Goal: Task Accomplishment & Management: Complete application form

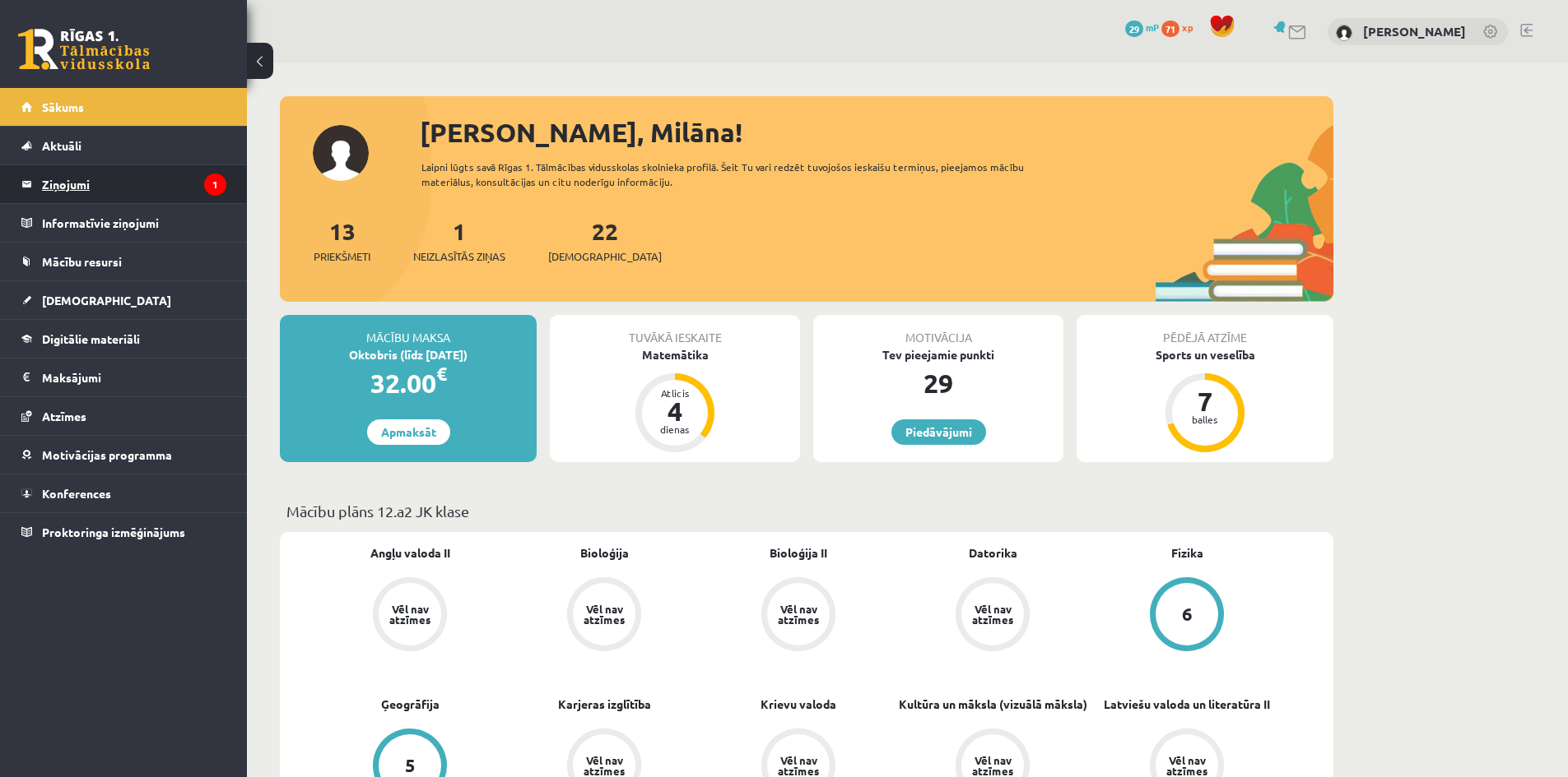
click at [118, 181] on legend "Ziņojumi 1" at bounding box center [134, 184] width 184 height 38
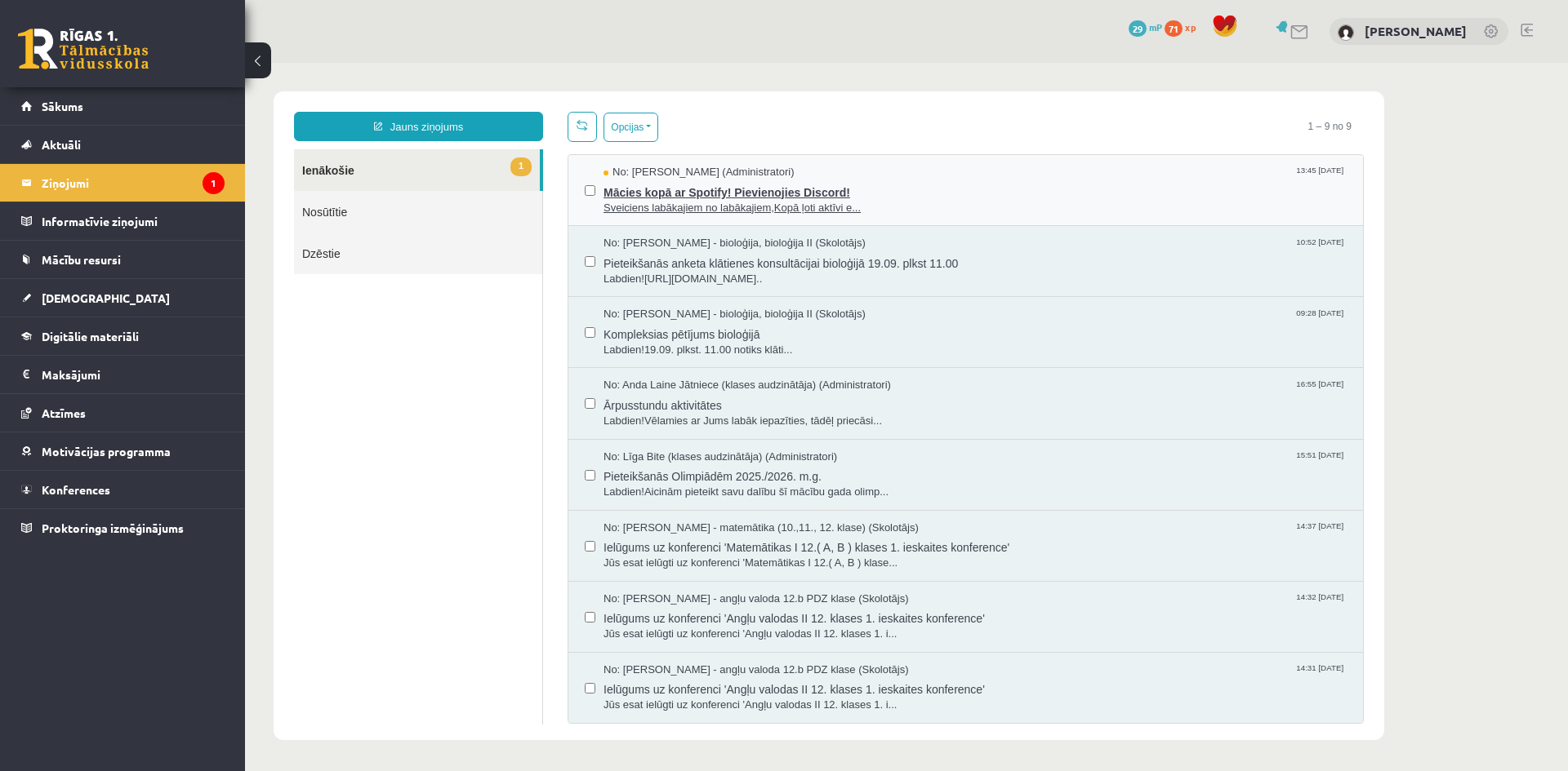
click at [702, 201] on span "Sveiciens labākajiem no labākajiem,Kopā ļoti aktīvi e..." at bounding box center [975, 208] width 743 height 15
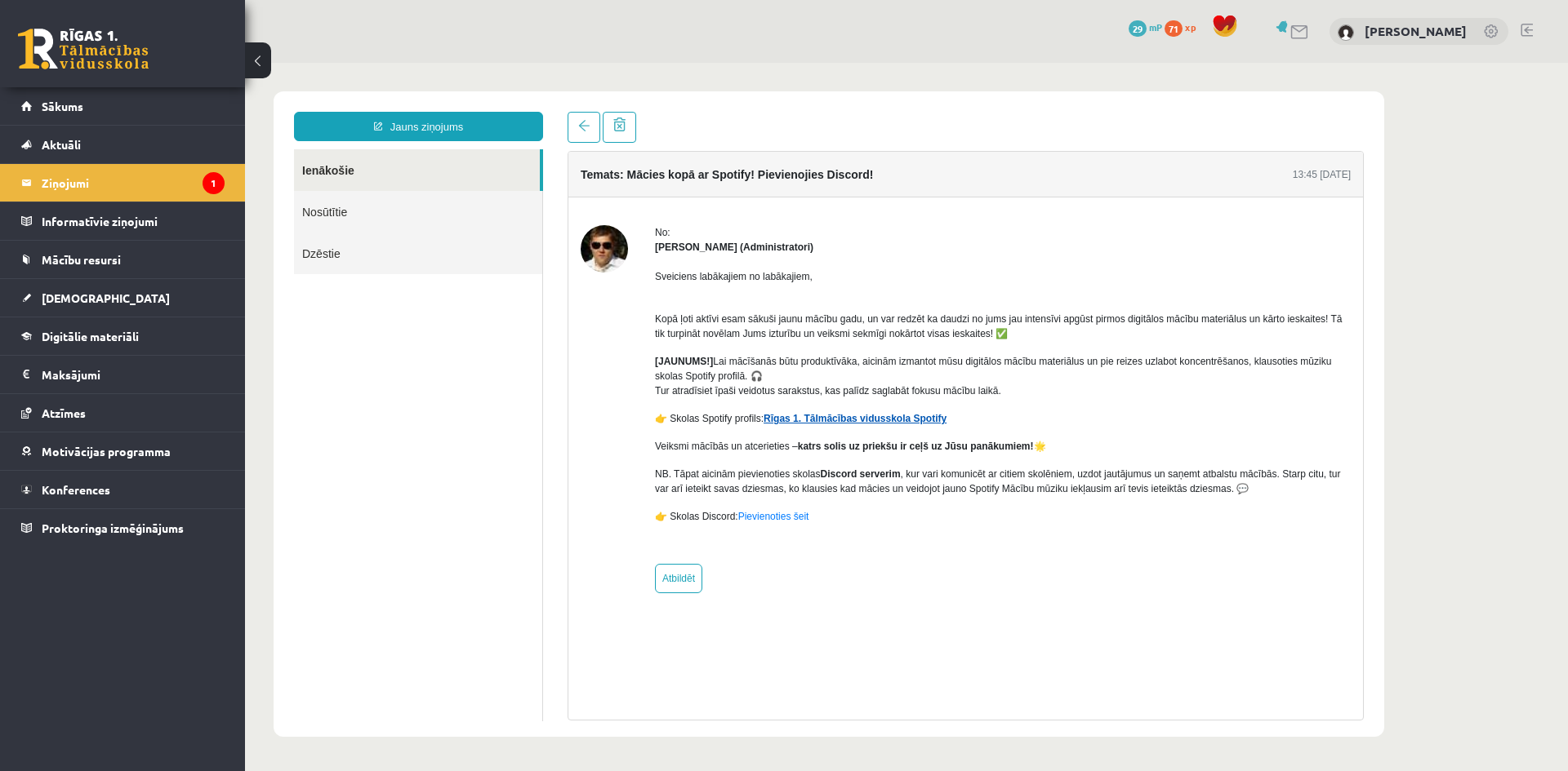
click at [788, 421] on link "Rīgas 1. Tālmācības vidusskola Spotify" at bounding box center [855, 419] width 183 height 11
click at [155, 101] on link "Sākums" at bounding box center [122, 106] width 204 height 38
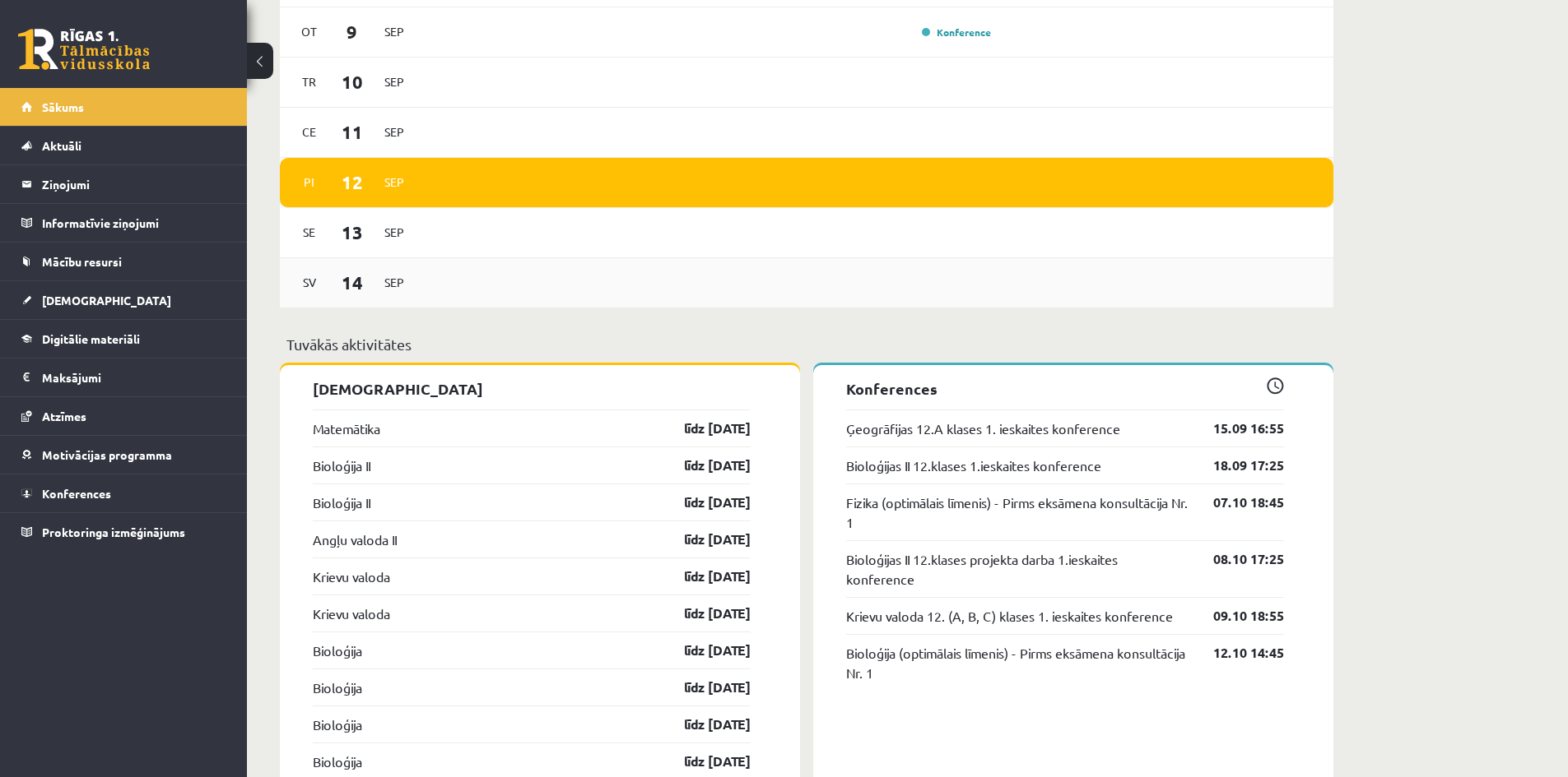
scroll to position [1234, 0]
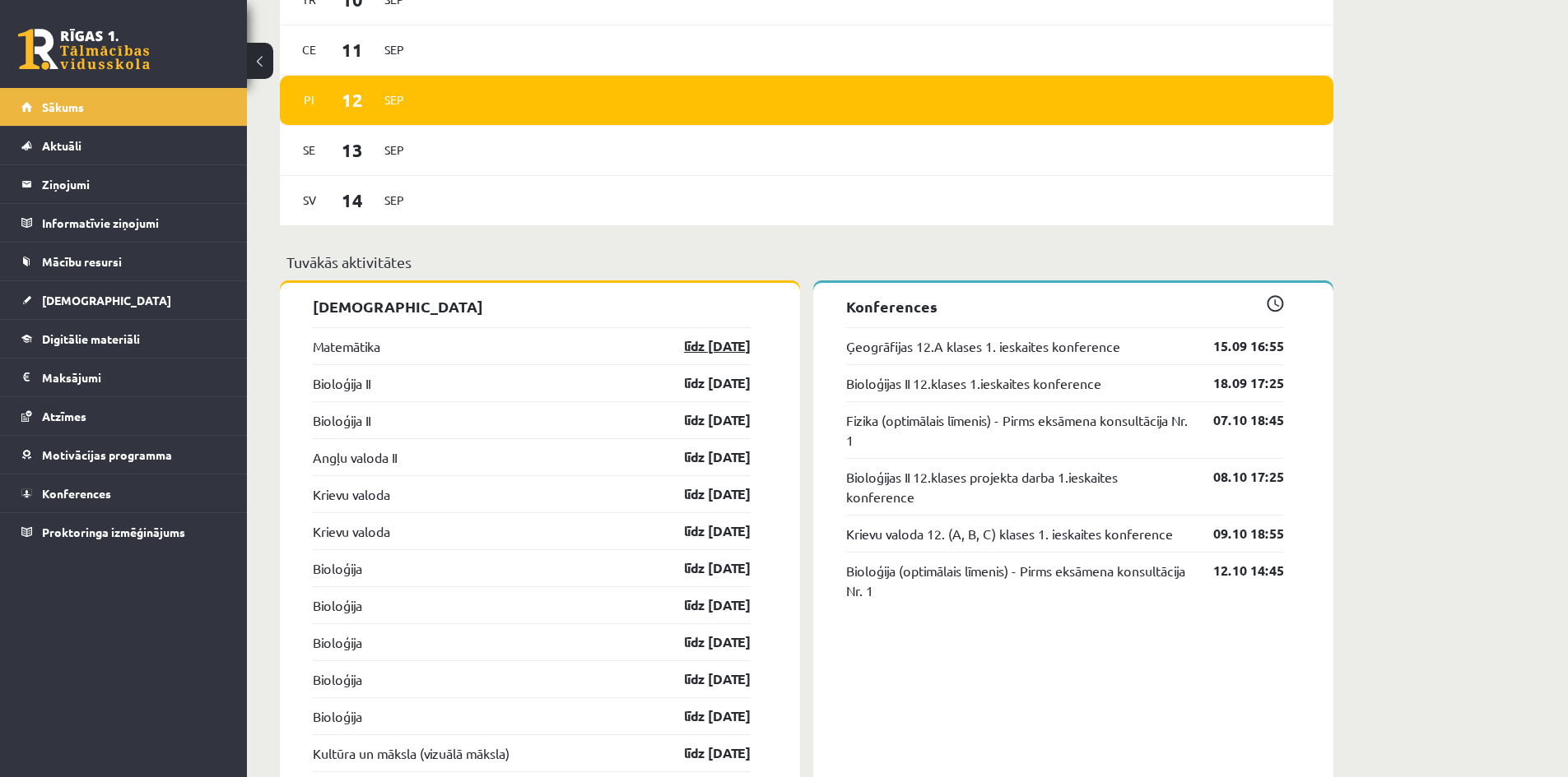
click at [690, 340] on link "līdz [DATE]" at bounding box center [703, 346] width 95 height 20
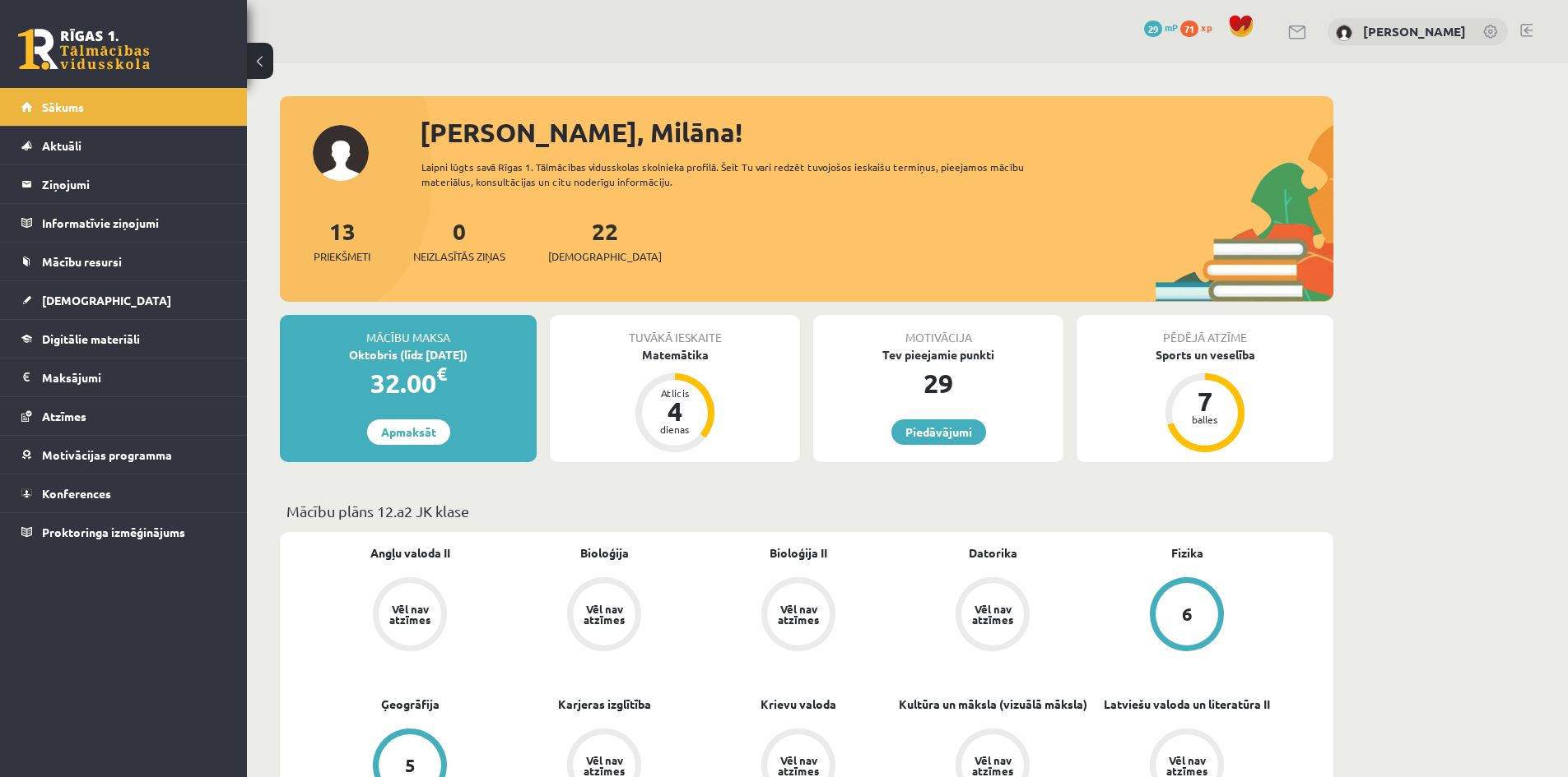
scroll to position [1234, 0]
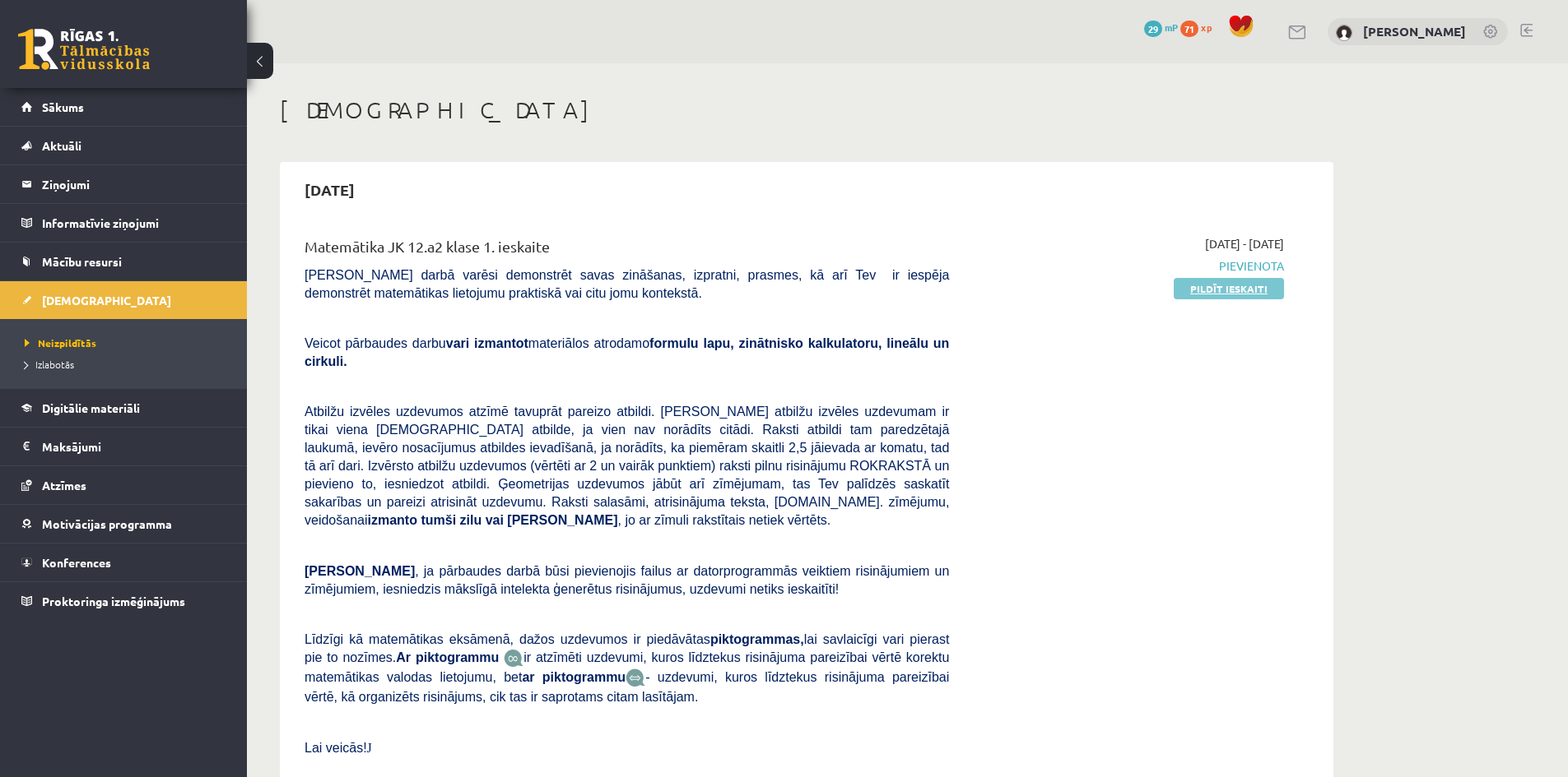
click at [1219, 290] on link "Pildīt ieskaiti" at bounding box center [1228, 288] width 110 height 21
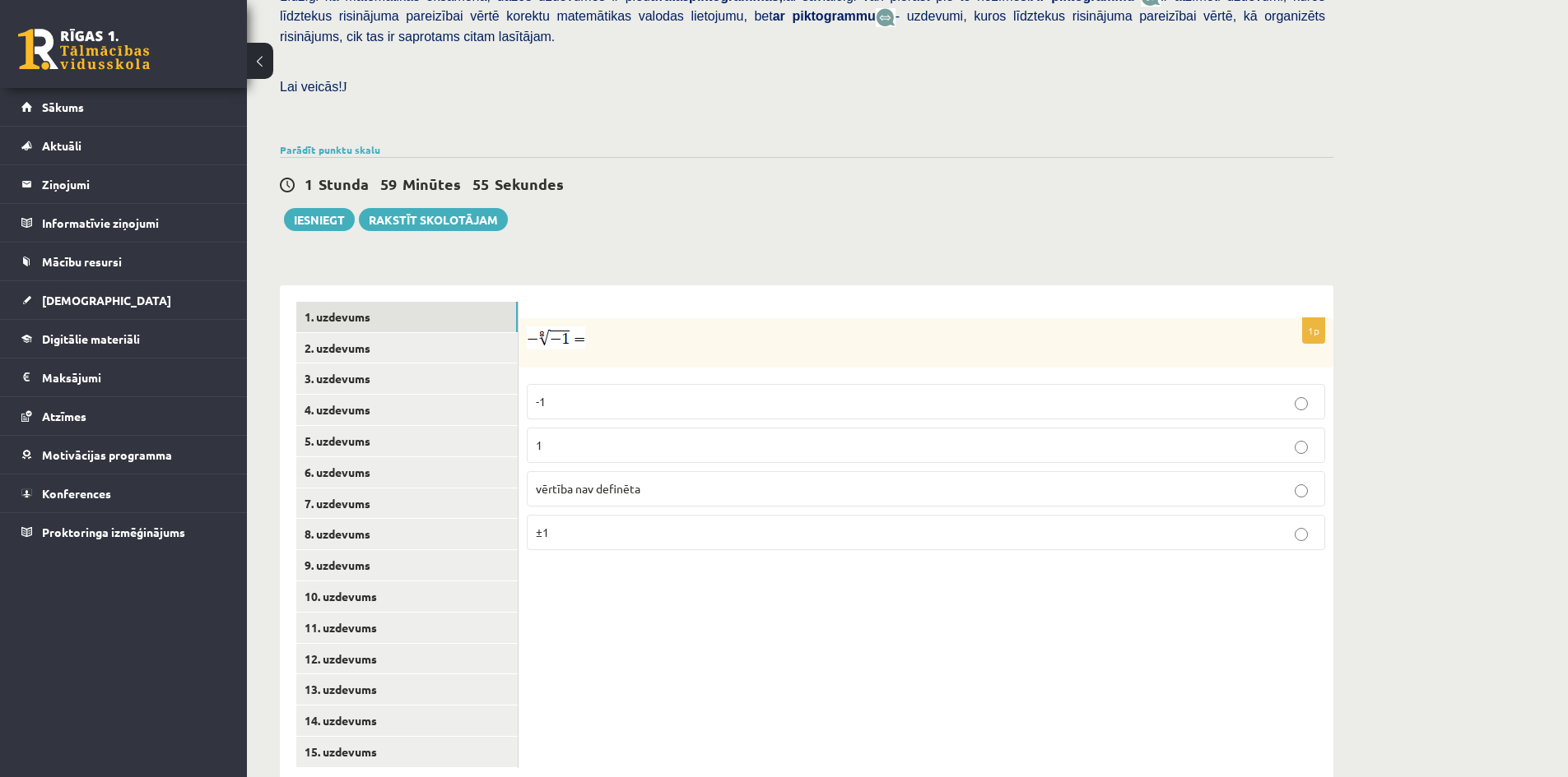
scroll to position [432, 0]
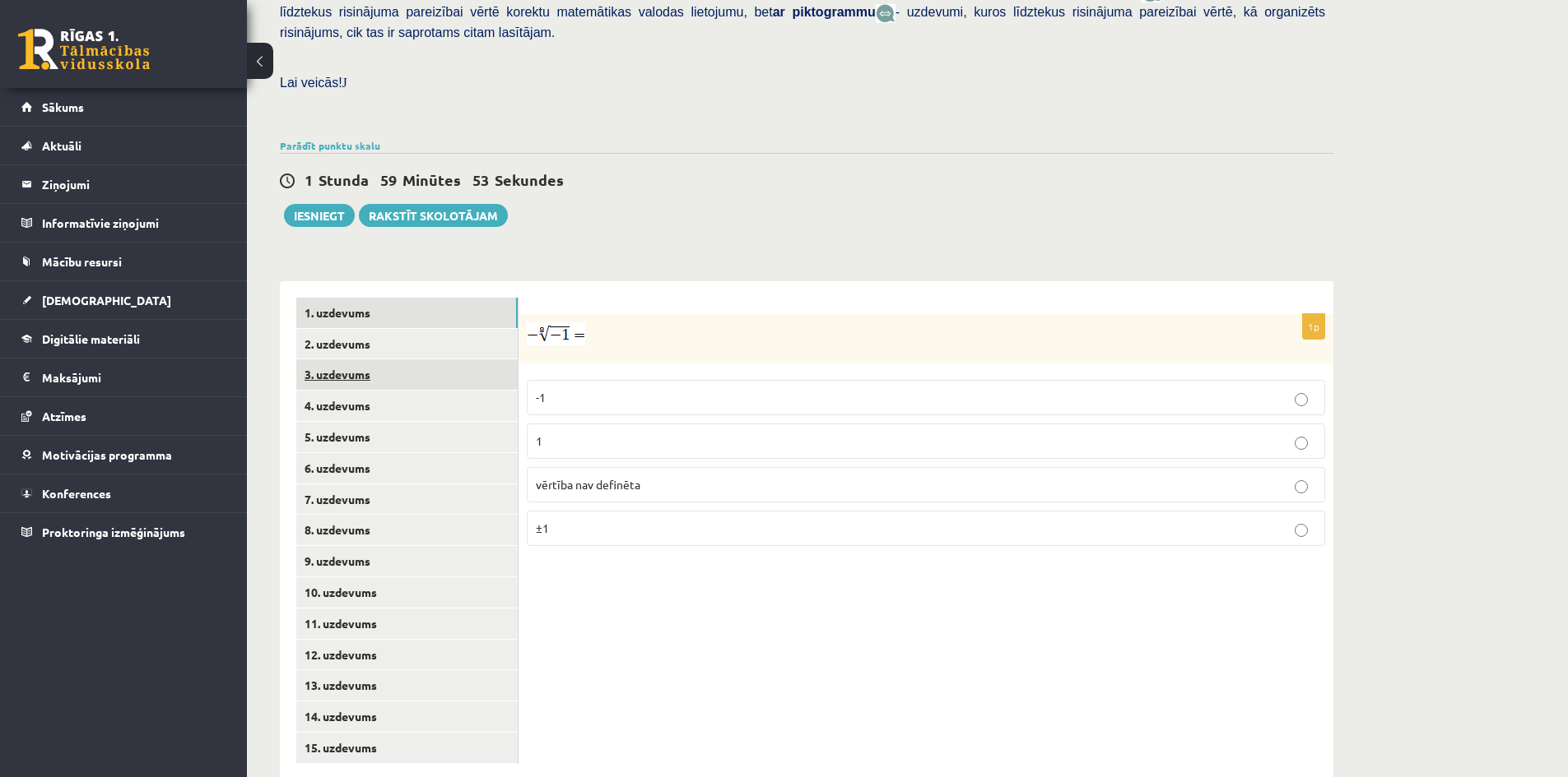
click at [477, 360] on link "3. uzdevums" at bounding box center [407, 375] width 222 height 31
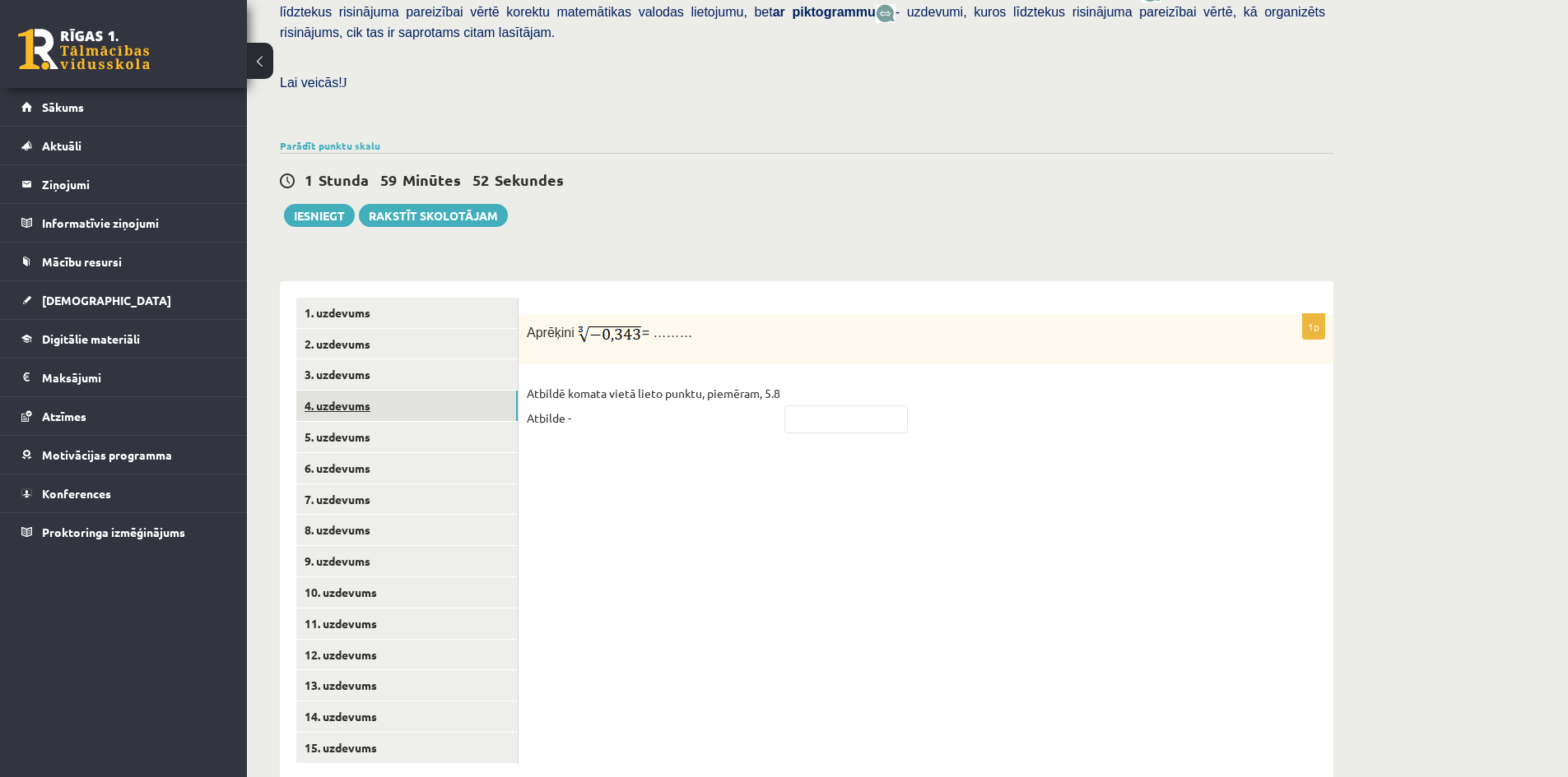
click at [456, 390] on link "4. uzdevums" at bounding box center [407, 406] width 222 height 31
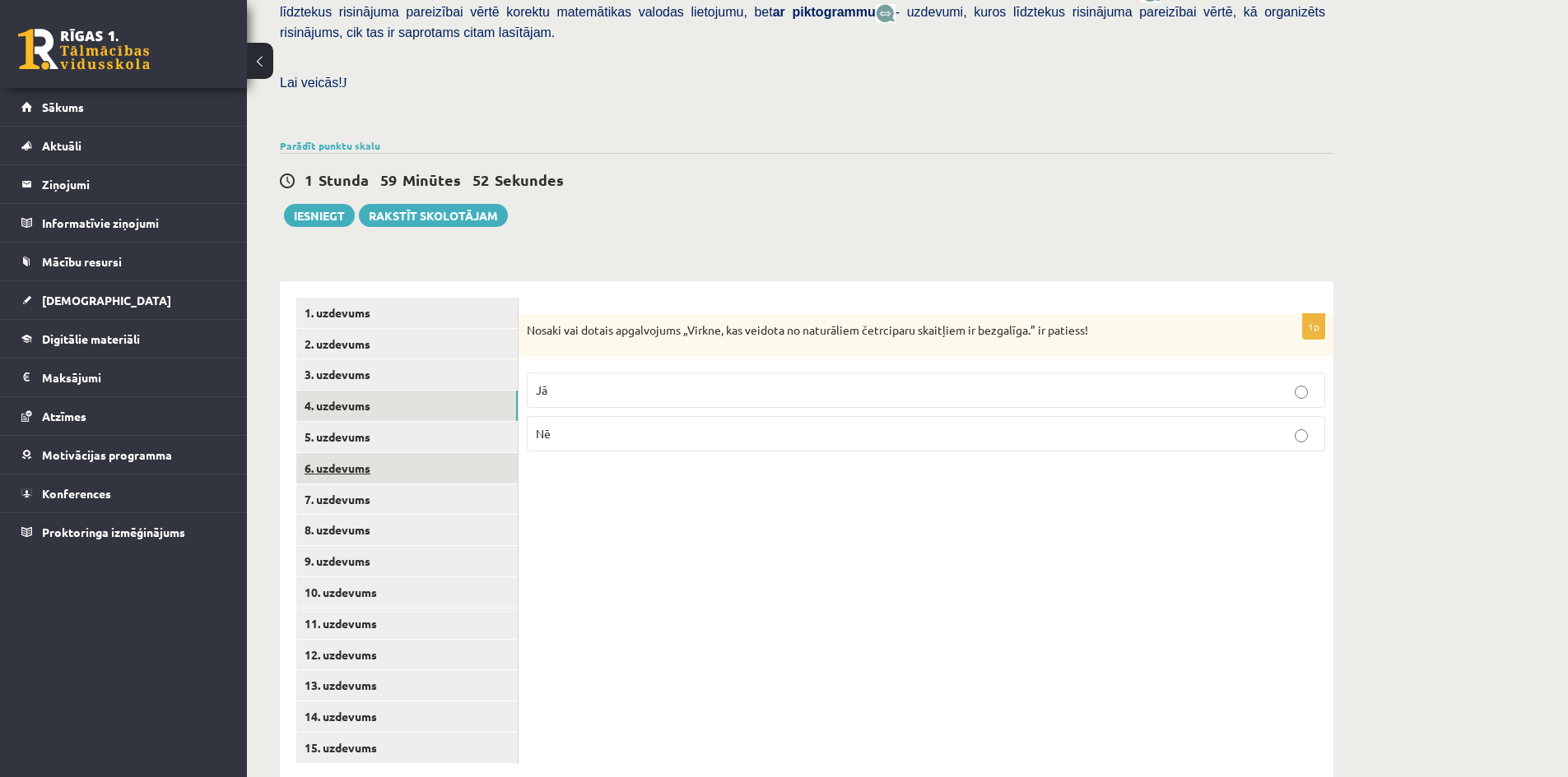
click at [437, 453] on link "6. uzdevums" at bounding box center [407, 469] width 222 height 31
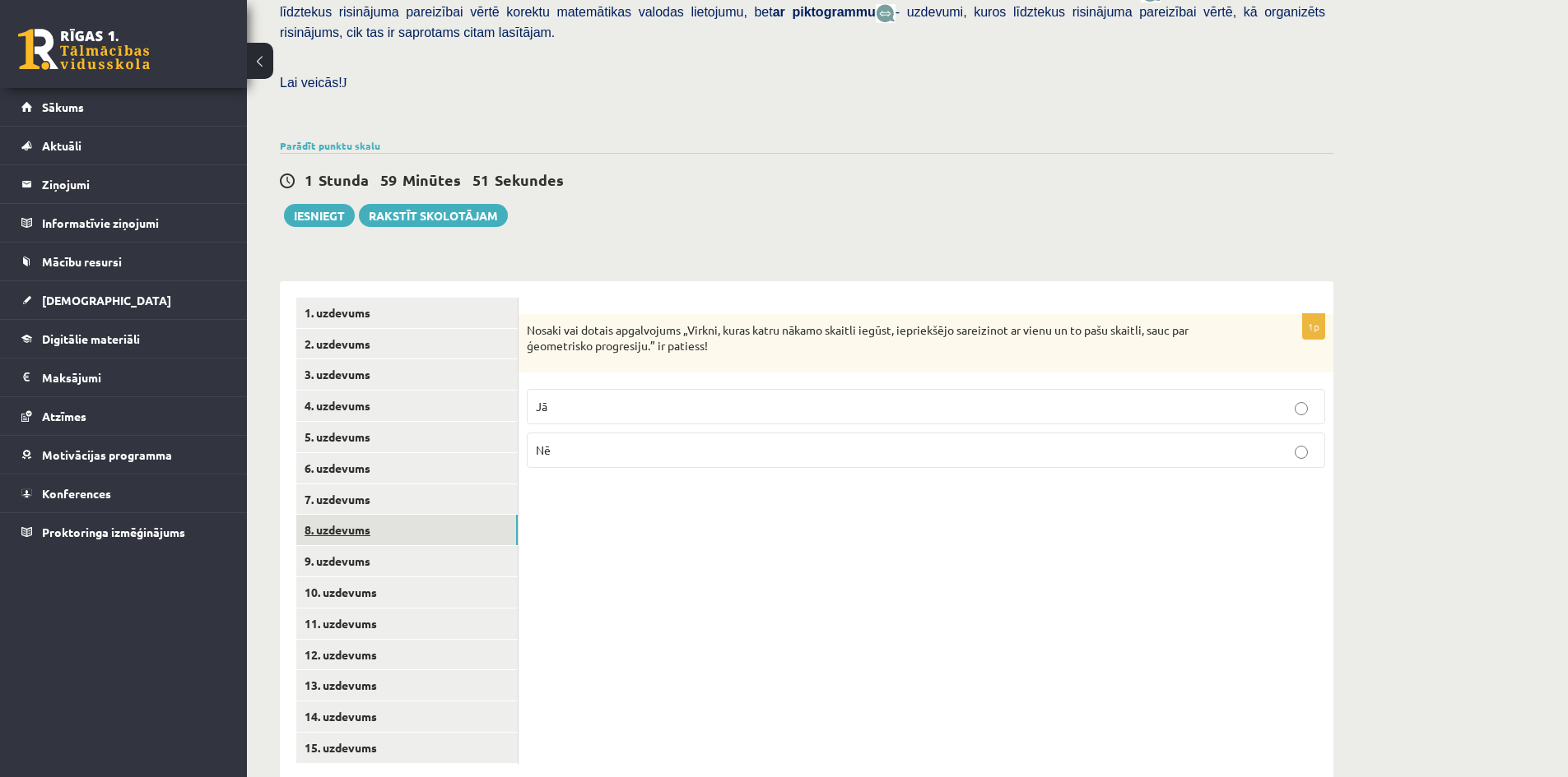
click at [403, 514] on link "8. uzdevums" at bounding box center [407, 530] width 222 height 31
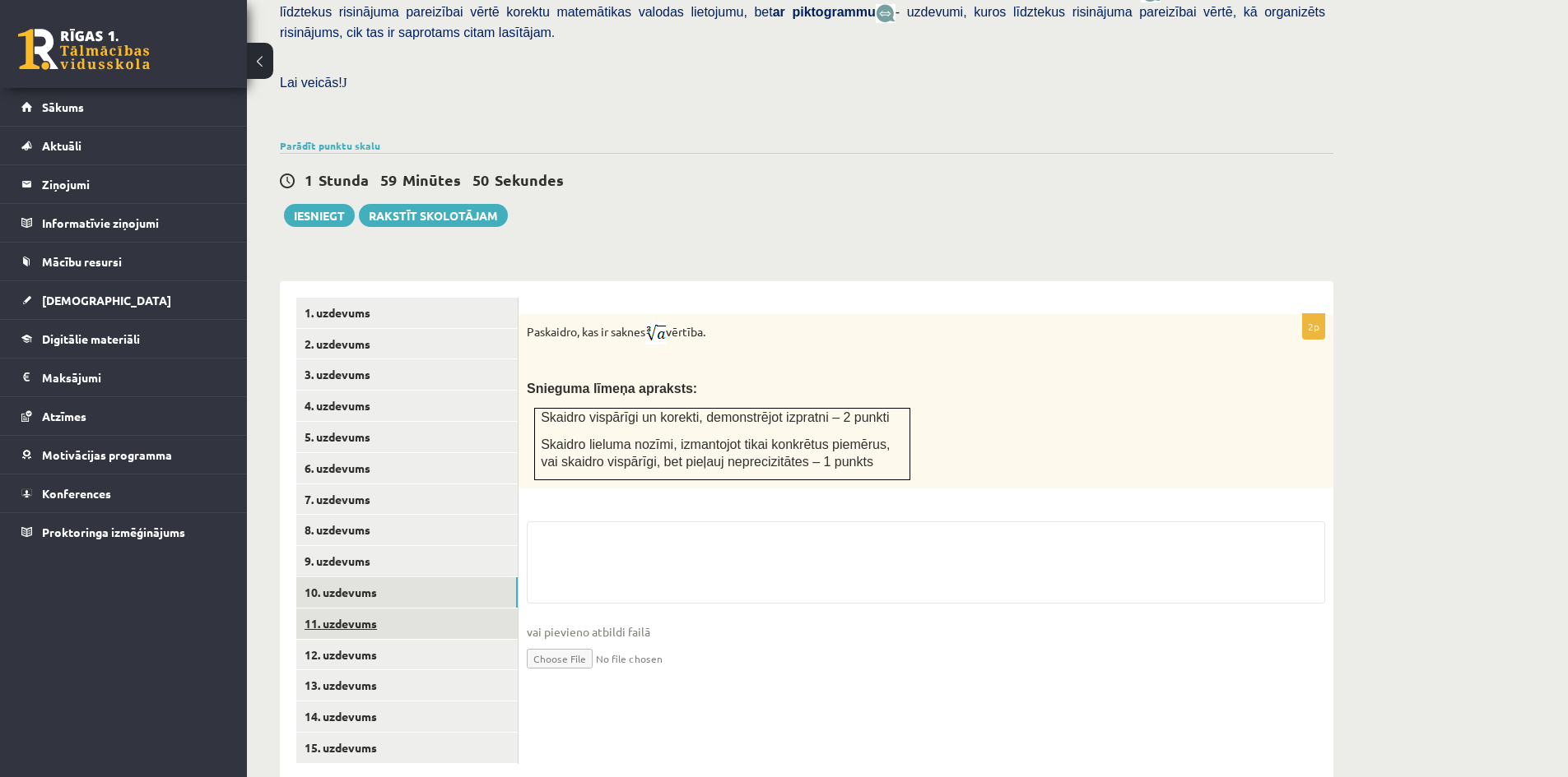
click at [339, 609] on link "11. uzdevums" at bounding box center [407, 624] width 222 height 31
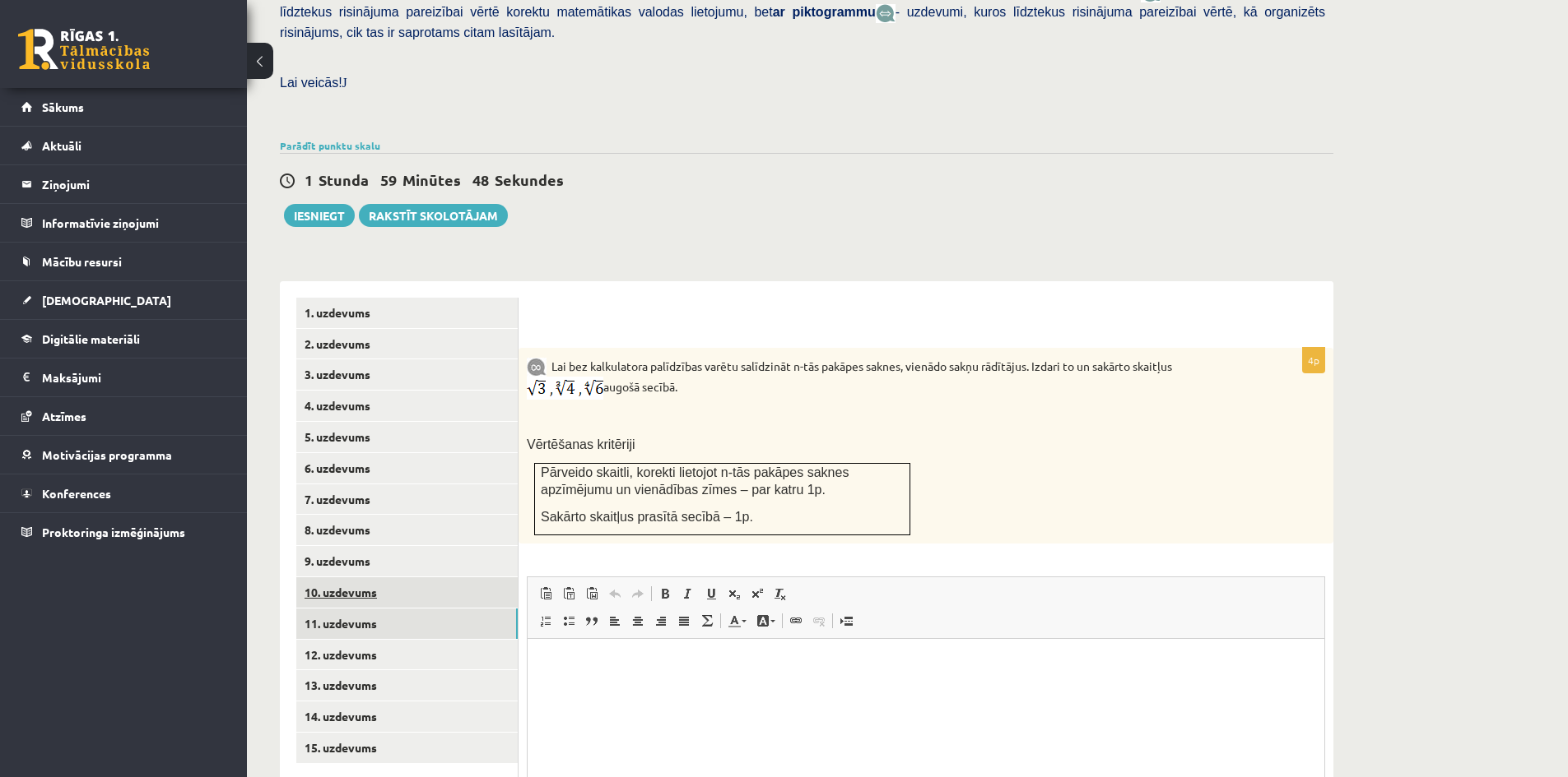
scroll to position [0, 0]
click at [459, 298] on link "1. uzdevums" at bounding box center [407, 313] width 222 height 31
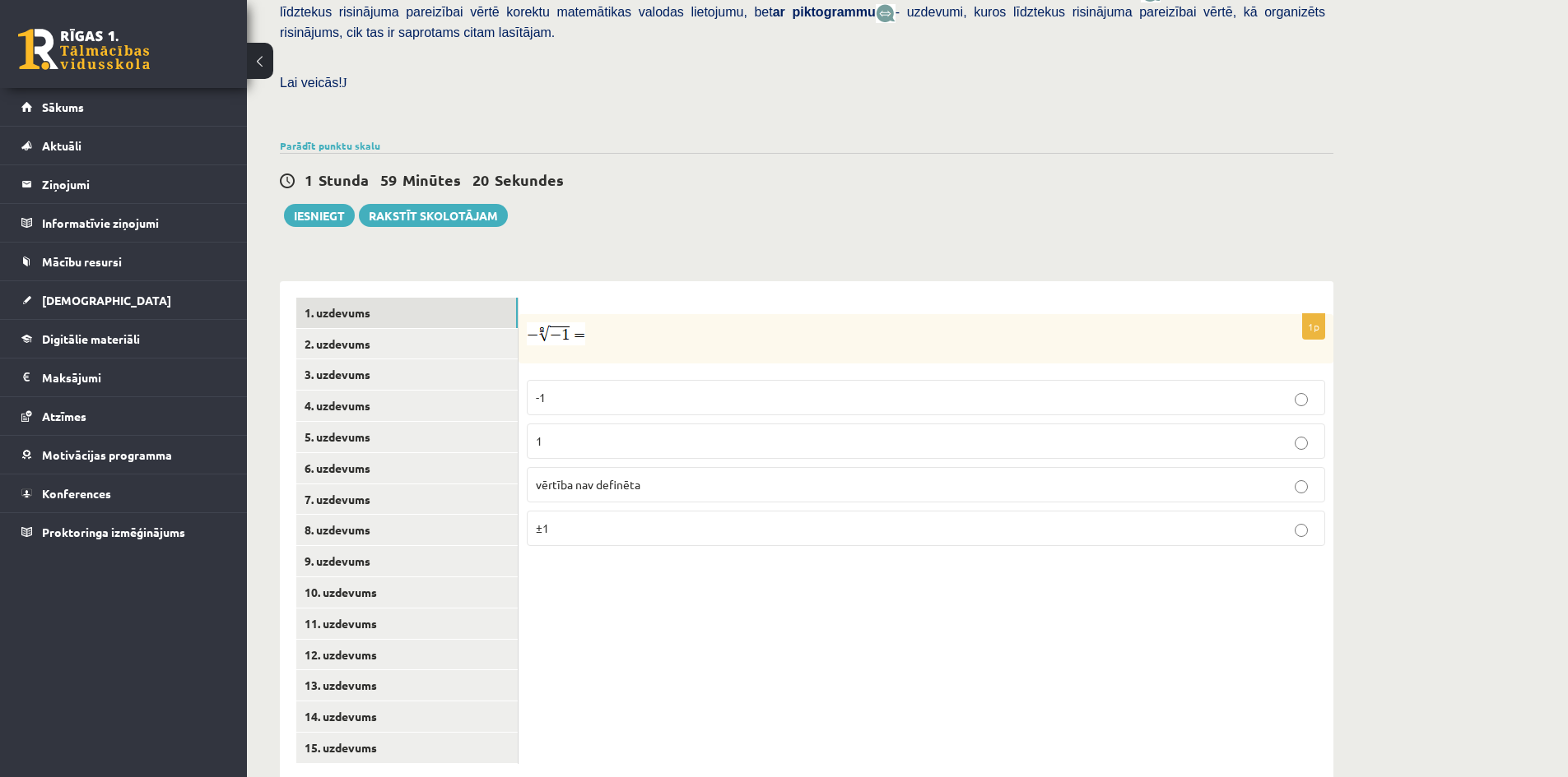
click at [654, 476] on p "vērtība nav definēta" at bounding box center [925, 485] width 780 height 17
click at [467, 329] on link "2. uzdevums" at bounding box center [407, 345] width 222 height 31
click at [561, 389] on p "x 5 6 x 5 6" at bounding box center [925, 399] width 780 height 20
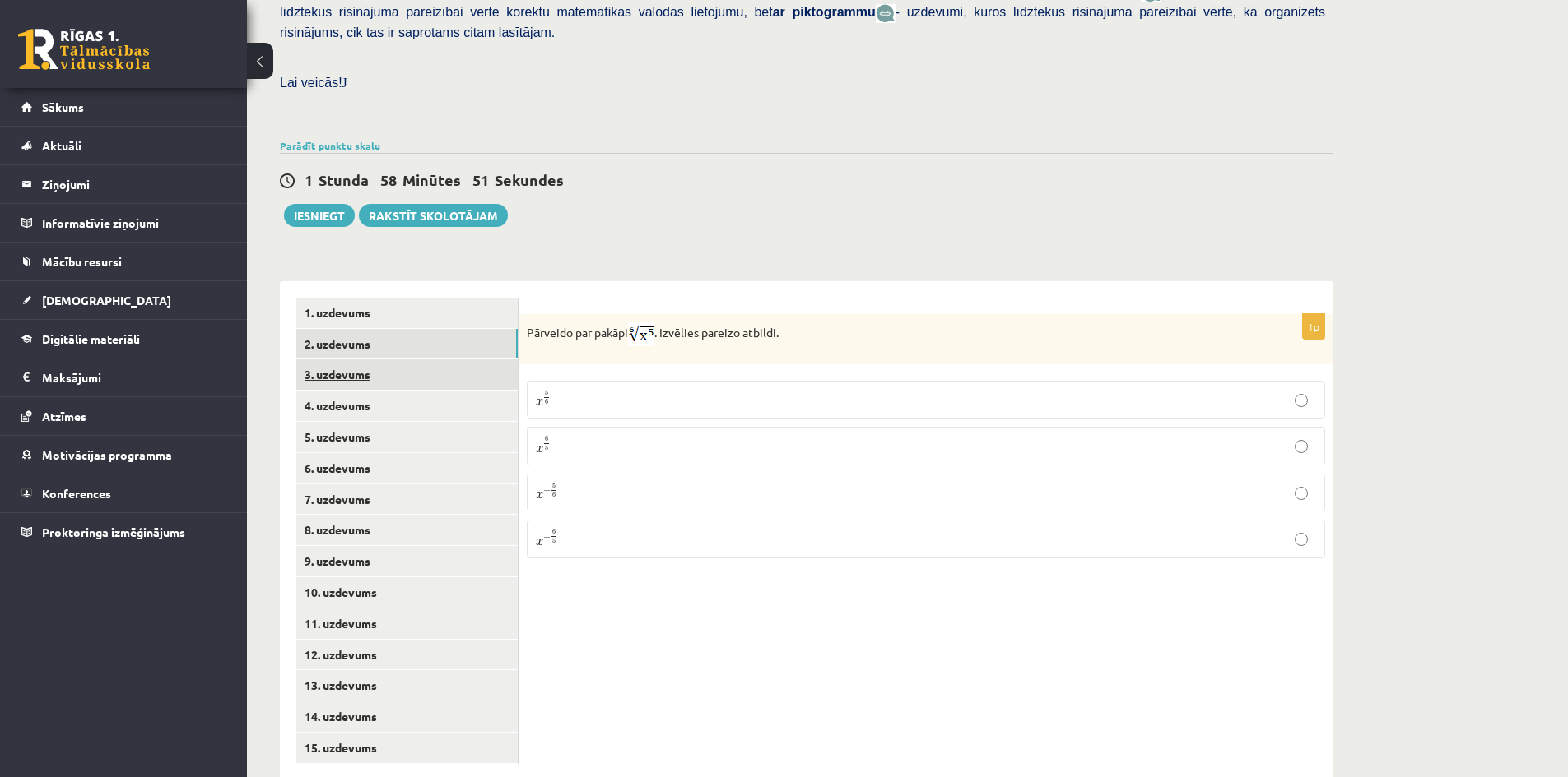
click at [453, 360] on link "3. uzdevums" at bounding box center [407, 375] width 222 height 31
click at [785, 381] on fieldset "Atbildē komata vietā lieto punktu, piemēram, 5.8 Atbilde -" at bounding box center [926, 410] width 798 height 59
click at [792, 406] on input "text" at bounding box center [845, 419] width 123 height 28
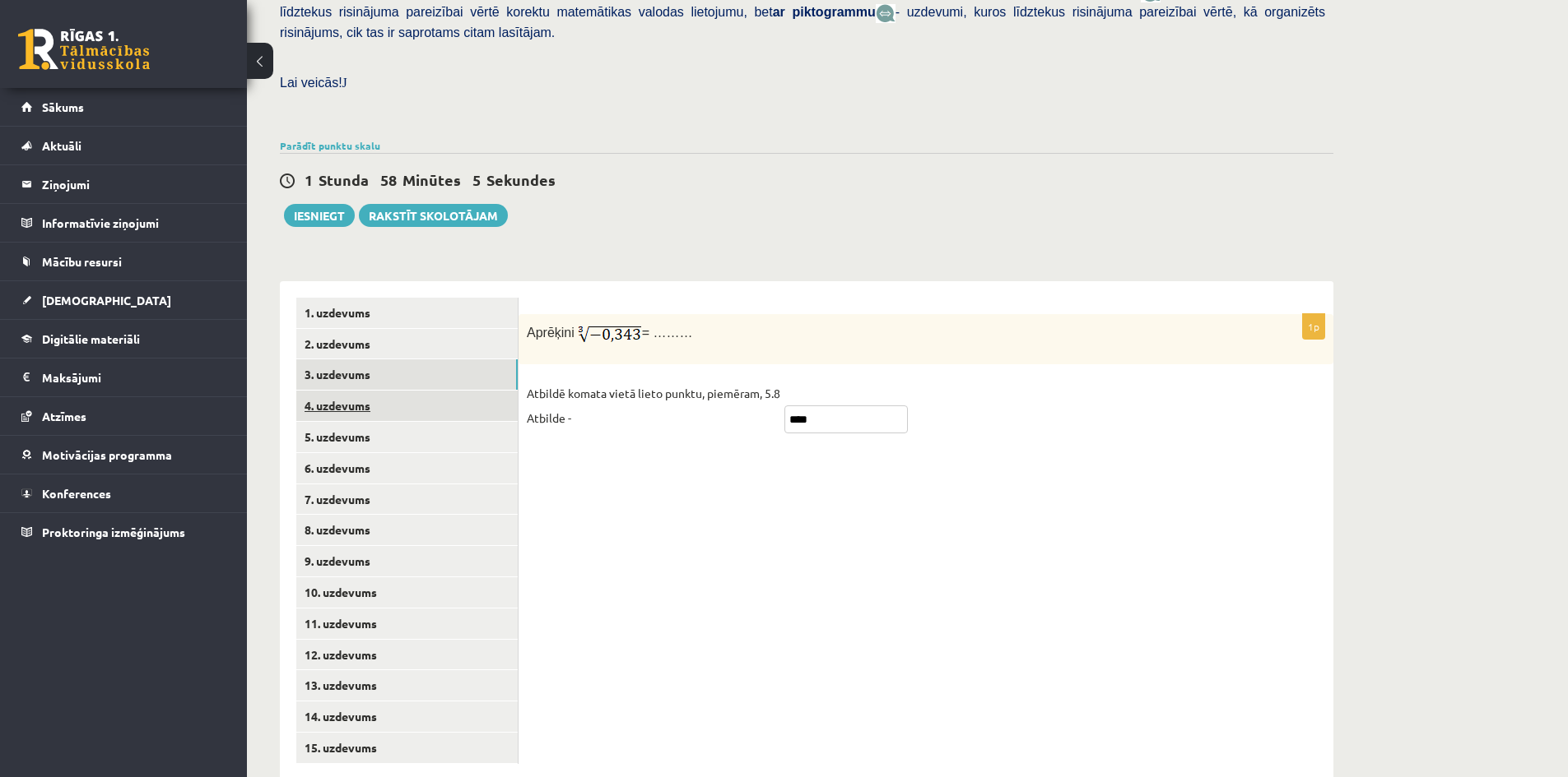
type input "****"
click at [365, 390] on link "4. uzdevums" at bounding box center [407, 406] width 222 height 31
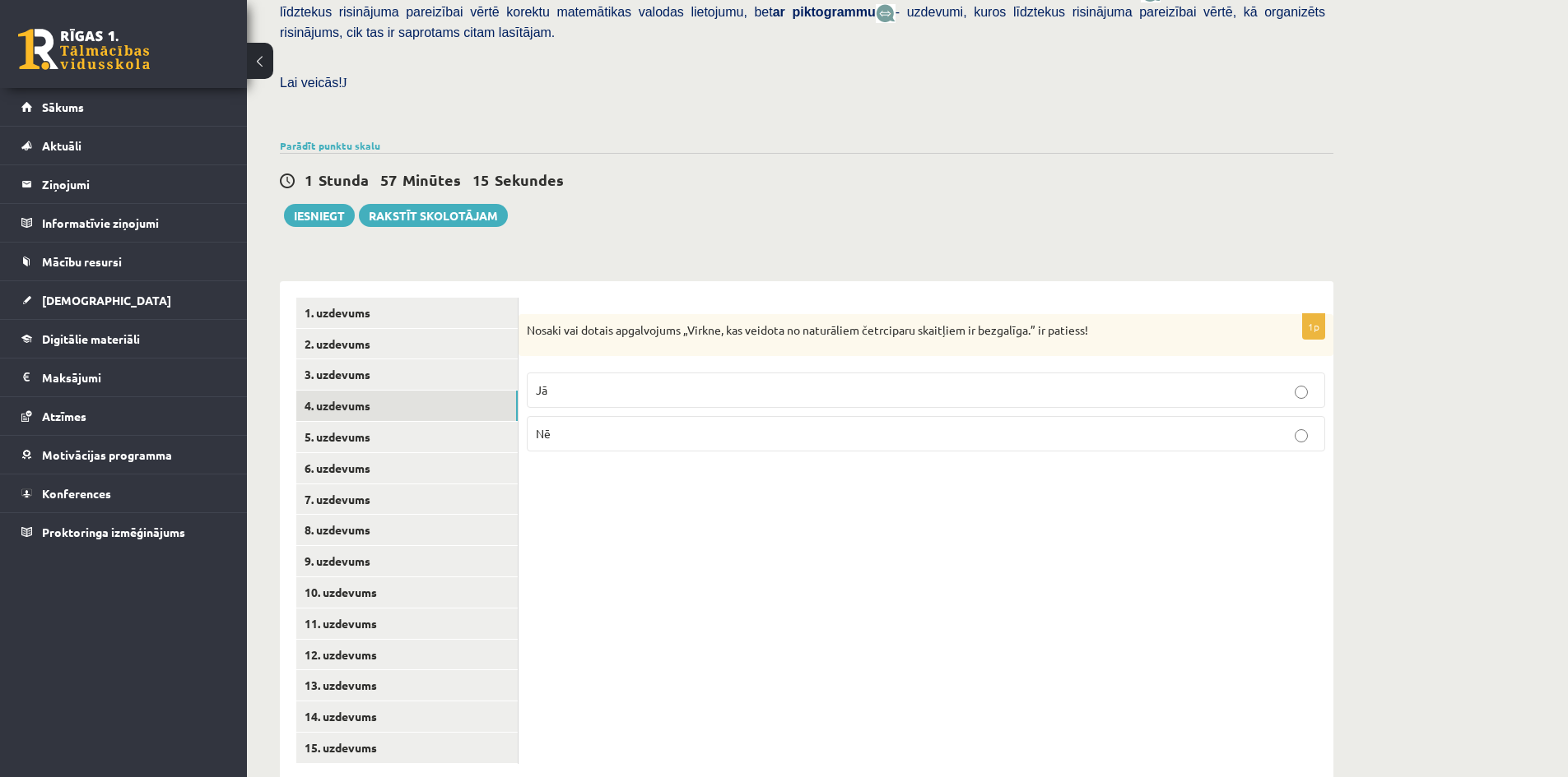
click at [581, 382] on p "Jā" at bounding box center [925, 390] width 780 height 17
click at [366, 360] on link "3. uzdevums" at bounding box center [407, 375] width 222 height 31
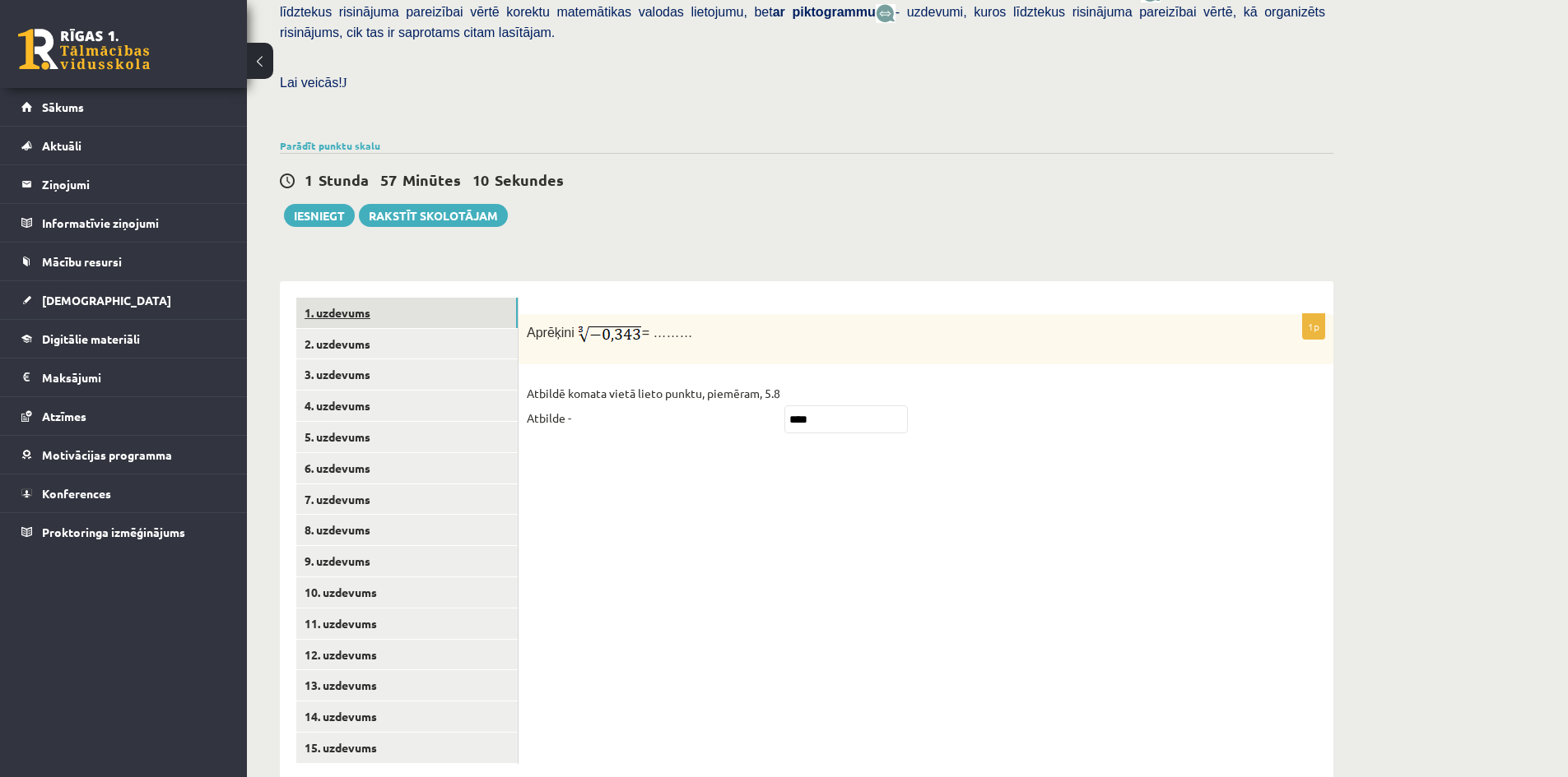
click at [368, 298] on link "1. uzdevums" at bounding box center [407, 313] width 222 height 31
click at [360, 329] on link "2. uzdevums" at bounding box center [407, 345] width 222 height 31
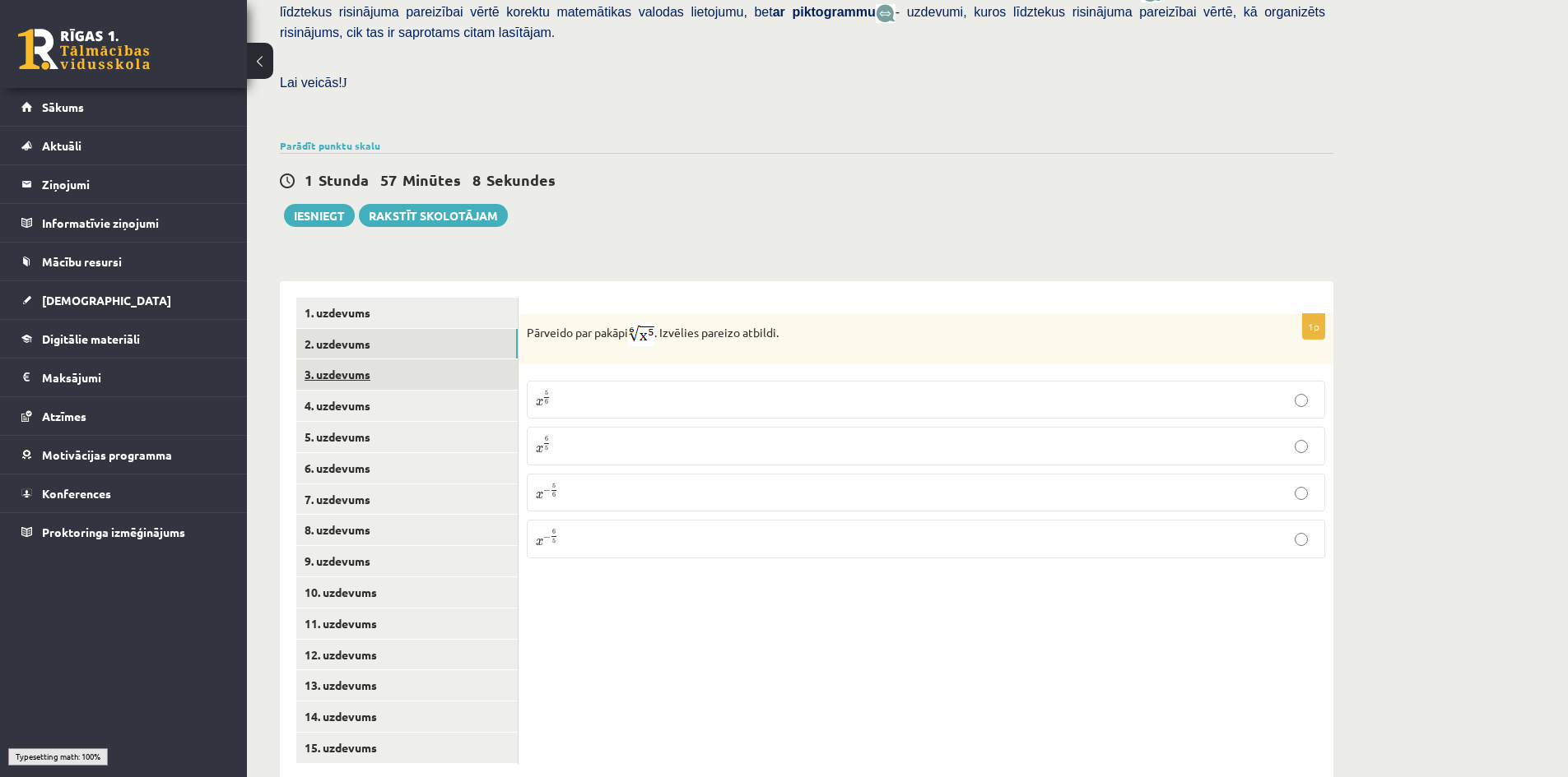
click at [355, 360] on link "3. uzdevums" at bounding box center [407, 375] width 222 height 31
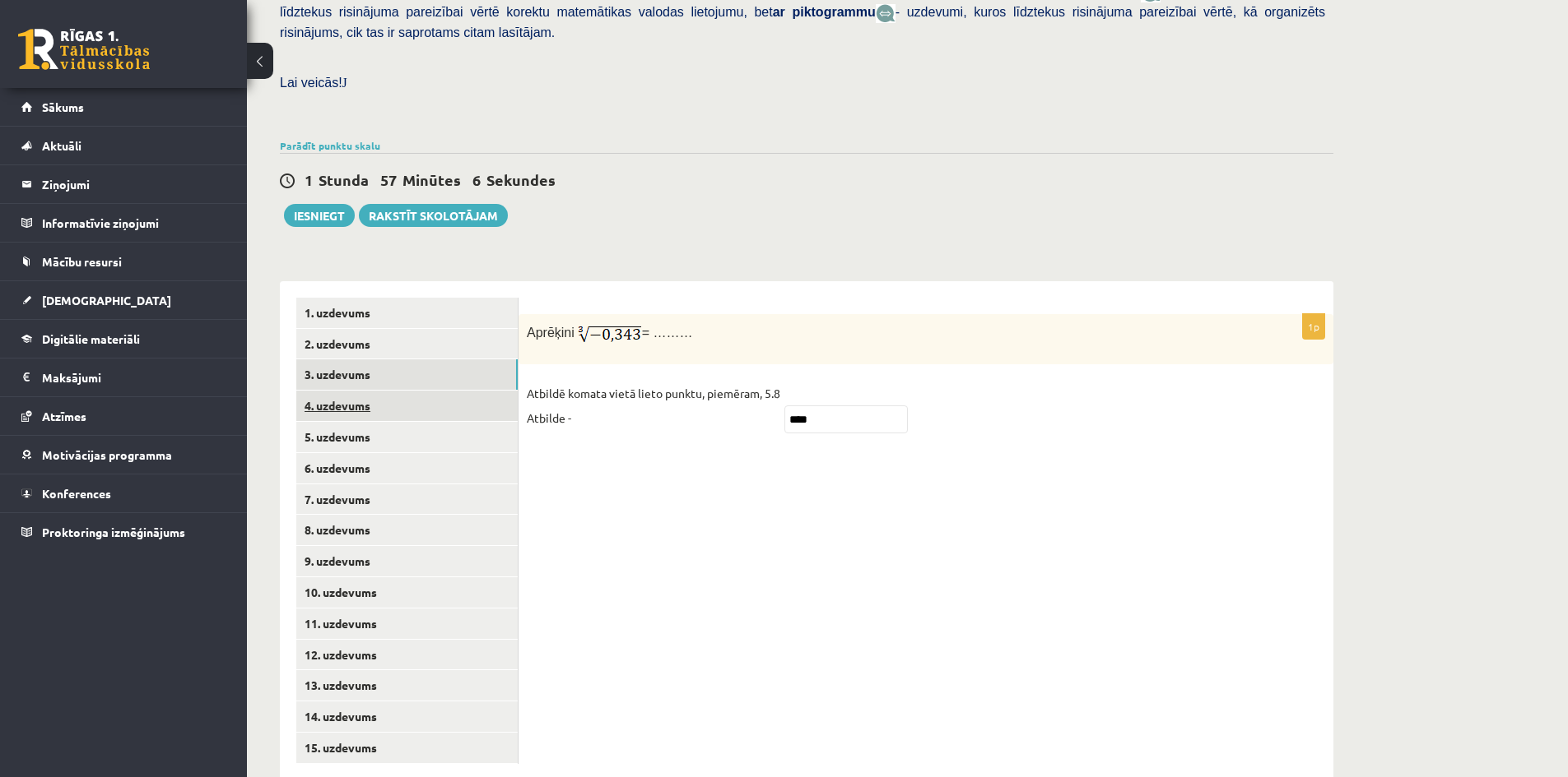
click at [354, 390] on link "4. uzdevums" at bounding box center [407, 406] width 222 height 31
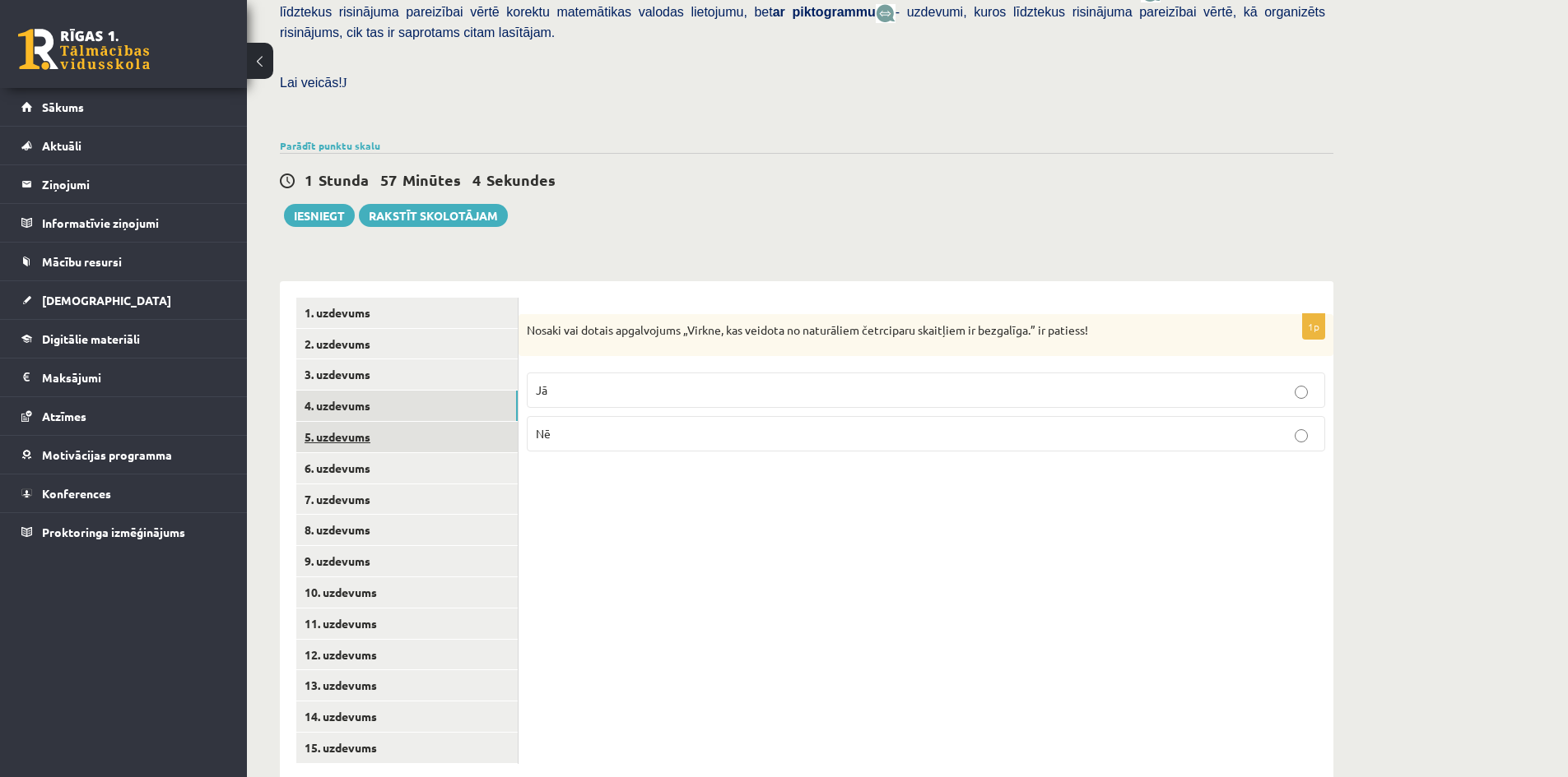
click at [346, 422] on link "5. uzdevums" at bounding box center [407, 437] width 222 height 31
click at [550, 384] on p "Jā" at bounding box center [925, 392] width 780 height 17
click at [575, 419] on label "Nē" at bounding box center [926, 436] width 798 height 35
click at [577, 419] on label "Nē" at bounding box center [926, 436] width 798 height 35
click at [575, 384] on p "Jā" at bounding box center [925, 392] width 780 height 17
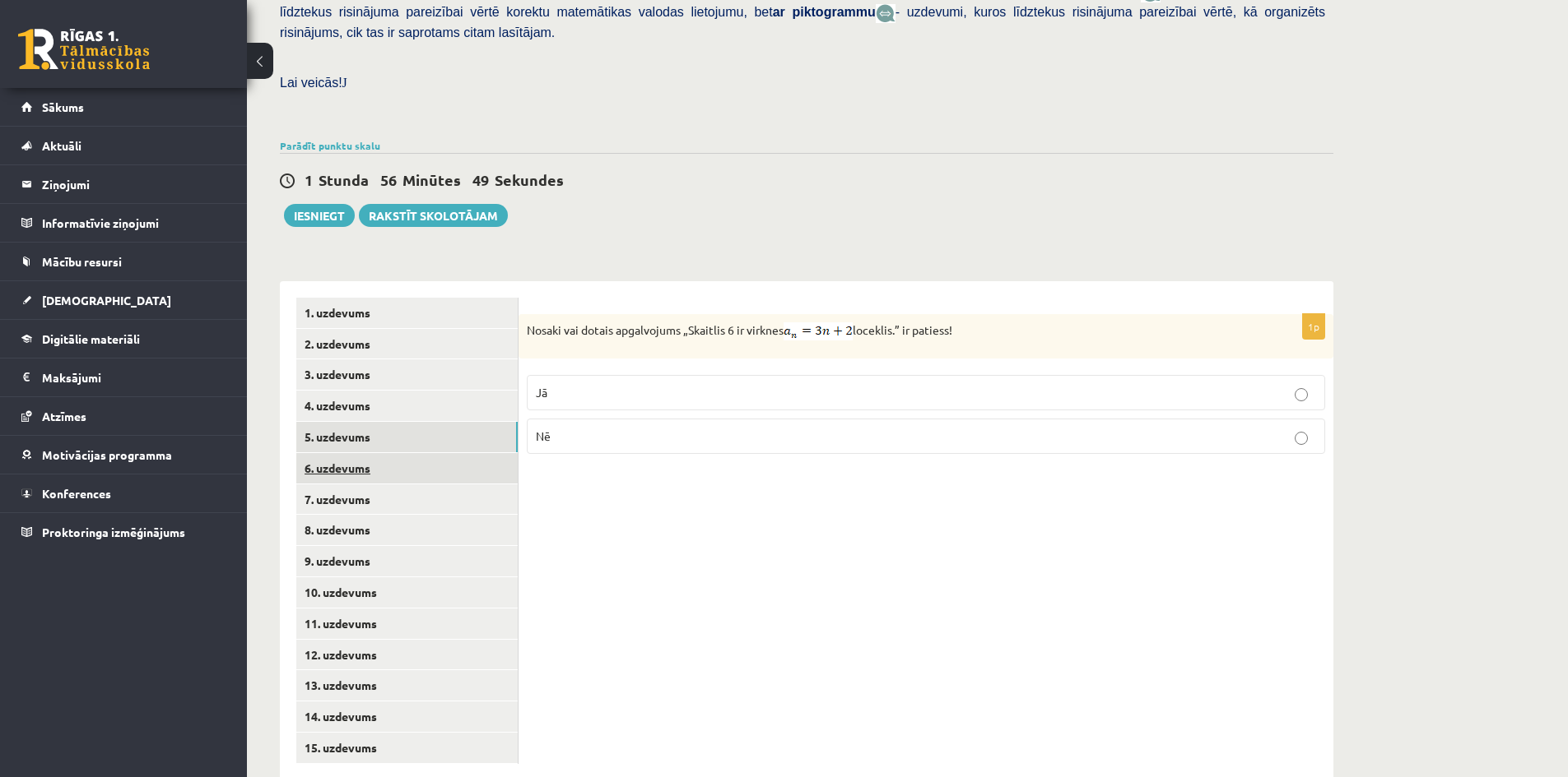
click at [343, 453] on link "6. uzdevums" at bounding box center [407, 469] width 222 height 31
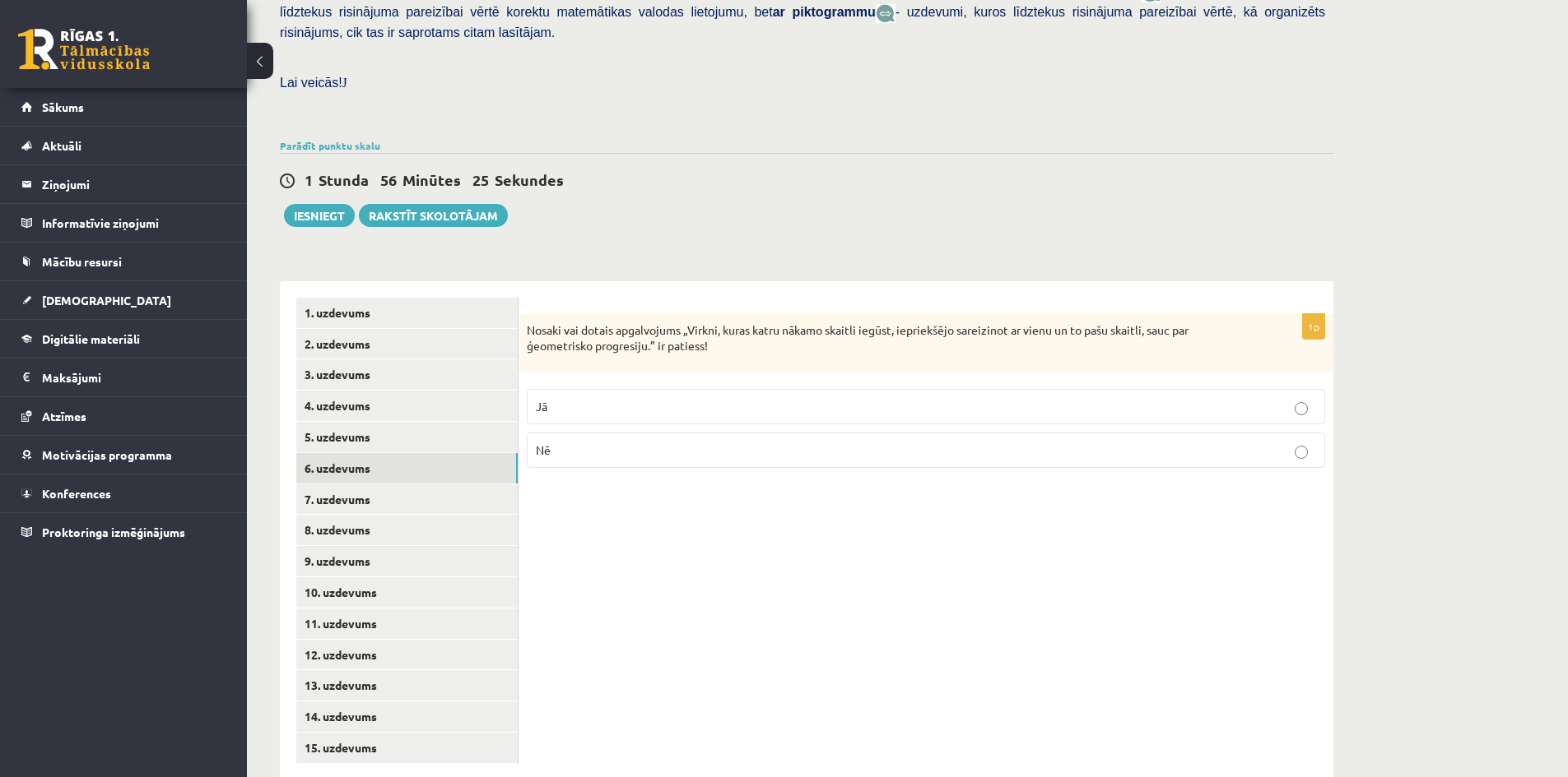
click at [557, 389] on label "Jā" at bounding box center [926, 407] width 798 height 35
click at [355, 485] on link "7. uzdevums" at bounding box center [407, 500] width 222 height 31
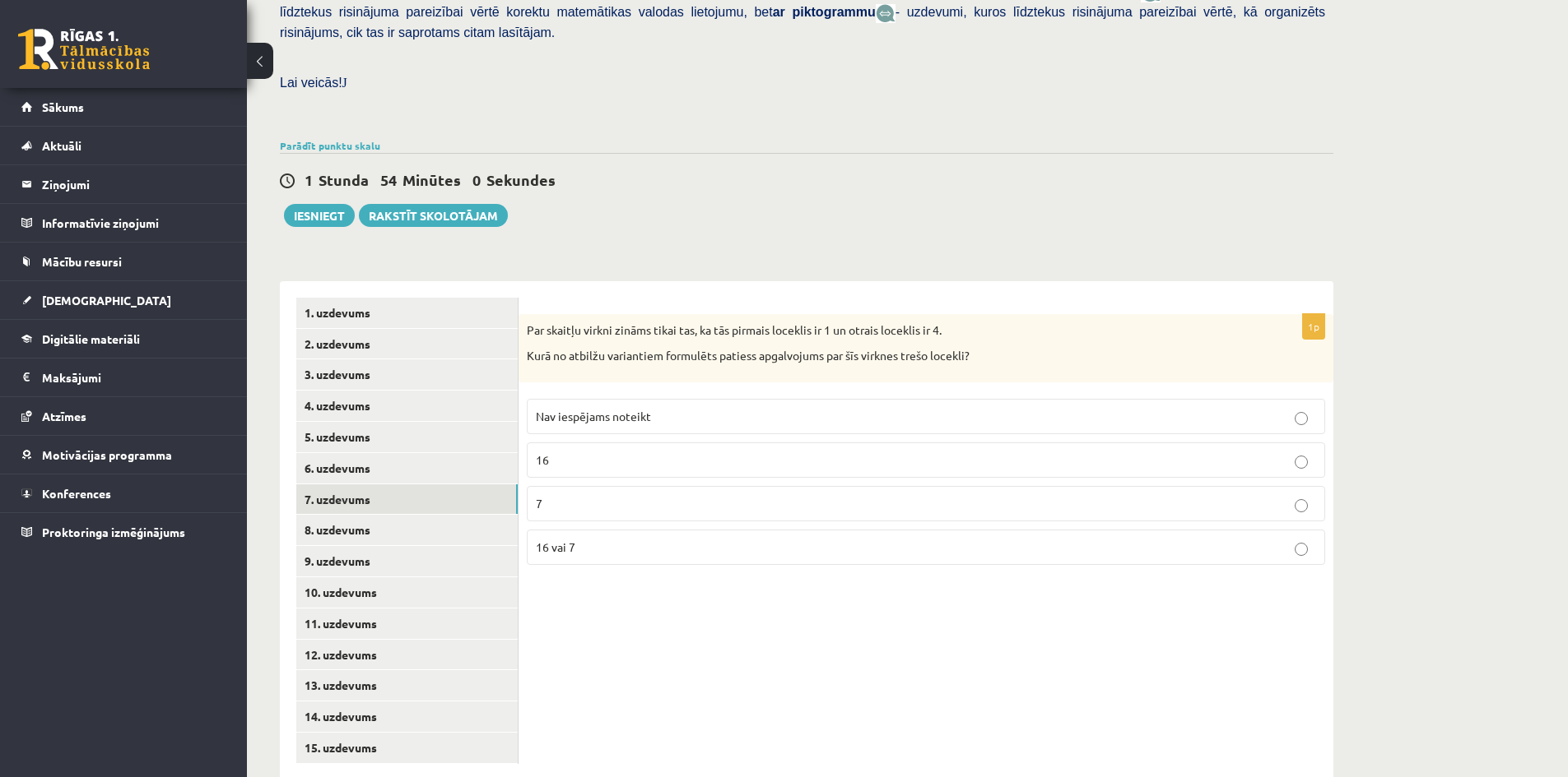
drag, startPoint x: 1367, startPoint y: 306, endPoint x: 646, endPoint y: 467, distance: 738.8
click at [646, 495] on p "7" at bounding box center [925, 504] width 780 height 17
click at [649, 495] on p "7" at bounding box center [925, 504] width 780 height 17
click at [360, 514] on link "8. uzdevums" at bounding box center [407, 530] width 222 height 31
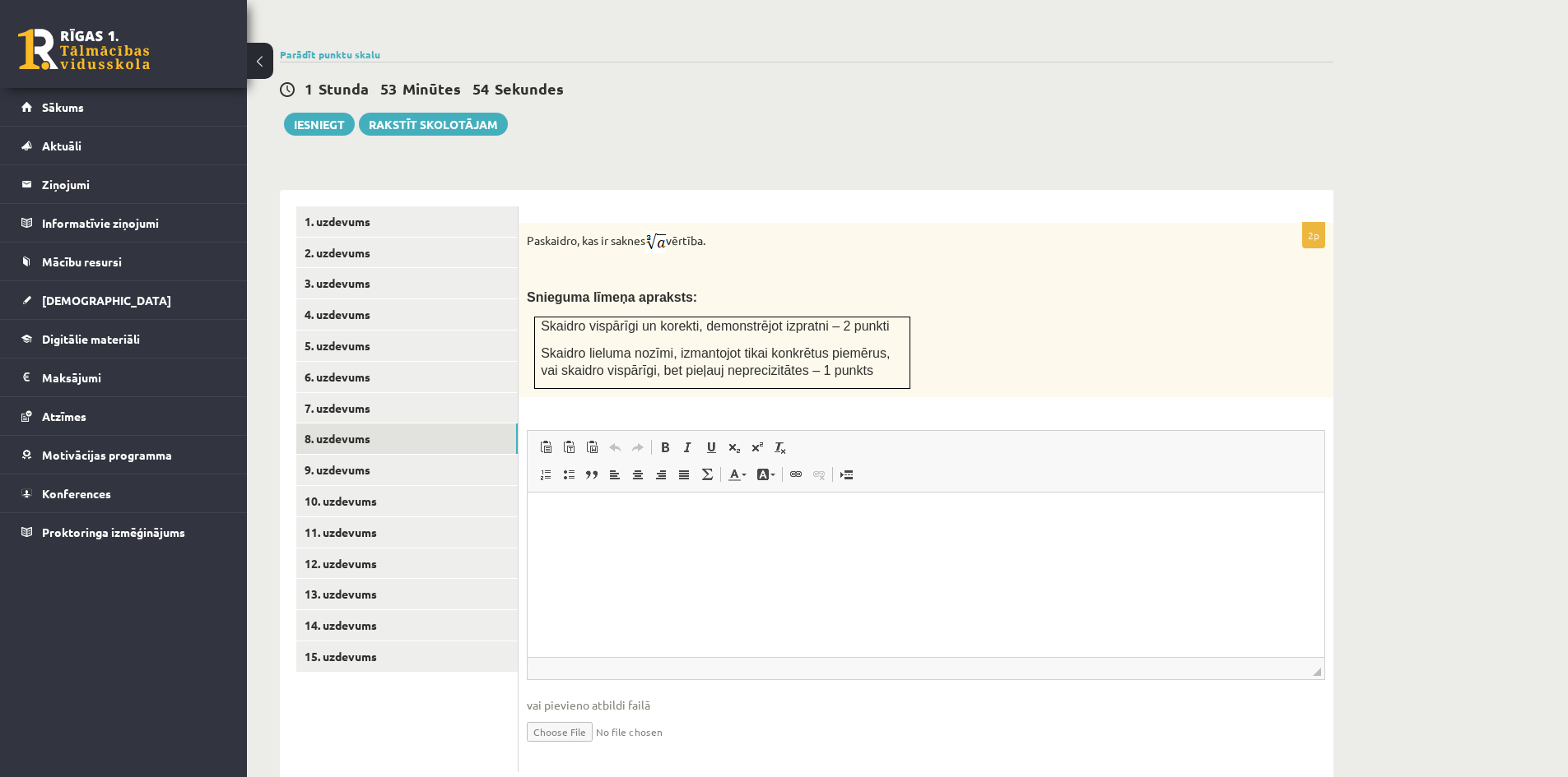
scroll to position [533, 0]
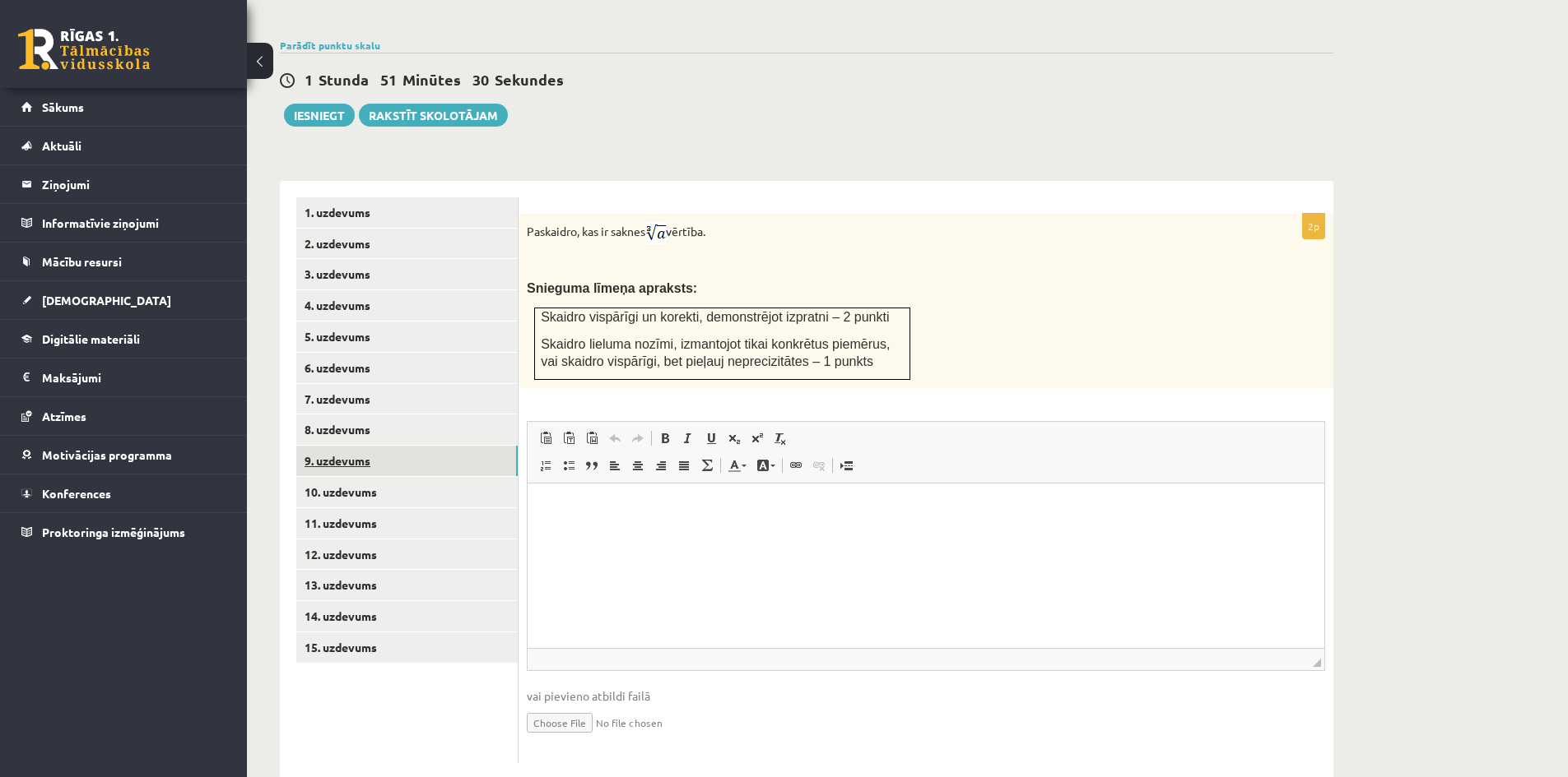
click at [367, 446] on link "9. uzdevums" at bounding box center [407, 461] width 222 height 31
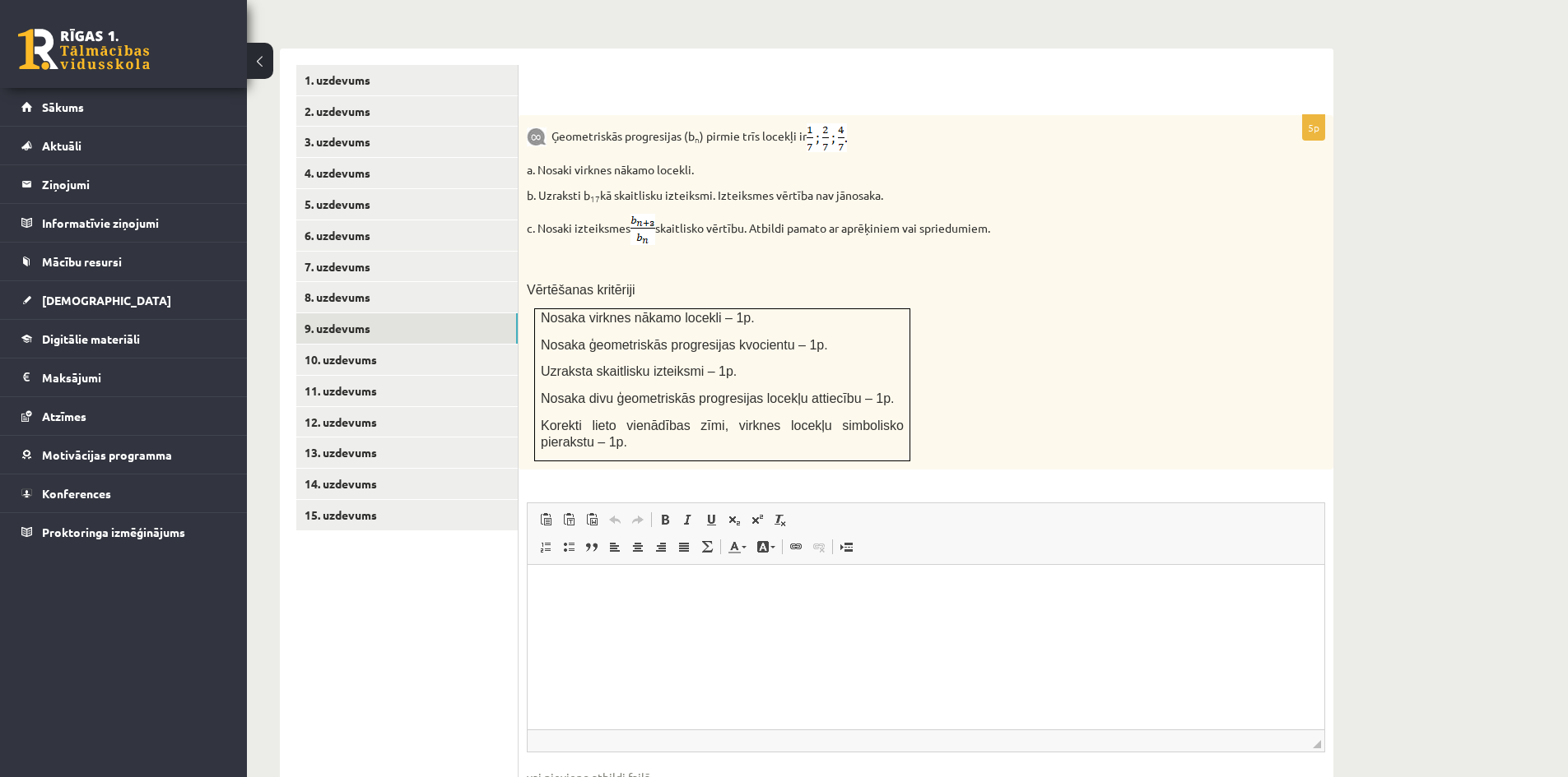
scroll to position [746, 0]
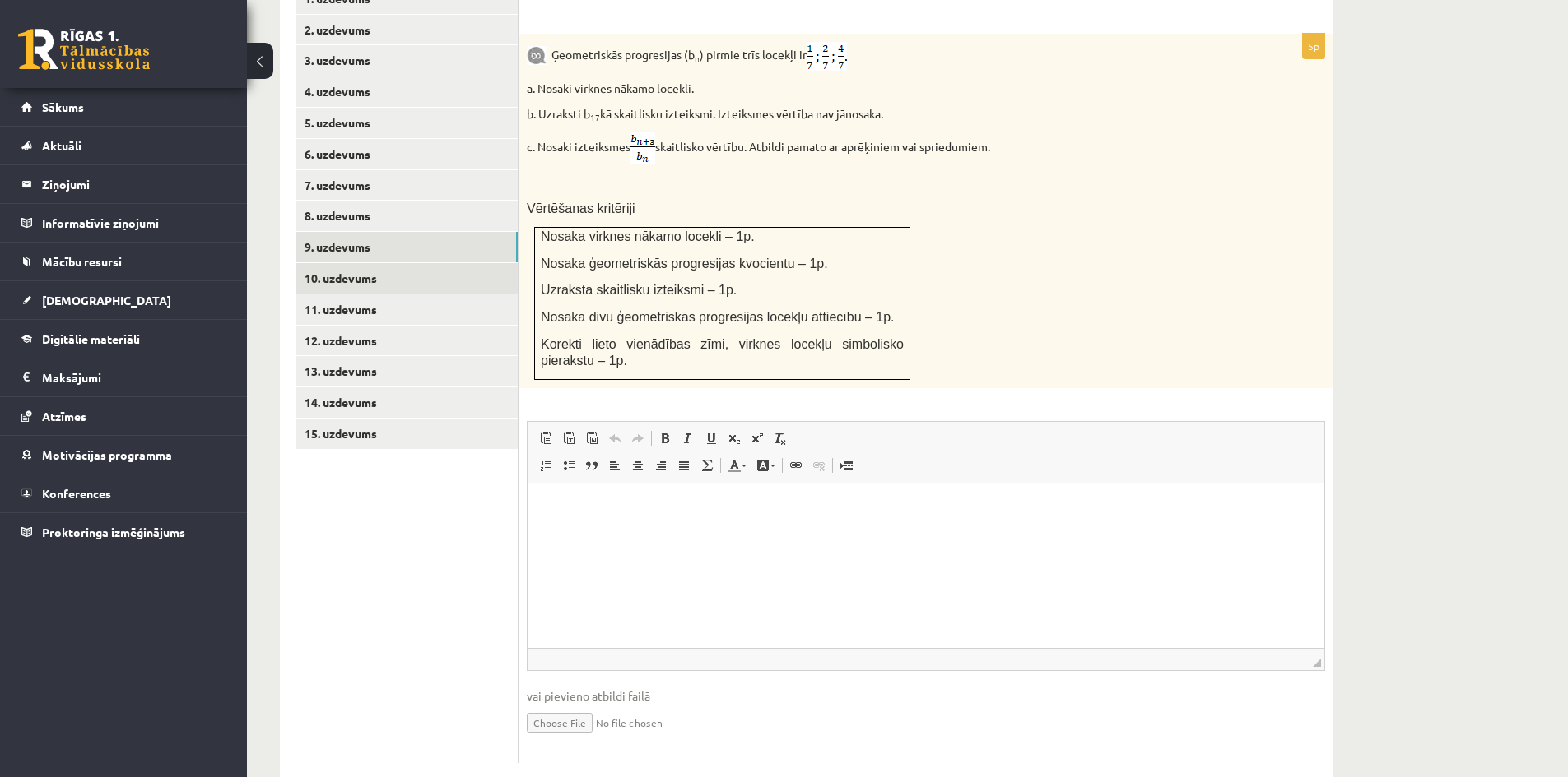
click at [362, 263] on link "10. uzdevums" at bounding box center [407, 279] width 222 height 31
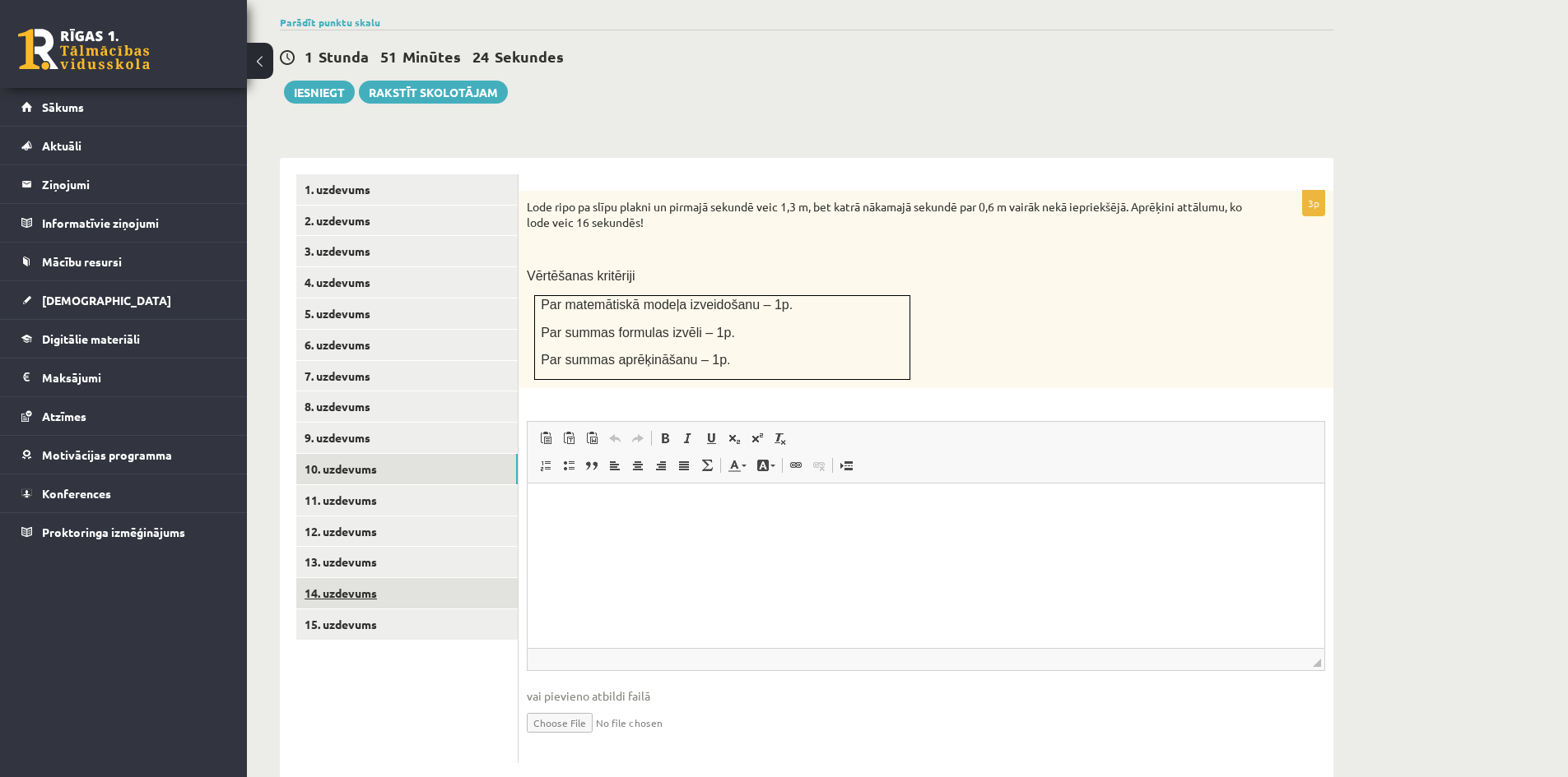
scroll to position [0, 0]
click at [369, 485] on link "11. uzdevums" at bounding box center [407, 500] width 222 height 31
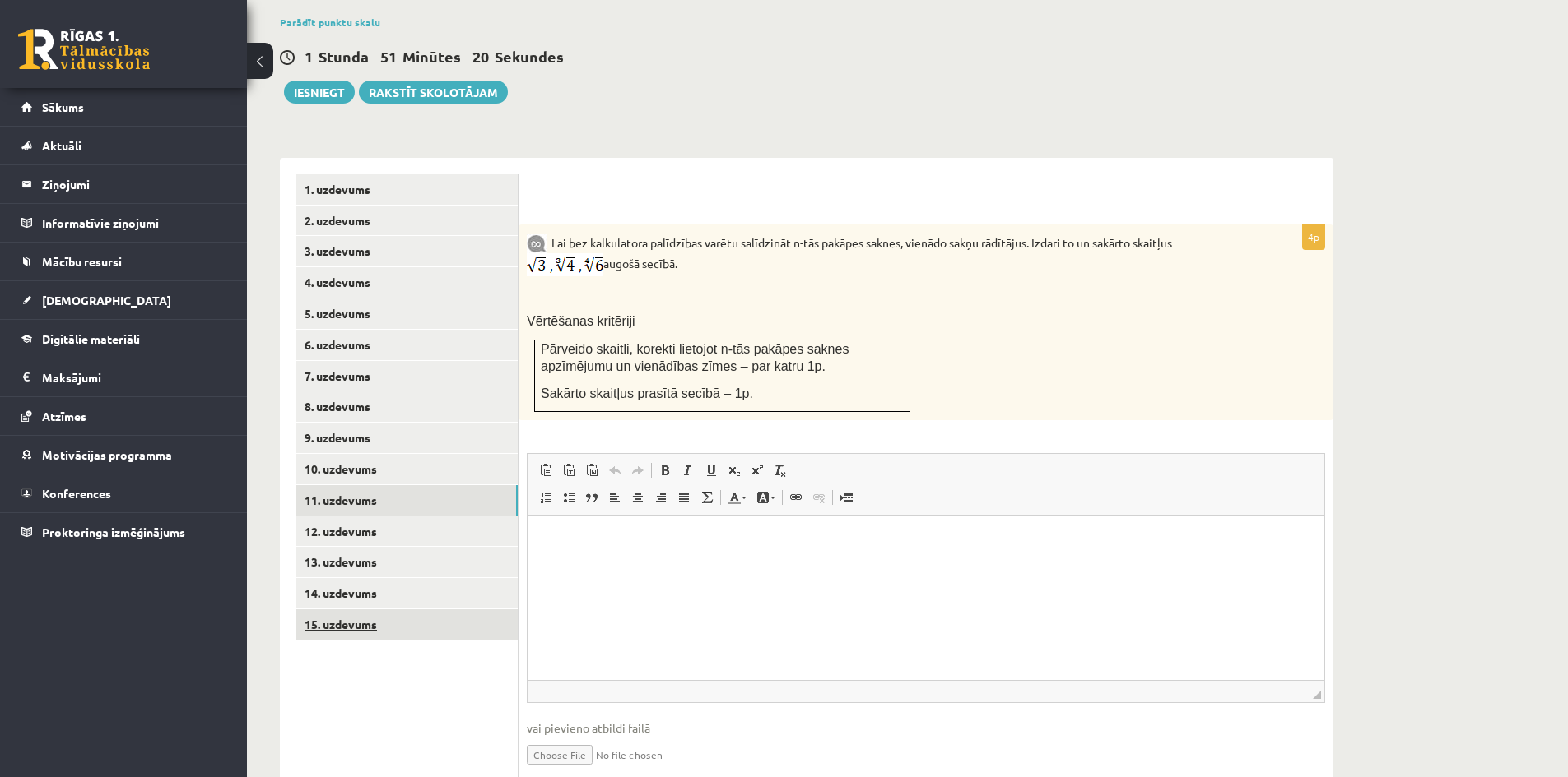
click at [373, 610] on link "15. uzdevums" at bounding box center [407, 625] width 222 height 31
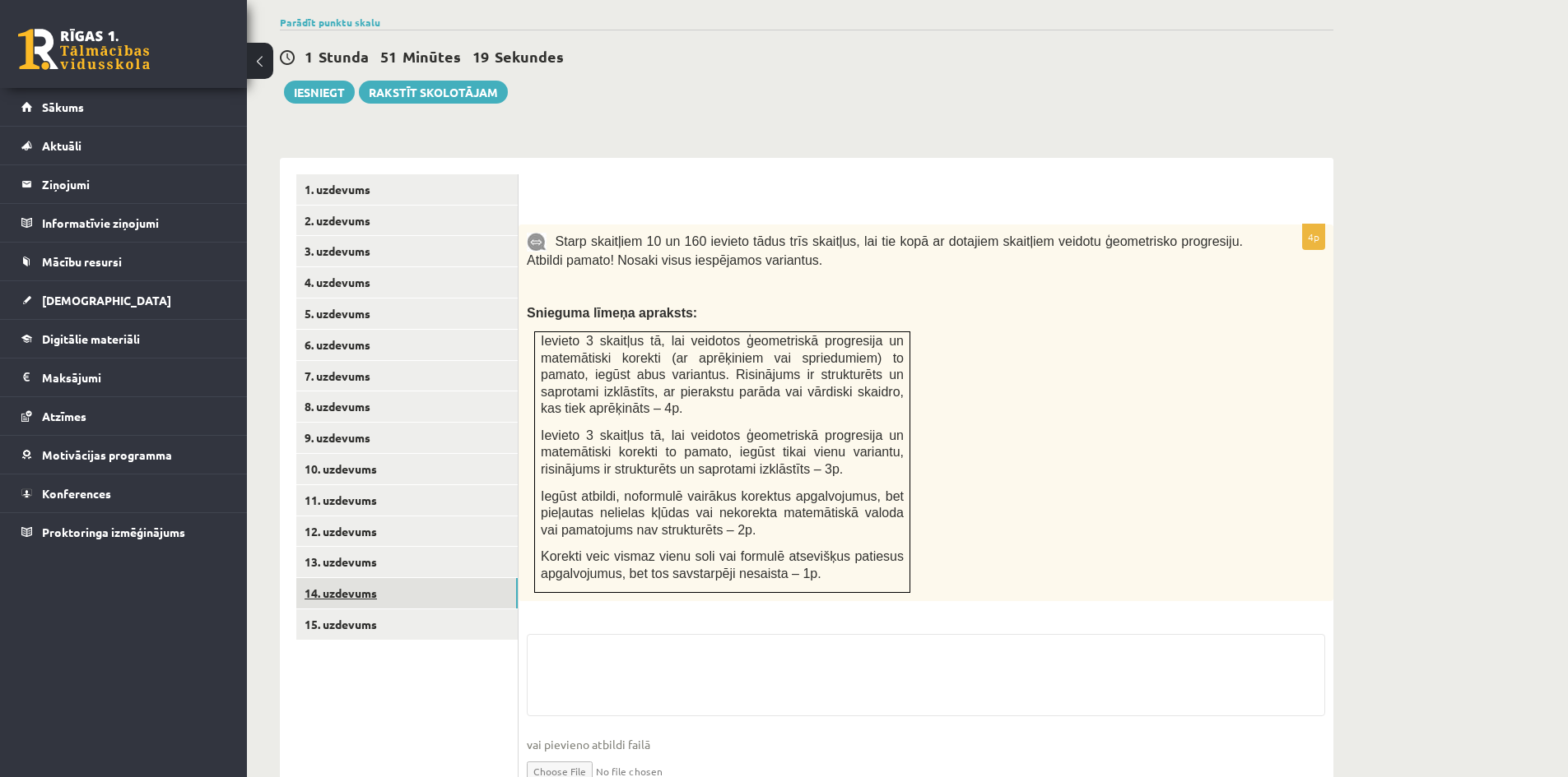
click at [375, 578] on link "14. uzdevums" at bounding box center [407, 594] width 222 height 31
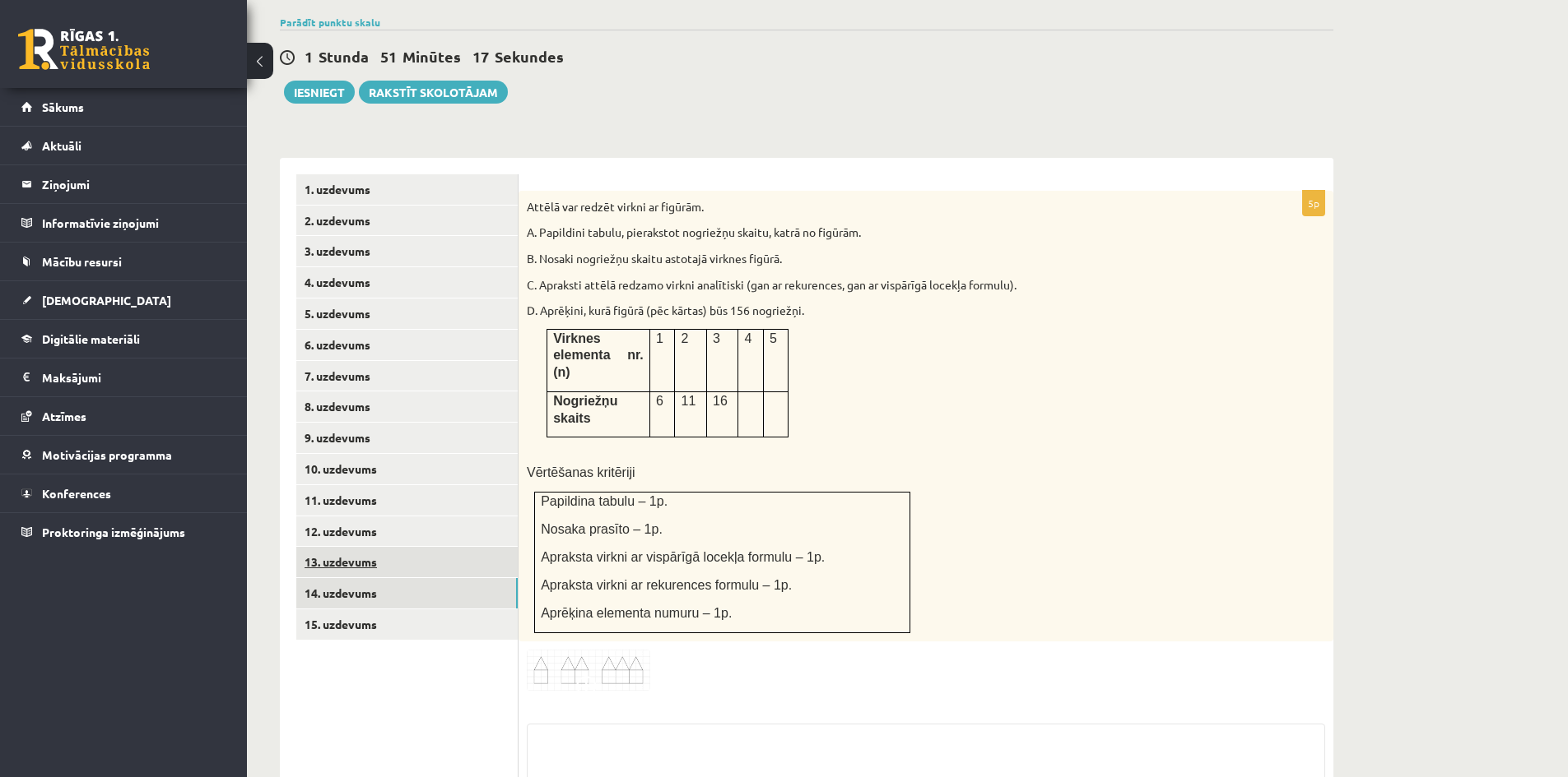
click at [376, 547] on link "13. uzdevums" at bounding box center [407, 562] width 222 height 31
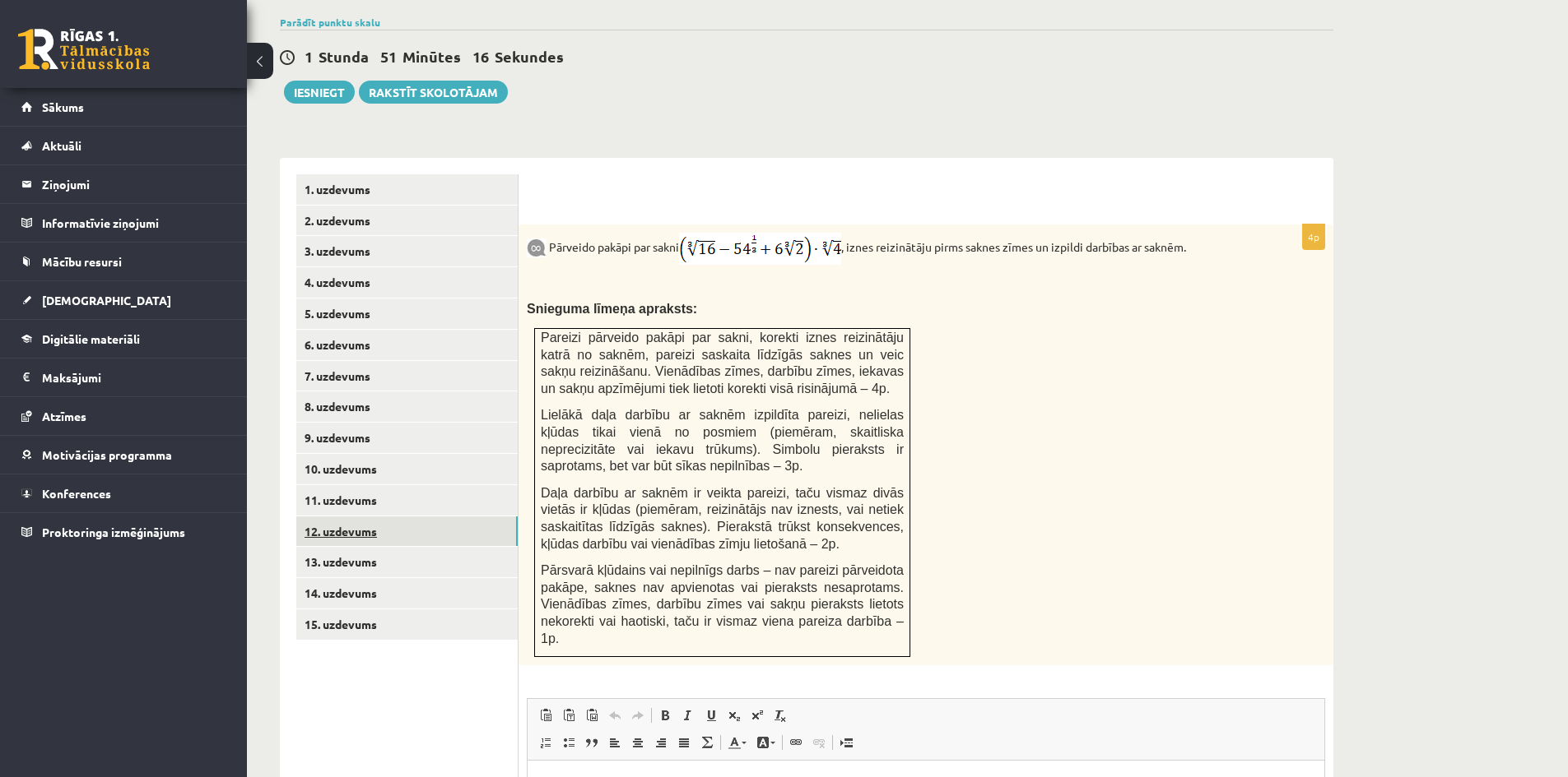
click at [387, 516] on link "12. uzdevums" at bounding box center [407, 532] width 222 height 31
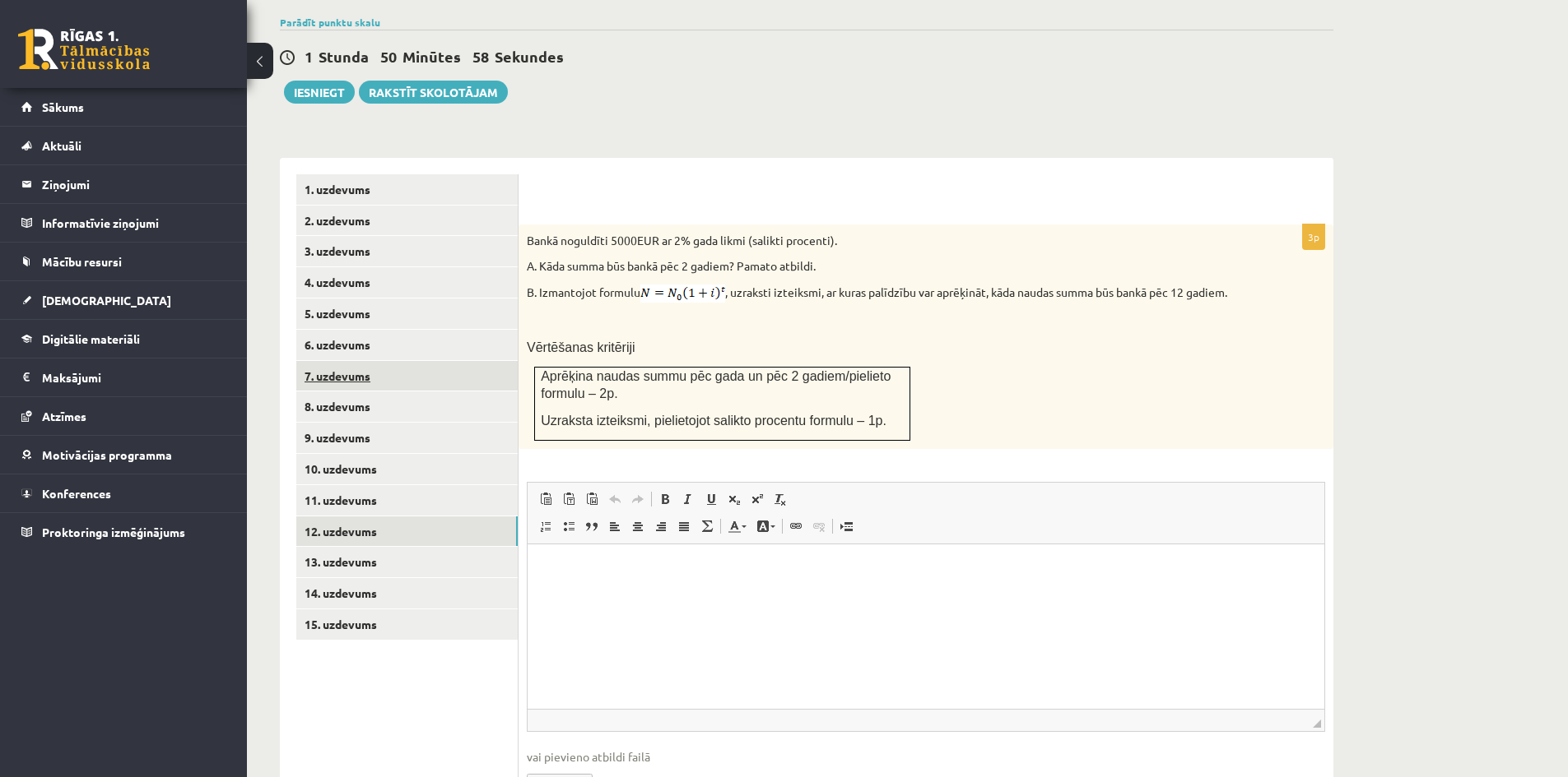
click at [322, 361] on link "7. uzdevums" at bounding box center [407, 376] width 222 height 31
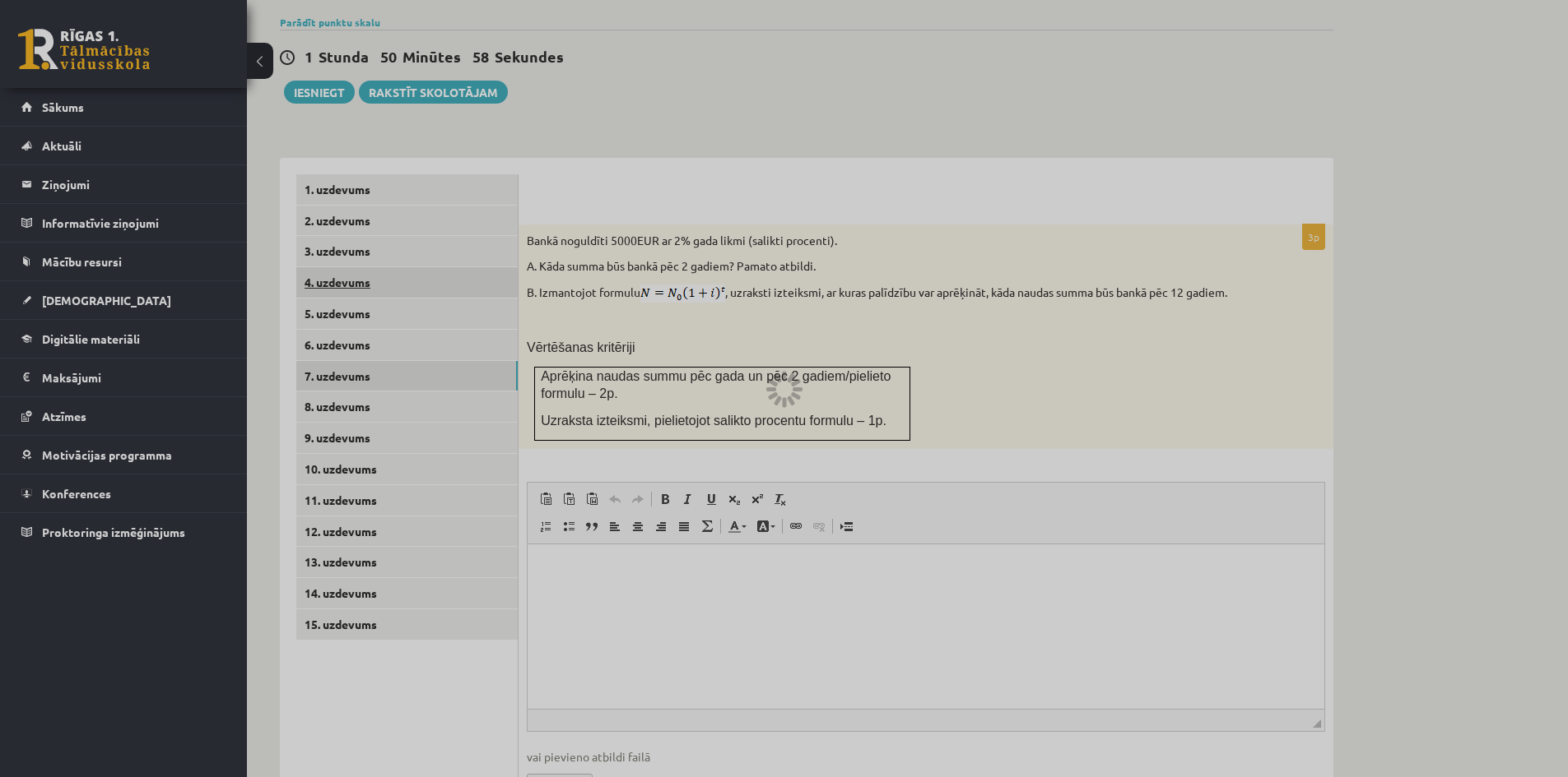
scroll to position [433, 0]
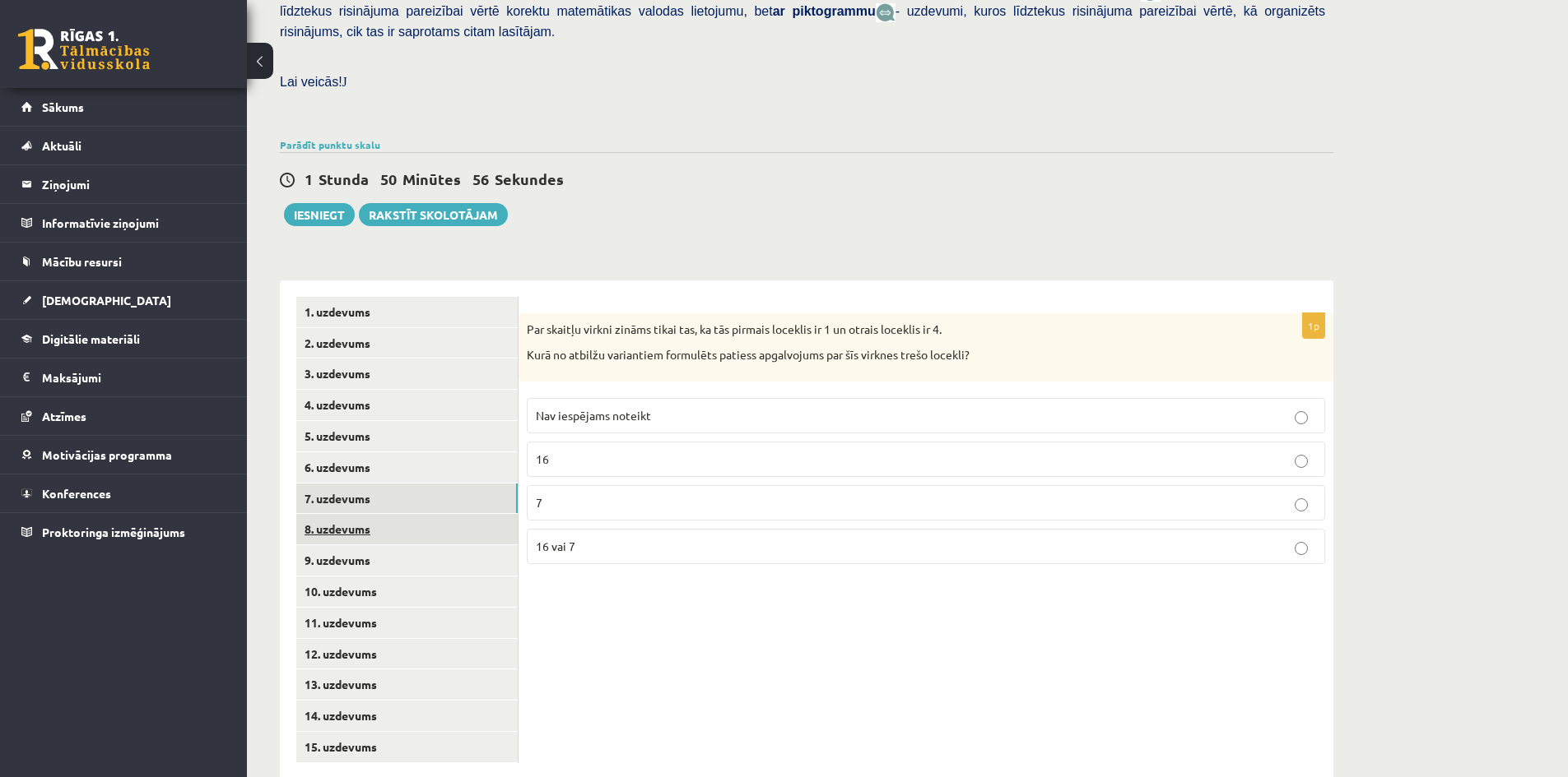
click at [348, 514] on link "8. uzdevums" at bounding box center [407, 530] width 222 height 31
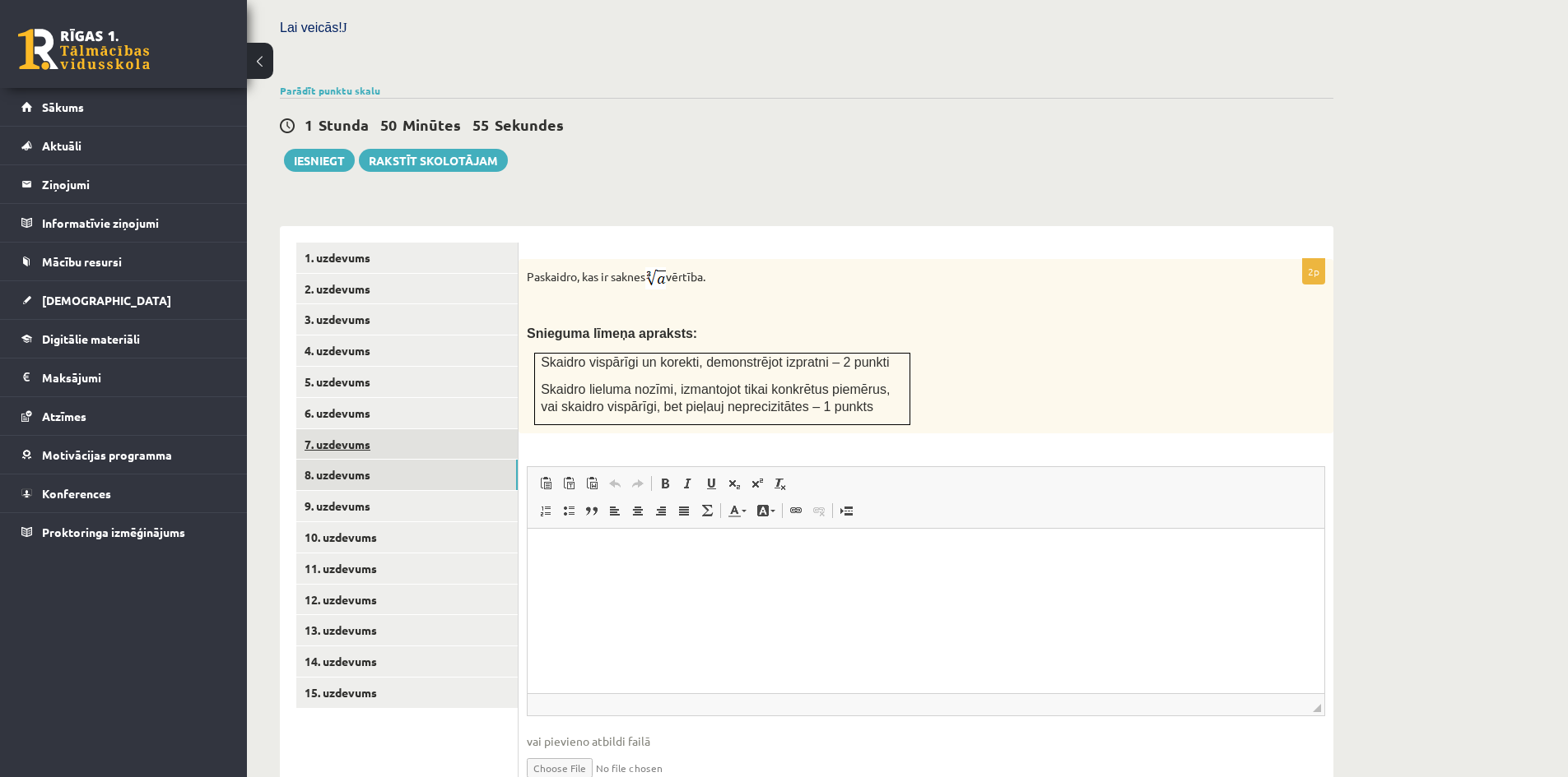
scroll to position [515, 0]
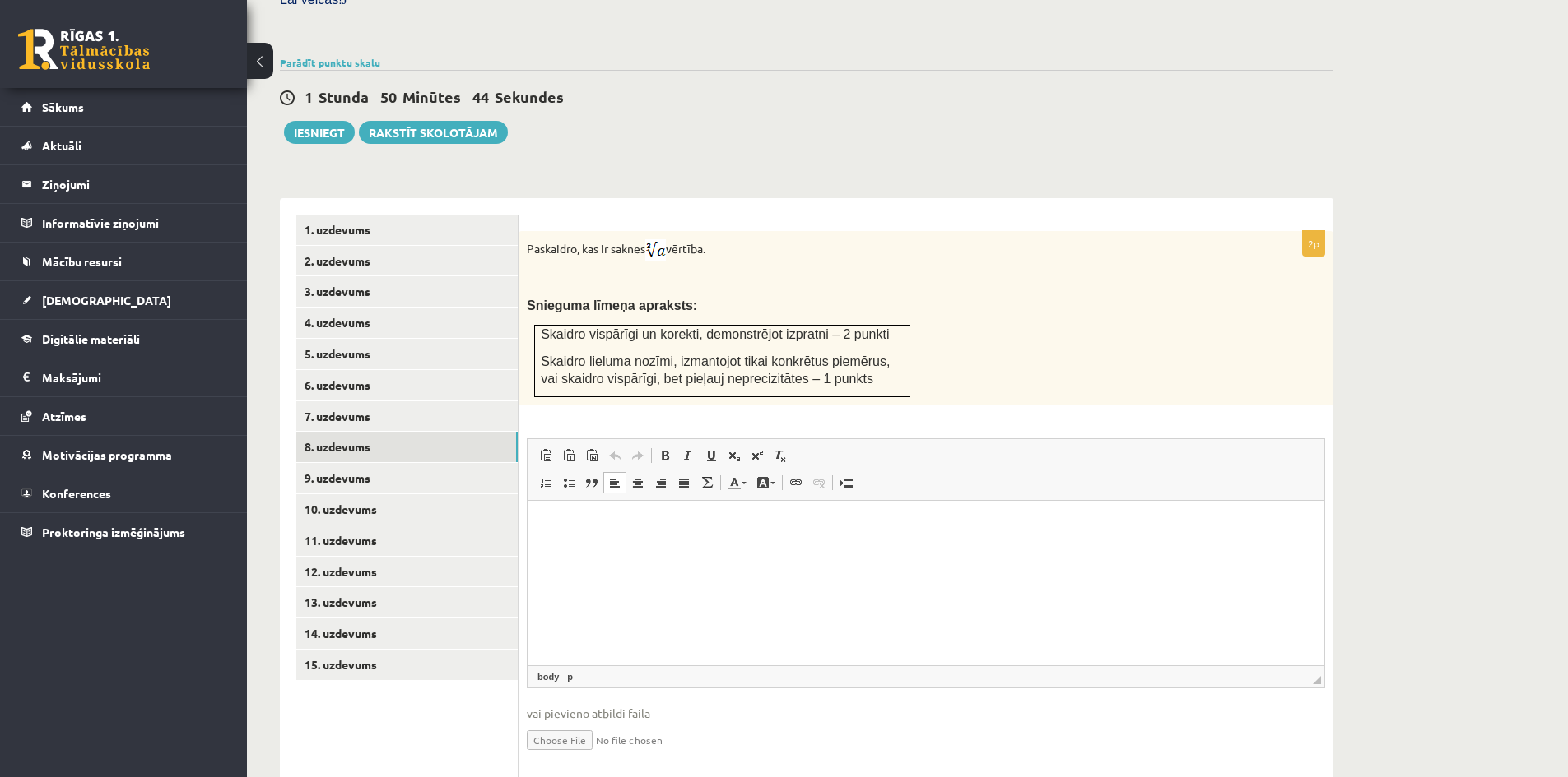
click at [562, 525] on p "Bagātinātā teksta redaktors, wiswyg-editor-user-answer-47024973006400" at bounding box center [926, 526] width 764 height 17
click at [572, 723] on input "file" at bounding box center [926, 739] width 798 height 33
click at [736, 533] on html at bounding box center [925, 526] width 796 height 51
click at [584, 723] on input "file" at bounding box center [926, 739] width 798 height 33
click at [678, 580] on p "**********" at bounding box center [926, 581] width 764 height 17
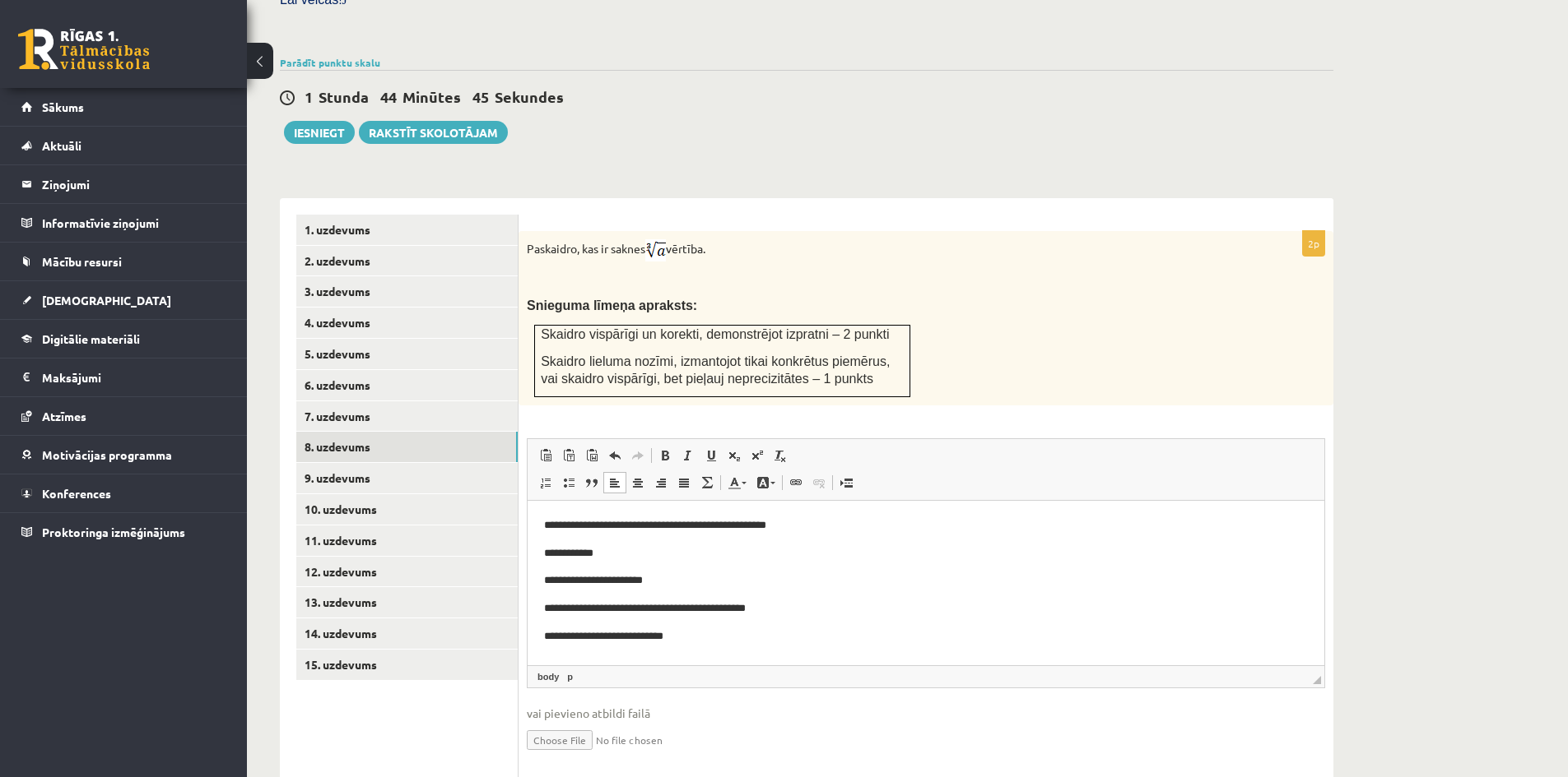
click at [584, 723] on input "file" at bounding box center [926, 739] width 798 height 33
type input "**********"
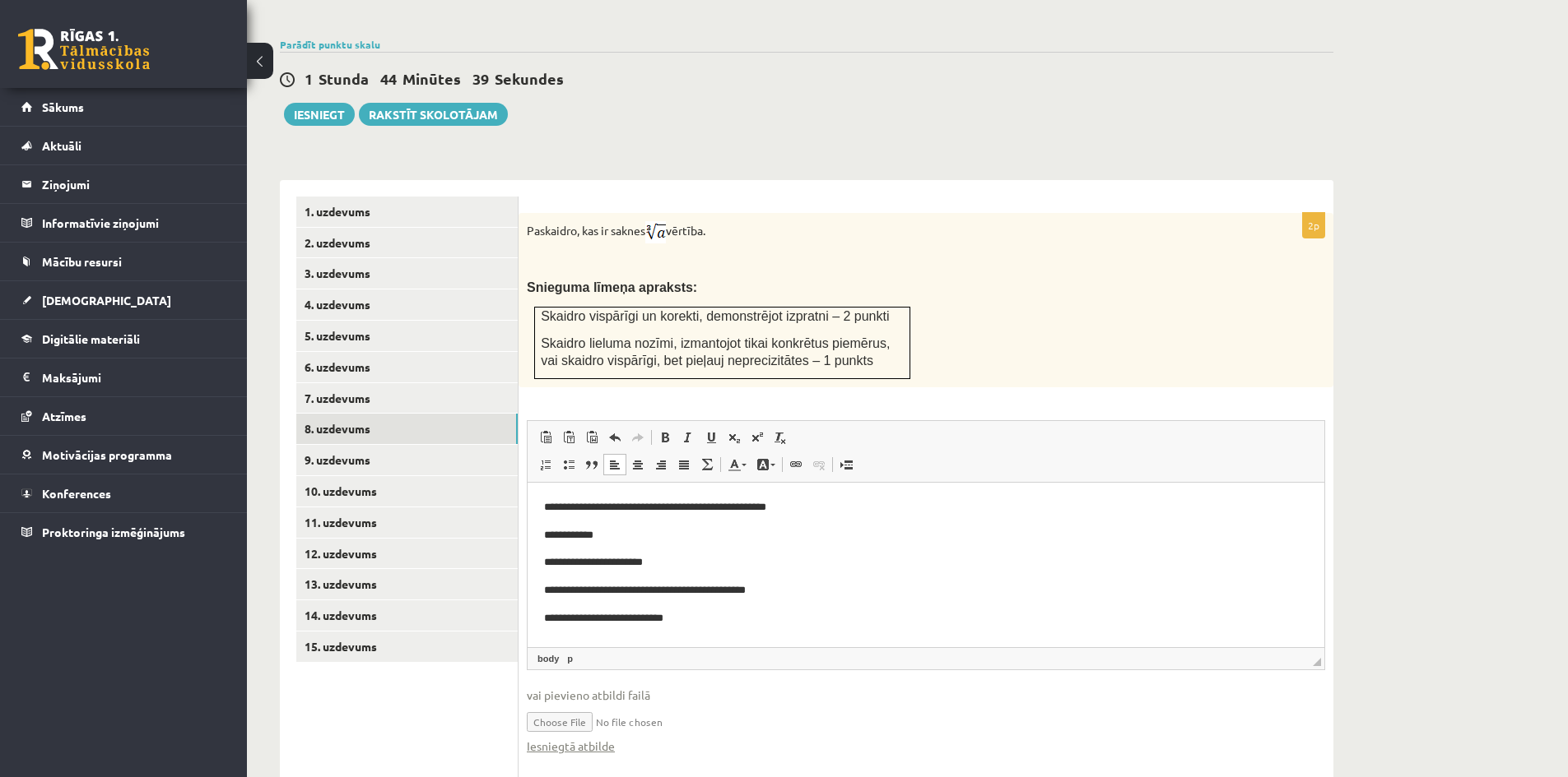
scroll to position [551, 0]
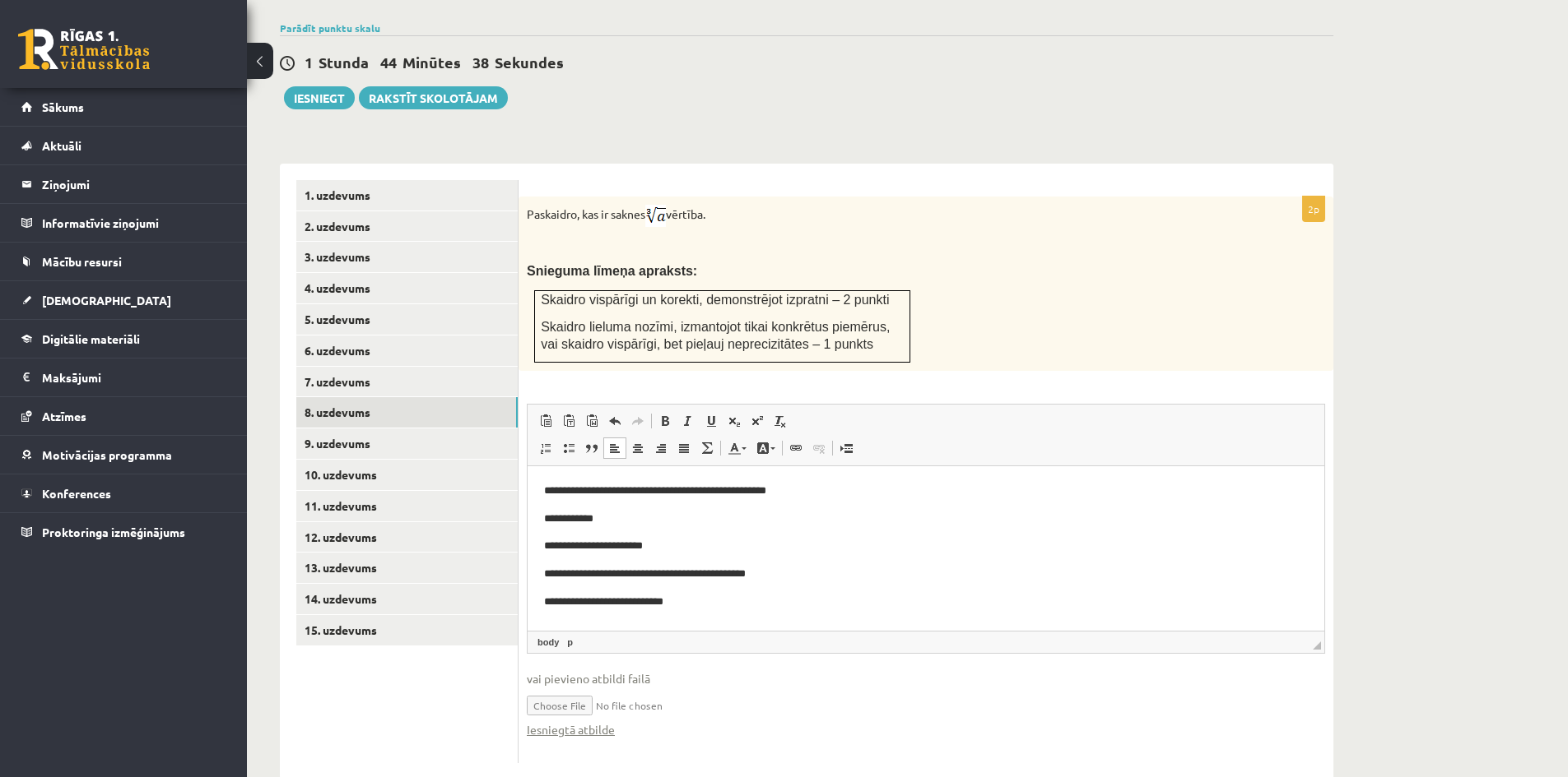
click at [647, 687] on input "file" at bounding box center [926, 704] width 798 height 33
click at [711, 595] on p "**********" at bounding box center [926, 602] width 764 height 17
click at [350, 429] on link "9. uzdevums" at bounding box center [407, 444] width 222 height 31
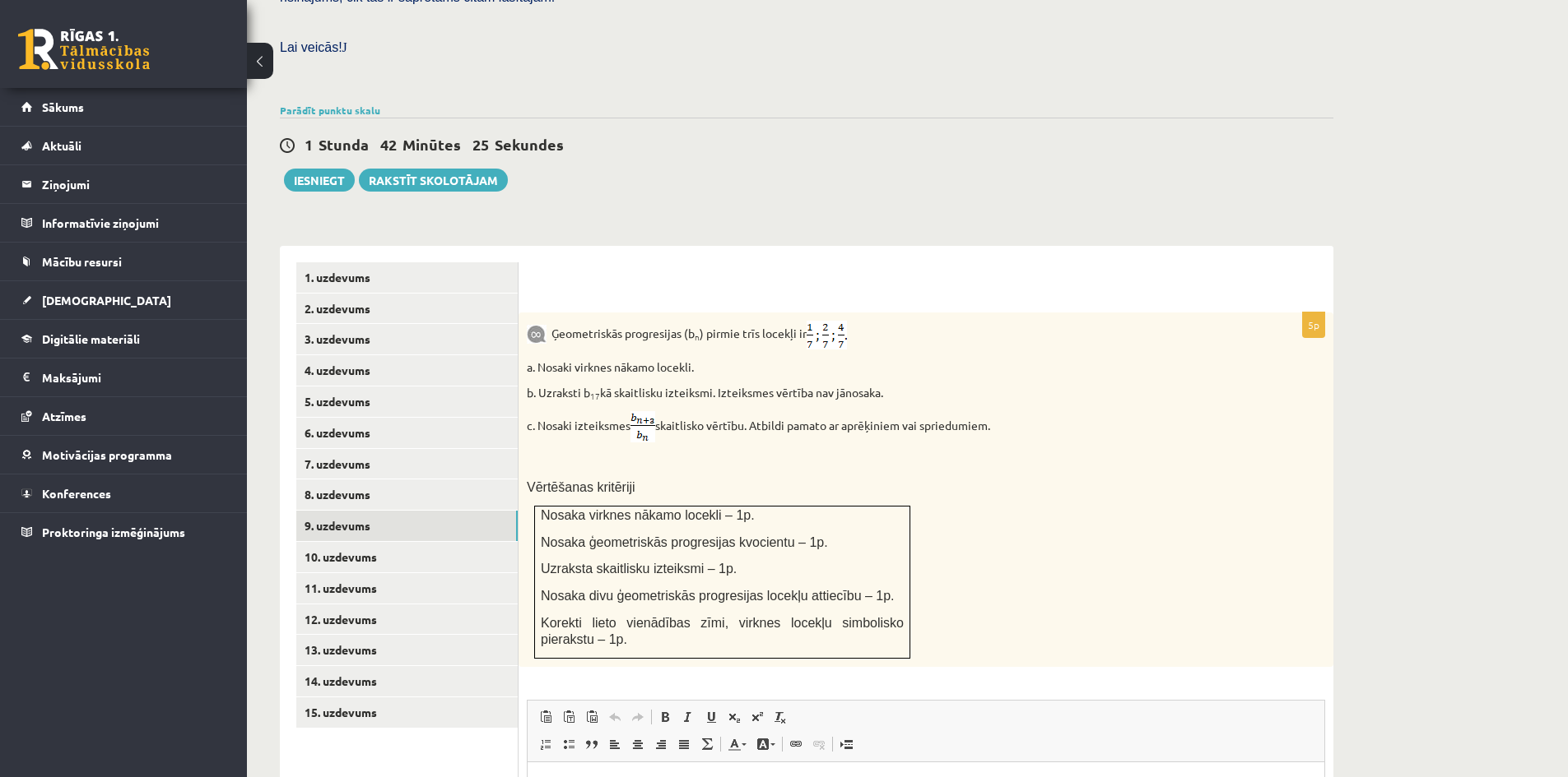
scroll to position [551, 0]
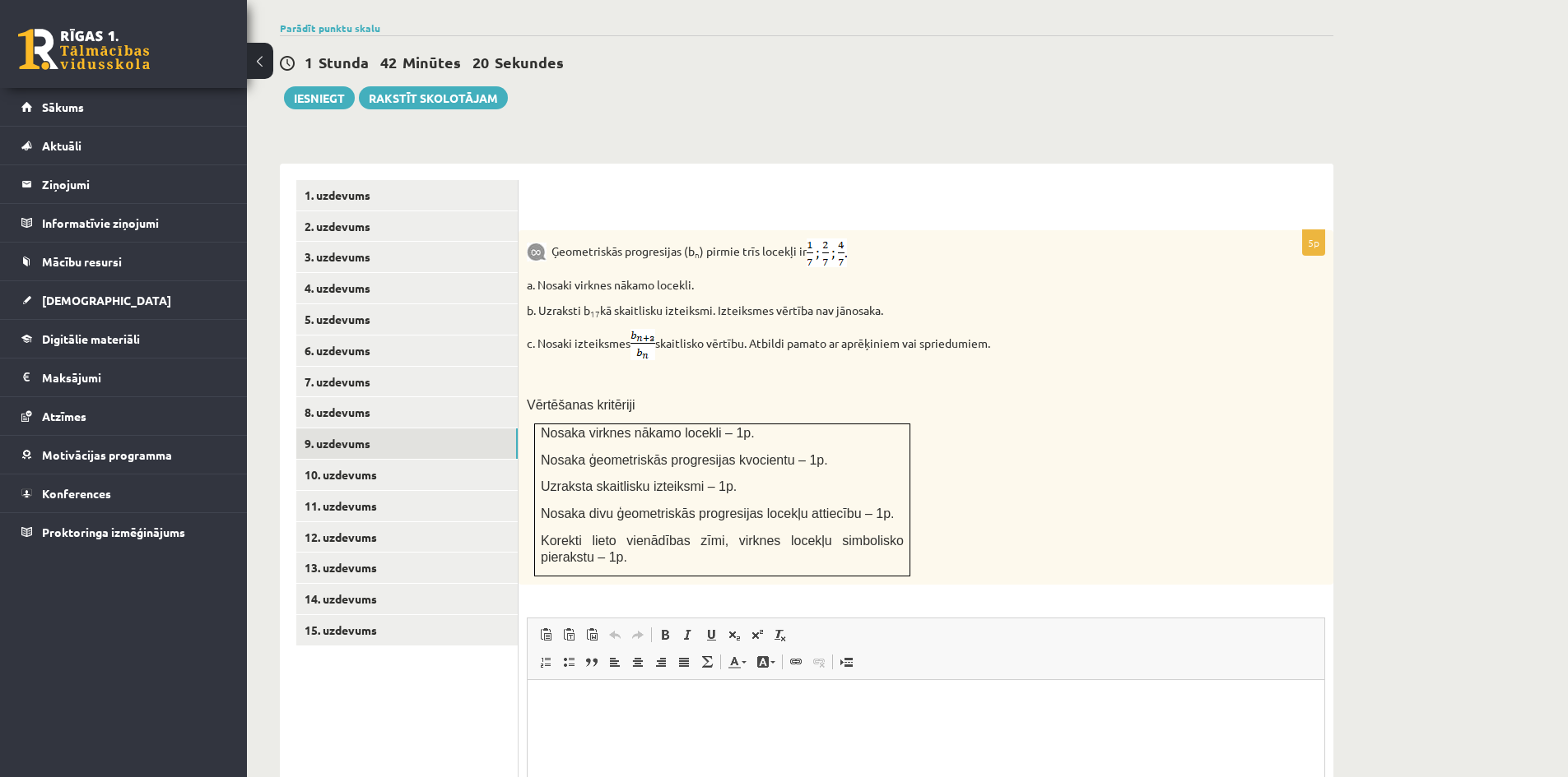
drag, startPoint x: 678, startPoint y: 420, endPoint x: 685, endPoint y: 429, distance: 11.4
drag, startPoint x: 685, startPoint y: 429, endPoint x: 1074, endPoint y: 446, distance: 389.4
click at [1074, 446] on div "Ģeometriskās progresijas (b n ) pirmie trīs locekļi ir a. Nosaki virknes nākamo…" at bounding box center [925, 407] width 815 height 354
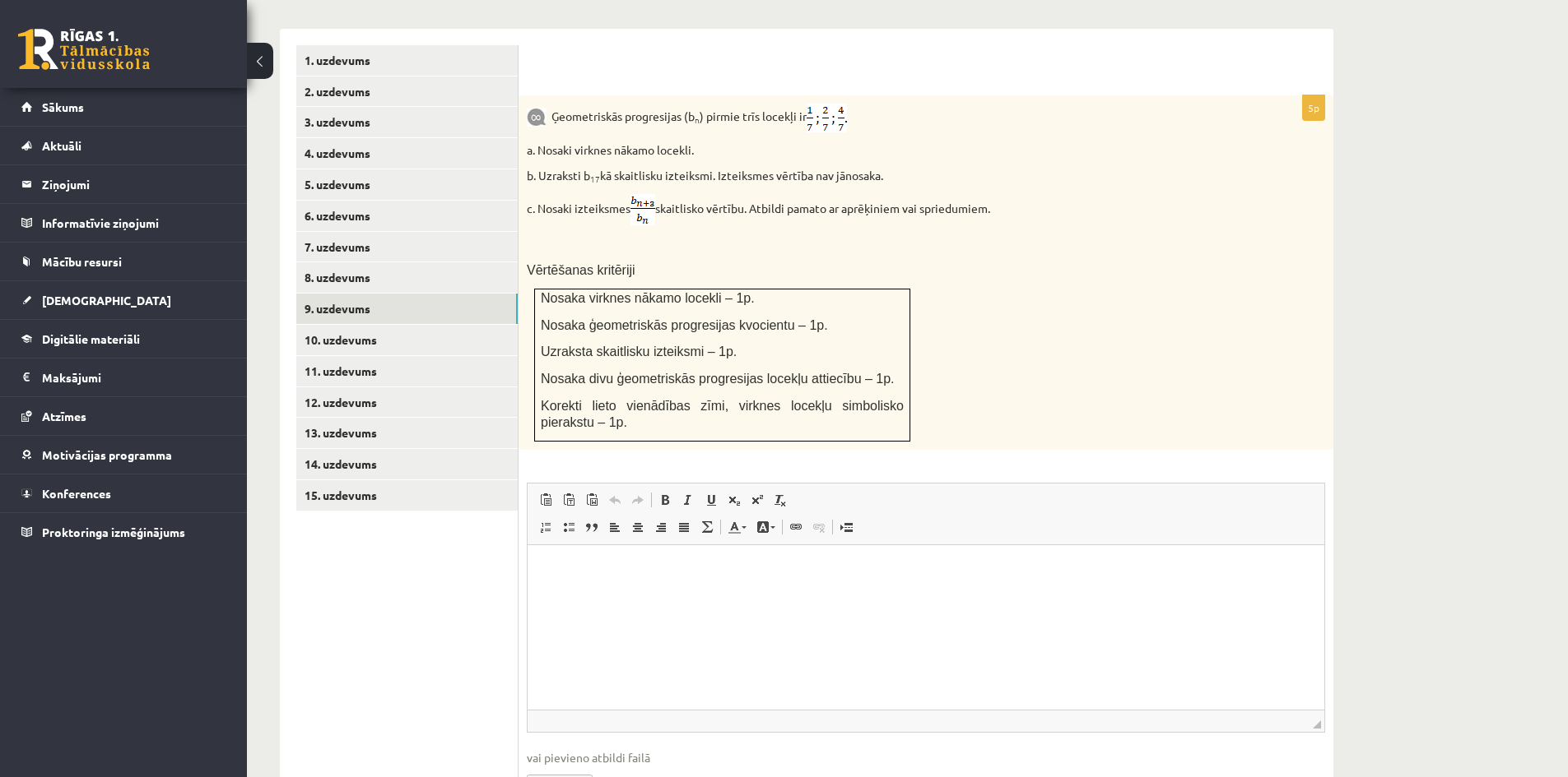
scroll to position [715, 0]
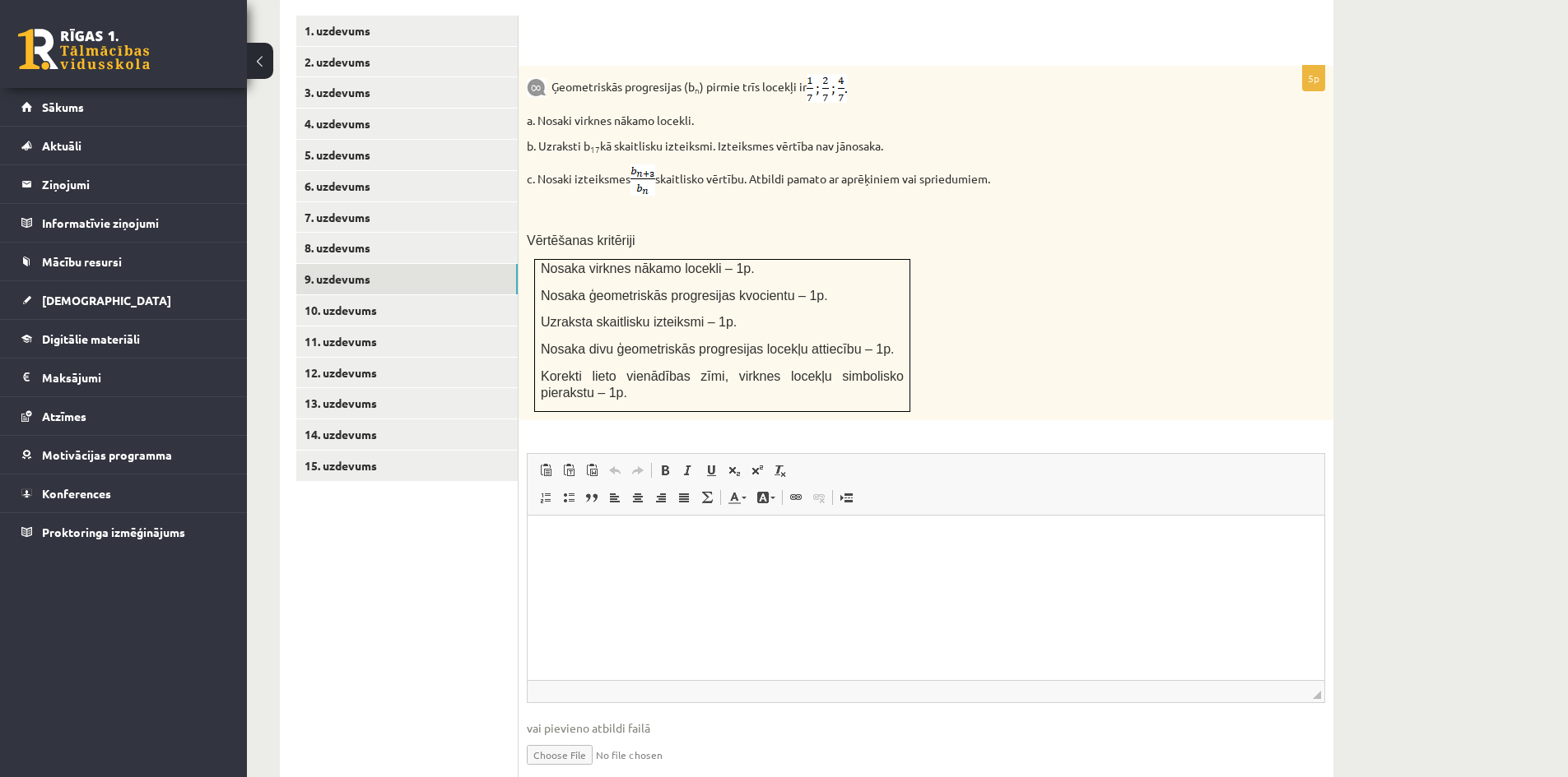
drag, startPoint x: 608, startPoint y: 535, endPoint x: 647, endPoint y: 533, distance: 39.1
click at [607, 535] on p "Bagātinātā teksta redaktors, wiswyg-editor-user-answer-47024725796000" at bounding box center [926, 540] width 764 height 17
click at [643, 570] on p "**********" at bounding box center [926, 568] width 764 height 17
click at [708, 568] on p "**********" at bounding box center [926, 568] width 764 height 17
click at [549, 566] on p "**********" at bounding box center [926, 568] width 764 height 17
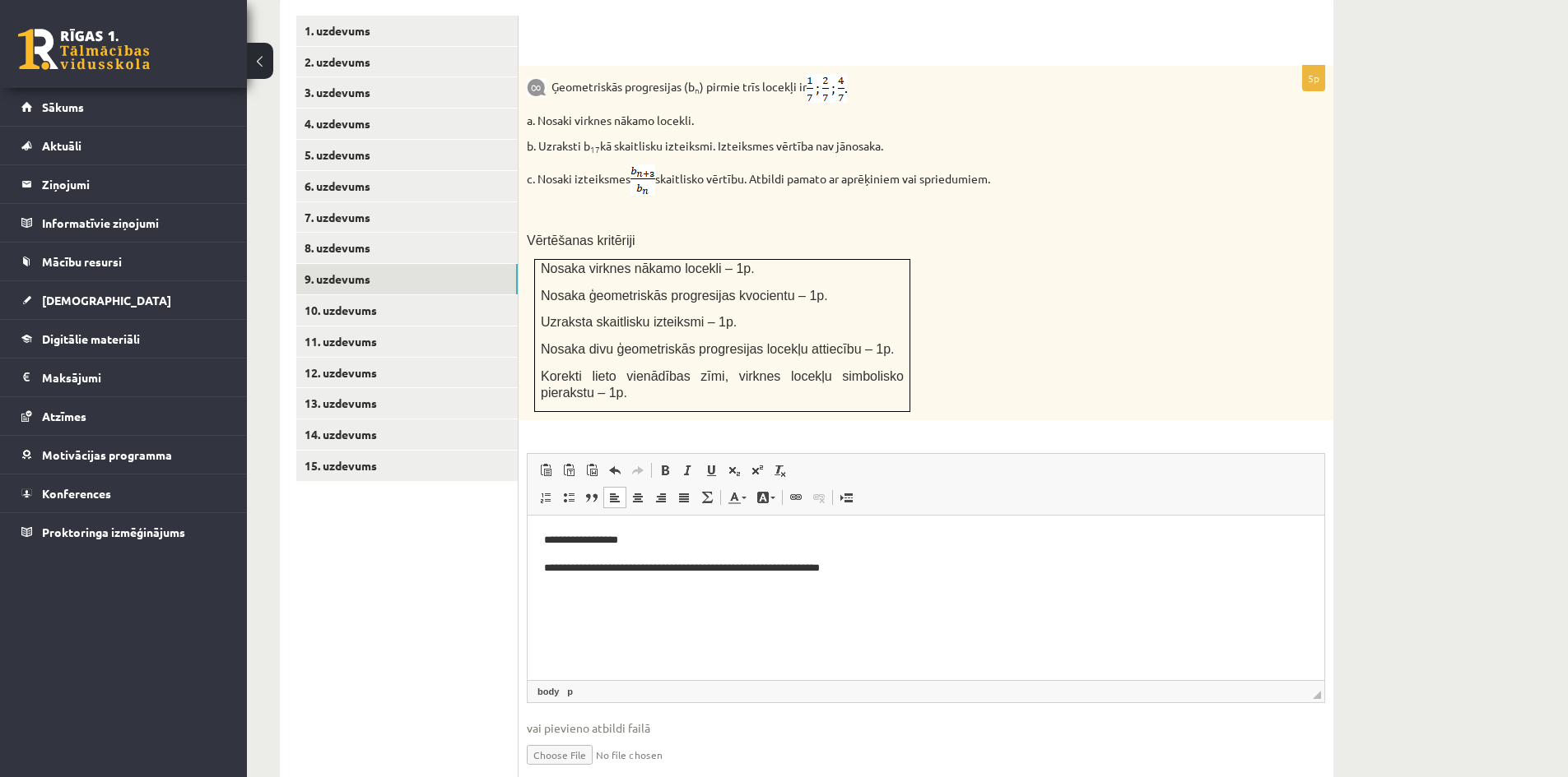
click at [872, 565] on p "**********" at bounding box center [926, 568] width 764 height 17
click at [580, 565] on p "**********" at bounding box center [926, 568] width 764 height 17
click at [585, 594] on p "******" at bounding box center [926, 595] width 764 height 17
click at [573, 598] on p "**********" at bounding box center [926, 595] width 764 height 17
click at [808, 595] on p "**********" at bounding box center [926, 595] width 764 height 17
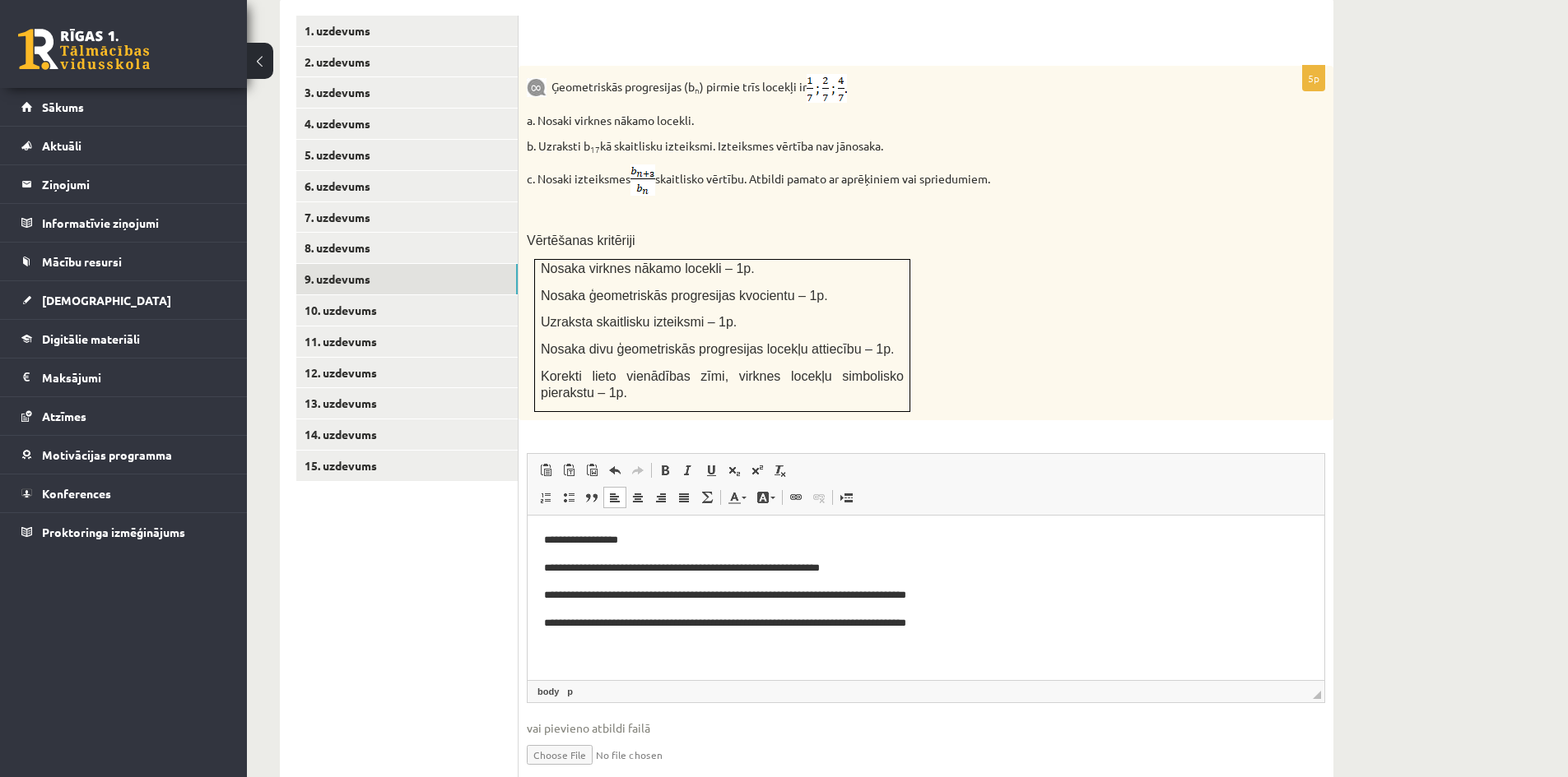
scroll to position [746, 0]
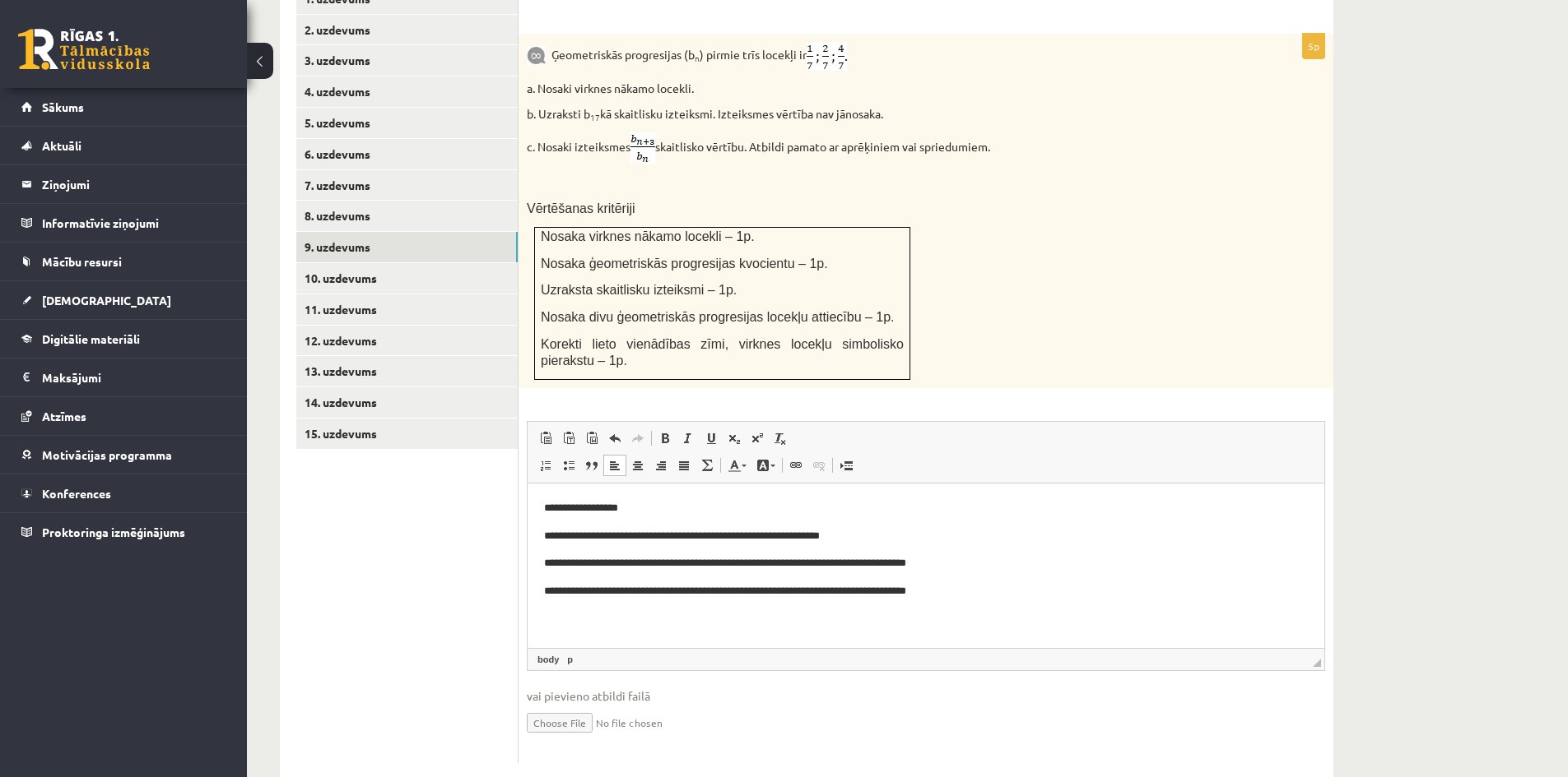
click at [592, 705] on input "file" at bounding box center [926, 722] width 798 height 33
type input "**********"
click at [363, 263] on link "10. uzdevums" at bounding box center [407, 279] width 222 height 31
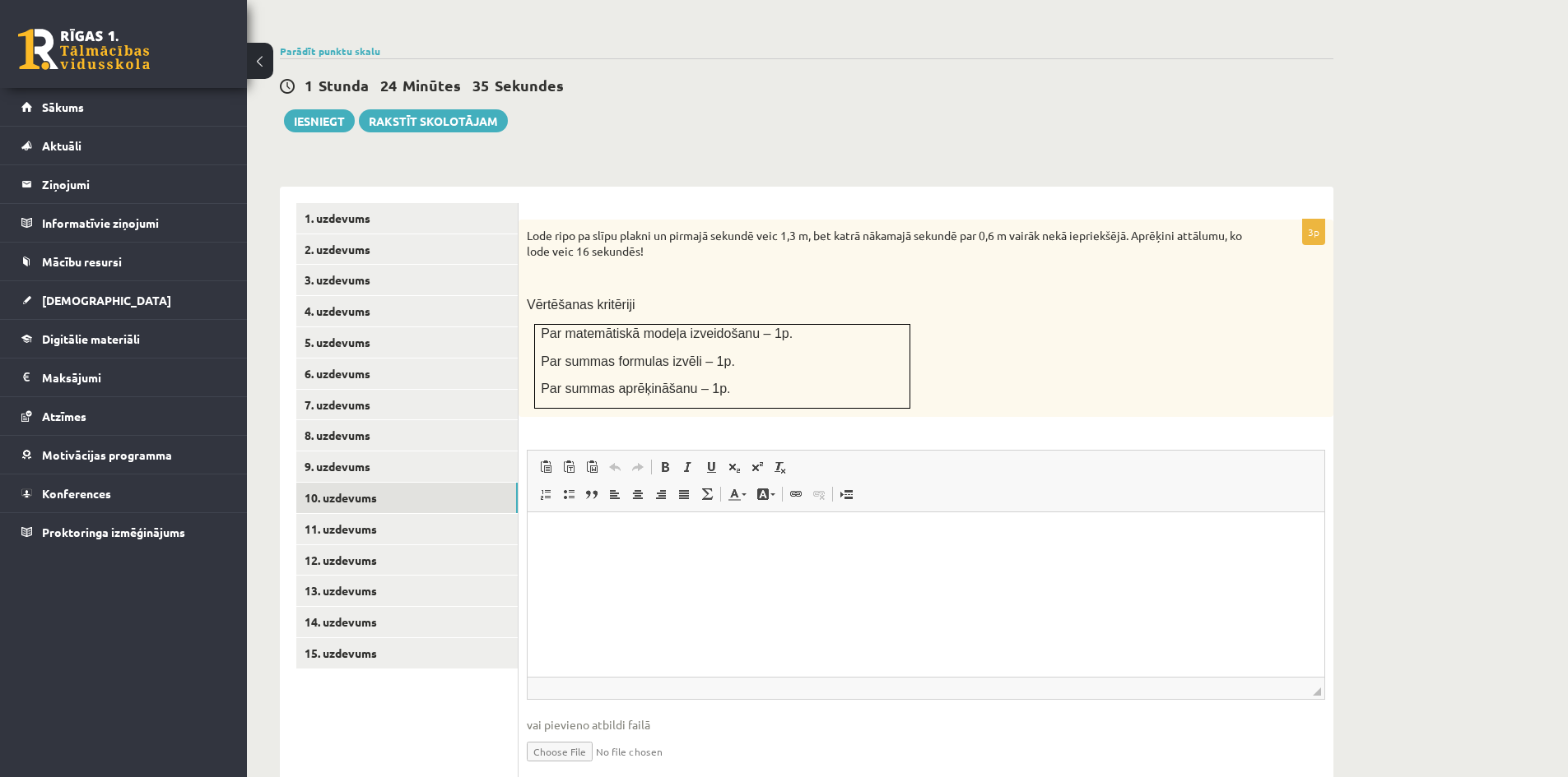
scroll to position [556, 0]
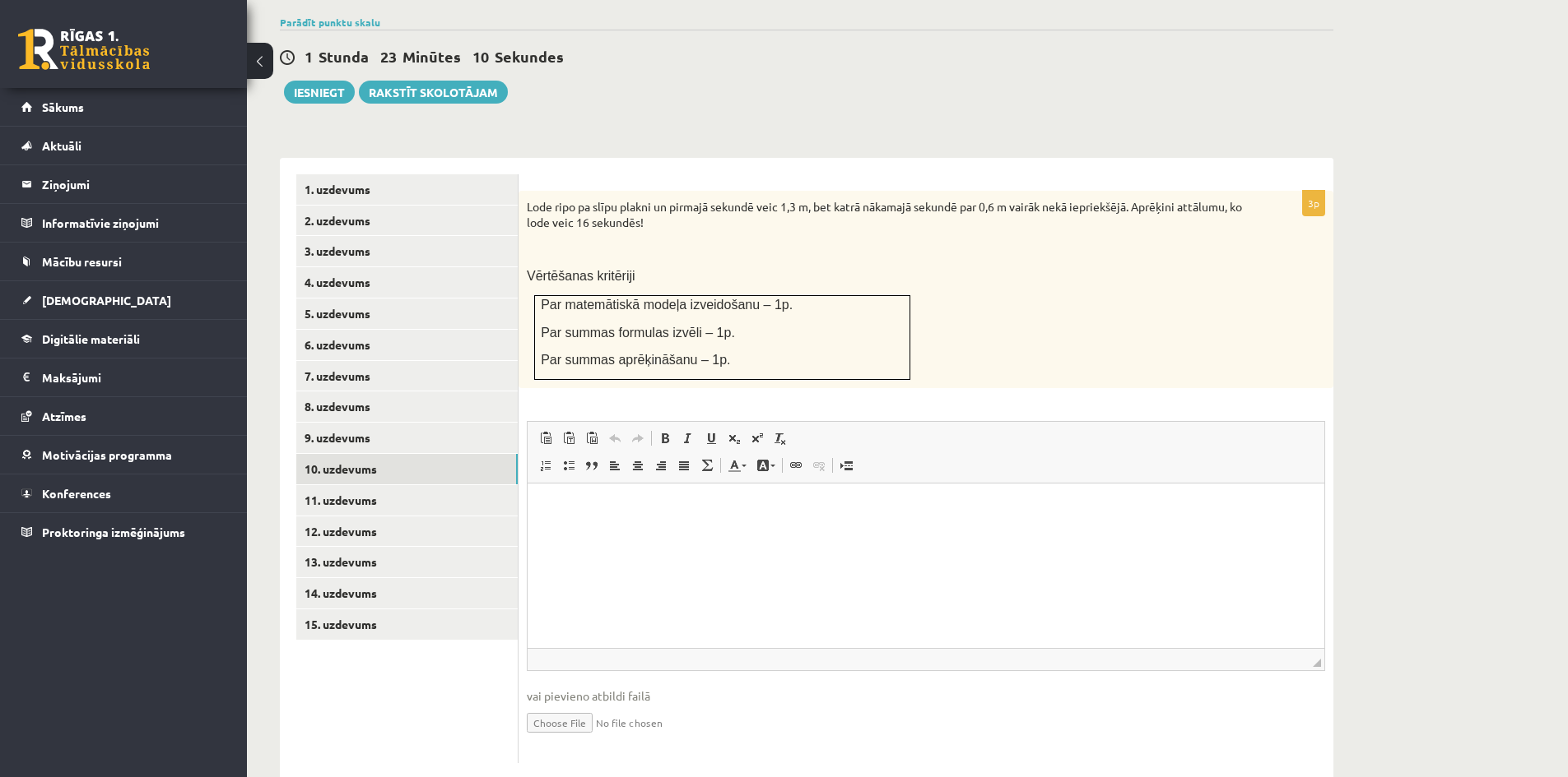
click at [628, 504] on p "Bagātinātā teksta redaktors, wiswyg-editor-user-answer-47024726368000" at bounding box center [926, 509] width 764 height 17
click at [543, 494] on html "*********" at bounding box center [925, 509] width 796 height 51
click at [555, 533] on p "*********" at bounding box center [926, 536] width 764 height 17
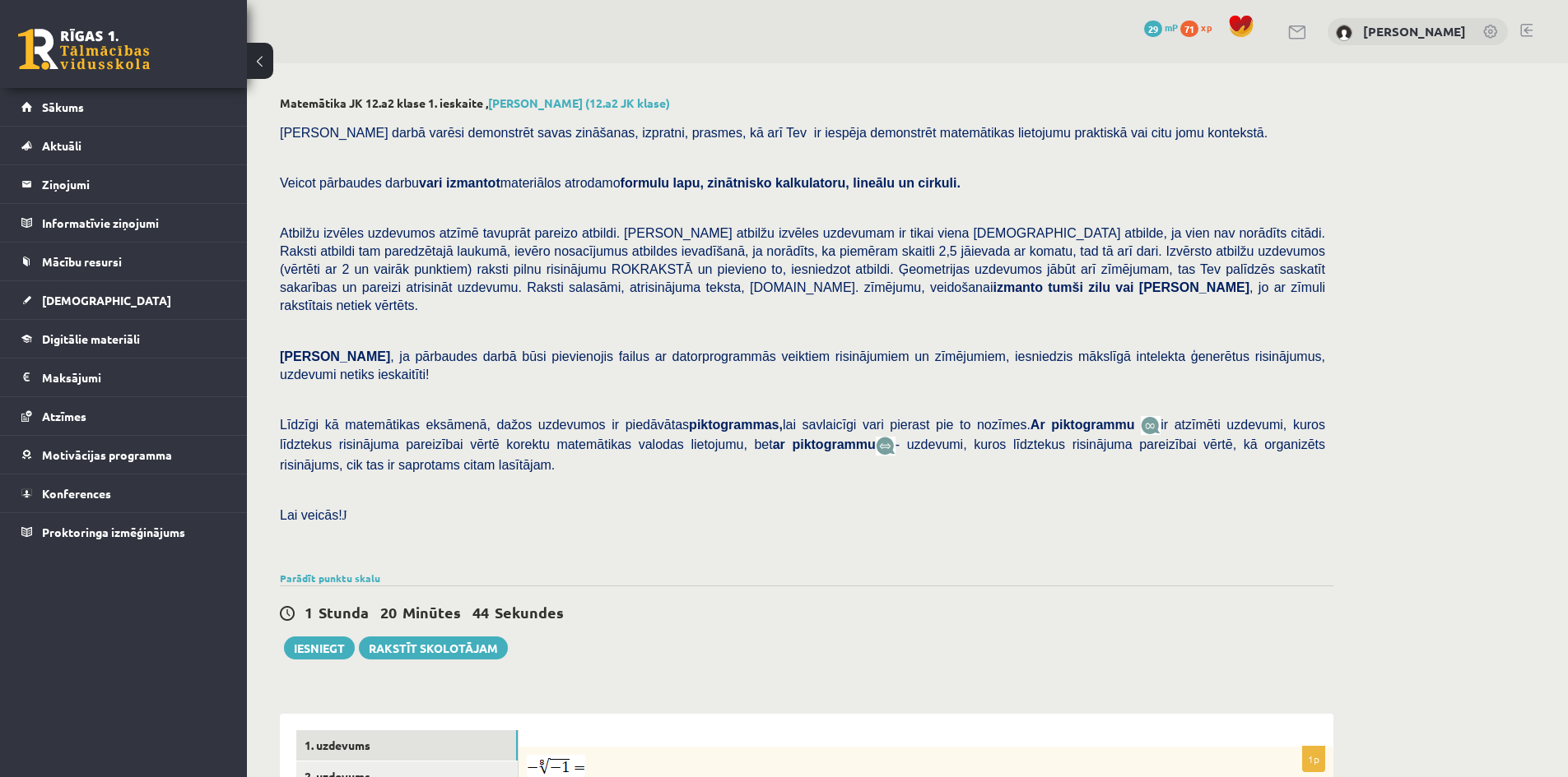
scroll to position [432, 0]
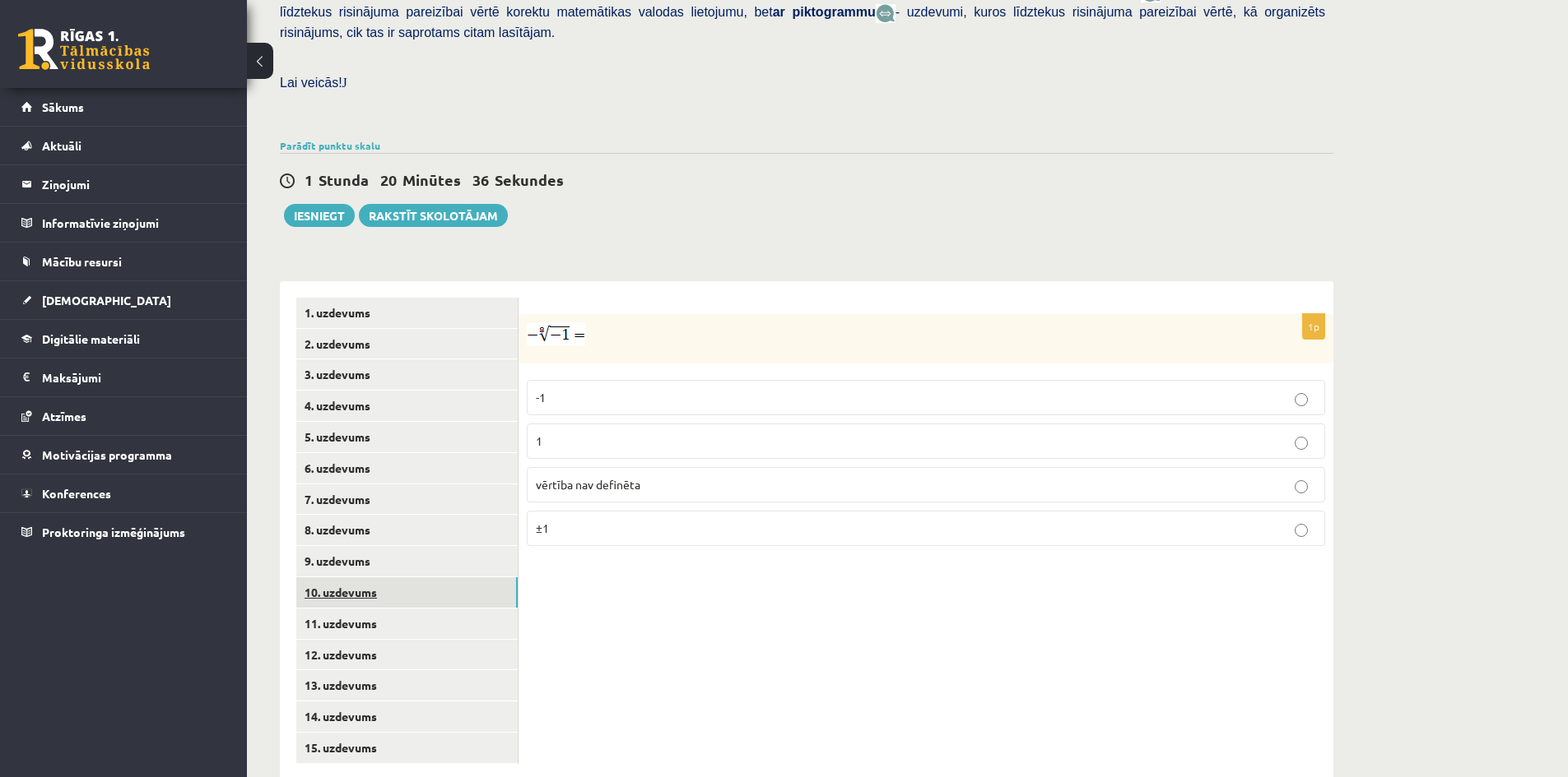
click at [345, 578] on link "10. uzdevums" at bounding box center [407, 593] width 222 height 31
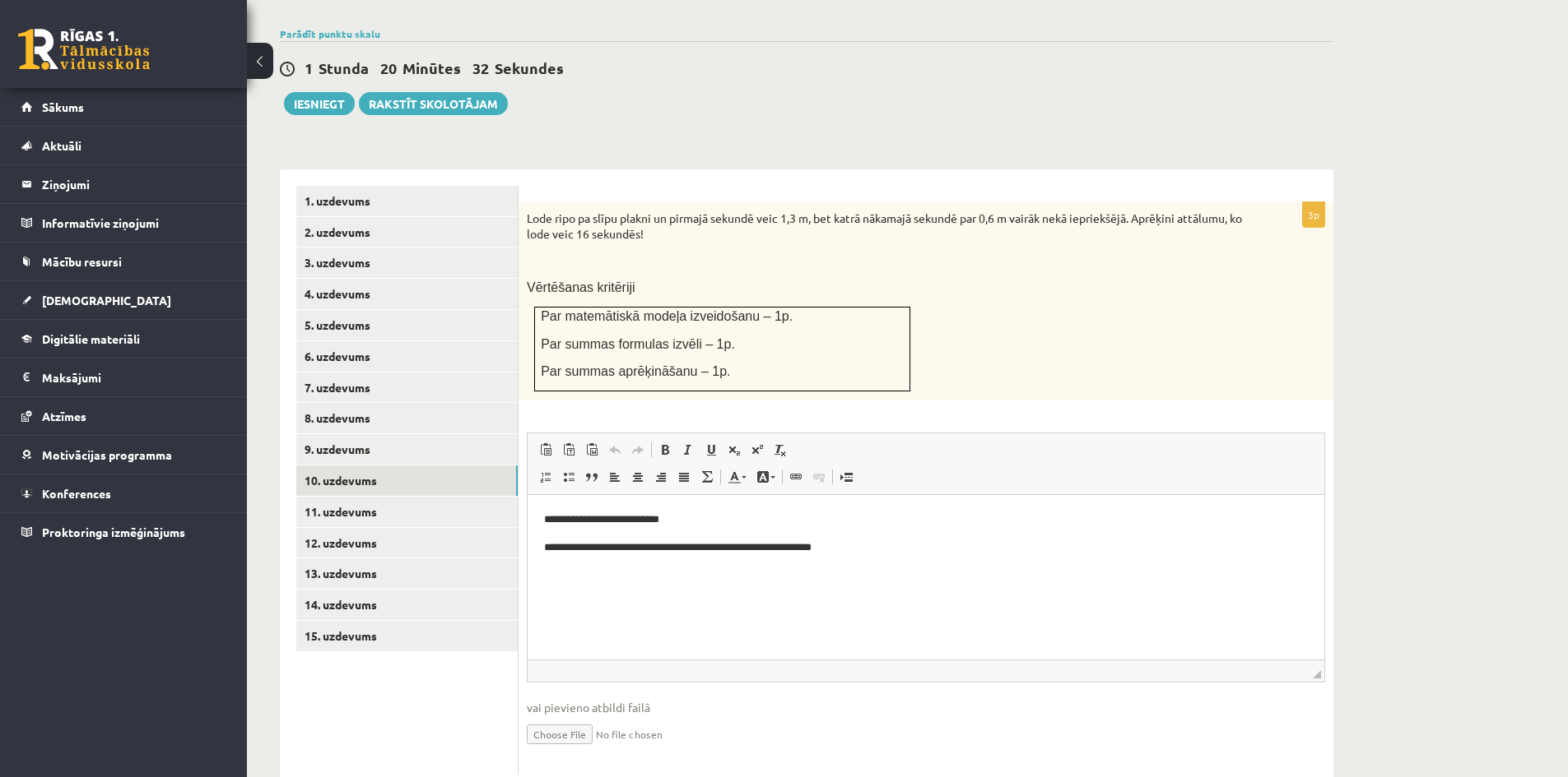
scroll to position [556, 0]
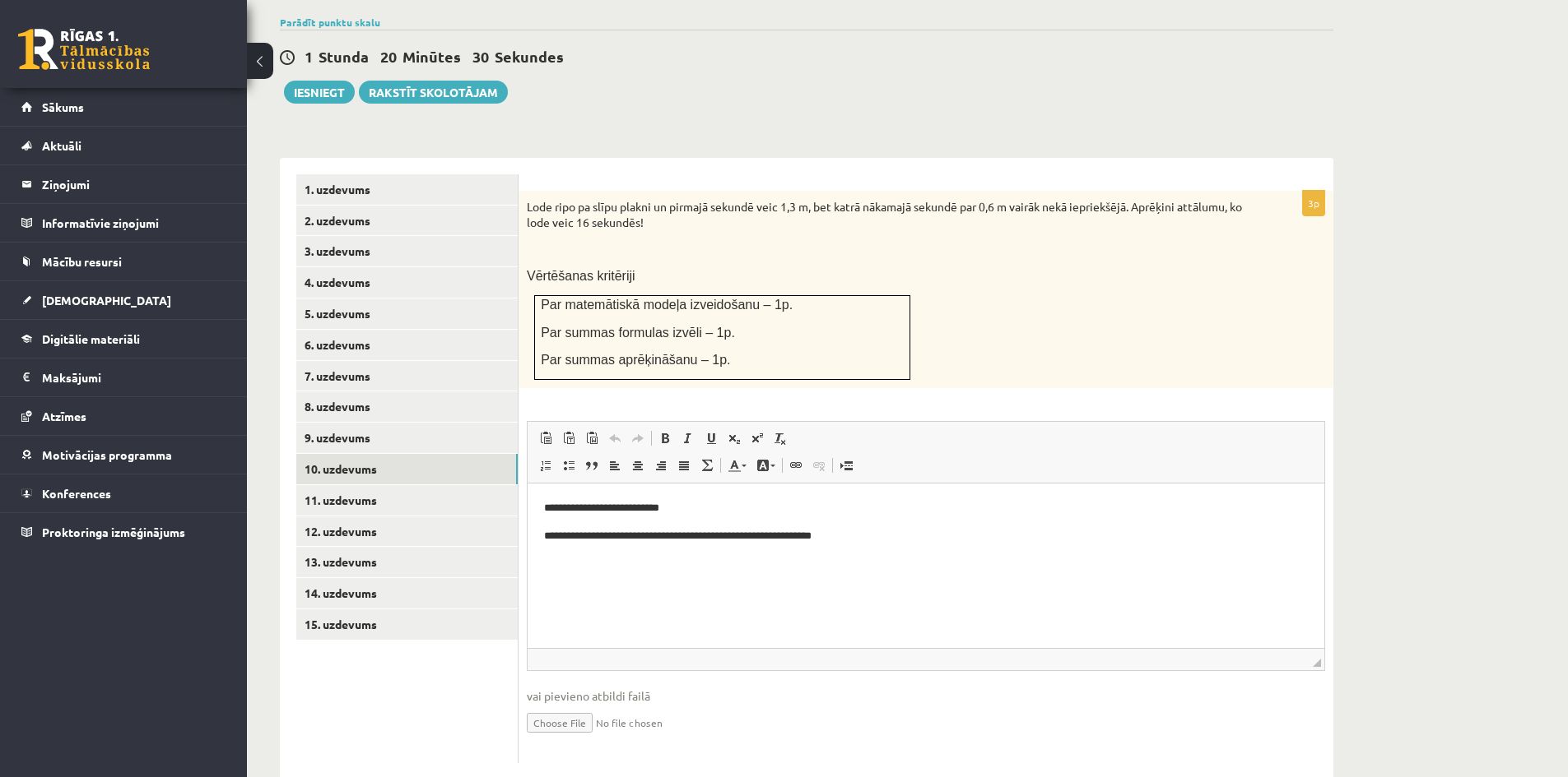
drag, startPoint x: 818, startPoint y: 536, endPoint x: 835, endPoint y: 542, distance: 18.0
click at [819, 538] on p "**********" at bounding box center [926, 536] width 764 height 17
click at [653, 567] on p "*******" at bounding box center [926, 564] width 764 height 17
click at [551, 562] on p "*******" at bounding box center [926, 564] width 764 height 17
click at [585, 578] on body "**********" at bounding box center [926, 564] width 764 height 128
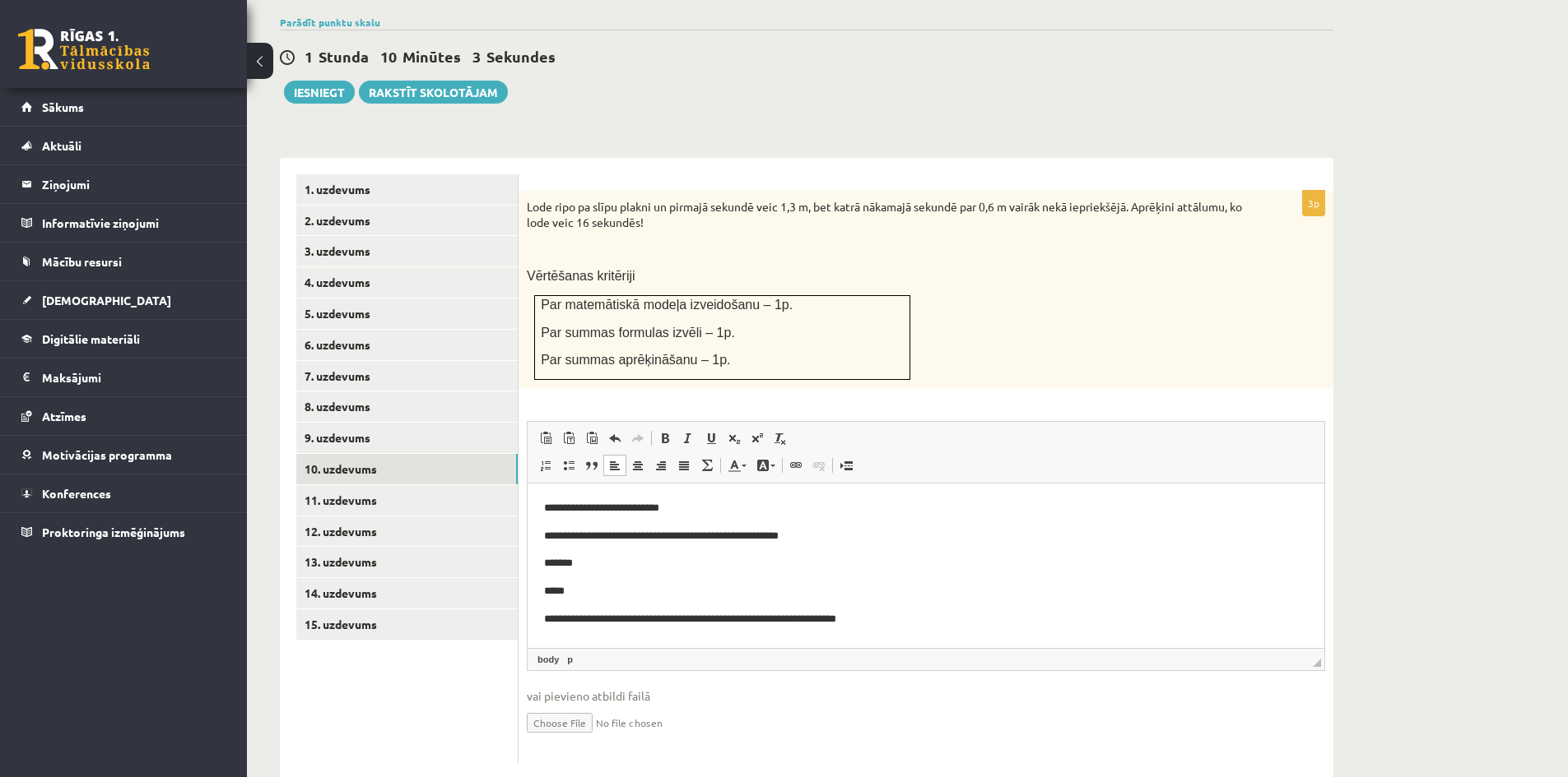
scroll to position [5, 0]
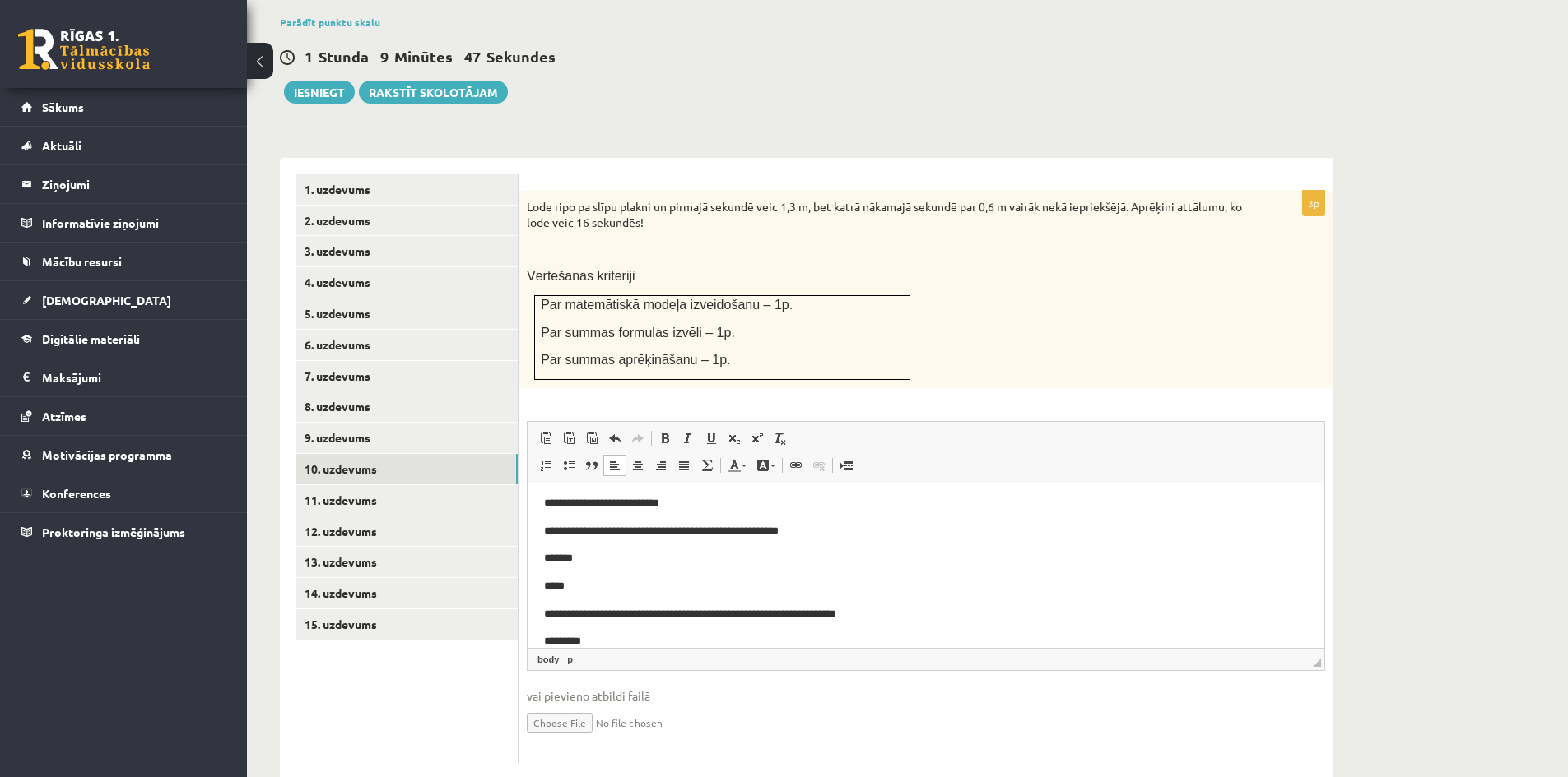
click at [590, 705] on input "file" at bounding box center [926, 722] width 798 height 33
type input "**********"
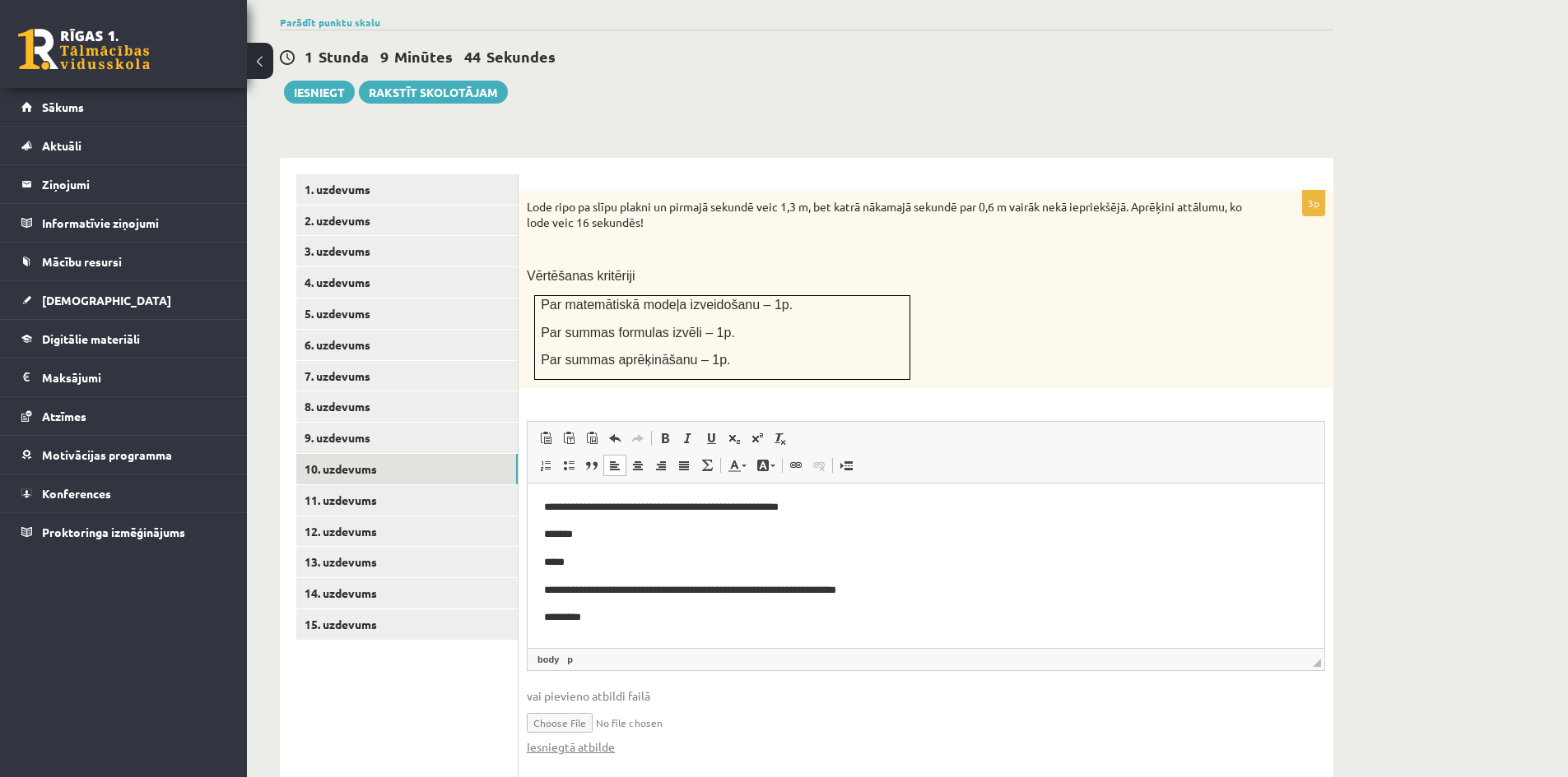
scroll to position [52, 0]
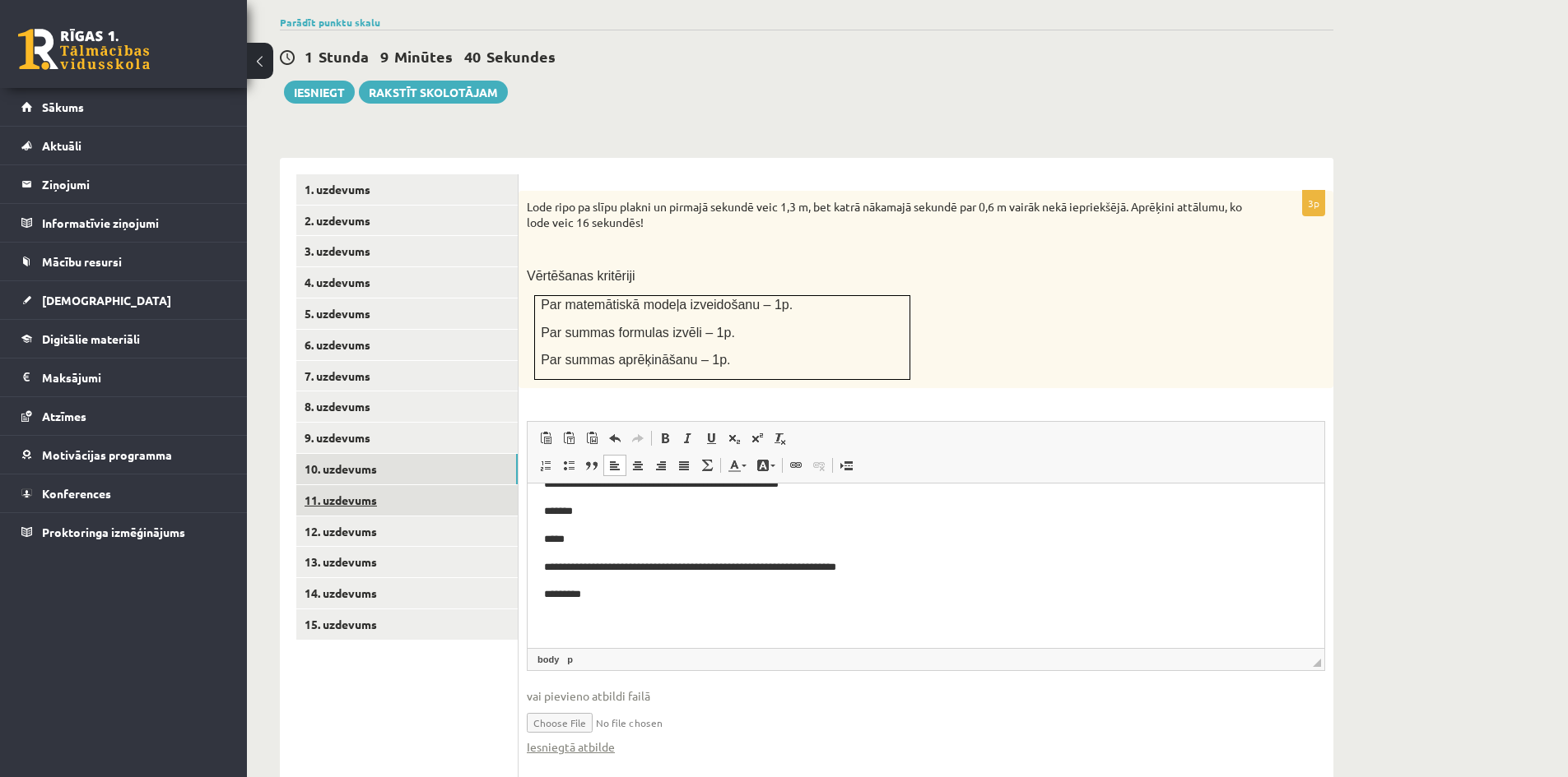
click at [402, 485] on link "11. uzdevums" at bounding box center [407, 500] width 222 height 31
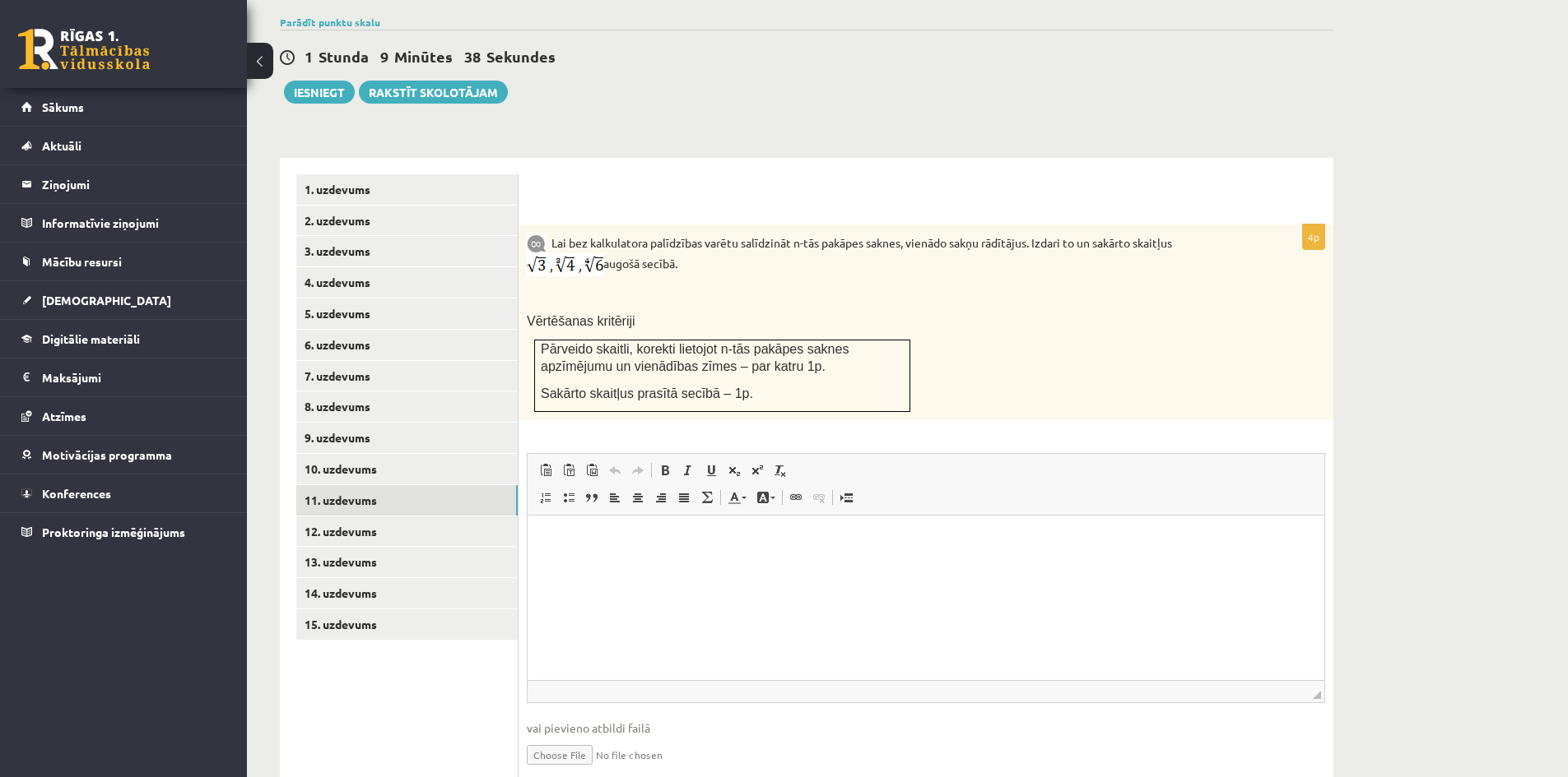
scroll to position [0, 0]
click at [649, 531] on html at bounding box center [925, 540] width 796 height 51
click at [757, 538] on p "**********" at bounding box center [926, 541] width 764 height 17
click at [853, 540] on p "**********" at bounding box center [926, 541] width 764 height 17
click at [849, 537] on p "**********" at bounding box center [926, 541] width 764 height 17
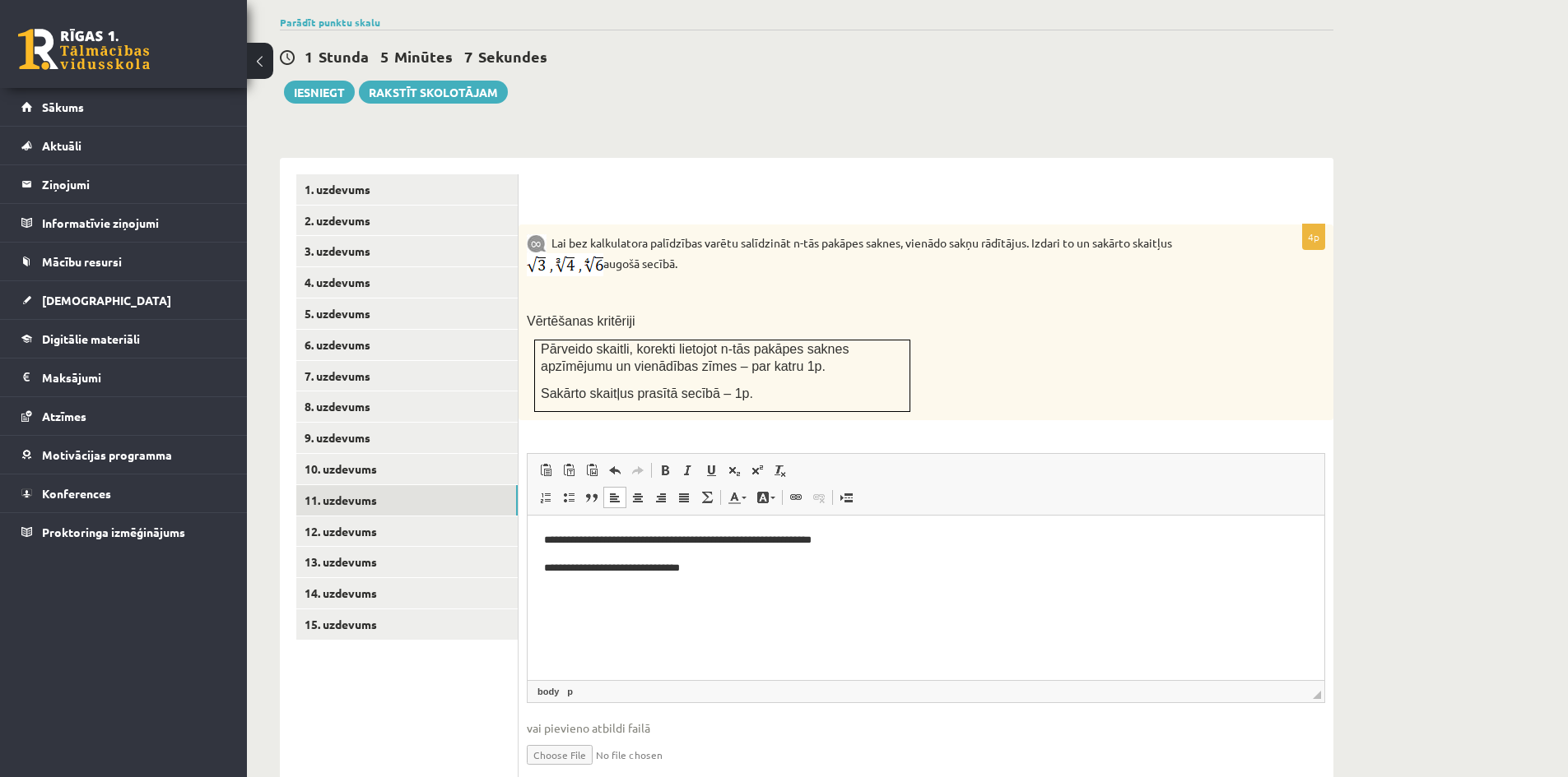
click at [536, 537] on html "**********" at bounding box center [925, 554] width 796 height 77
click at [719, 568] on p "**********" at bounding box center [926, 569] width 764 height 17
click at [744, 568] on p "**********" at bounding box center [926, 569] width 764 height 17
drag, startPoint x: 800, startPoint y: 567, endPoint x: 812, endPoint y: 569, distance: 12.2
click at [801, 567] on p "**********" at bounding box center [926, 569] width 764 height 17
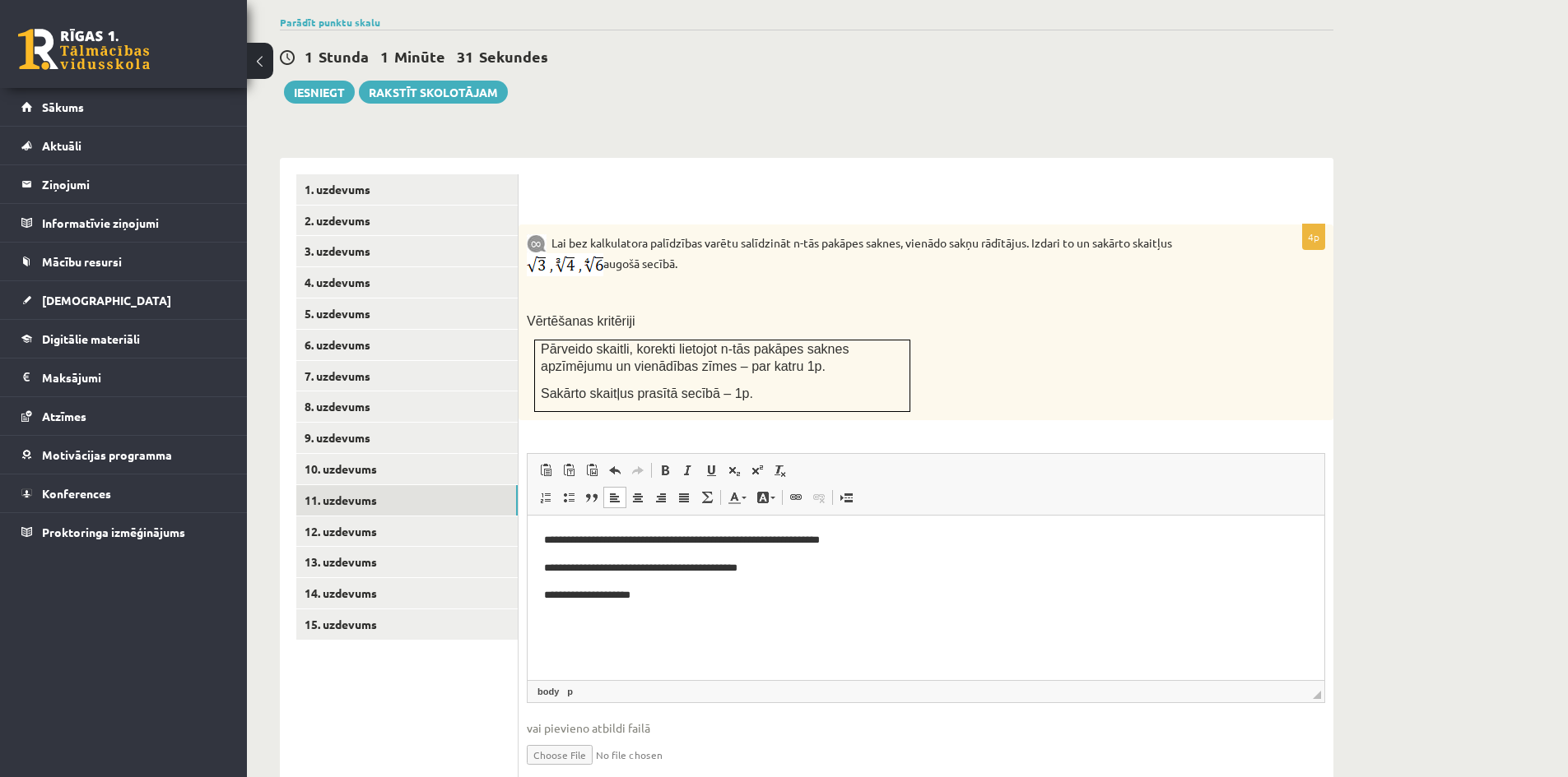
click at [666, 592] on p "**********" at bounding box center [926, 596] width 764 height 17
click at [577, 737] on input "file" at bounding box center [926, 753] width 798 height 33
type input "**********"
click at [346, 454] on link "10. uzdevums" at bounding box center [407, 470] width 222 height 31
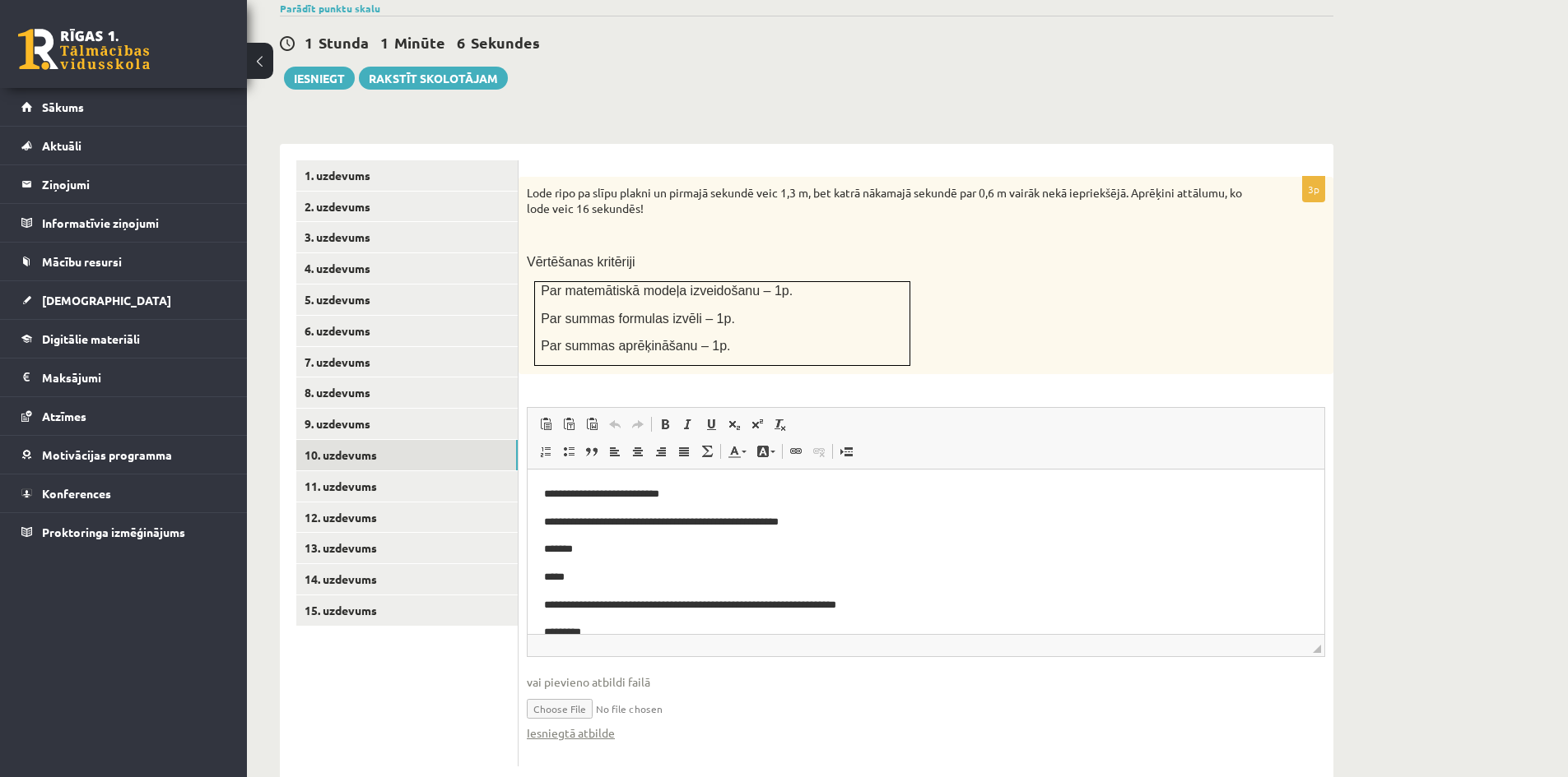
scroll to position [574, 0]
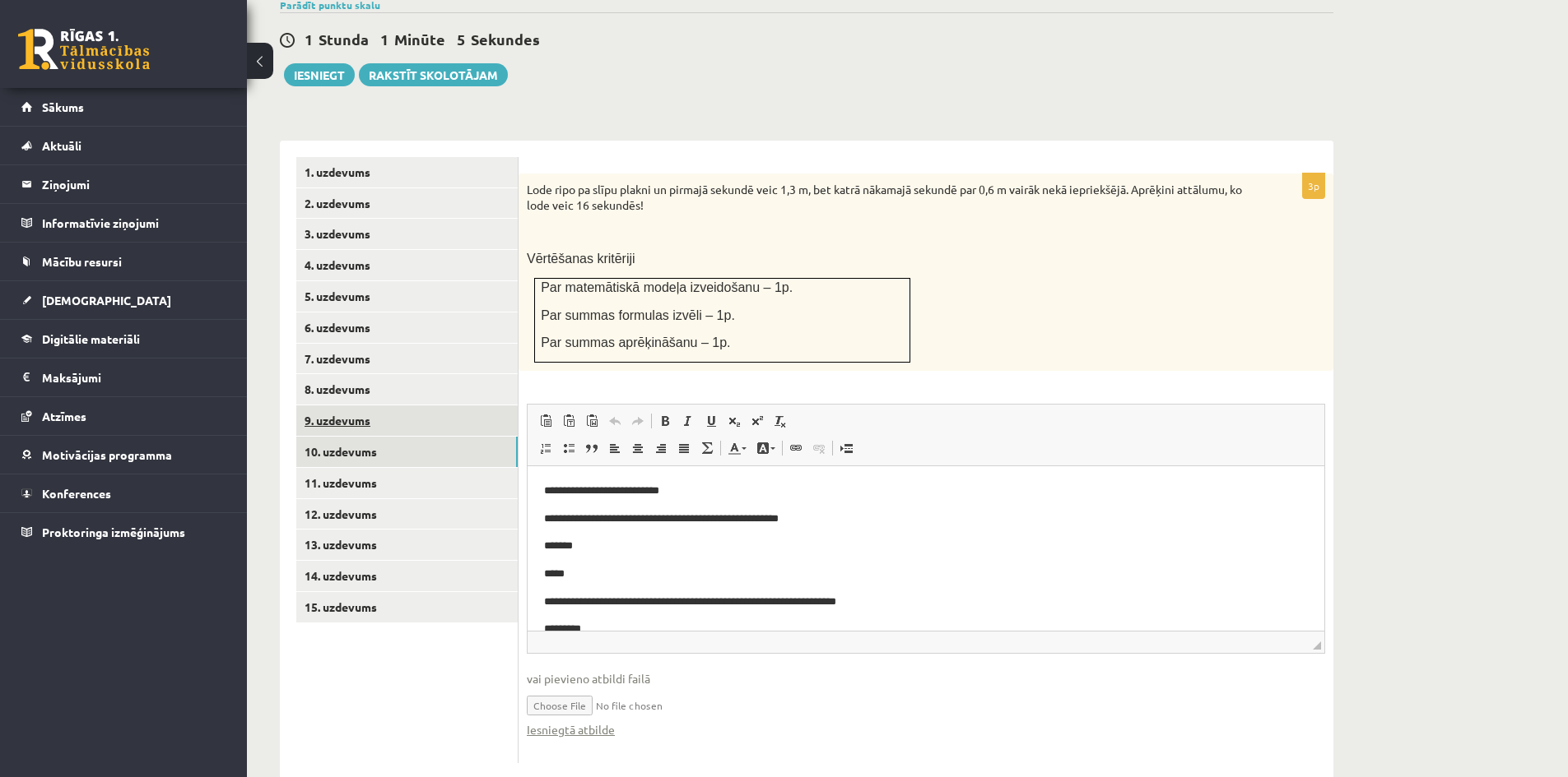
click at [357, 406] on link "9. uzdevums" at bounding box center [407, 421] width 222 height 31
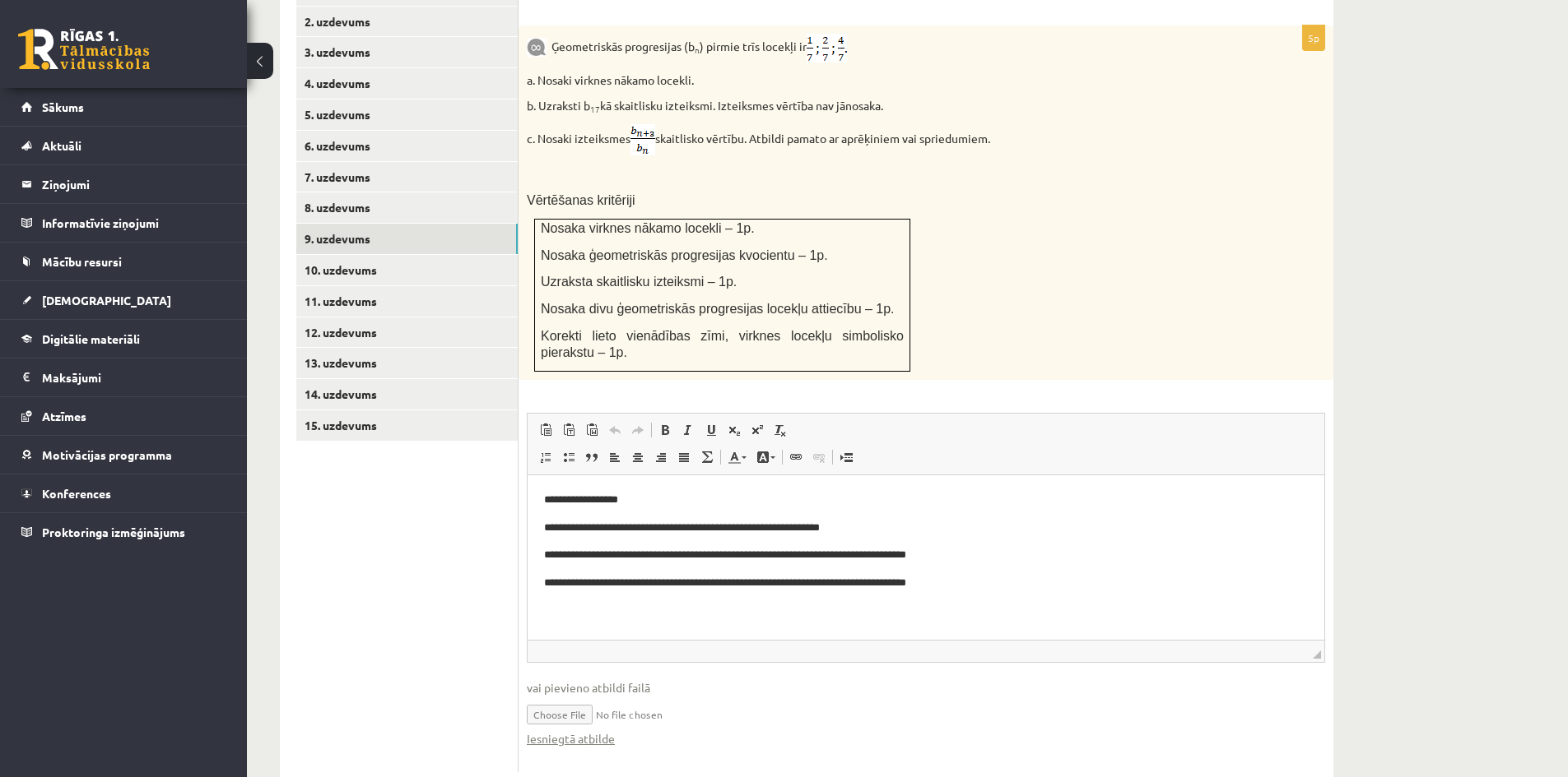
scroll to position [765, 0]
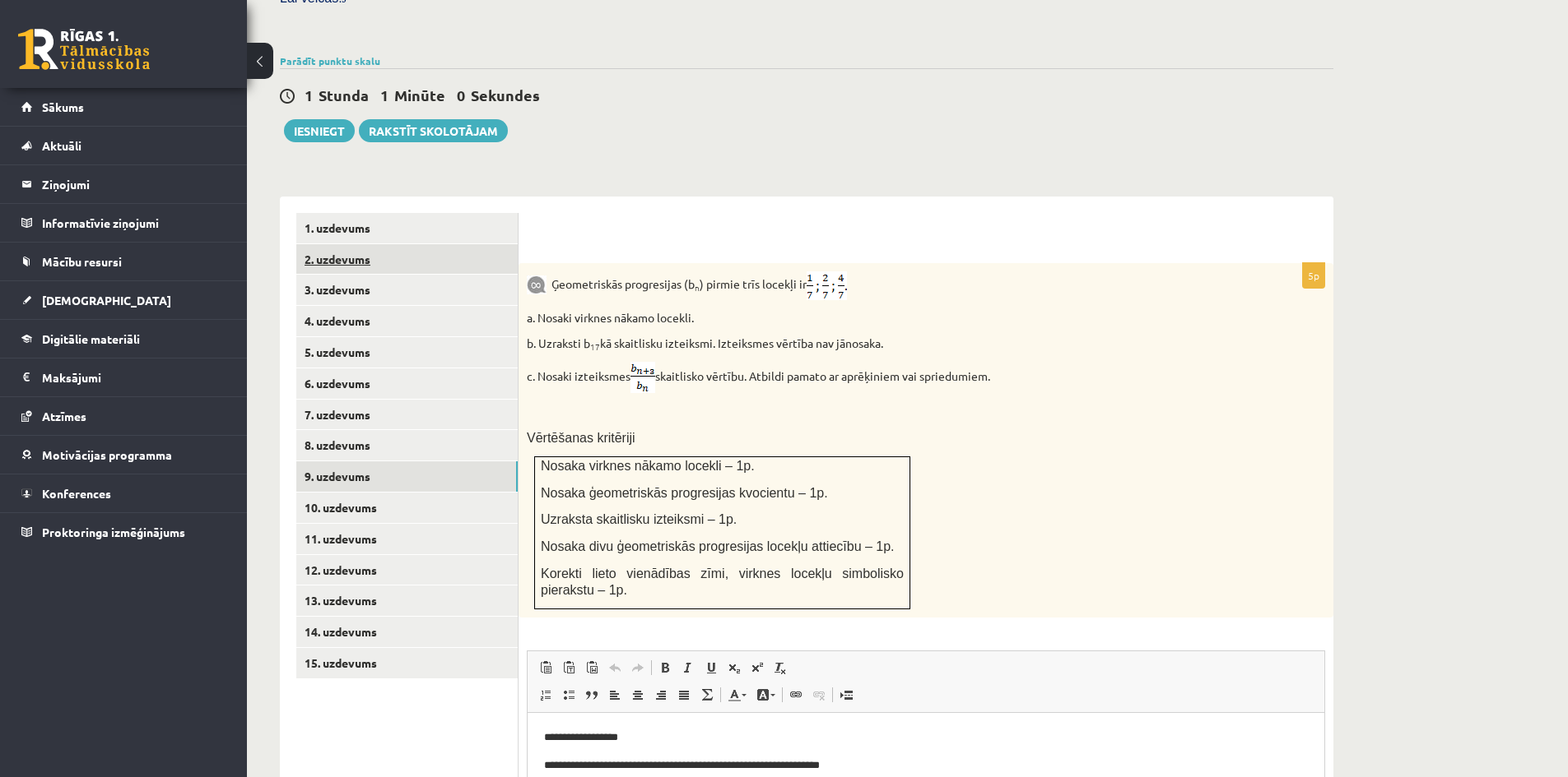
click at [362, 244] on link "2. uzdevums" at bounding box center [407, 260] width 222 height 31
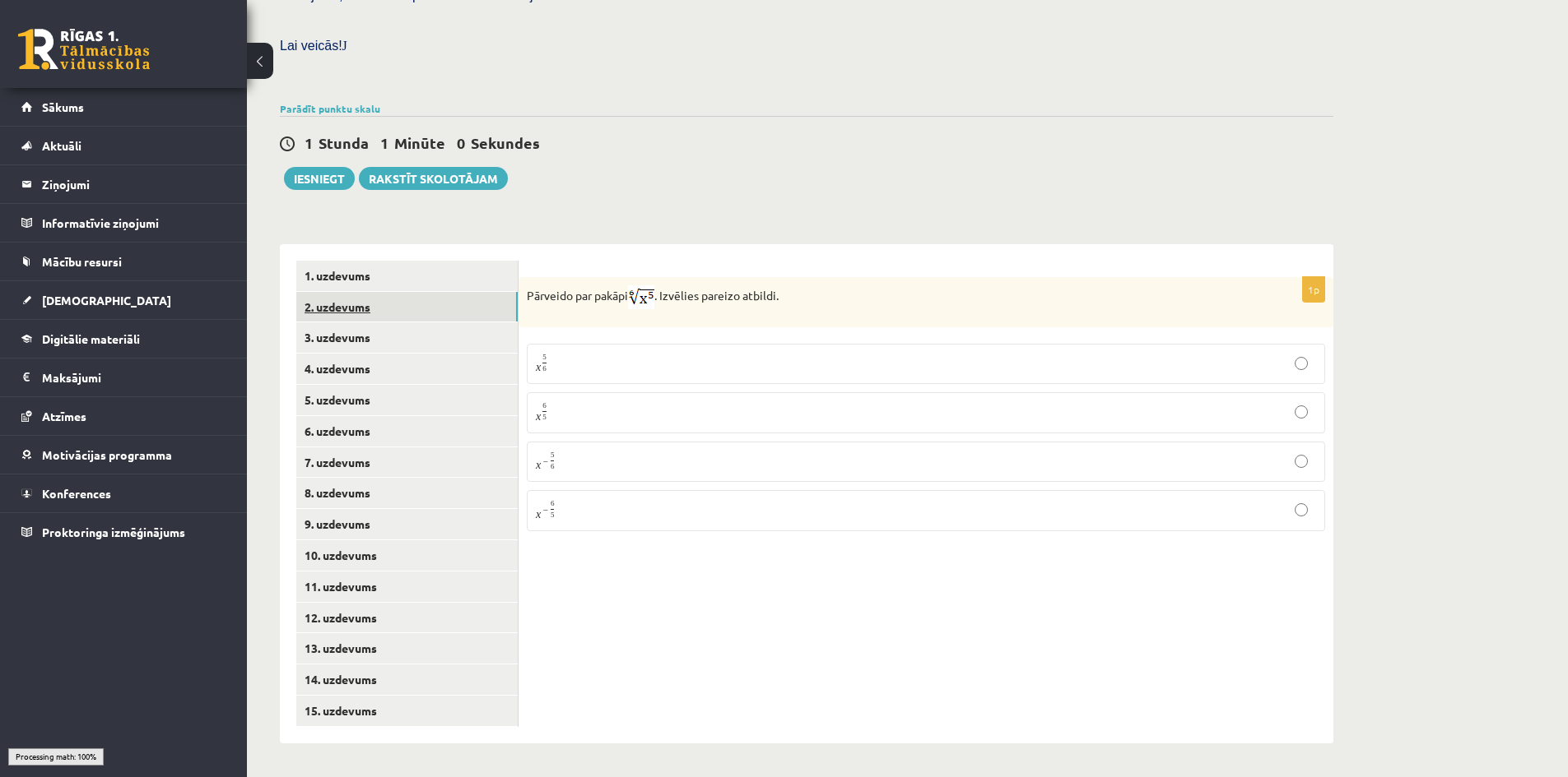
scroll to position [433, 0]
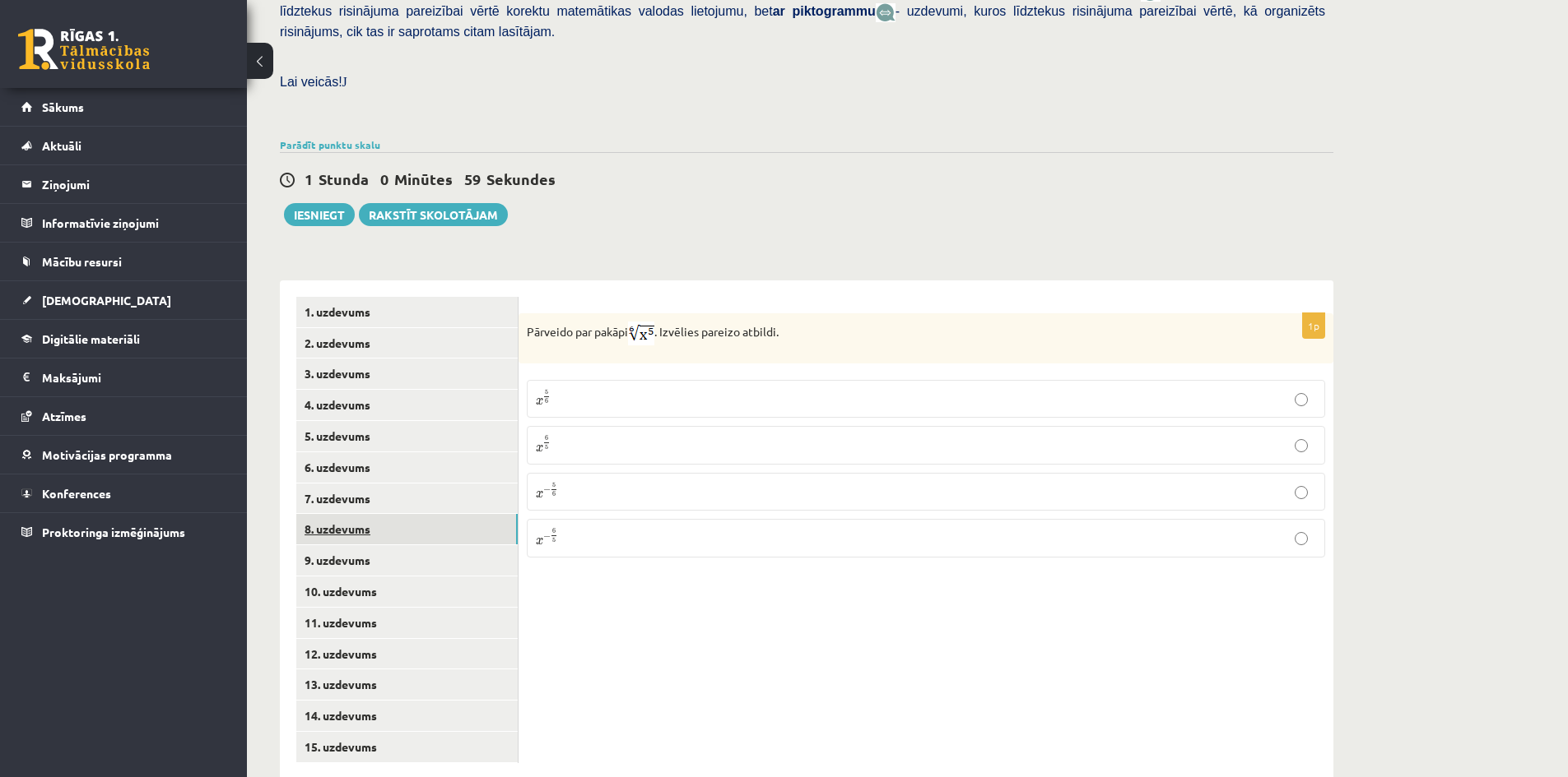
click at [327, 514] on link "8. uzdevums" at bounding box center [407, 530] width 222 height 31
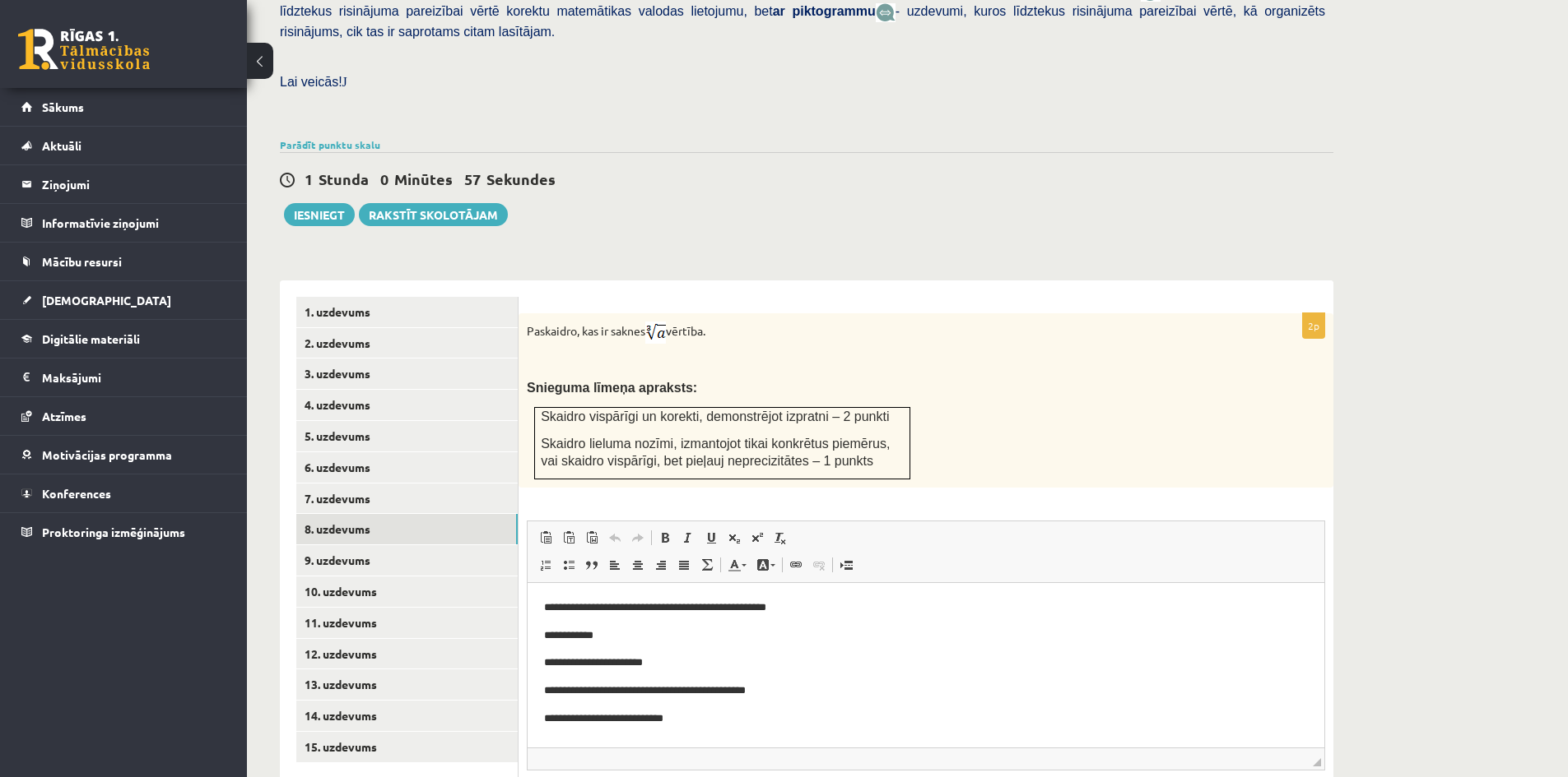
scroll to position [551, 0]
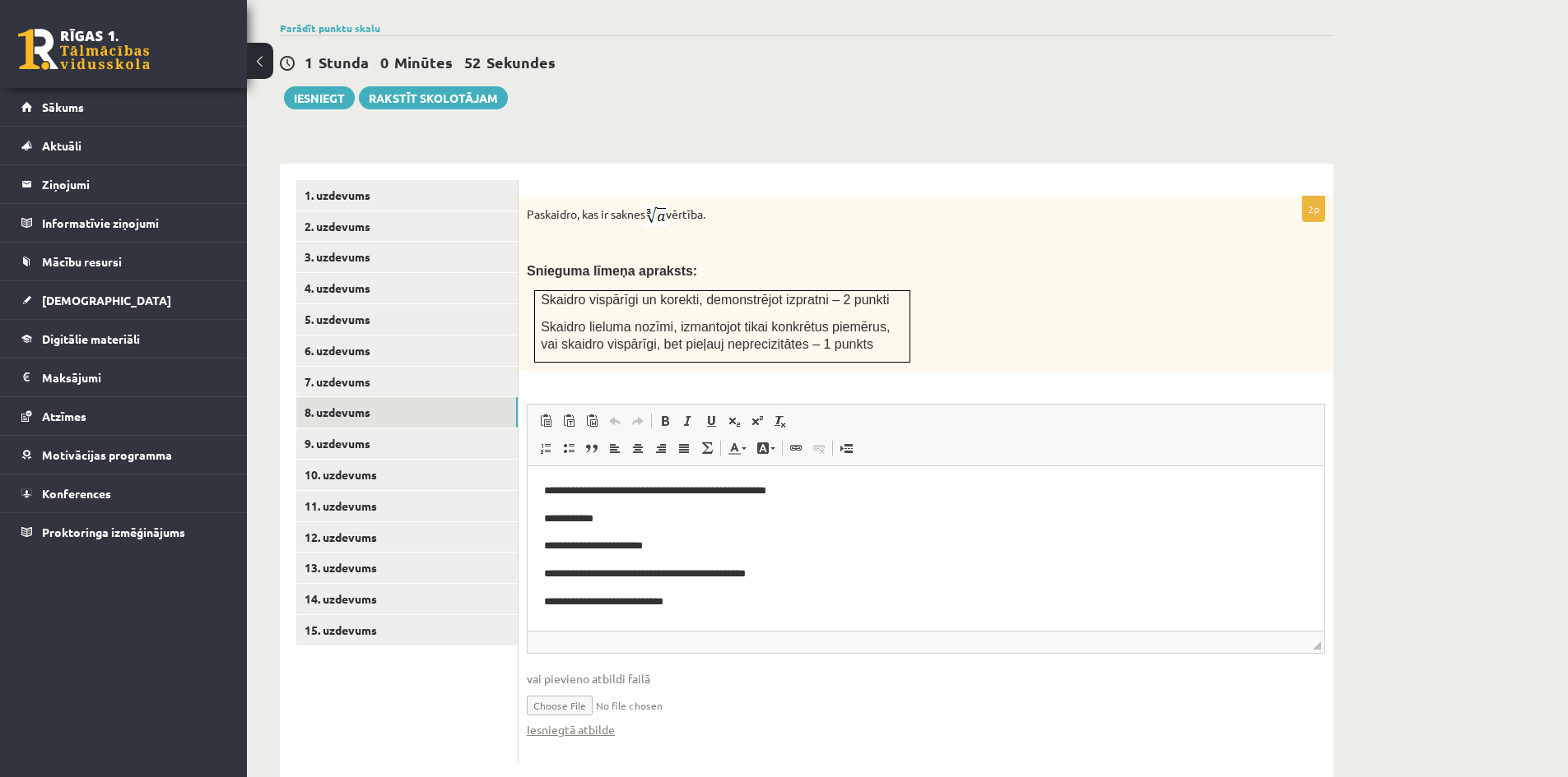
click at [576, 687] on input "file" at bounding box center [926, 704] width 798 height 33
type input "**********"
click at [646, 687] on input "file" at bounding box center [926, 704] width 798 height 33
click at [585, 687] on input "file" at bounding box center [926, 704] width 798 height 33
type input "**********"
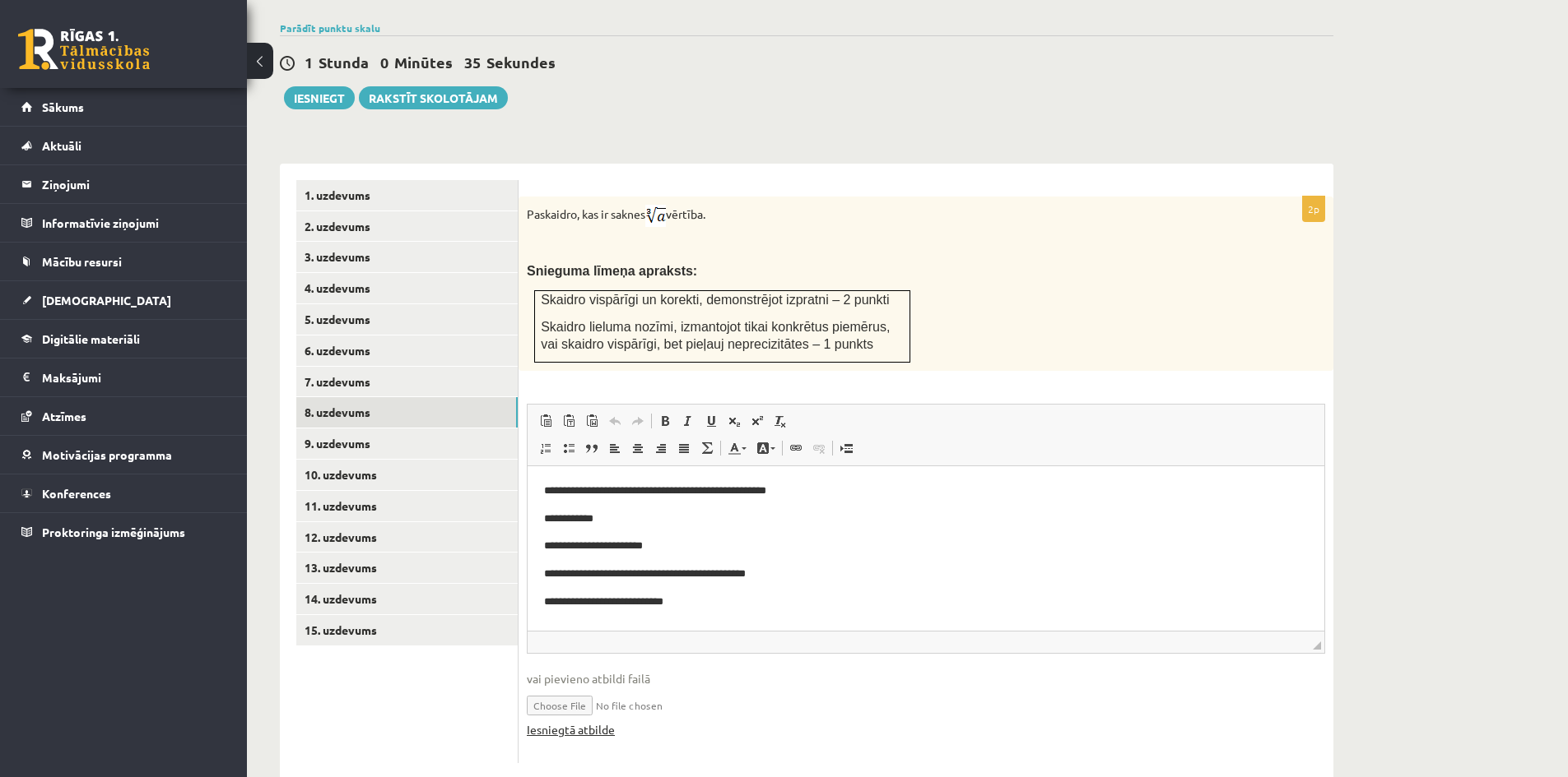
click at [592, 722] on link "Iesniegtā atbilde" at bounding box center [571, 730] width 88 height 17
click at [352, 429] on link "9. uzdevums" at bounding box center [407, 444] width 222 height 31
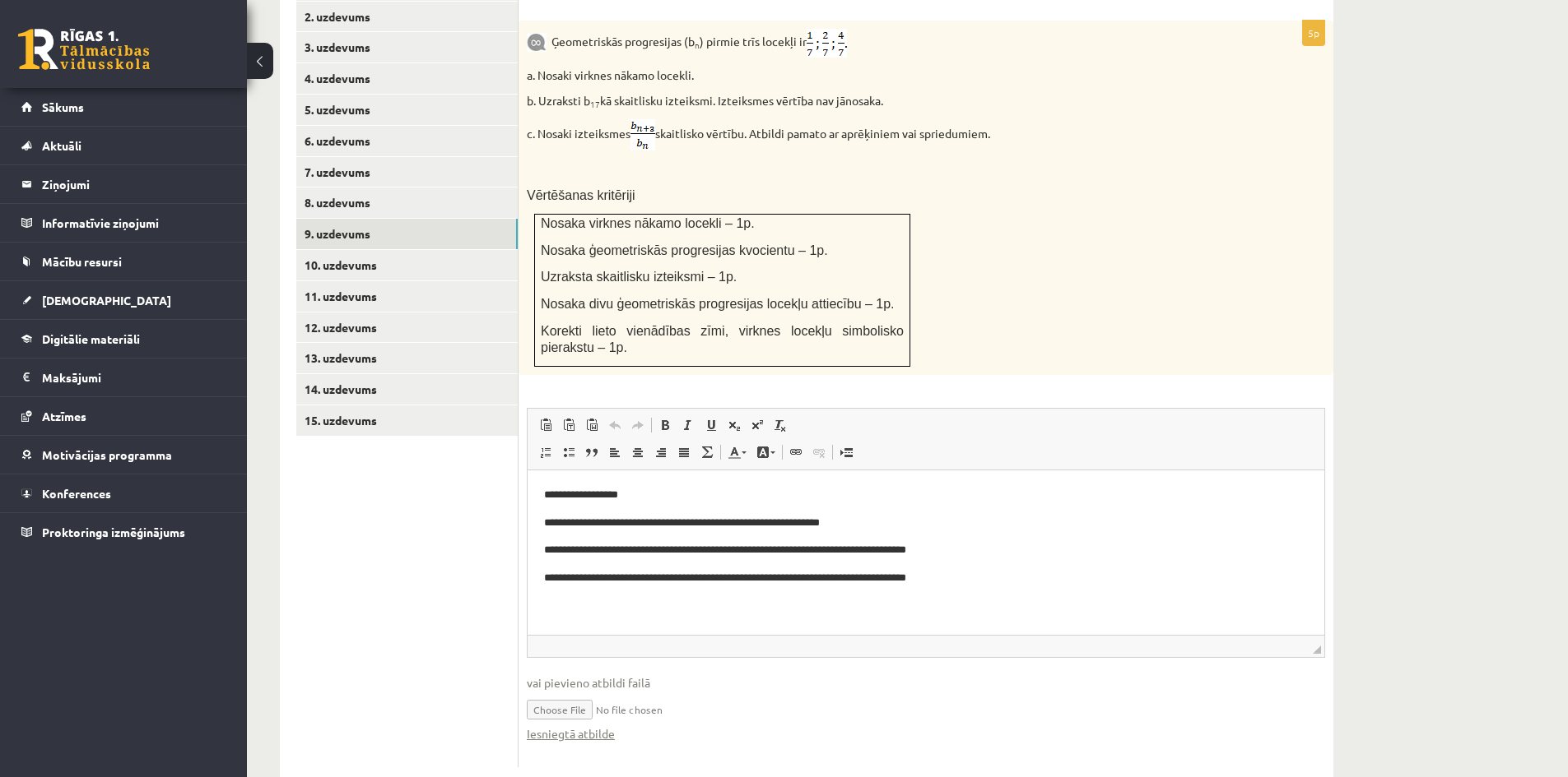
scroll to position [765, 0]
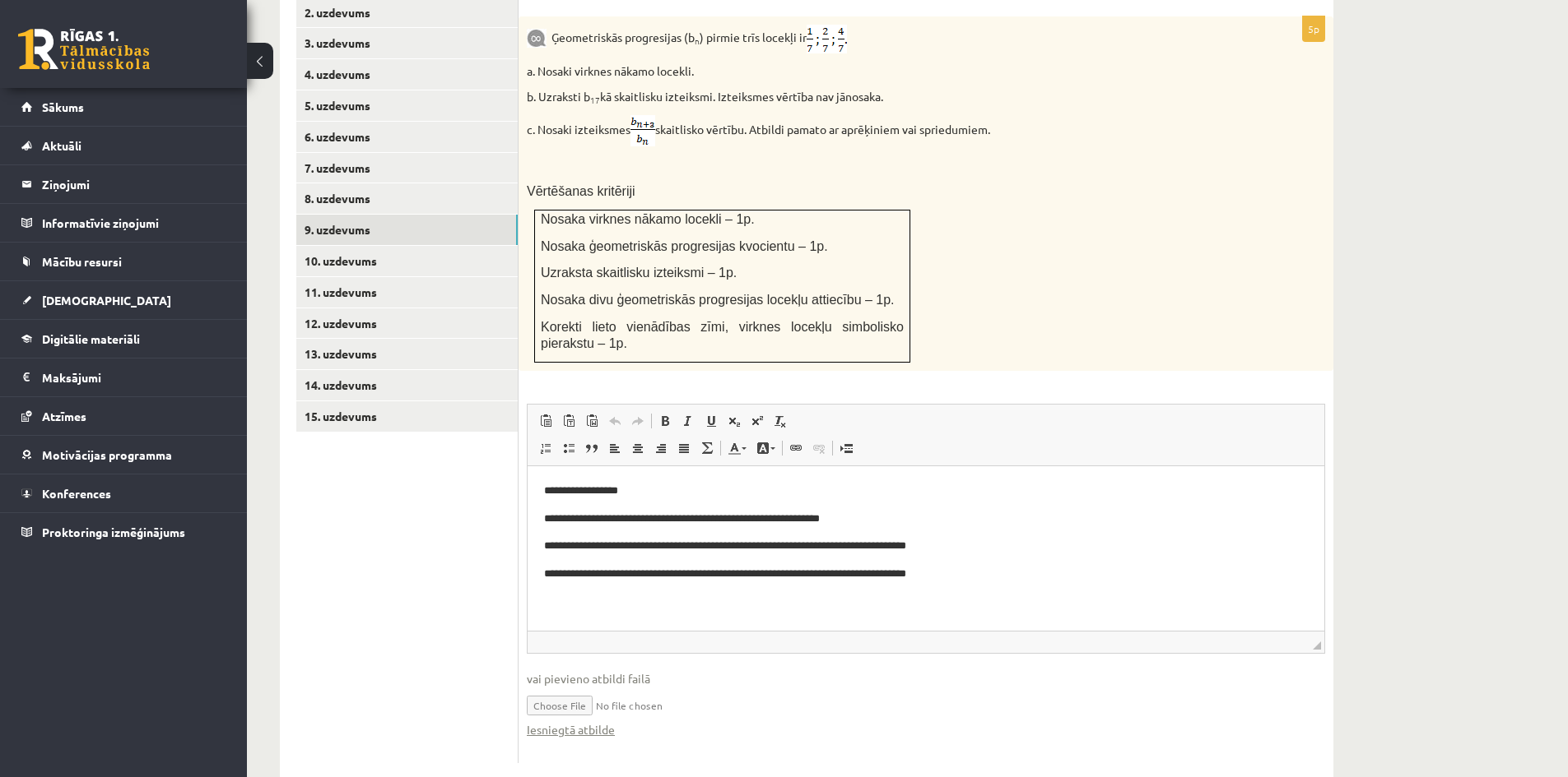
click at [580, 687] on input "file" at bounding box center [926, 704] width 798 height 33
type input "**********"
click at [687, 687] on input "file" at bounding box center [926, 704] width 798 height 33
click at [567, 687] on input "file" at bounding box center [926, 704] width 798 height 33
type input "**********"
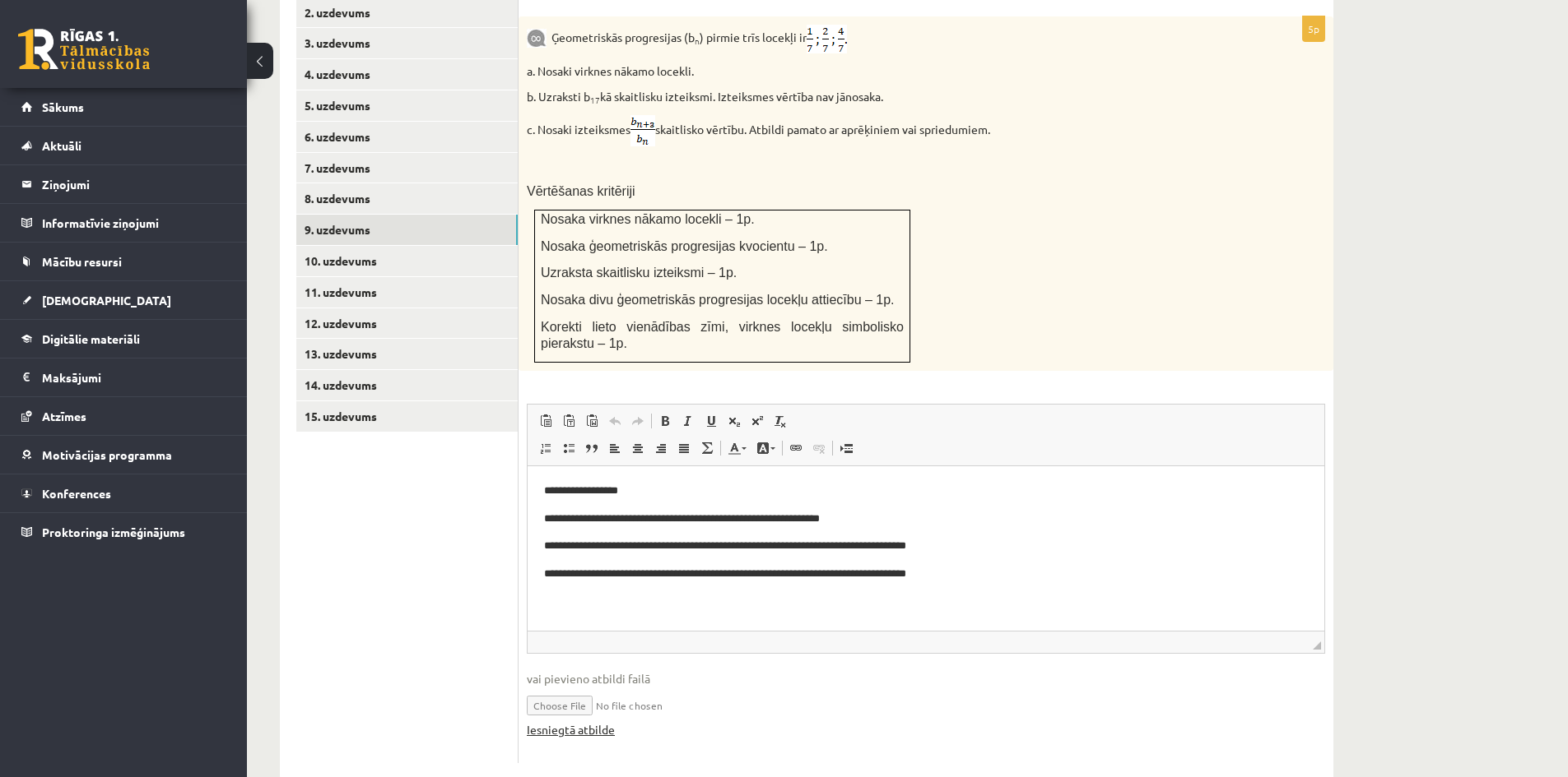
click at [592, 722] on link "Iesniegtā atbilde" at bounding box center [571, 730] width 88 height 17
click at [328, 183] on link "8. uzdevums" at bounding box center [407, 199] width 222 height 31
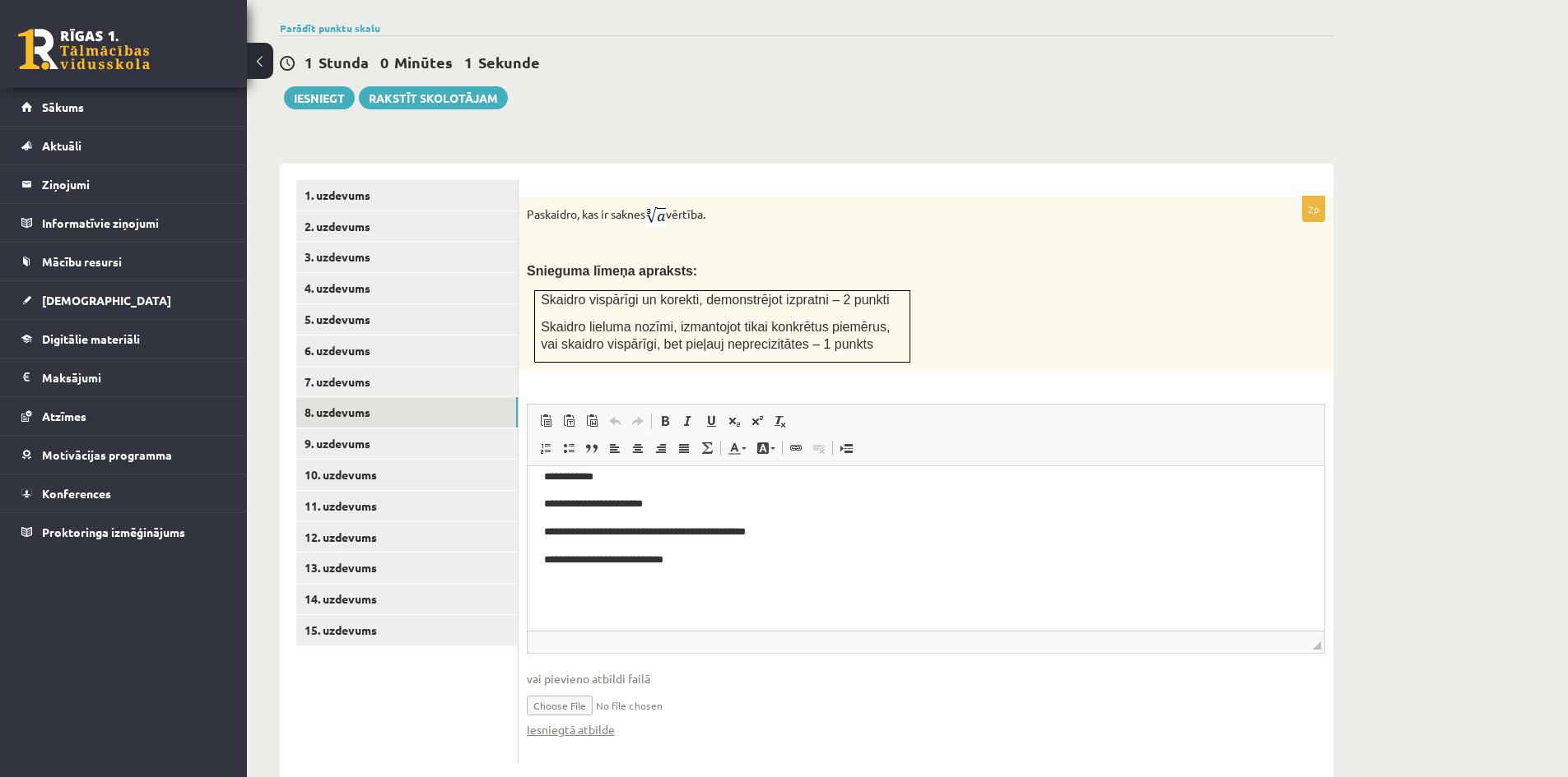
scroll to position [80, 0]
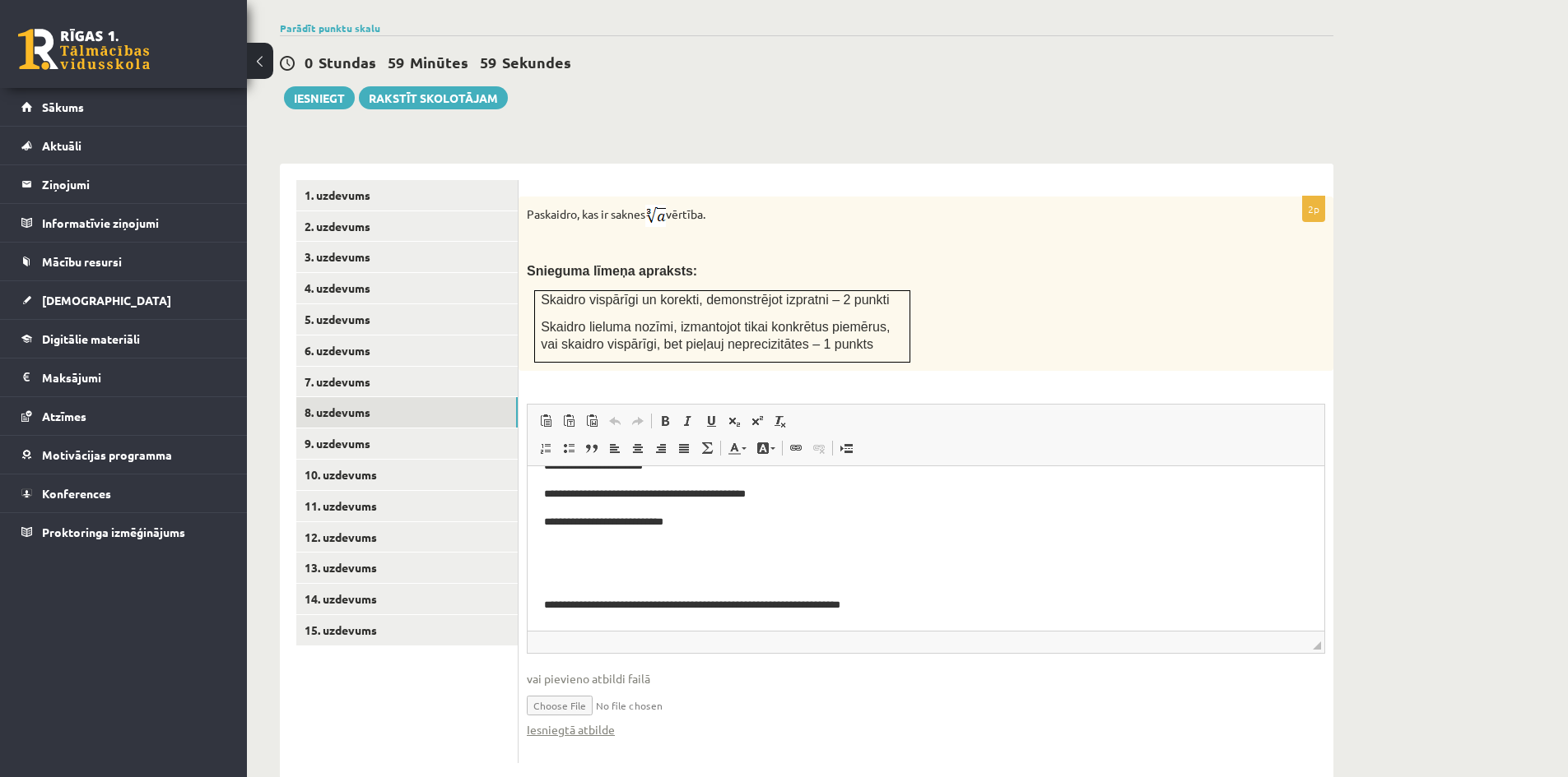
click at [594, 687] on input "file" at bounding box center [926, 704] width 798 height 33
type input "**********"
click at [566, 722] on link "Iesniegtā atbilde" at bounding box center [571, 730] width 88 height 17
click at [646, 687] on input "file" at bounding box center [926, 704] width 798 height 33
click at [350, 429] on link "9. uzdevums" at bounding box center [407, 444] width 222 height 31
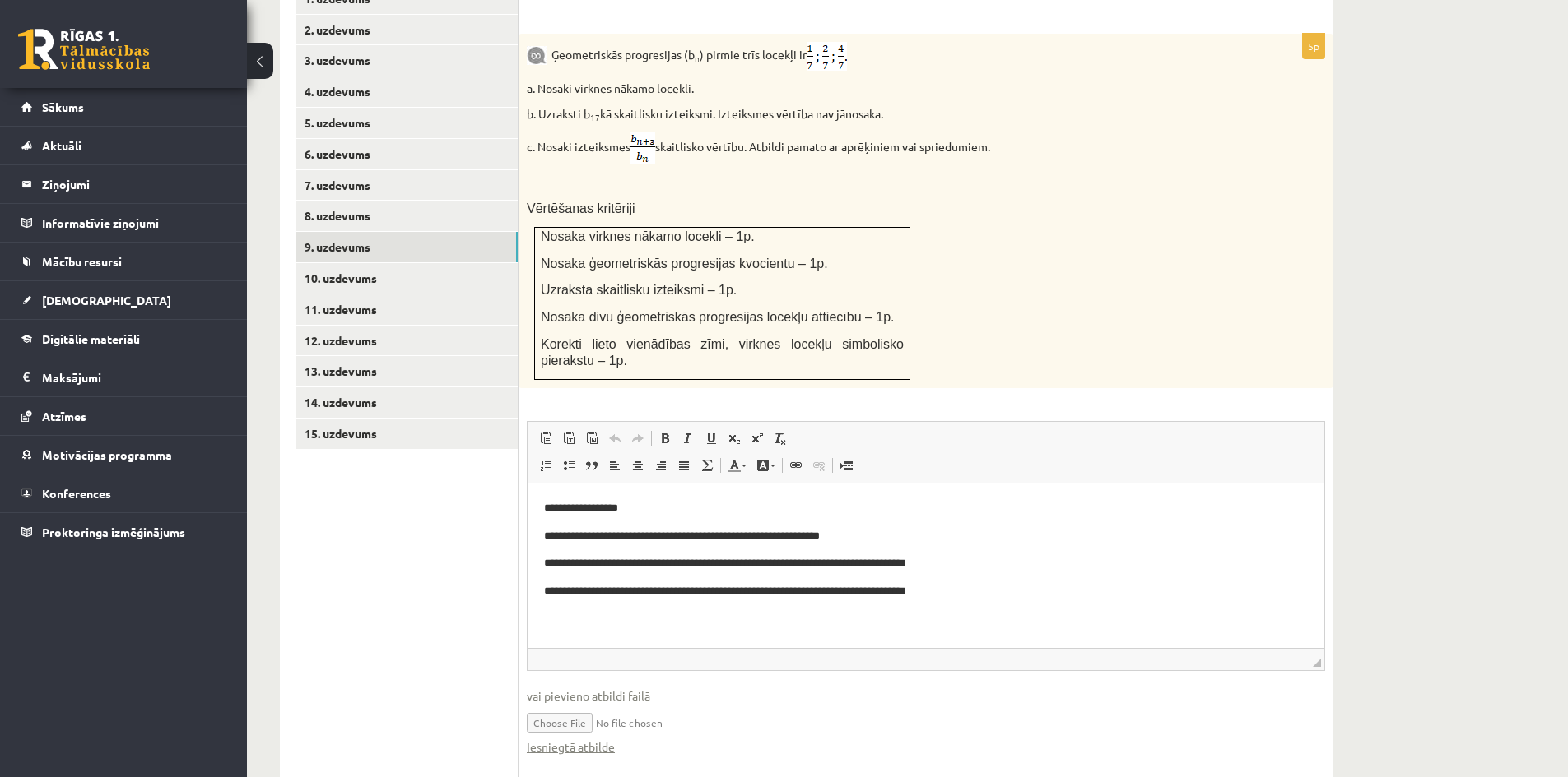
scroll to position [765, 0]
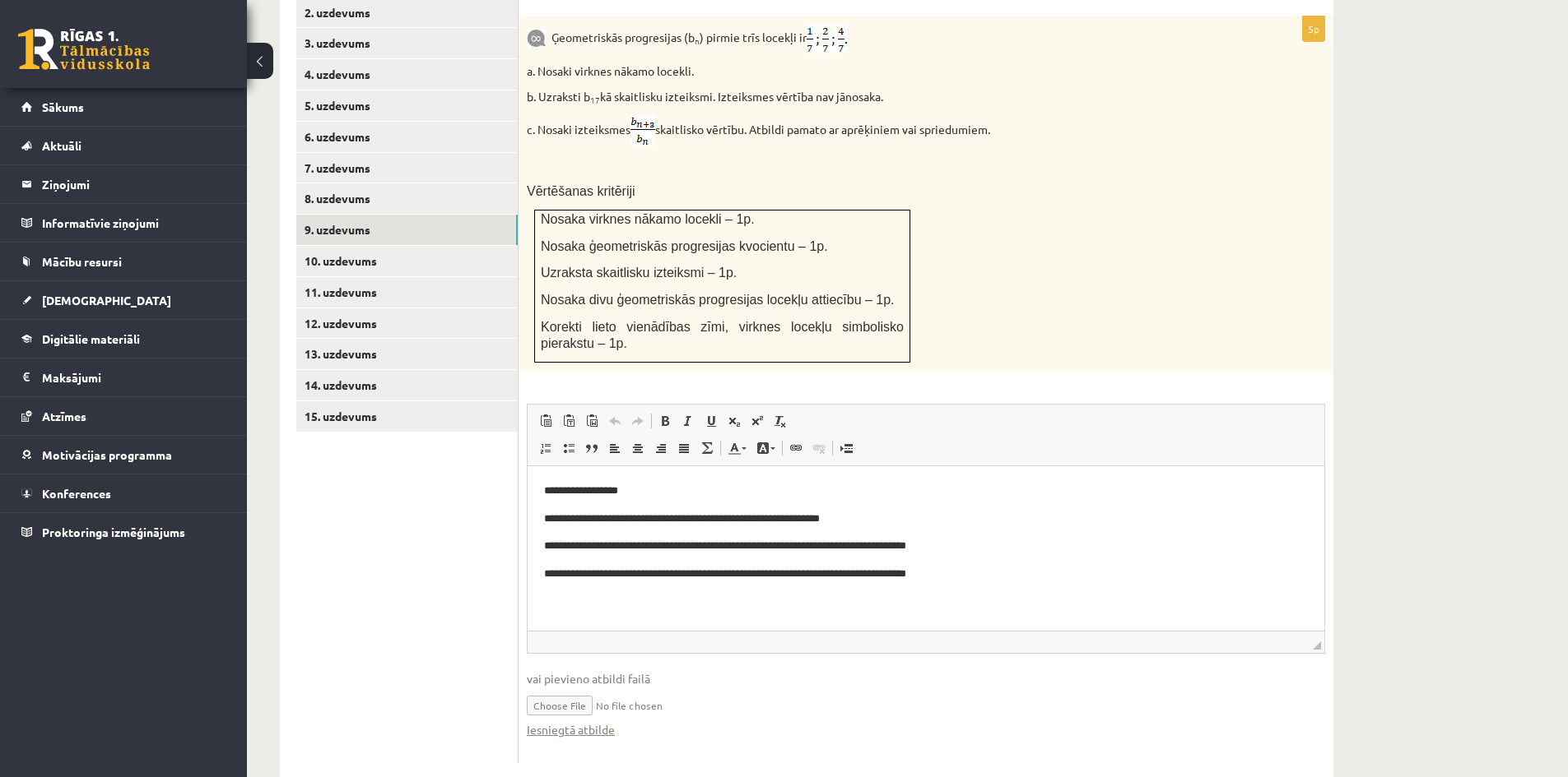
click at [578, 687] on input "file" at bounding box center [926, 704] width 798 height 33
type input "**********"
click at [574, 722] on link "Iesniegtā atbilde" at bounding box center [571, 730] width 88 height 17
click at [330, 183] on link "8. uzdevums" at bounding box center [407, 199] width 222 height 31
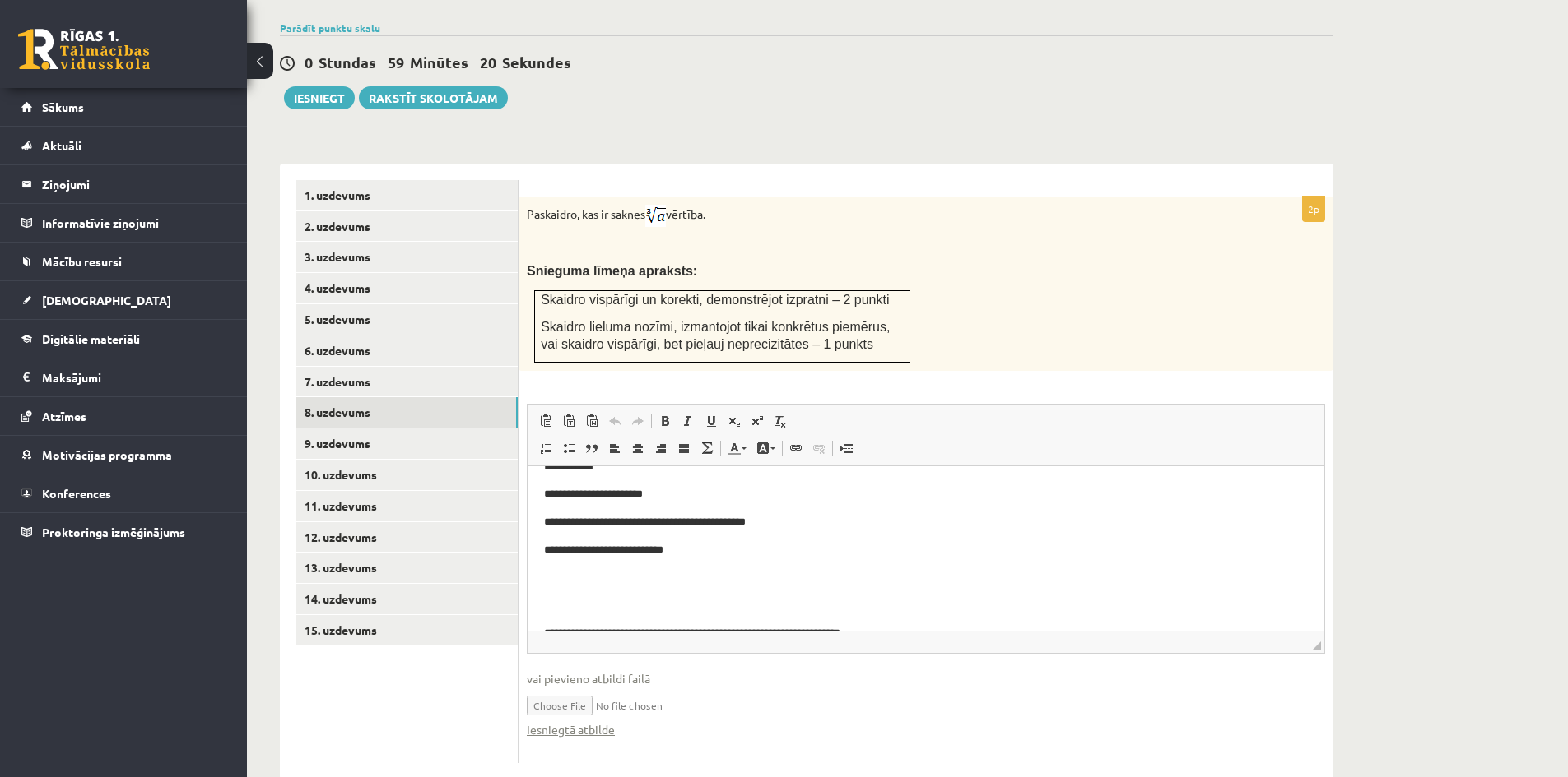
scroll to position [80, 0]
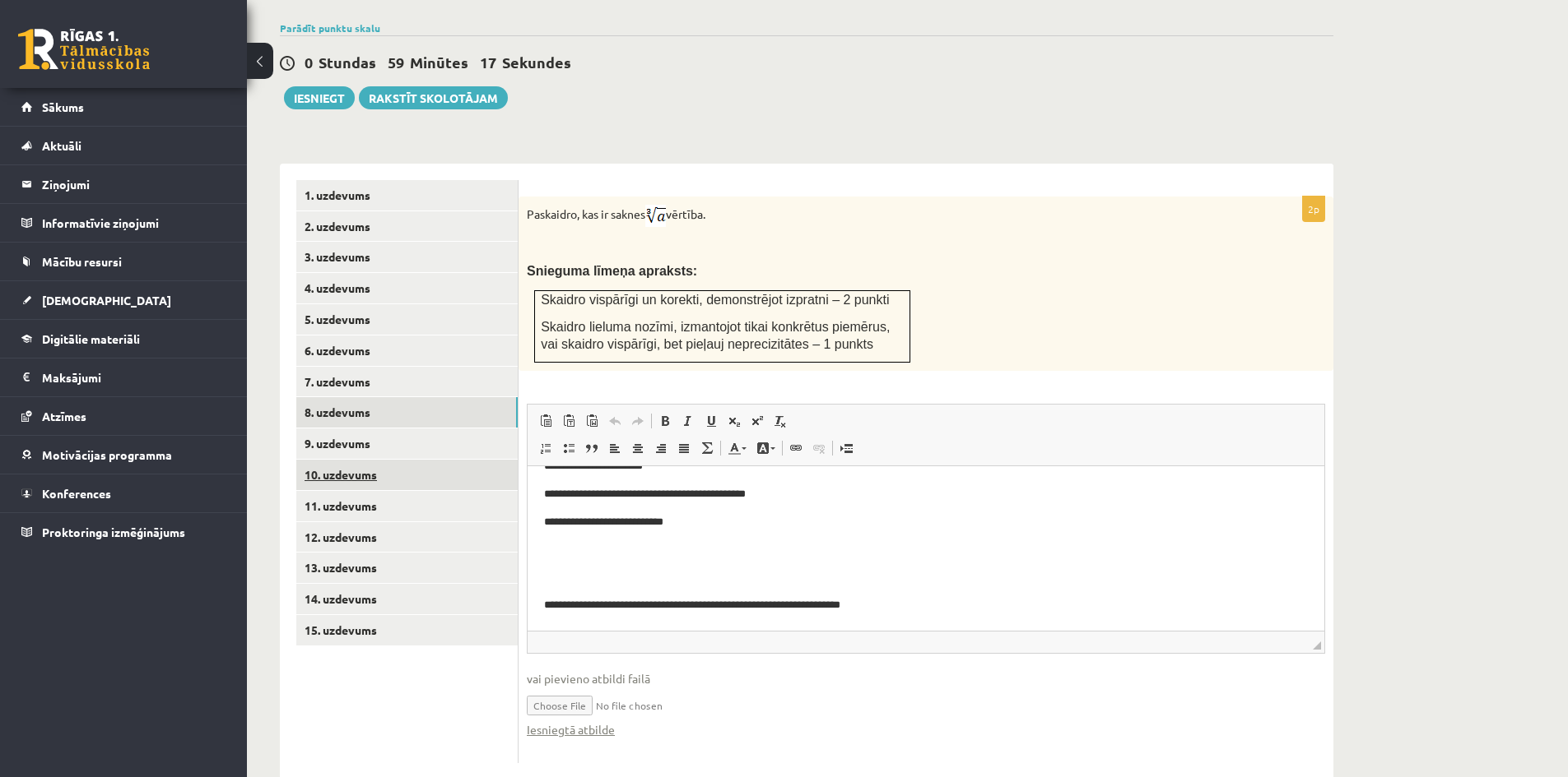
click at [349, 460] on link "10. uzdevums" at bounding box center [407, 475] width 222 height 31
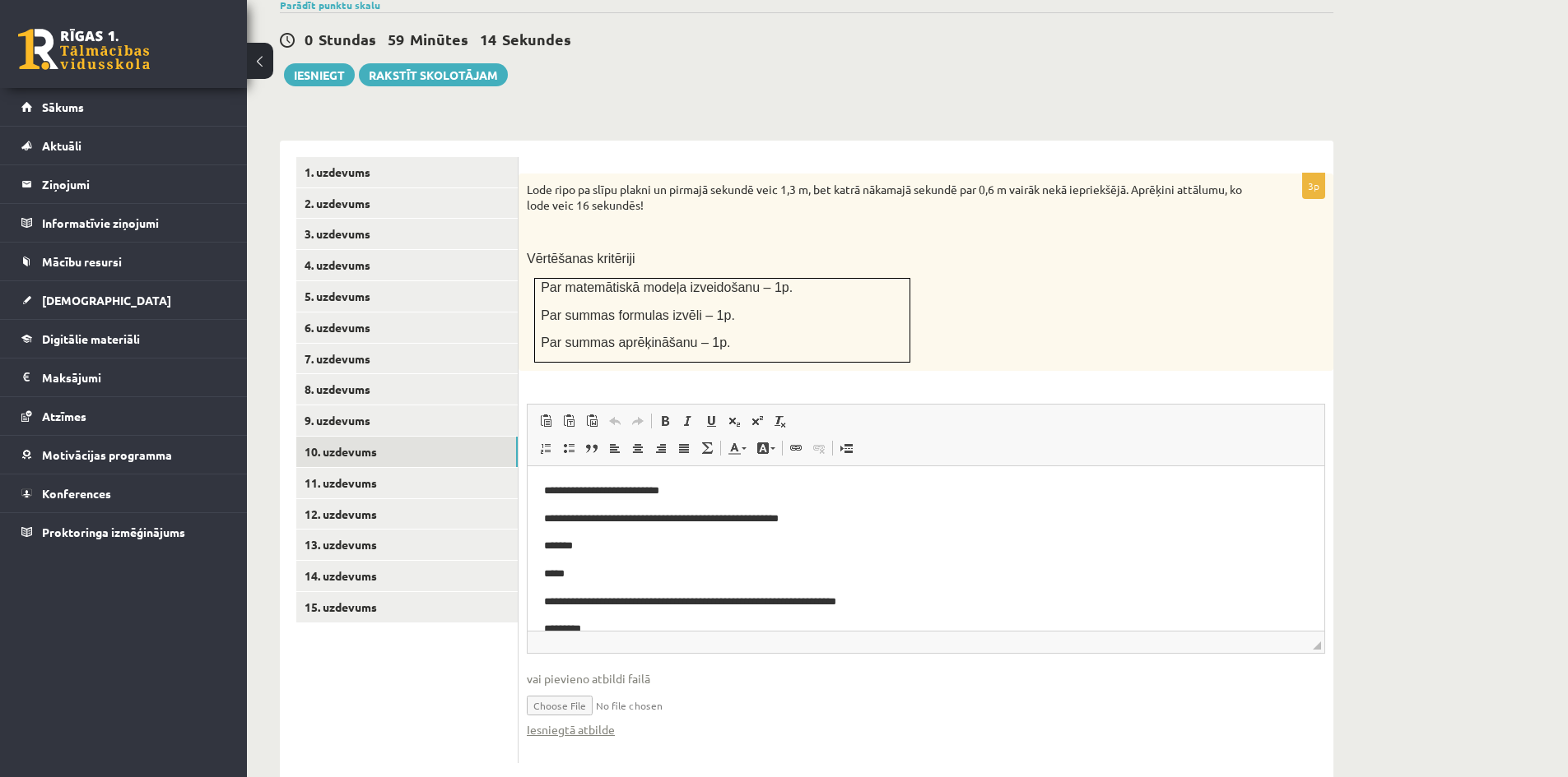
scroll to position [52, 0]
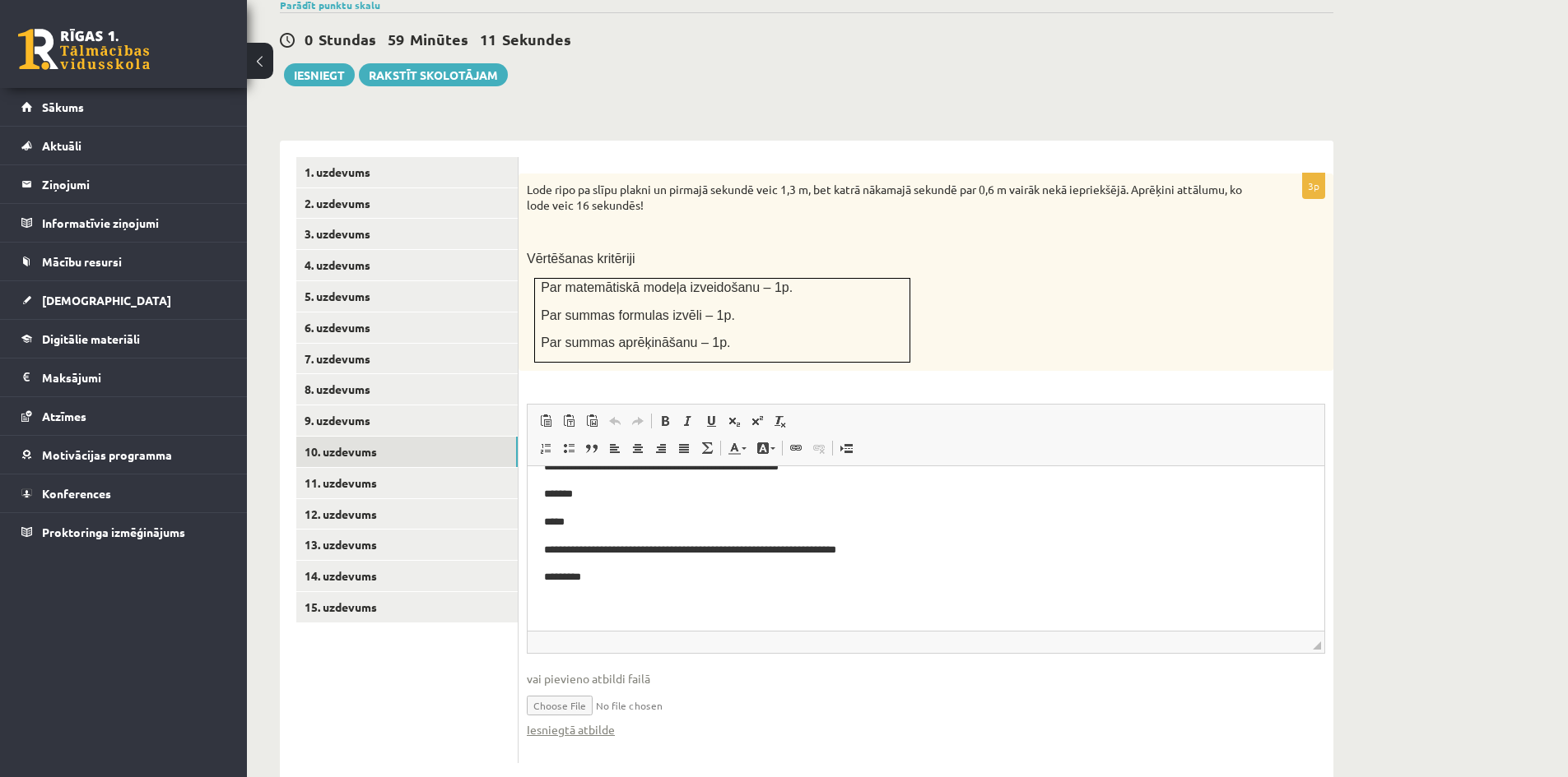
click at [664, 687] on input "file" at bounding box center [926, 704] width 798 height 33
type input "**********"
click at [577, 722] on link "Iesniegtā atbilde" at bounding box center [571, 730] width 88 height 17
click at [330, 468] on link "11. uzdevums" at bounding box center [407, 483] width 222 height 31
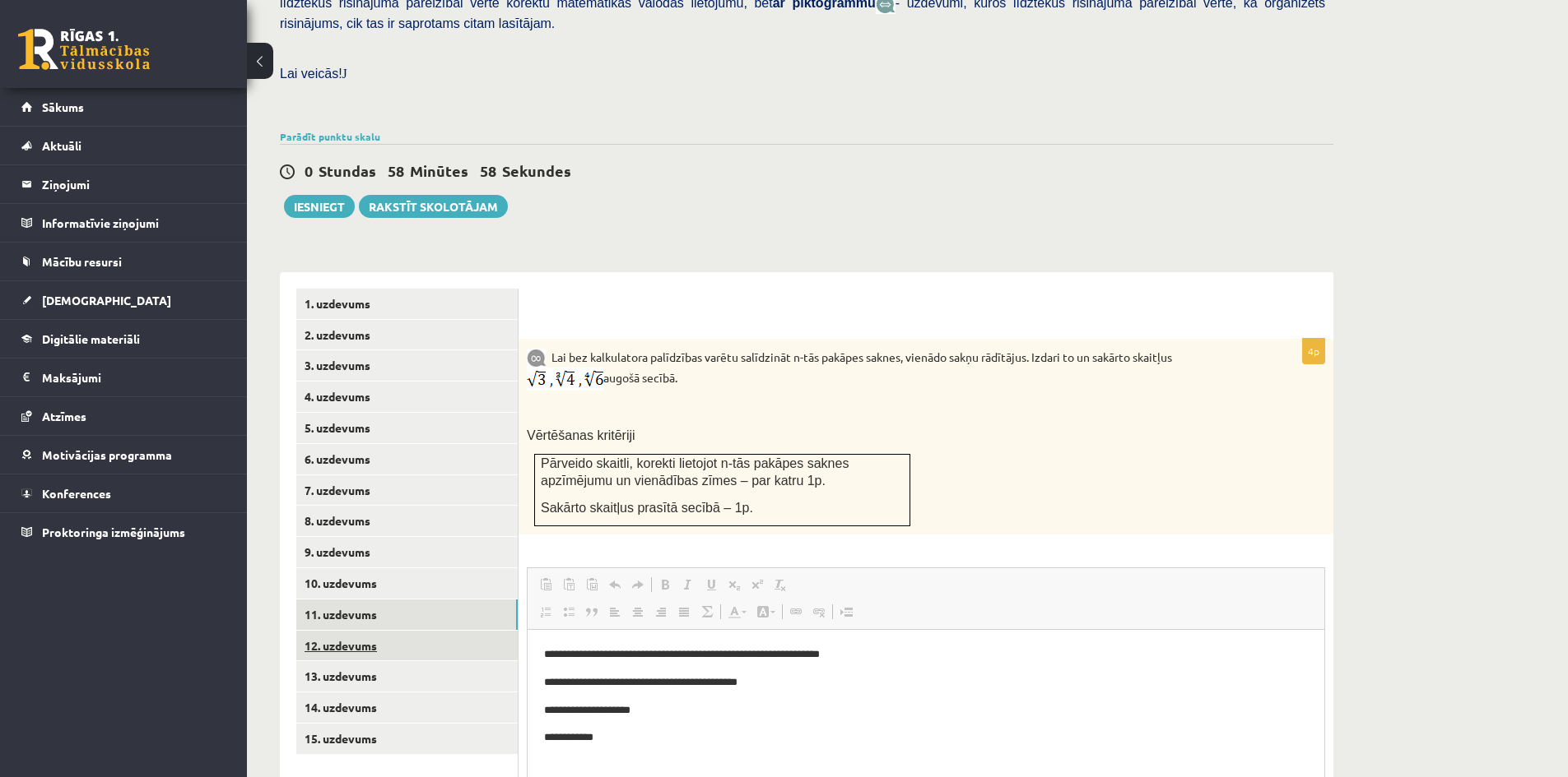
scroll to position [0, 0]
click at [360, 631] on link "12. uzdevums" at bounding box center [407, 646] width 222 height 31
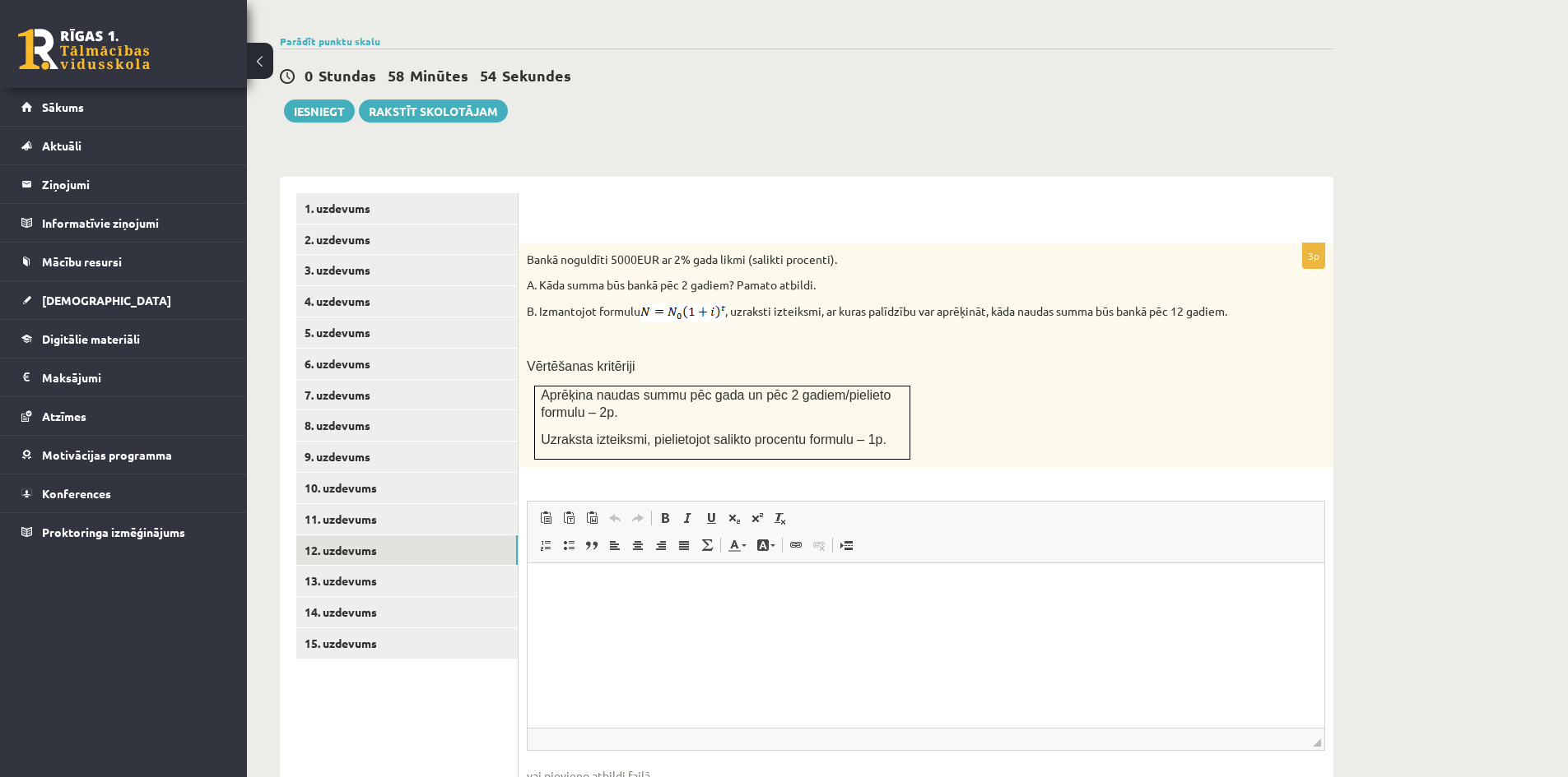
scroll to position [617, 0]
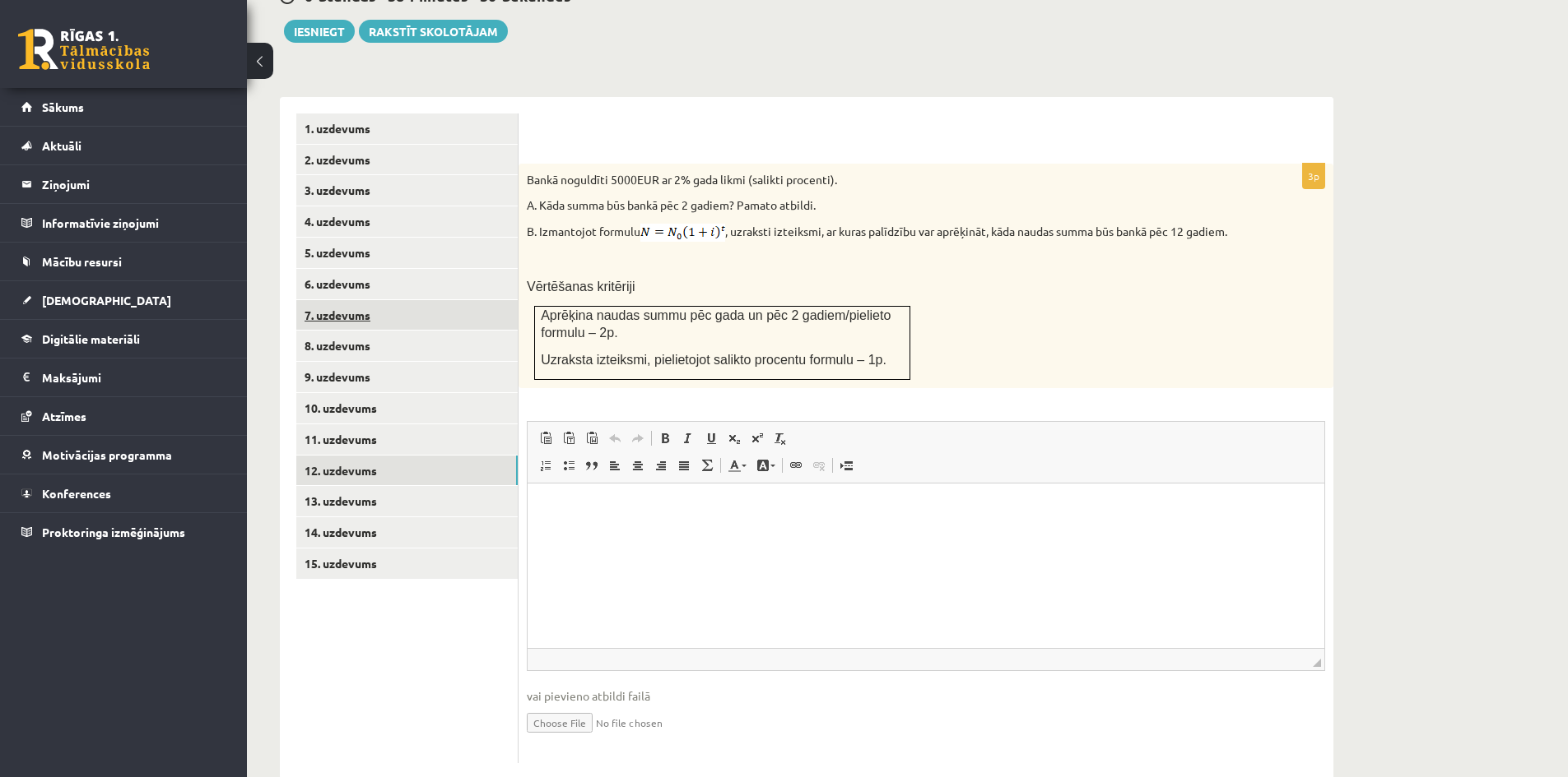
click at [359, 301] on link "7. uzdevums" at bounding box center [407, 316] width 222 height 31
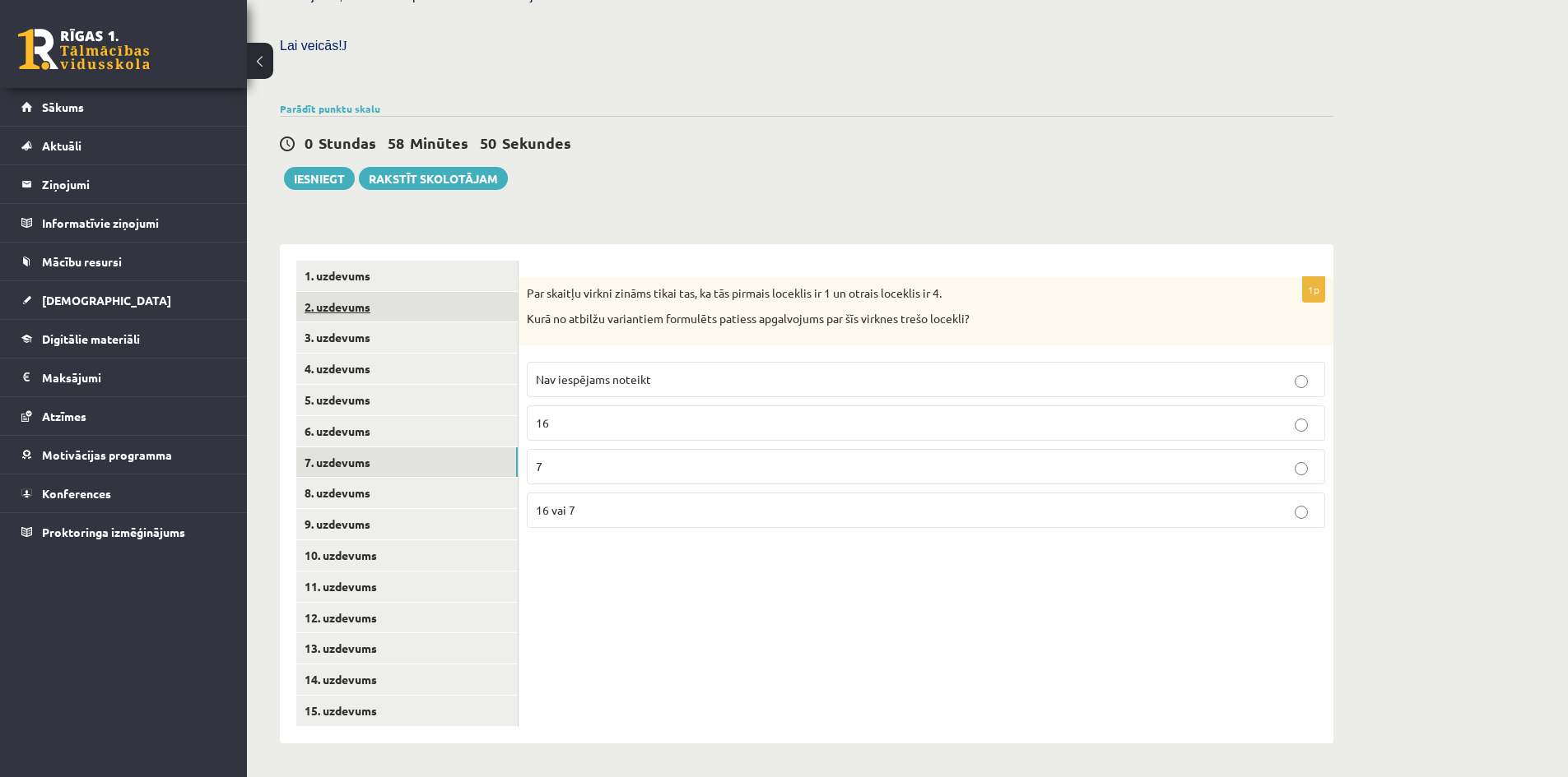
scroll to position [433, 0]
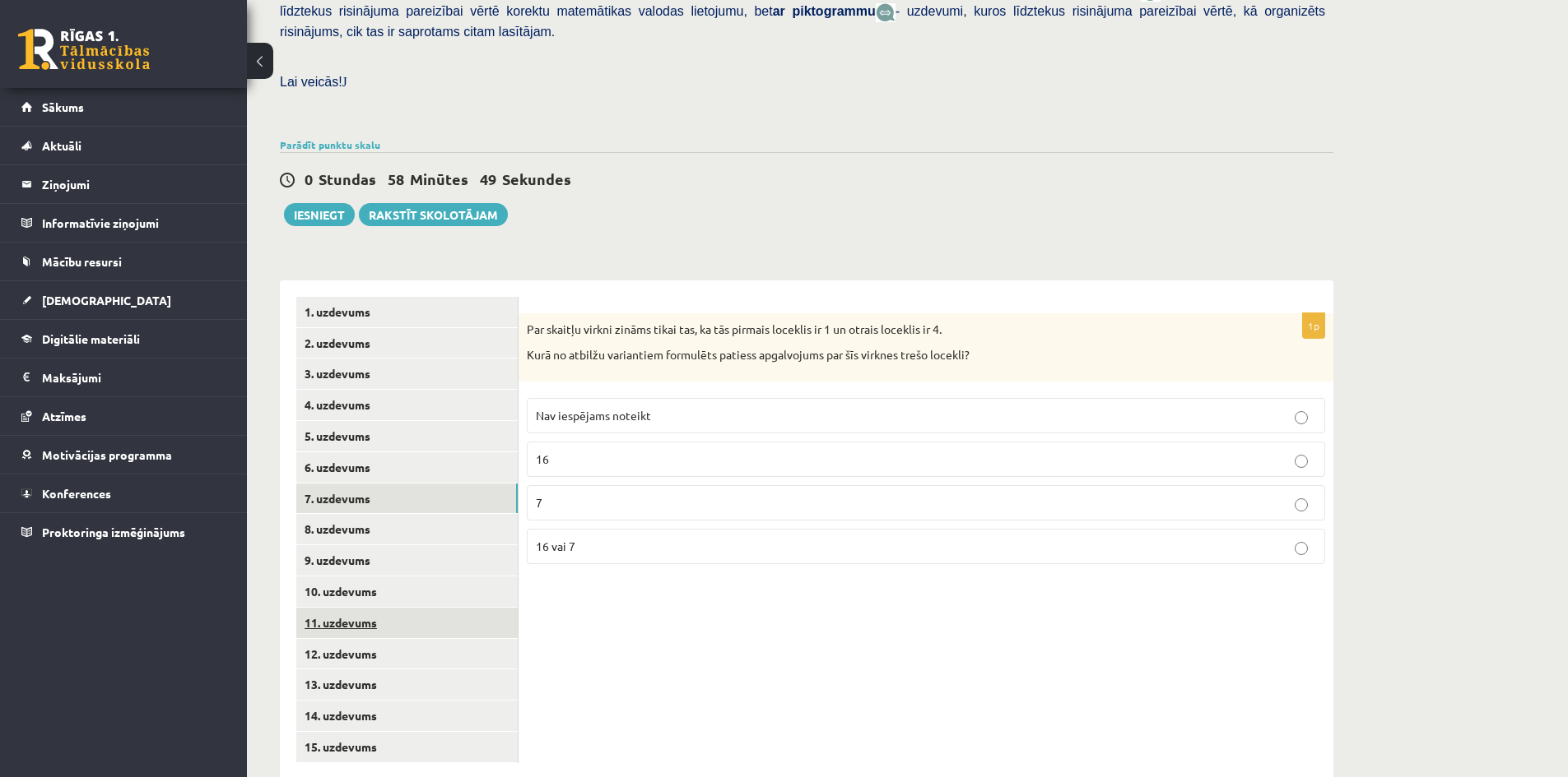
click at [337, 608] on link "11. uzdevums" at bounding box center [407, 623] width 222 height 31
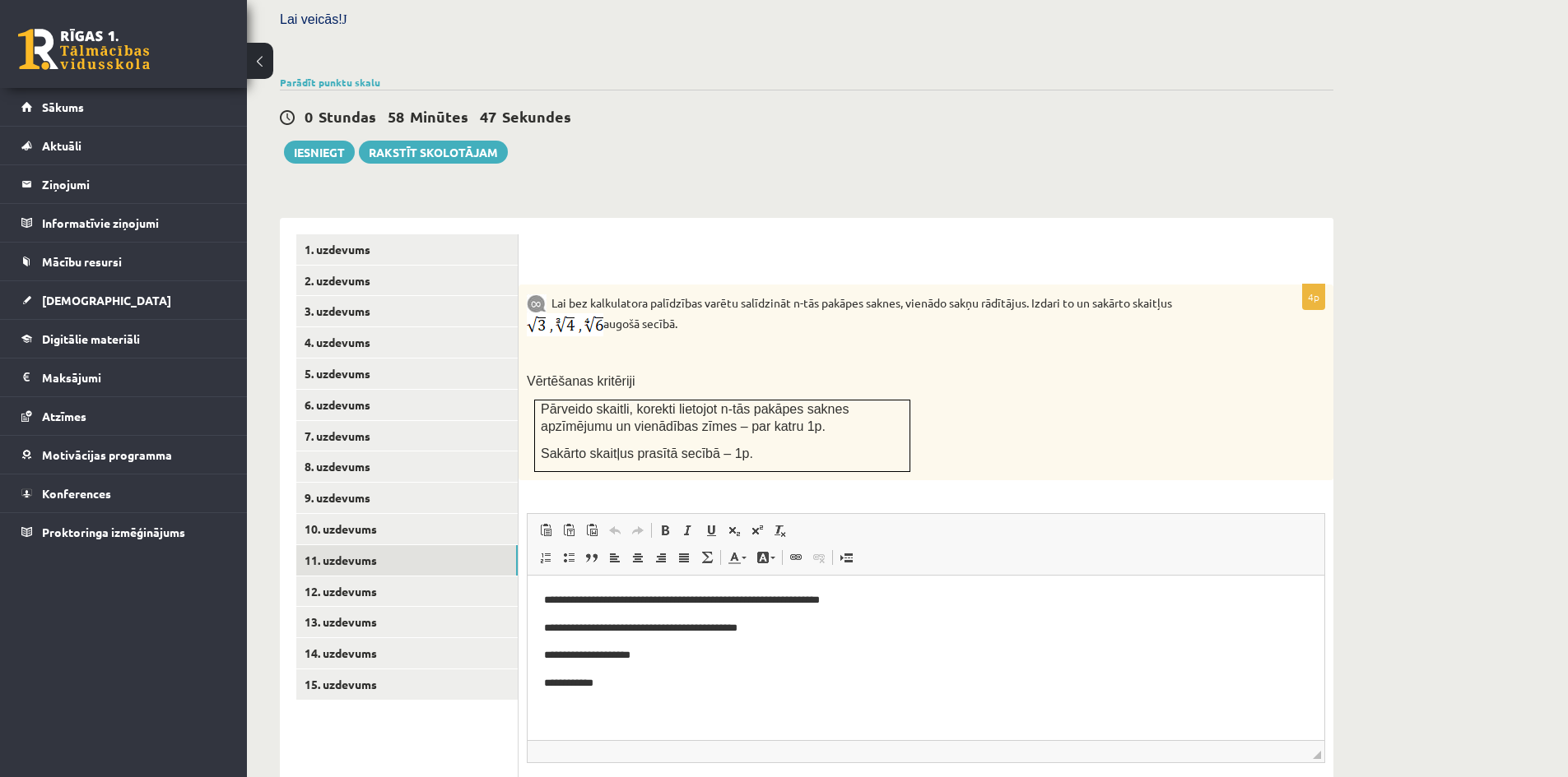
scroll to position [605, 0]
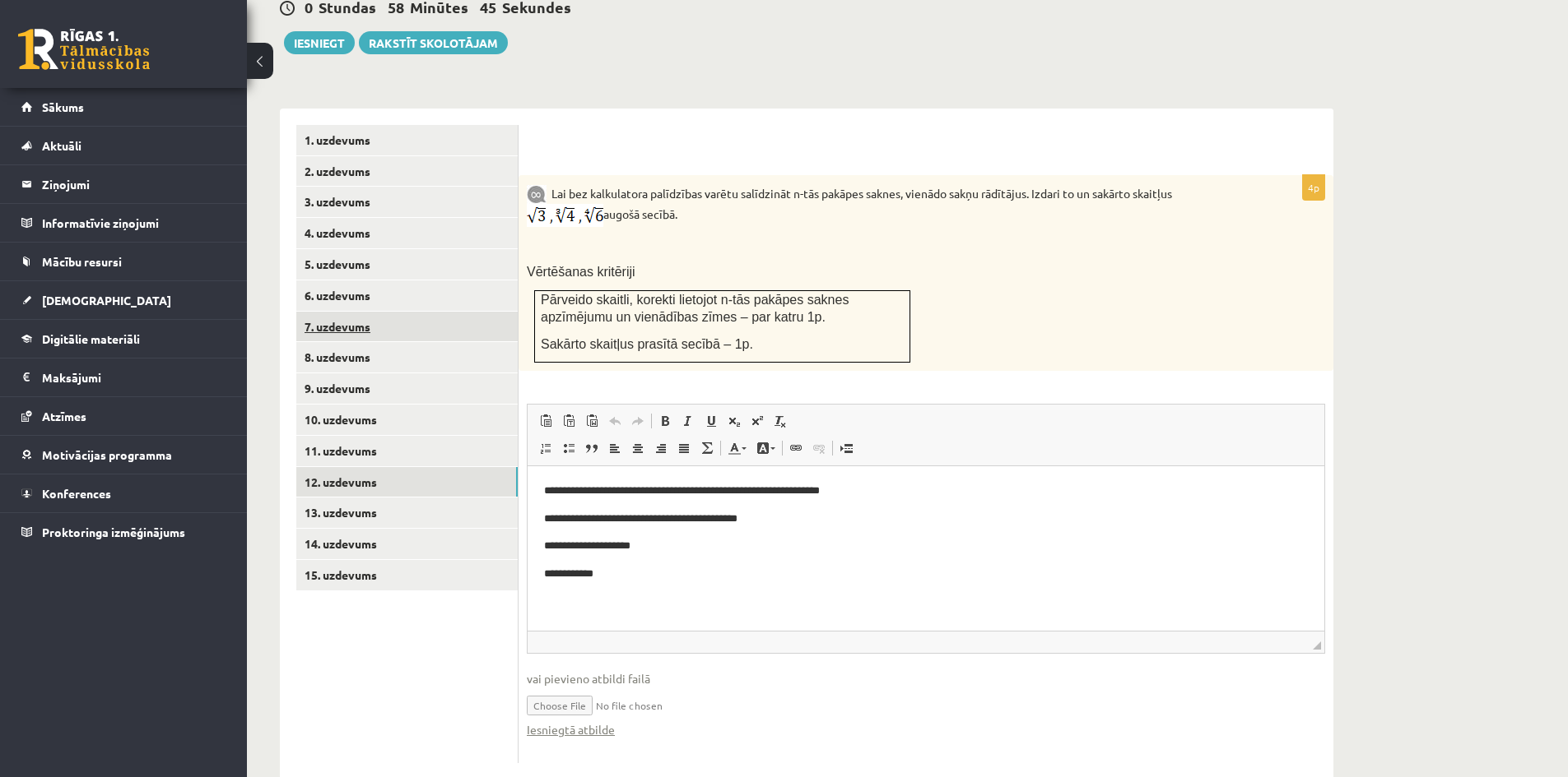
drag, startPoint x: 334, startPoint y: 440, endPoint x: 336, endPoint y: 431, distance: 9.2
click at [334, 467] on link "12. uzdevums" at bounding box center [407, 482] width 222 height 31
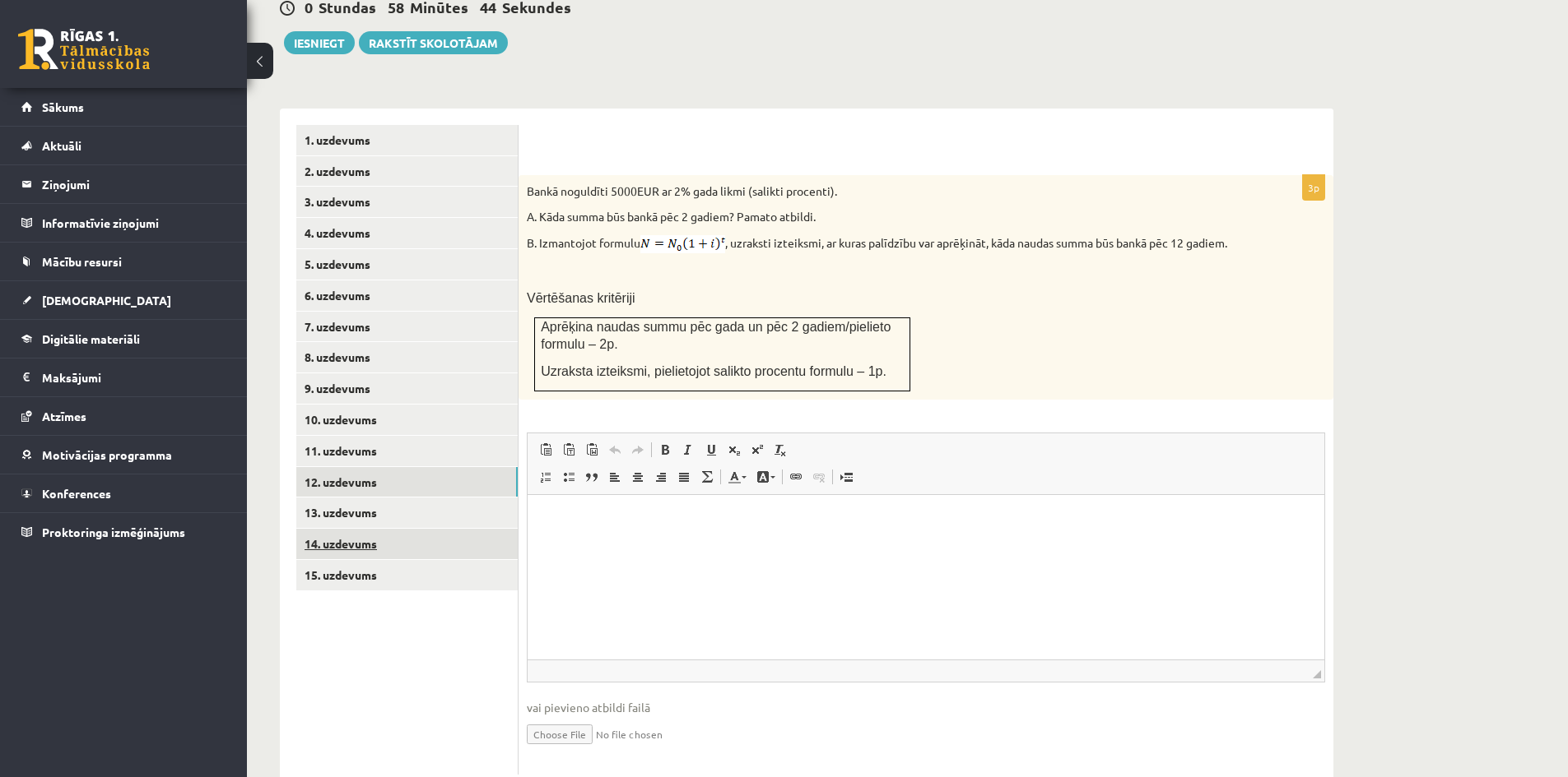
scroll to position [0, 0]
click at [540, 545] on html at bounding box center [925, 520] width 796 height 51
click at [589, 717] on input "file" at bounding box center [926, 733] width 798 height 33
type input "**********"
click at [583, 750] on link "Iesniegtā atbilde" at bounding box center [571, 759] width 88 height 17
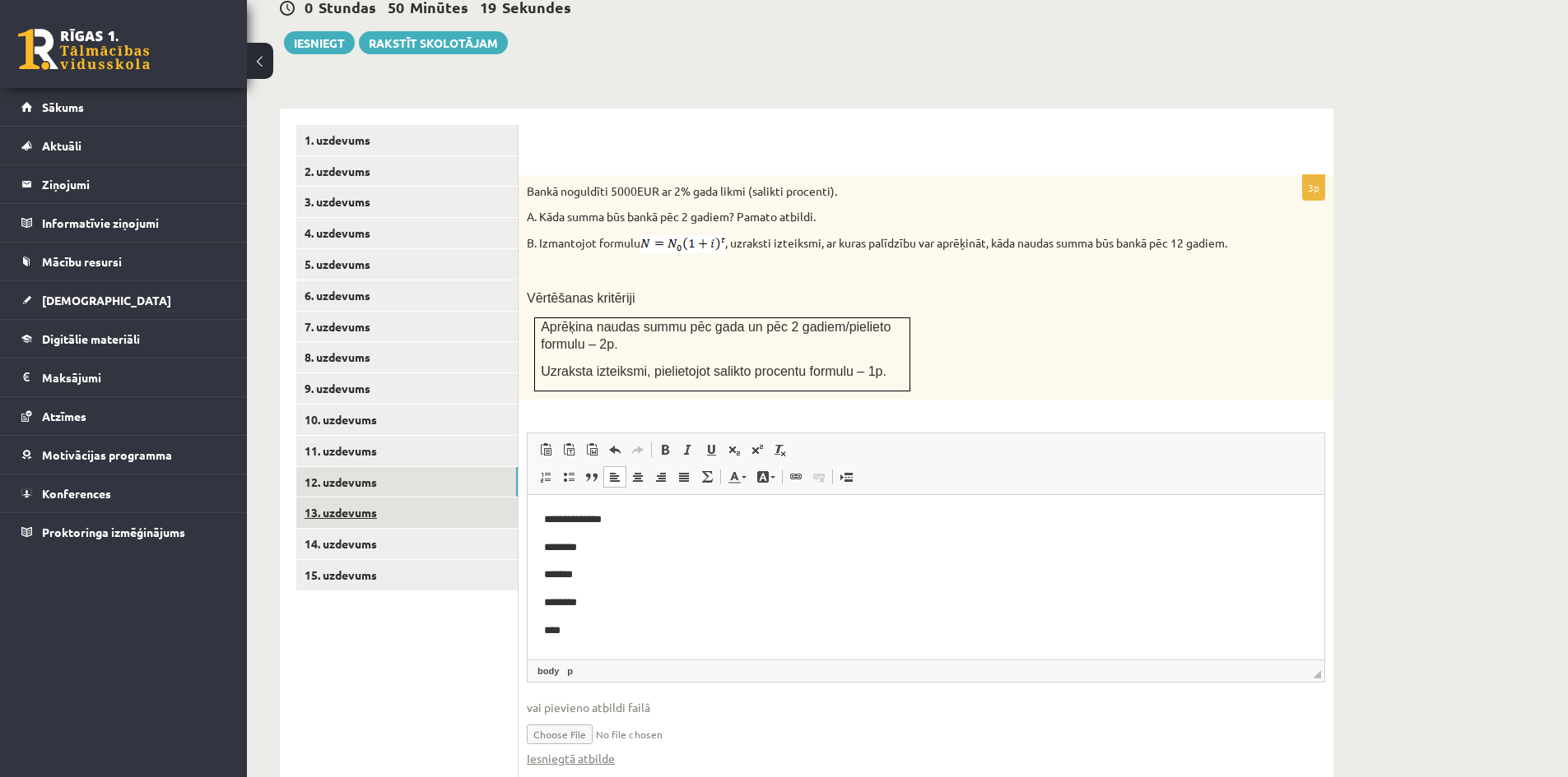
click at [380, 497] on link "13. uzdevums" at bounding box center [407, 513] width 222 height 31
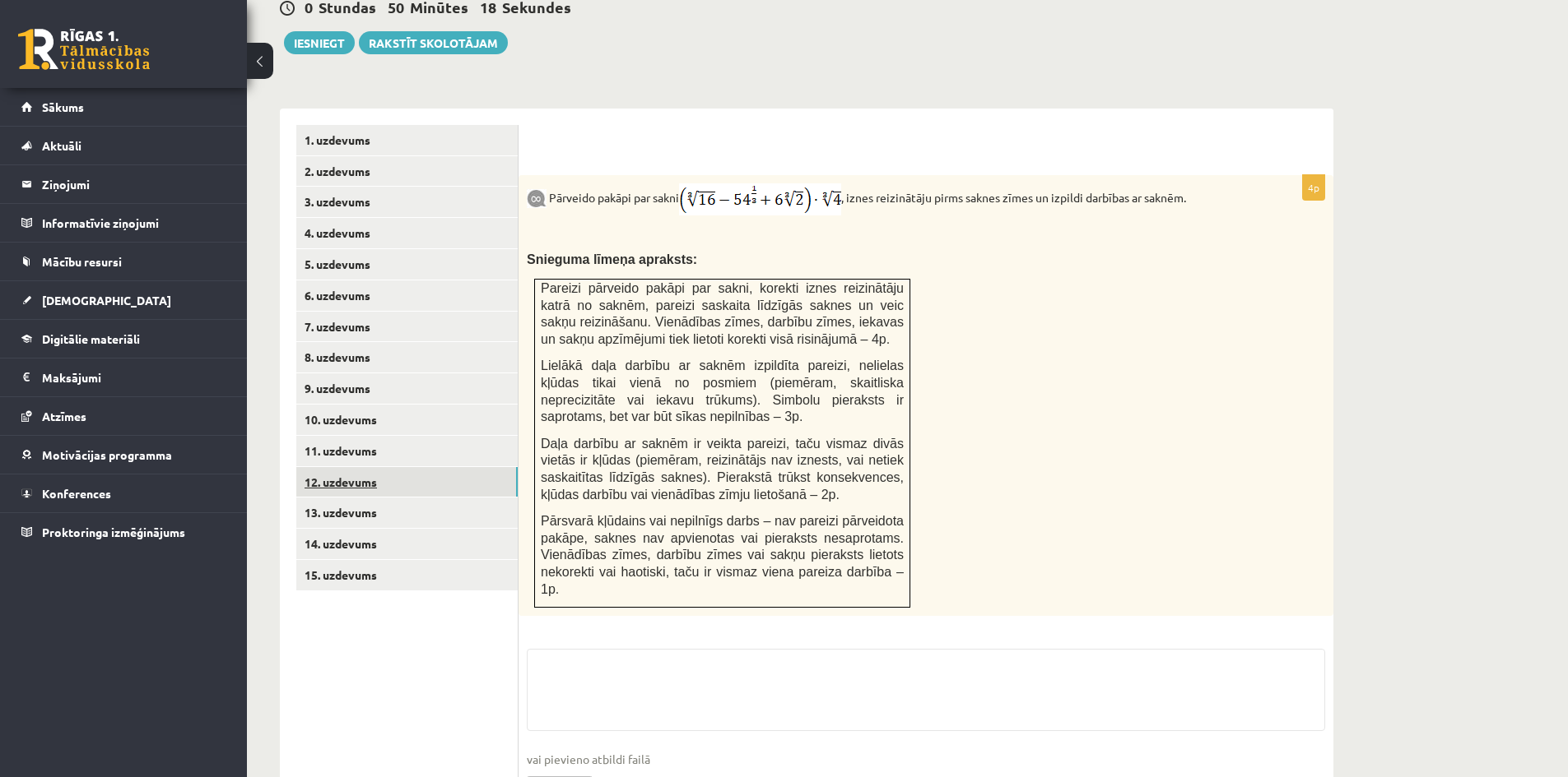
click at [374, 467] on link "12. uzdevums" at bounding box center [407, 482] width 222 height 31
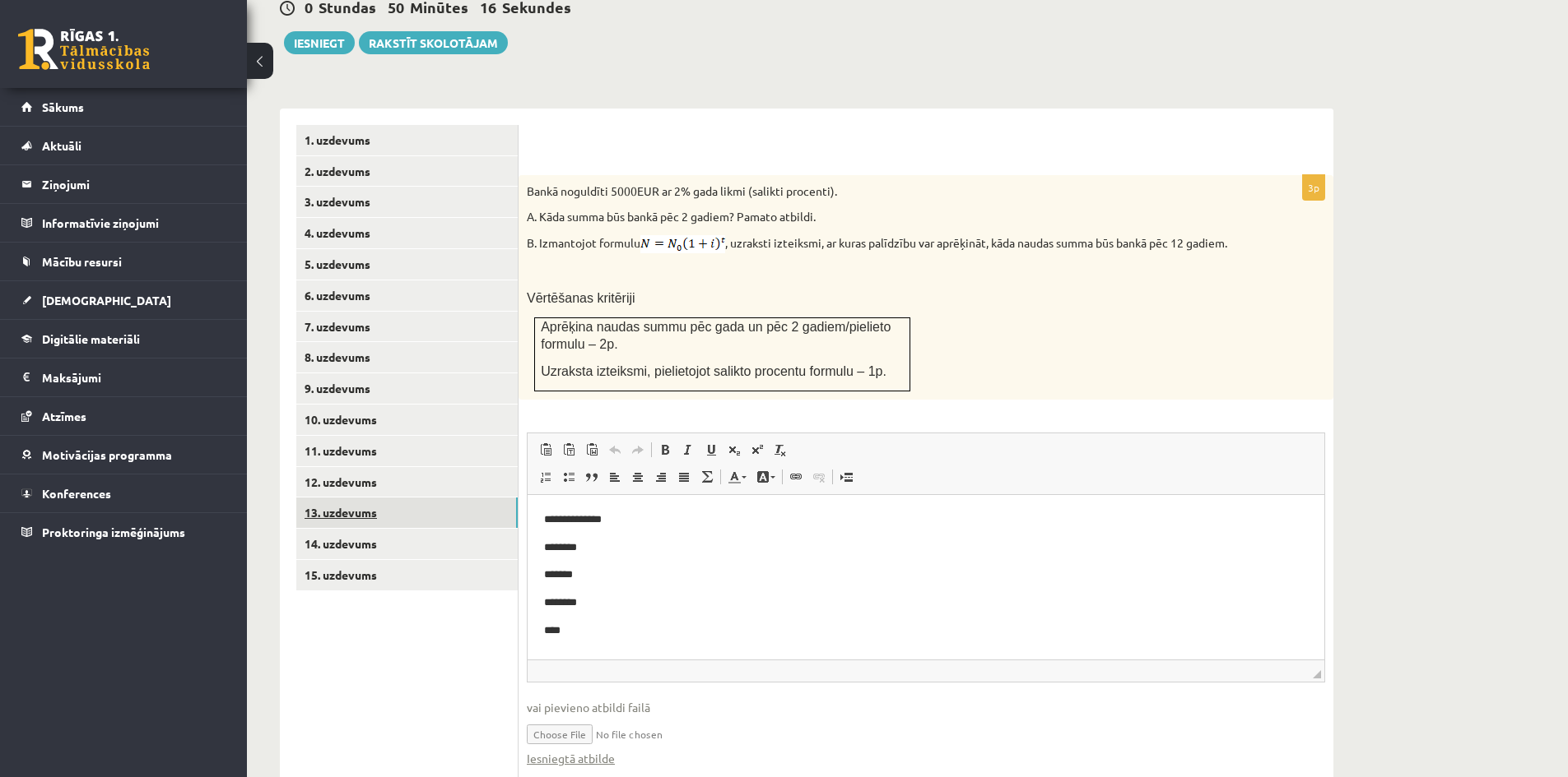
click at [365, 497] on link "13. uzdevums" at bounding box center [407, 513] width 222 height 31
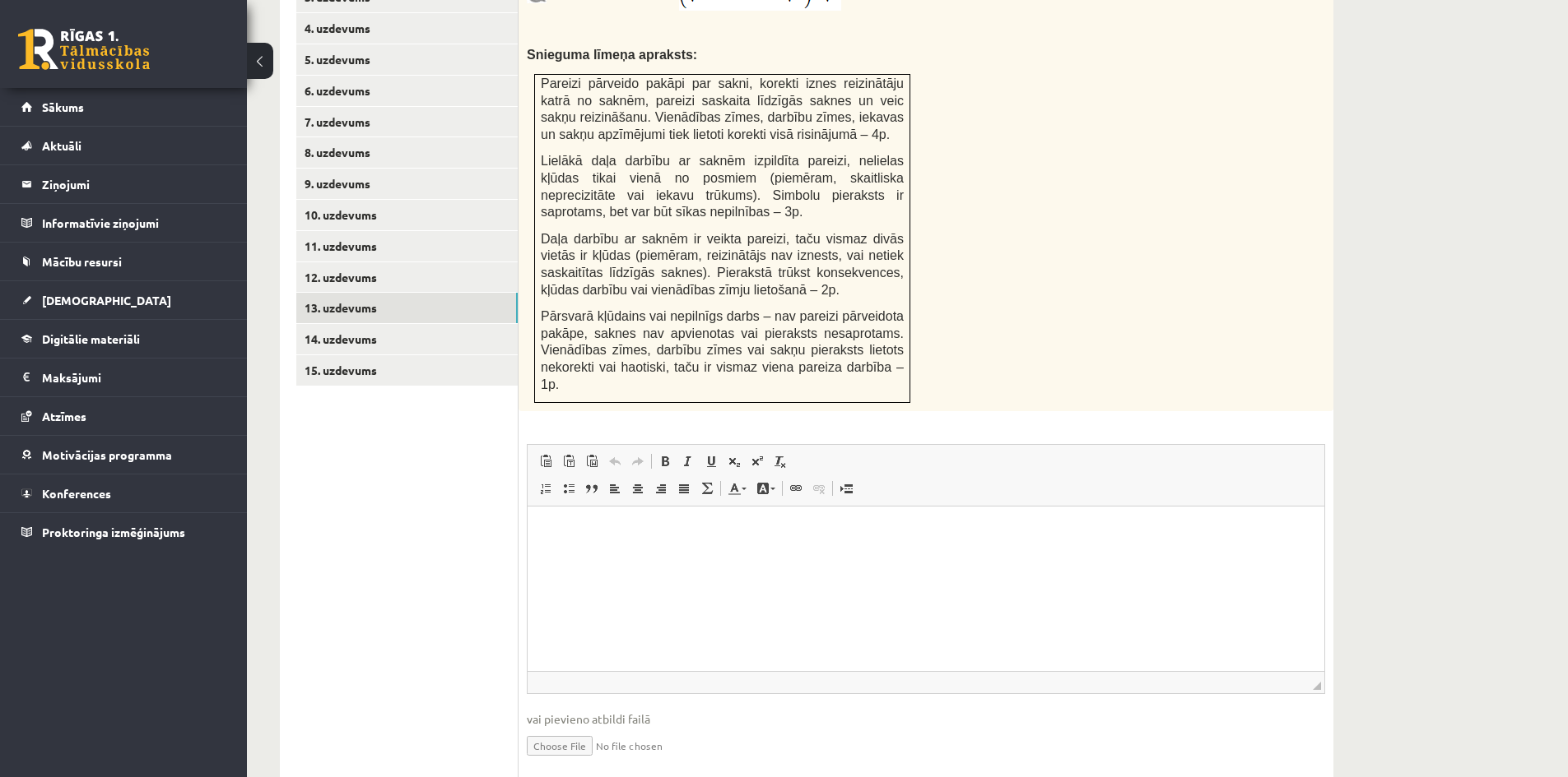
scroll to position [817, 0]
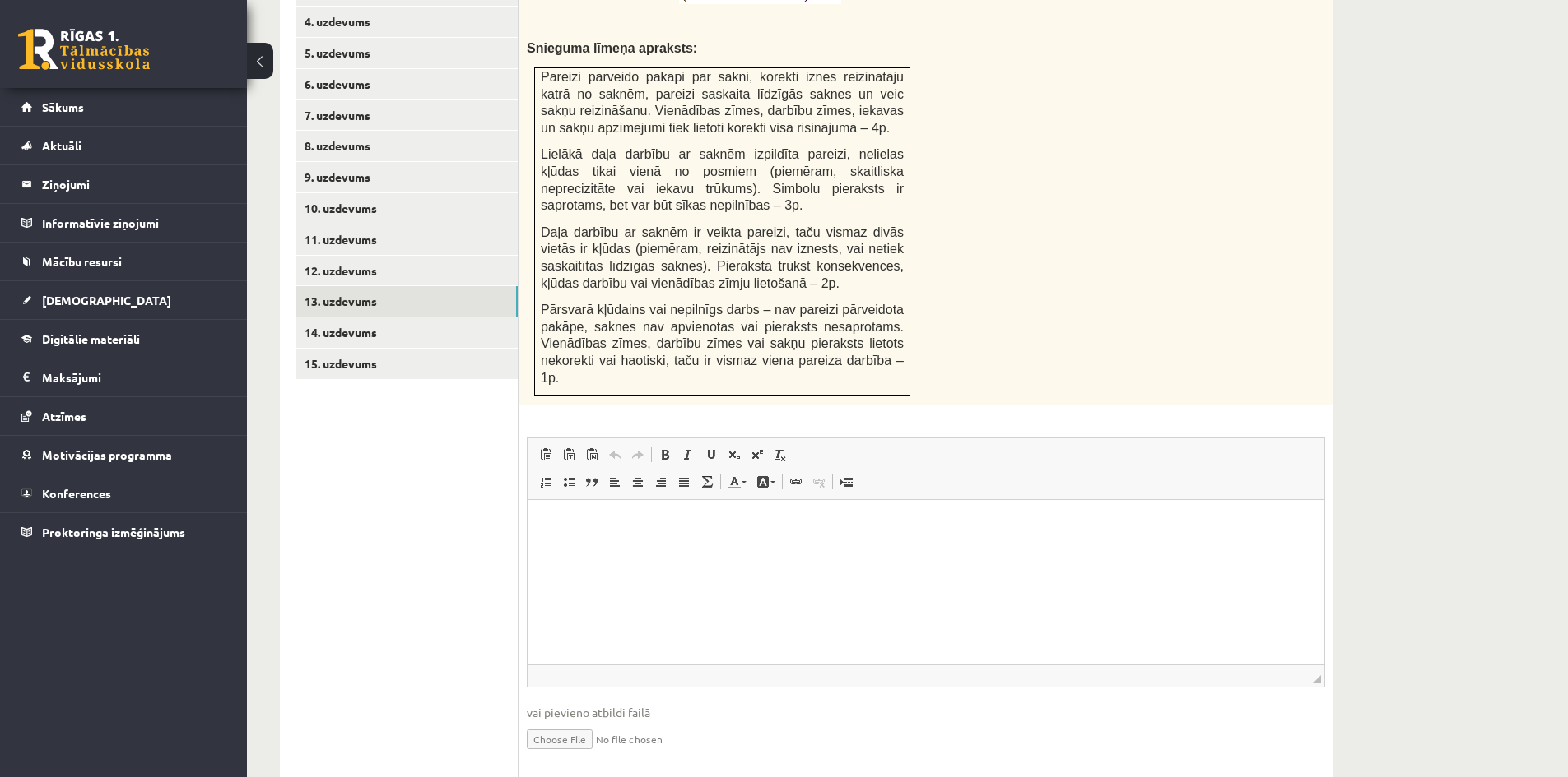
click at [591, 704] on span "vai pievieno atbildi failā" at bounding box center [926, 713] width 798 height 17
click at [614, 704] on span "vai pievieno atbildi failā" at bounding box center [926, 713] width 798 height 17
click at [616, 704] on span "vai pievieno atbildi failā" at bounding box center [926, 713] width 798 height 17
drag, startPoint x: 638, startPoint y: 660, endPoint x: 664, endPoint y: 692, distance: 41.2
click at [664, 692] on fieldset "Rich Text Editor, wiswyg-editor-user-answer-47024785847280 Redaktora rīkjoslas …" at bounding box center [926, 604] width 798 height 334
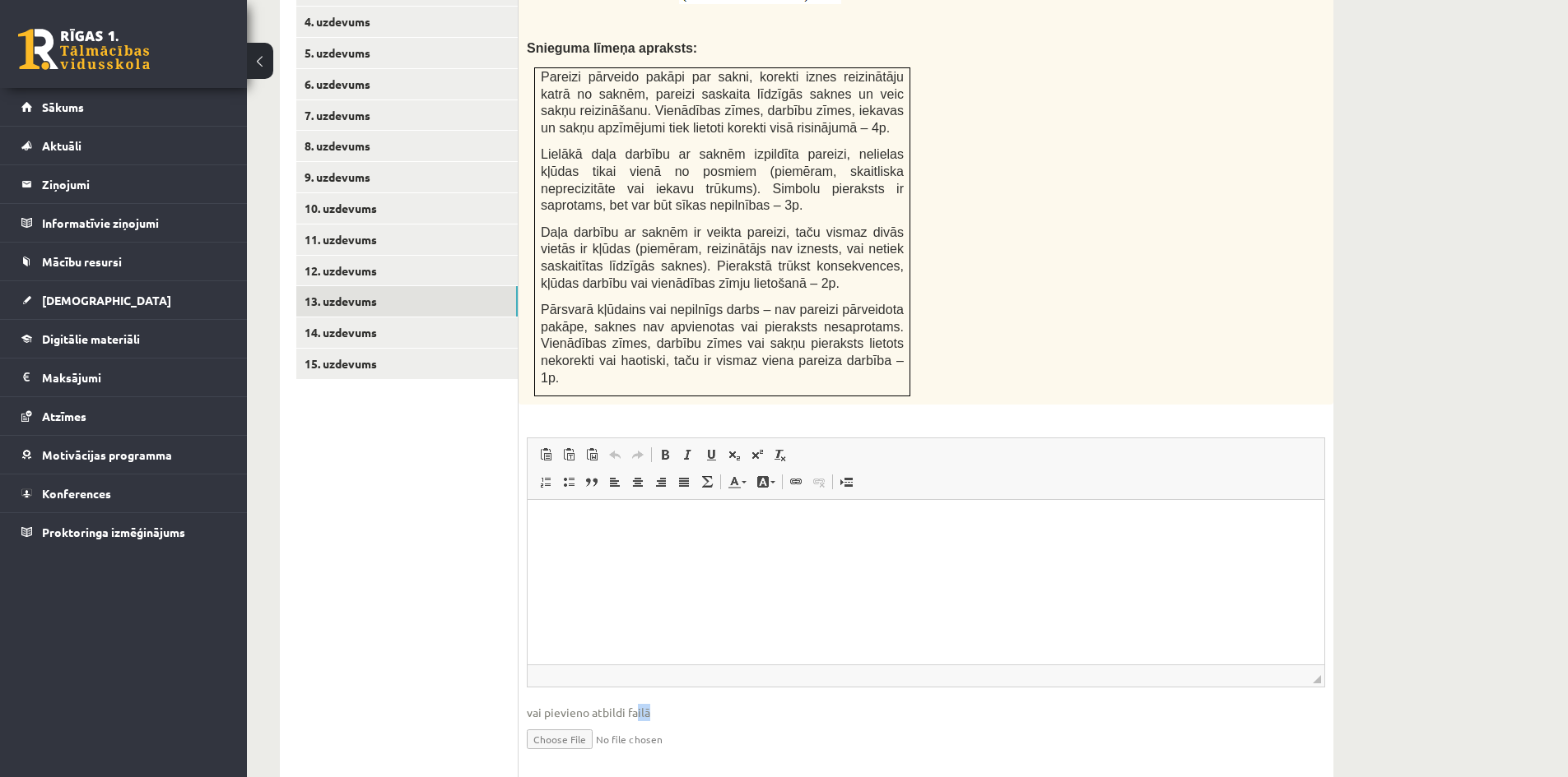
click at [663, 722] on input "file" at bounding box center [926, 738] width 798 height 33
click at [372, 318] on link "14. uzdevums" at bounding box center [407, 333] width 222 height 31
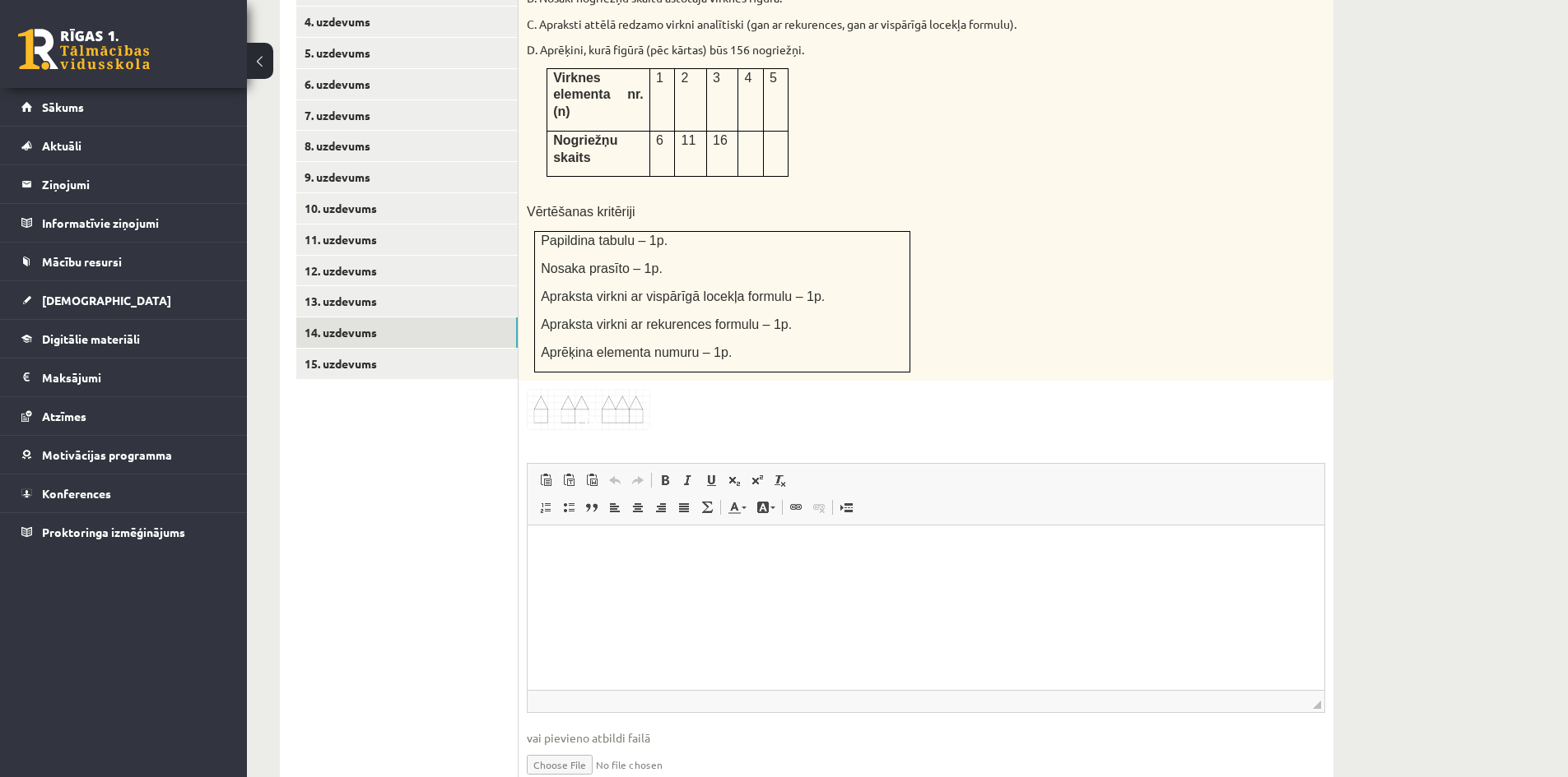
scroll to position [0, 0]
click at [363, 348] on link "15. uzdevums" at bounding box center [407, 364] width 222 height 31
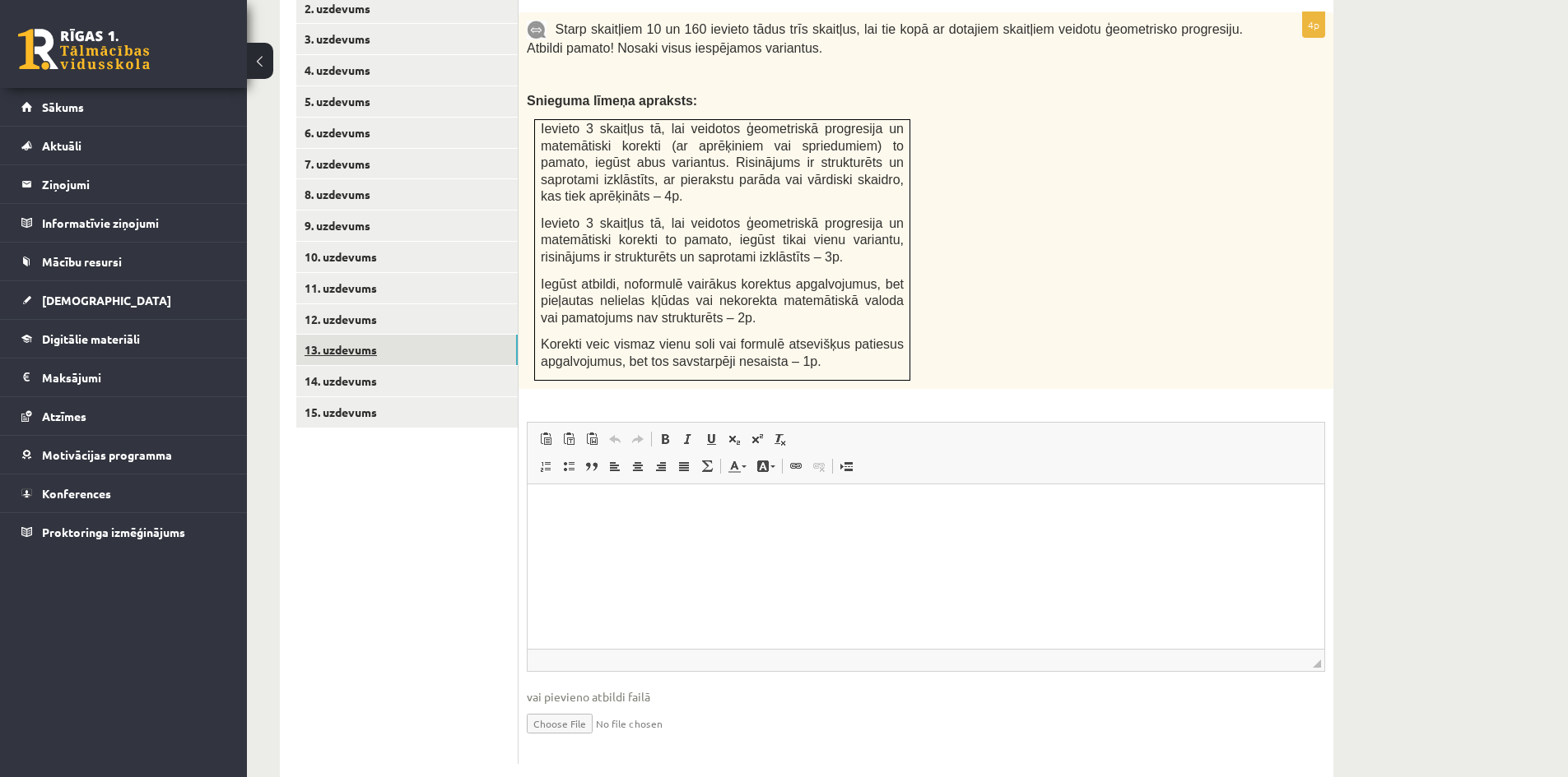
click at [374, 335] on link "13. uzdevums" at bounding box center [407, 350] width 222 height 31
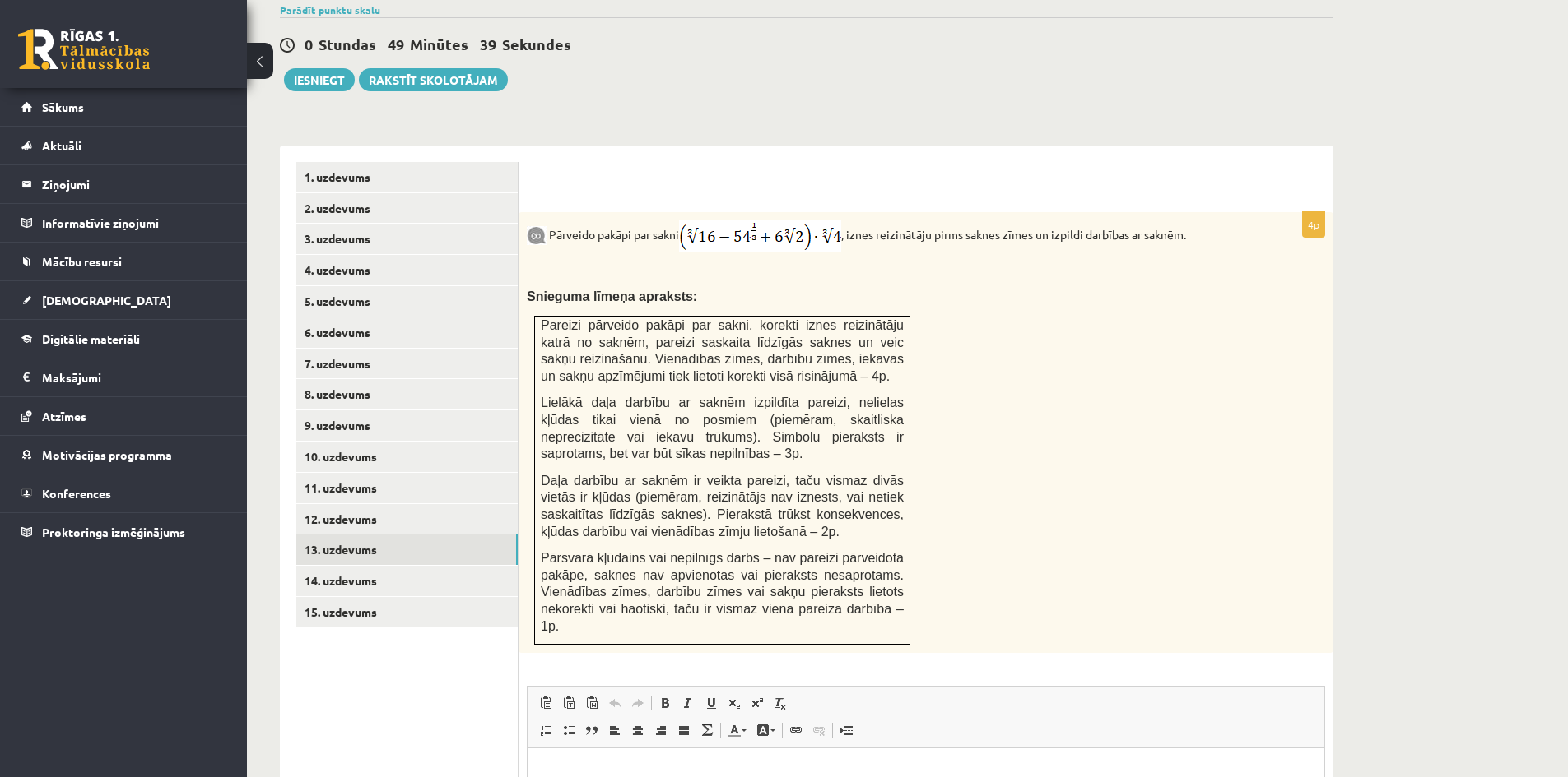
scroll to position [604, 0]
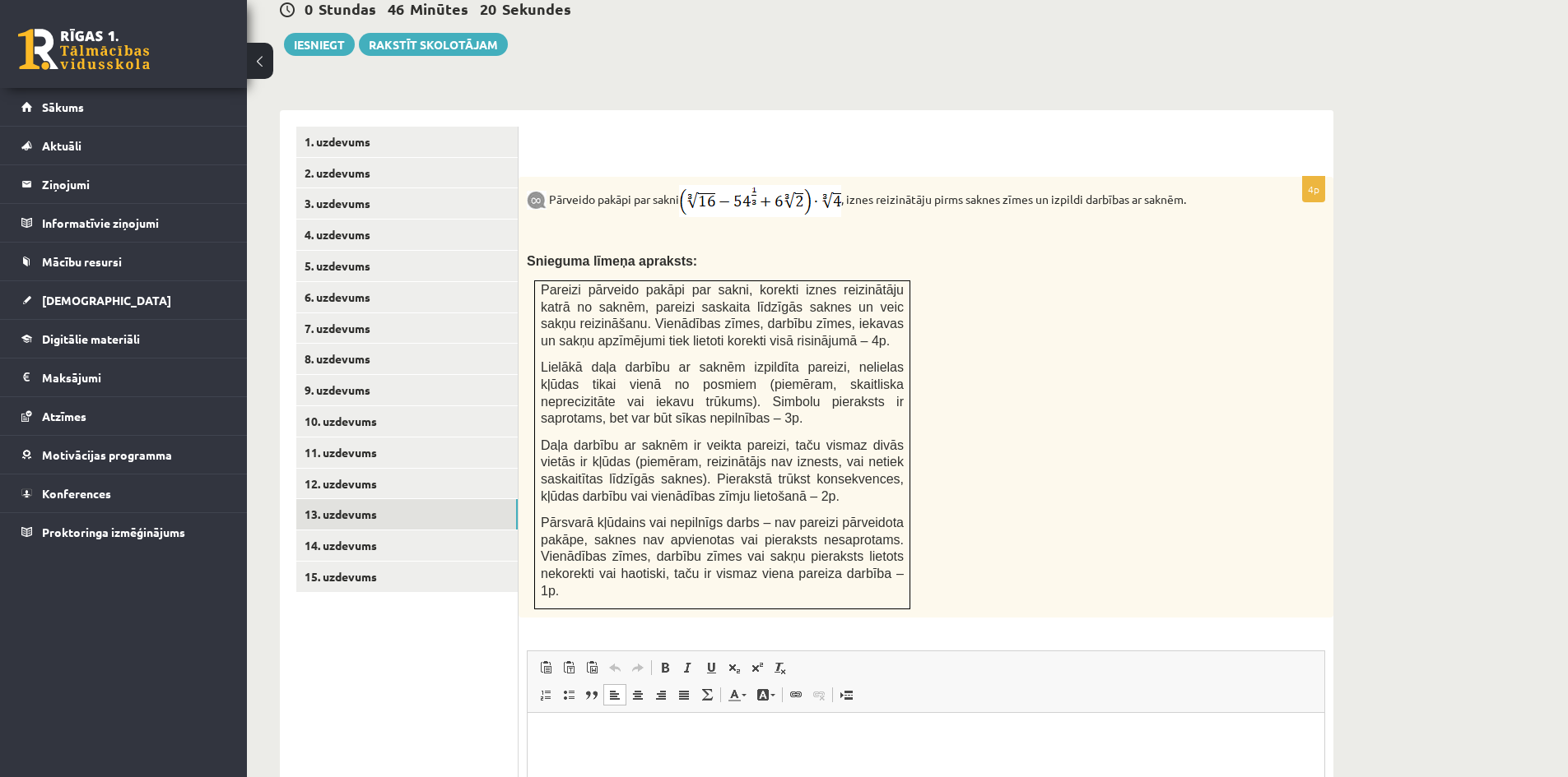
click at [549, 753] on html at bounding box center [925, 738] width 796 height 51
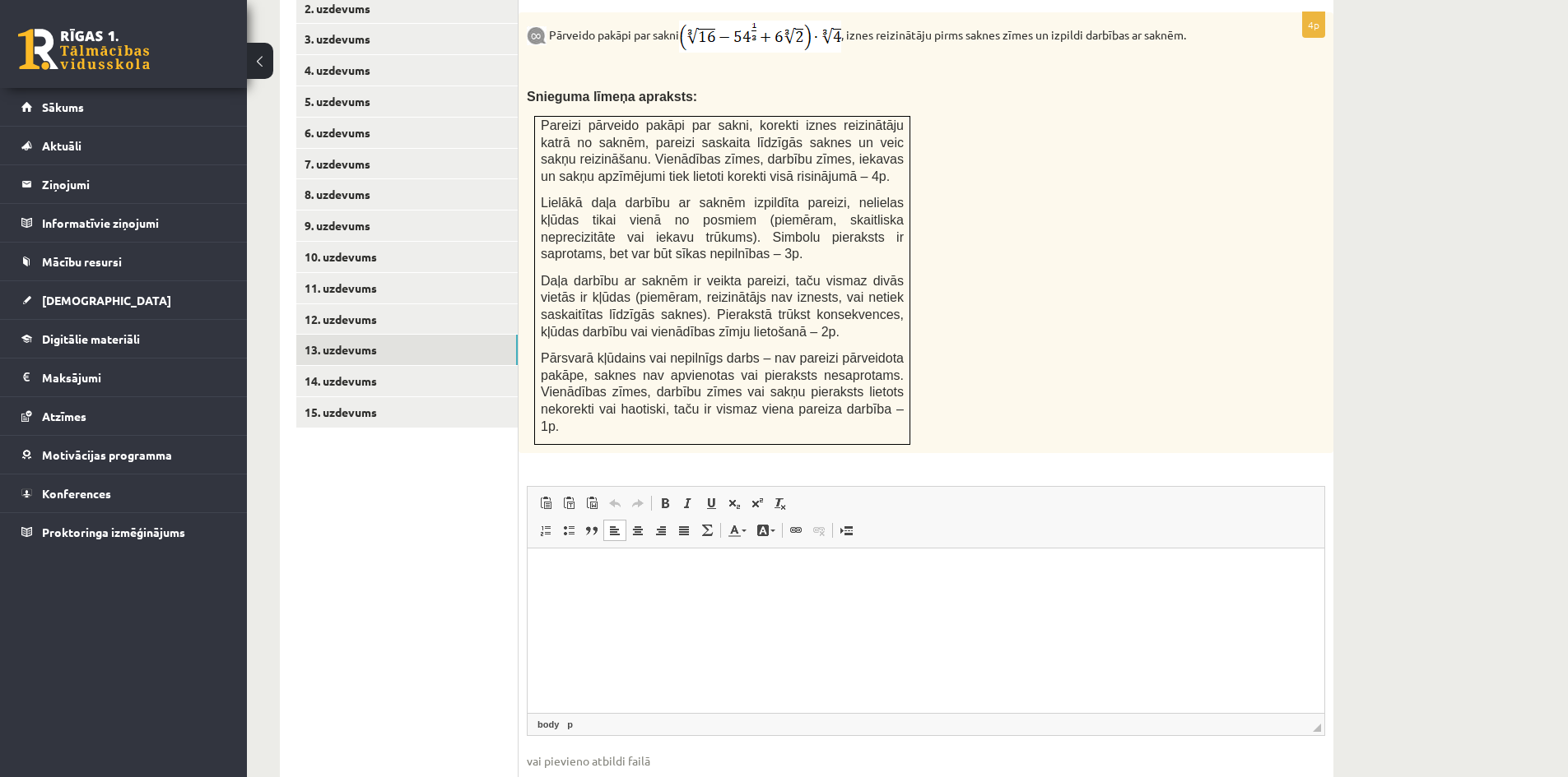
click at [586, 717] on span at bounding box center [582, 724] width 9 height 15
click at [579, 717] on span at bounding box center [582, 724] width 9 height 15
click at [570, 598] on html at bounding box center [925, 574] width 796 height 51
click at [581, 770] on input "file" at bounding box center [926, 787] width 798 height 33
type input "**********"
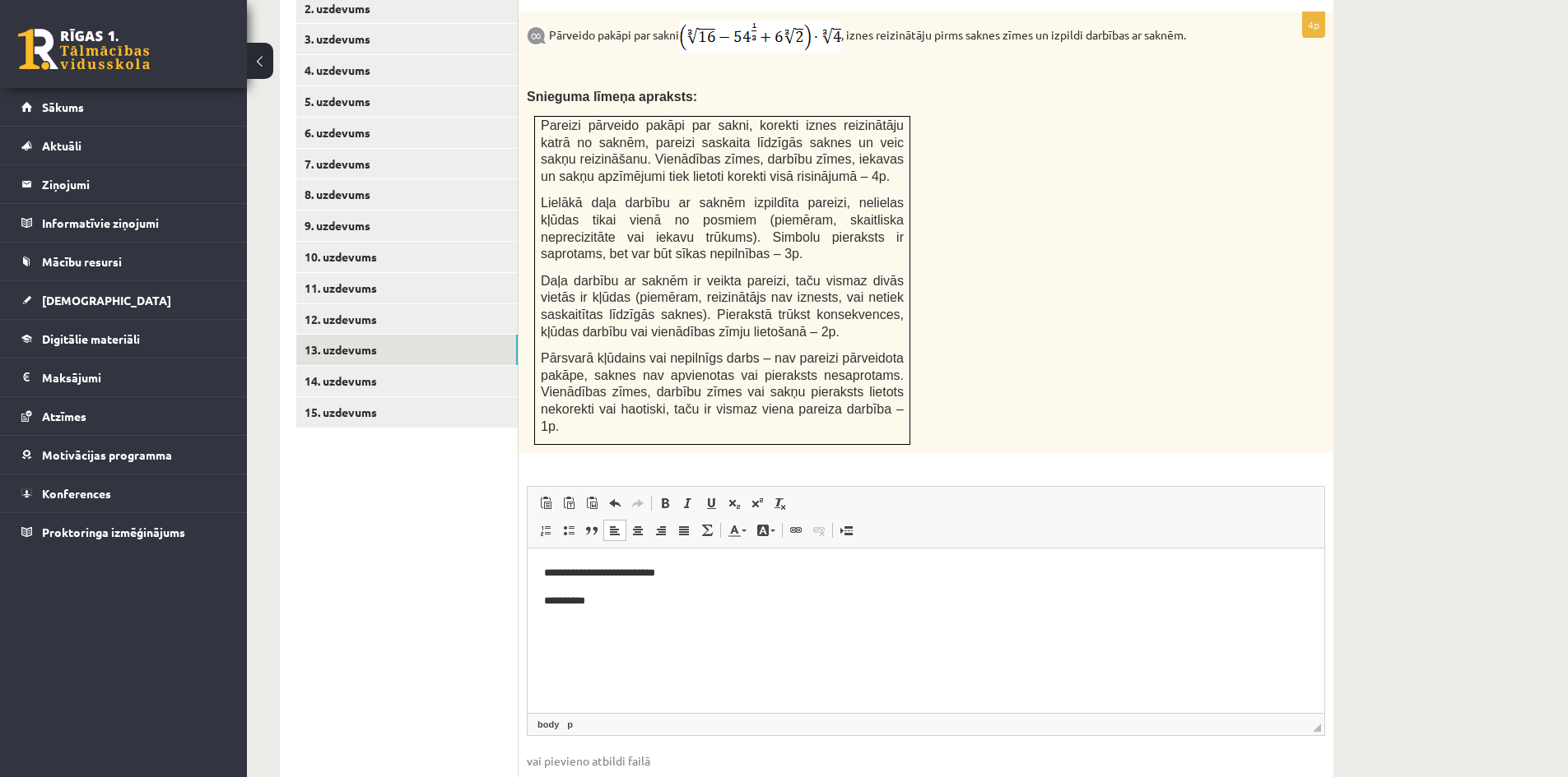
scroll to position [834, 0]
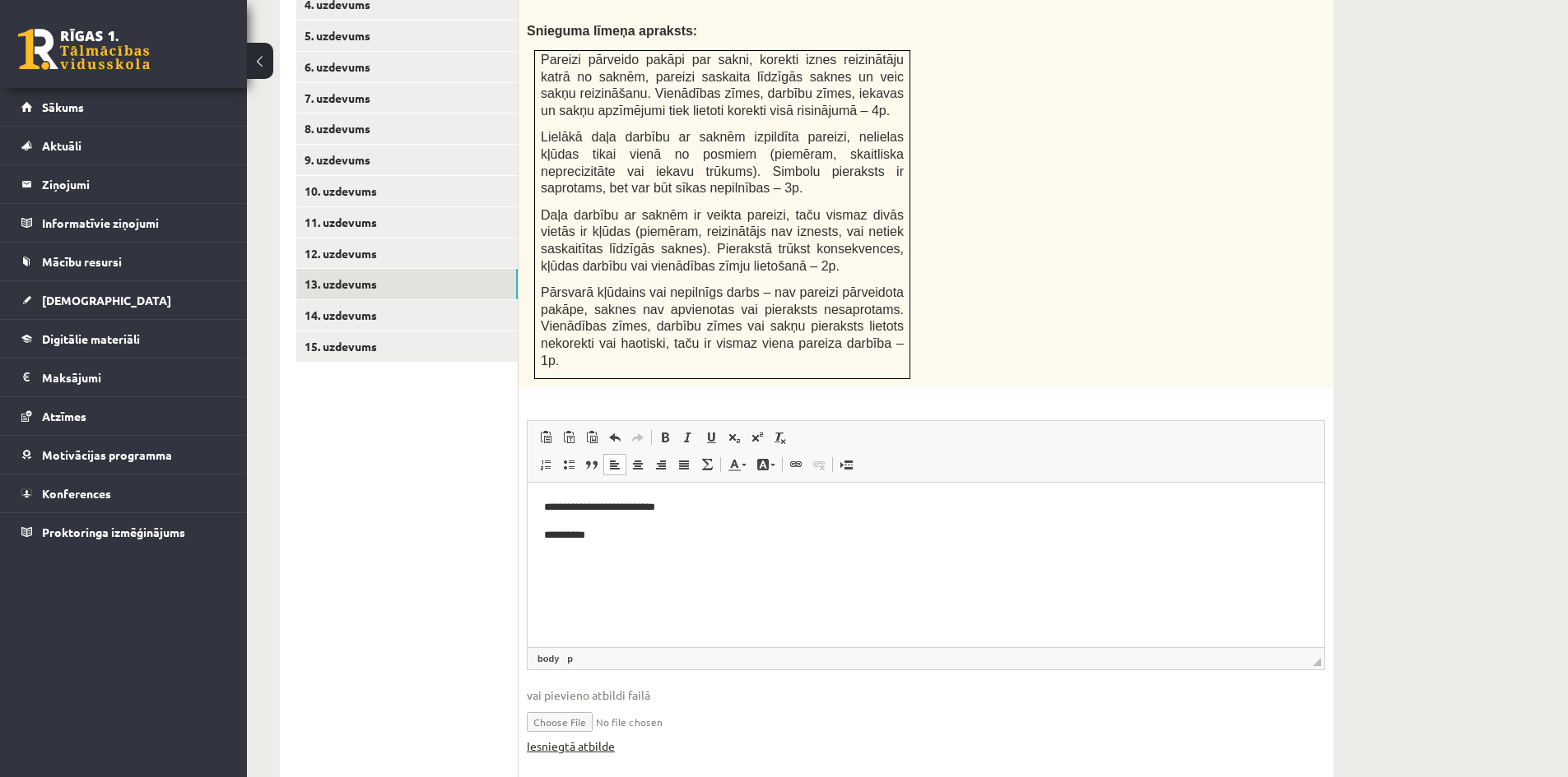
click at [586, 738] on link "Iesniegtā atbilde" at bounding box center [571, 746] width 88 height 17
click at [604, 556] on html "**********" at bounding box center [925, 521] width 796 height 77
click at [594, 560] on html "**********" at bounding box center [925, 521] width 796 height 77
click at [565, 738] on link "Iesniegtā atbilde" at bounding box center [571, 746] width 88 height 17
click at [375, 301] on link "14. uzdevums" at bounding box center [407, 316] width 222 height 31
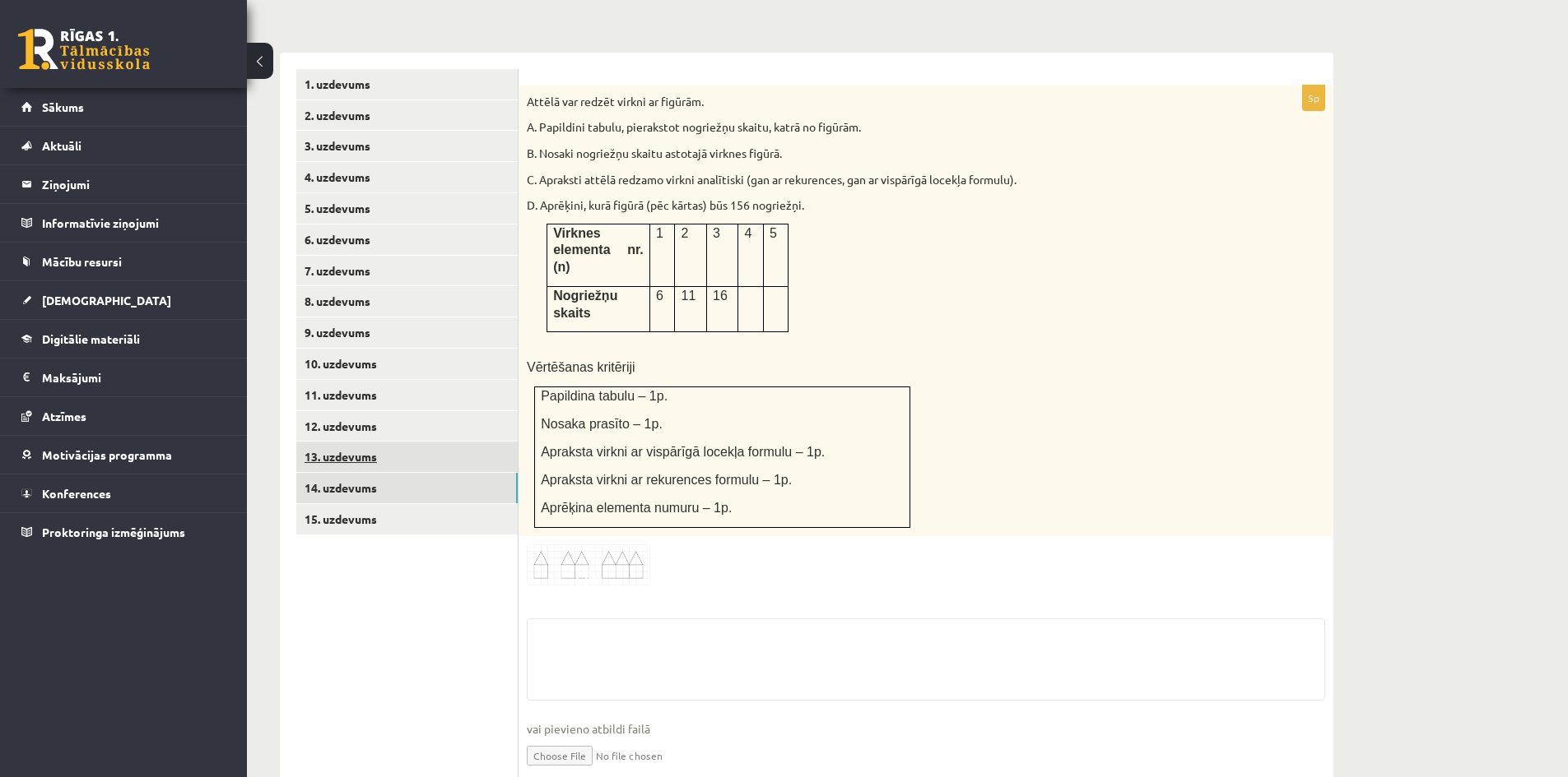
scroll to position [825, 0]
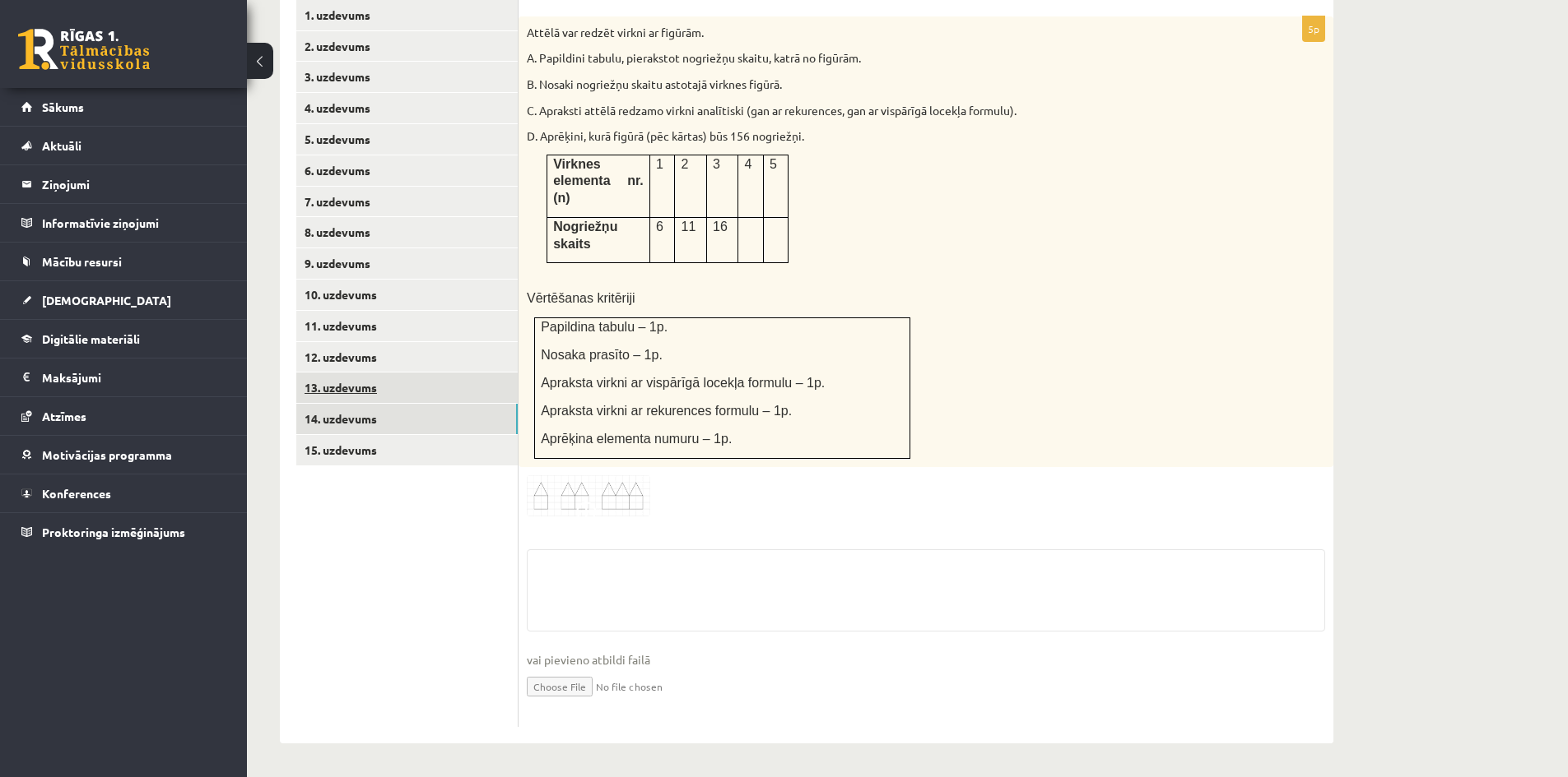
click at [363, 422] on ul "1. uzdevums 2. uzdevums 3. uzdevums 4. uzdevums 5. uzdevums 6. uzdevums 7. uzde…" at bounding box center [407, 364] width 222 height 728
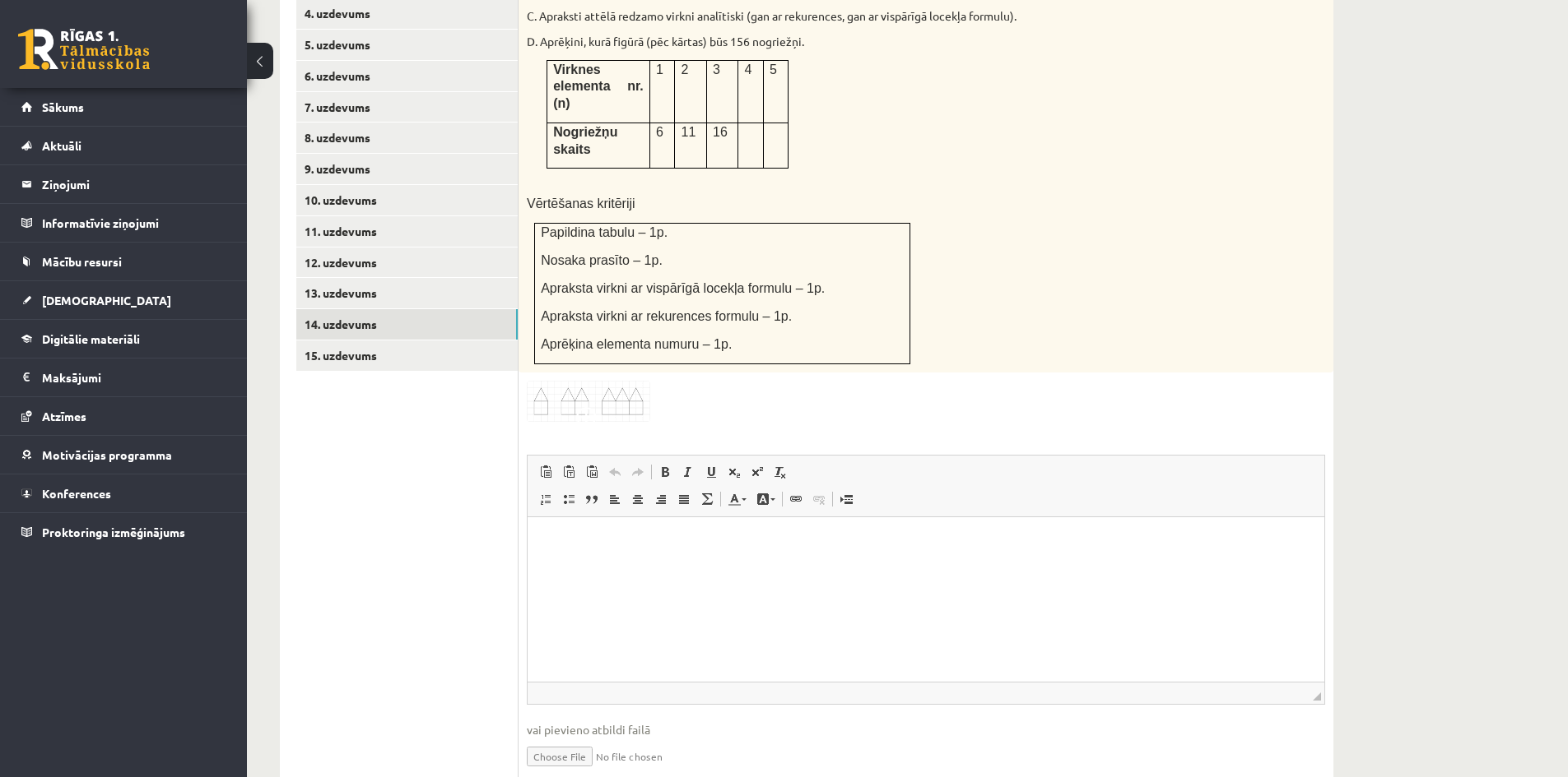
scroll to position [0, 0]
click at [364, 278] on link "13. uzdevums" at bounding box center [407, 293] width 222 height 31
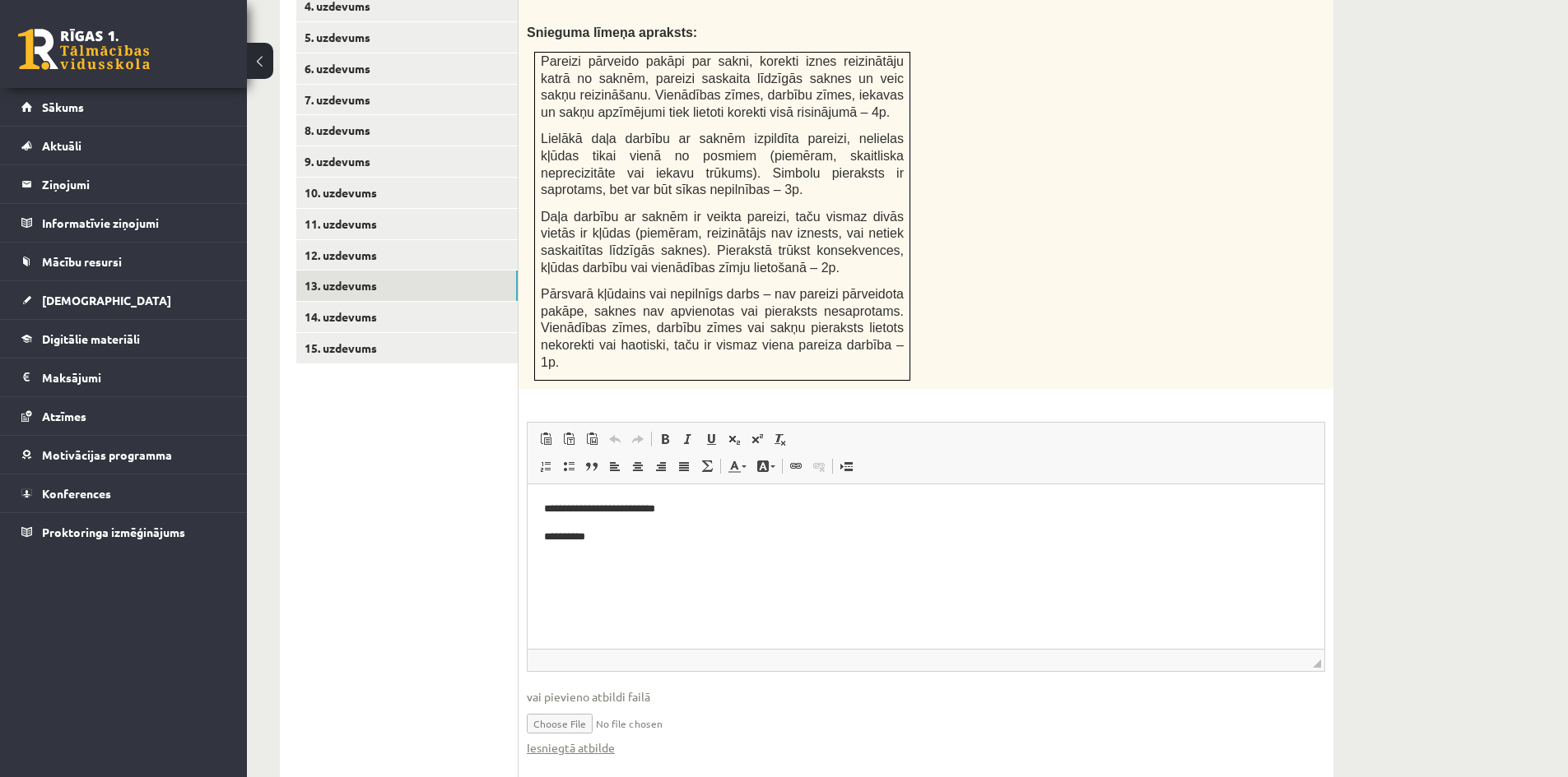
scroll to position [834, 0]
click at [643, 687] on span "vai pievieno atbildi failā" at bounding box center [926, 696] width 798 height 17
click at [634, 560] on html "**********" at bounding box center [925, 521] width 796 height 77
click at [611, 620] on fieldset "**********" at bounding box center [926, 596] width 798 height 351
click at [438, 607] on ul "1. uzdevums 2. uzdevums 3. uzdevums 4. uzdevums 5. uzdevums 6. uzdevums 7. uzde…" at bounding box center [407, 338] width 222 height 884
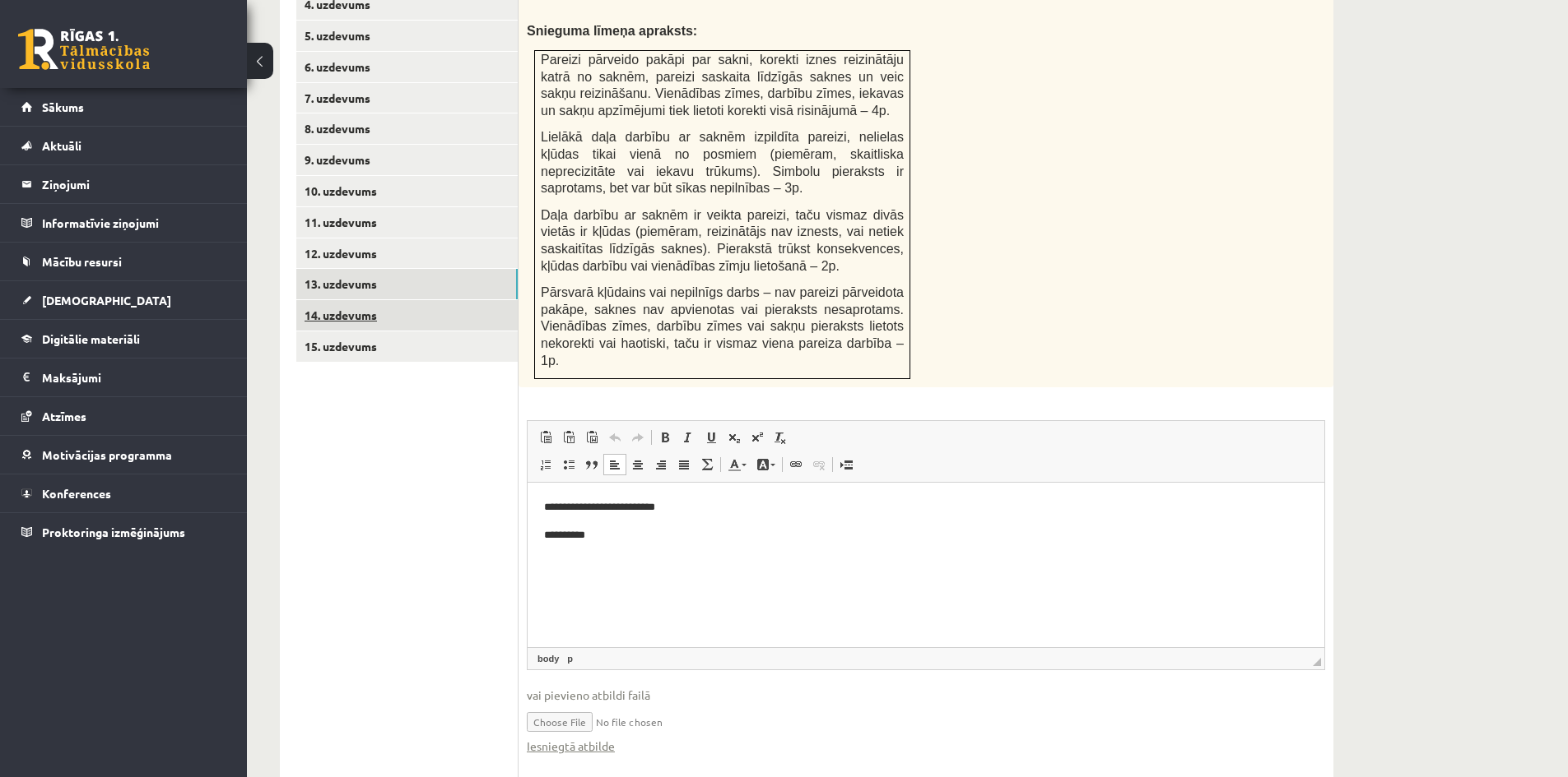
click at [378, 301] on link "14. uzdevums" at bounding box center [407, 316] width 222 height 31
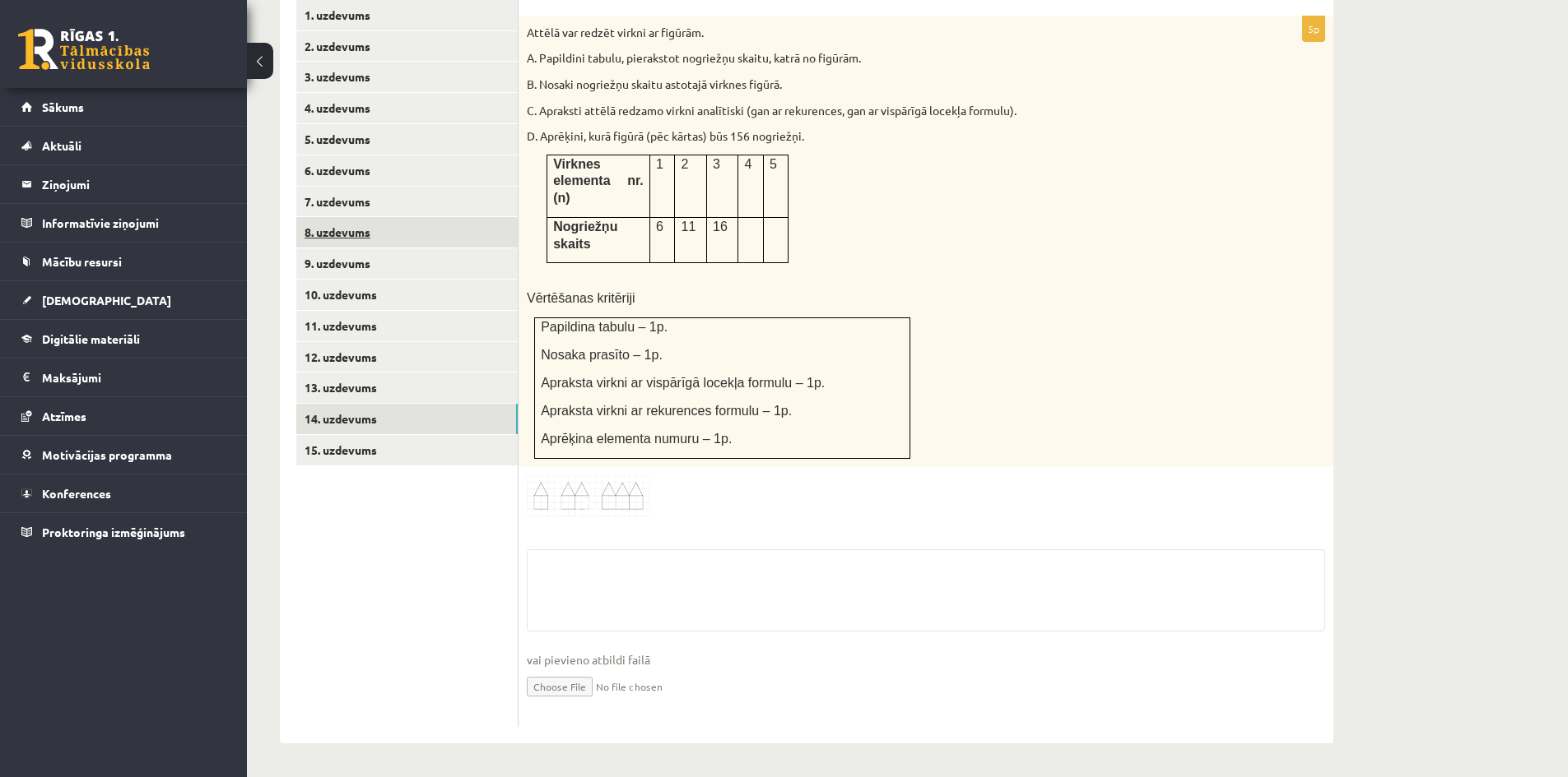
scroll to position [662, 0]
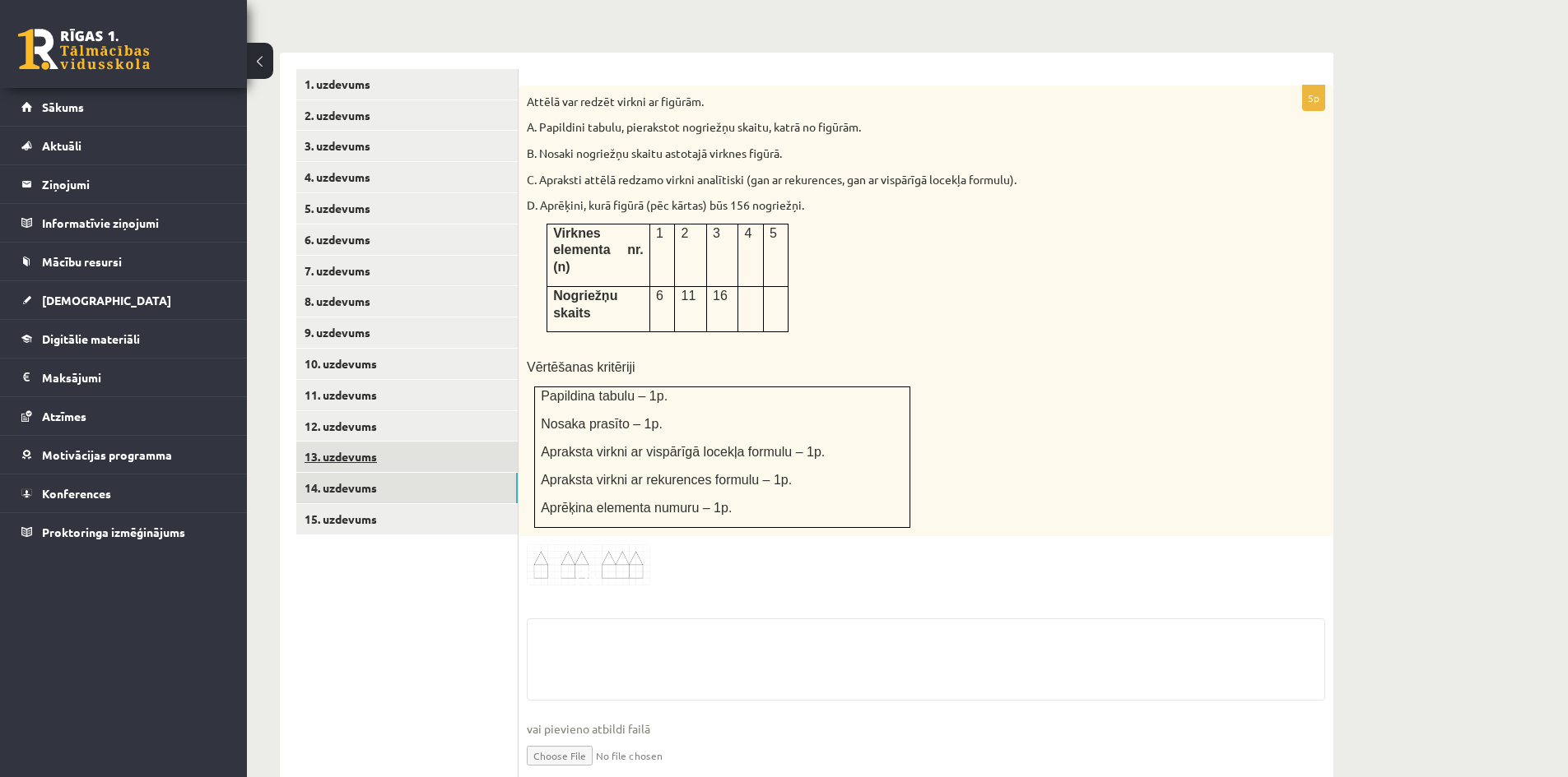
click at [354, 442] on link "13. uzdevums" at bounding box center [407, 457] width 222 height 31
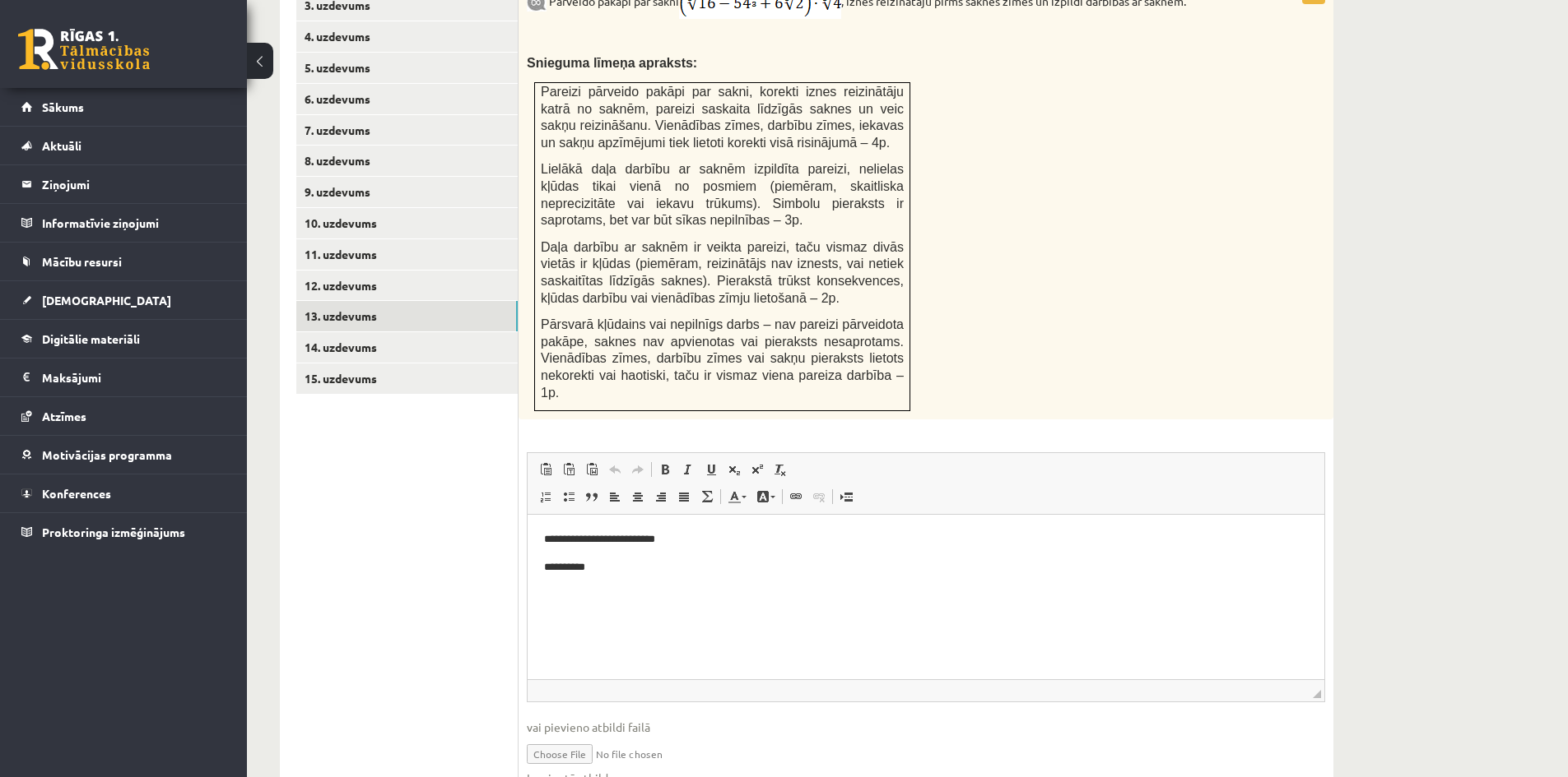
scroll to position [834, 0]
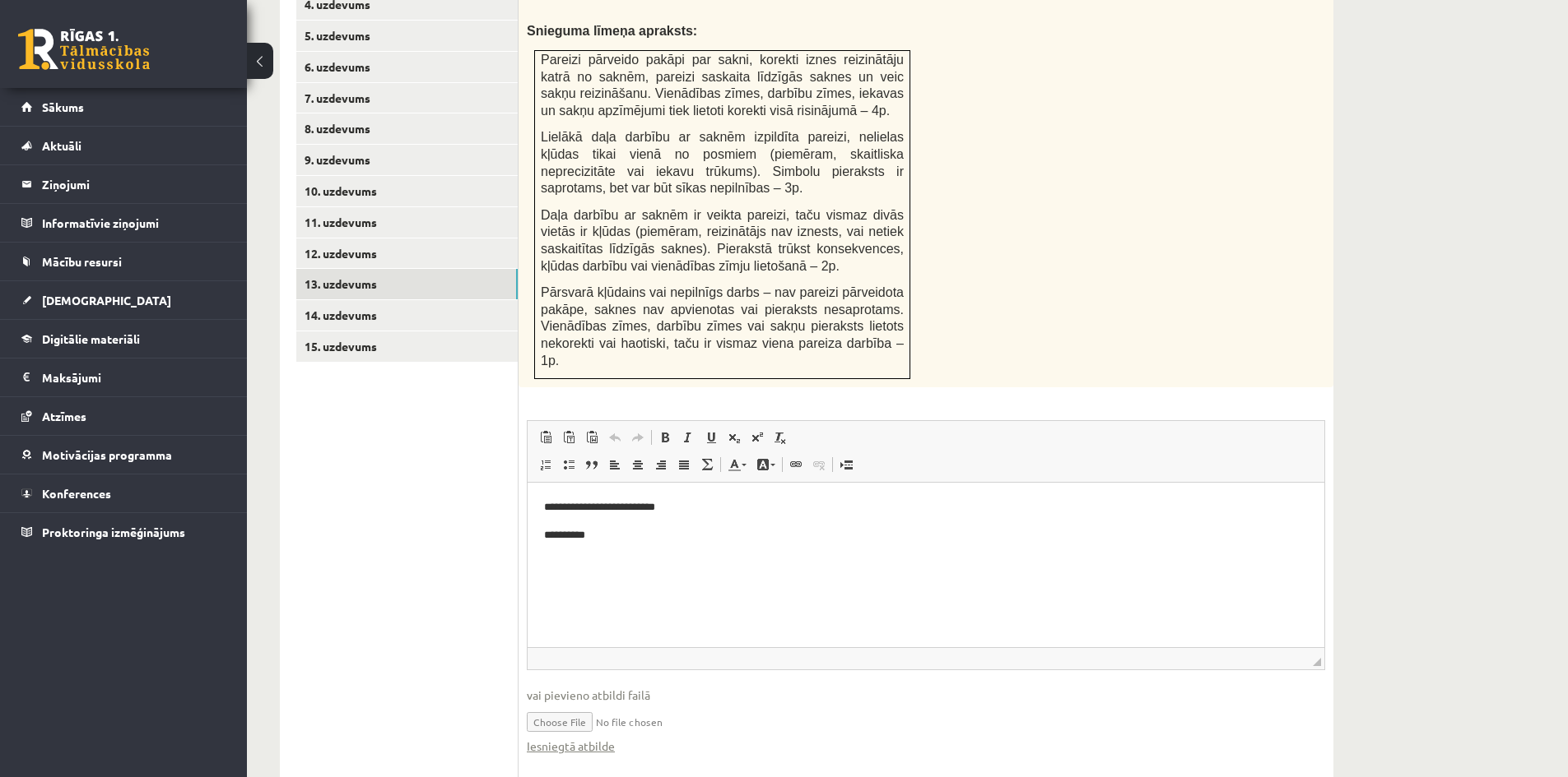
click at [577, 704] on input "file" at bounding box center [926, 721] width 798 height 33
type input "**********"
click at [598, 738] on link "Iesniegtā atbilde" at bounding box center [571, 746] width 88 height 17
click at [328, 301] on link "14. uzdevums" at bounding box center [407, 316] width 222 height 31
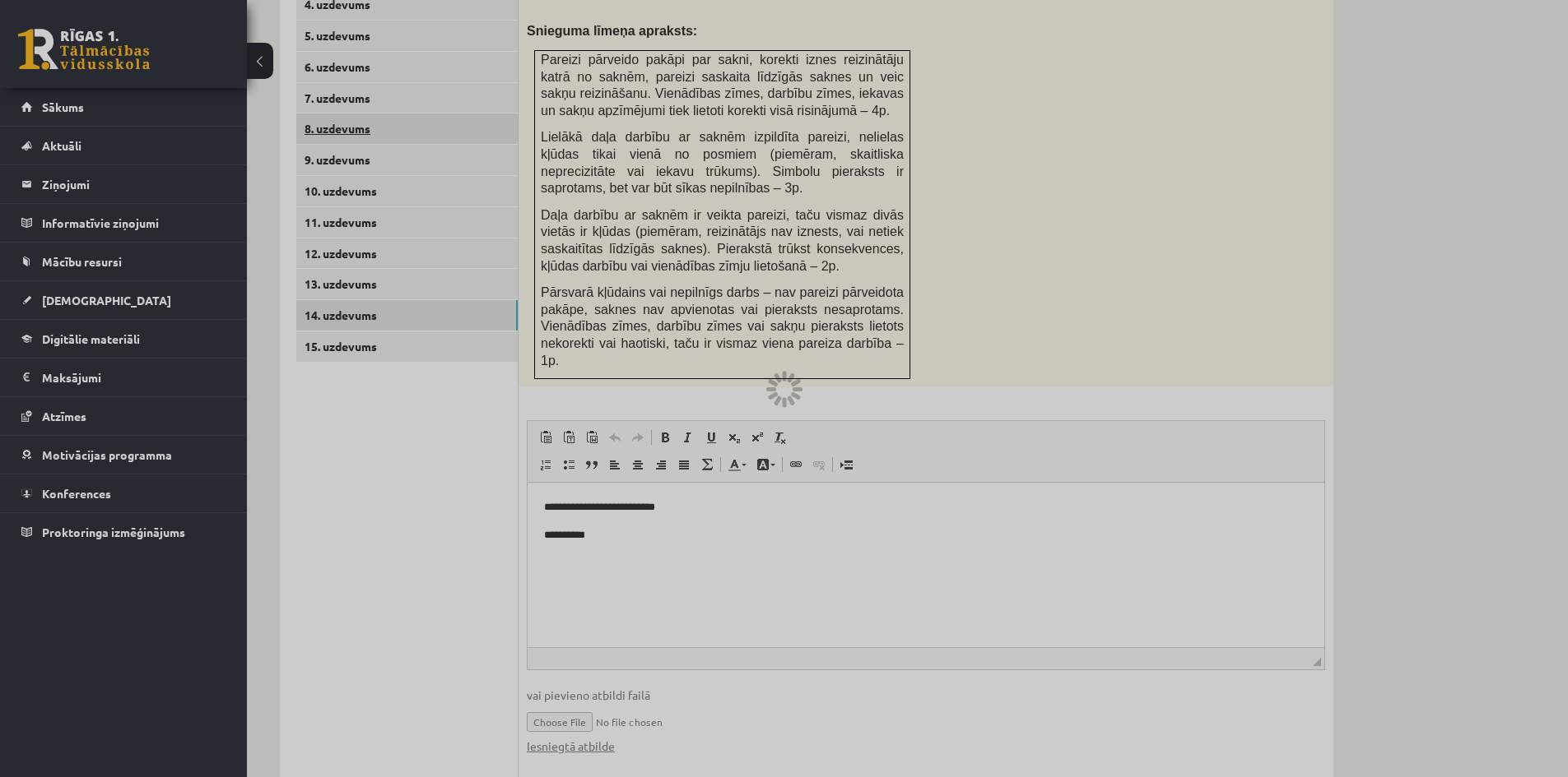
scroll to position [662, 0]
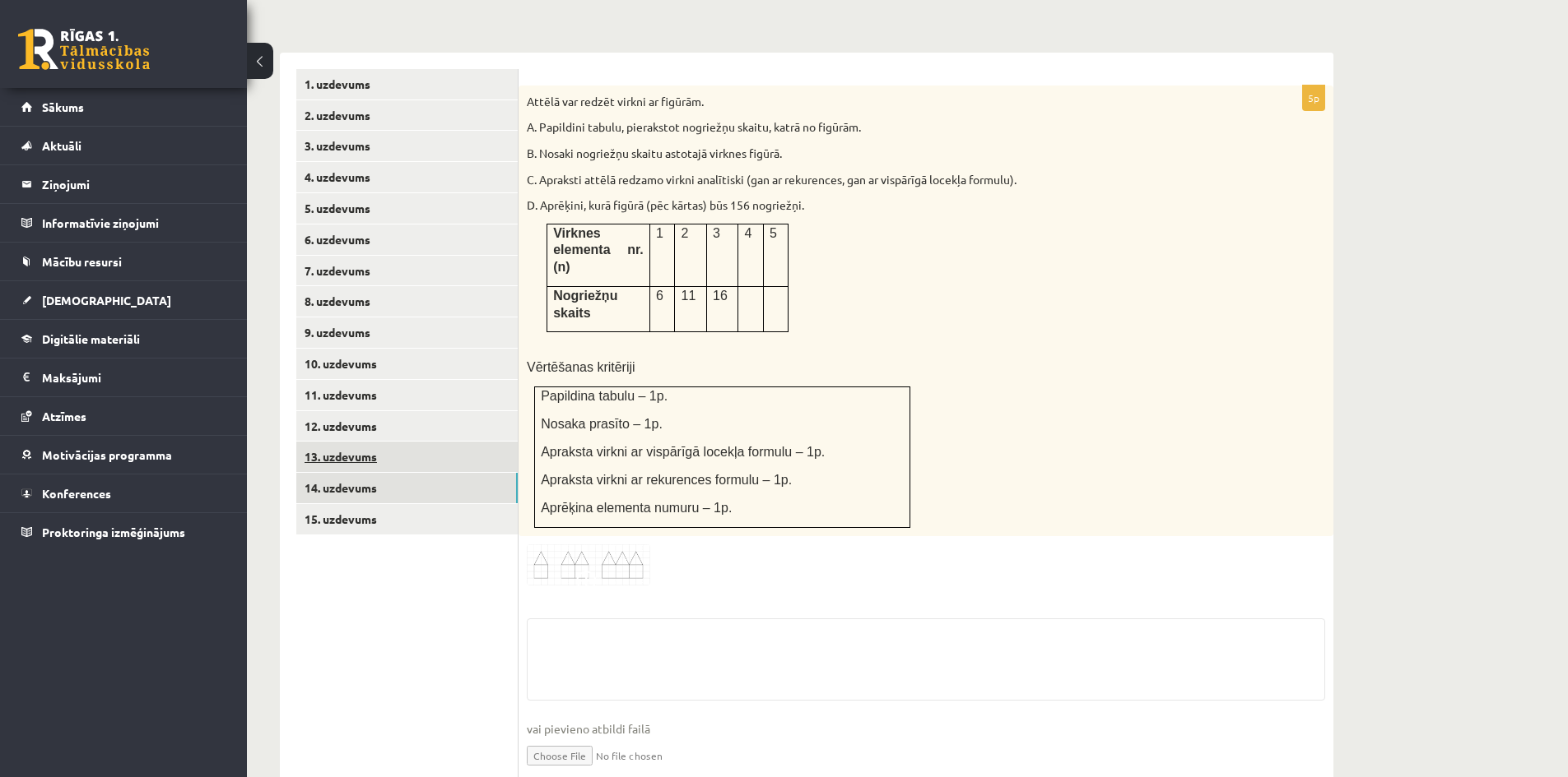
click at [338, 442] on link "13. uzdevums" at bounding box center [407, 457] width 222 height 31
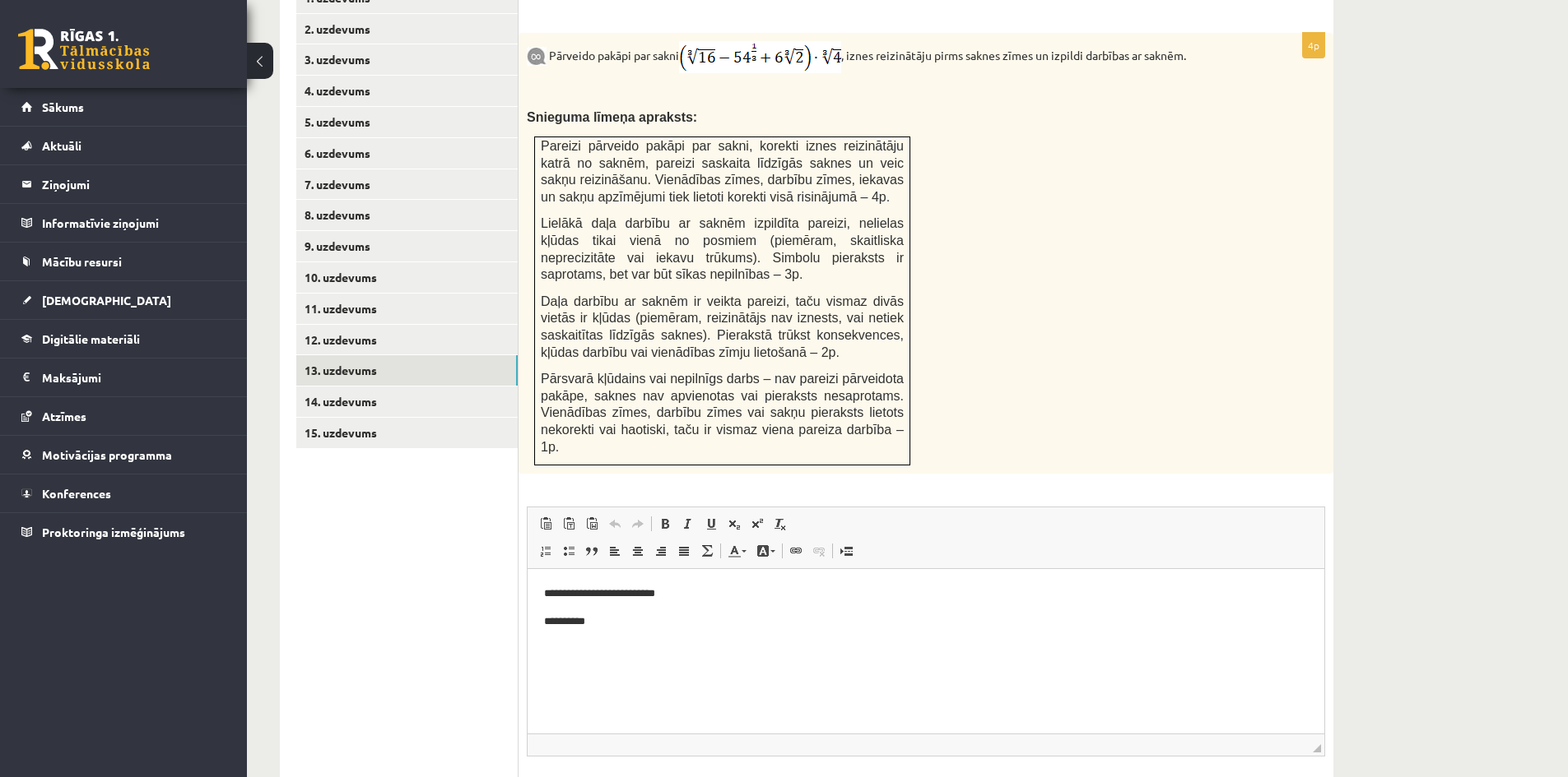
scroll to position [834, 0]
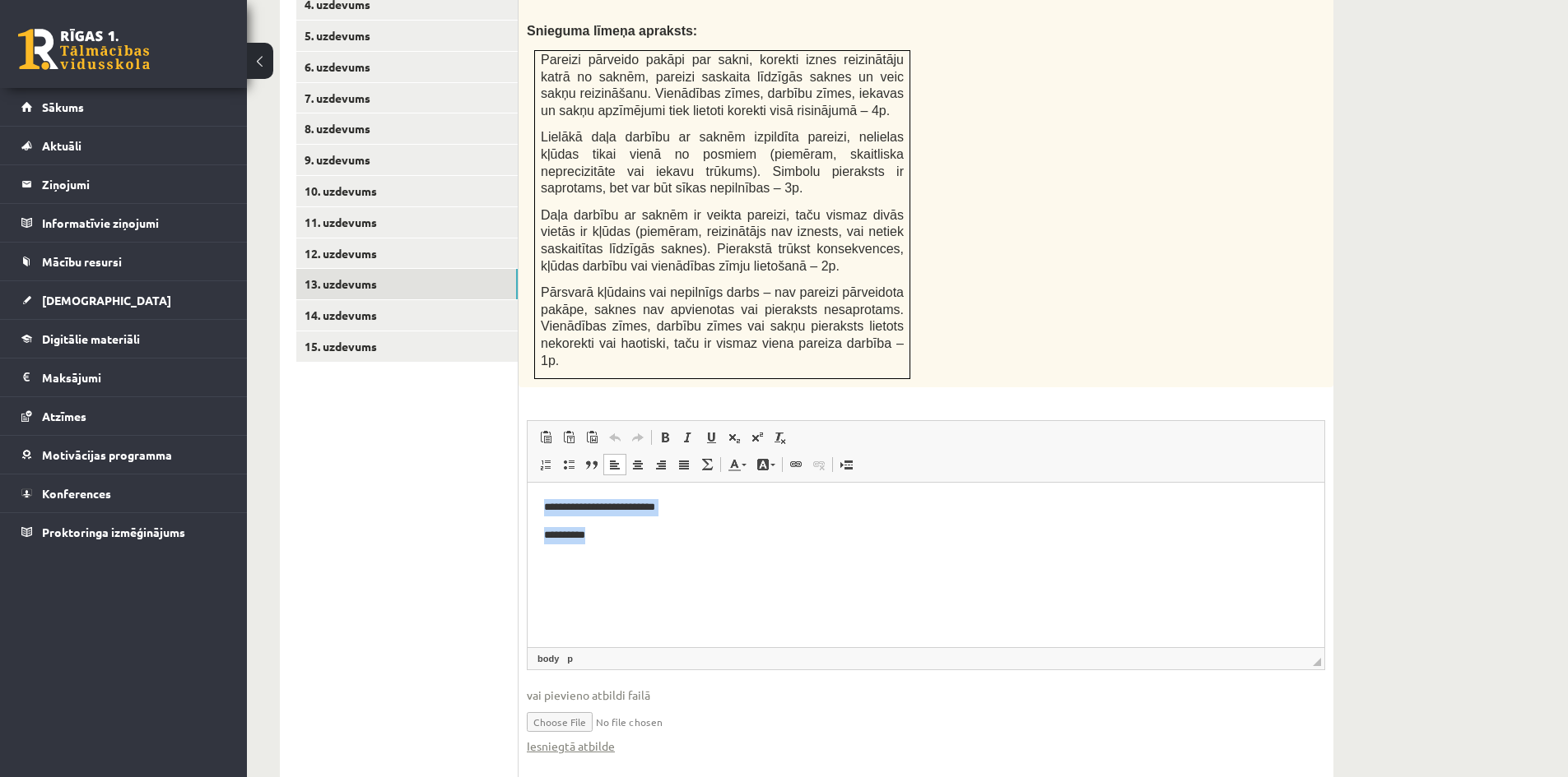
drag, startPoint x: 544, startPoint y: 507, endPoint x: 630, endPoint y: 547, distance: 94.8
click at [627, 548] on html "**********" at bounding box center [925, 521] width 796 height 77
copy body "**********"
click at [432, 301] on link "14. uzdevums" at bounding box center [407, 316] width 222 height 31
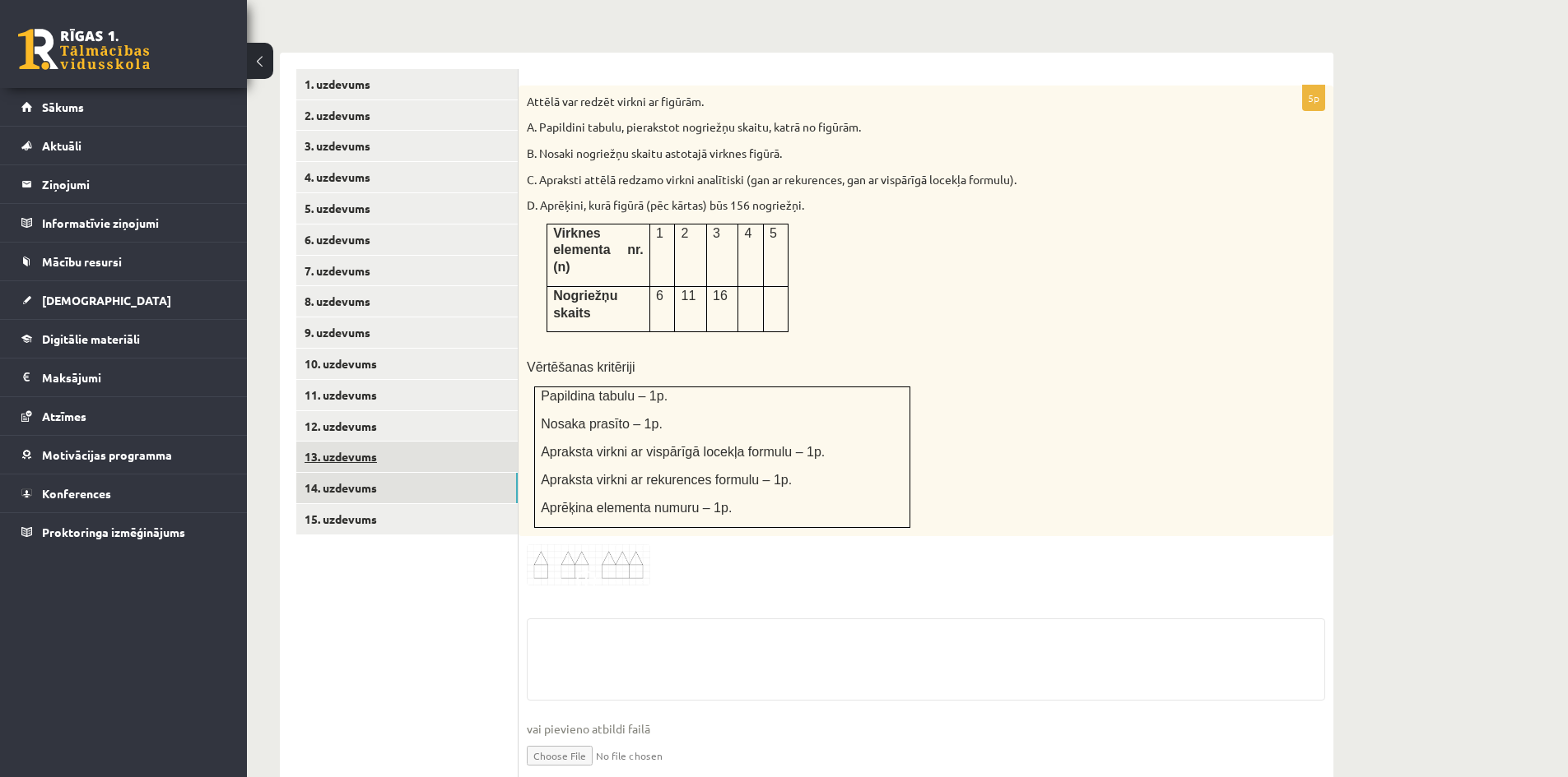
click at [363, 442] on link "13. uzdevums" at bounding box center [407, 457] width 222 height 31
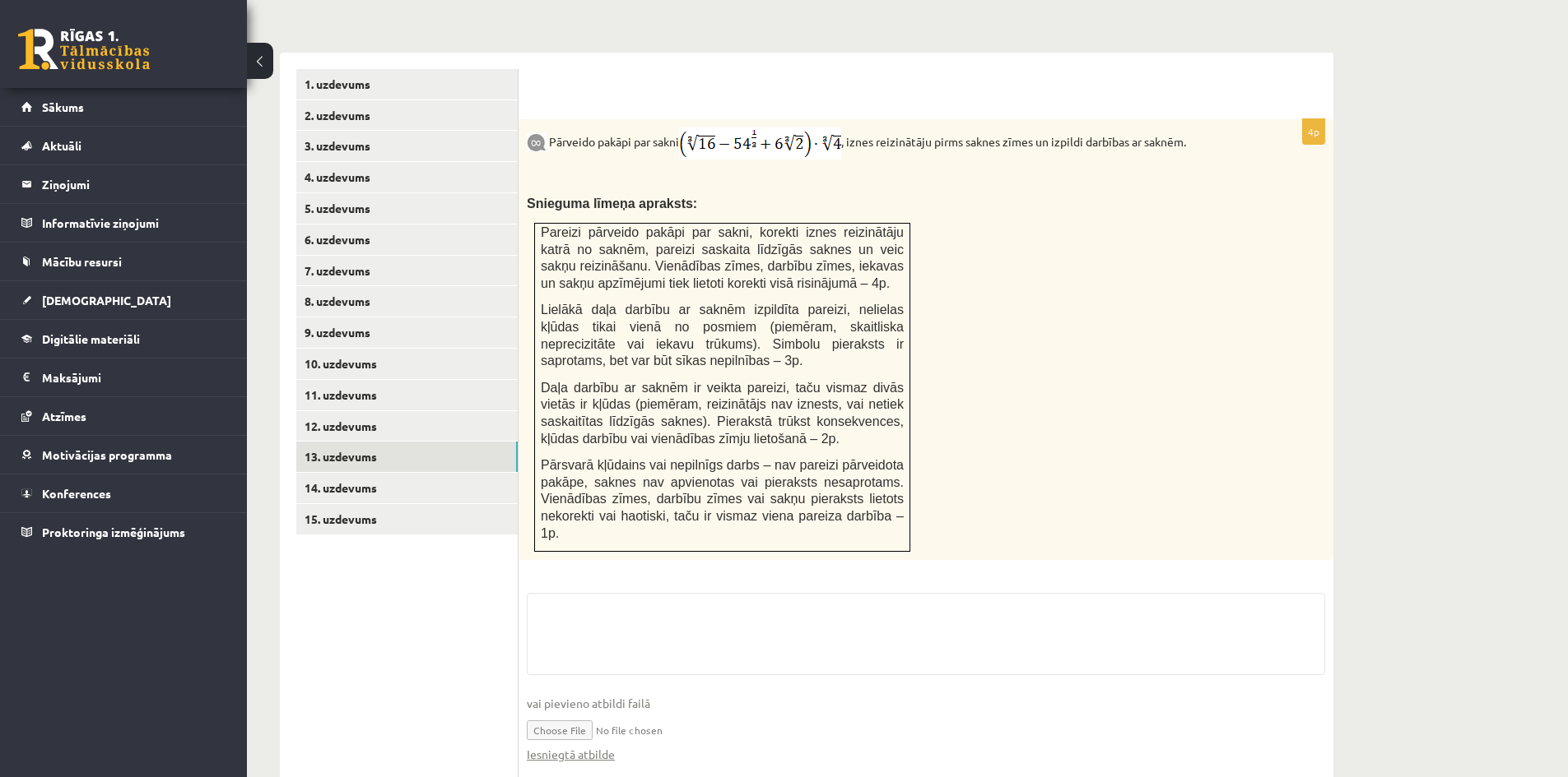
click at [579, 712] on input "file" at bounding box center [926, 728] width 798 height 33
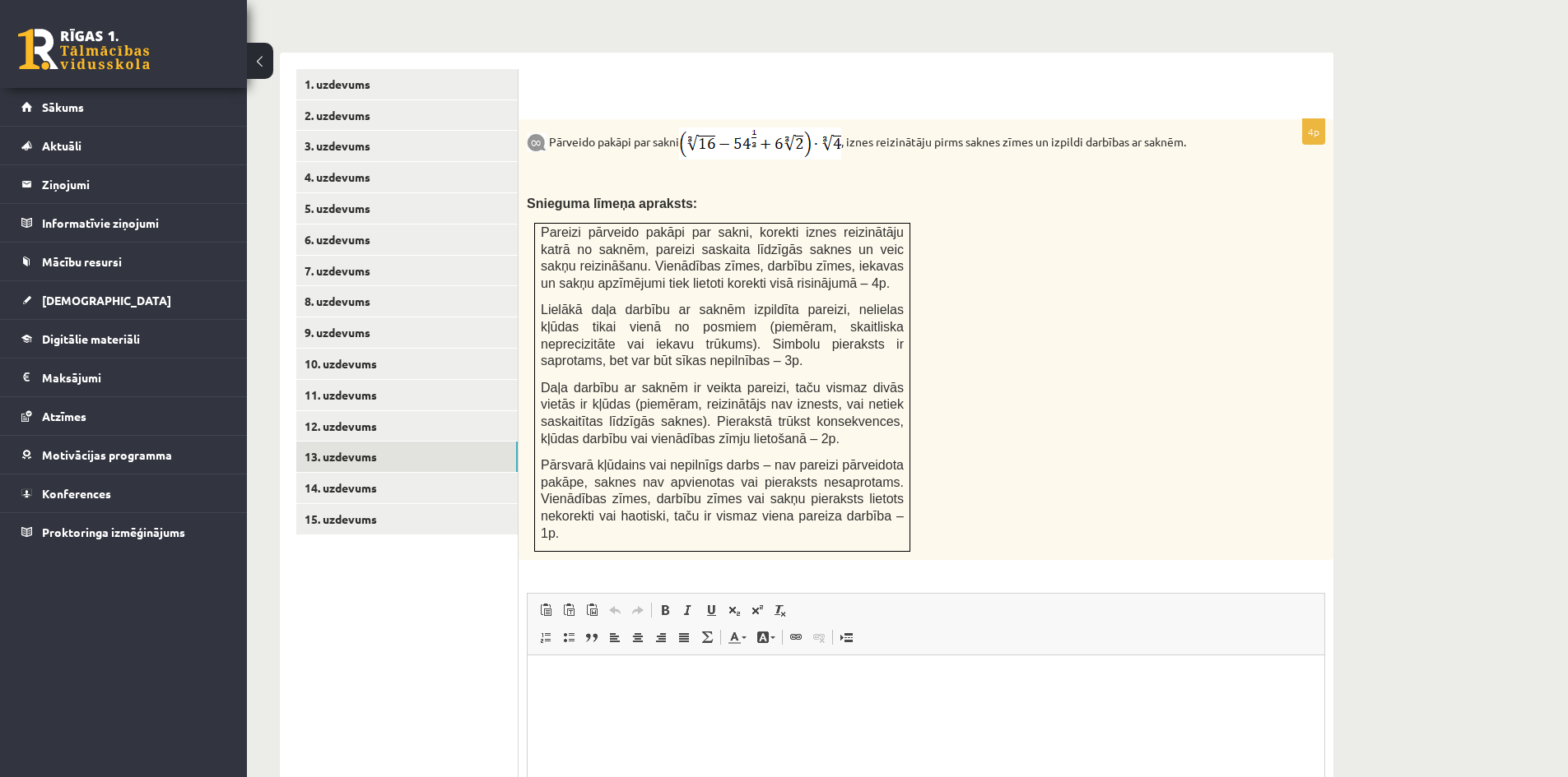
scroll to position [0, 0]
type input "**********"
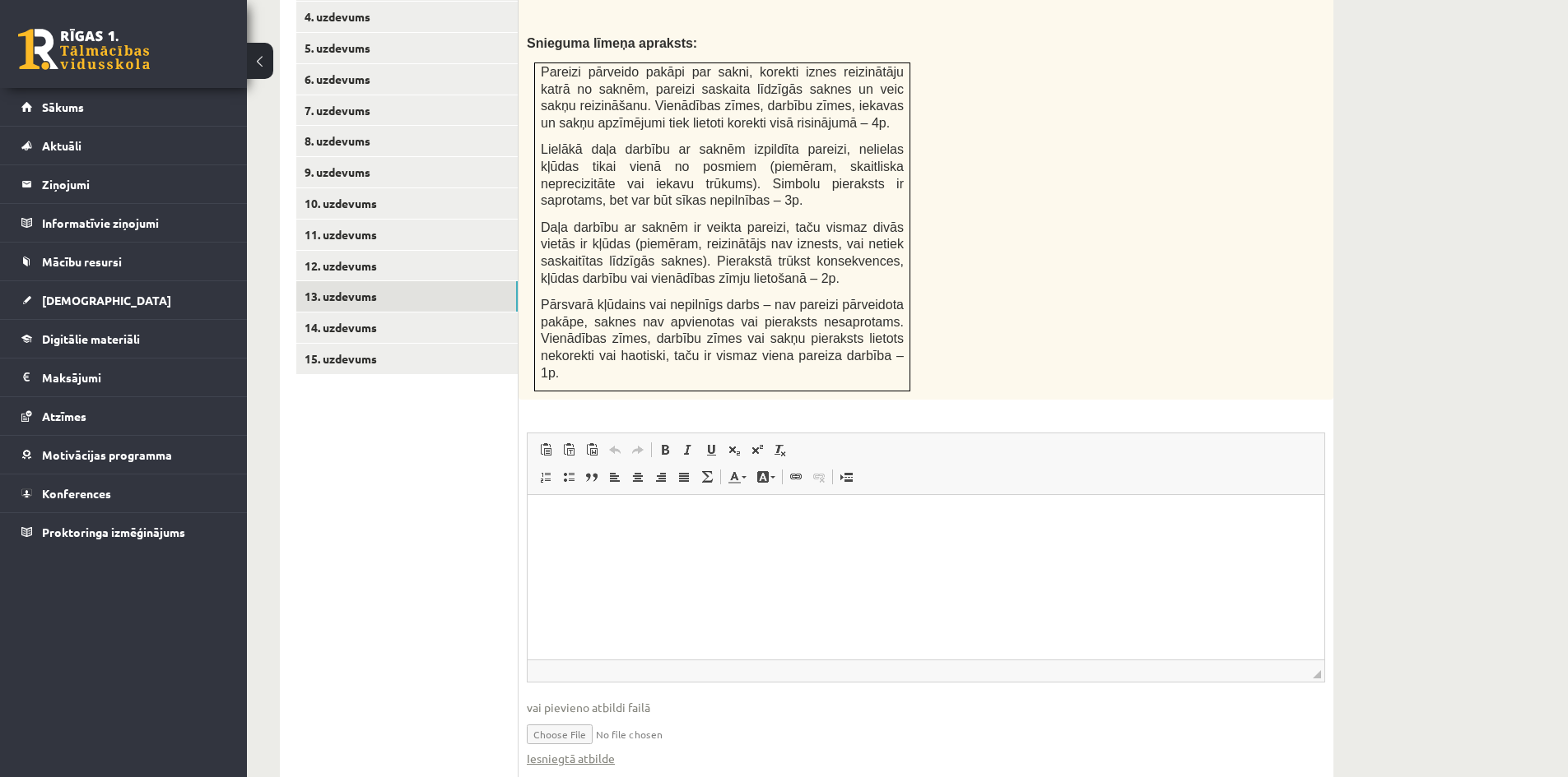
scroll to position [834, 0]
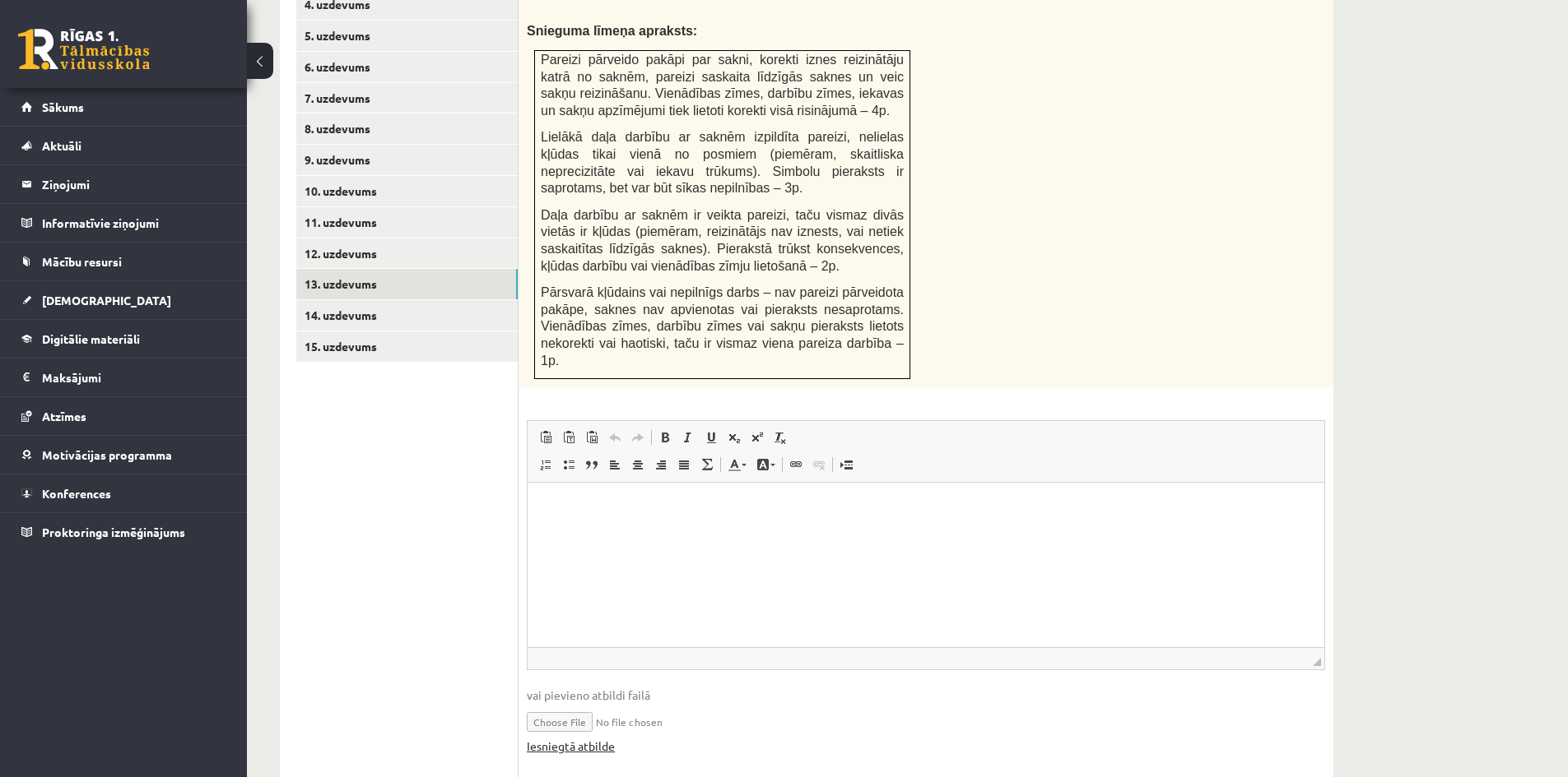
click at [601, 738] on link "Iesniegtā atbilde" at bounding box center [571, 746] width 88 height 17
click at [376, 301] on link "14. uzdevums" at bounding box center [407, 316] width 222 height 31
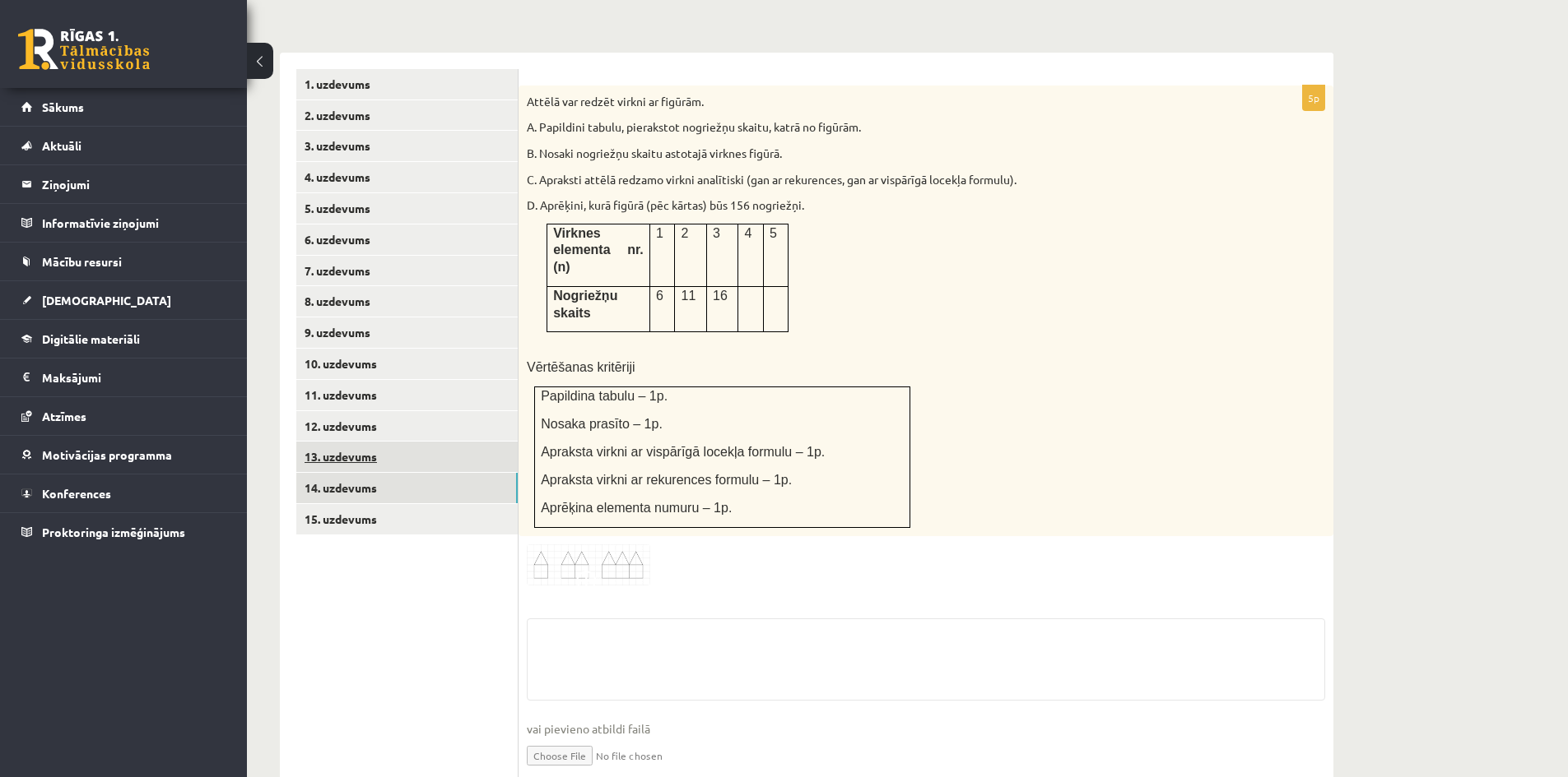
click at [354, 442] on link "13. uzdevums" at bounding box center [407, 457] width 222 height 31
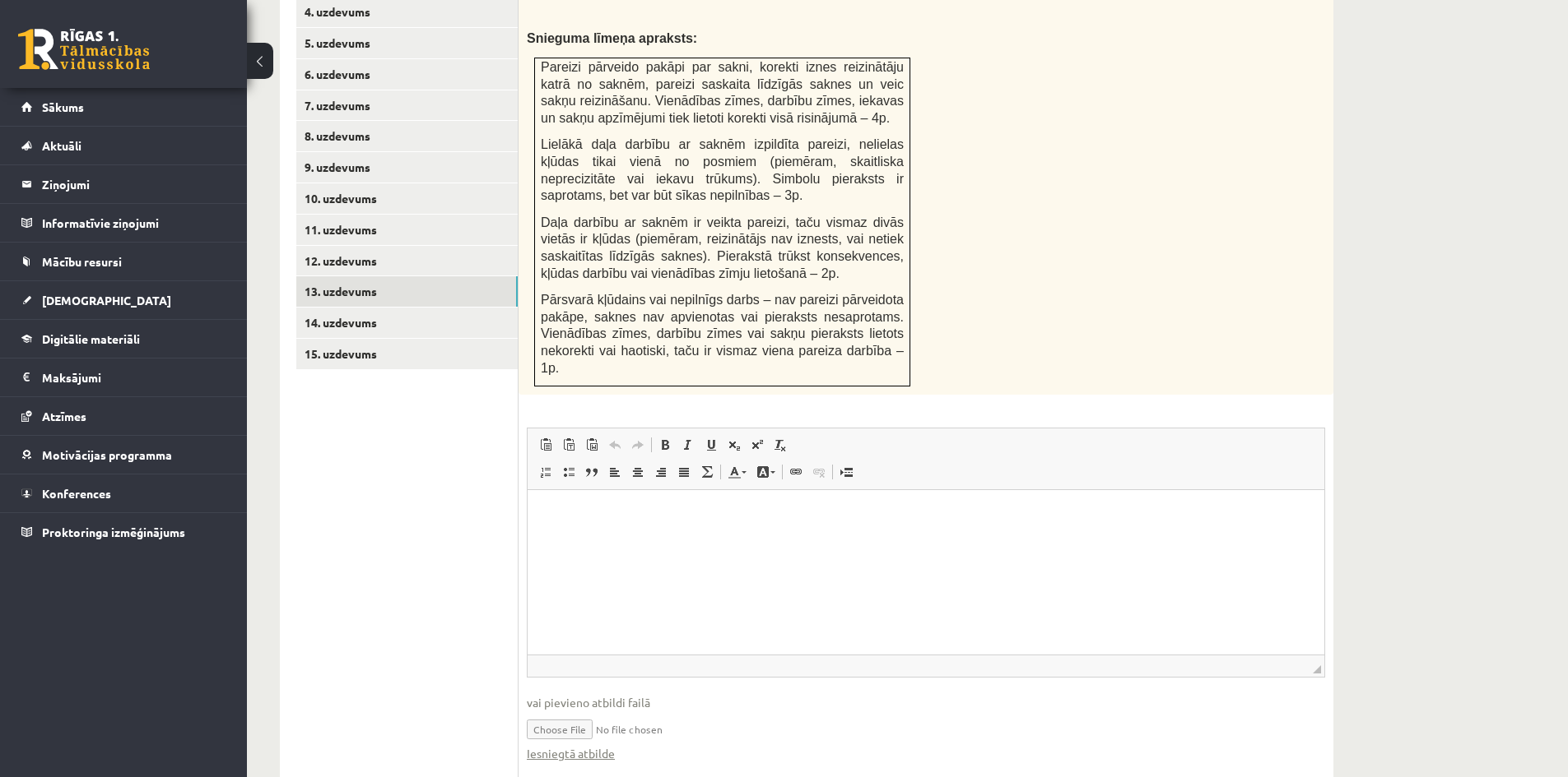
scroll to position [834, 0]
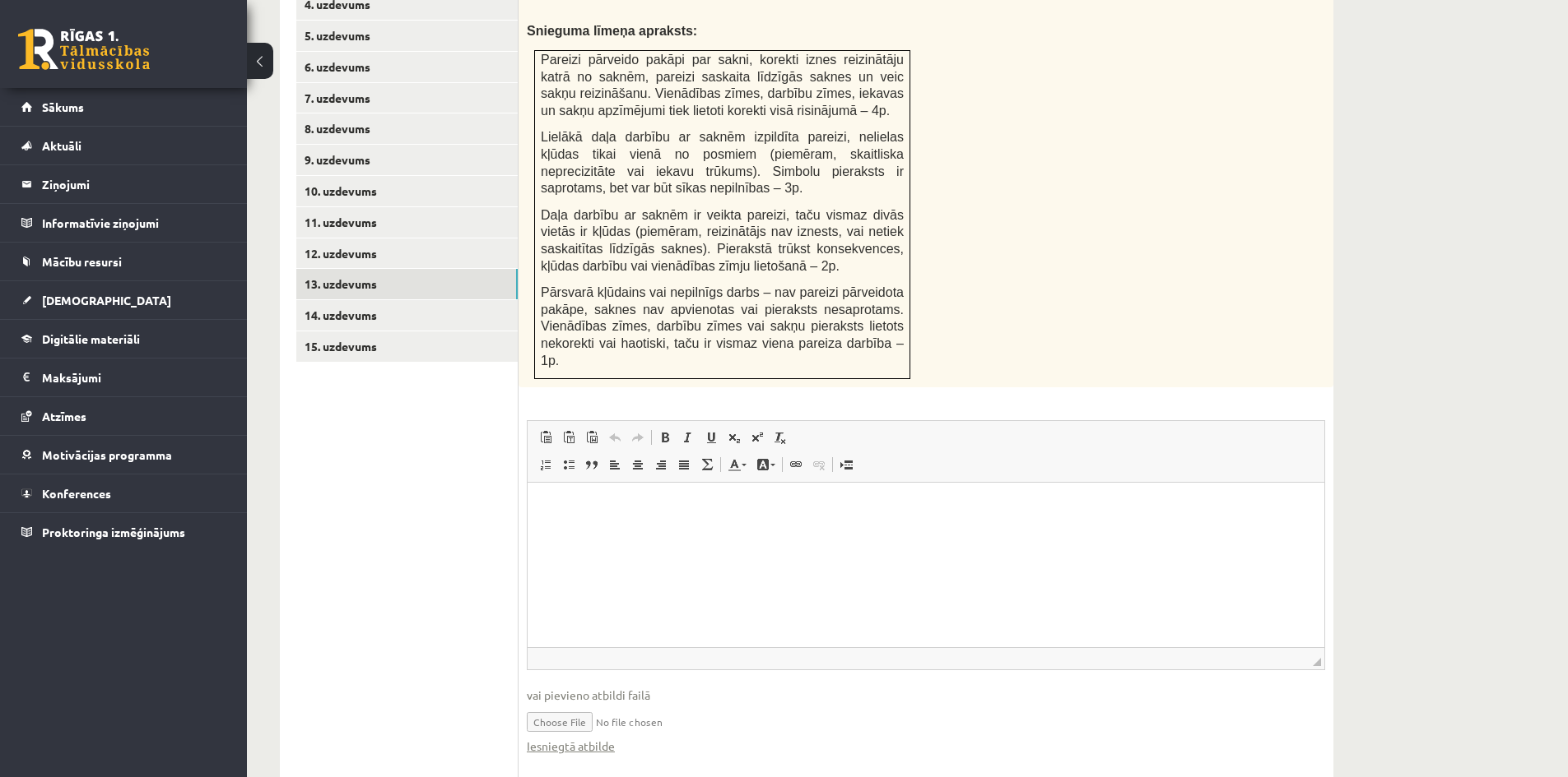
click at [613, 533] on html at bounding box center [925, 508] width 796 height 51
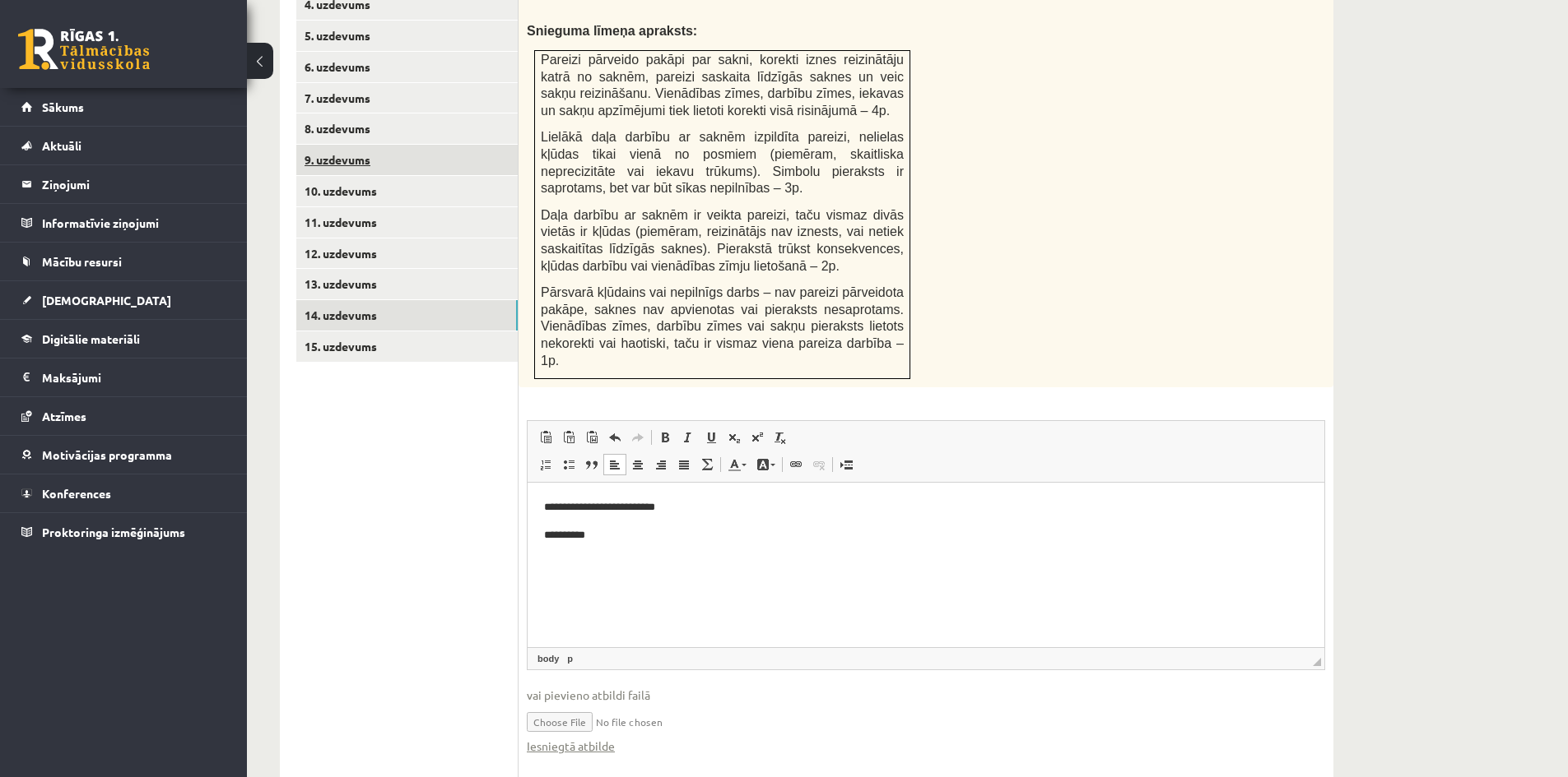
click at [422, 301] on link "14. uzdevums" at bounding box center [407, 316] width 222 height 31
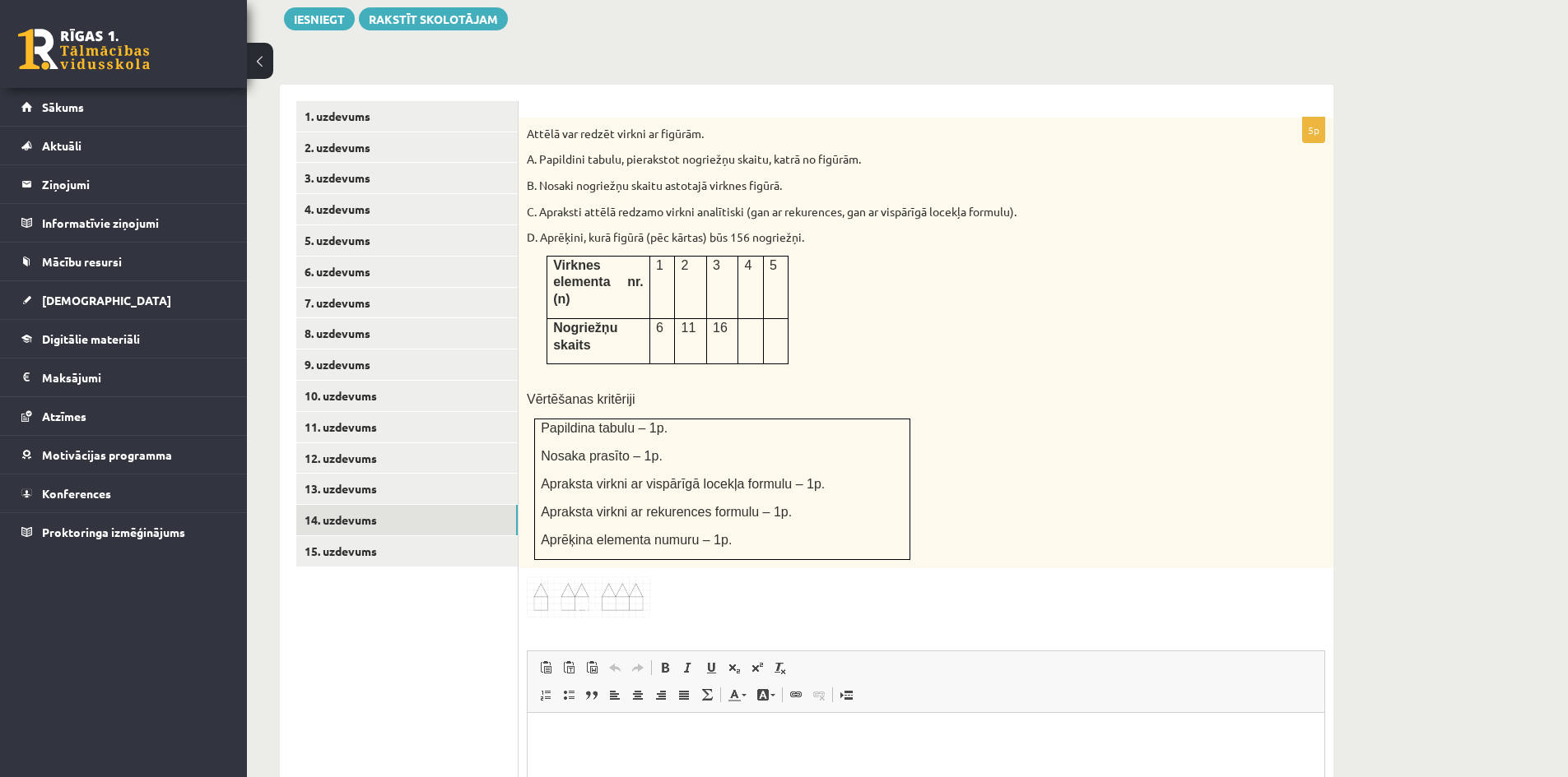
scroll to position [658, 0]
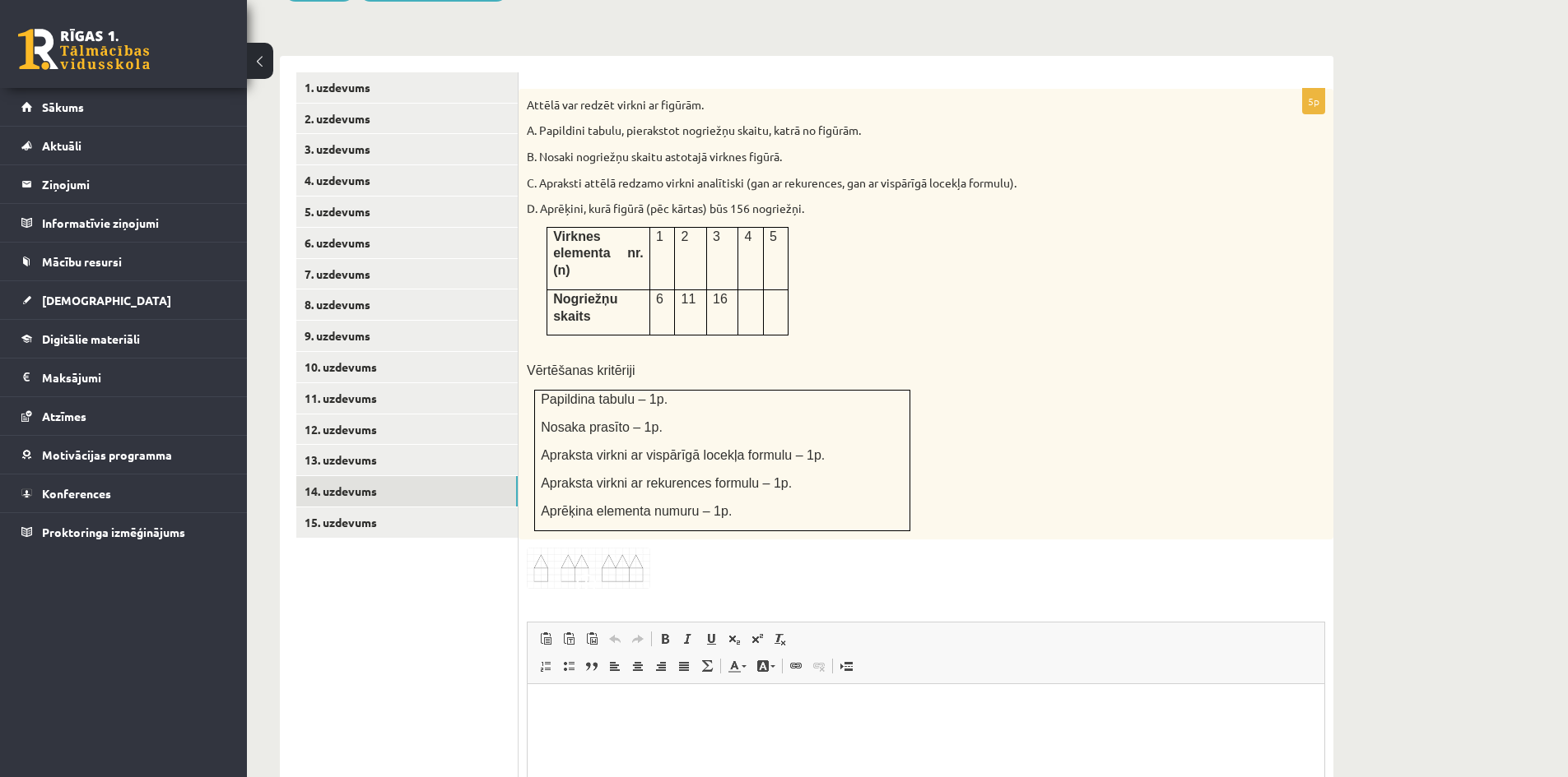
click at [747, 290] on p at bounding box center [750, 298] width 12 height 16
click at [749, 290] on p at bounding box center [750, 298] width 12 height 16
click at [339, 508] on link "15. uzdevums" at bounding box center [407, 523] width 222 height 31
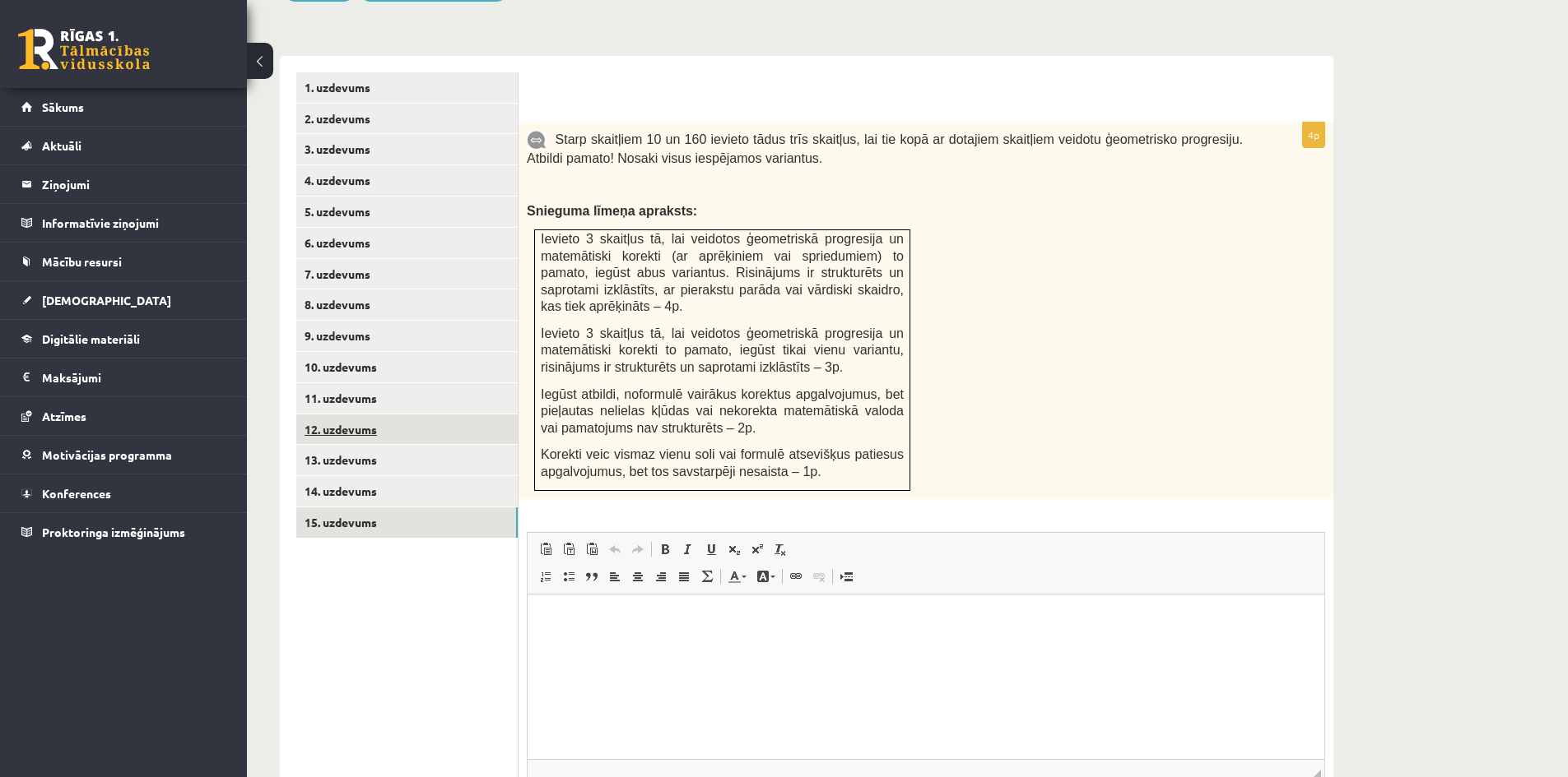
scroll to position [0, 0]
click at [351, 476] on link "14. uzdevums" at bounding box center [407, 492] width 222 height 31
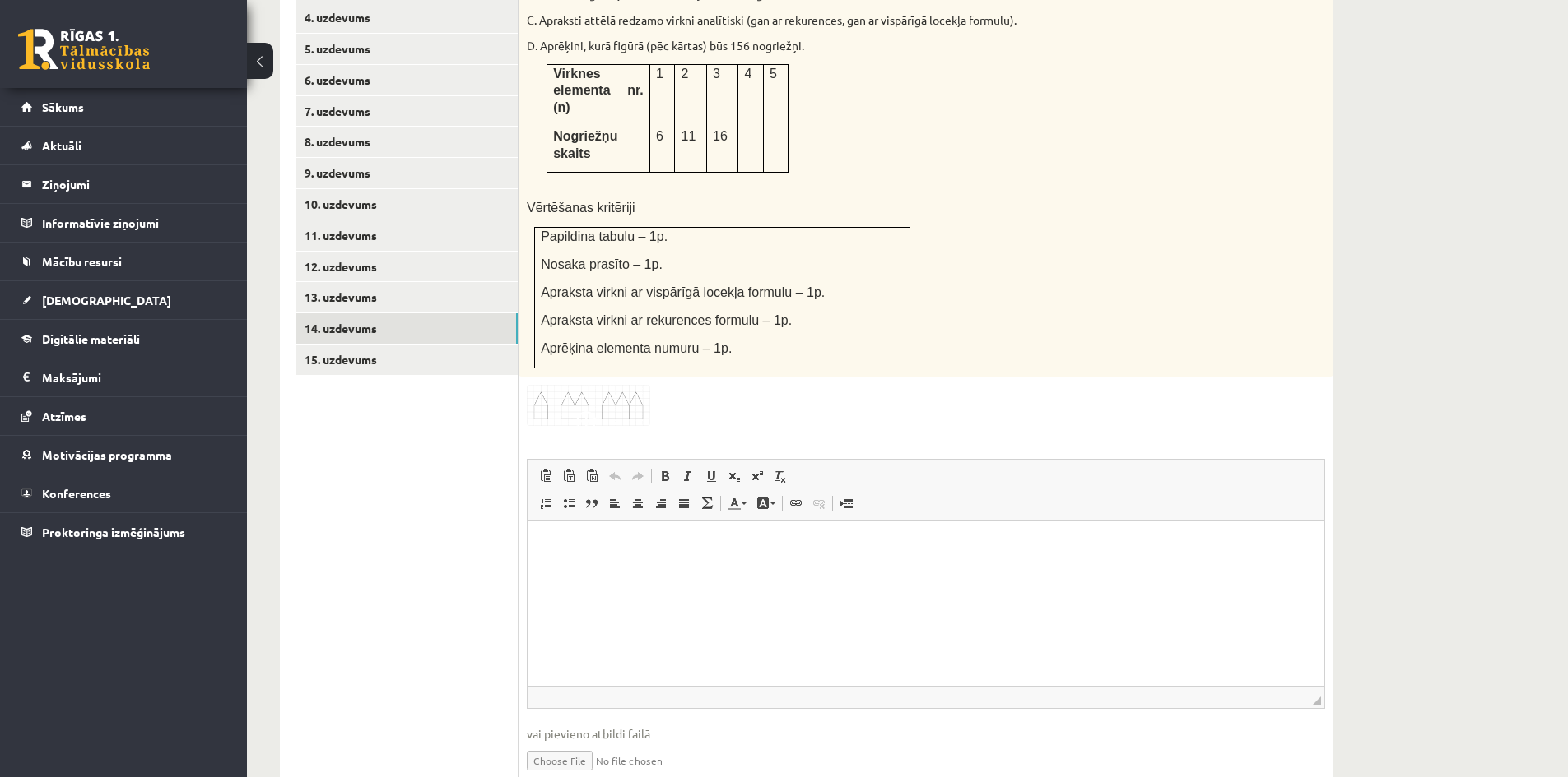
scroll to position [823, 0]
click at [580, 570] on html at bounding box center [925, 545] width 796 height 51
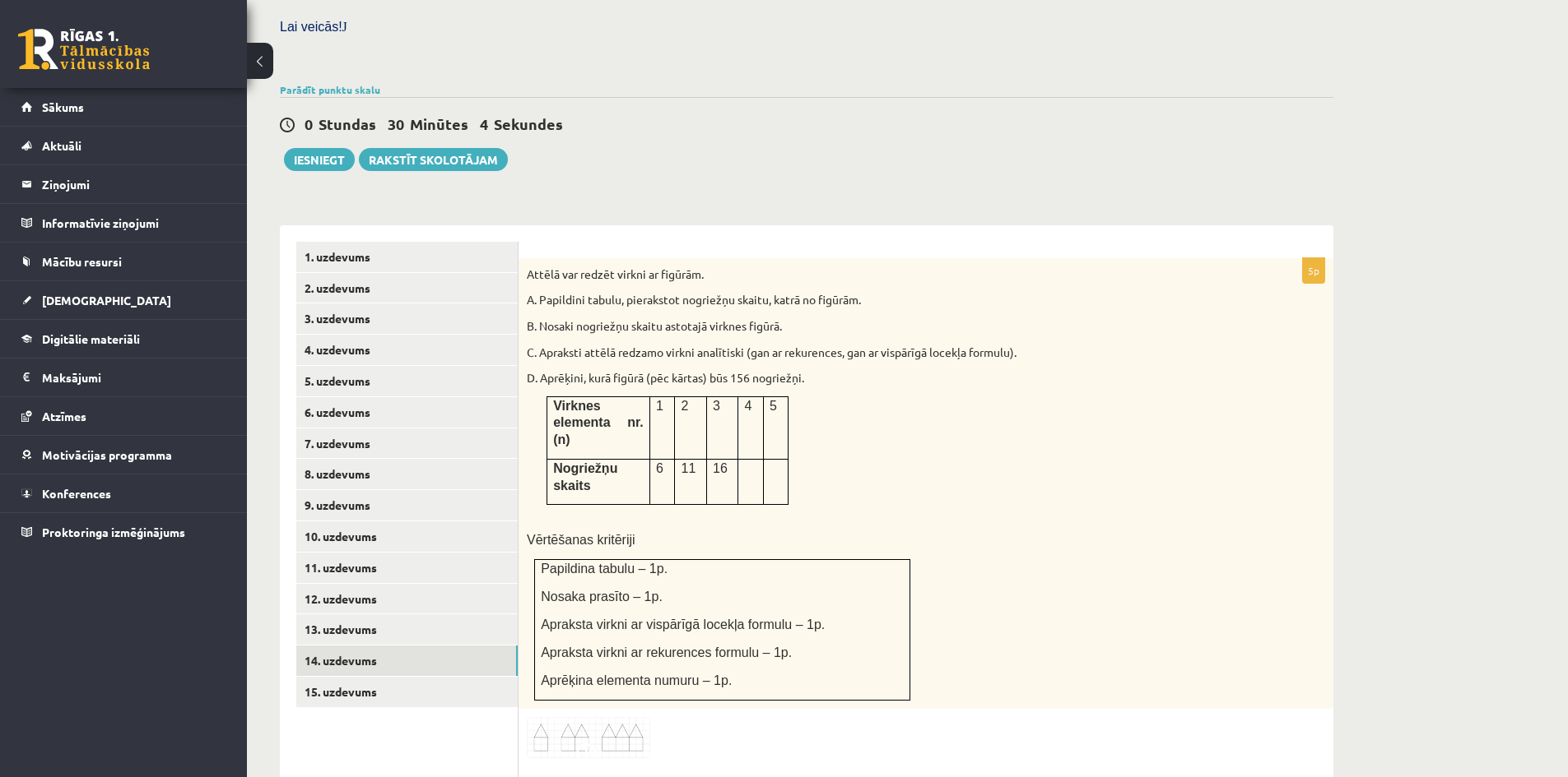
scroll to position [411, 0]
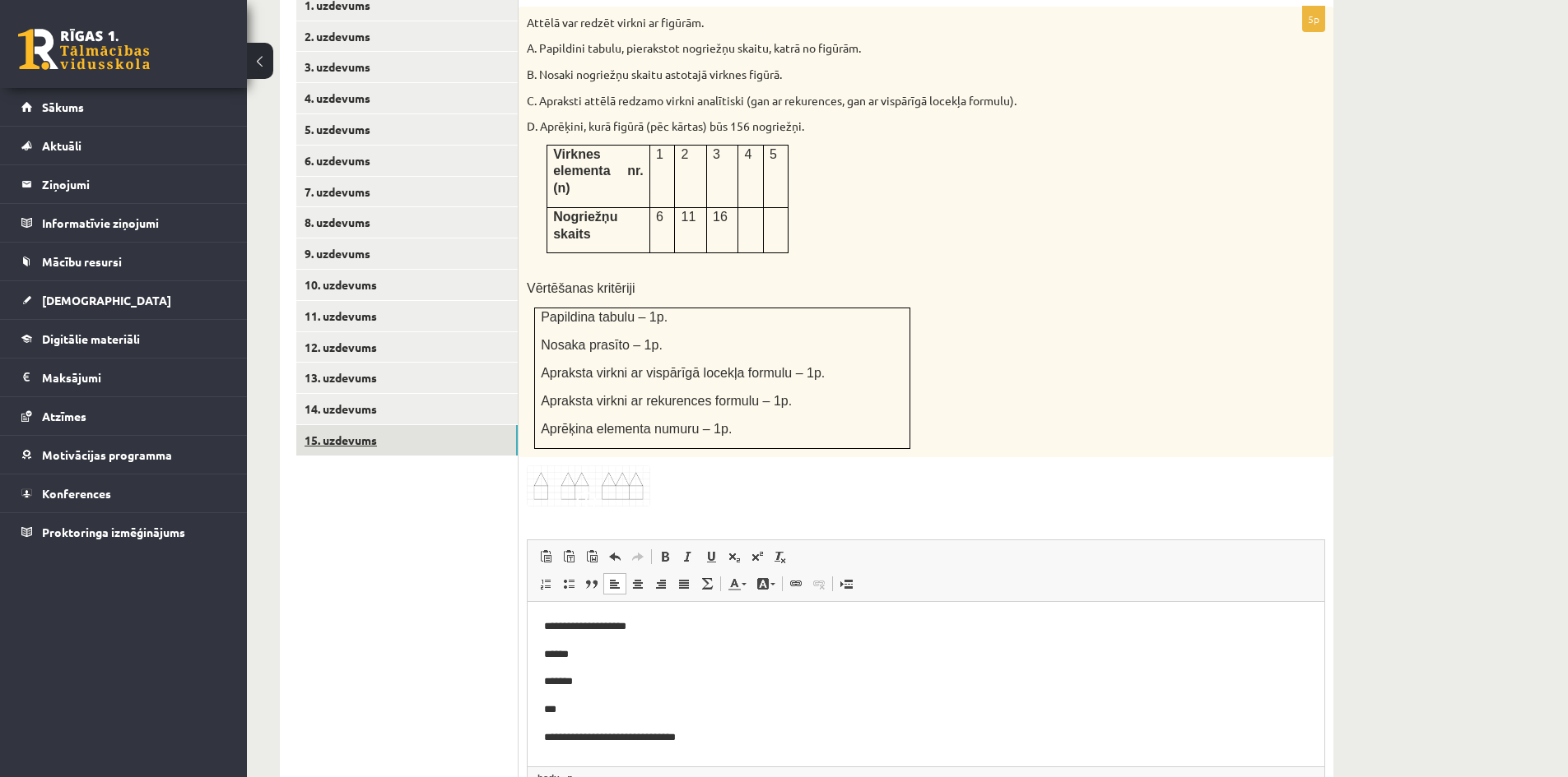
click at [464, 426] on link "15. uzdevums" at bounding box center [407, 441] width 222 height 31
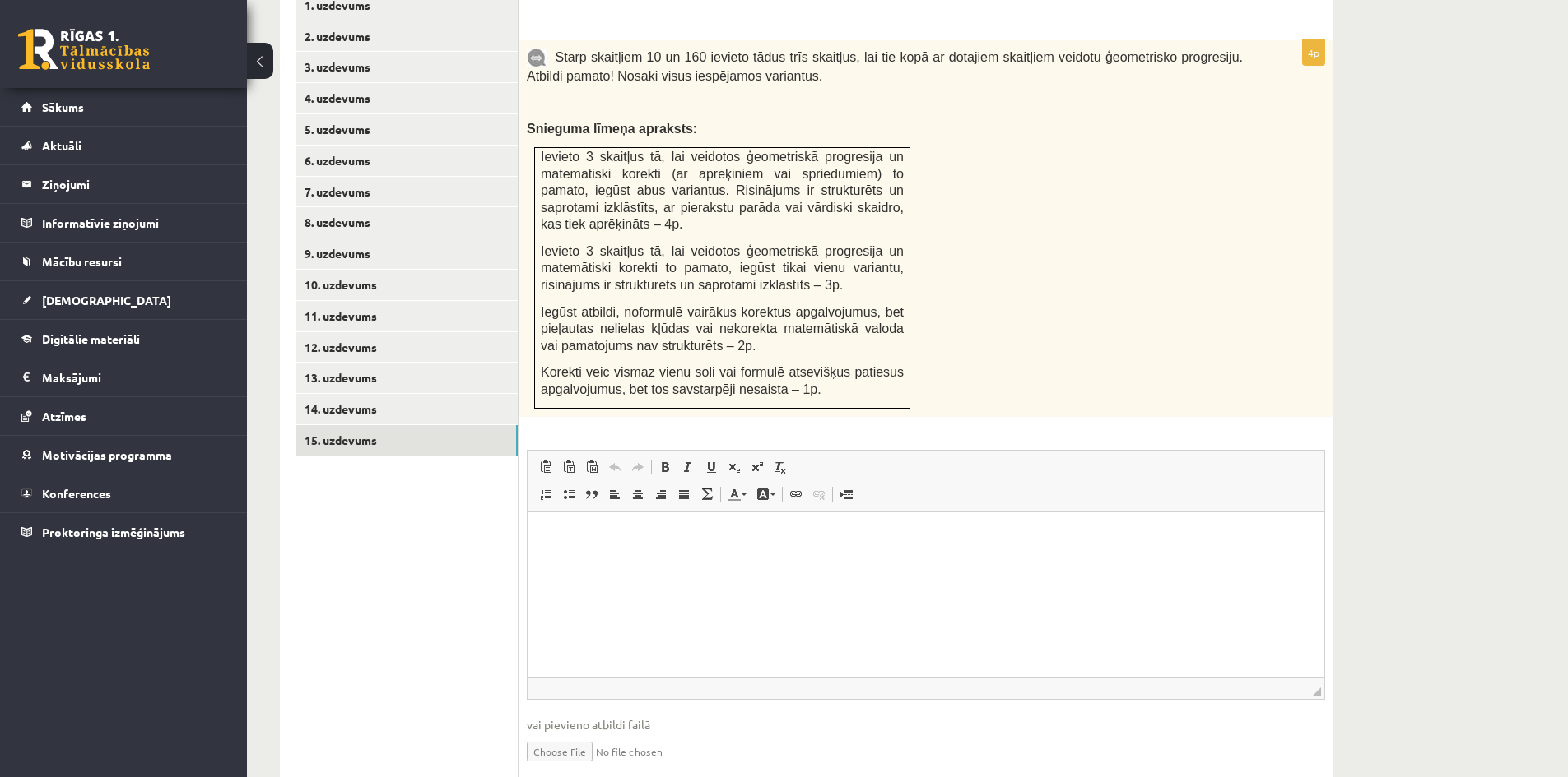
scroll to position [0, 0]
click at [412, 394] on link "14. uzdevums" at bounding box center [407, 410] width 222 height 31
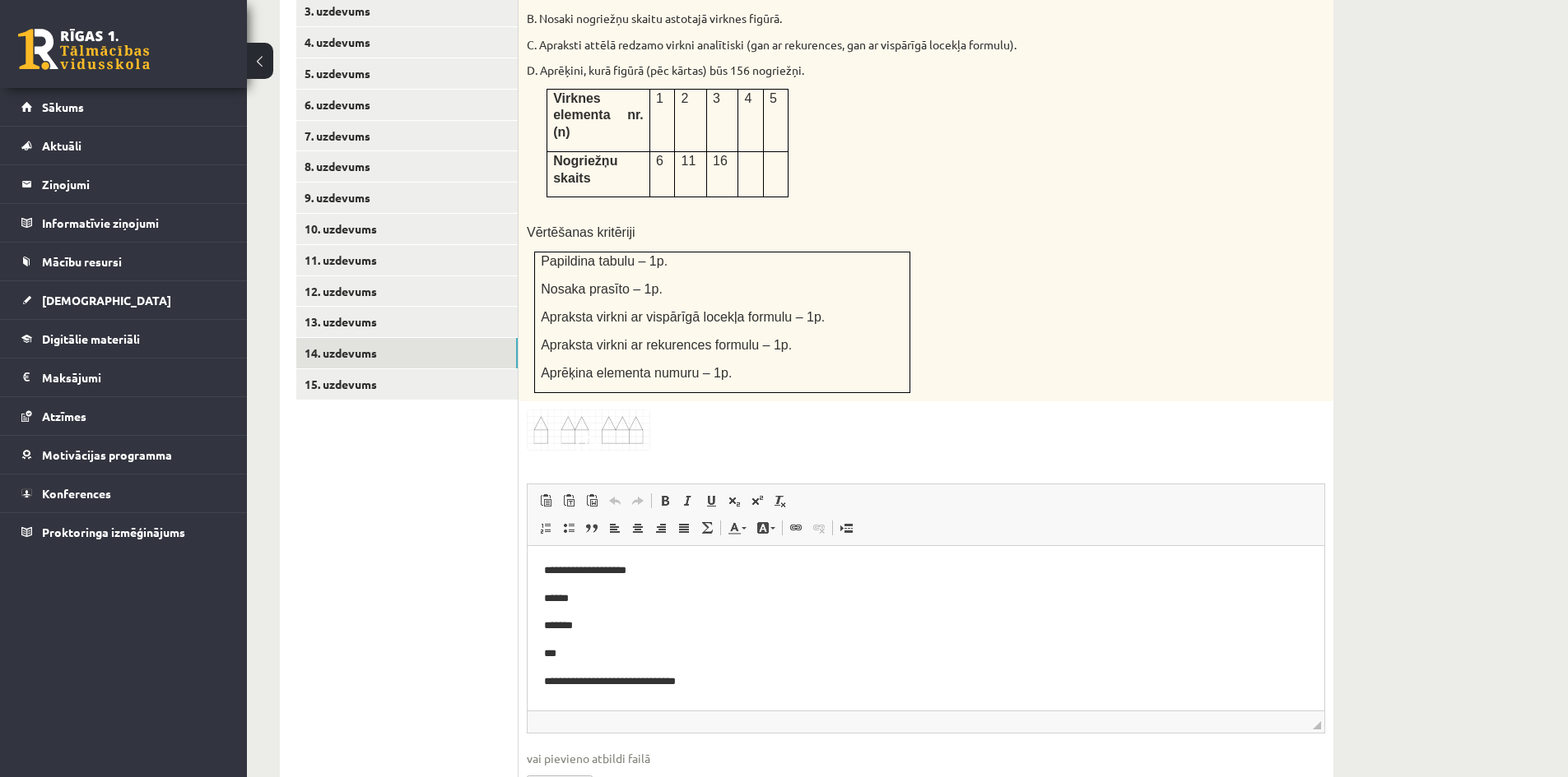
scroll to position [825, 0]
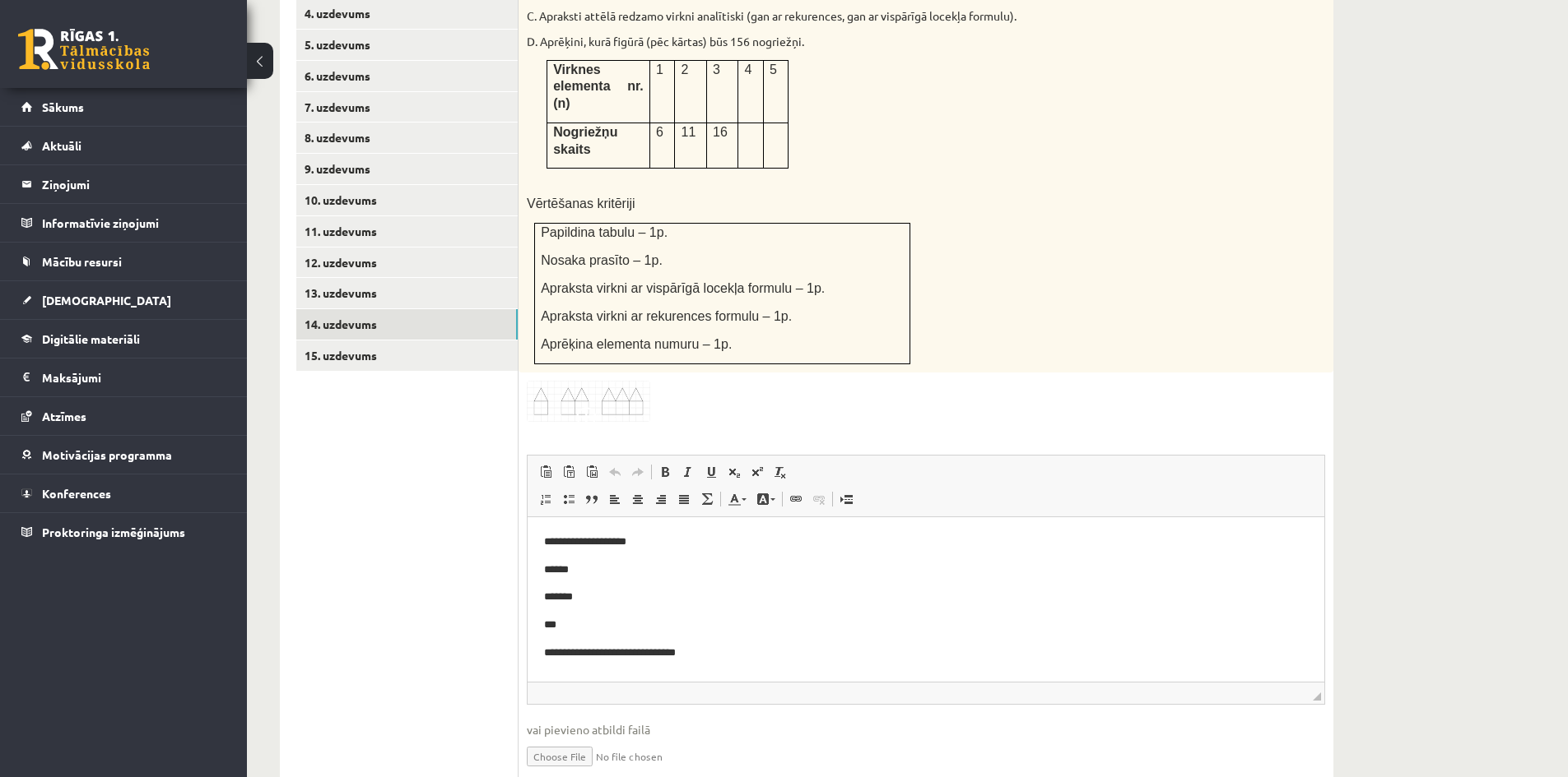
click at [592, 739] on input "file" at bounding box center [926, 755] width 798 height 33
type input "**********"
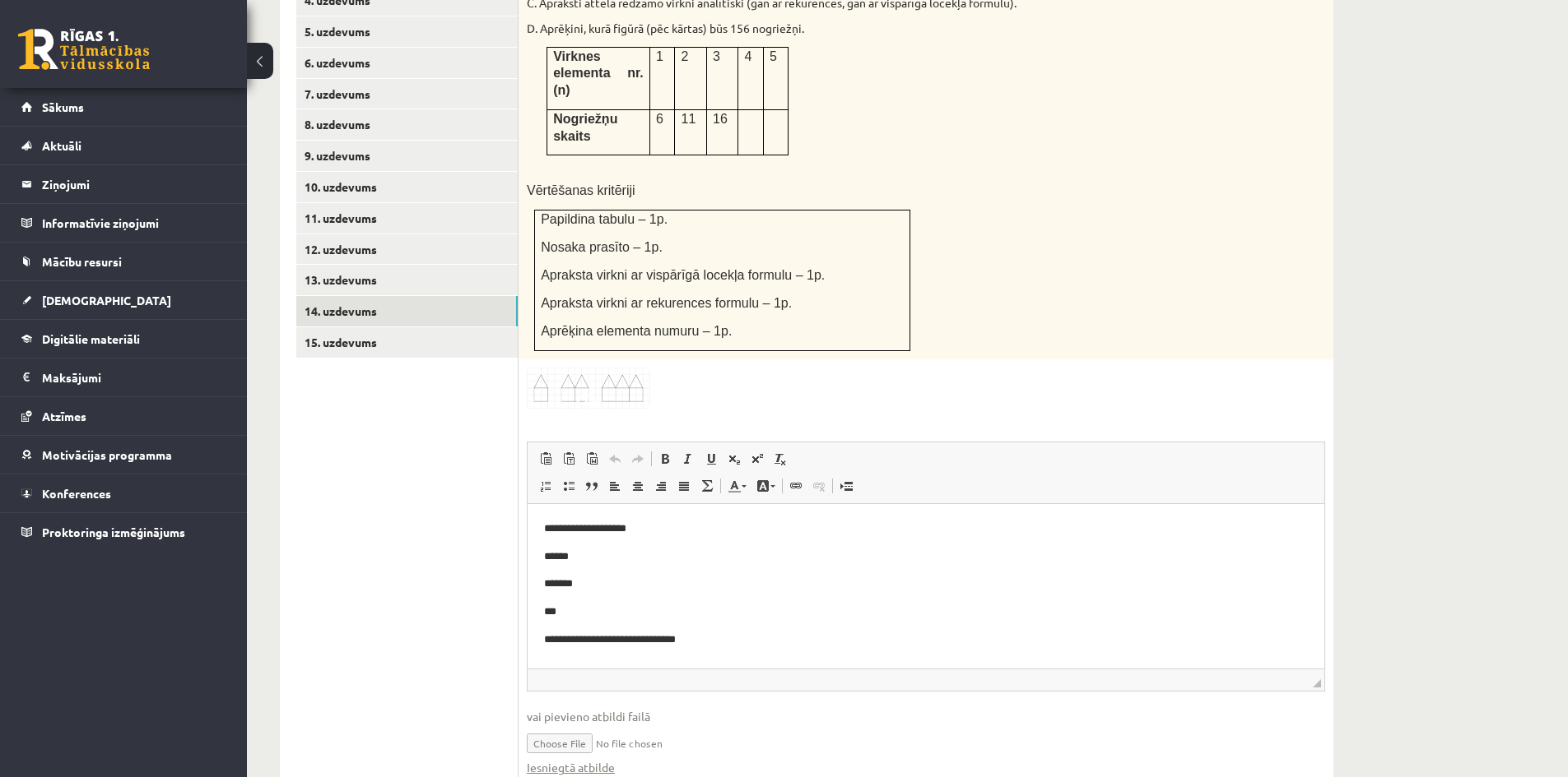
scroll to position [842, 0]
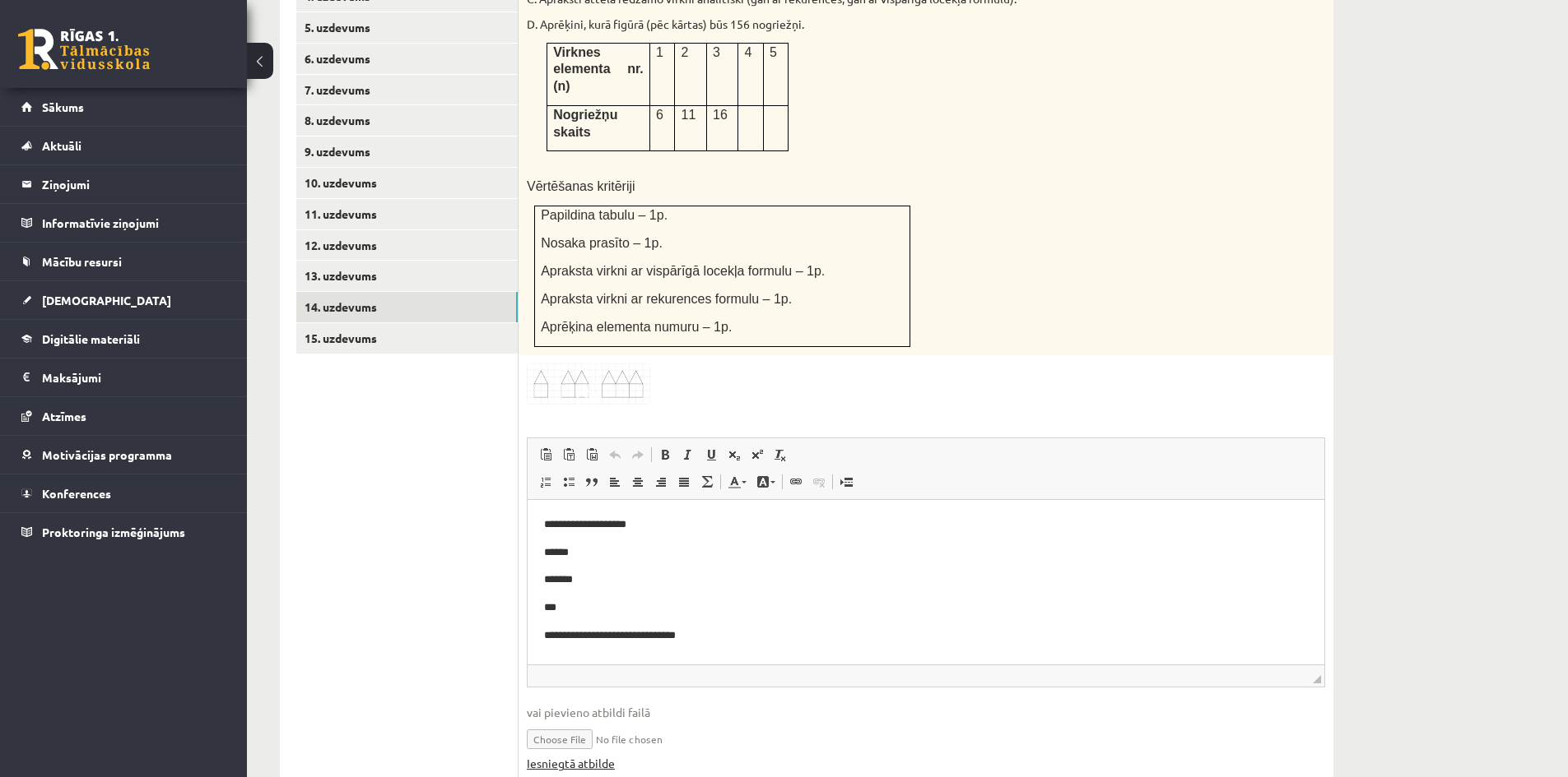
click at [592, 755] on link "Iesniegtā atbilde" at bounding box center [571, 764] width 88 height 17
click at [648, 722] on input "file" at bounding box center [926, 738] width 798 height 33
click at [584, 755] on link "Iesniegtā atbilde" at bounding box center [571, 764] width 88 height 17
click at [395, 324] on link "15. uzdevums" at bounding box center [407, 339] width 222 height 31
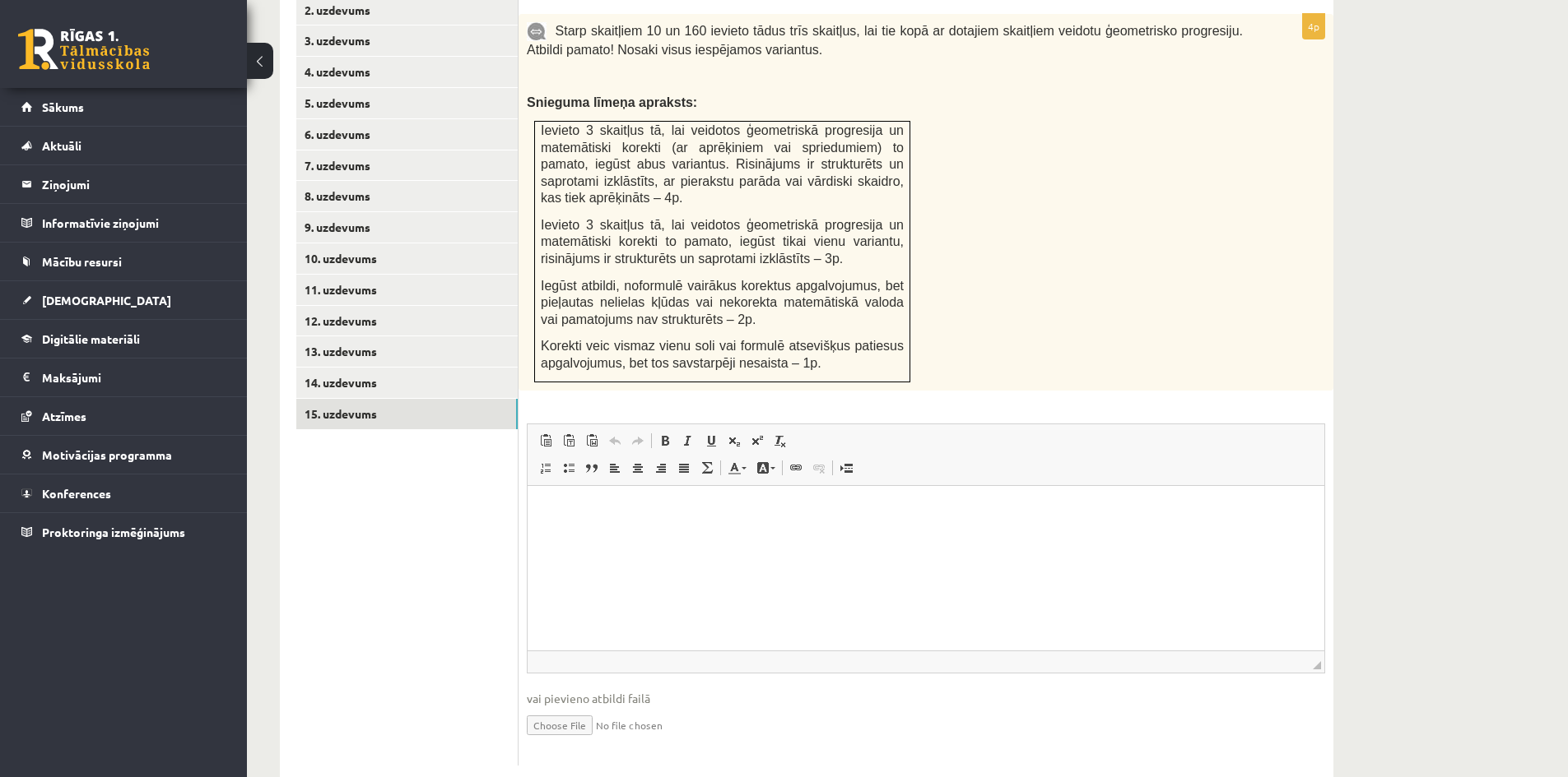
scroll to position [768, 0]
click at [538, 429] on link "Ielīmēt Klaviatūras saīsne vadīšanas taustiņš+V" at bounding box center [545, 439] width 23 height 21
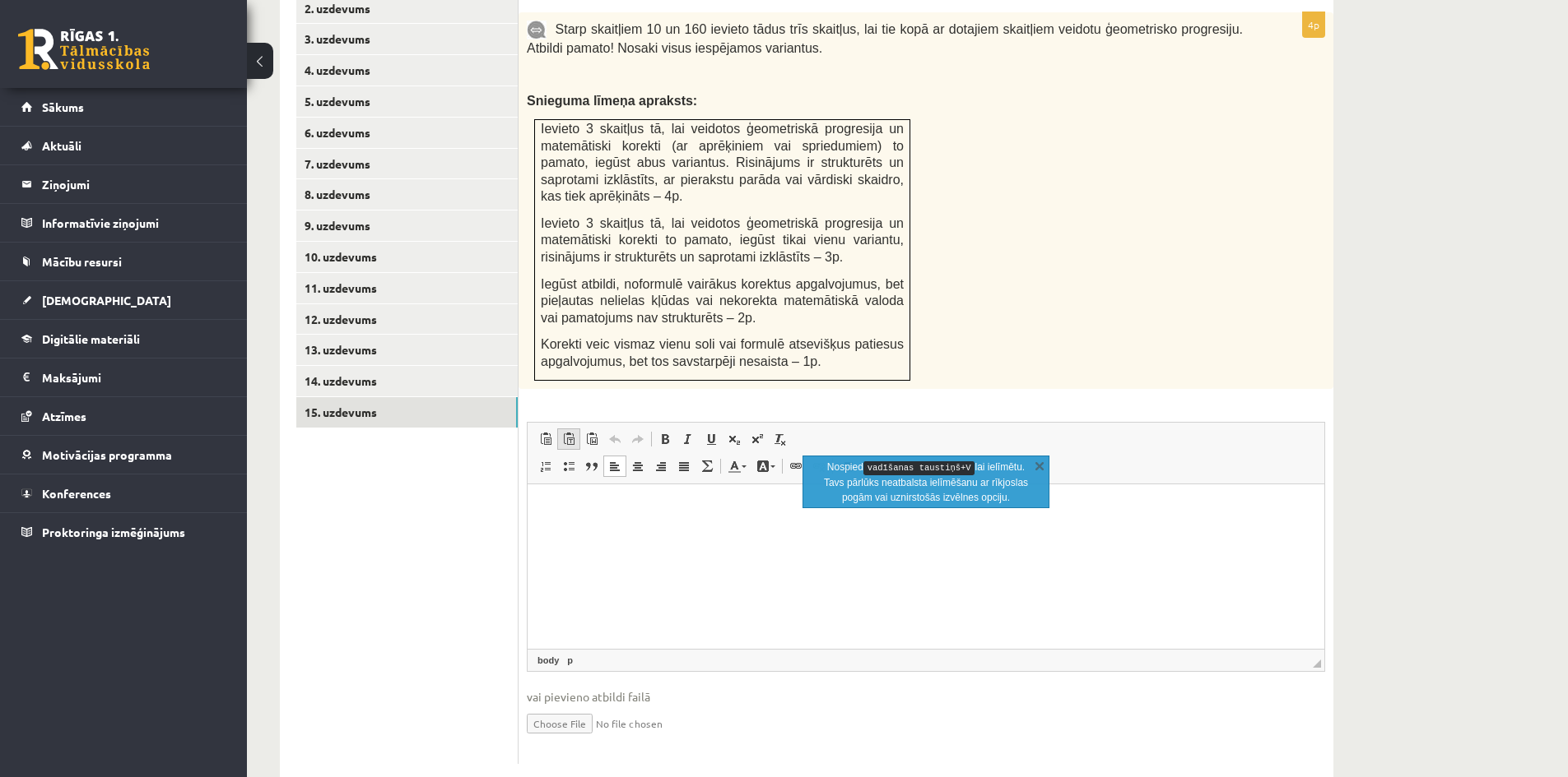
click at [566, 432] on span at bounding box center [569, 439] width 13 height 13
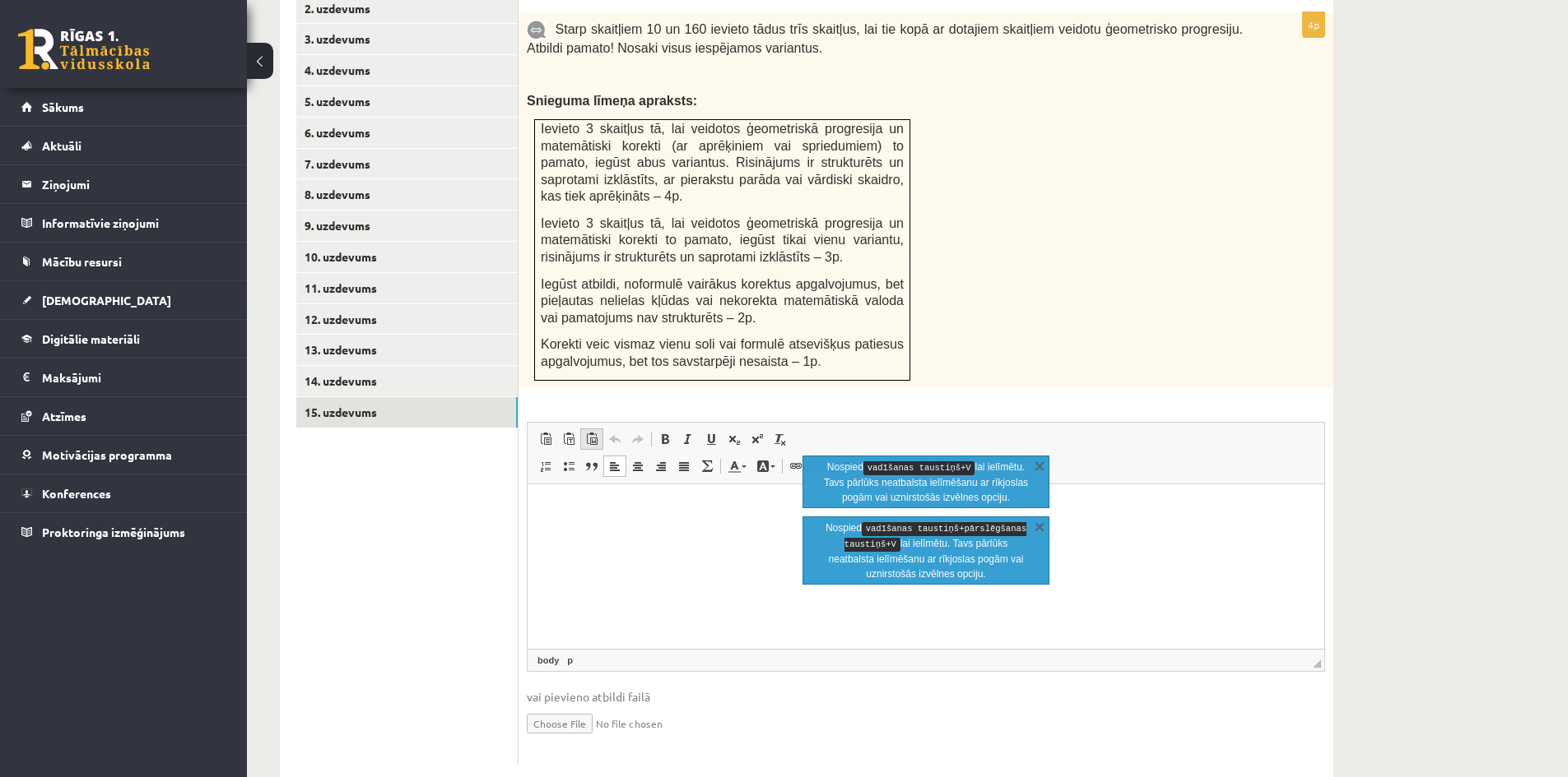
click at [586, 432] on span at bounding box center [592, 439] width 13 height 13
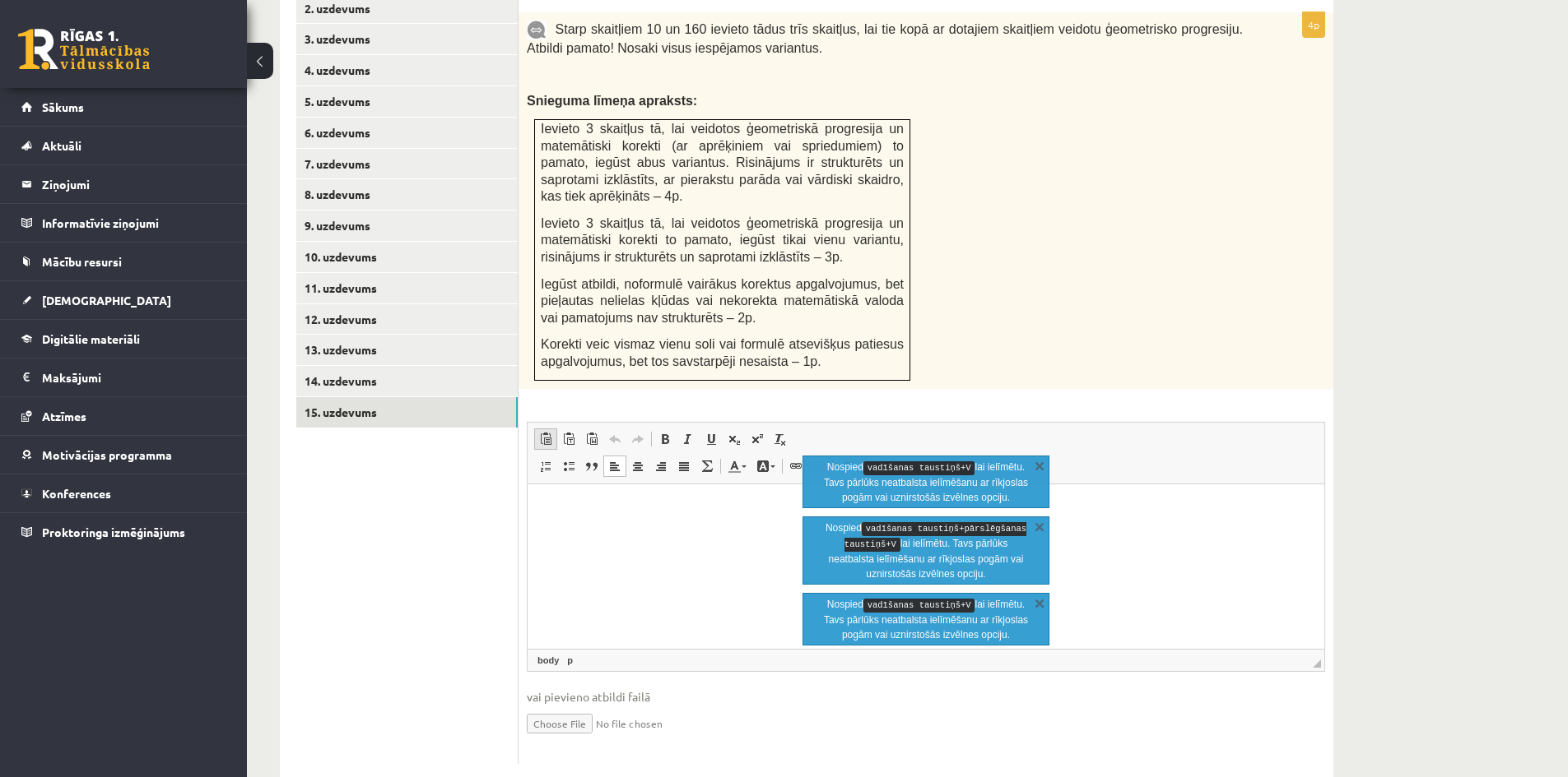
click at [544, 432] on span at bounding box center [545, 439] width 13 height 13
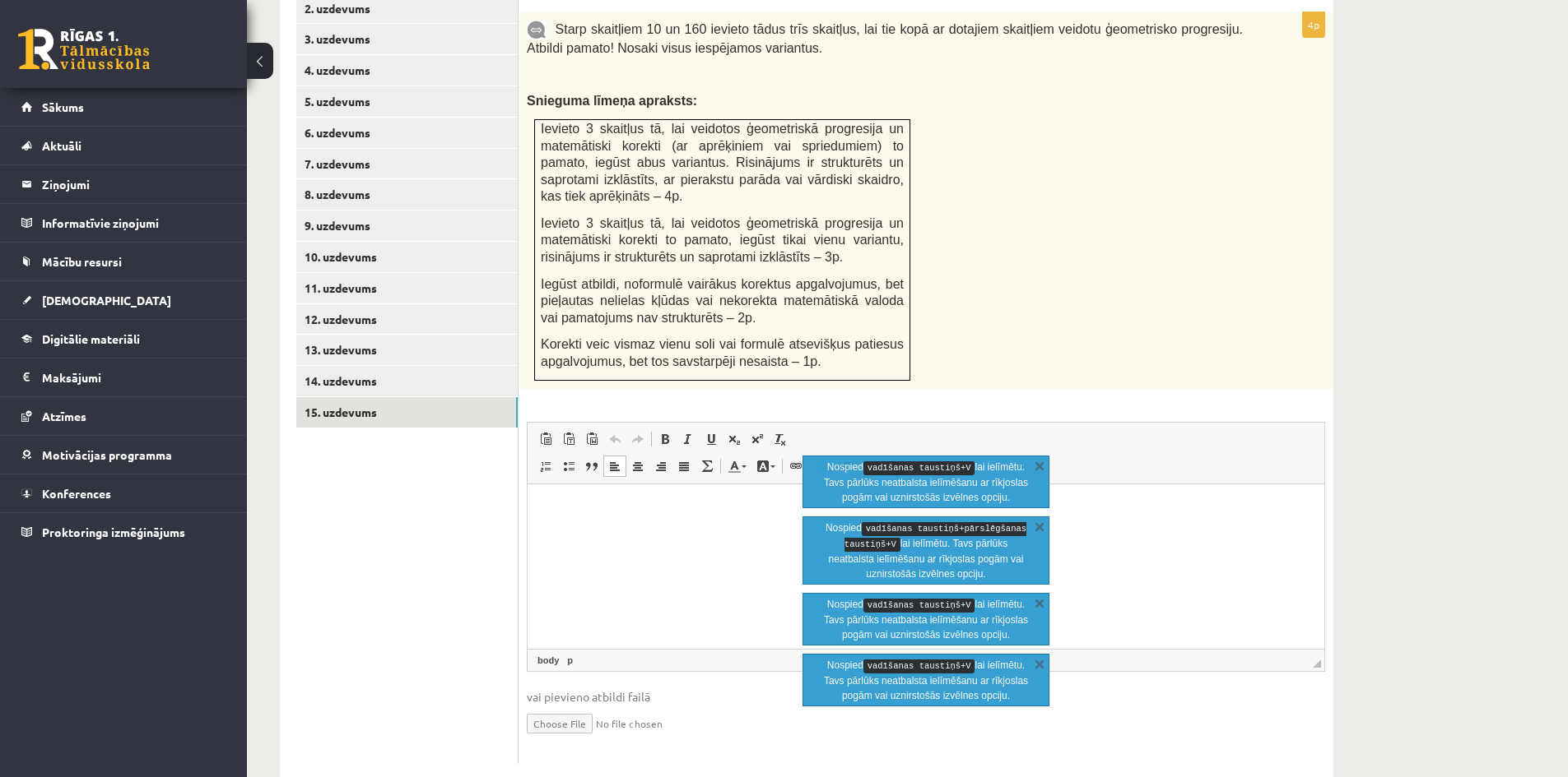
click at [625, 534] on html at bounding box center [925, 509] width 796 height 51
click at [650, 705] on input "file" at bounding box center [926, 722] width 798 height 33
drag, startPoint x: 702, startPoint y: 524, endPoint x: 705, endPoint y: 507, distance: 17.3
click at [705, 508] on html at bounding box center [925, 509] width 796 height 51
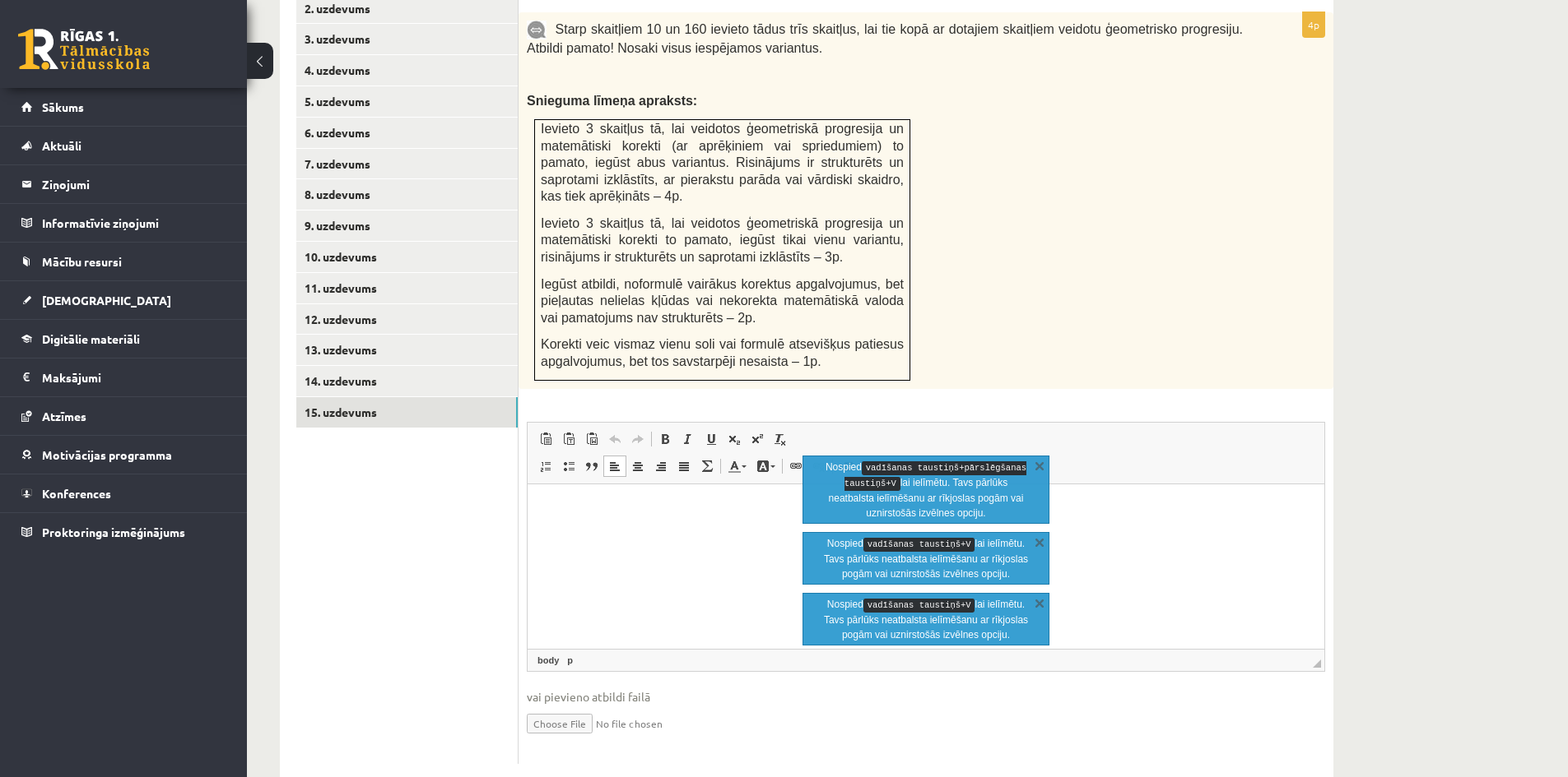
click at [692, 525] on html at bounding box center [925, 509] width 796 height 51
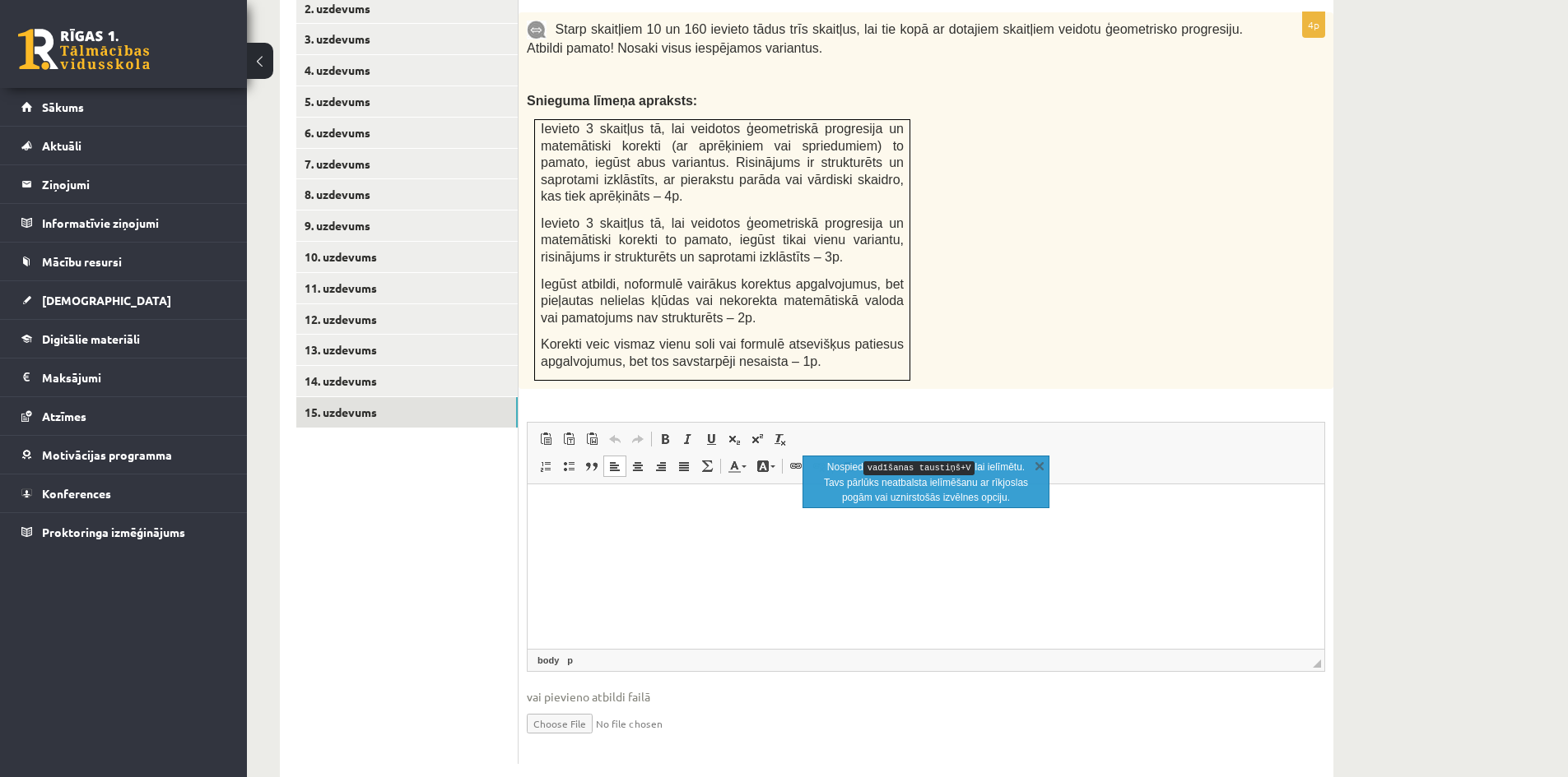
click at [710, 518] on html at bounding box center [925, 509] width 796 height 51
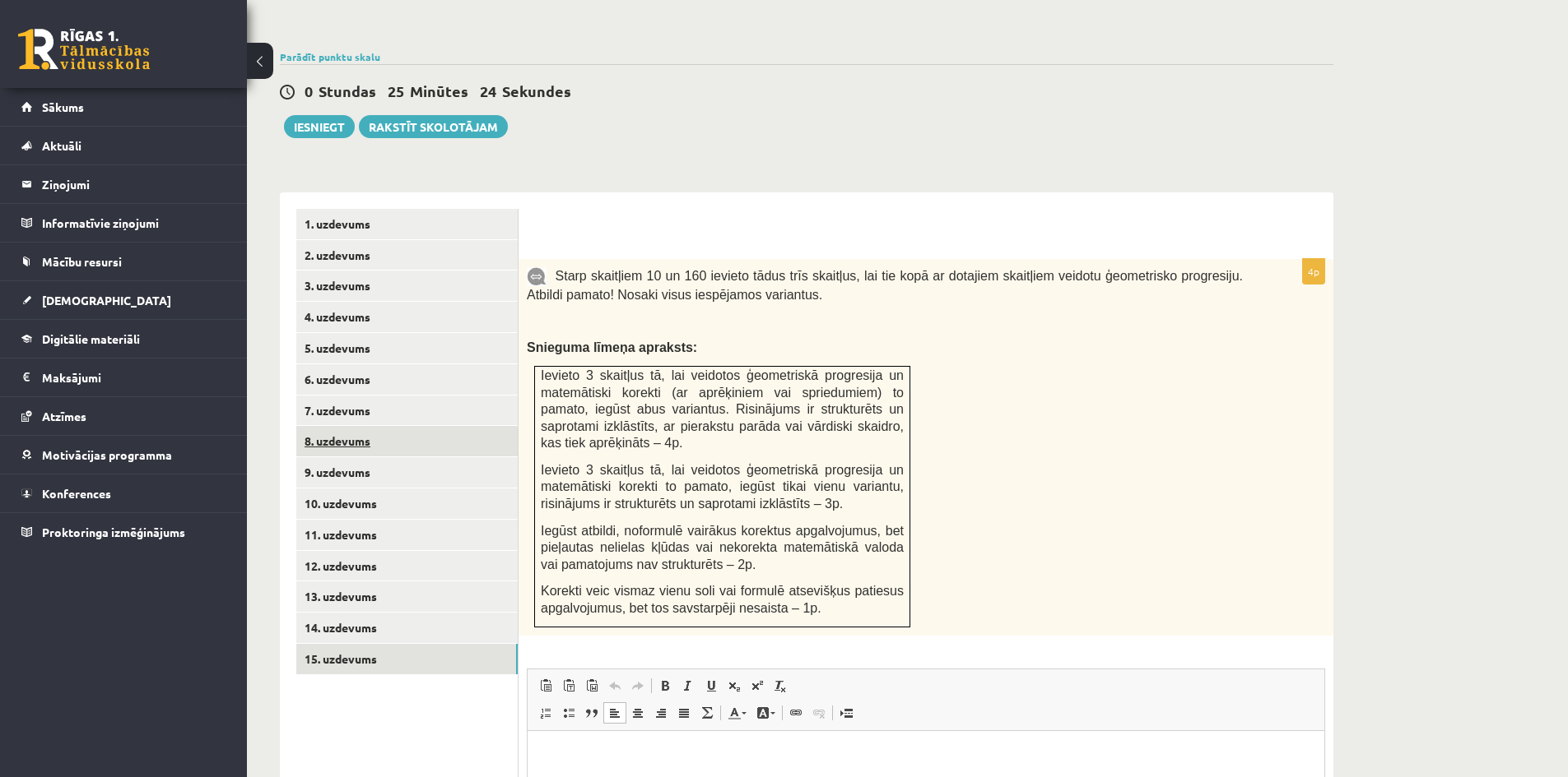
click at [376, 426] on link "8. uzdevums" at bounding box center [407, 441] width 222 height 31
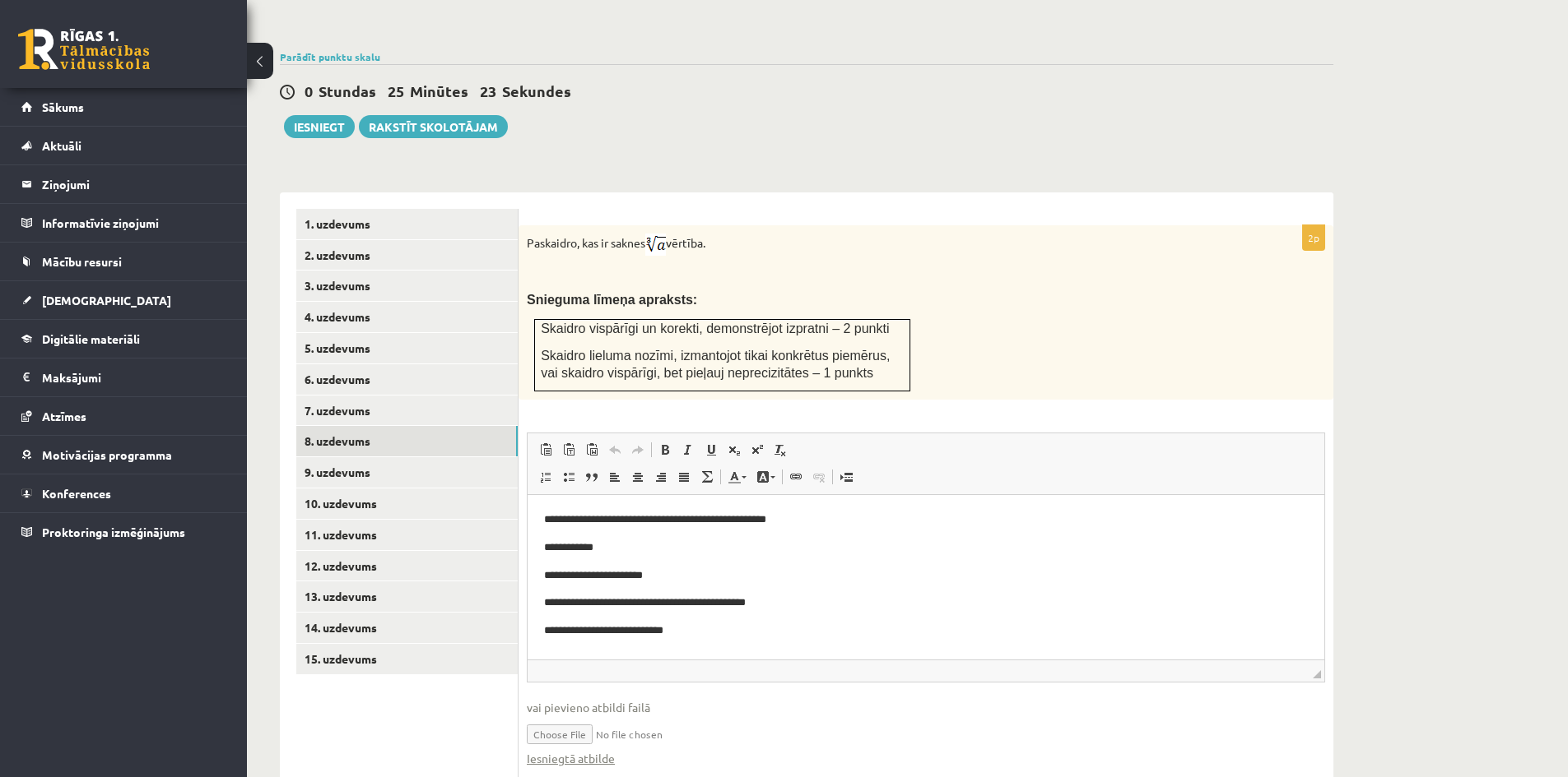
scroll to position [0, 0]
click at [594, 717] on input "file" at bounding box center [926, 733] width 798 height 33
type input "**********"
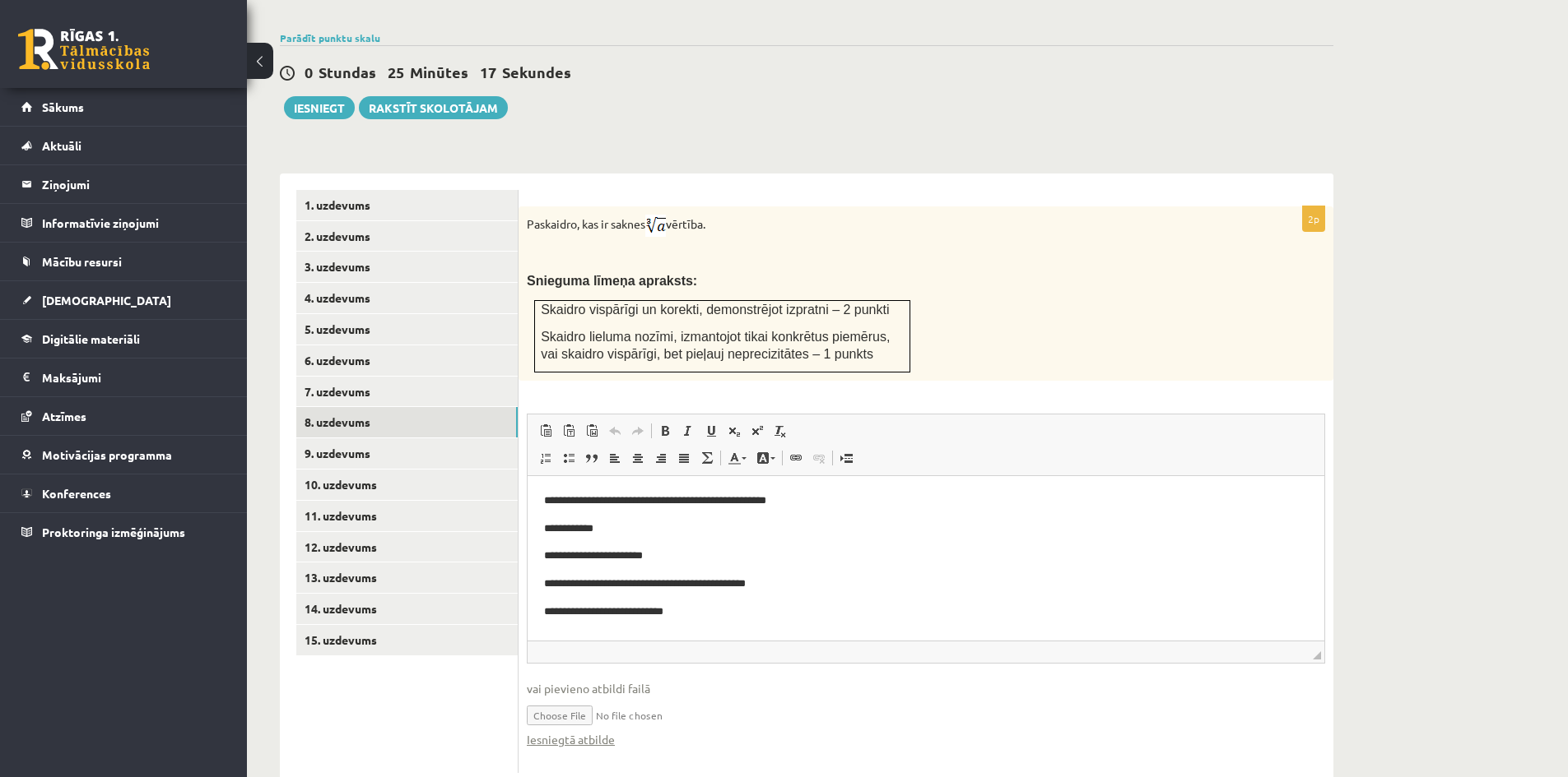
scroll to position [551, 0]
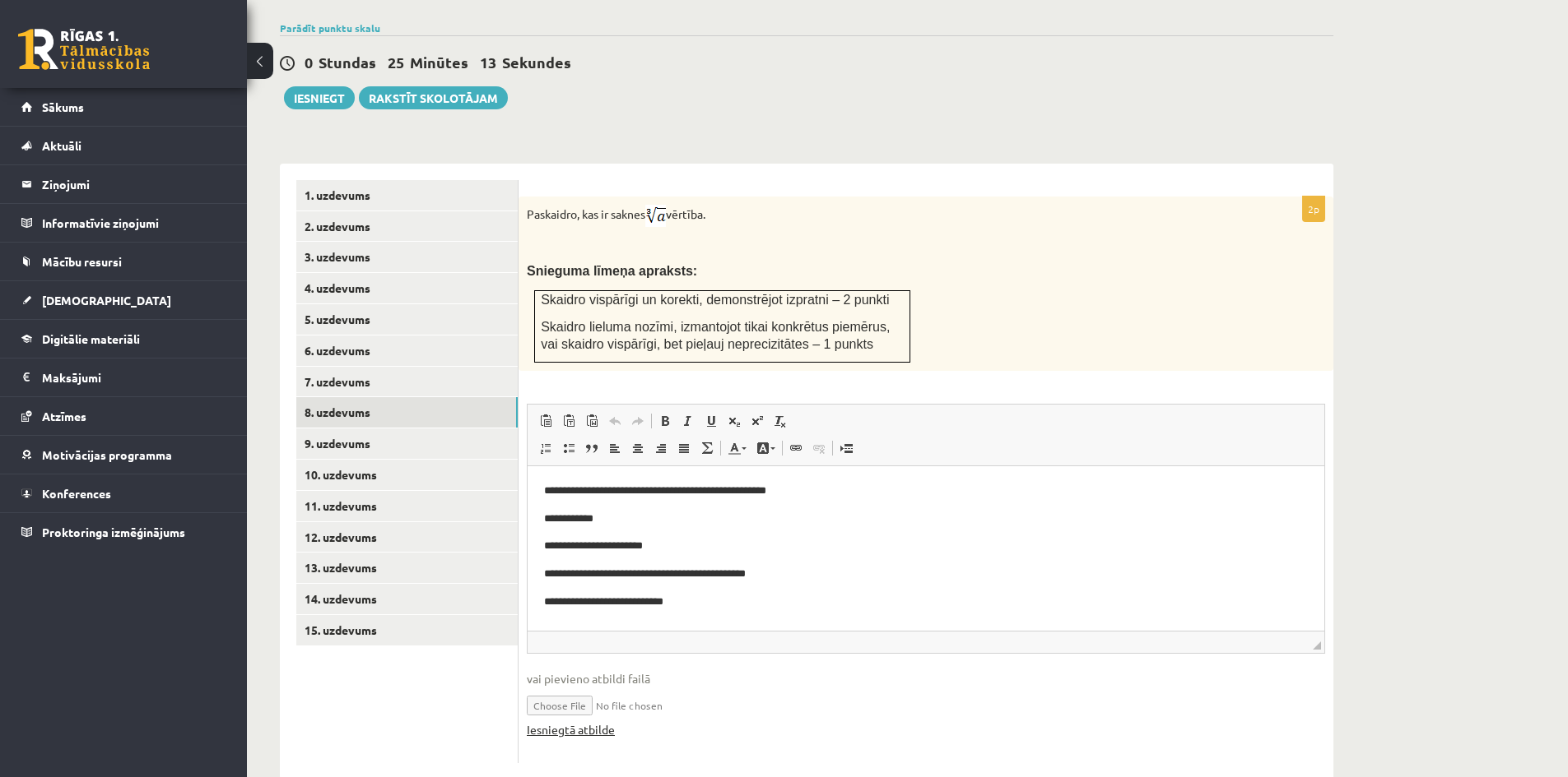
click at [590, 722] on link "Iesniegtā atbilde" at bounding box center [571, 730] width 88 height 17
click at [335, 429] on link "9. uzdevums" at bounding box center [407, 444] width 222 height 31
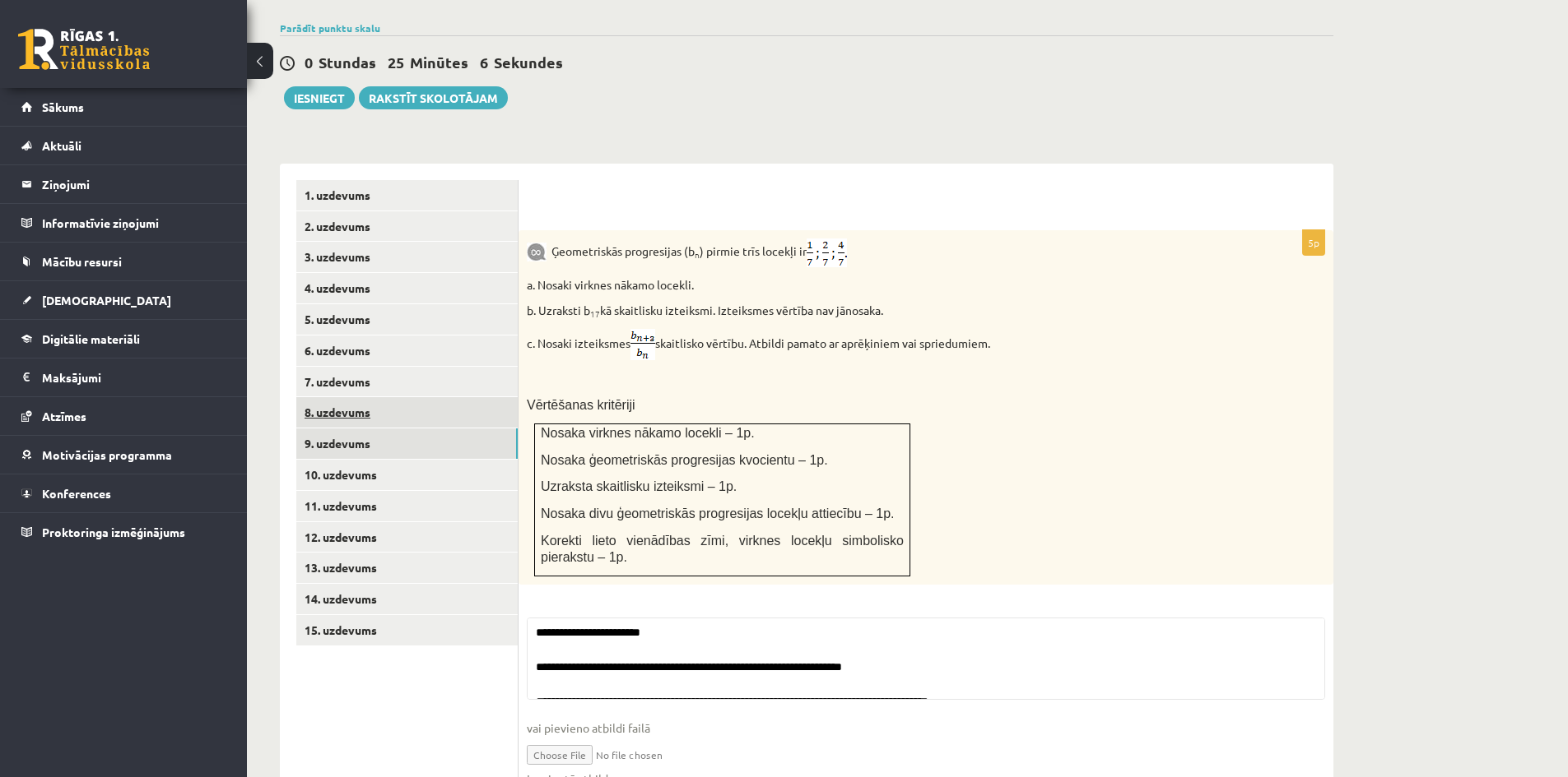
click at [337, 397] on link "8. uzdevums" at bounding box center [407, 412] width 222 height 31
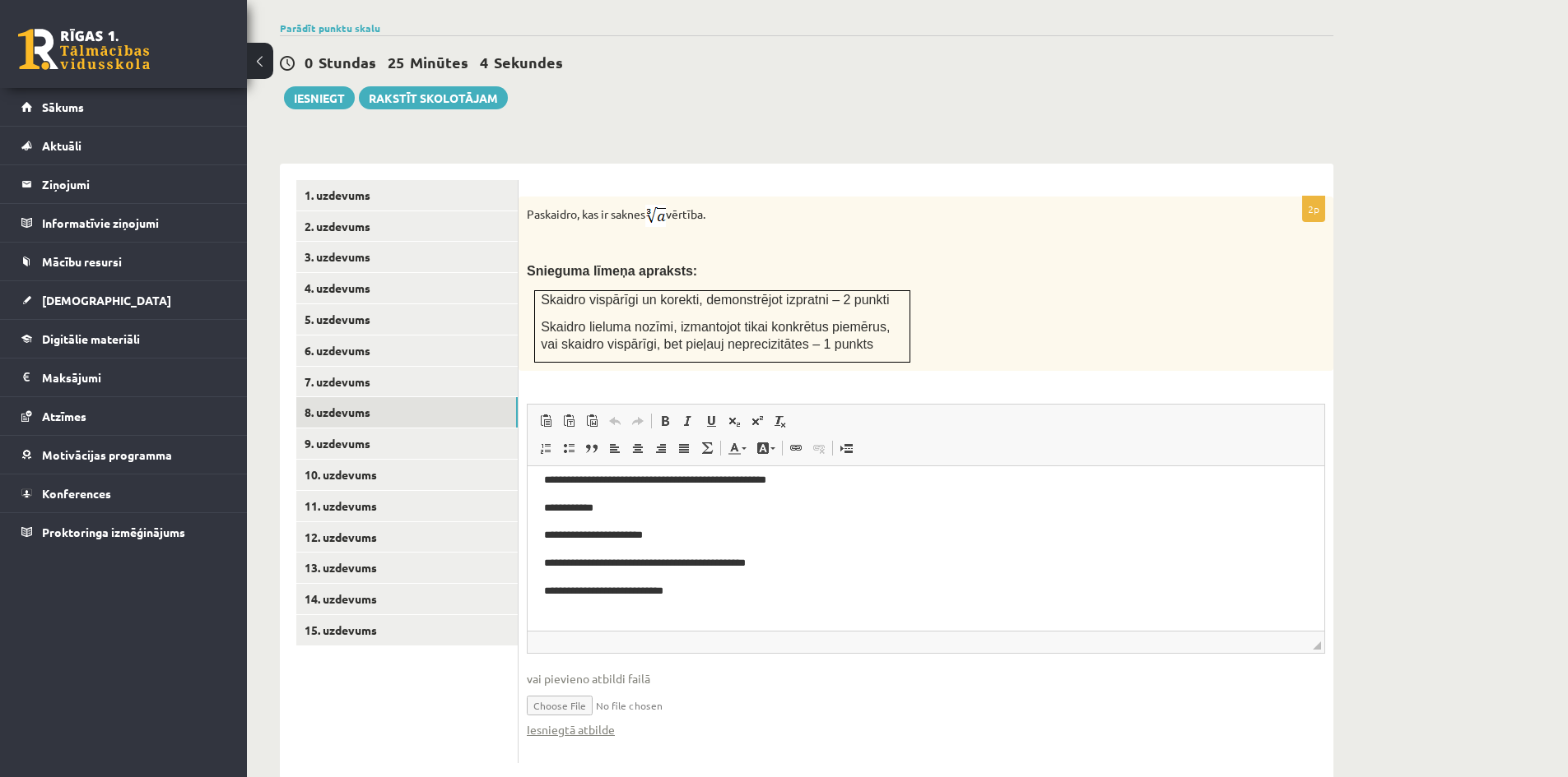
scroll to position [80, 0]
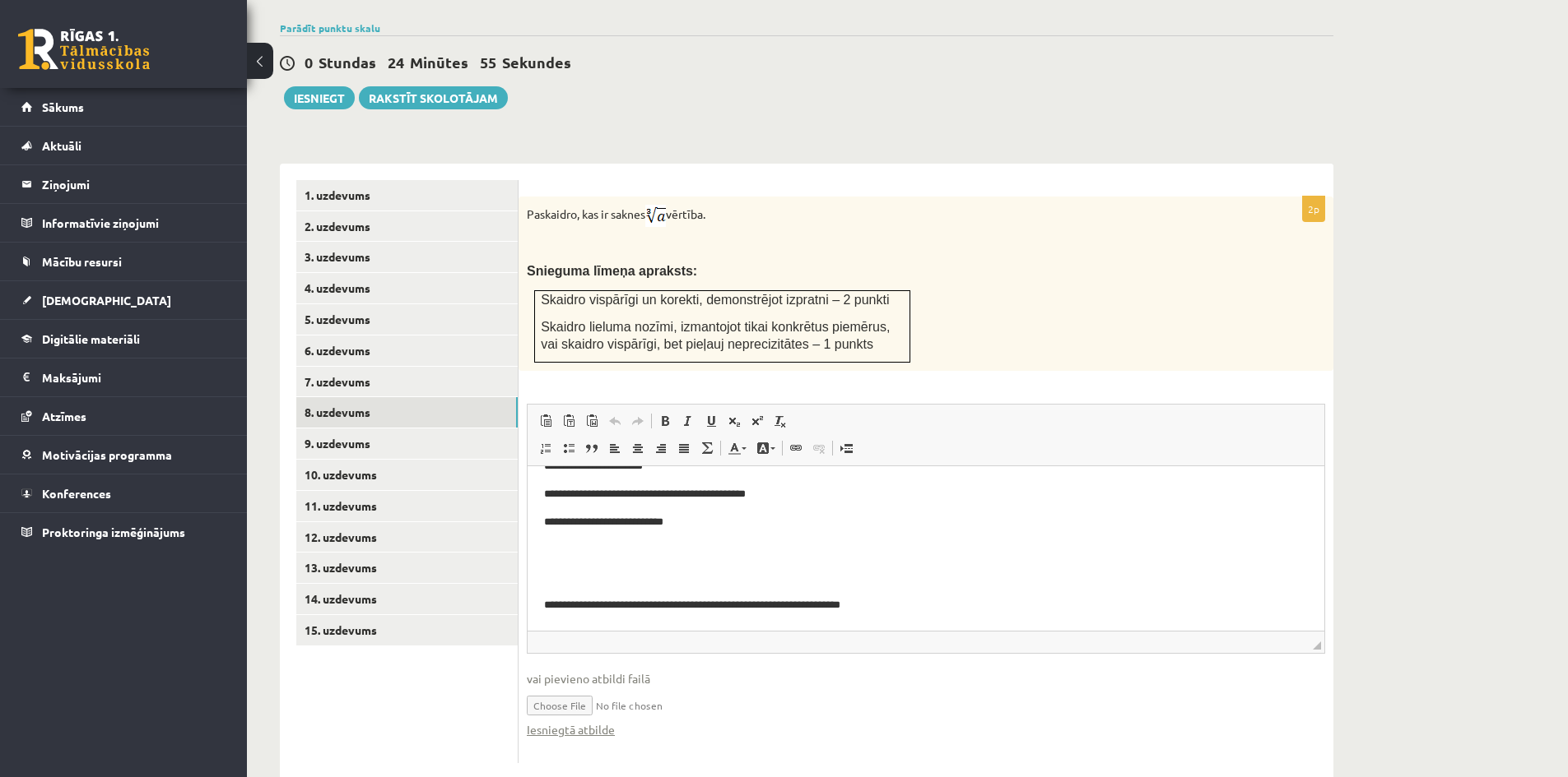
click at [570, 687] on input "file" at bounding box center [926, 704] width 798 height 33
type input "**********"
click at [354, 429] on link "9. uzdevums" at bounding box center [407, 444] width 222 height 31
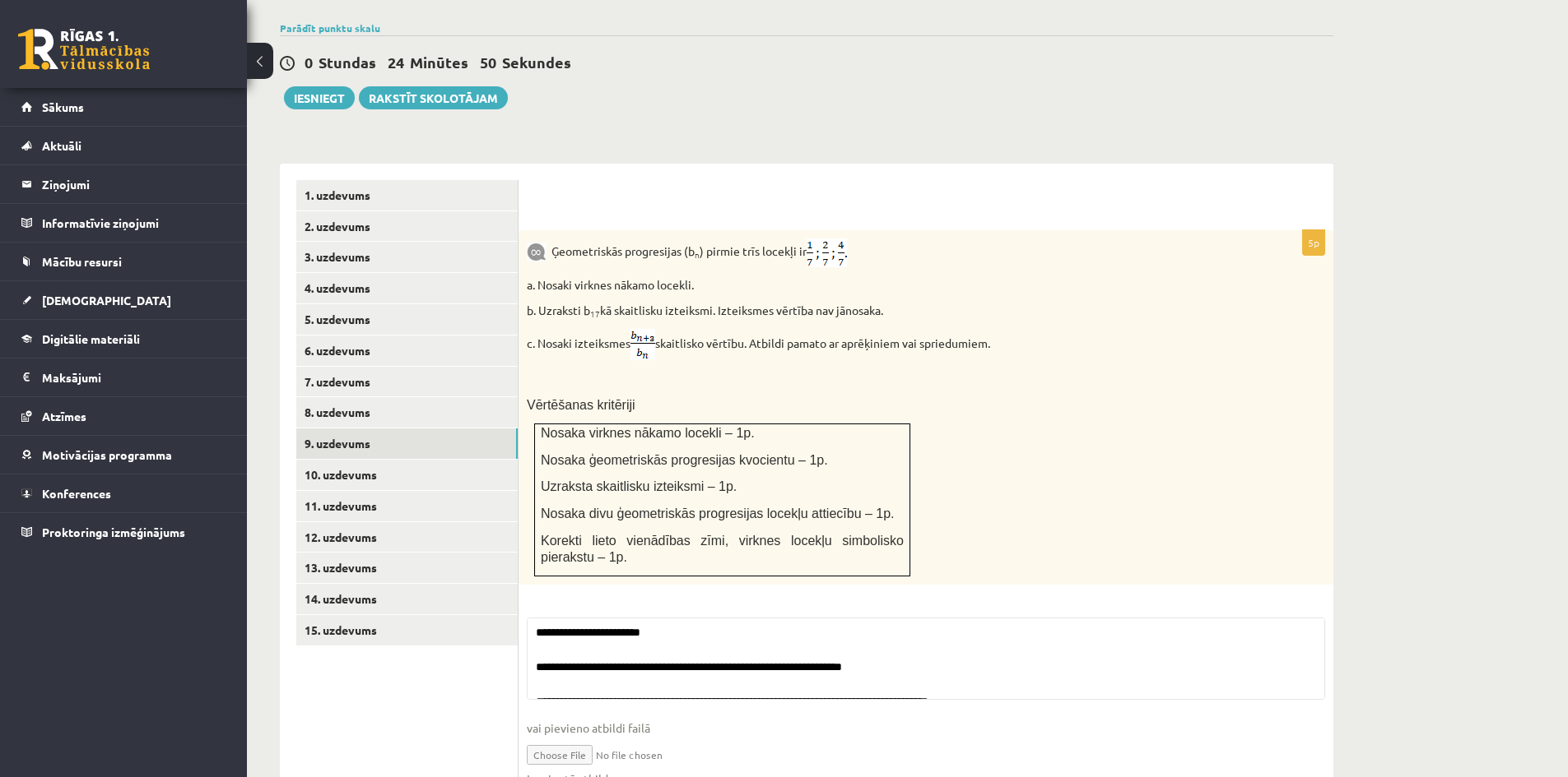
click at [562, 737] on input "file" at bounding box center [926, 753] width 798 height 33
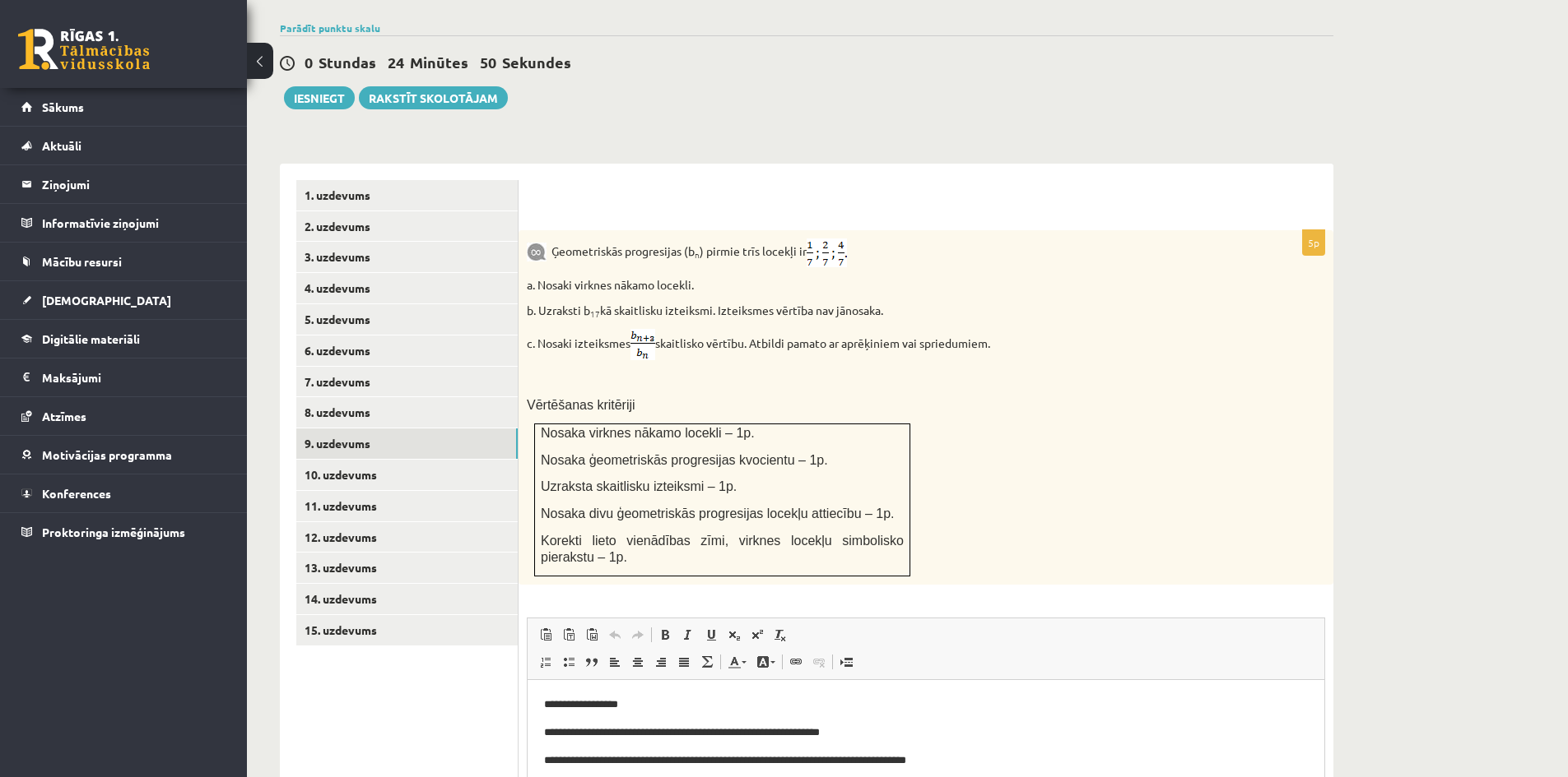
scroll to position [0, 0]
type input "**********"
click at [352, 397] on link "8. uzdevums" at bounding box center [407, 412] width 222 height 31
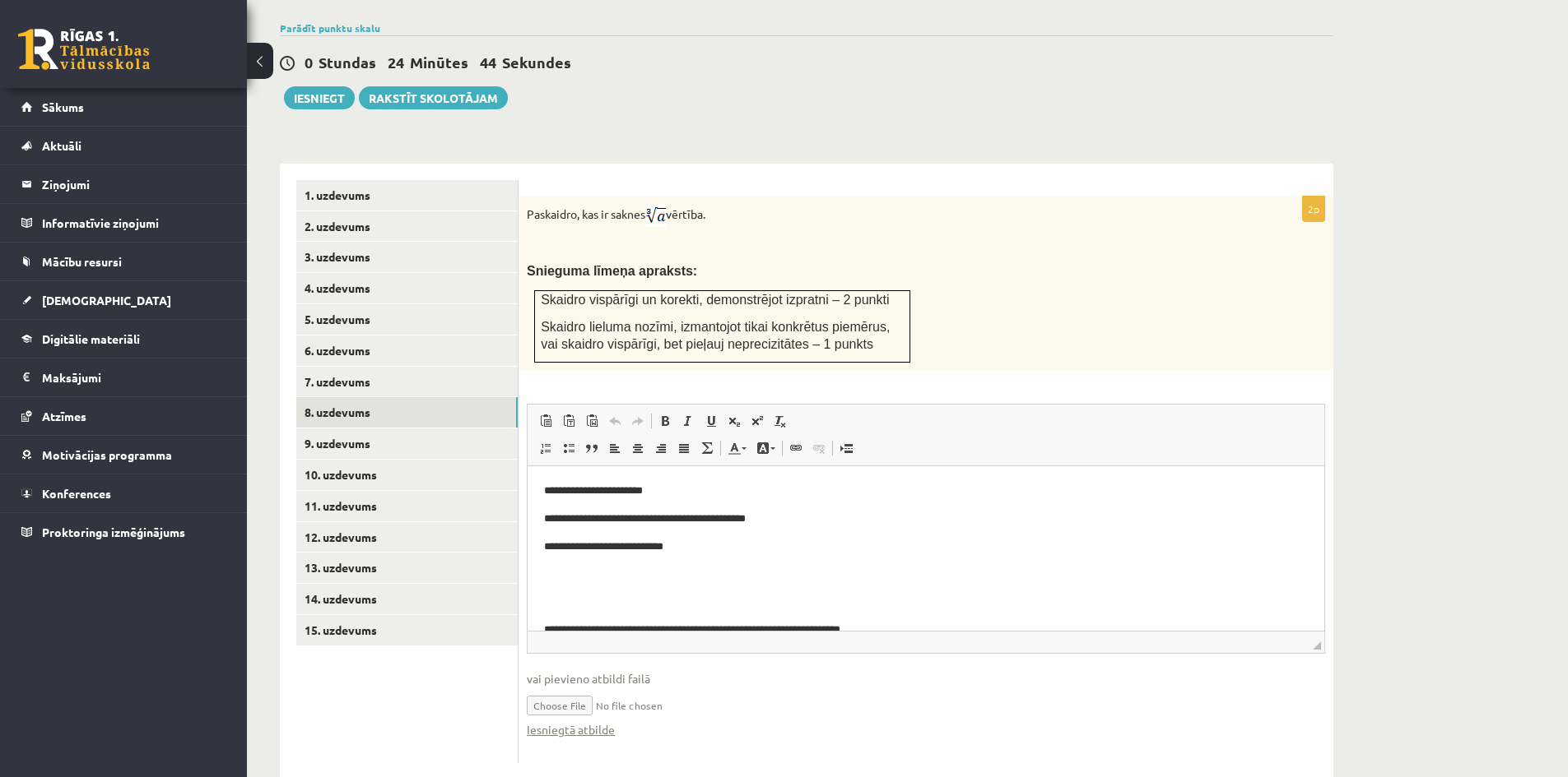
scroll to position [80, 0]
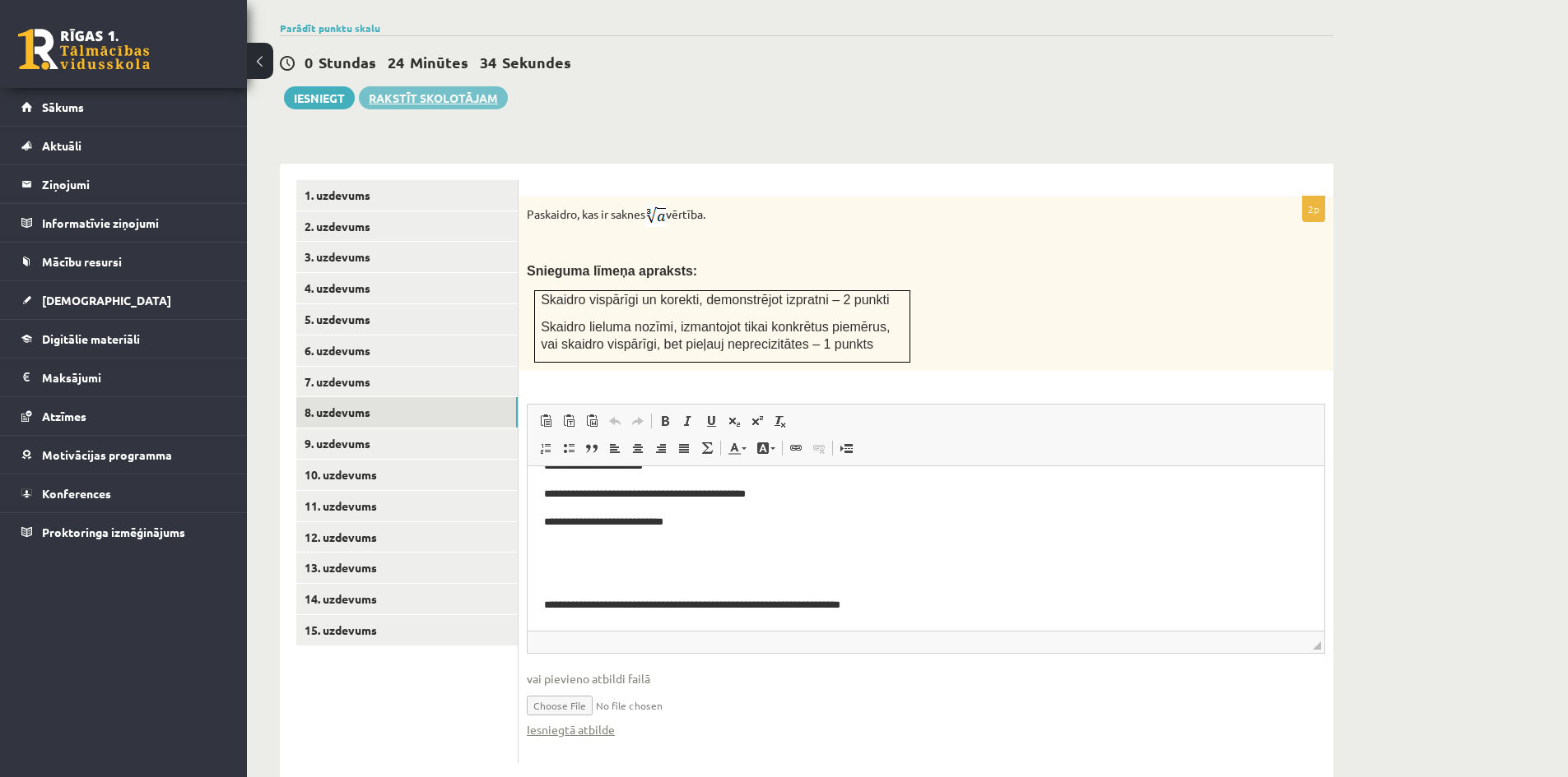
click at [487, 86] on link "Rakstīt skolotājam" at bounding box center [434, 97] width 149 height 23
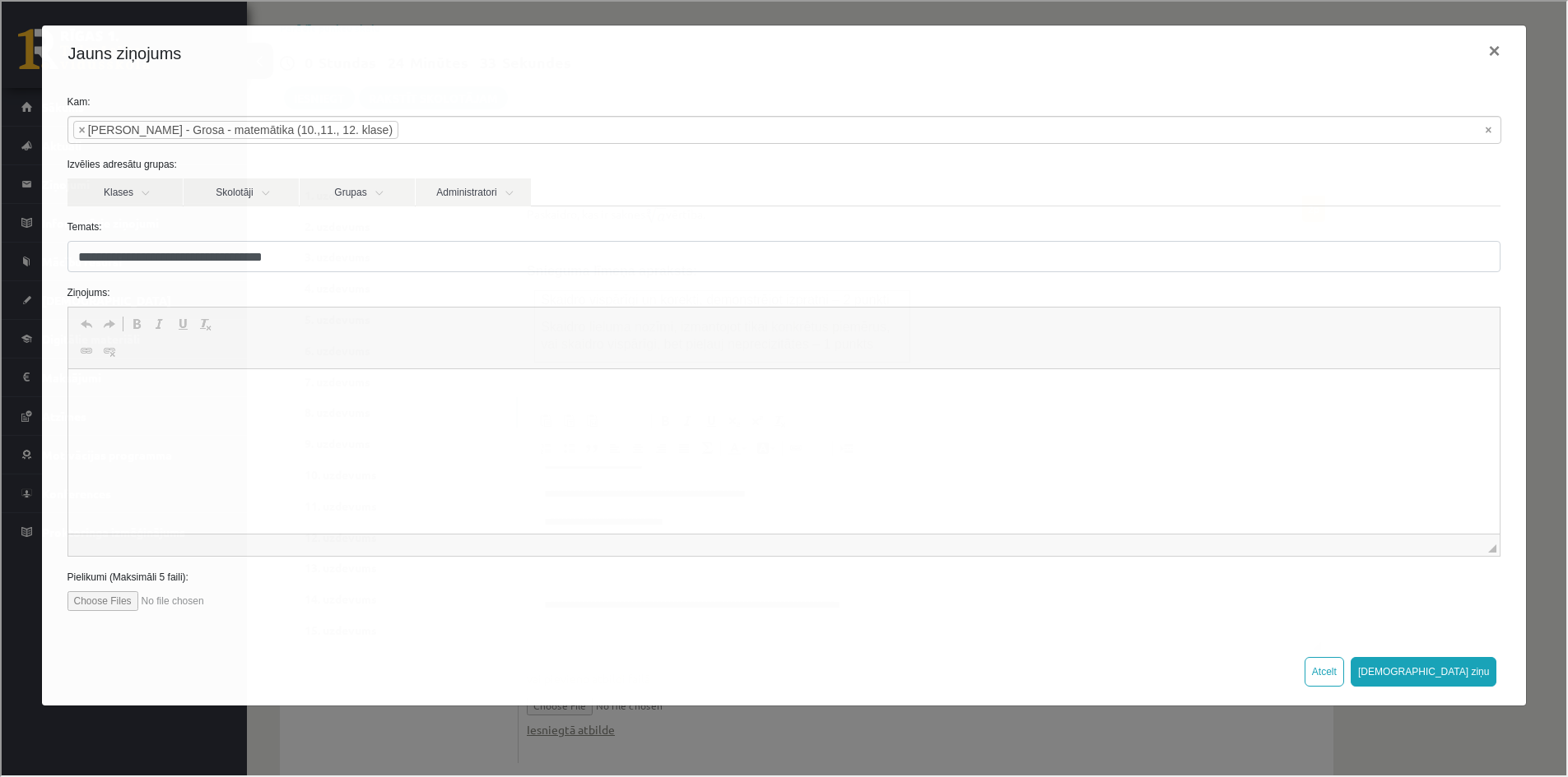
scroll to position [0, 0]
click at [1491, 51] on button "×" at bounding box center [1493, 50] width 38 height 46
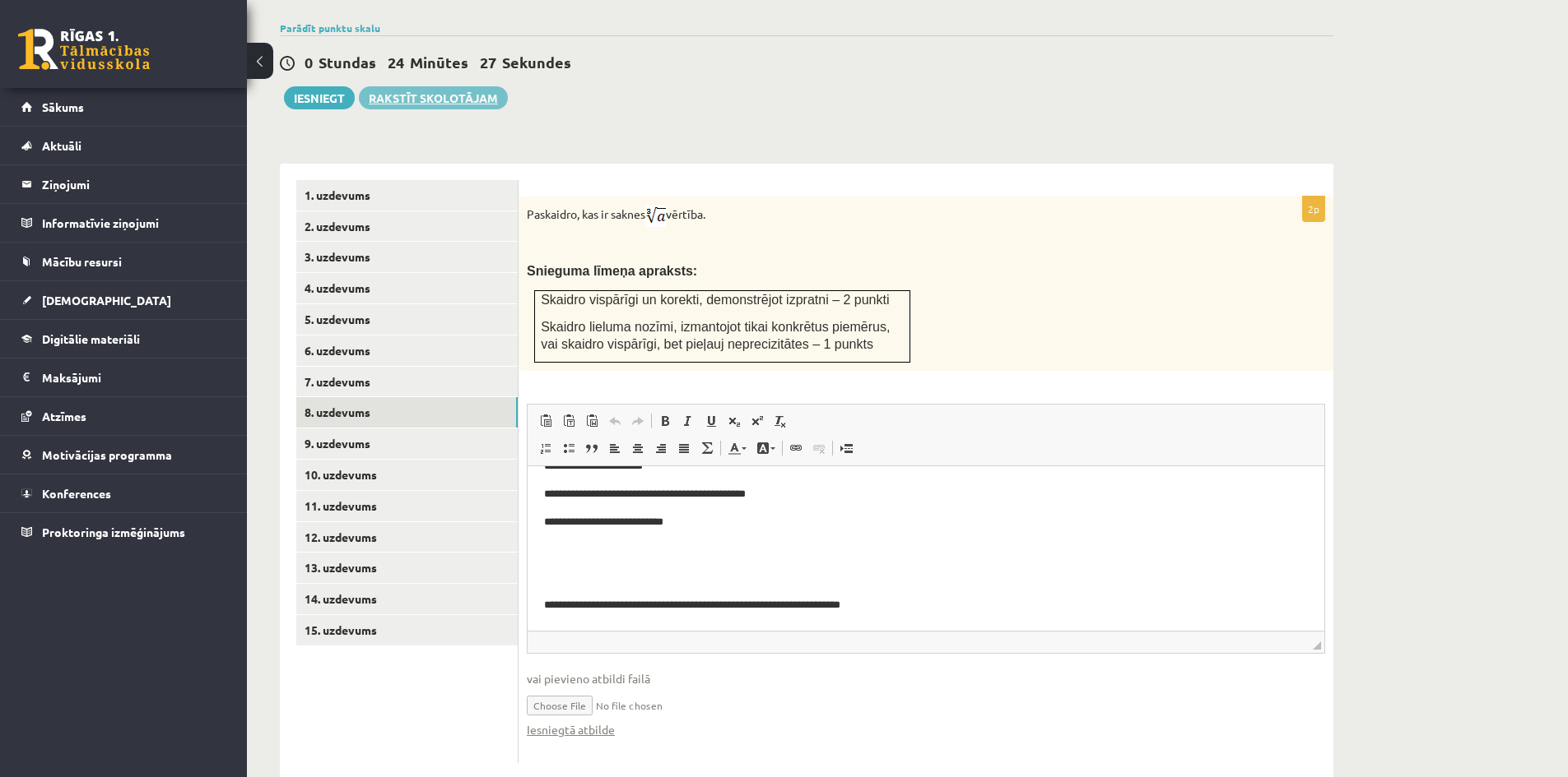
click at [479, 86] on link "Rakstīt skolotājam" at bounding box center [434, 97] width 149 height 23
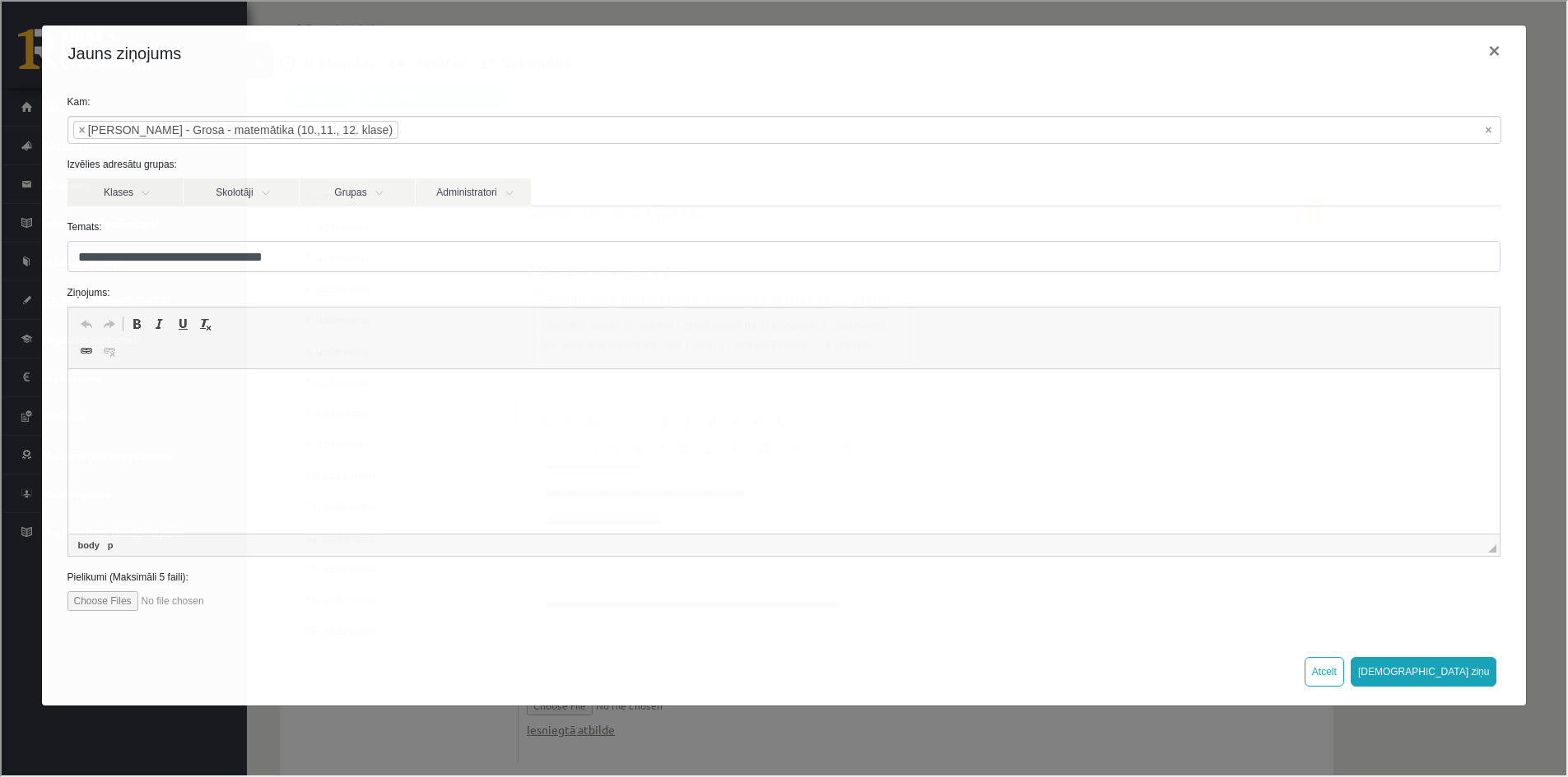
click at [442, 390] on p "Bagātinātā teksta redaktors, wiswyg-editor-47024848091100-1757687912-677" at bounding box center [783, 394] width 1399 height 17
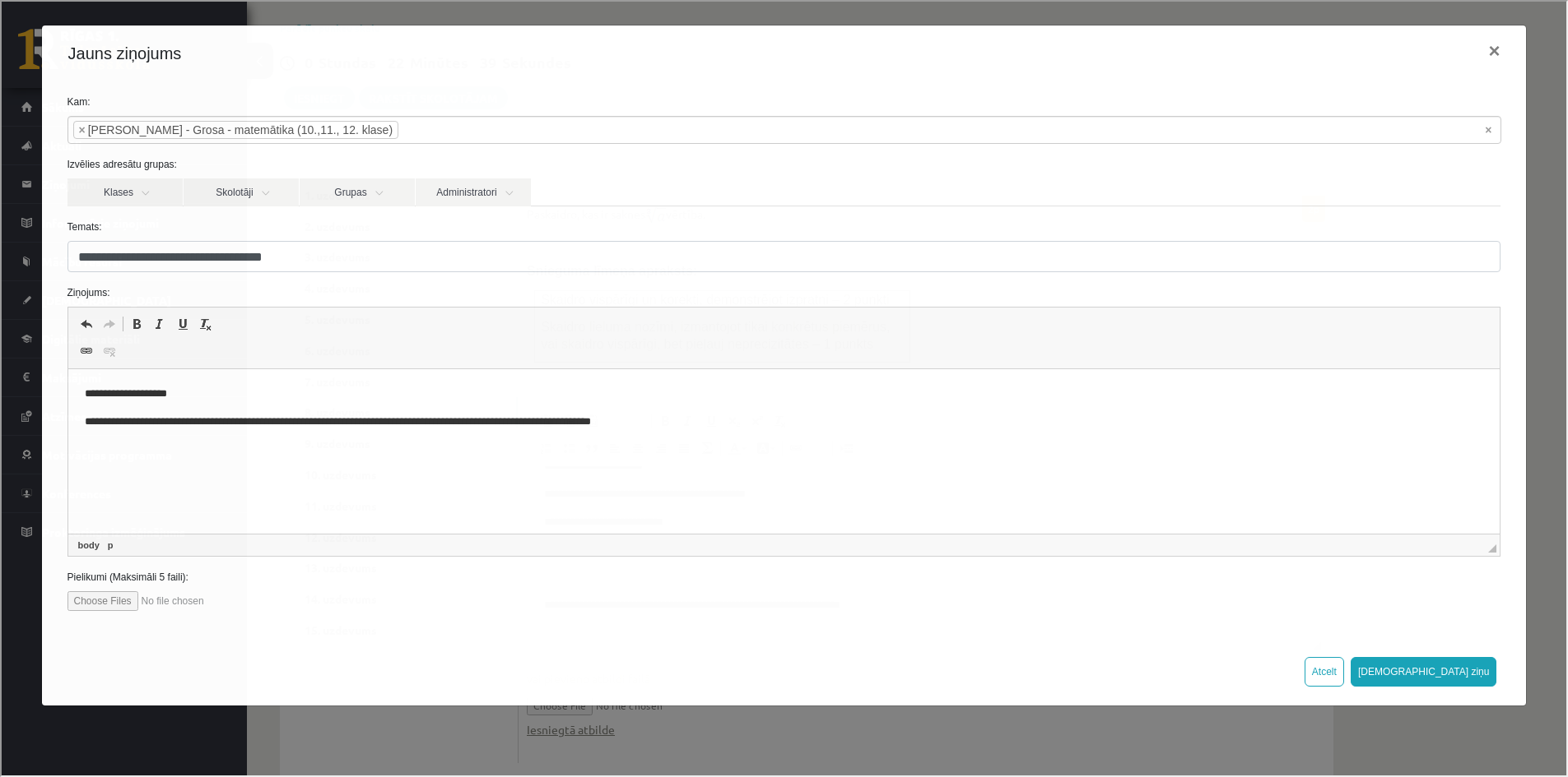
click at [634, 422] on p "**********" at bounding box center [783, 422] width 1399 height 17
click at [672, 418] on p "**********" at bounding box center [783, 422] width 1399 height 17
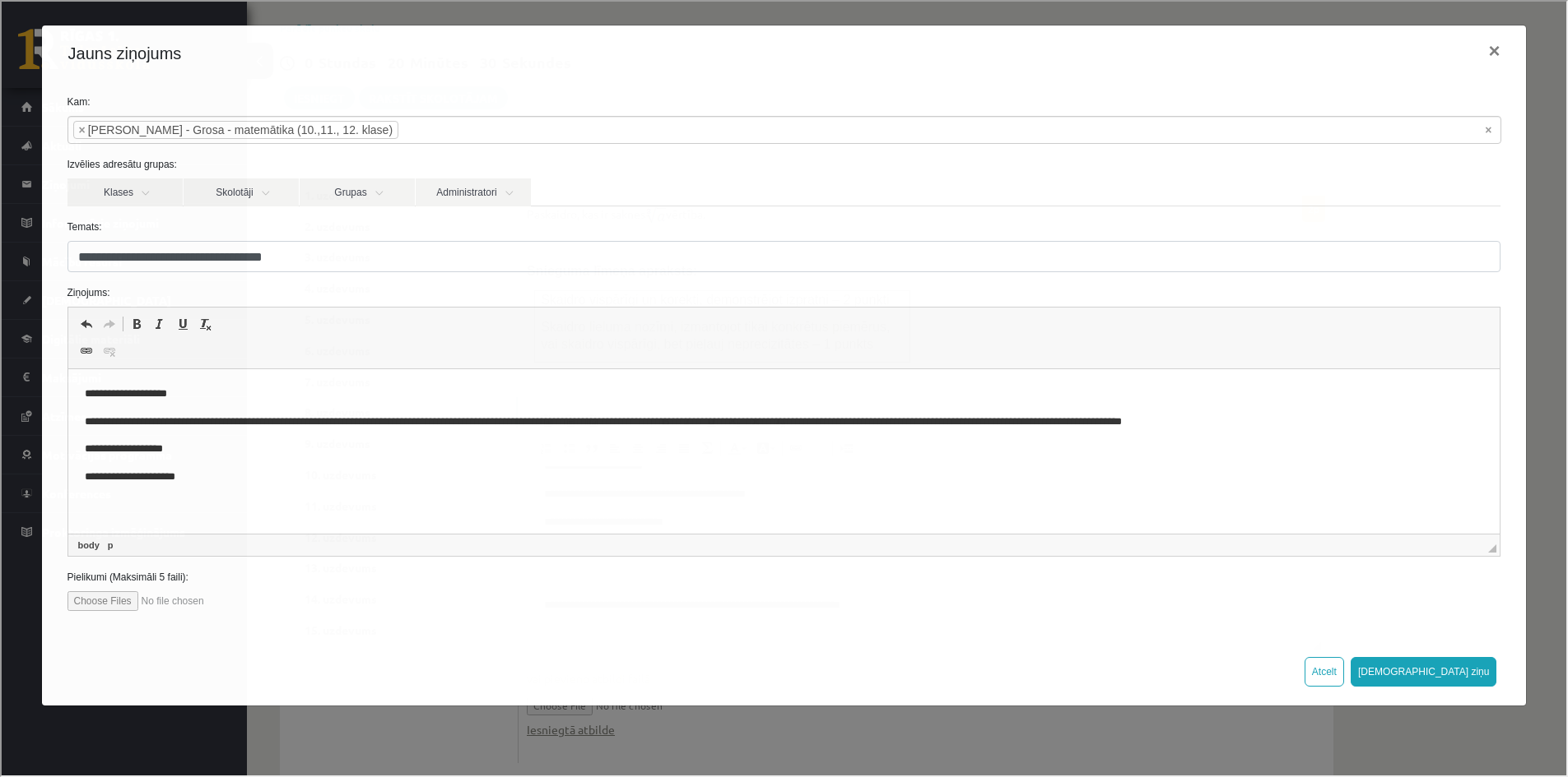
click at [135, 594] on input "file" at bounding box center [159, 599] width 187 height 20
click at [142, 596] on input "file" at bounding box center [159, 599] width 187 height 20
click at [176, 602] on input "file" at bounding box center [159, 599] width 187 height 20
click at [190, 616] on div "**********" at bounding box center [782, 358] width 1485 height 556
click at [138, 608] on input "file" at bounding box center [159, 599] width 187 height 20
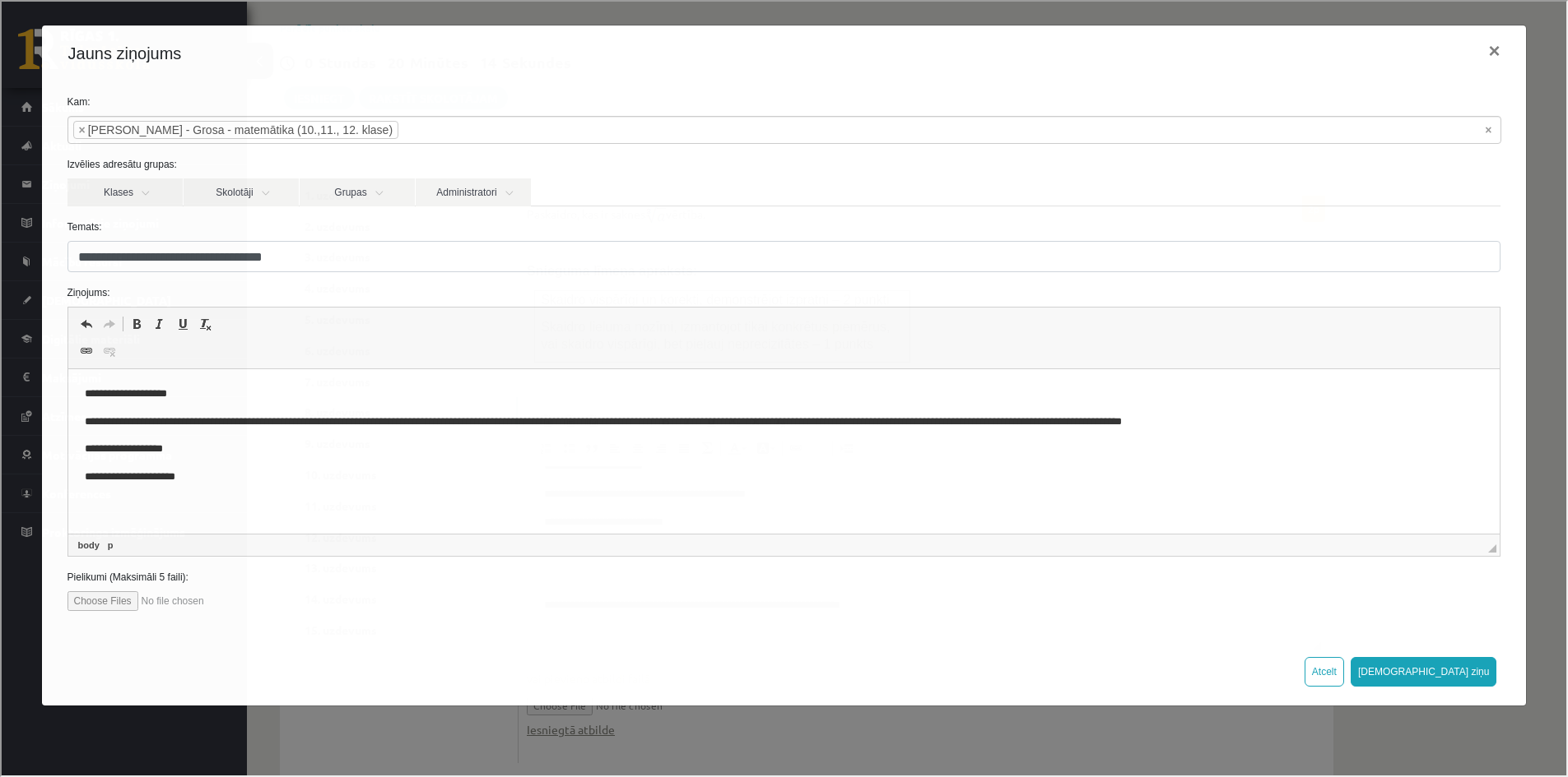
click at [137, 597] on input "file" at bounding box center [159, 599] width 187 height 20
click at [139, 598] on input "file" at bounding box center [159, 599] width 187 height 20
click at [181, 608] on input "file" at bounding box center [159, 599] width 187 height 20
click at [126, 598] on input "file" at bounding box center [159, 599] width 187 height 20
click at [122, 596] on input "file" at bounding box center [159, 599] width 187 height 20
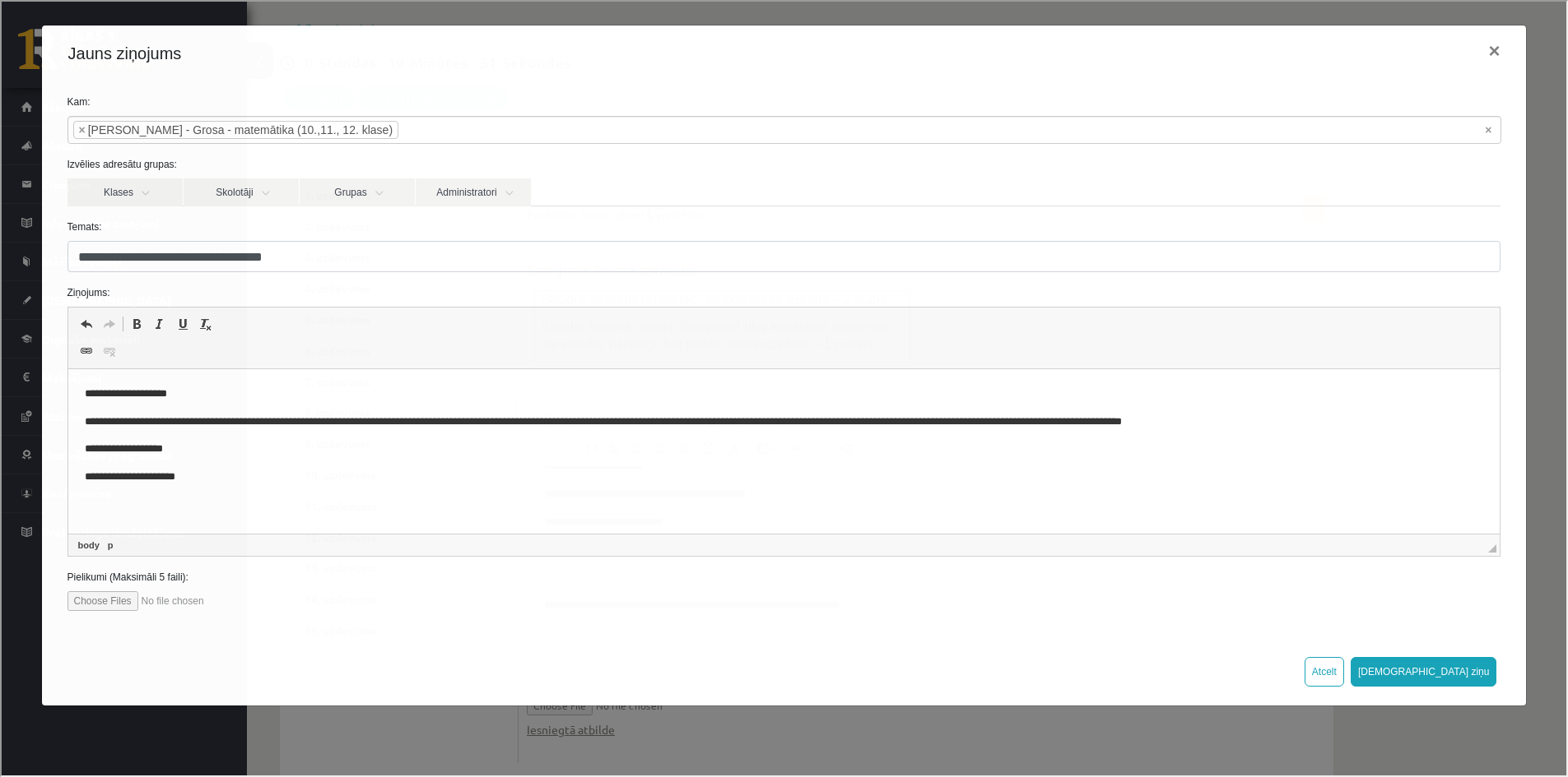
type input "**********"
drag, startPoint x: 186, startPoint y: 592, endPoint x: 245, endPoint y: 595, distance: 59.1
click at [245, 595] on input "file" at bounding box center [159, 599] width 187 height 20
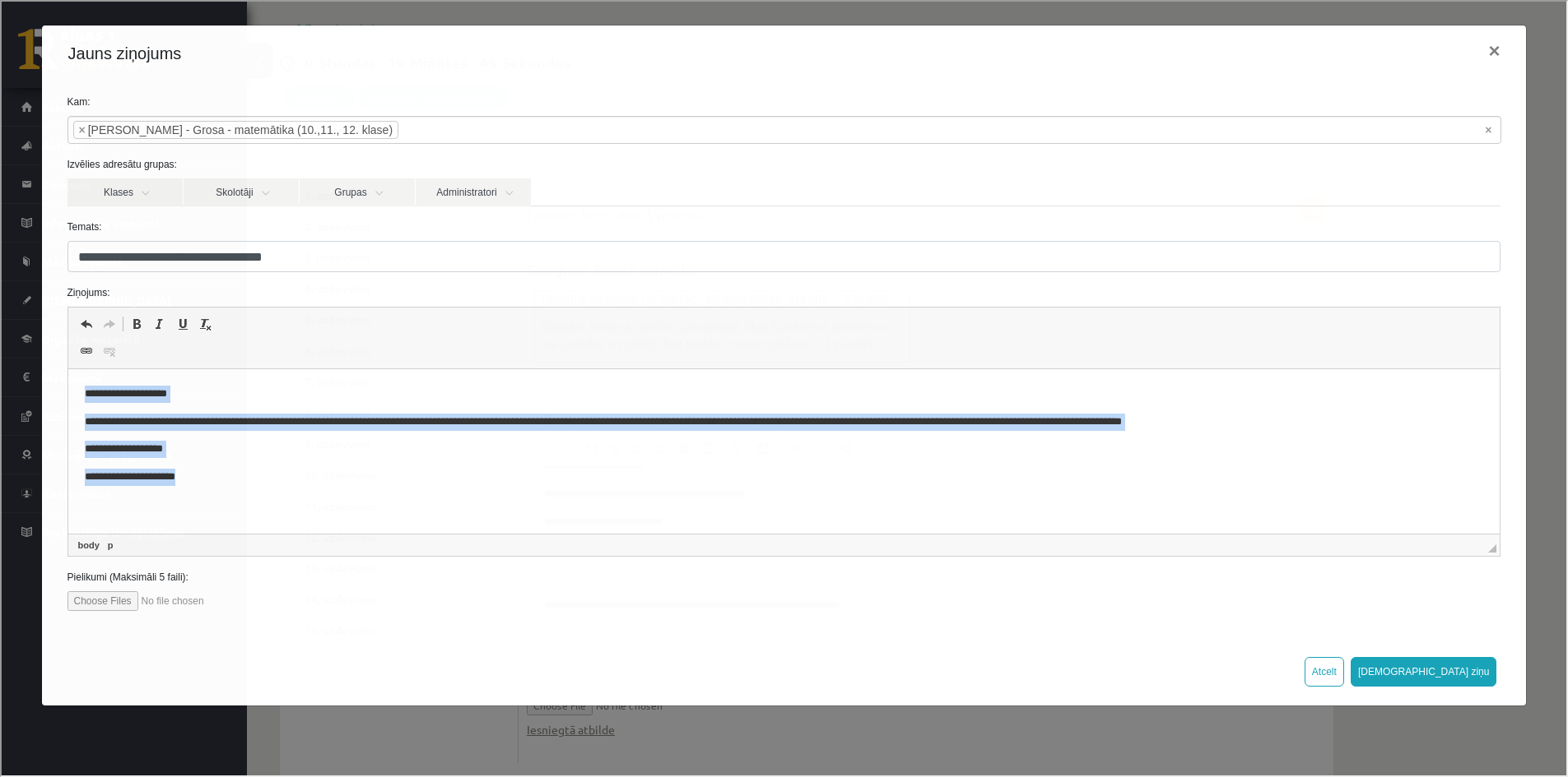
drag, startPoint x: 83, startPoint y: 395, endPoint x: 279, endPoint y: 498, distance: 221.4
click at [272, 503] on html "**********" at bounding box center [783, 436] width 1431 height 134
copy body "**********"
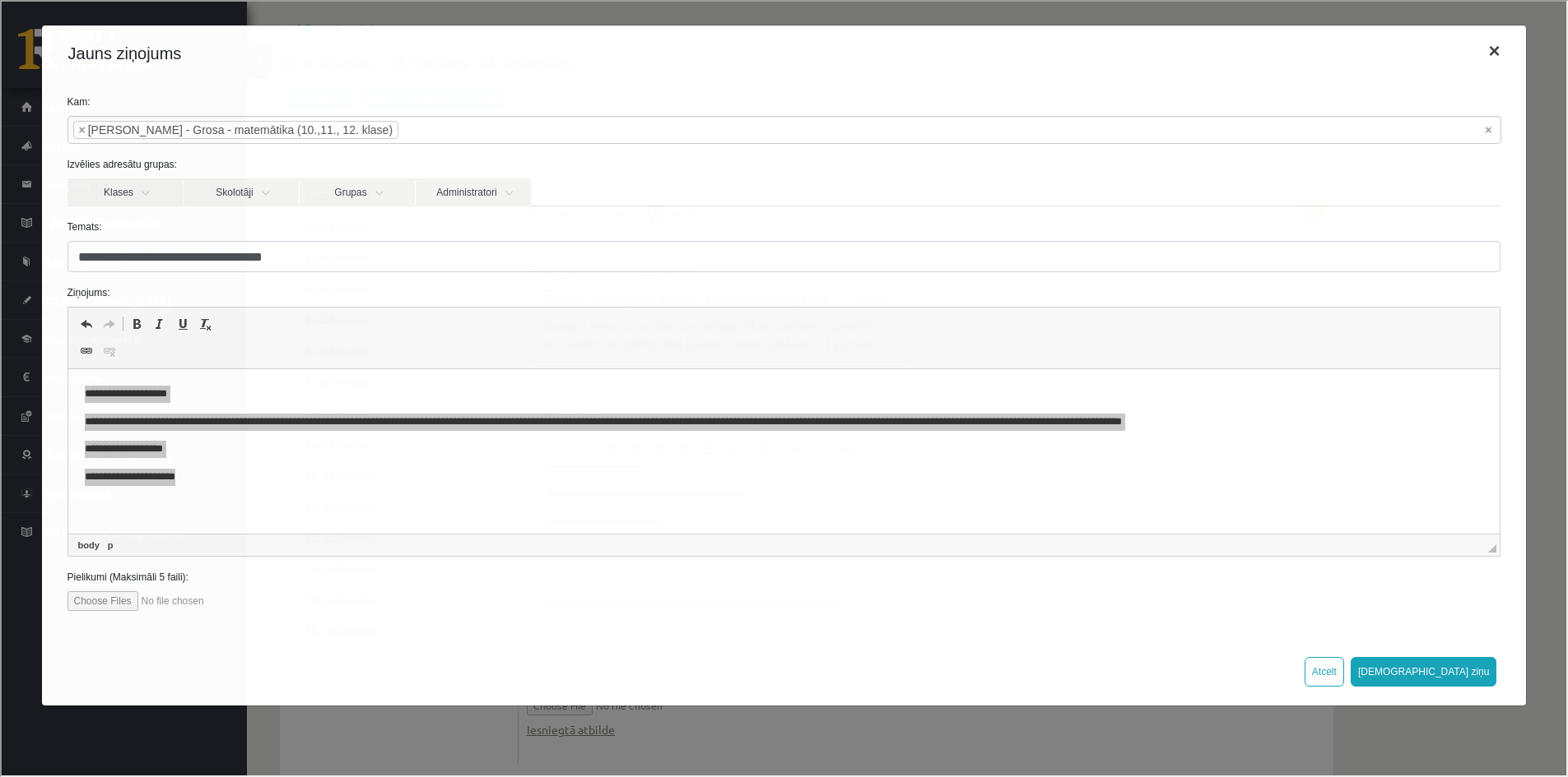
click at [1484, 48] on button "×" at bounding box center [1493, 50] width 38 height 46
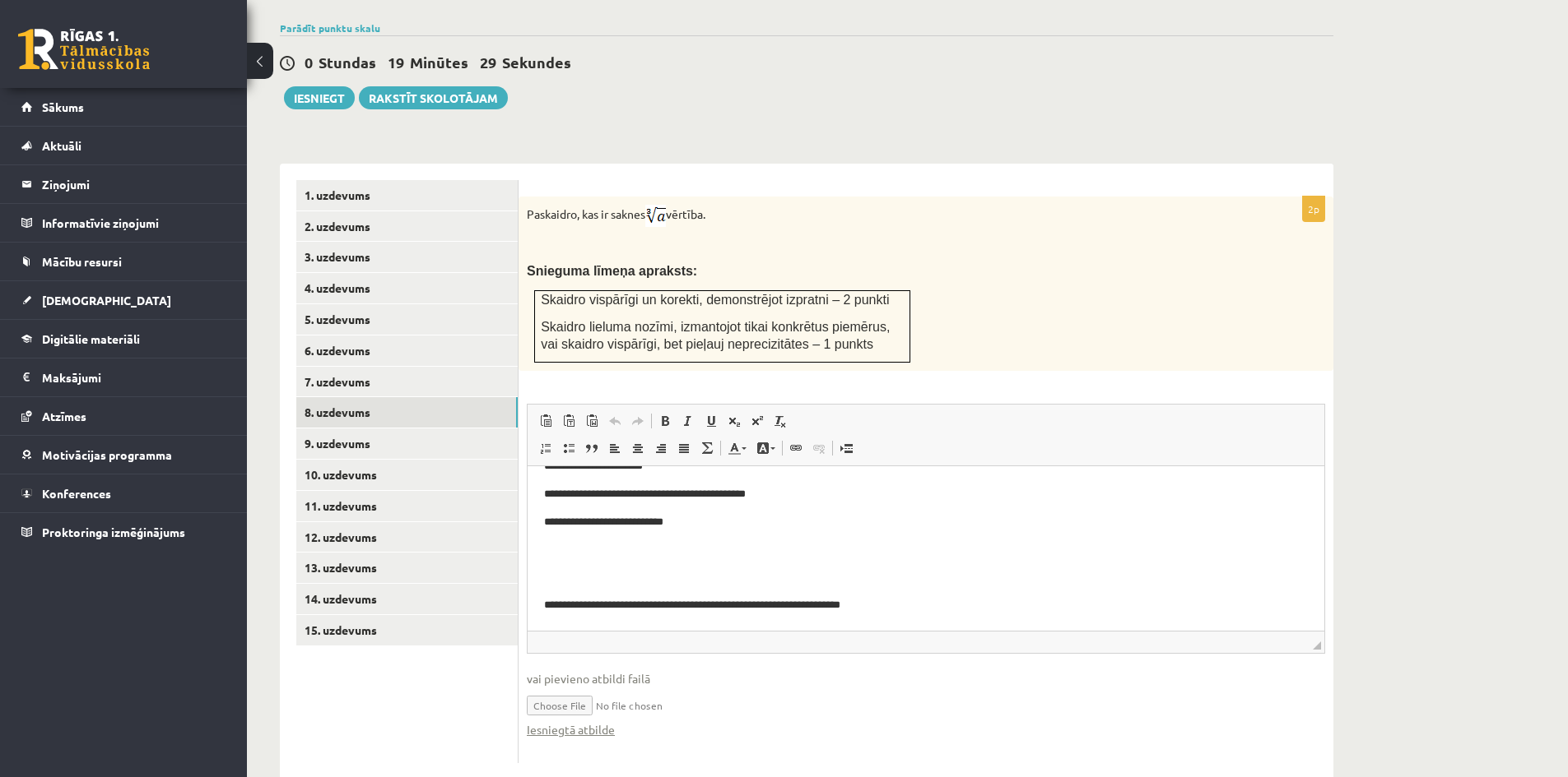
click at [585, 687] on input "file" at bounding box center [926, 704] width 798 height 33
type input "**********"
click at [568, 722] on link "Iesniegtā atbilde" at bounding box center [571, 730] width 88 height 17
click at [341, 429] on link "9. uzdevums" at bounding box center [407, 444] width 222 height 31
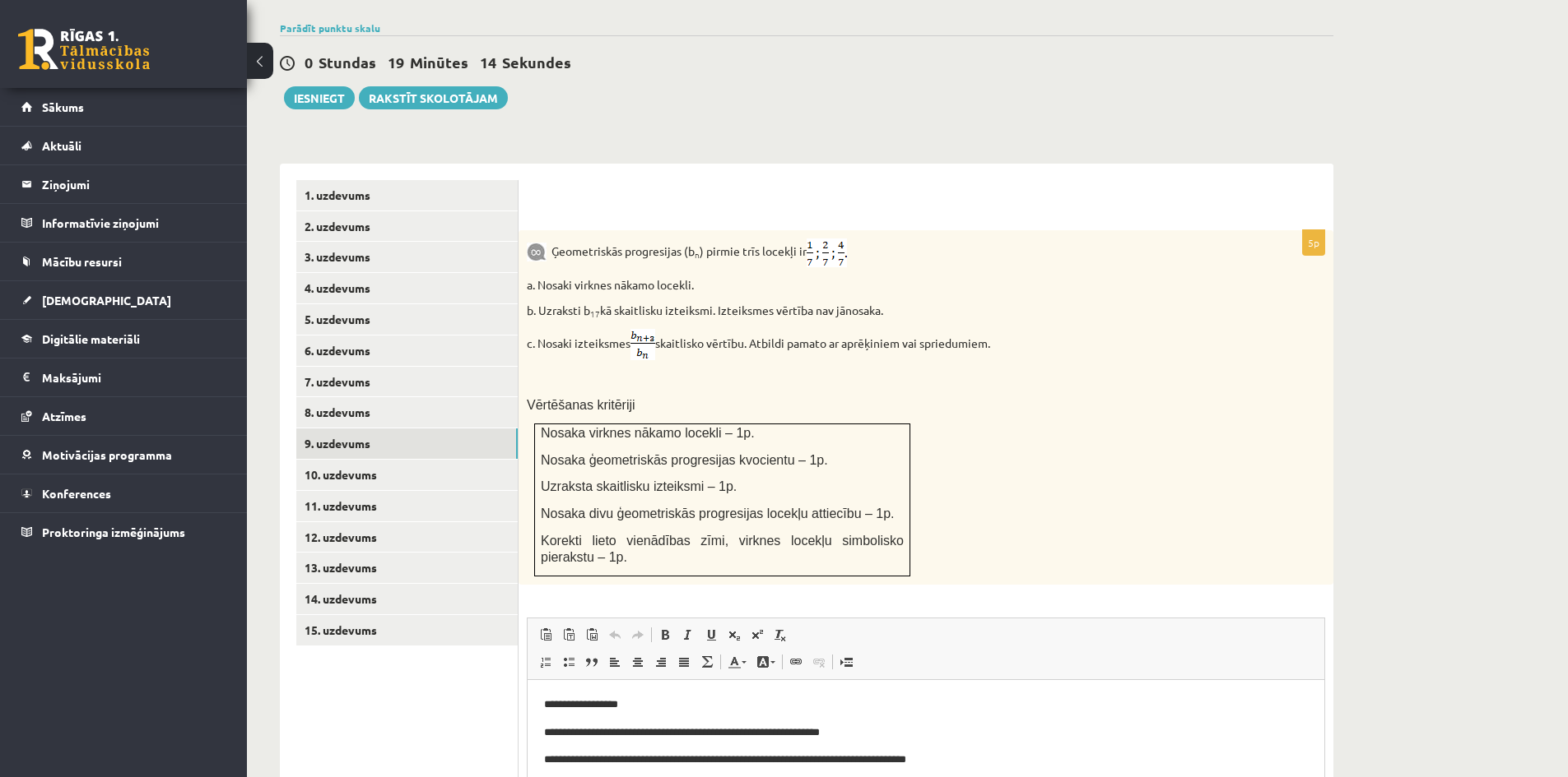
click at [562, 759] on p "**********" at bounding box center [926, 760] width 764 height 17
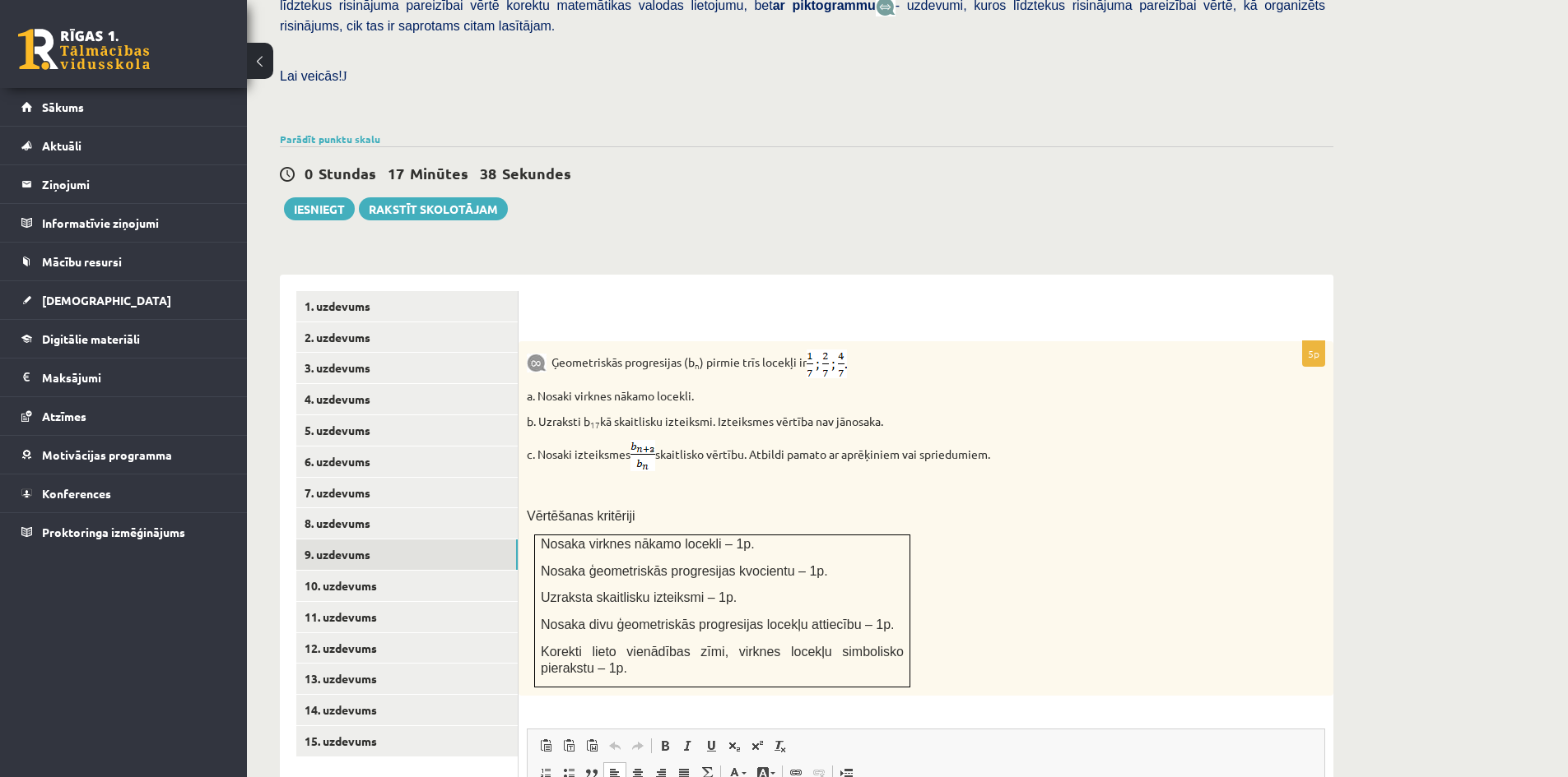
scroll to position [435, 0]
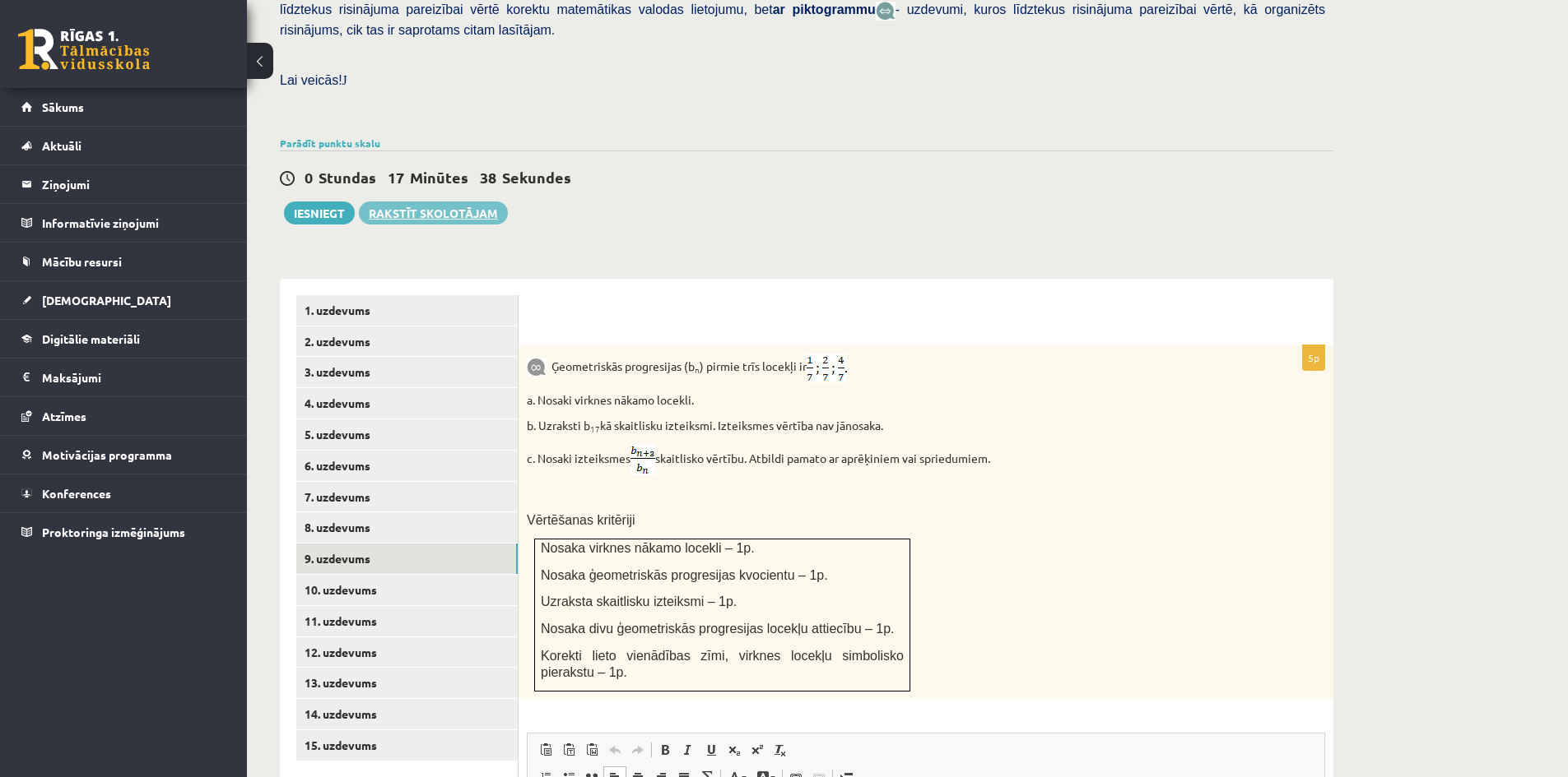
click at [442, 201] on link "Rakstīt skolotājam" at bounding box center [434, 213] width 149 height 23
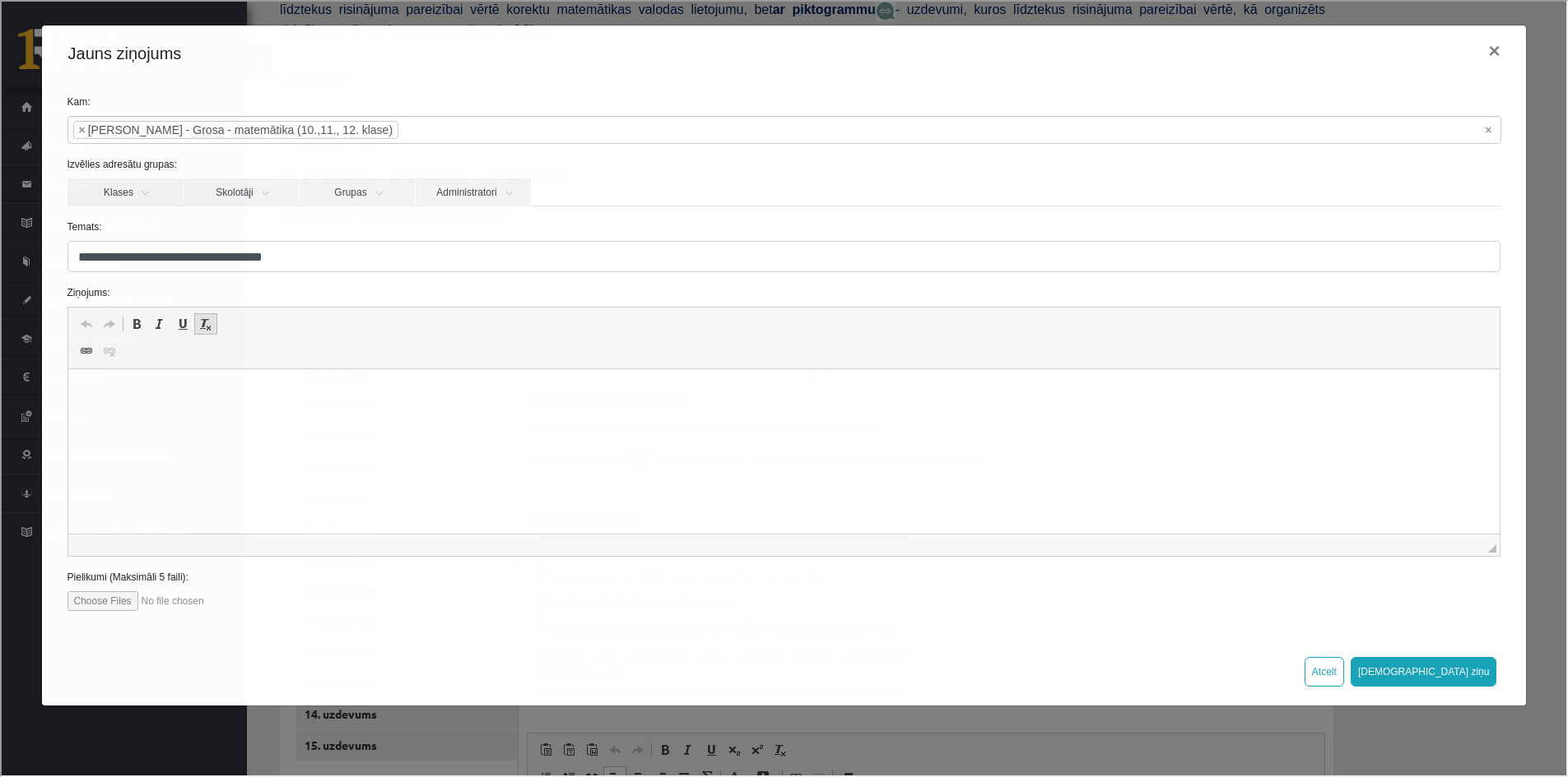
scroll to position [0, 0]
click at [174, 389] on p "Bagātinātā teksta redaktors, wiswyg-editor-47024806348860-1757688321-458" at bounding box center [783, 394] width 1399 height 17
click at [81, 396] on html "**********" at bounding box center [783, 394] width 1431 height 51
drag, startPoint x: 82, startPoint y: 390, endPoint x: 254, endPoint y: 419, distance: 174.4
click at [254, 419] on html "**********" at bounding box center [783, 394] width 1431 height 51
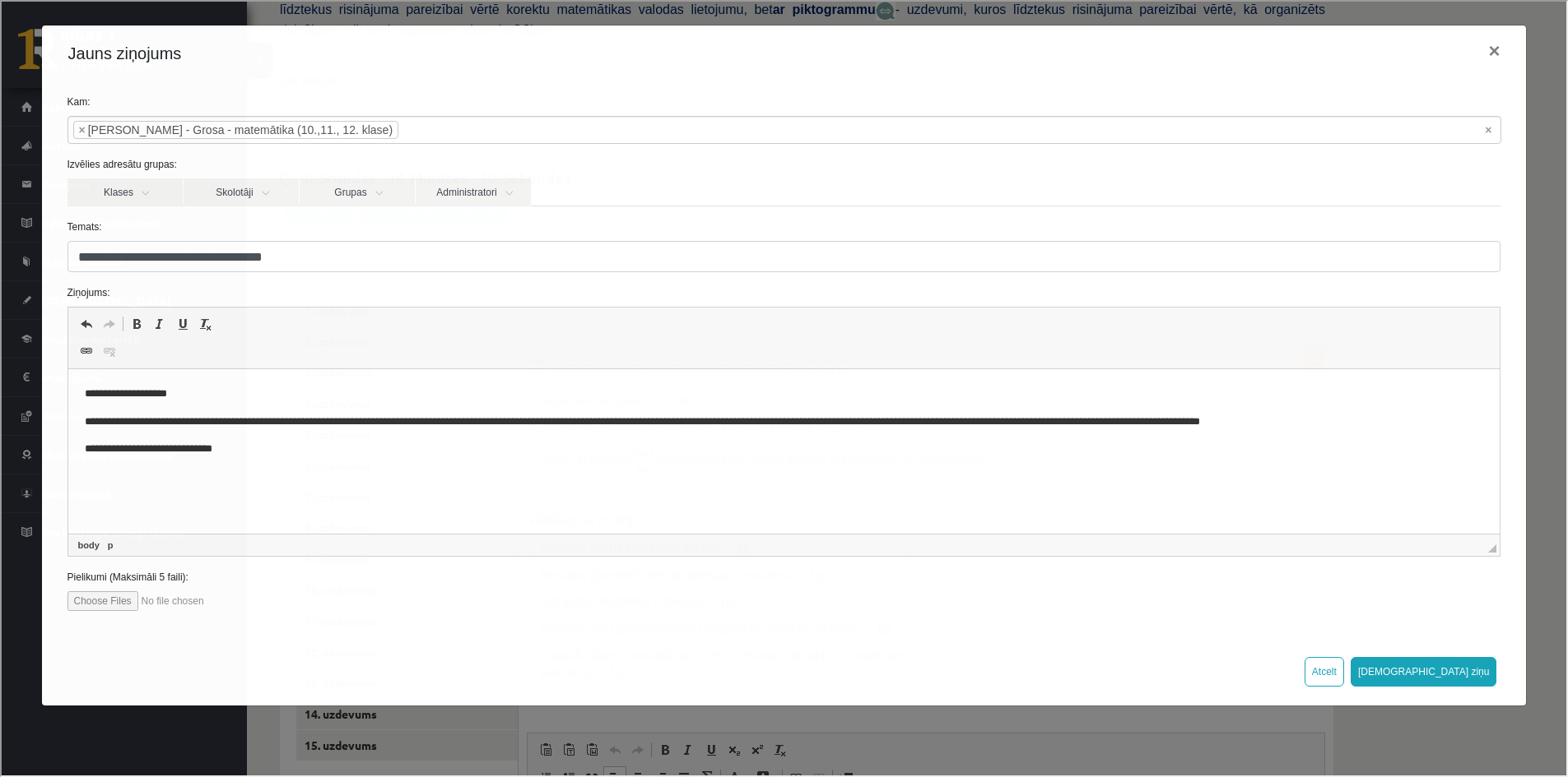
click at [1352, 420] on p "**********" at bounding box center [783, 422] width 1399 height 17
click at [630, 431] on body "**********" at bounding box center [783, 422] width 1399 height 73
click at [142, 189] on link "Klases" at bounding box center [123, 190] width 116 height 28
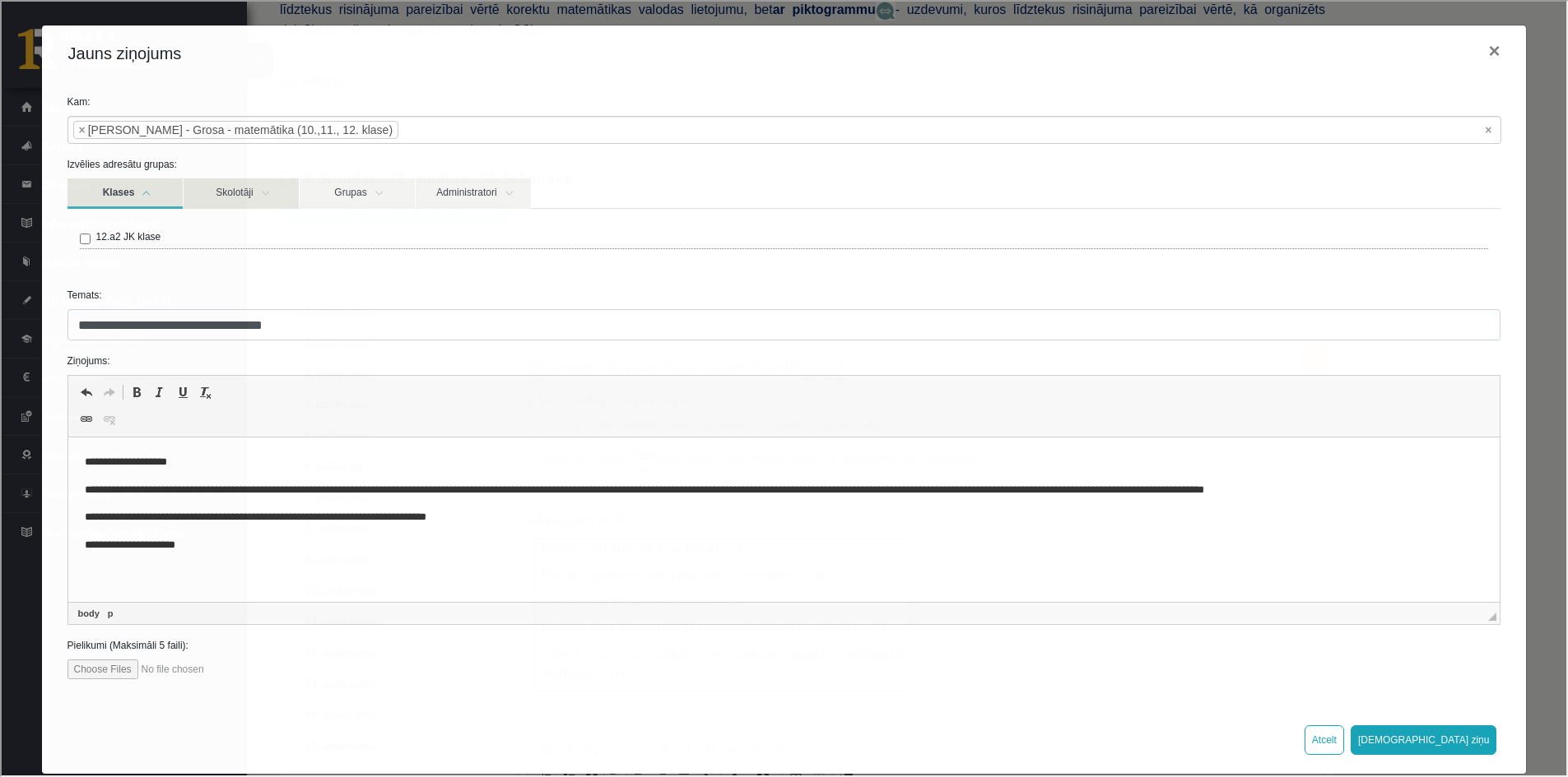
click at [277, 195] on link "Skolotāji" at bounding box center [239, 192] width 116 height 31
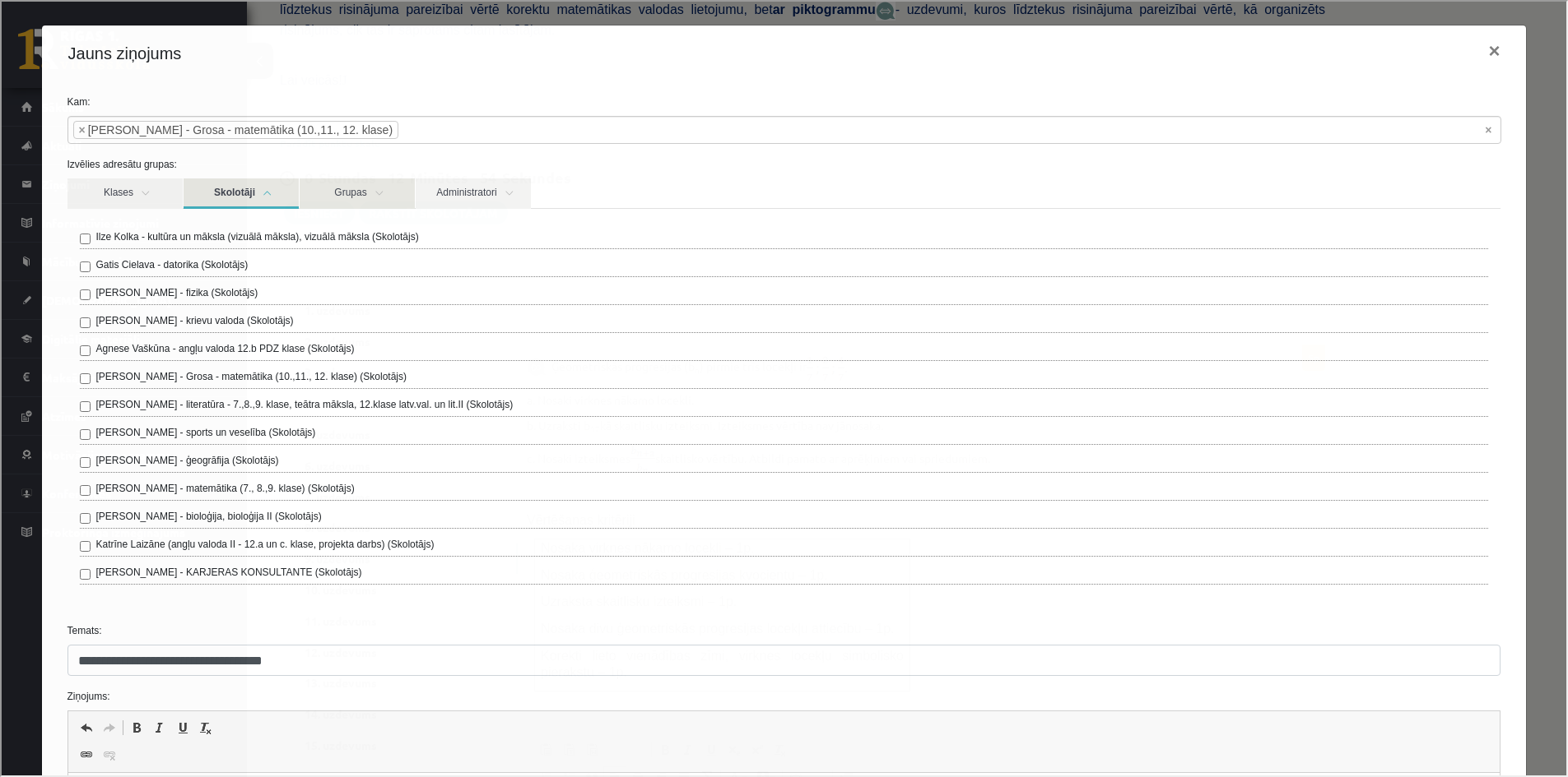
click at [381, 197] on link "Grupas" at bounding box center [355, 192] width 116 height 31
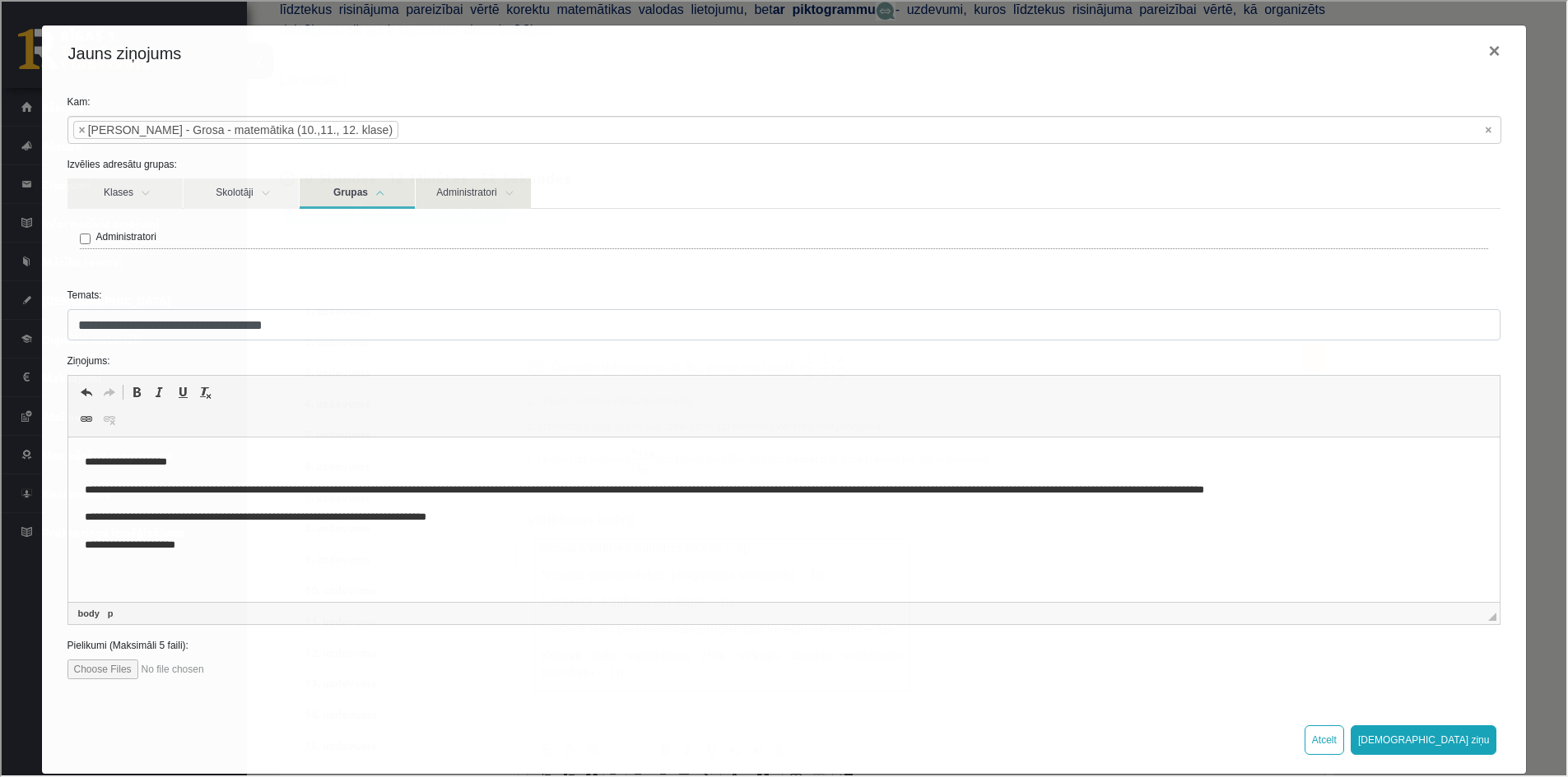
click at [450, 194] on link "Administratori" at bounding box center [471, 192] width 116 height 31
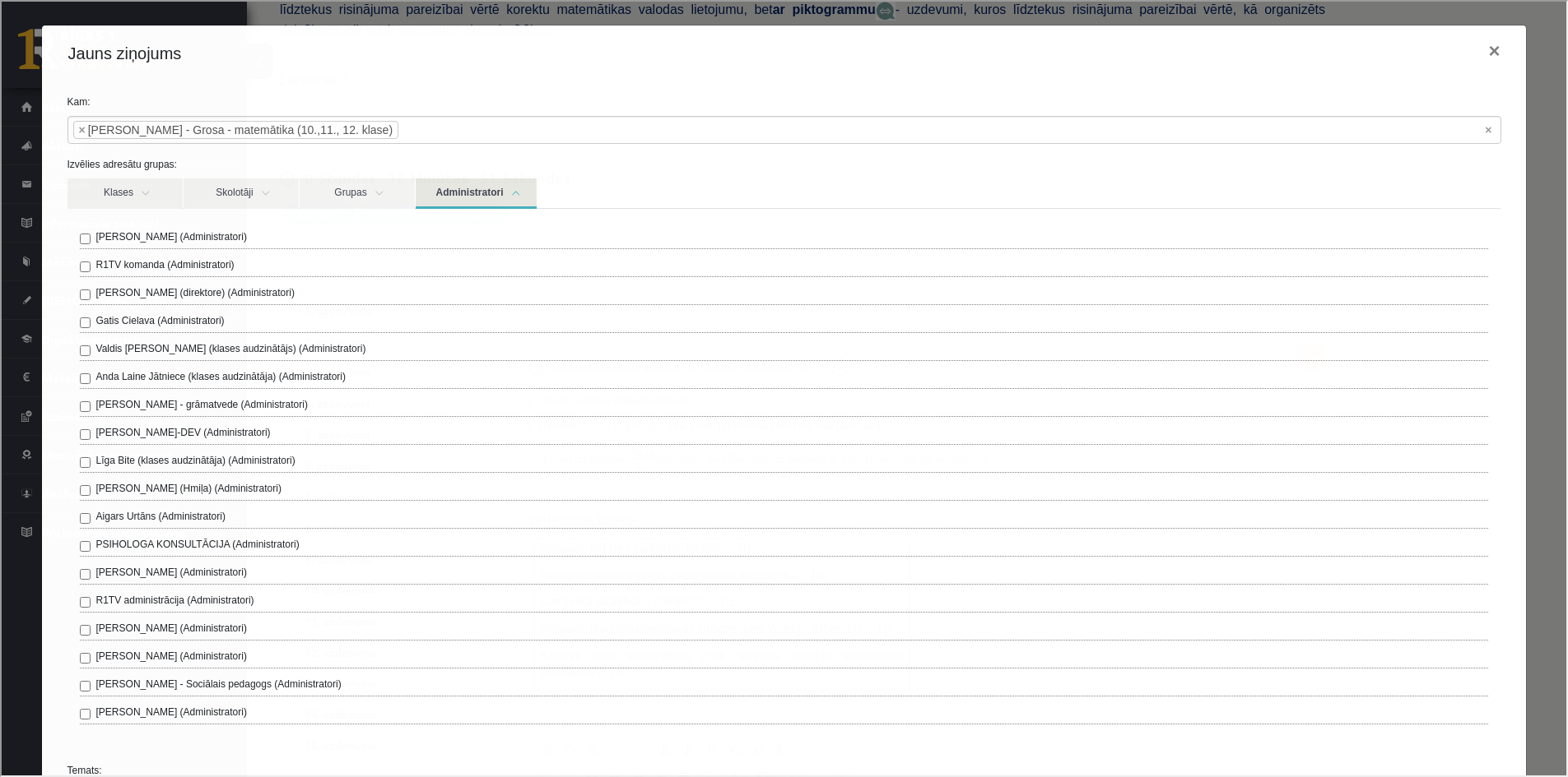
click at [450, 194] on link "Administratori" at bounding box center [474, 192] width 121 height 31
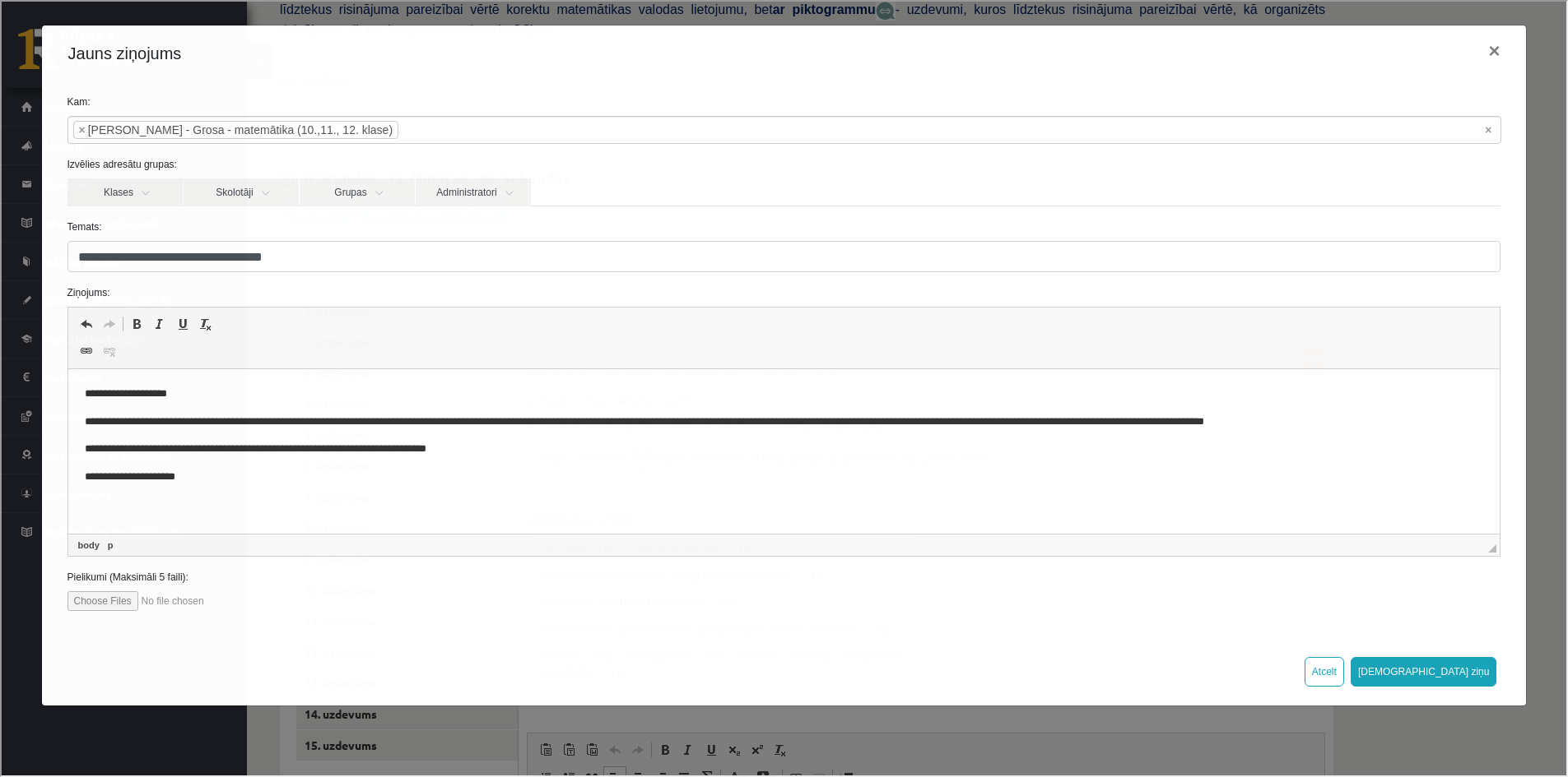
click at [103, 603] on input "file" at bounding box center [159, 599] width 187 height 20
click at [128, 598] on input "file" at bounding box center [159, 599] width 187 height 20
click at [181, 598] on input "file" at bounding box center [159, 599] width 187 height 20
type input "**********"
click at [206, 91] on div "**********" at bounding box center [782, 358] width 1485 height 556
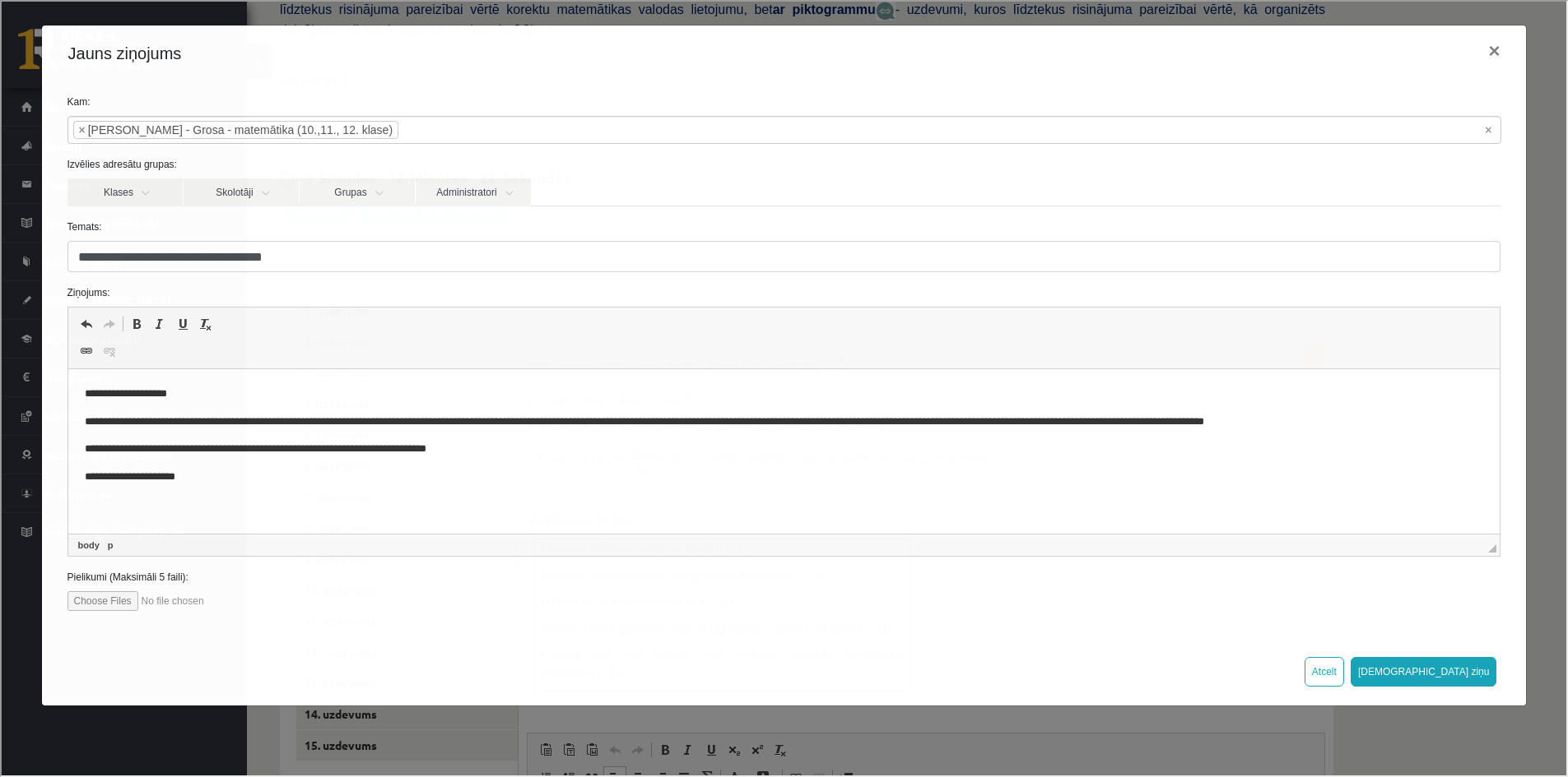
click at [1258, 421] on p "**********" at bounding box center [783, 422] width 1399 height 17
click at [235, 446] on p "**********" at bounding box center [783, 450] width 1399 height 17
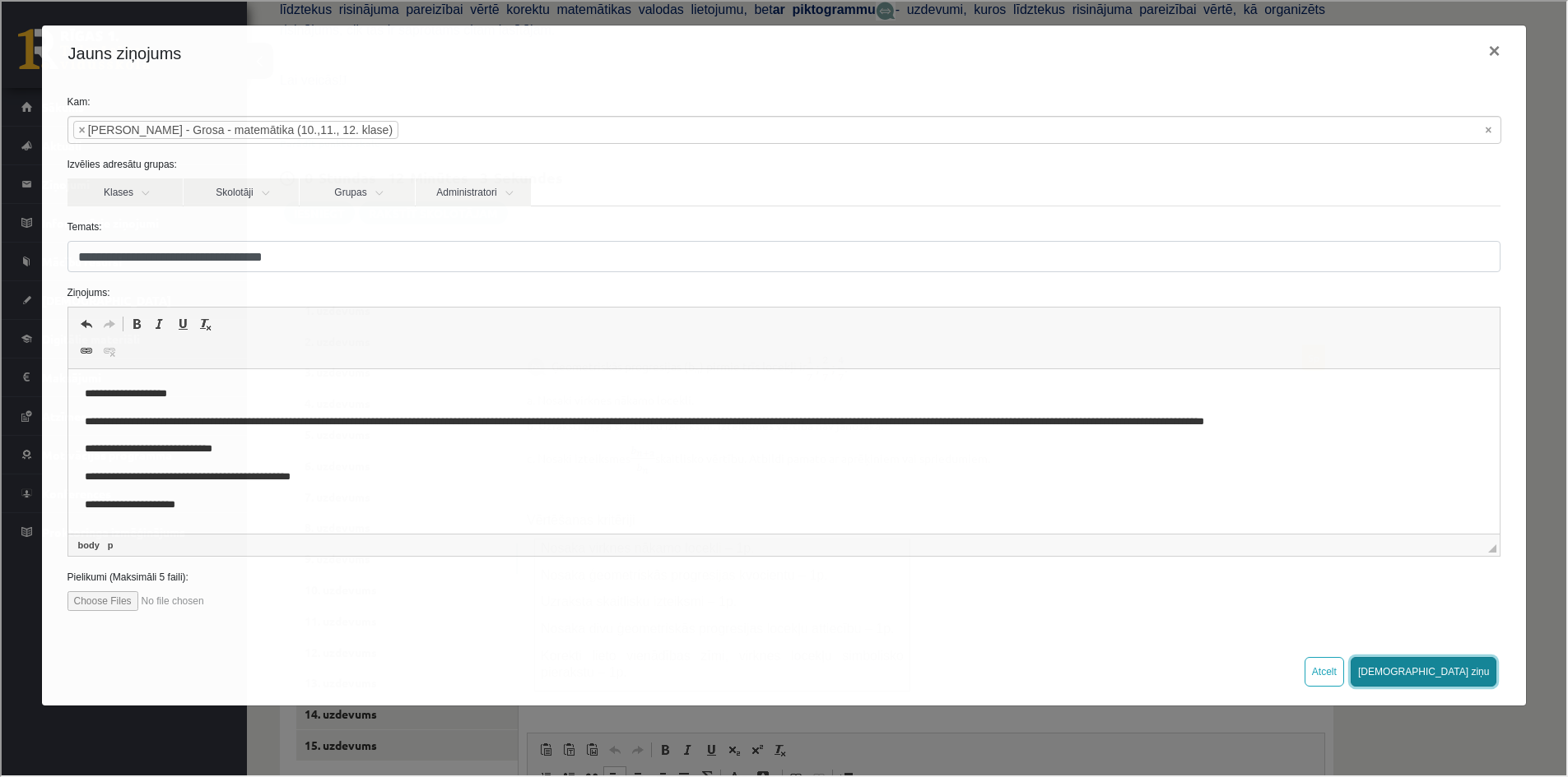
click at [1456, 673] on button "Sūtīt ziņu" at bounding box center [1421, 670] width 146 height 30
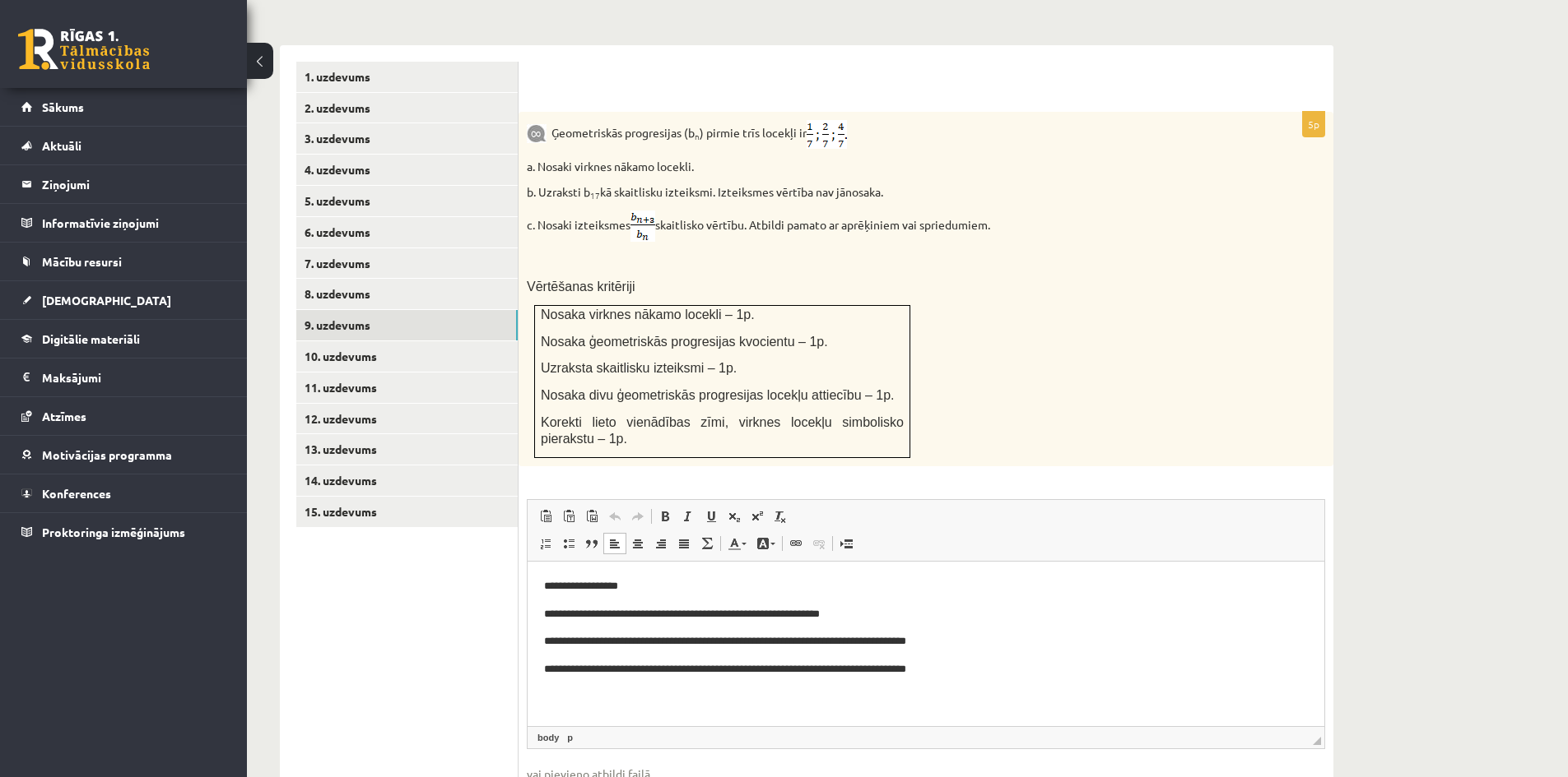
scroll to position [517, 0]
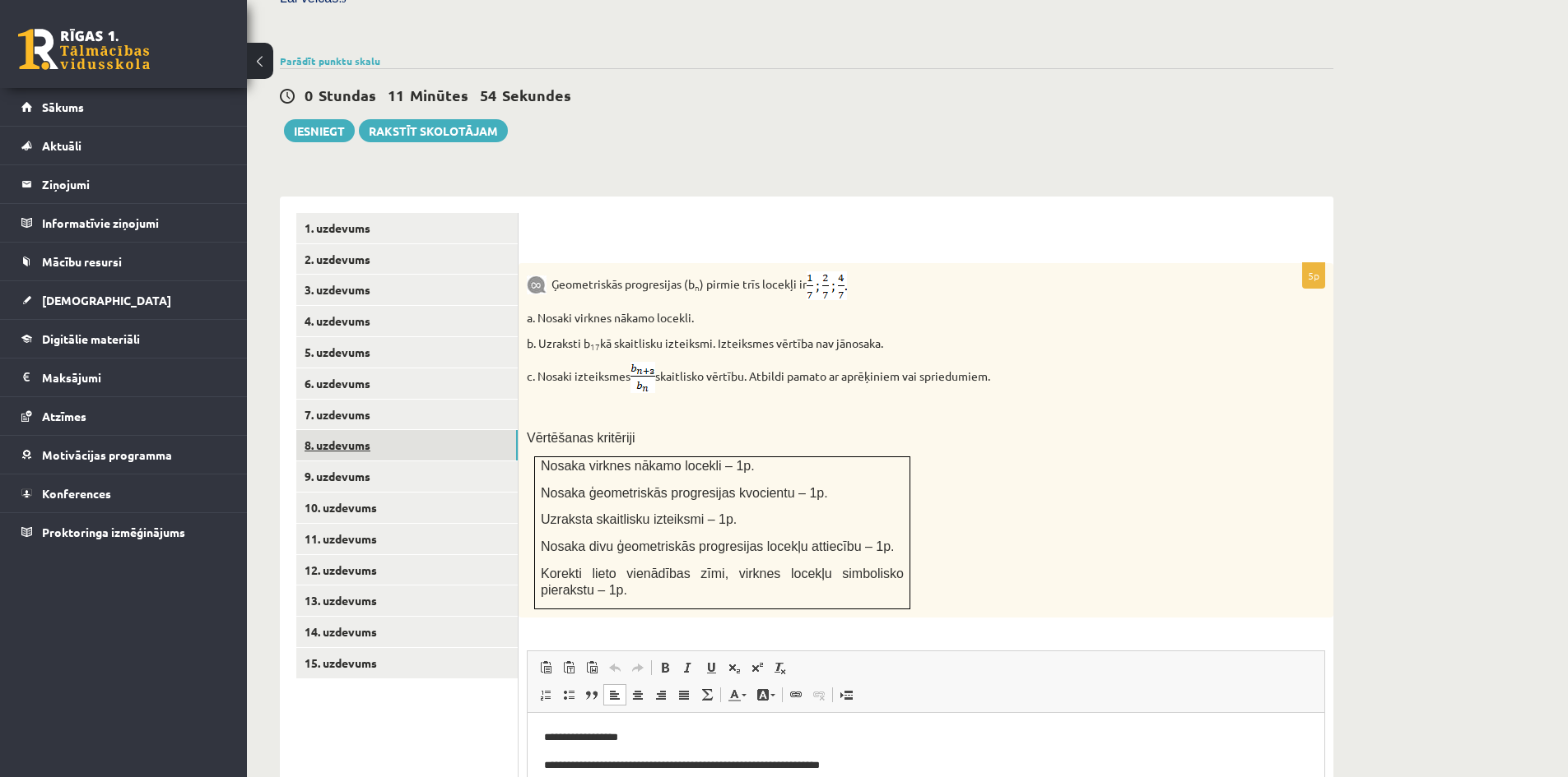
click at [365, 430] on link "8. uzdevums" at bounding box center [407, 446] width 222 height 31
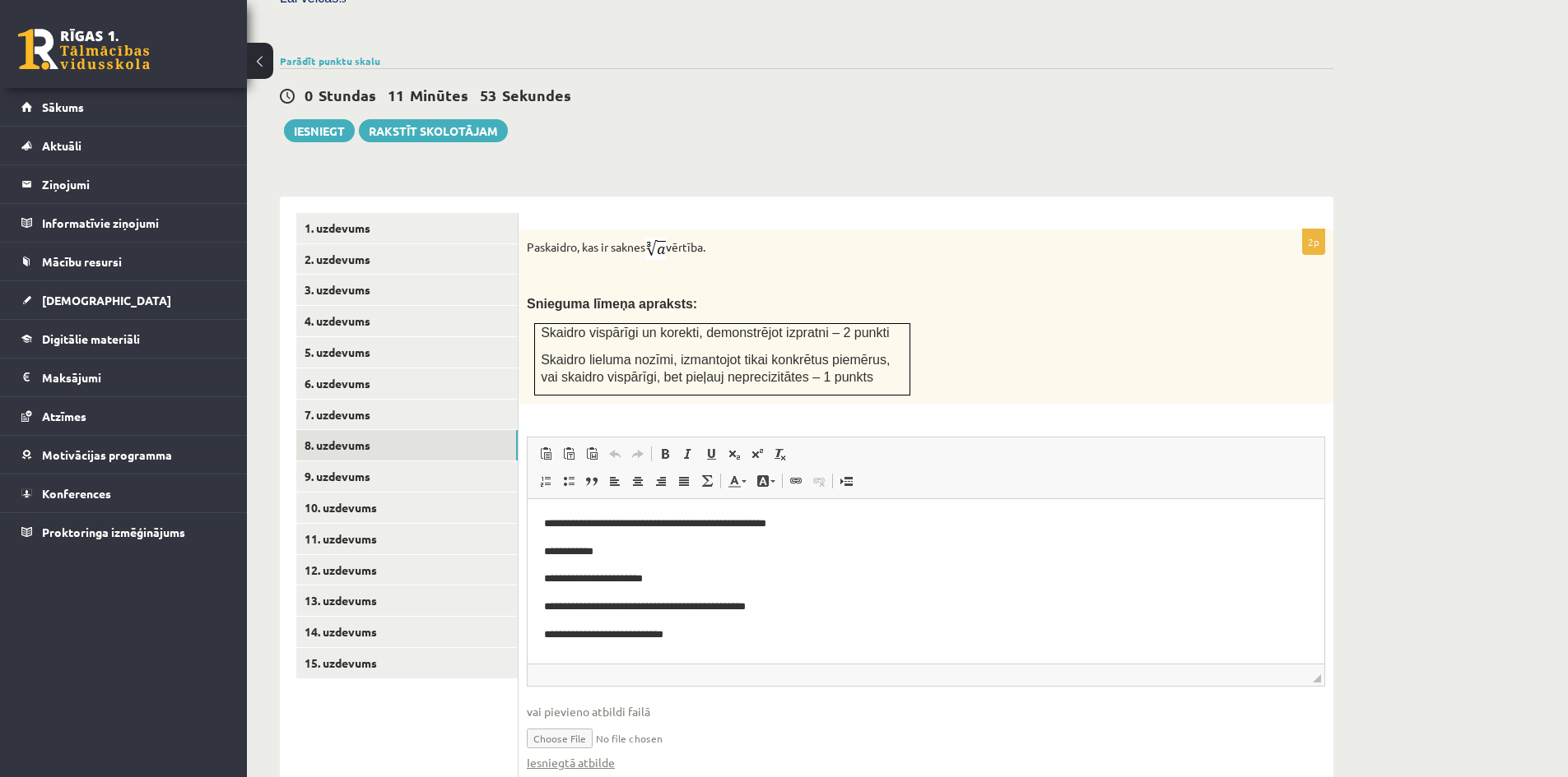
scroll to position [0, 0]
click at [578, 721] on input "file" at bounding box center [926, 737] width 798 height 33
type input "**********"
click at [597, 754] on link "Iesniegtā atbilde" at bounding box center [571, 763] width 88 height 17
click at [350, 461] on link "9. uzdevums" at bounding box center [407, 476] width 222 height 31
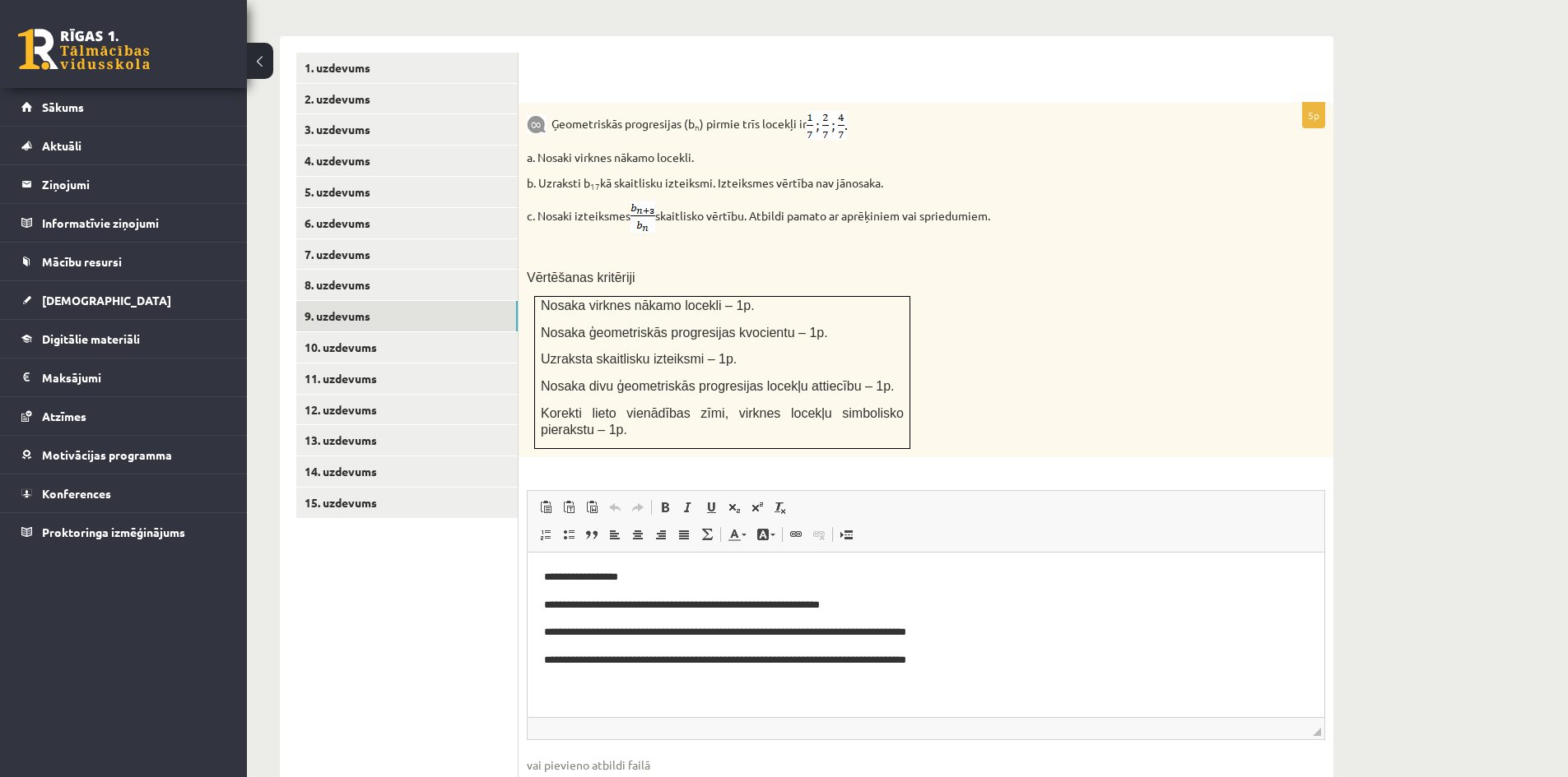
scroll to position [765, 0]
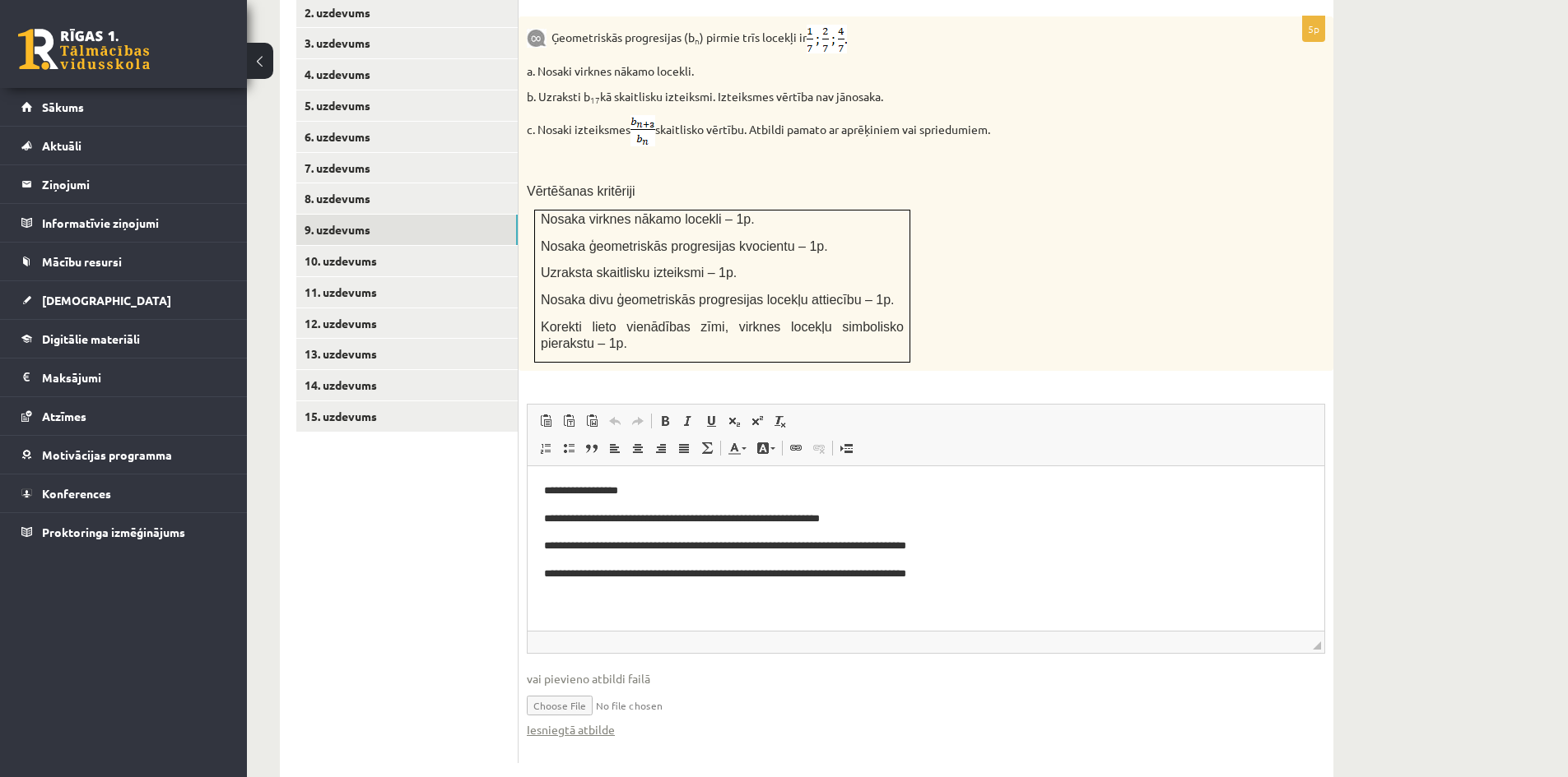
click at [591, 687] on input "file" at bounding box center [926, 704] width 798 height 33
type input "**********"
click at [579, 722] on link "Iesniegtā atbilde" at bounding box center [571, 730] width 88 height 17
click at [344, 246] on link "10. uzdevums" at bounding box center [407, 262] width 222 height 31
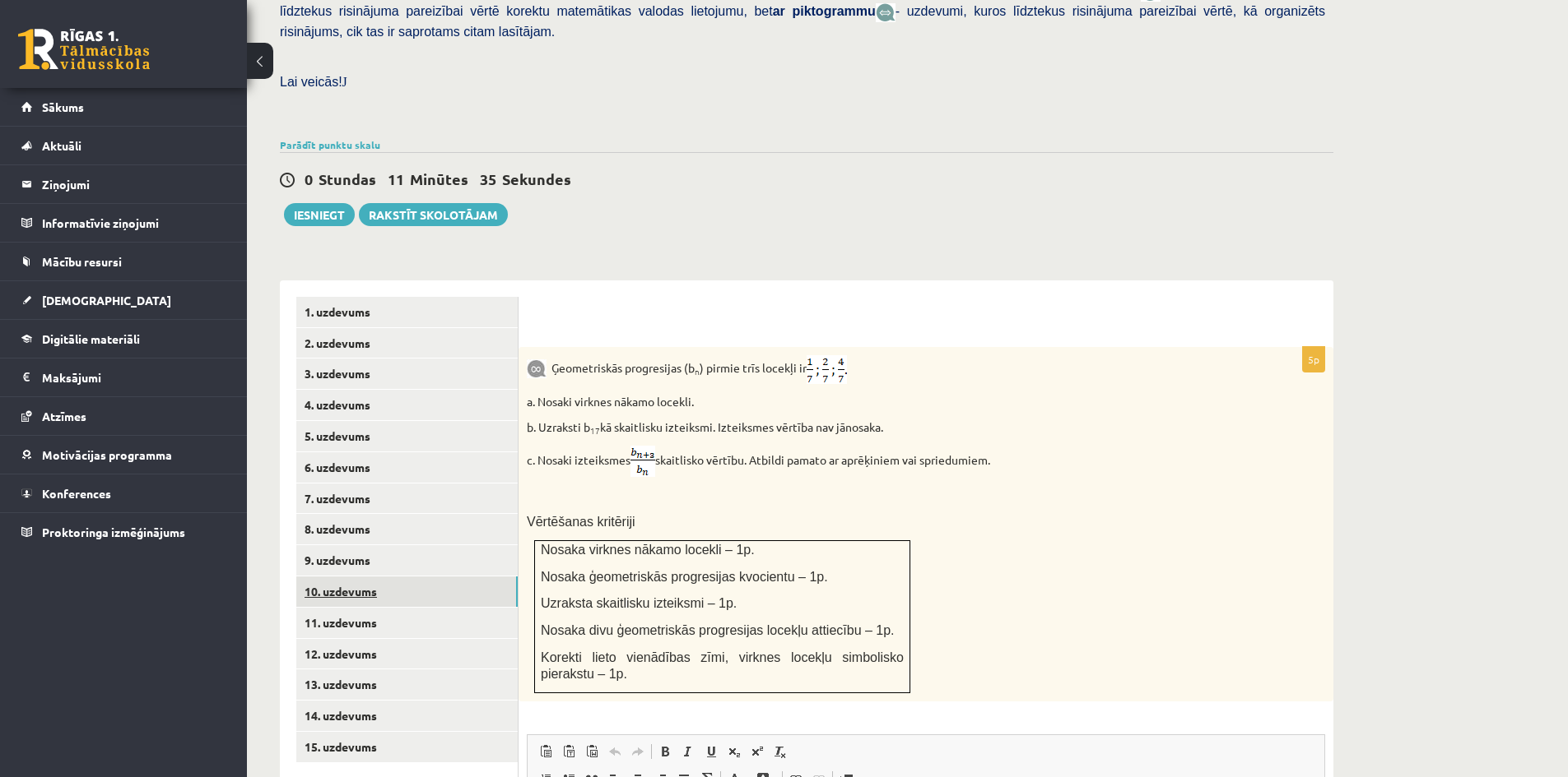
click at [344, 226] on div "Matemātika JK 12.a2 klase 1. ieskaite , Milāna Nāgele (12.a2 JK klase) Pārbaude…" at bounding box center [807, 387] width 1119 height 1514
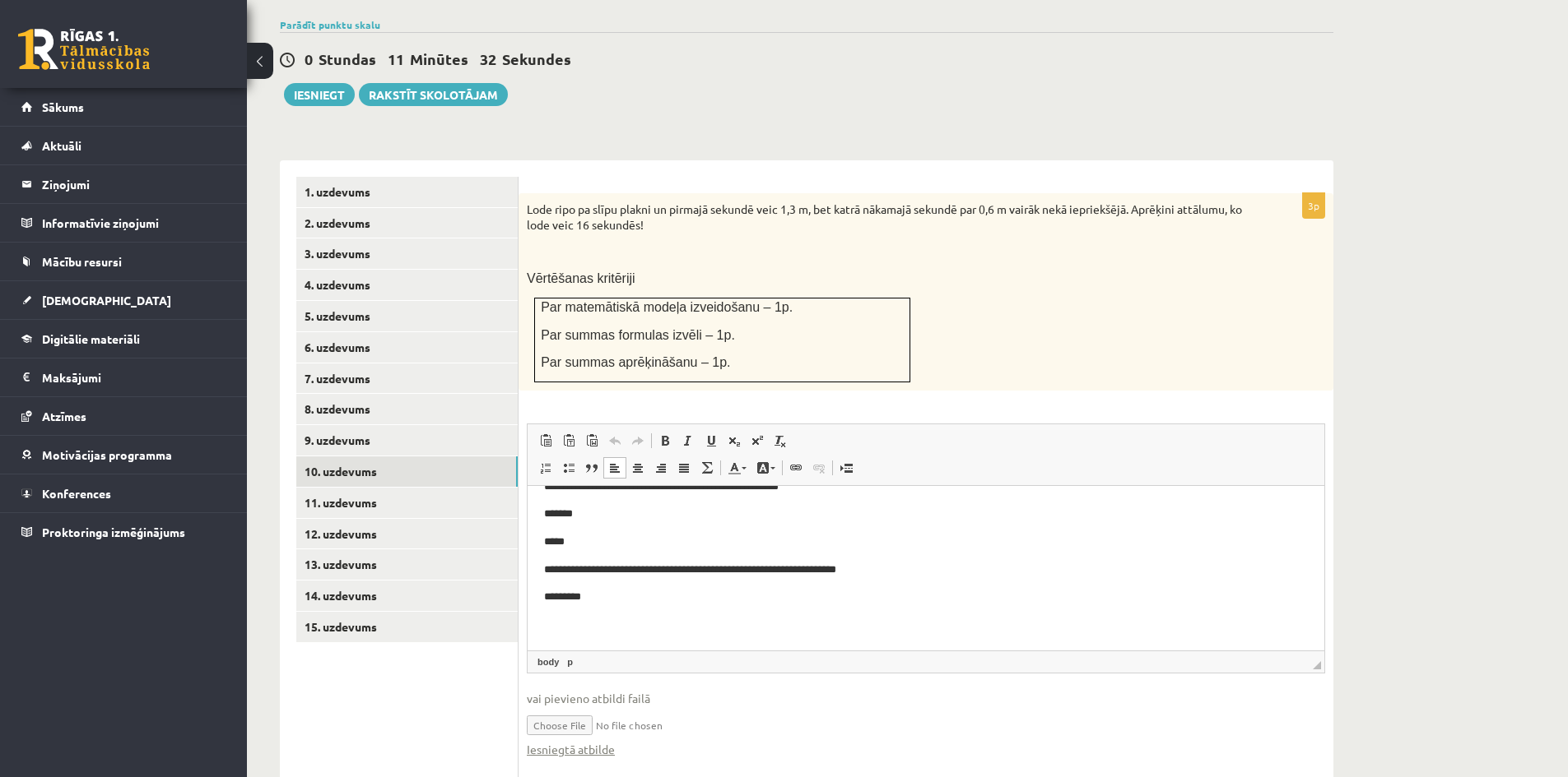
scroll to position [574, 0]
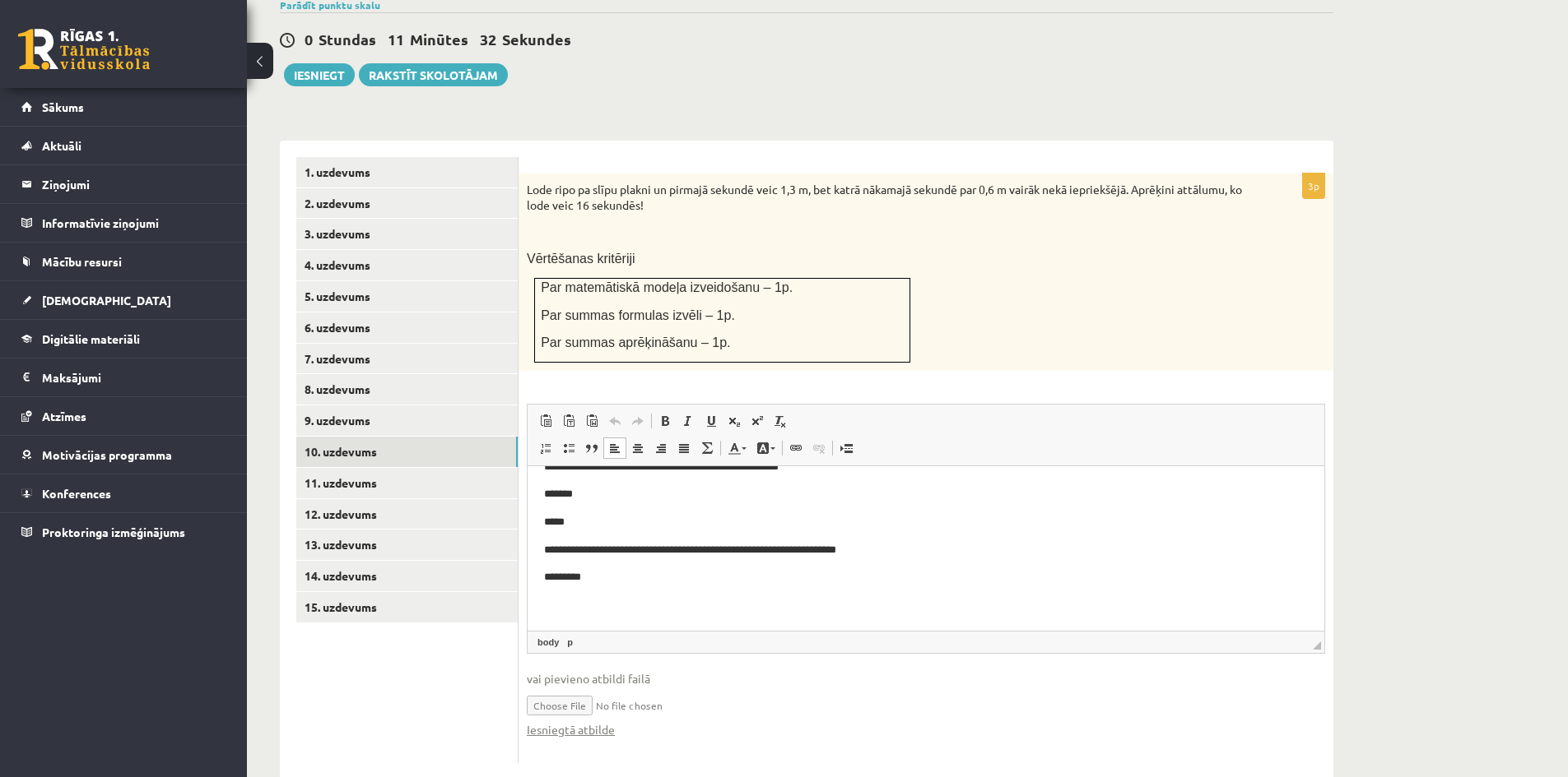
click at [586, 687] on input "file" at bounding box center [926, 704] width 798 height 33
type input "**********"
click at [575, 722] on link "Iesniegtā atbilde" at bounding box center [571, 730] width 88 height 17
click at [350, 468] on link "11. uzdevums" at bounding box center [407, 483] width 222 height 31
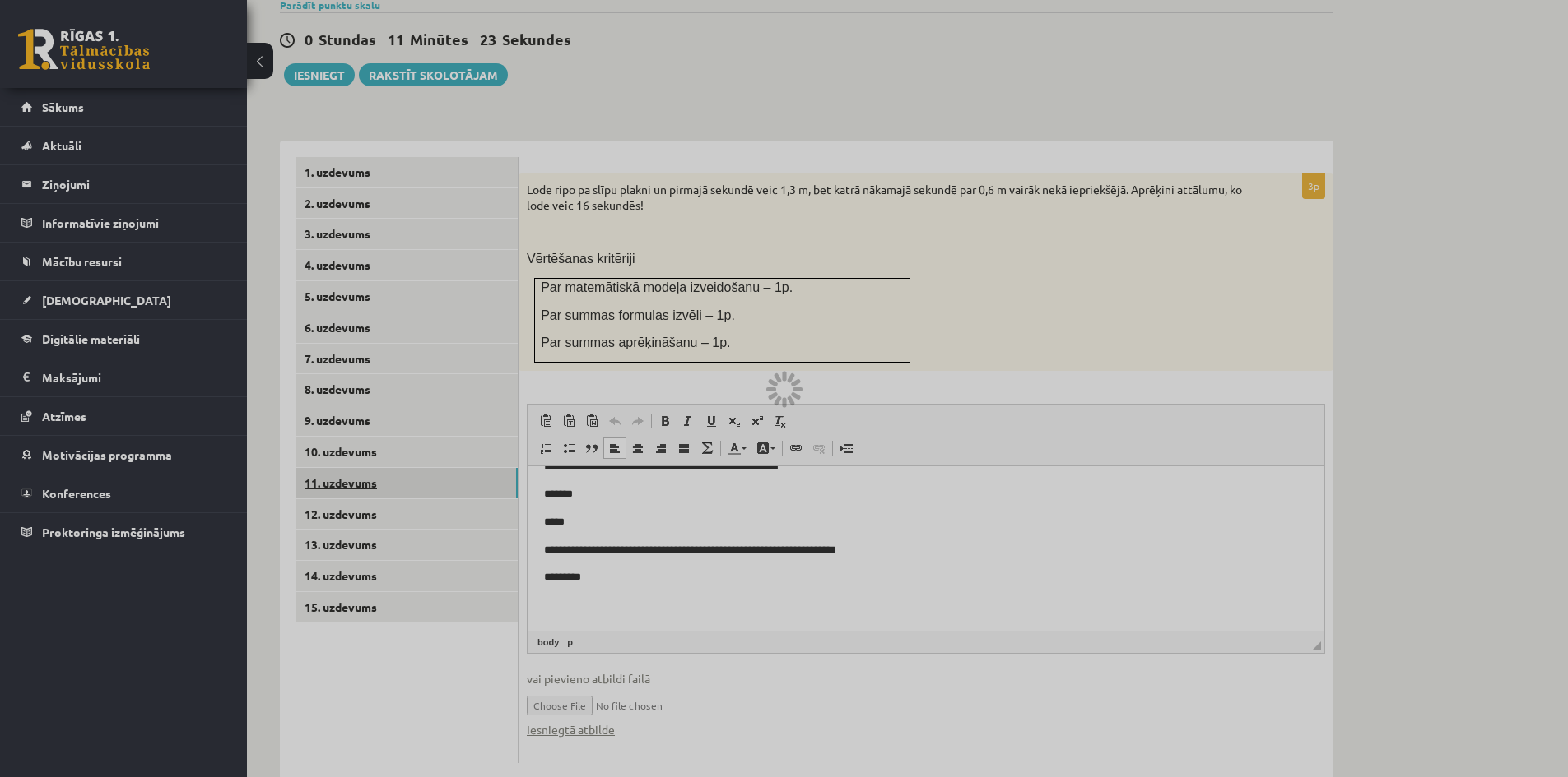
scroll to position [442, 0]
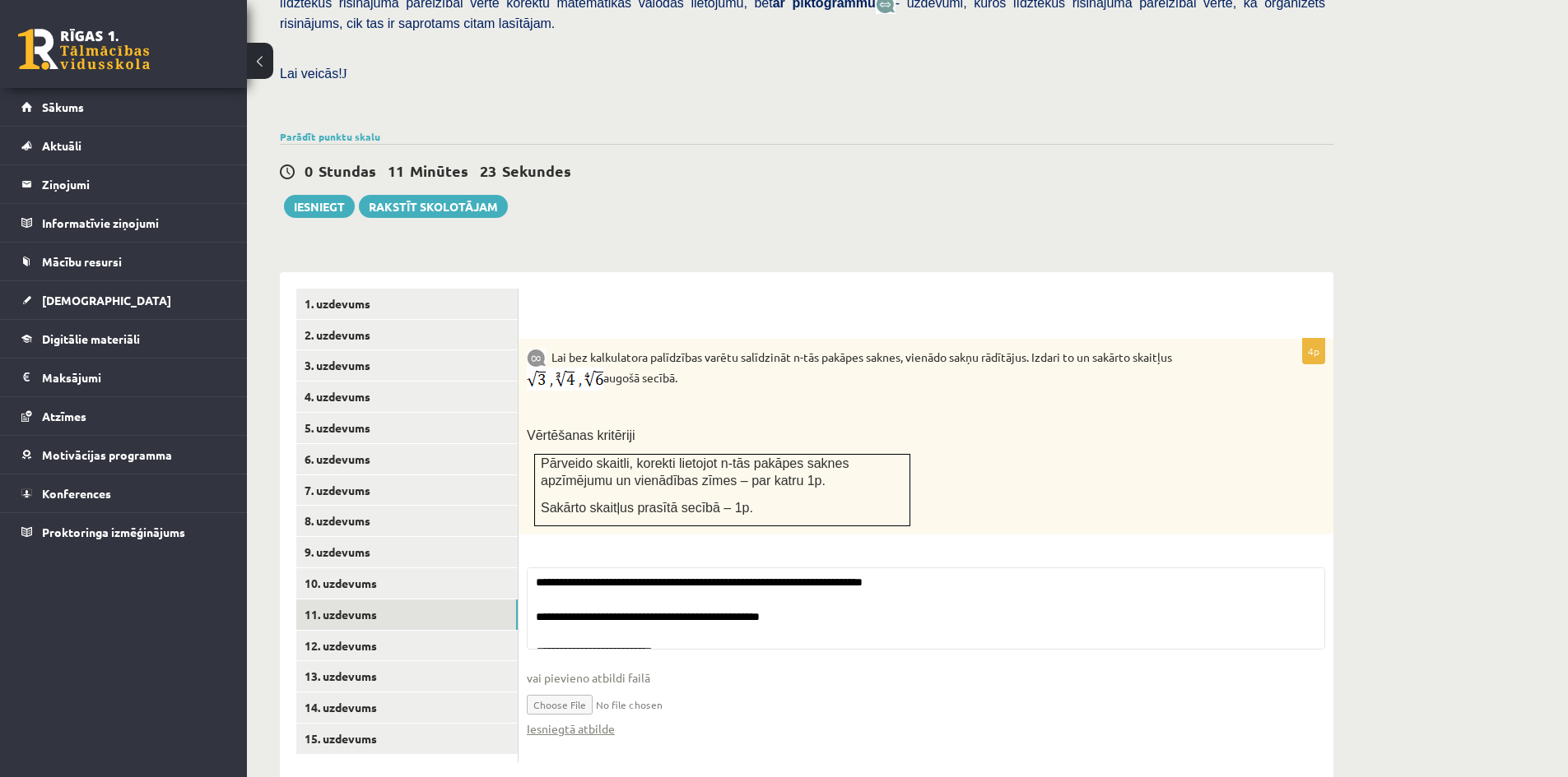
click at [584, 687] on input "file" at bounding box center [926, 704] width 798 height 33
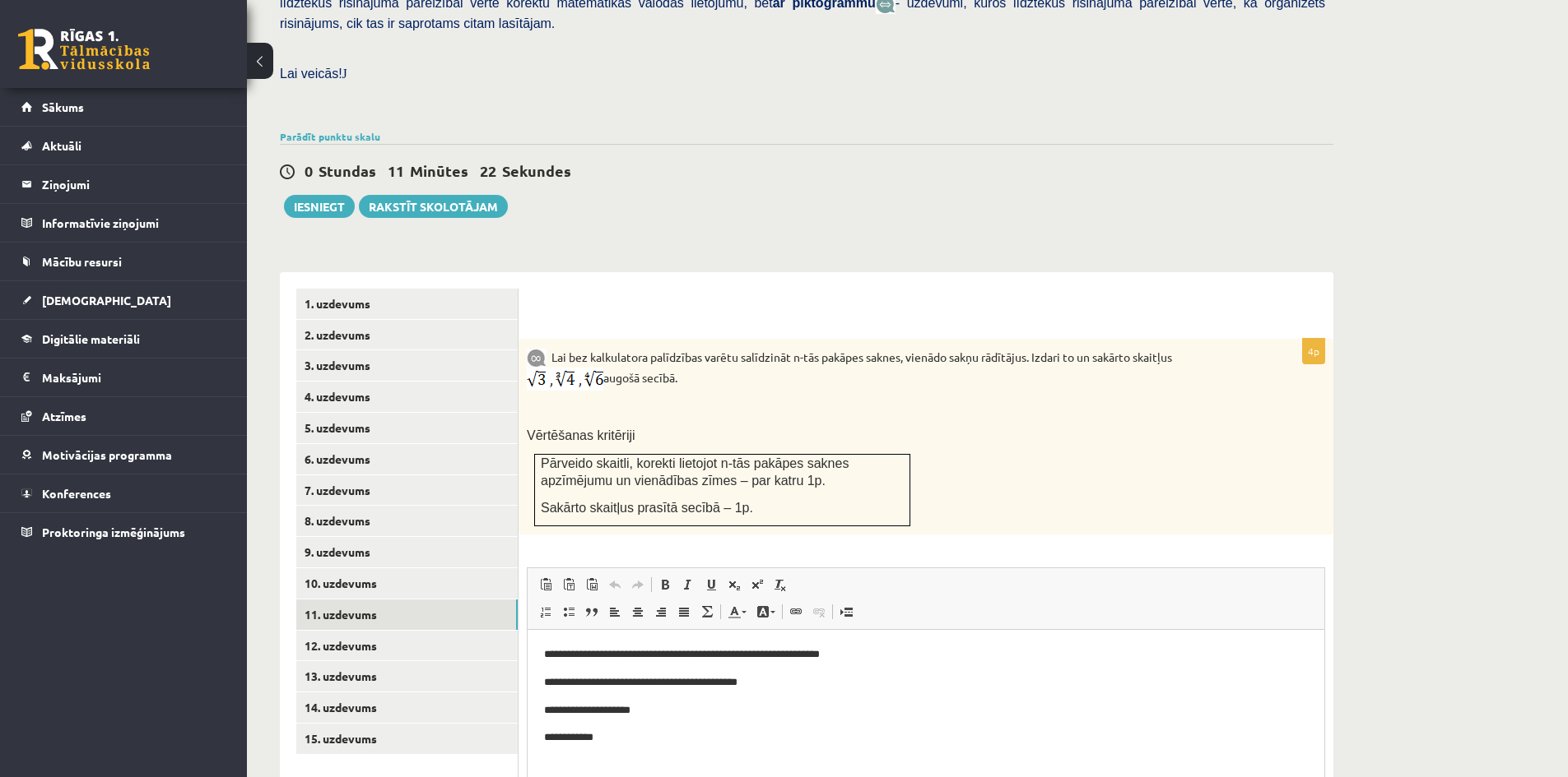
scroll to position [0, 0]
type input "**********"
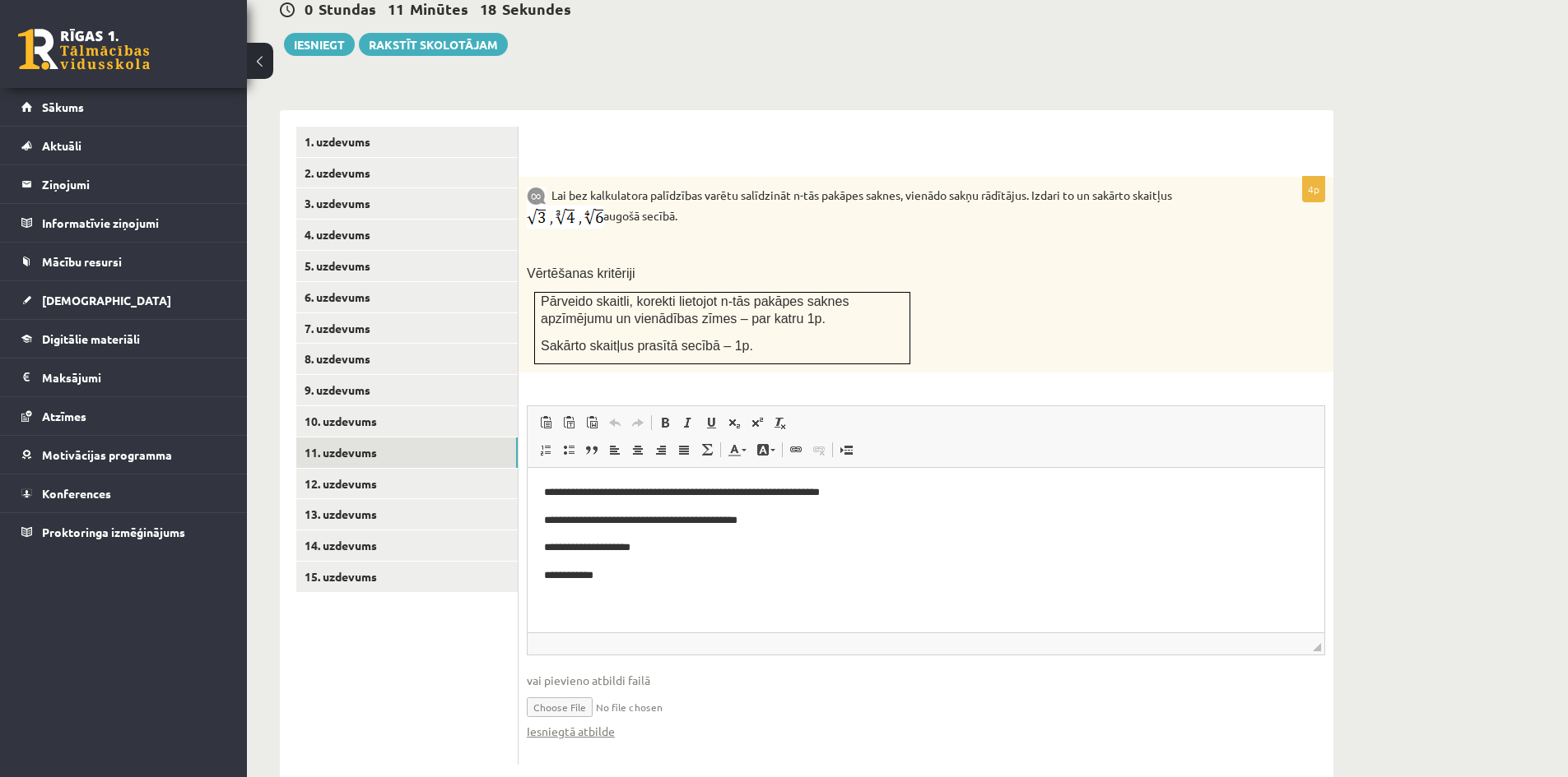
scroll to position [605, 0]
click at [594, 722] on link "Iesniegtā atbilde" at bounding box center [571, 730] width 88 height 17
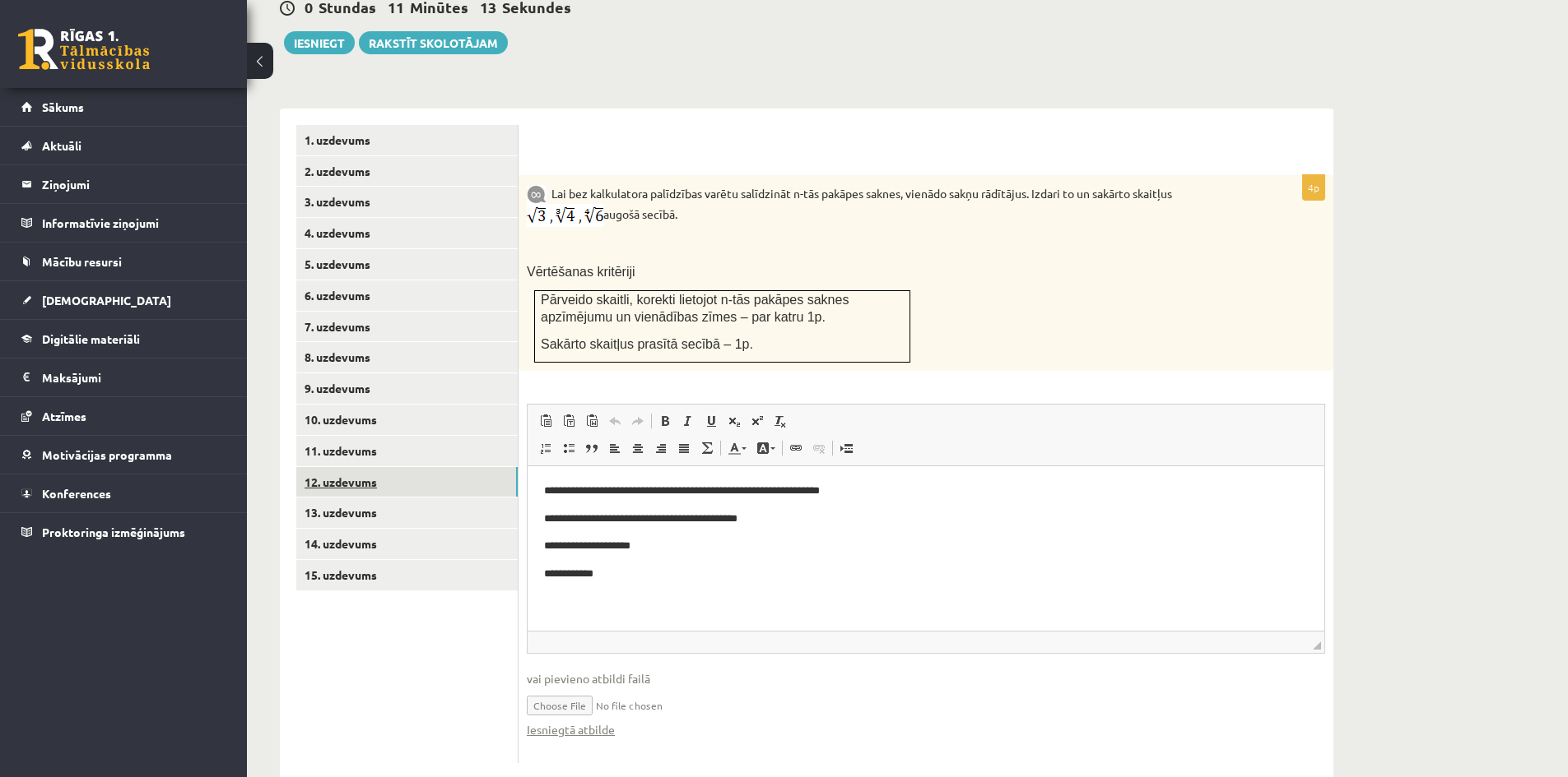
click at [339, 467] on link "12. uzdevums" at bounding box center [407, 482] width 222 height 31
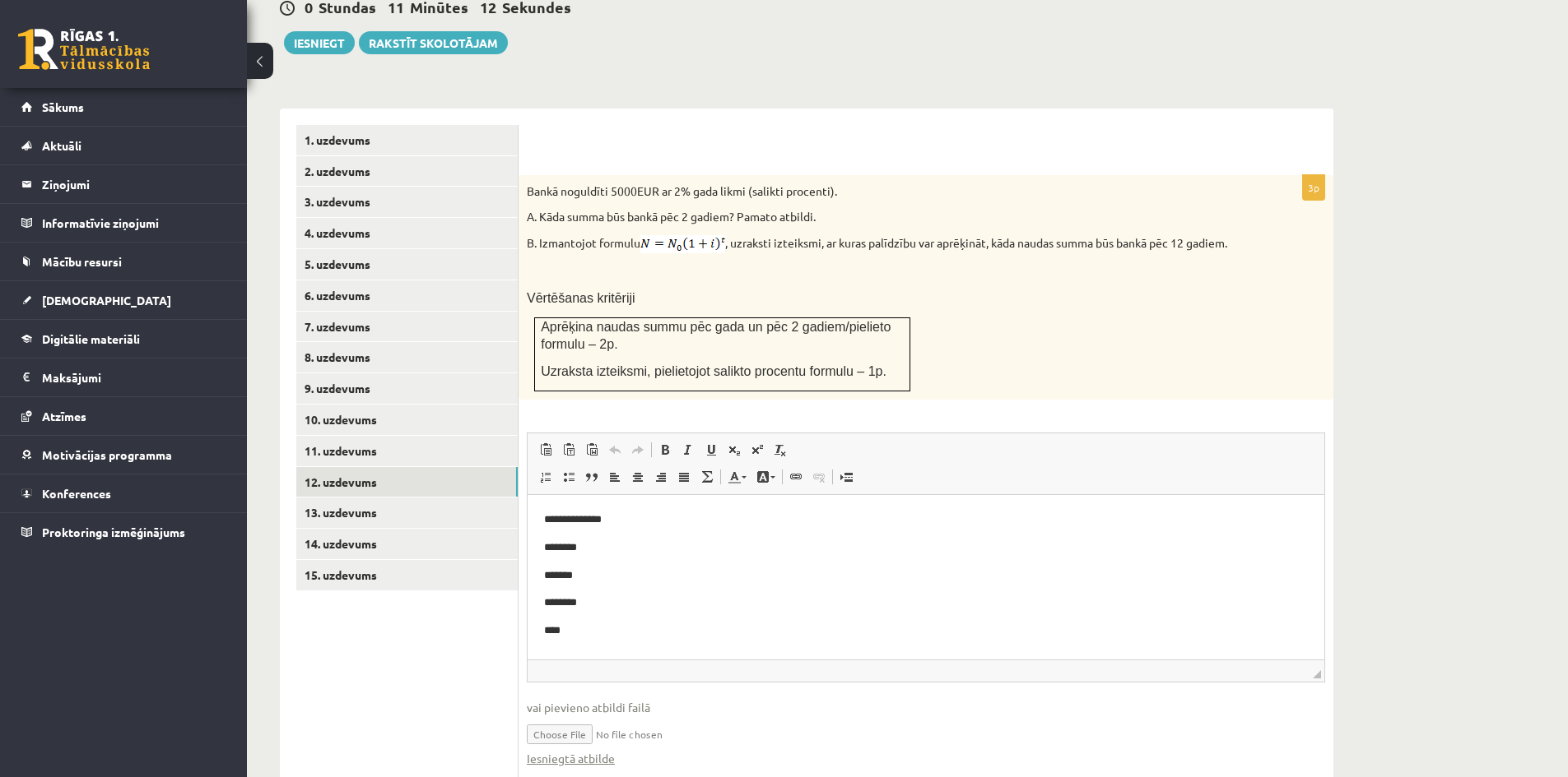
scroll to position [0, 0]
click at [558, 717] on input "file" at bounding box center [926, 733] width 798 height 33
type input "**********"
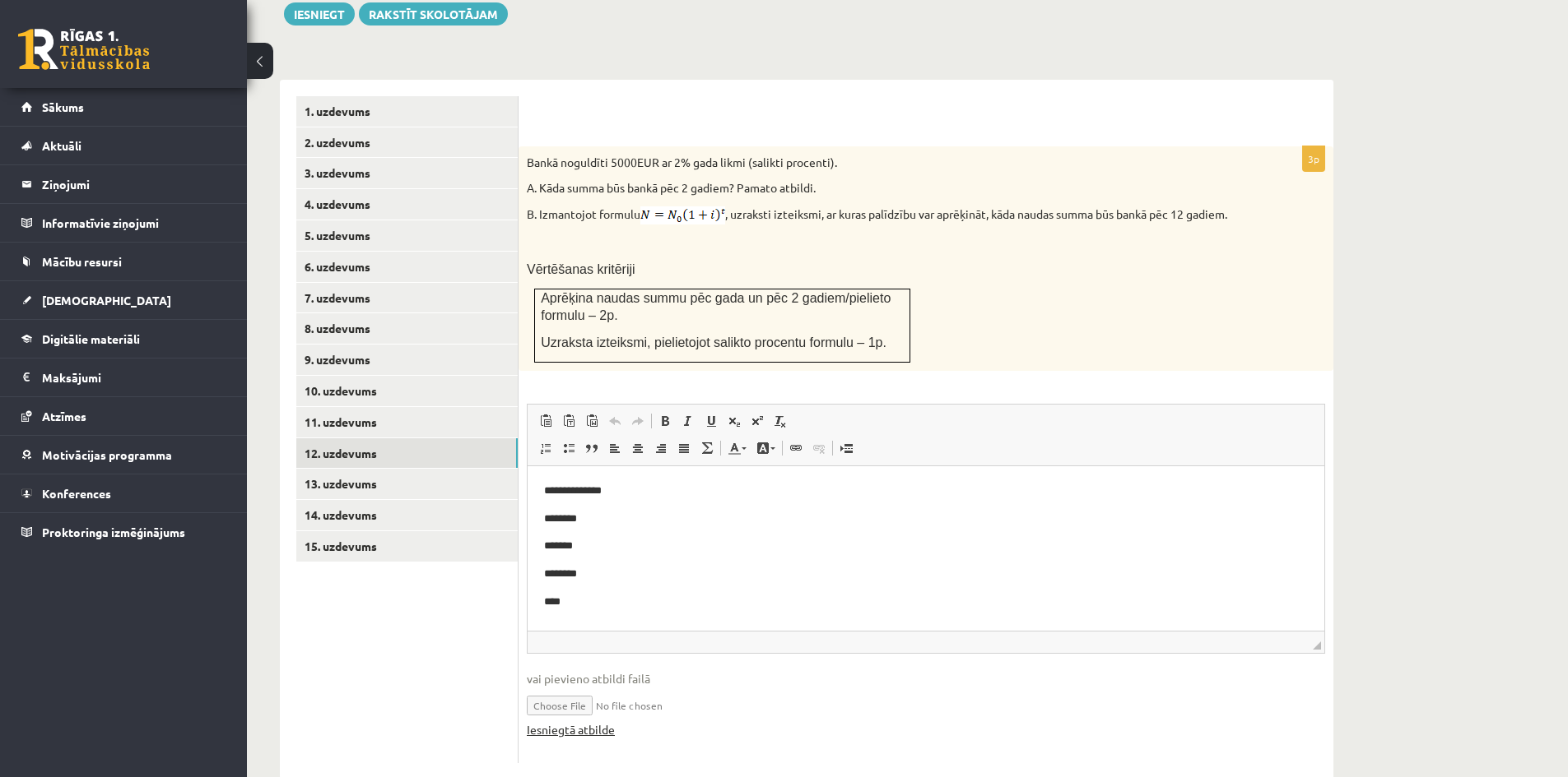
click at [561, 722] on link "Iesniegtā atbilde" at bounding box center [571, 730] width 88 height 17
click at [363, 469] on link "13. uzdevums" at bounding box center [407, 484] width 222 height 31
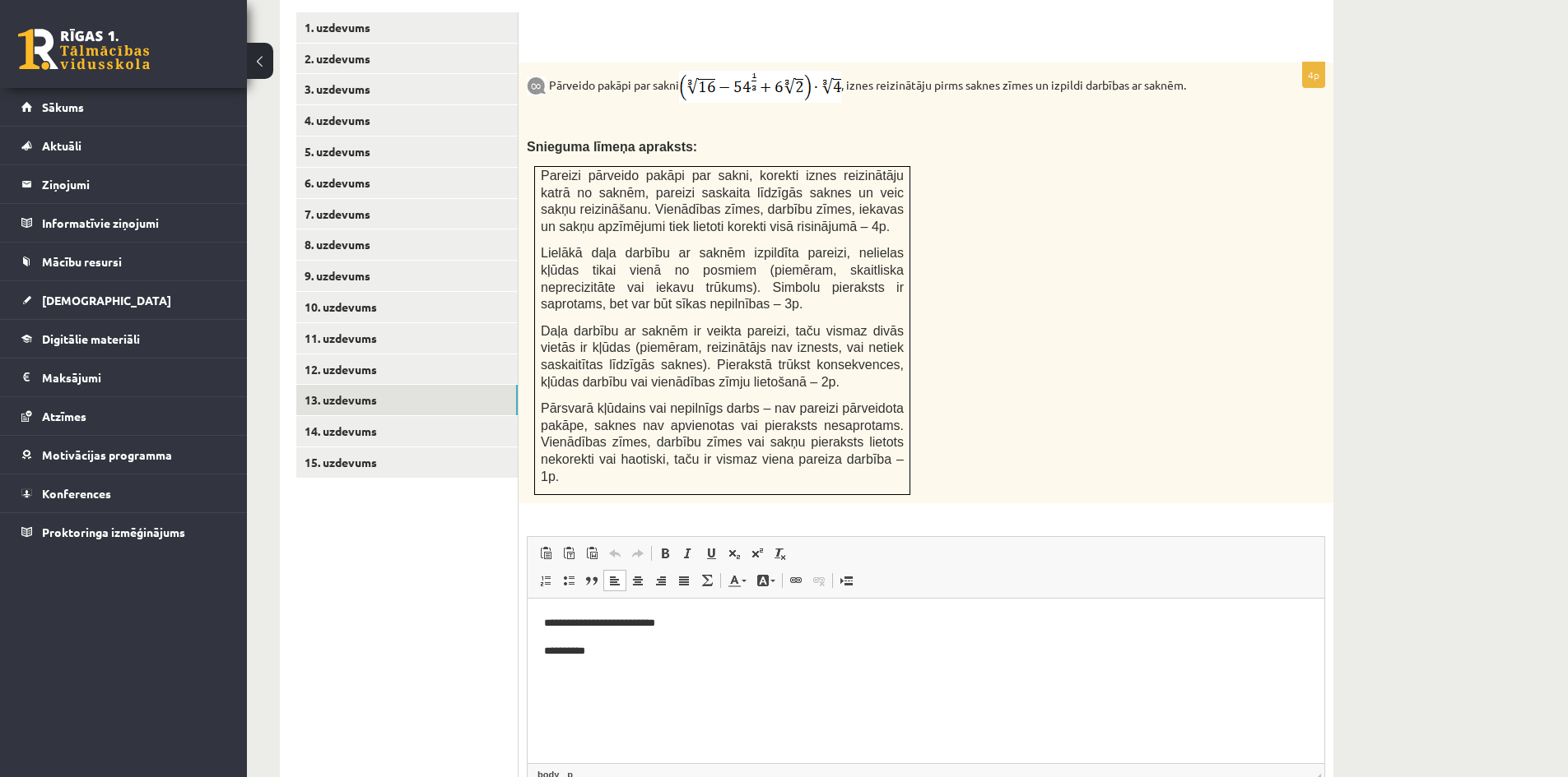
scroll to position [834, 0]
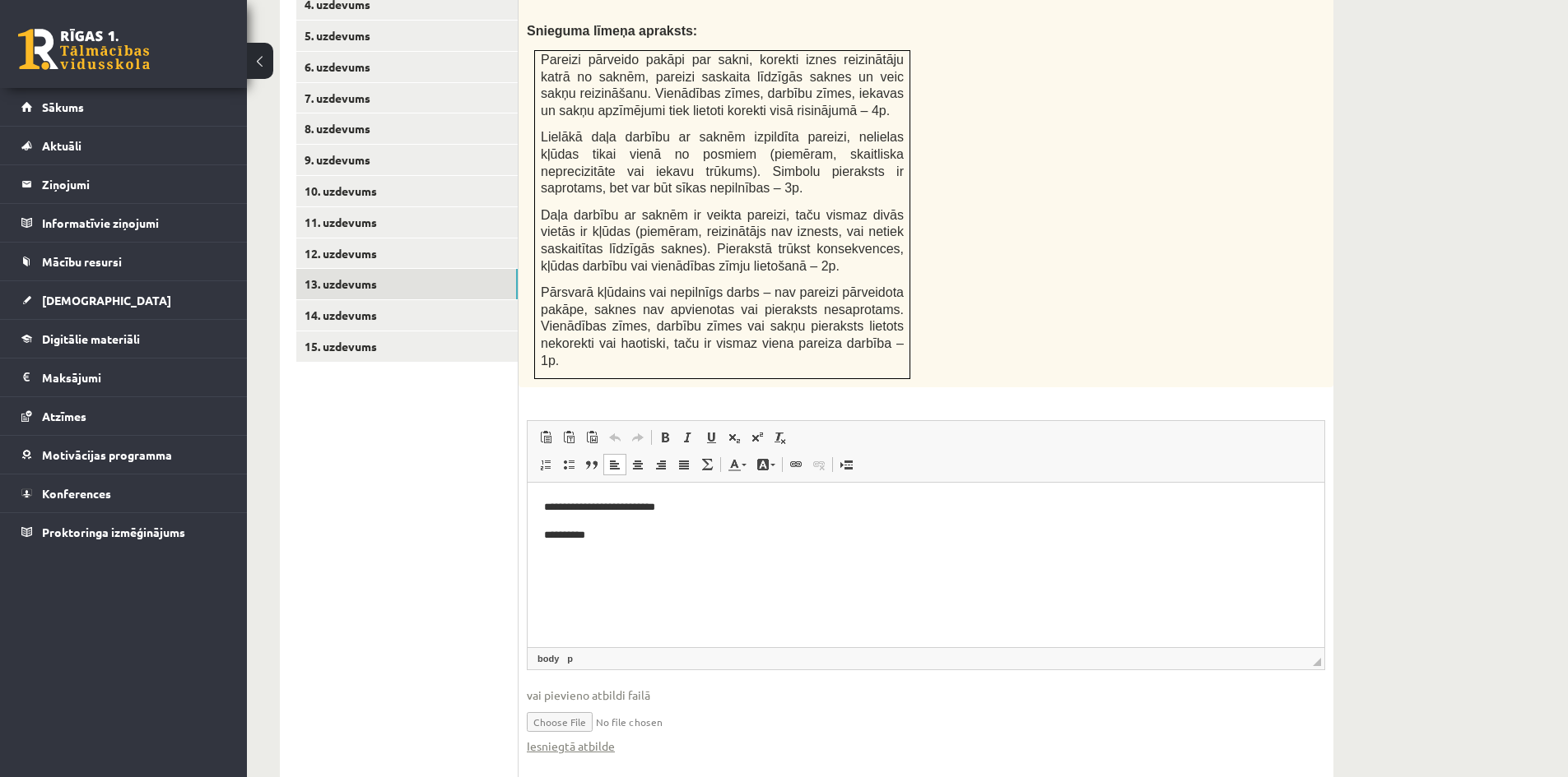
click at [574, 704] on input "file" at bounding box center [926, 721] width 798 height 33
type input "**********"
click at [564, 738] on link "Iesniegtā atbilde" at bounding box center [571, 746] width 88 height 17
click at [384, 301] on link "14. uzdevums" at bounding box center [407, 316] width 222 height 31
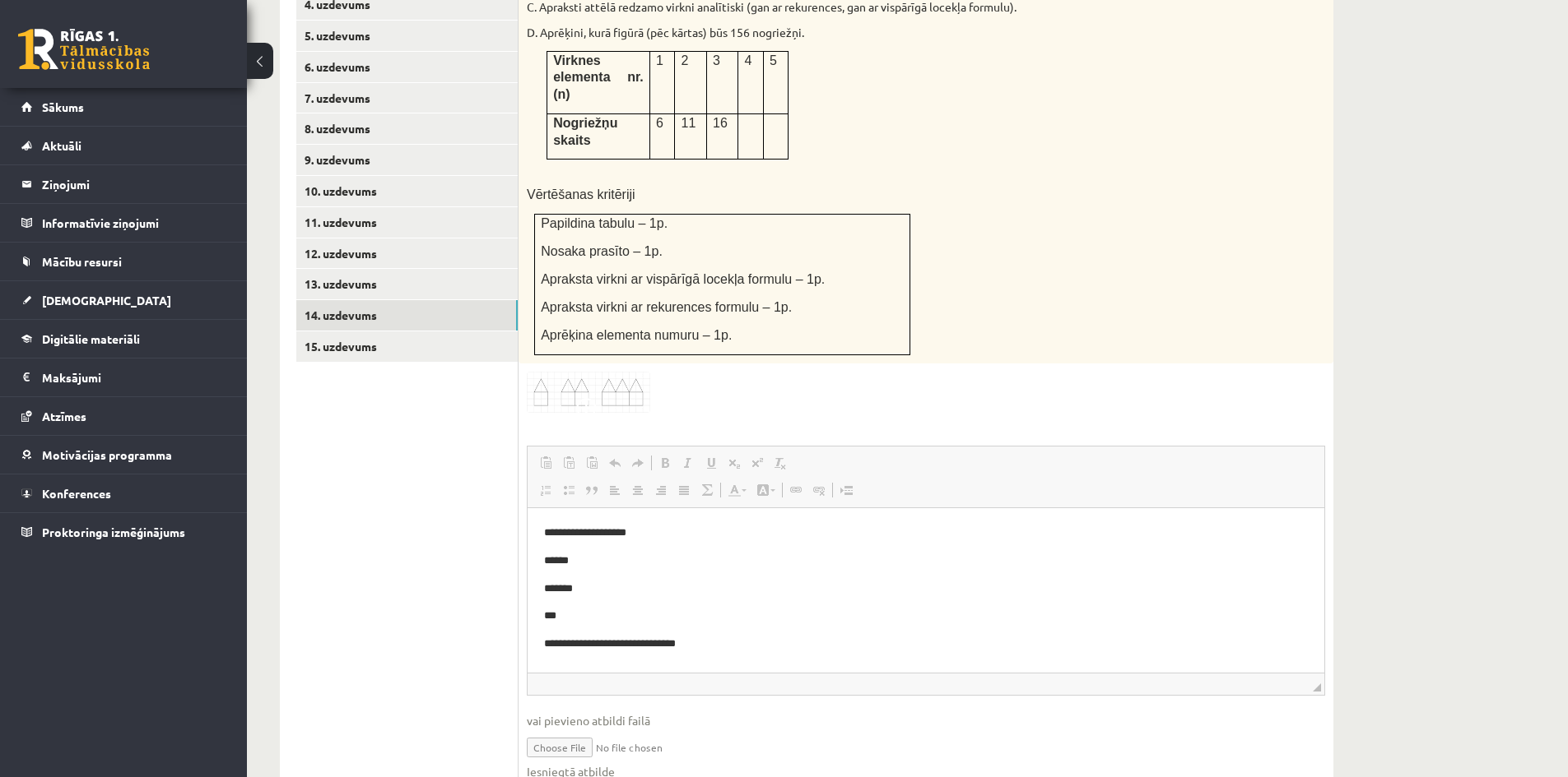
scroll to position [0, 0]
click at [569, 729] on input "file" at bounding box center [926, 746] width 798 height 33
type input "**********"
click at [592, 764] on link "Iesniegtā atbilde" at bounding box center [571, 772] width 88 height 17
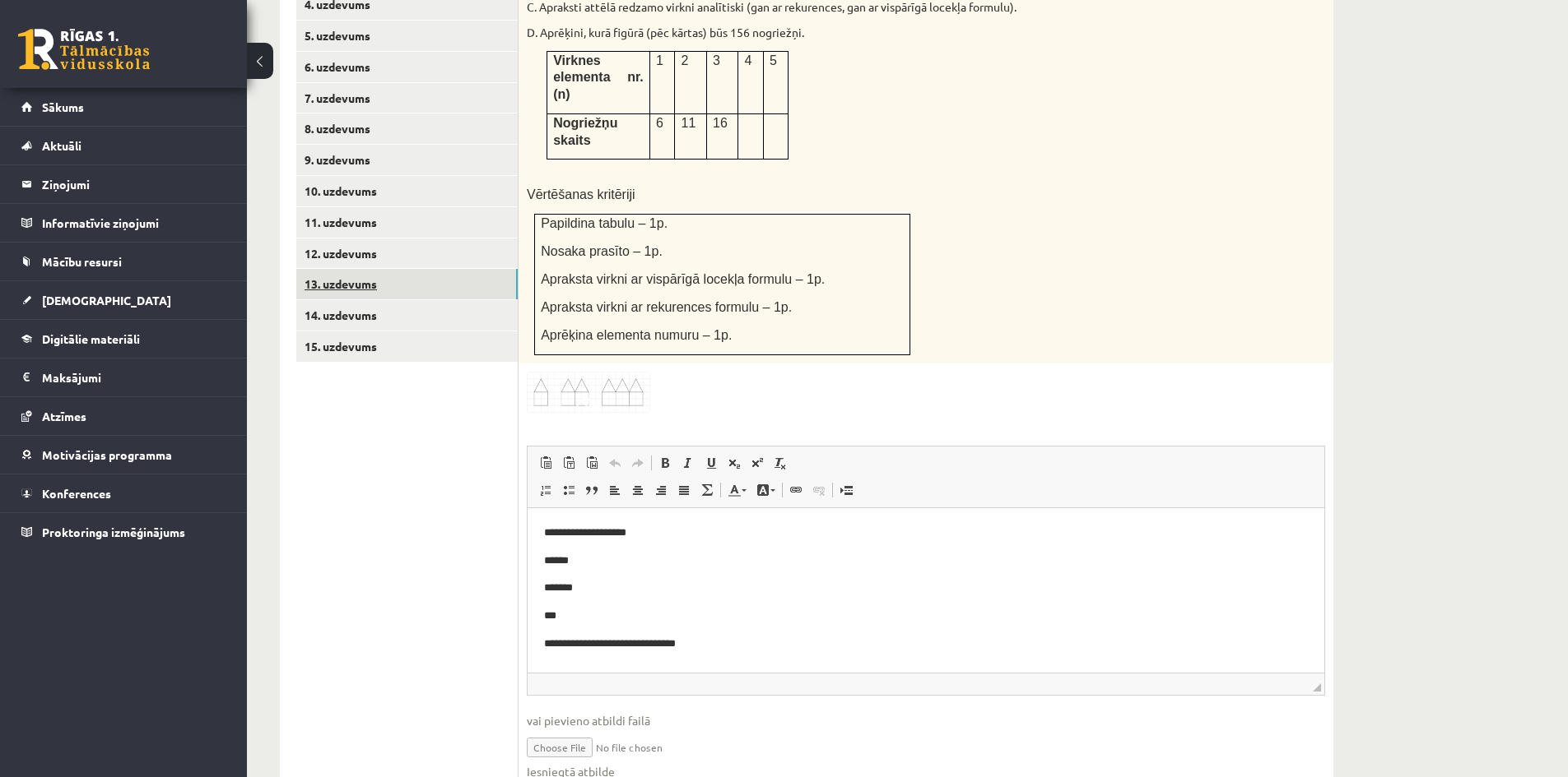
click at [385, 269] on link "13. uzdevums" at bounding box center [407, 284] width 222 height 31
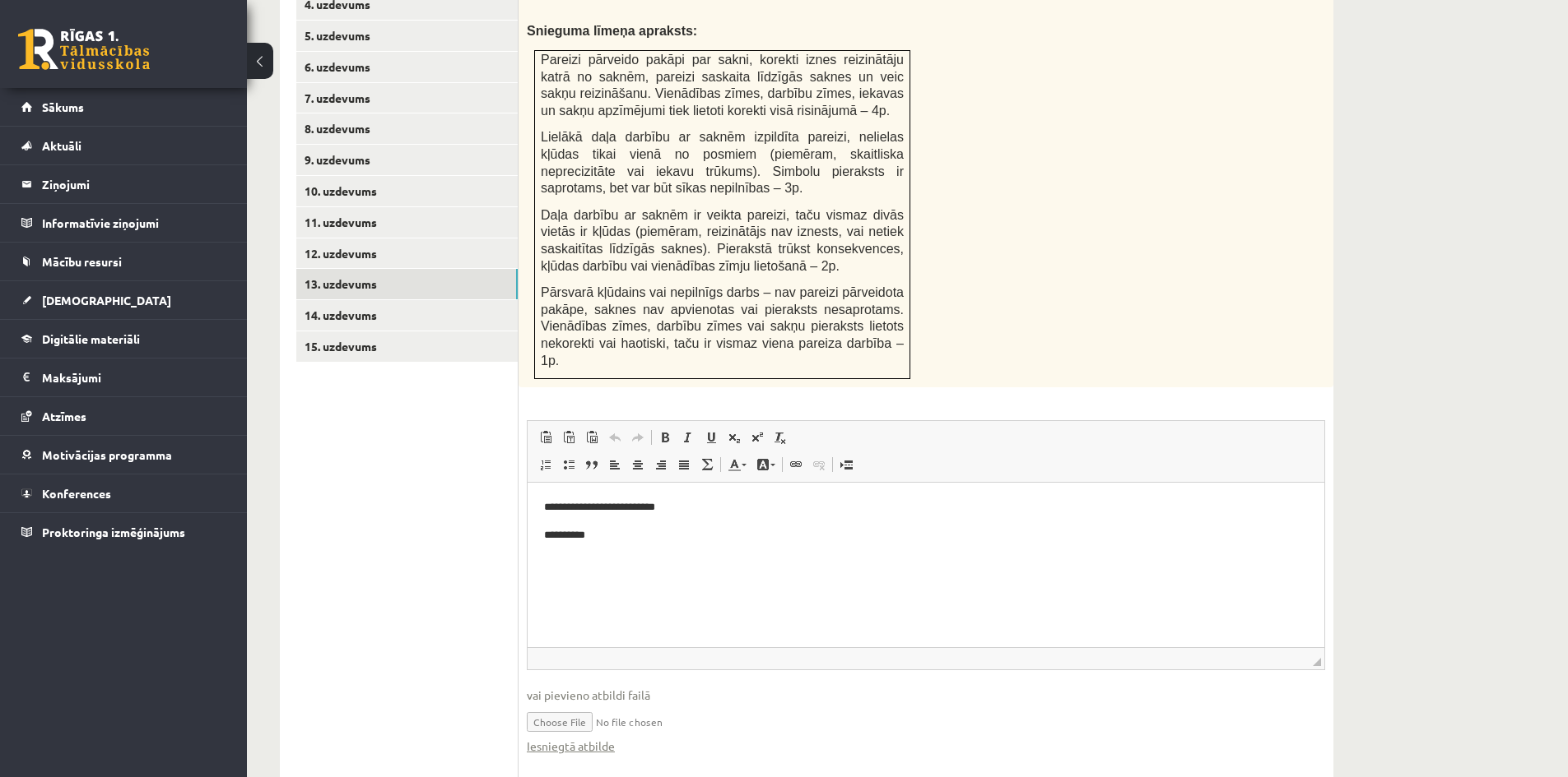
scroll to position [0, 0]
click at [368, 301] on link "14. uzdevums" at bounding box center [407, 316] width 222 height 31
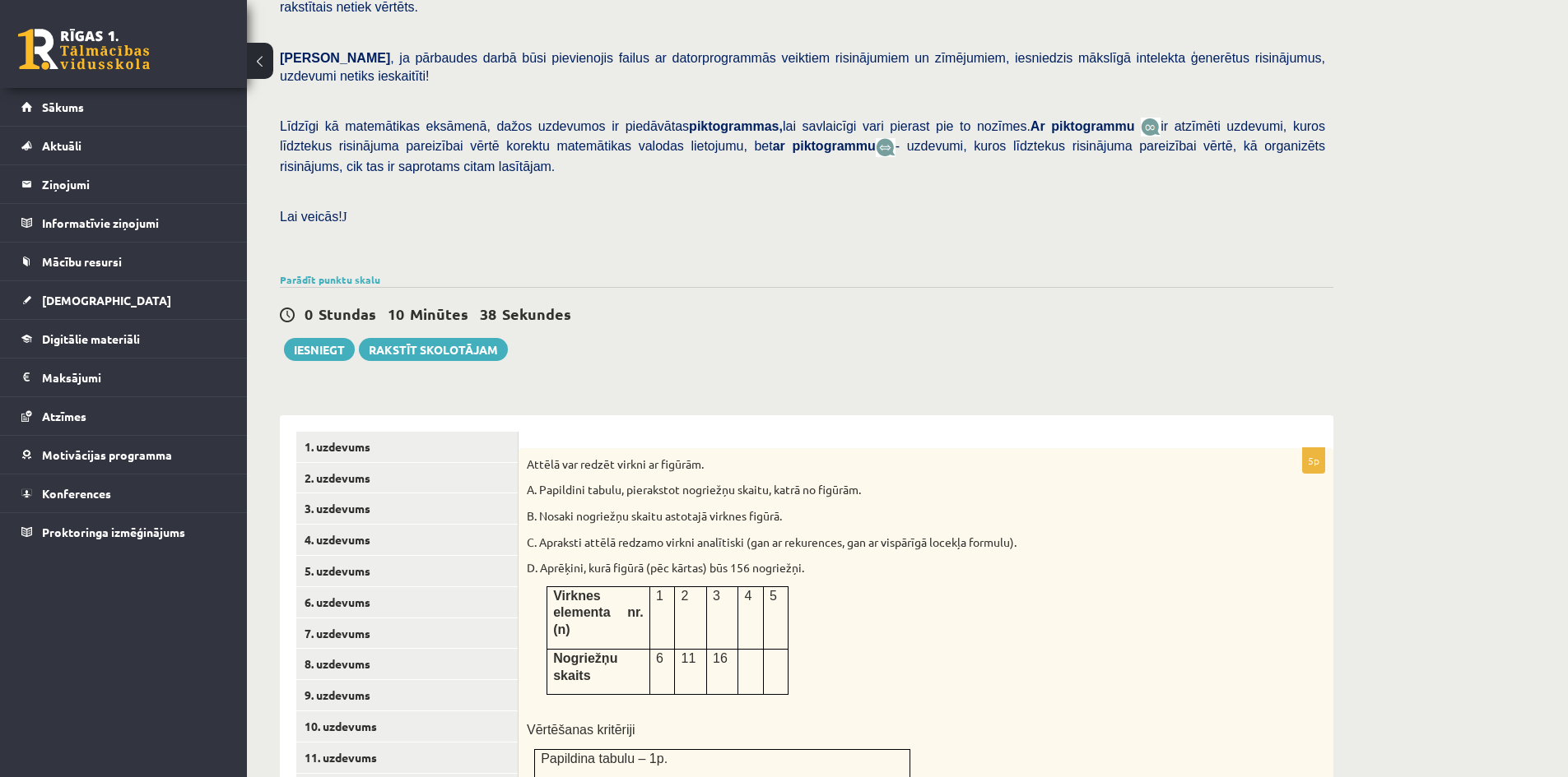
scroll to position [267, 0]
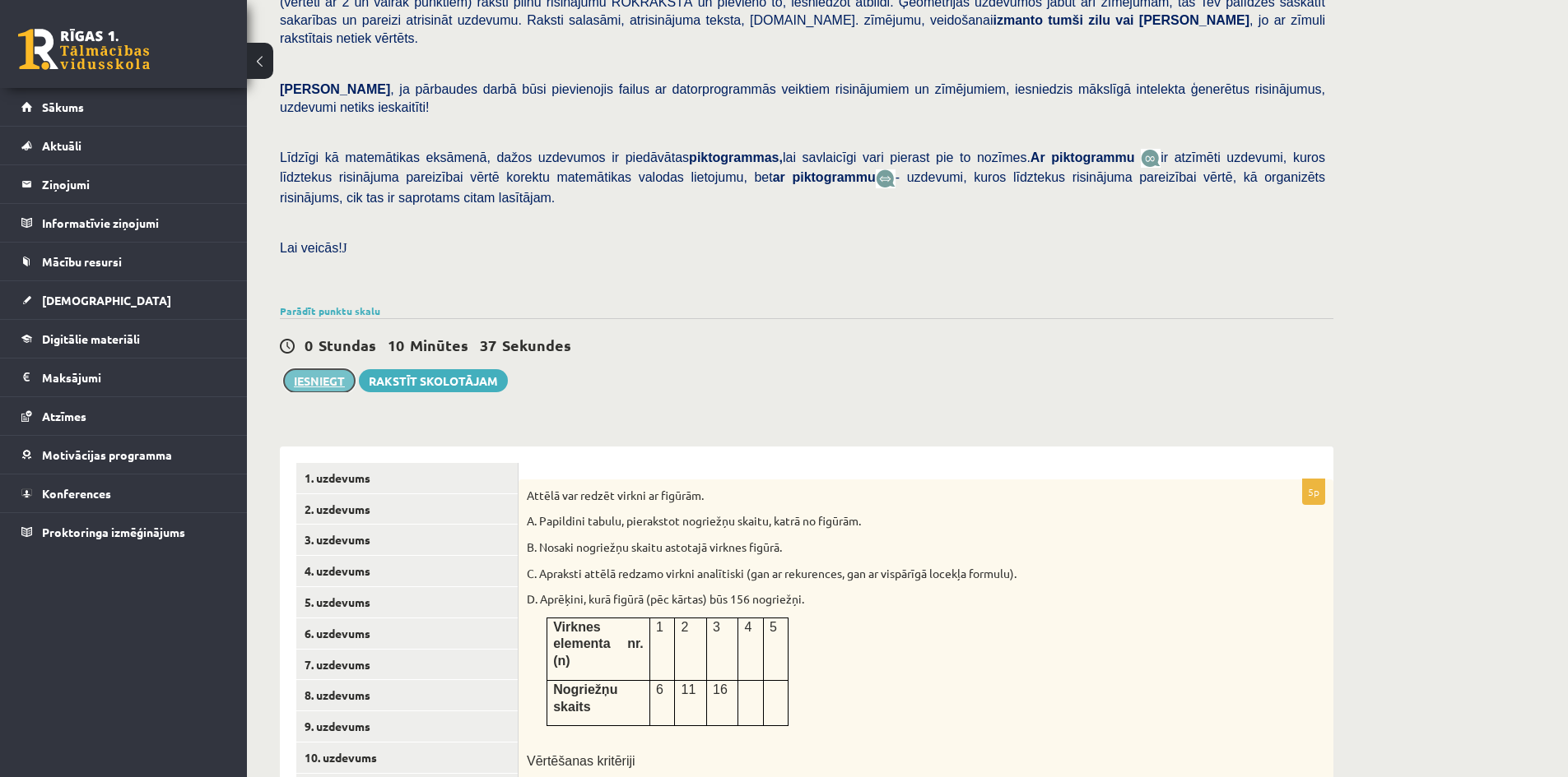
click at [336, 369] on button "Iesniegt" at bounding box center [319, 381] width 71 height 23
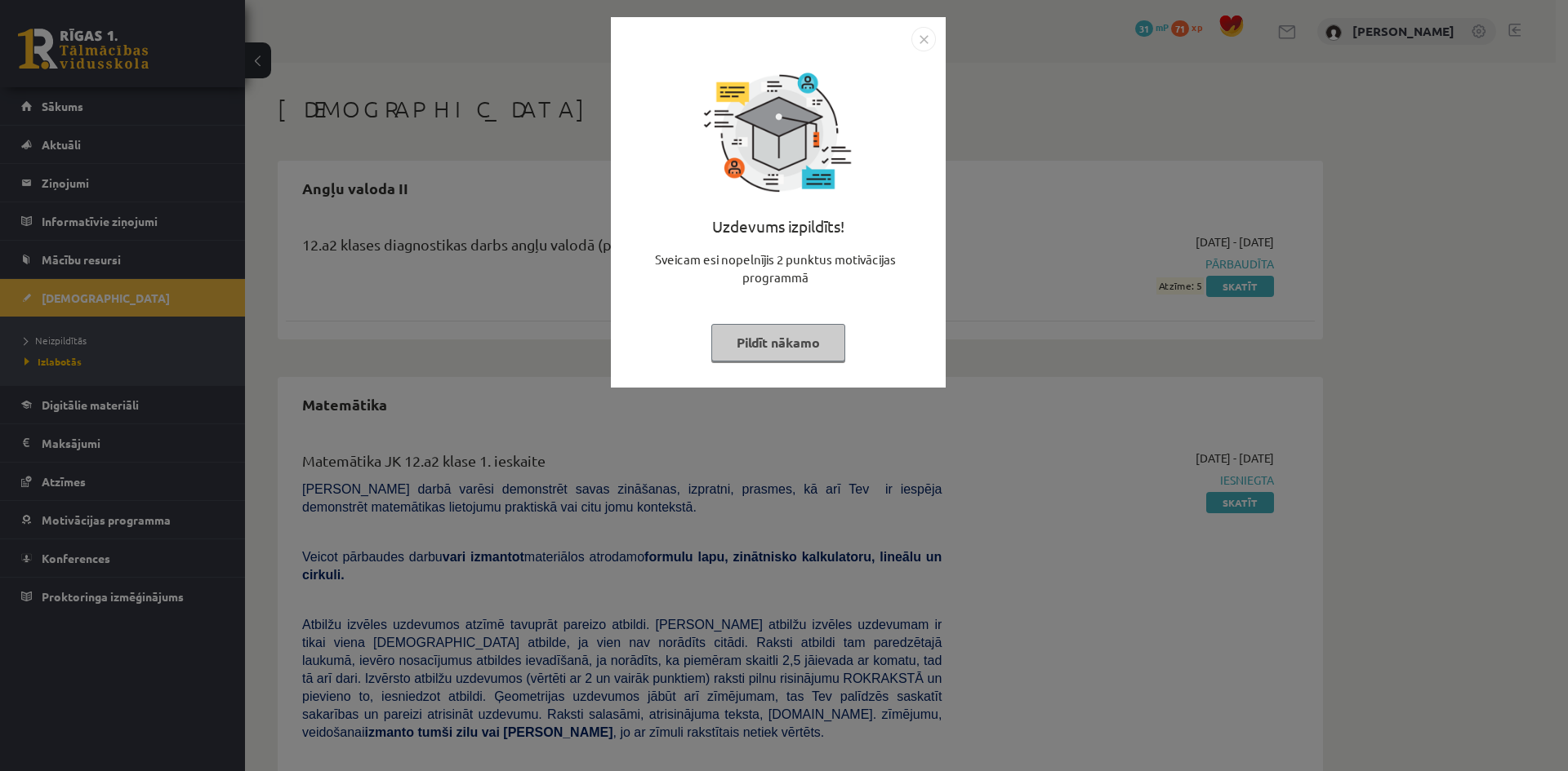
click at [787, 349] on button "Pildīt nākamo" at bounding box center [778, 343] width 134 height 38
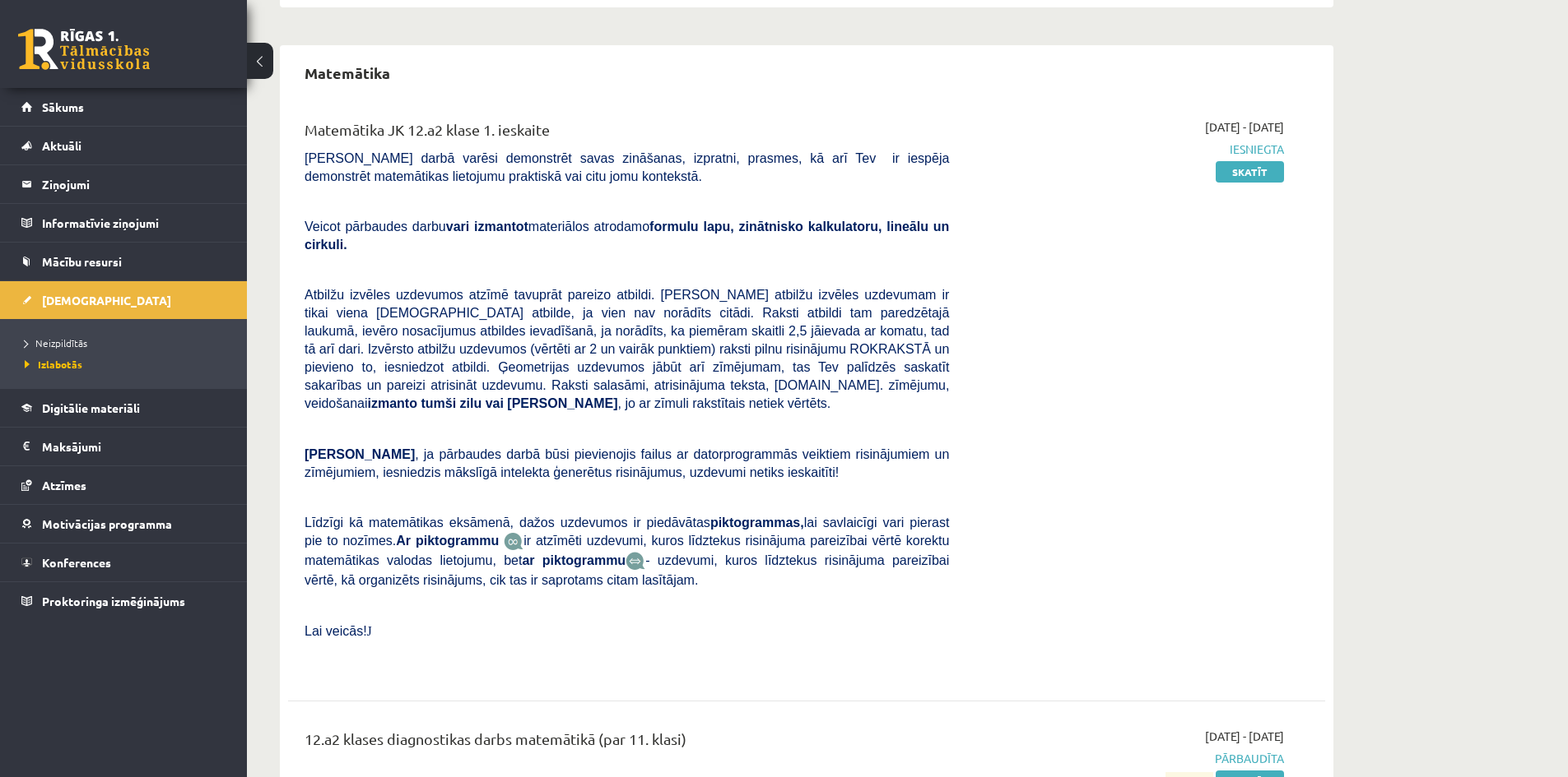
scroll to position [223, 0]
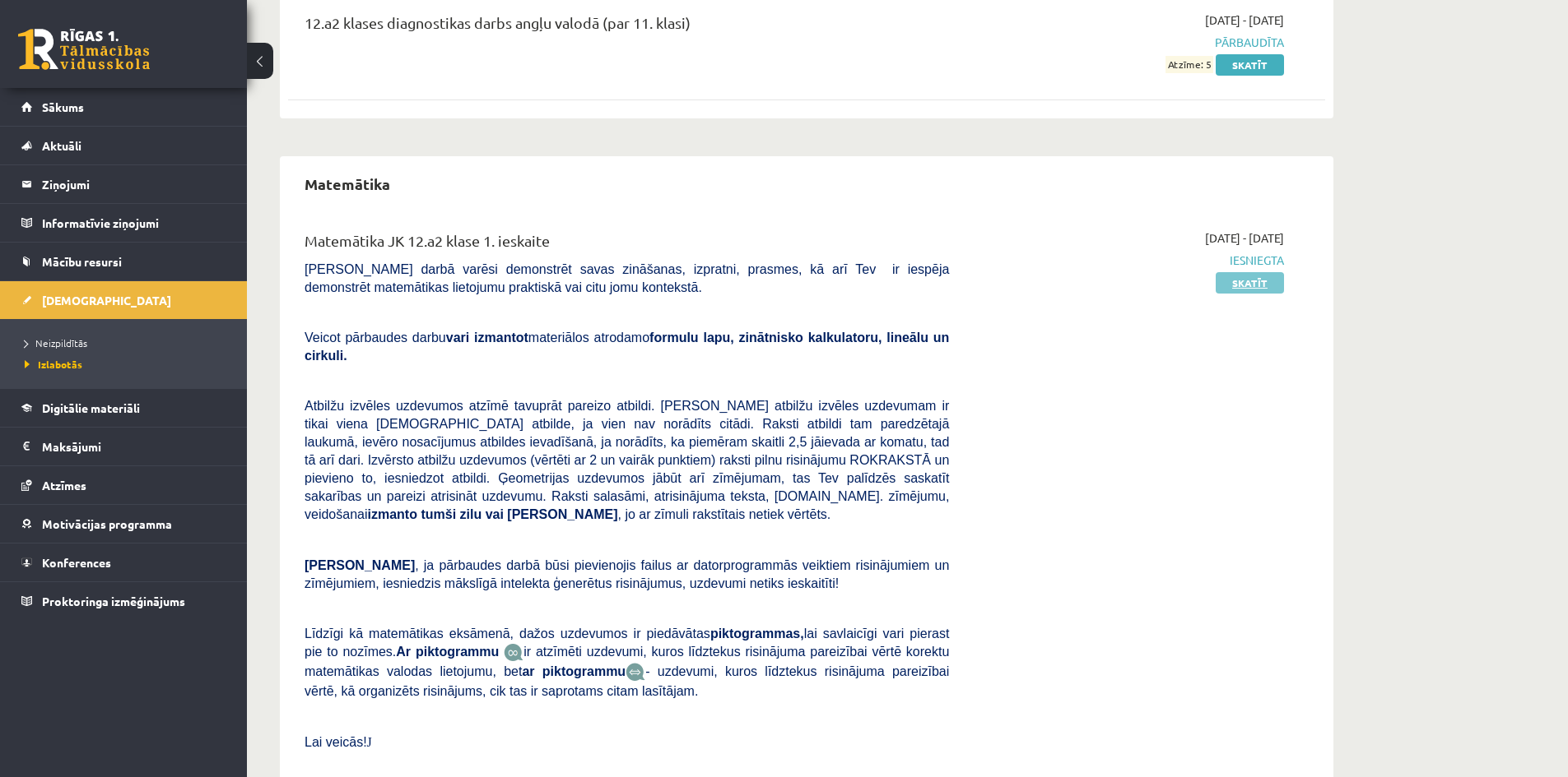
click at [1270, 284] on link "Skatīt" at bounding box center [1250, 283] width 69 height 21
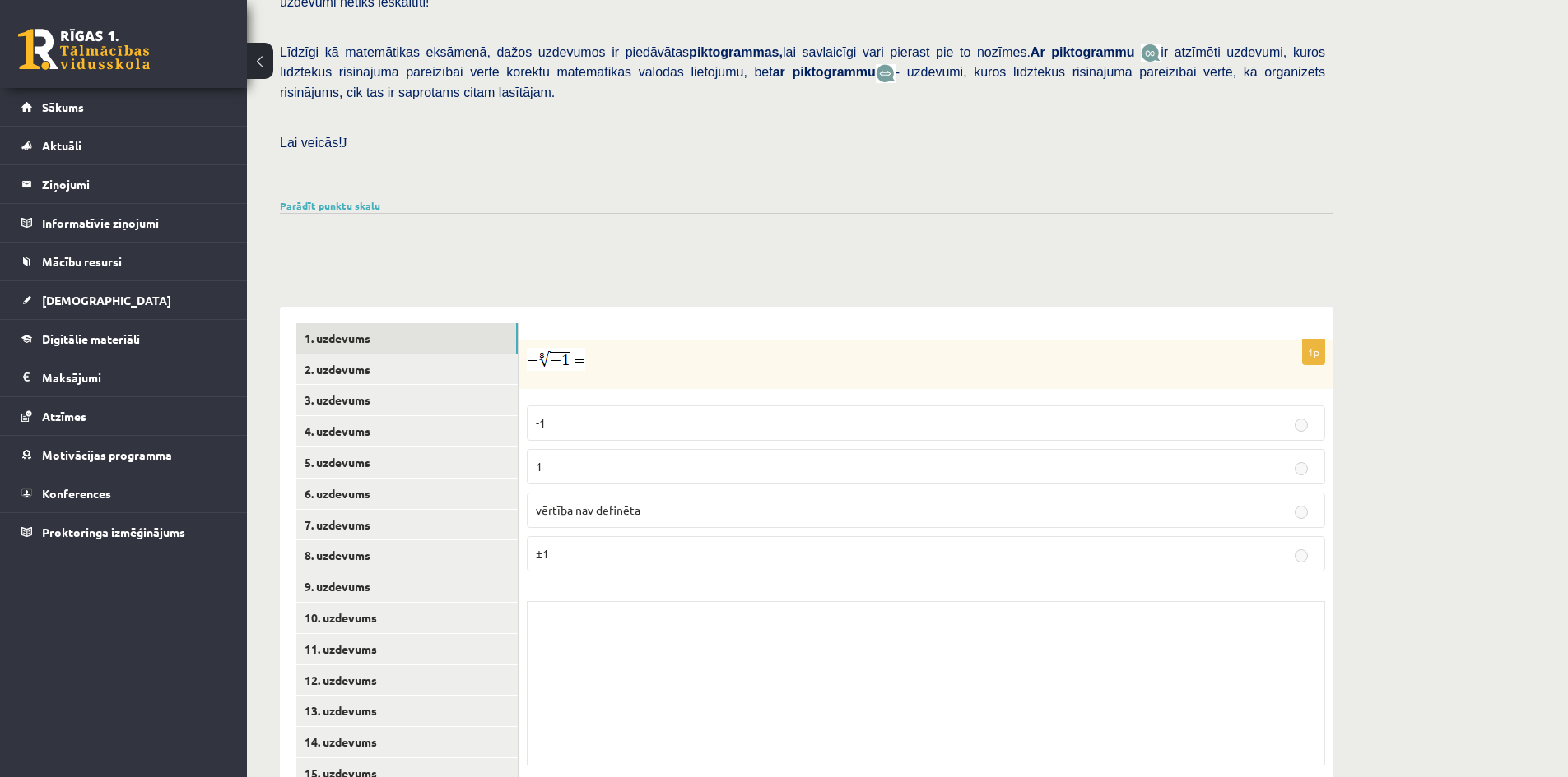
scroll to position [397, 0]
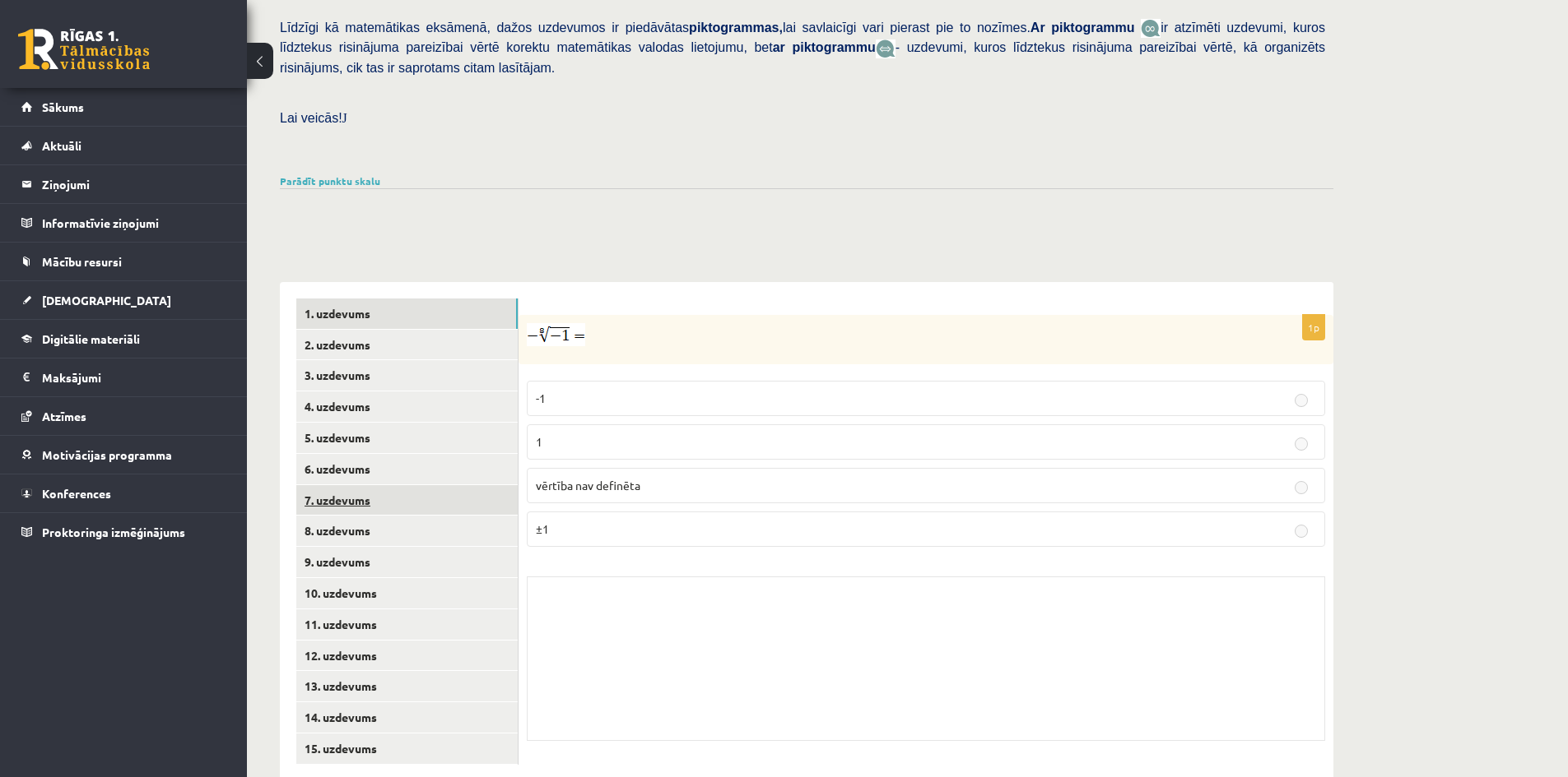
click at [432, 485] on link "7. uzdevums" at bounding box center [407, 500] width 222 height 31
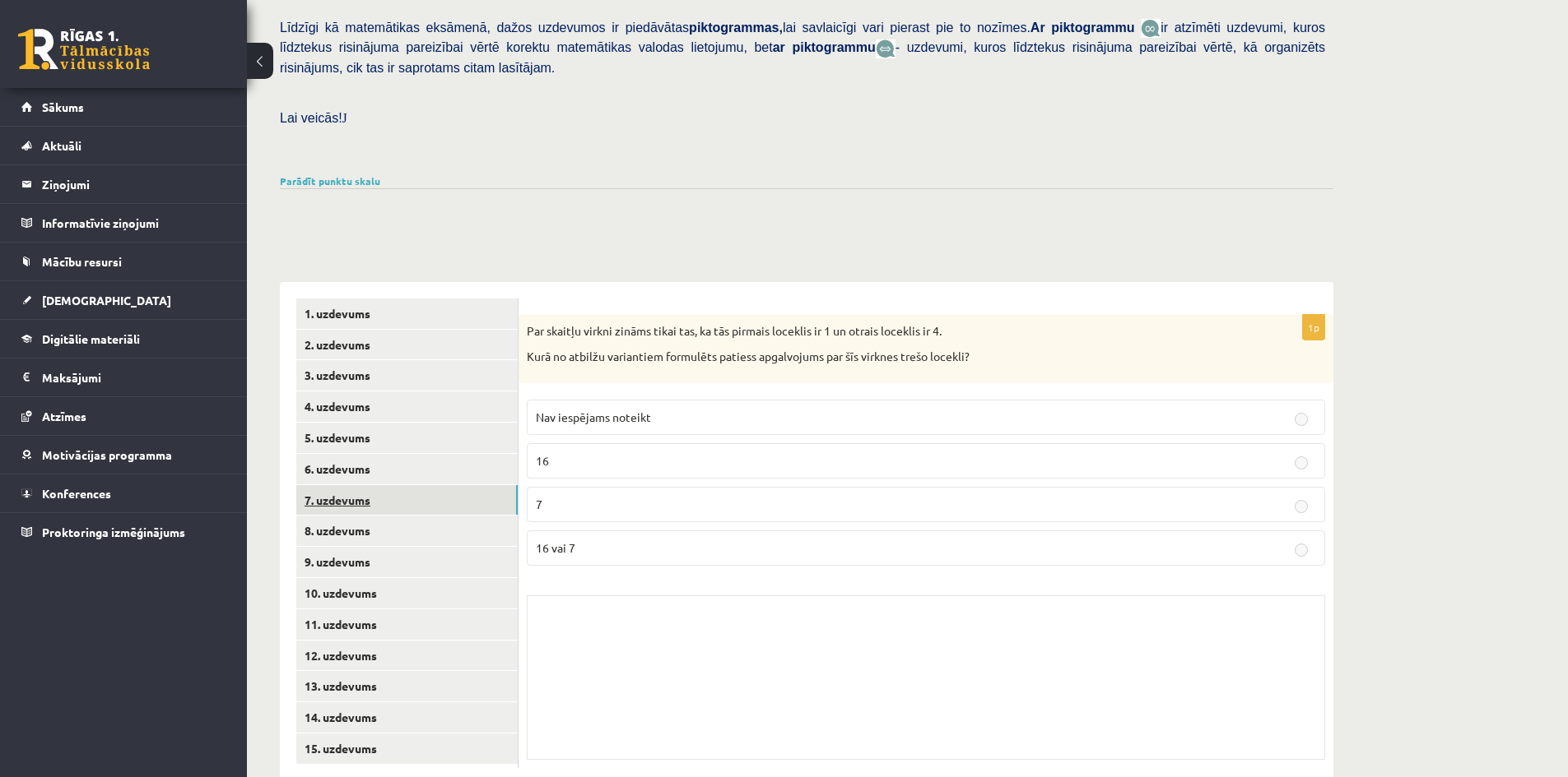
scroll to position [401, 0]
click at [405, 638] on link "12. uzdevums" at bounding box center [407, 653] width 222 height 31
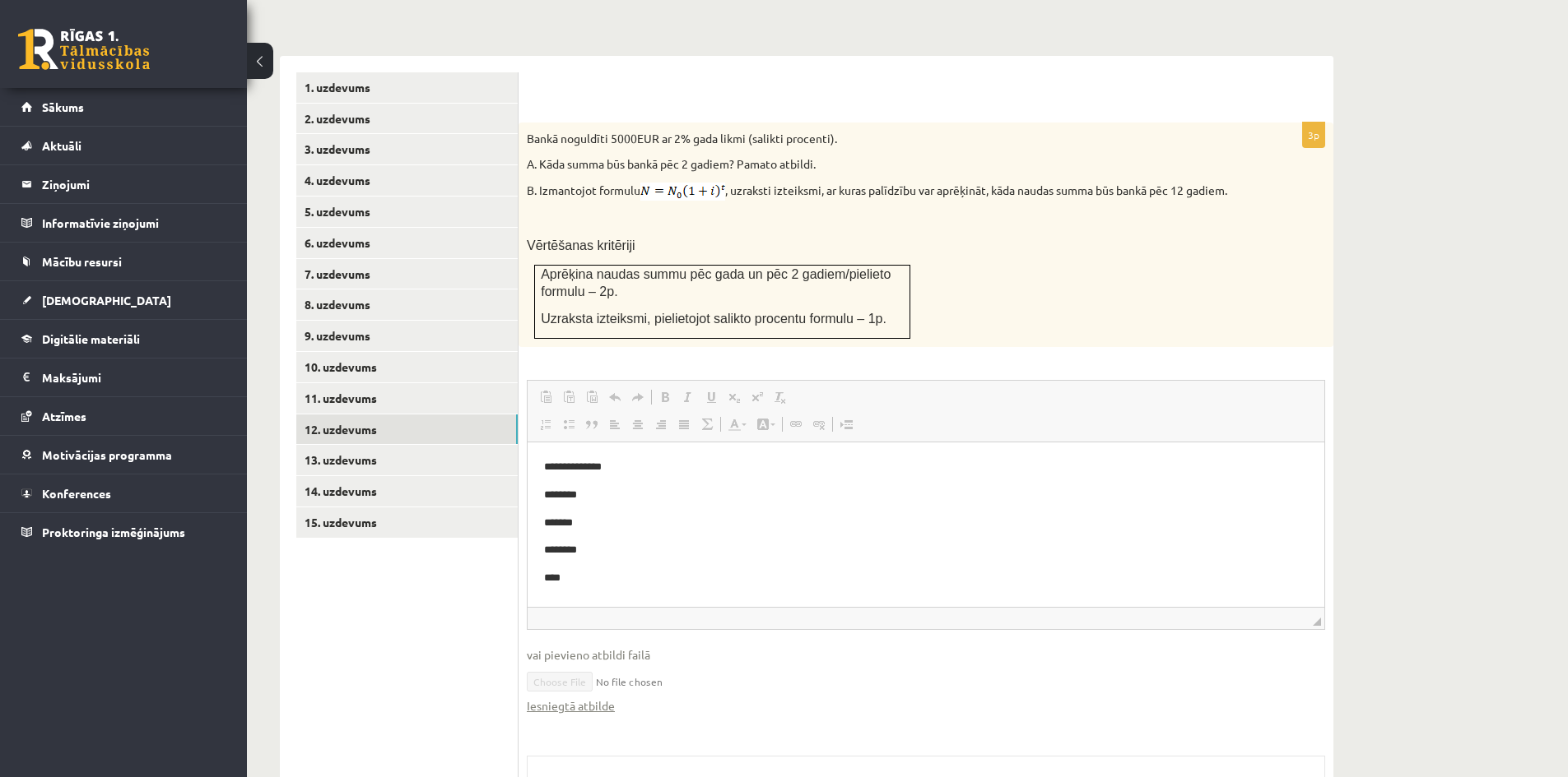
scroll to position [0, 0]
click at [581, 698] on link "Iesniegtā atbilde" at bounding box center [571, 706] width 88 height 17
click at [346, 476] on link "14. uzdevums" at bounding box center [407, 492] width 222 height 31
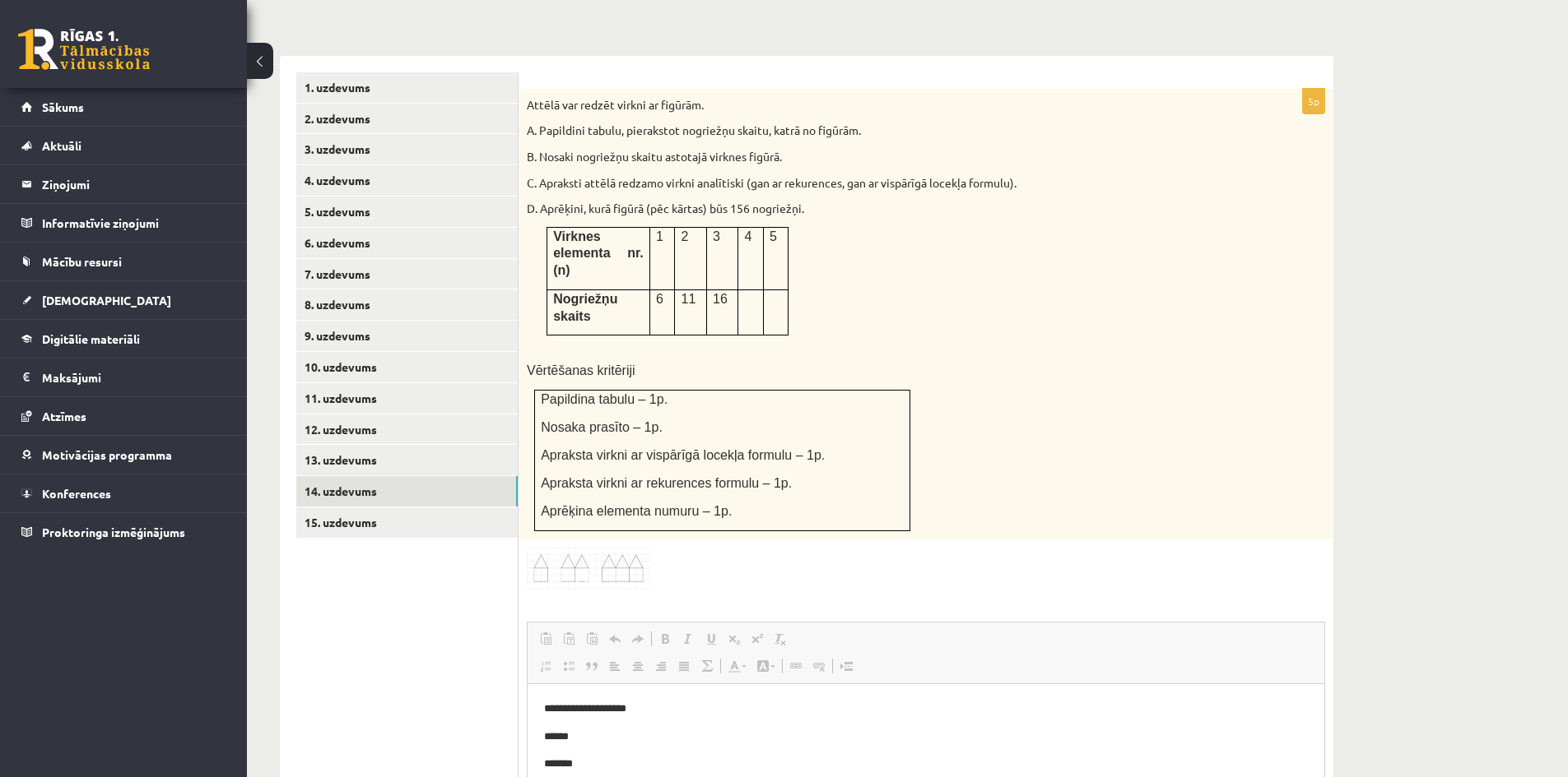
click at [562, 776] on p "***" at bounding box center [926, 792] width 764 height 17
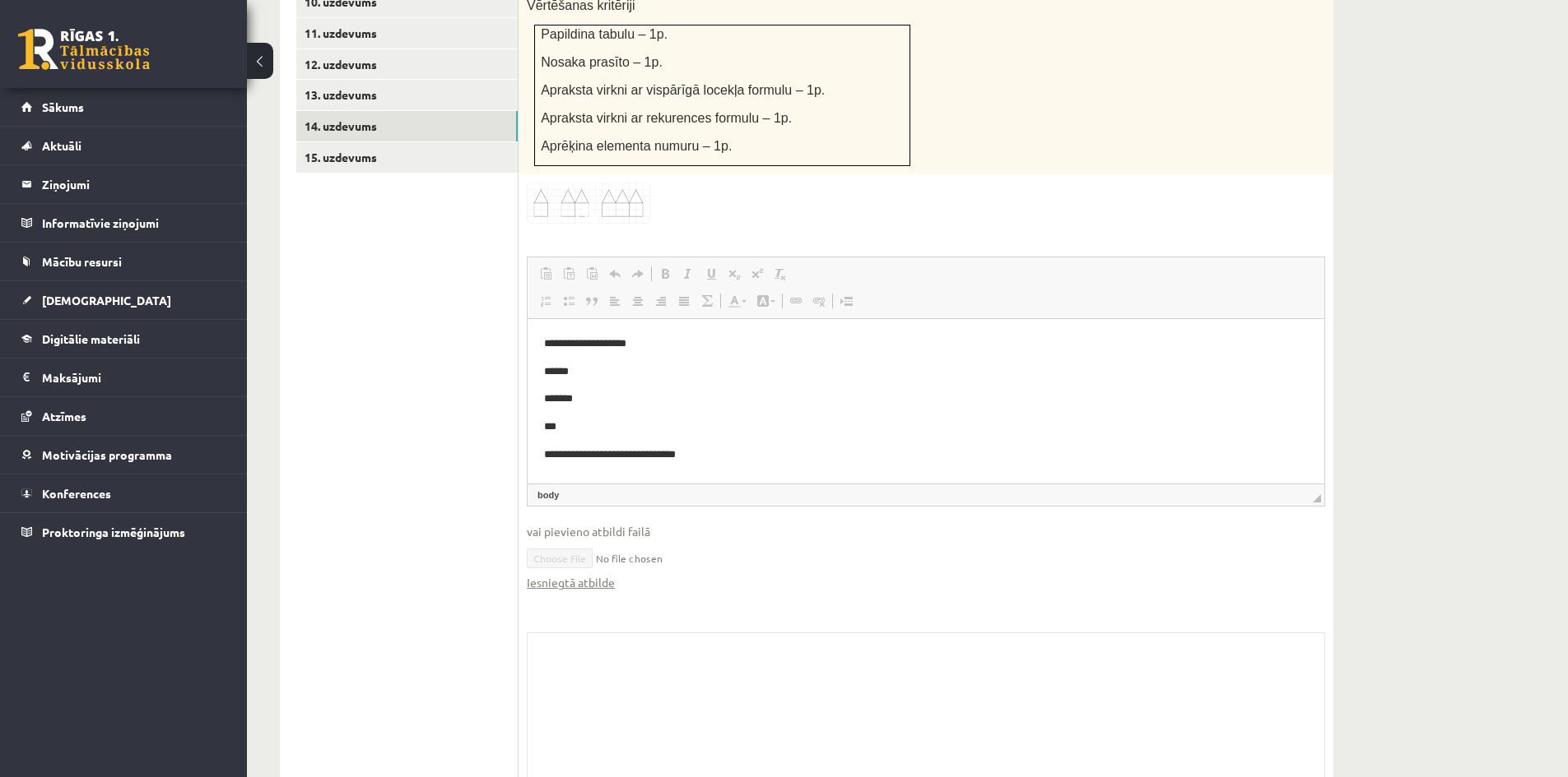
scroll to position [997, 0]
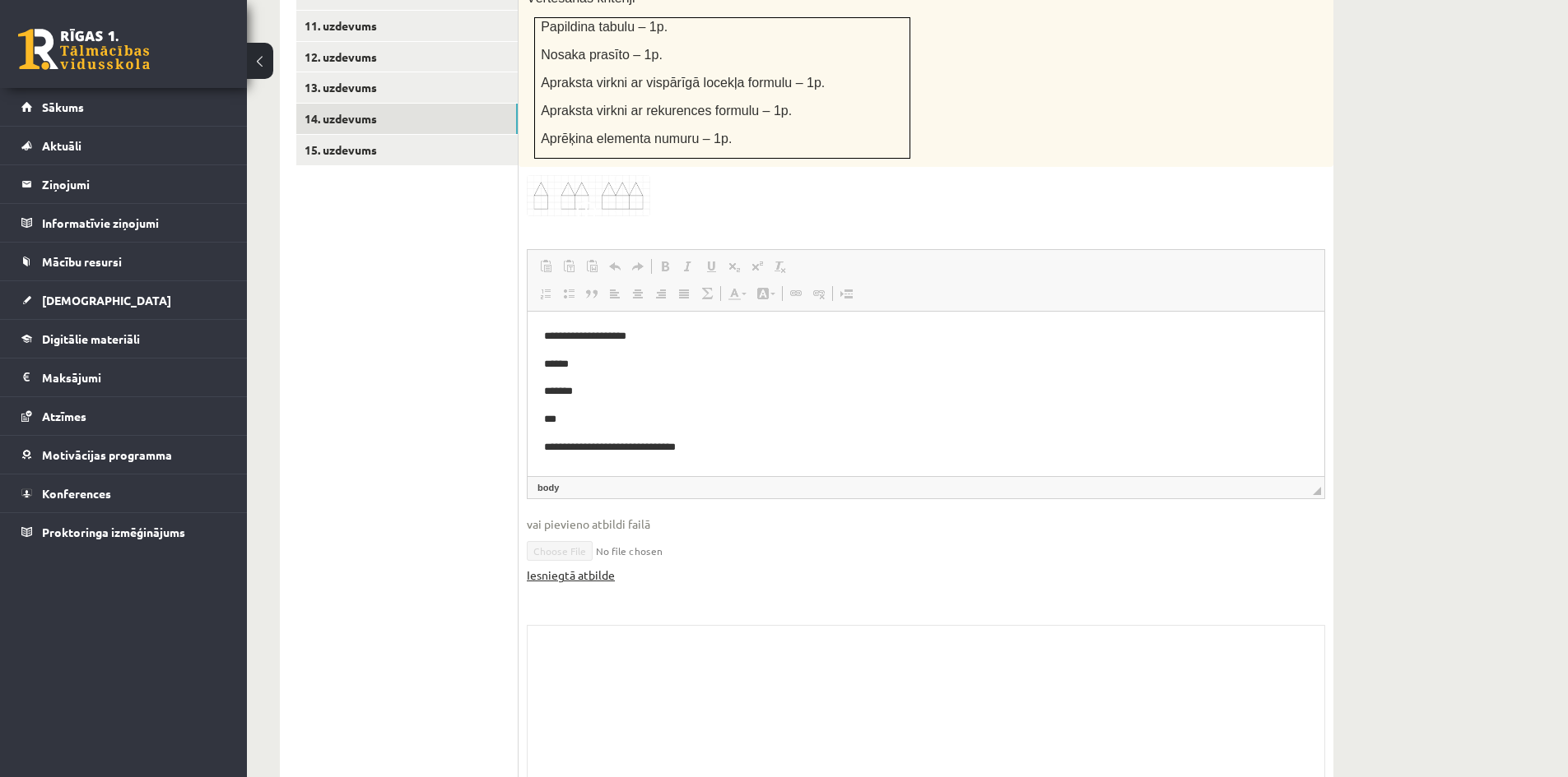
click at [556, 567] on link "Iesniegtā atbilde" at bounding box center [571, 576] width 88 height 17
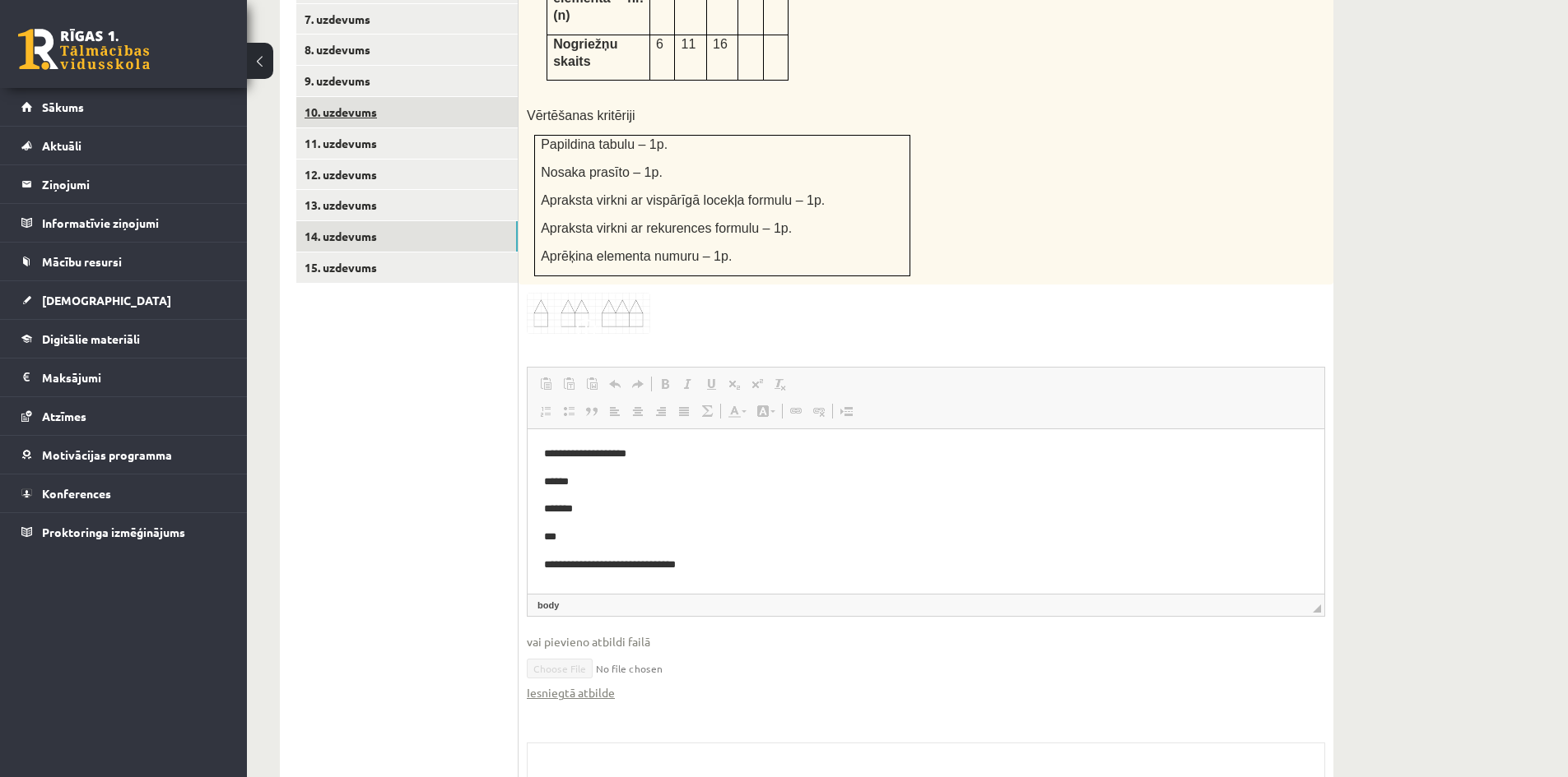
drag, startPoint x: 384, startPoint y: 117, endPoint x: 403, endPoint y: 104, distance: 23.0
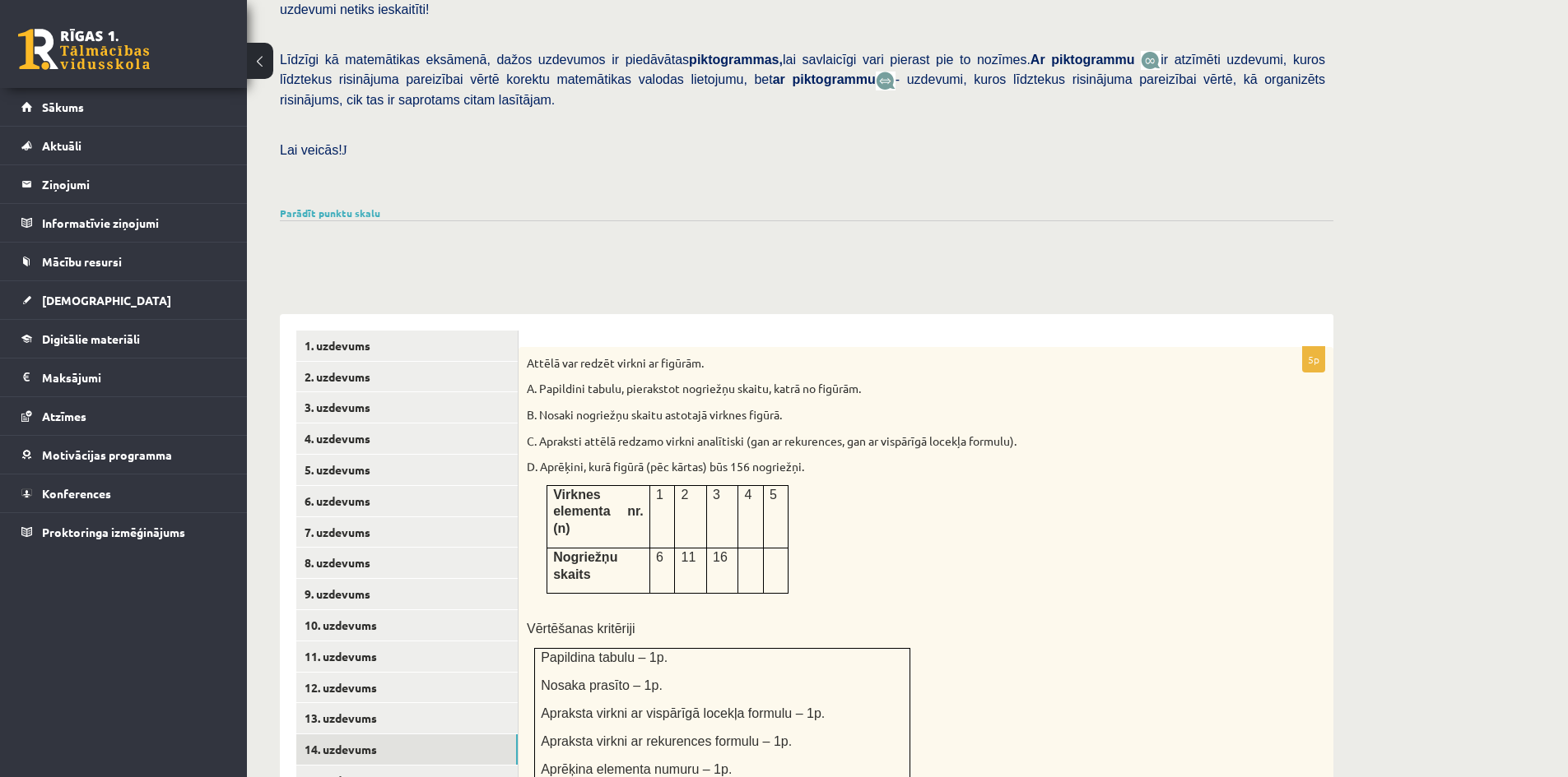
scroll to position [338, 0]
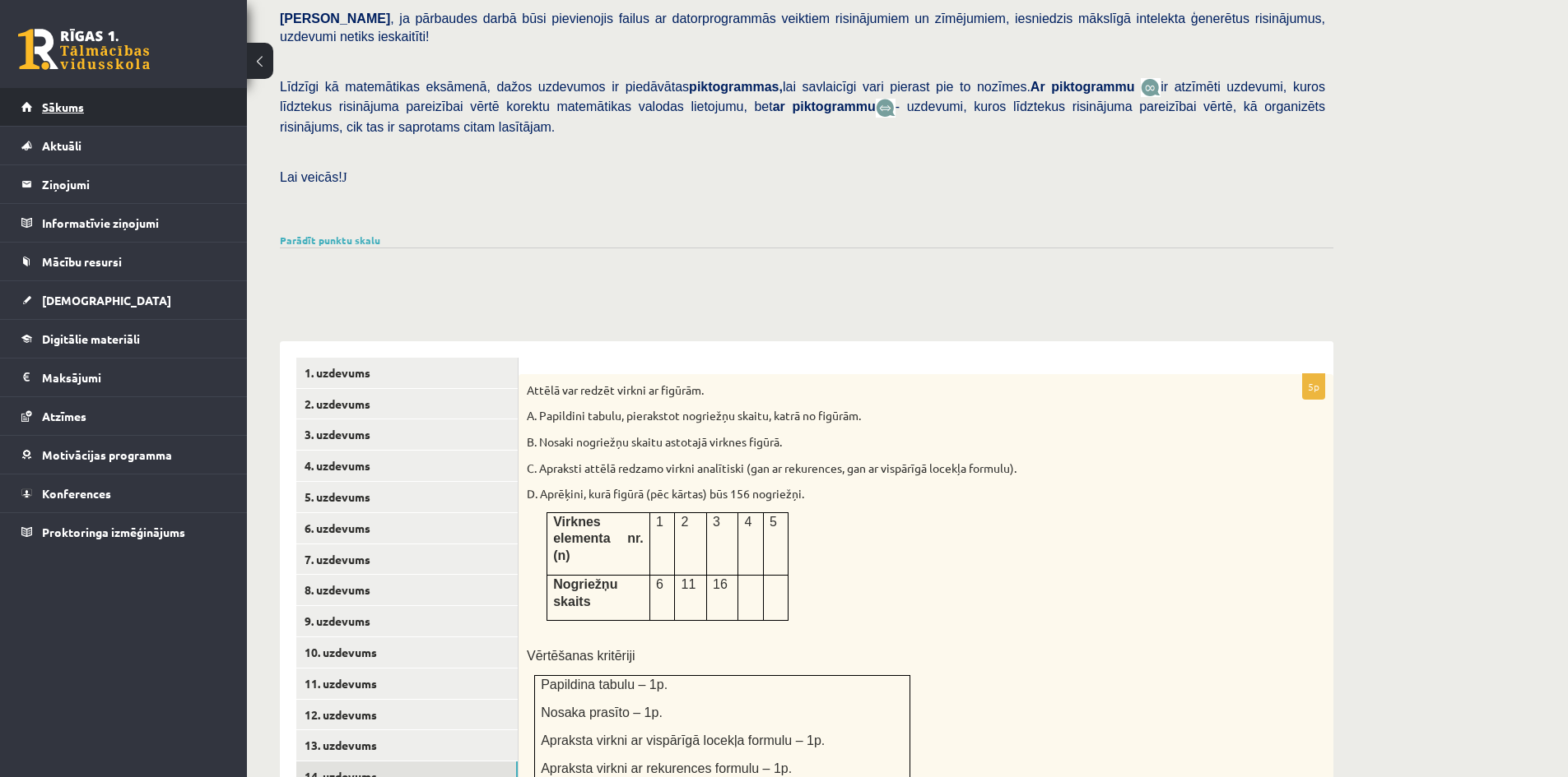
click at [67, 109] on span "Sākums" at bounding box center [63, 107] width 42 height 15
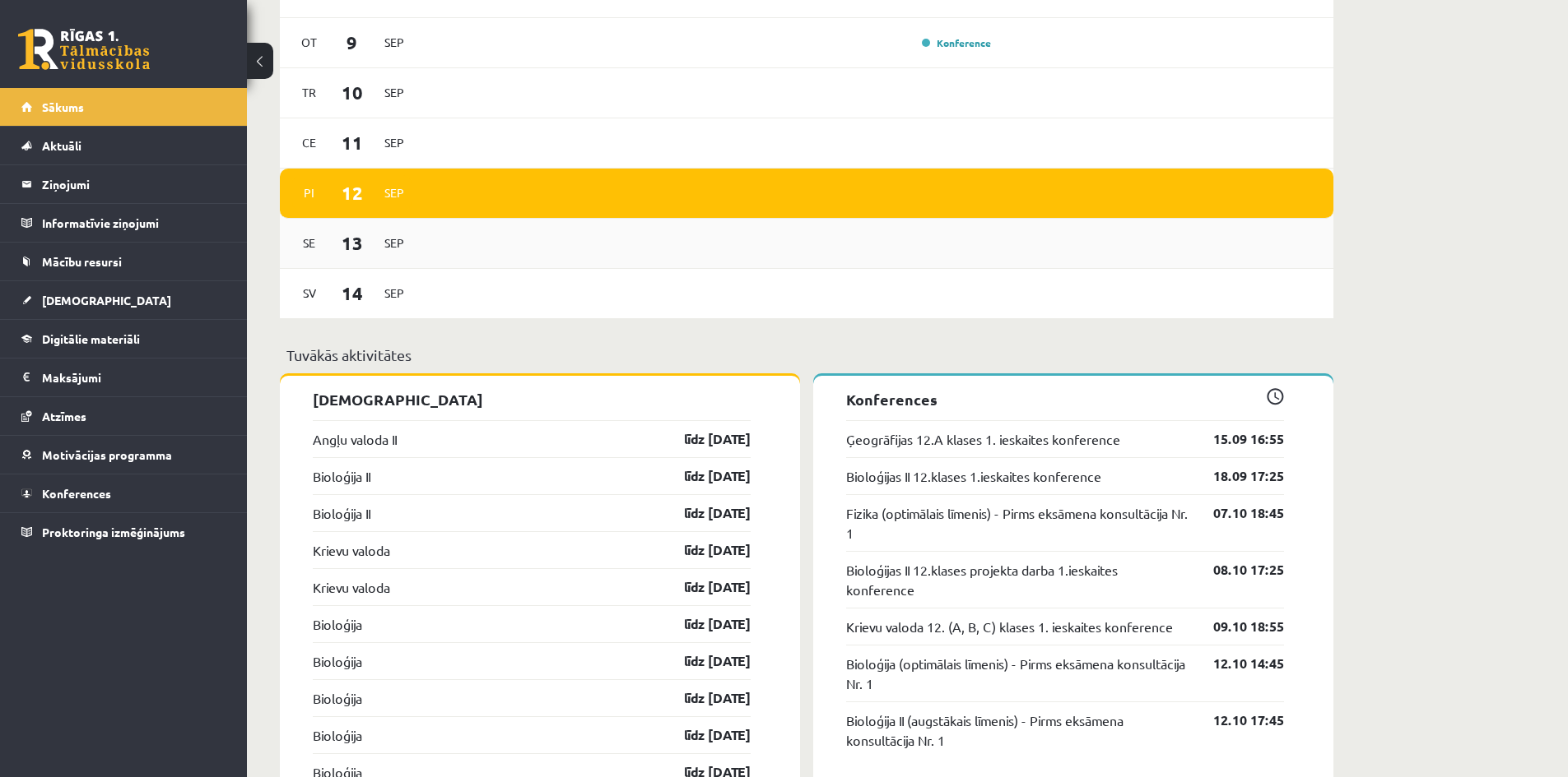
scroll to position [1234, 0]
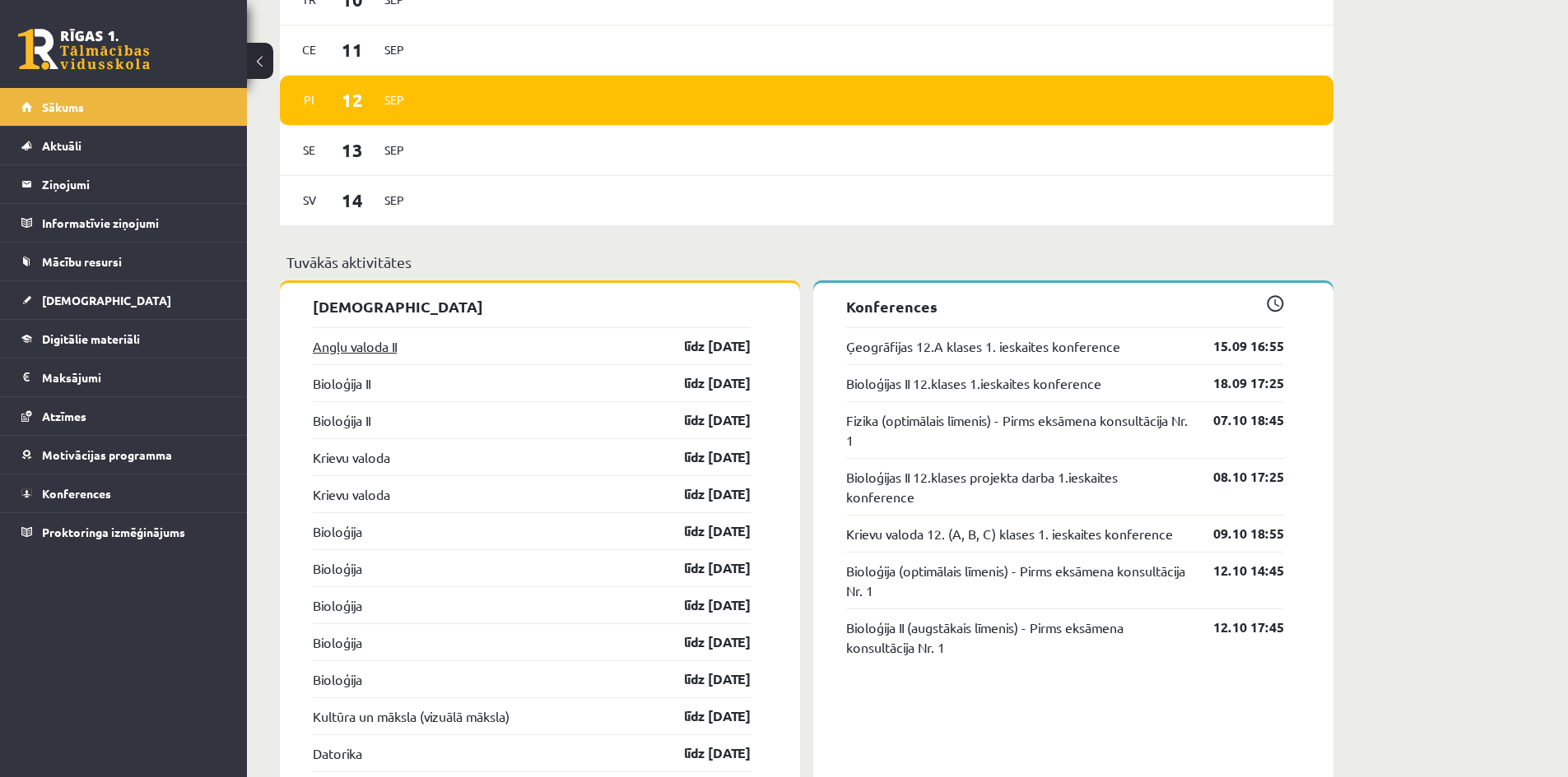
click at [380, 348] on link "Angļu valoda II" at bounding box center [354, 346] width 84 height 20
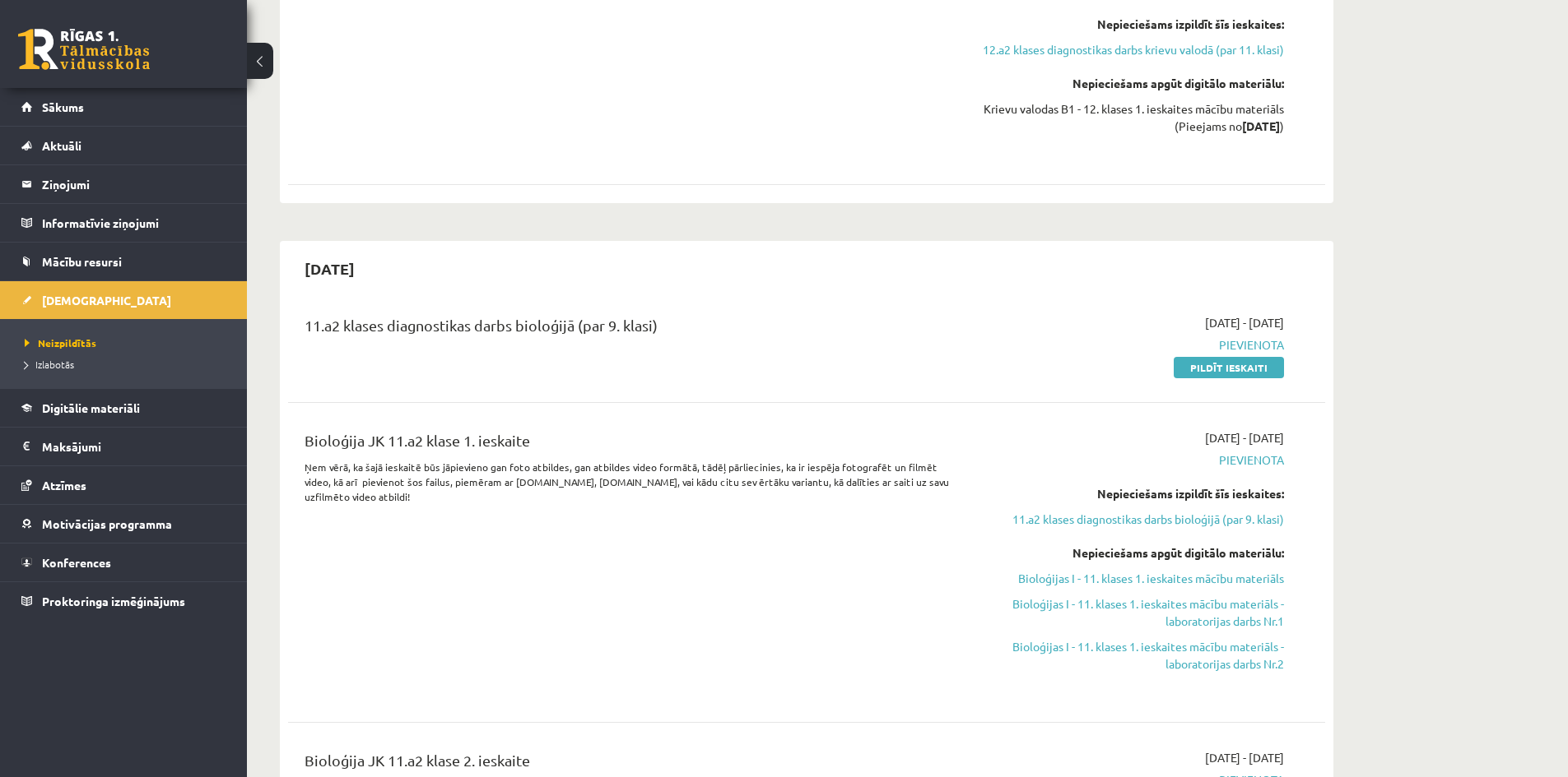
scroll to position [1810, 0]
click at [149, 105] on link "Sākums" at bounding box center [123, 107] width 205 height 38
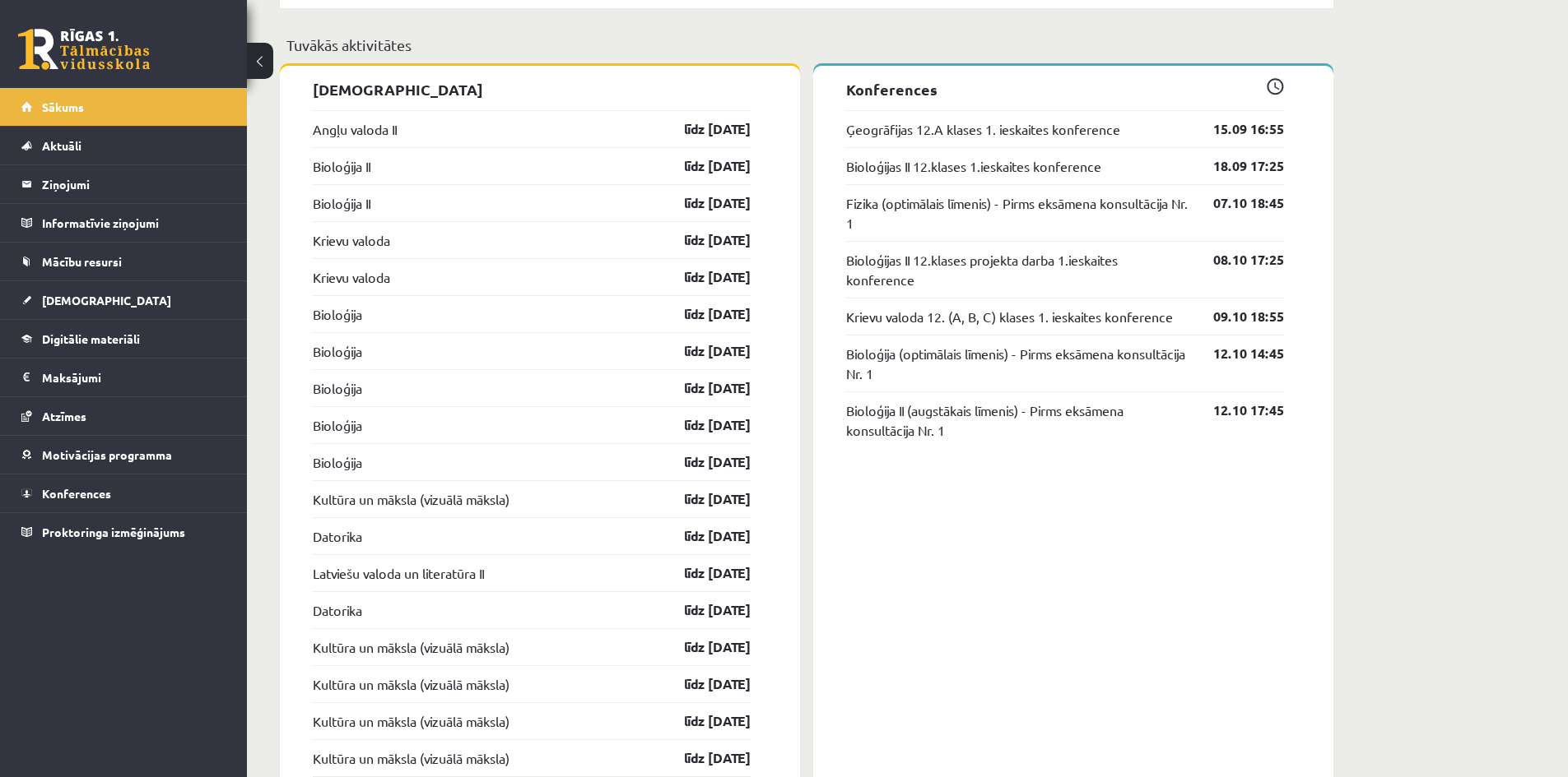
scroll to position [1480, 0]
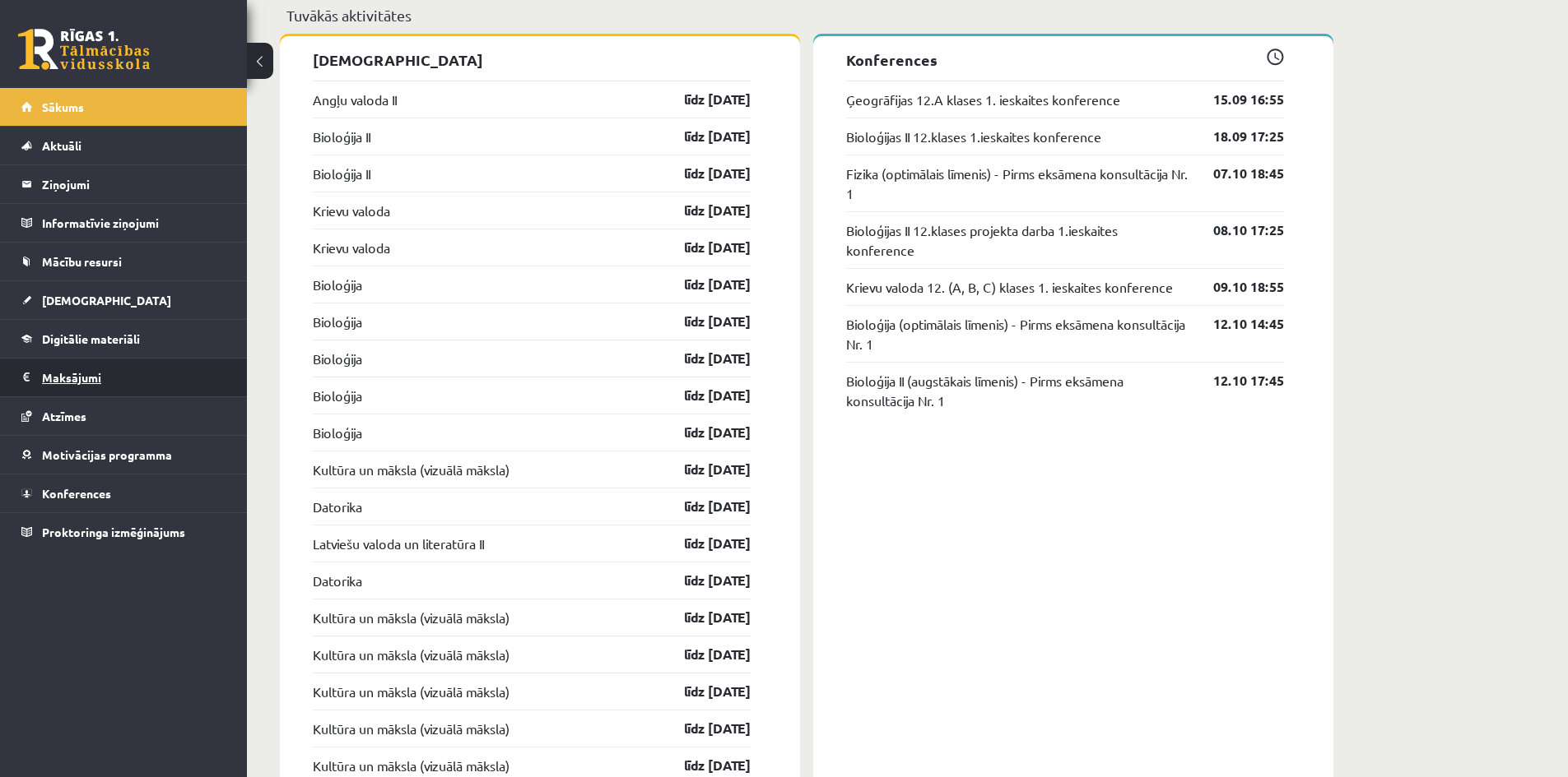
click at [91, 379] on legend "Maksājumi 0" at bounding box center [134, 378] width 184 height 38
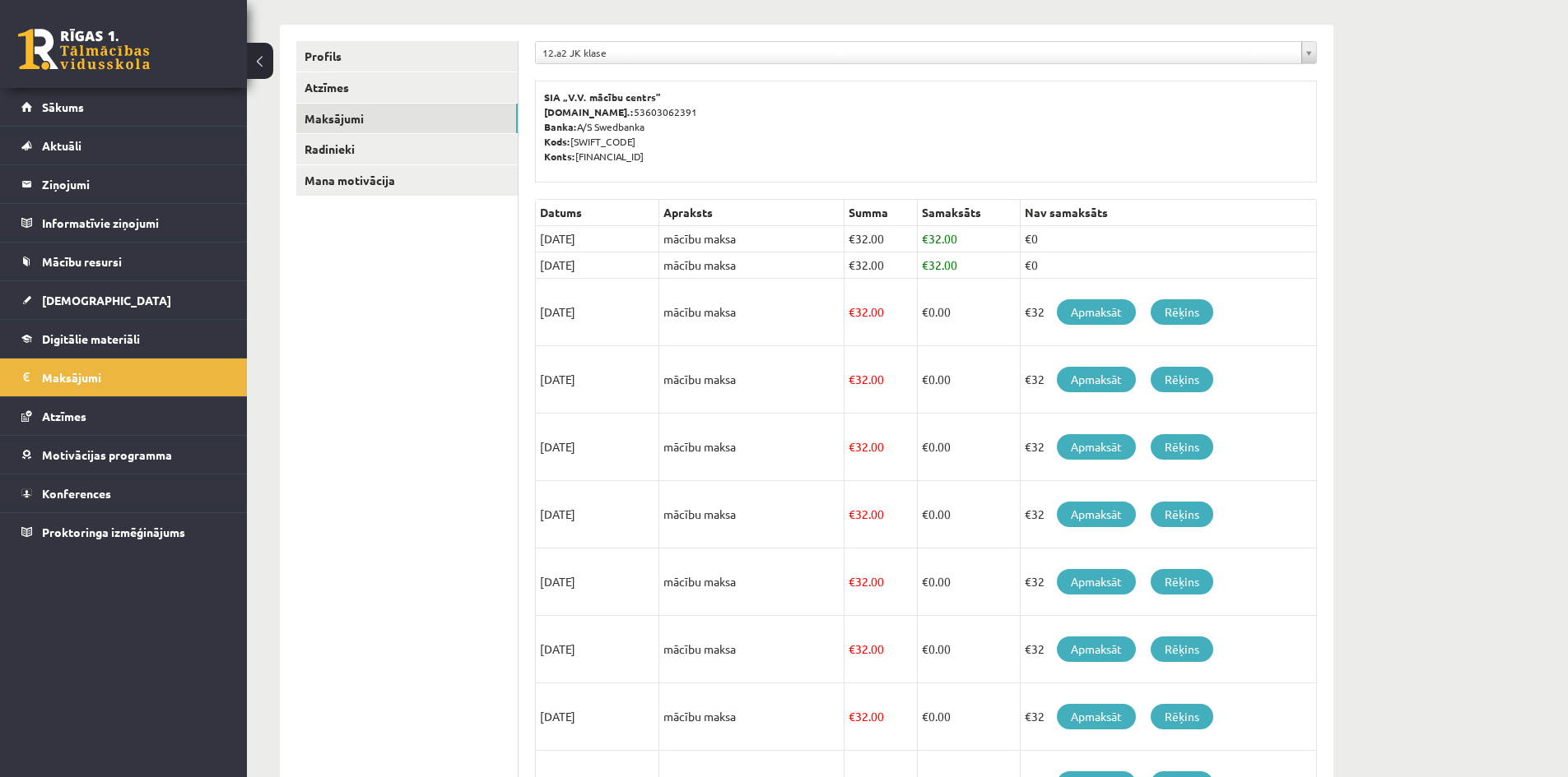
scroll to position [183, 0]
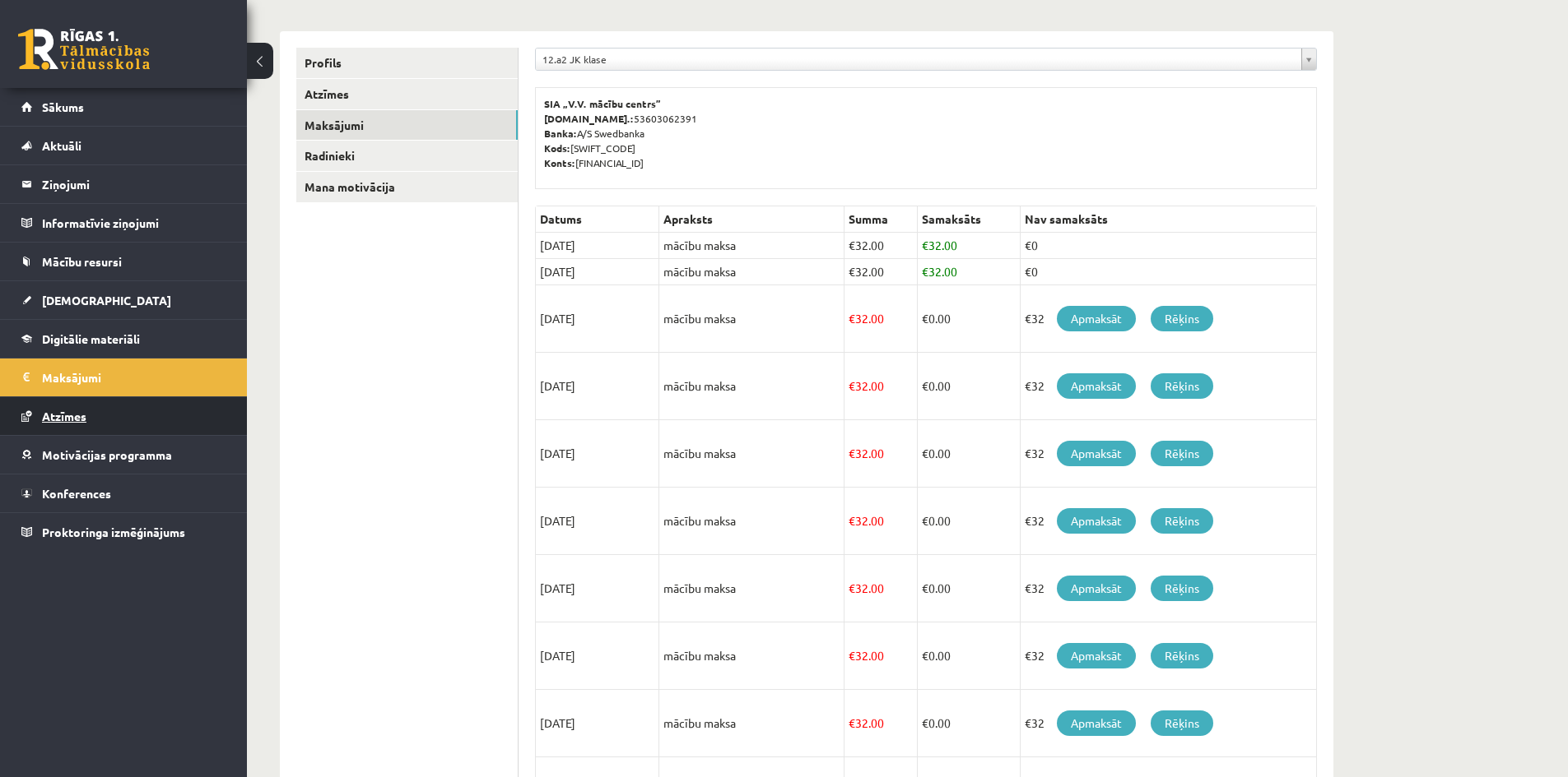
click at [144, 427] on link "Atzīmes" at bounding box center [123, 416] width 205 height 38
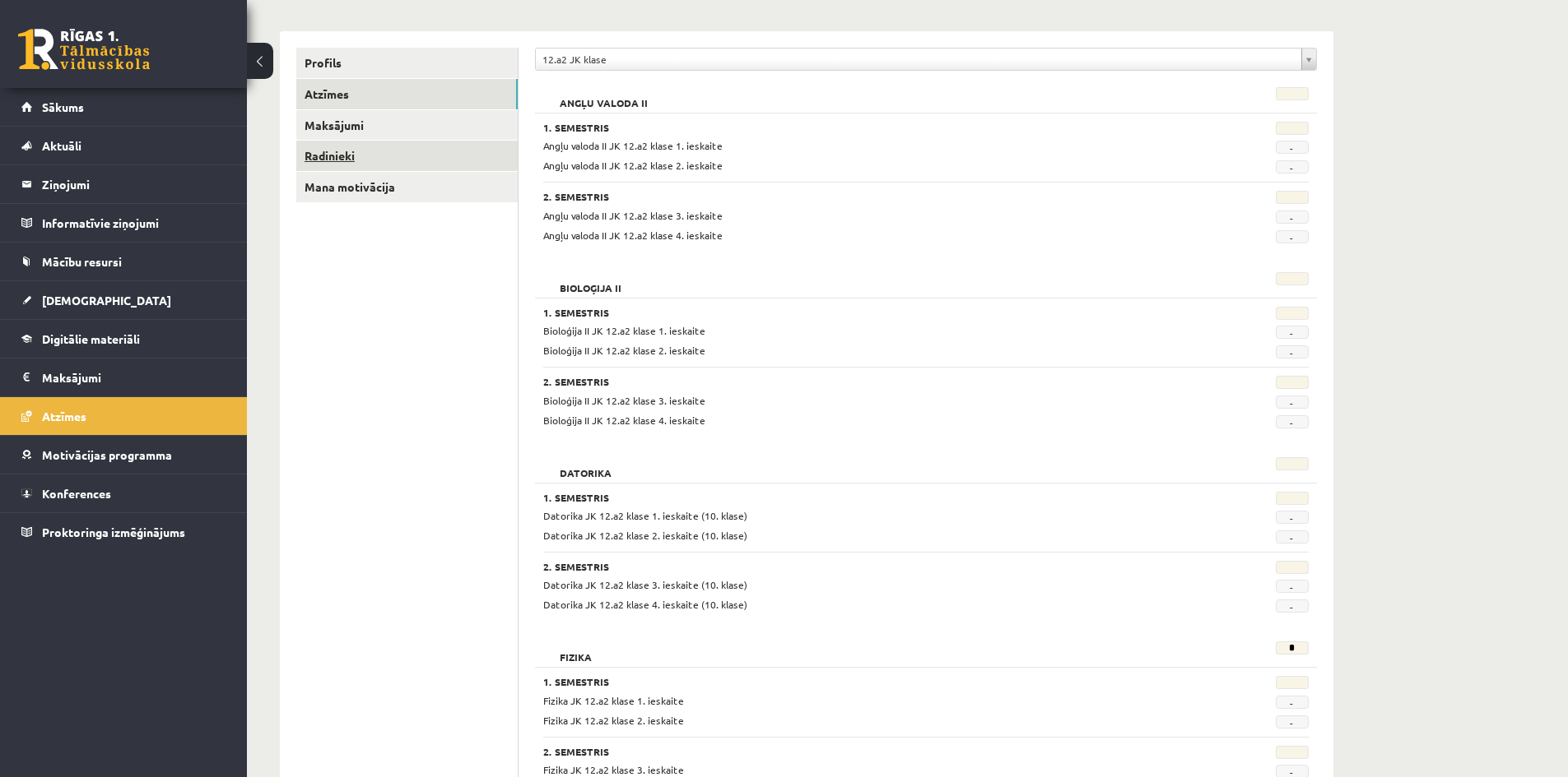
click at [317, 143] on link "Radinieki" at bounding box center [407, 156] width 222 height 31
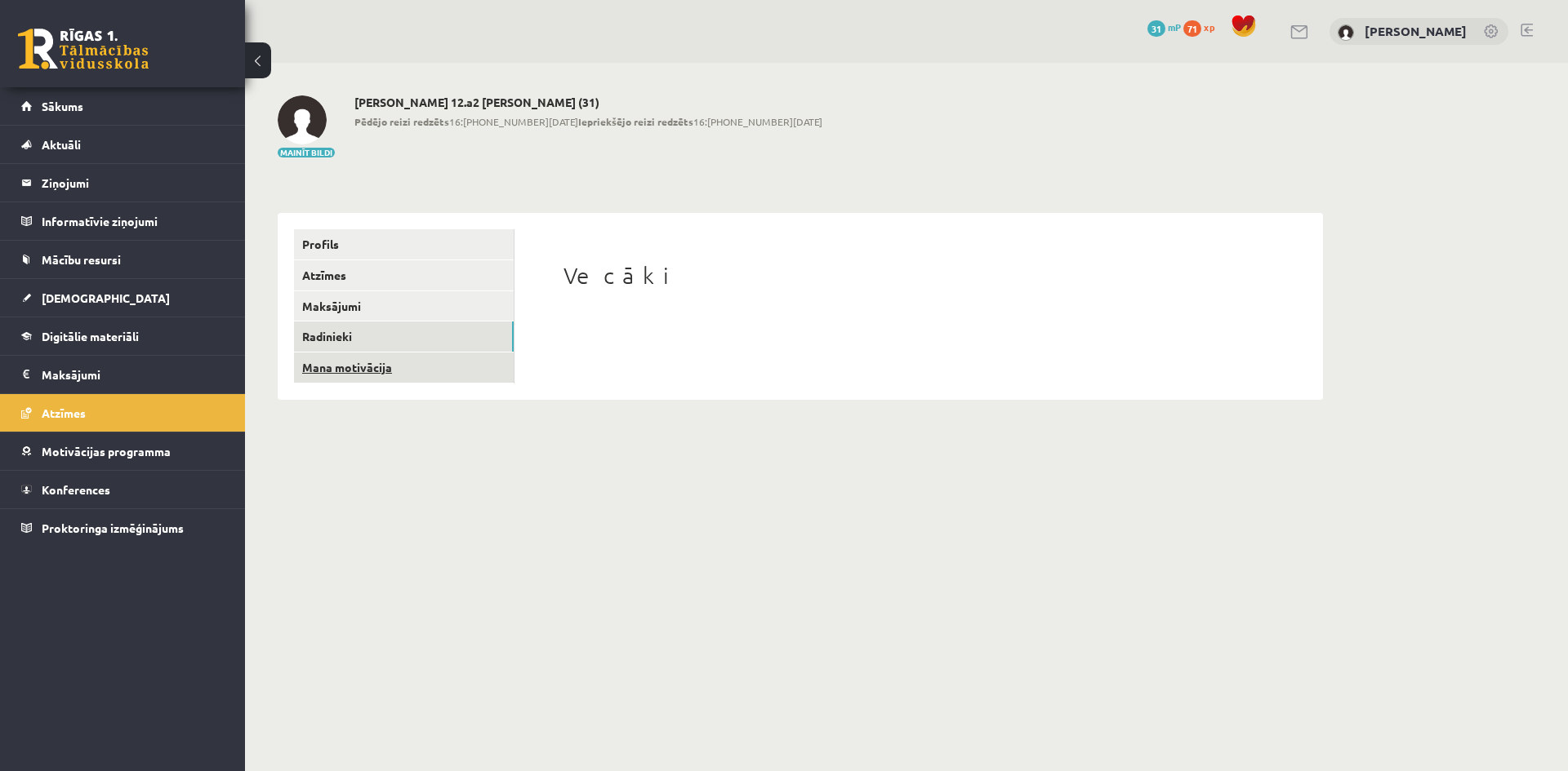
click at [339, 376] on link "Mana motivācija" at bounding box center [404, 368] width 220 height 30
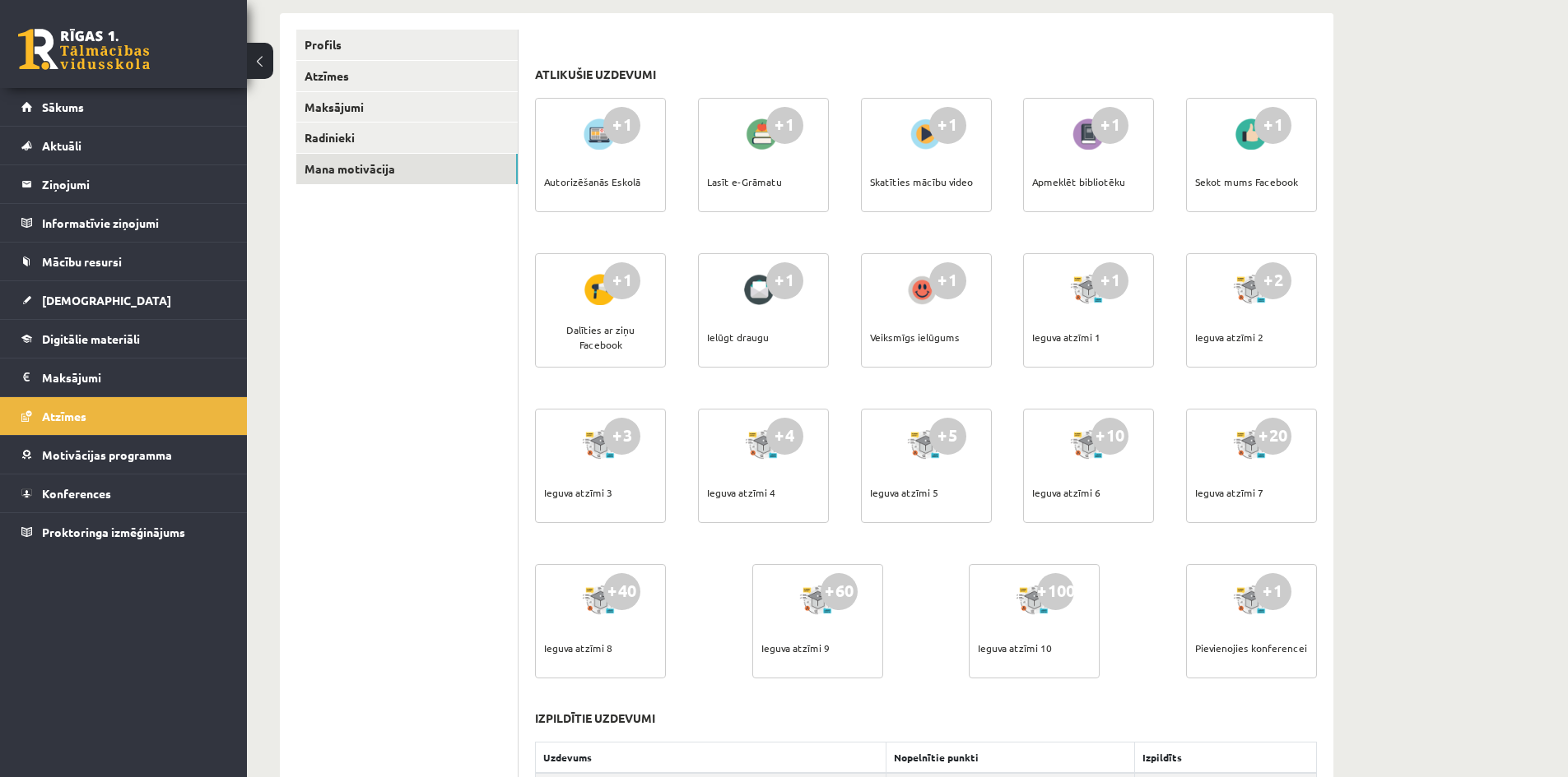
scroll to position [164, 0]
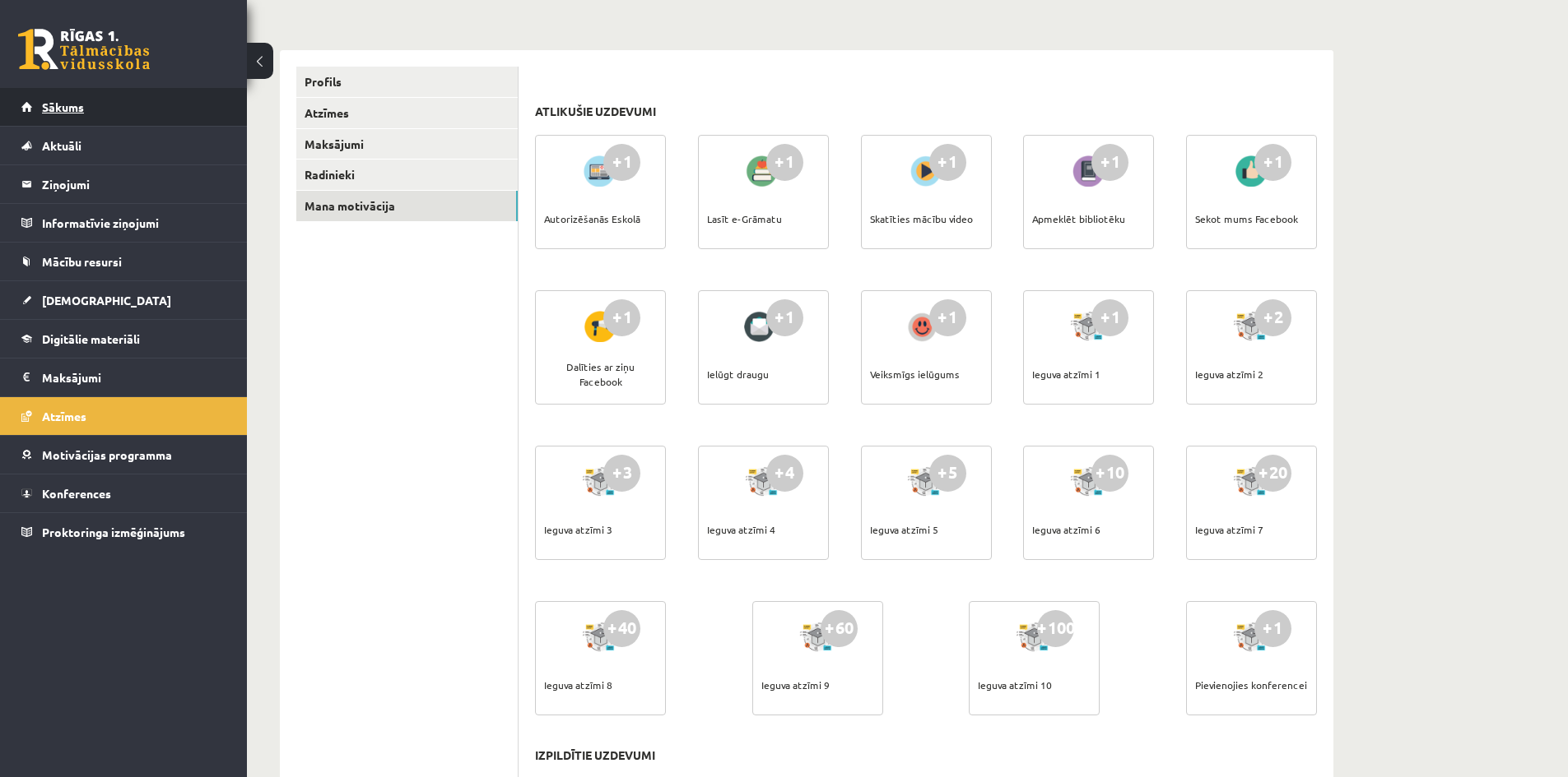
click at [162, 114] on link "Sākums" at bounding box center [123, 107] width 205 height 38
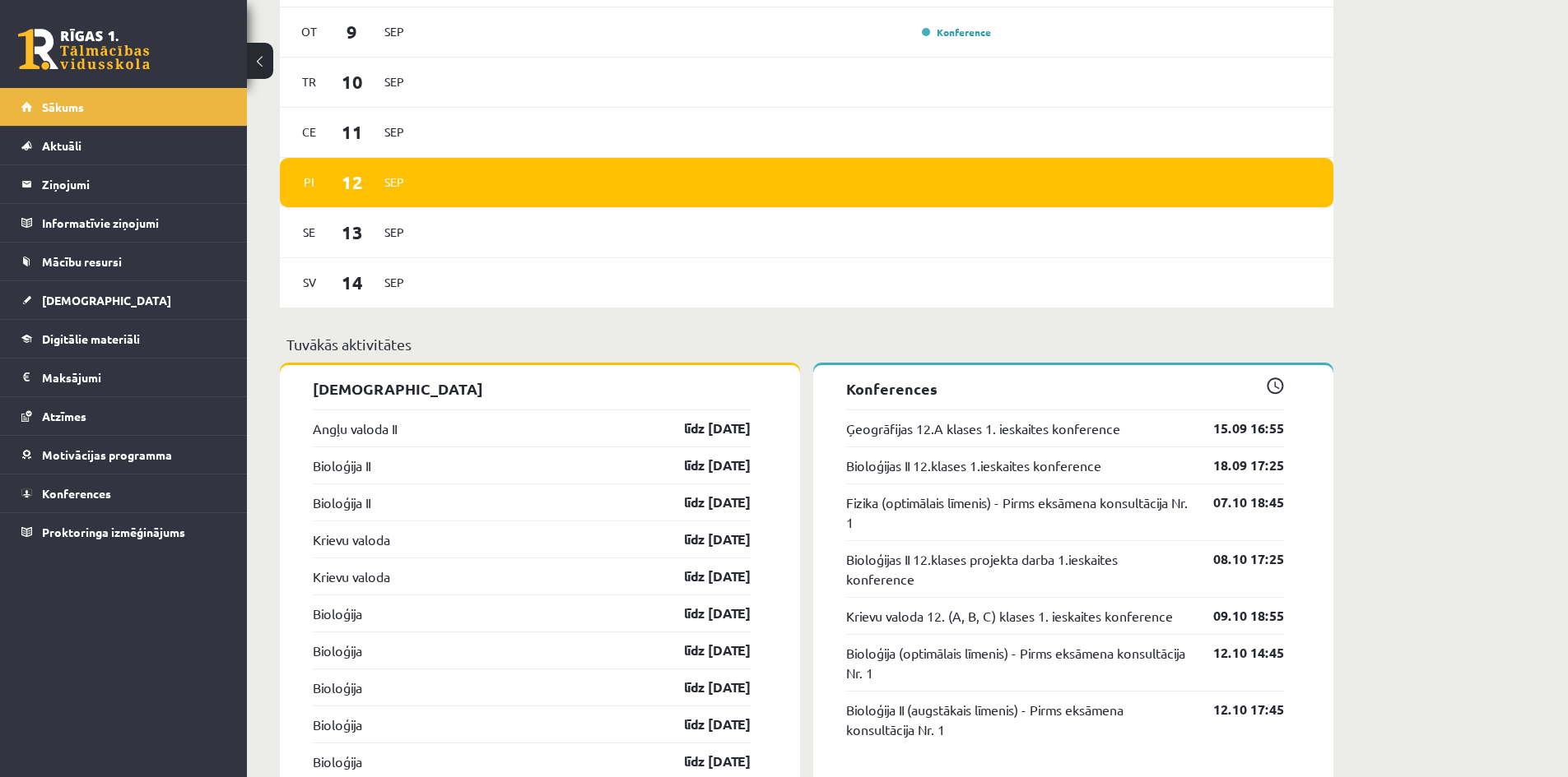
scroll to position [1234, 0]
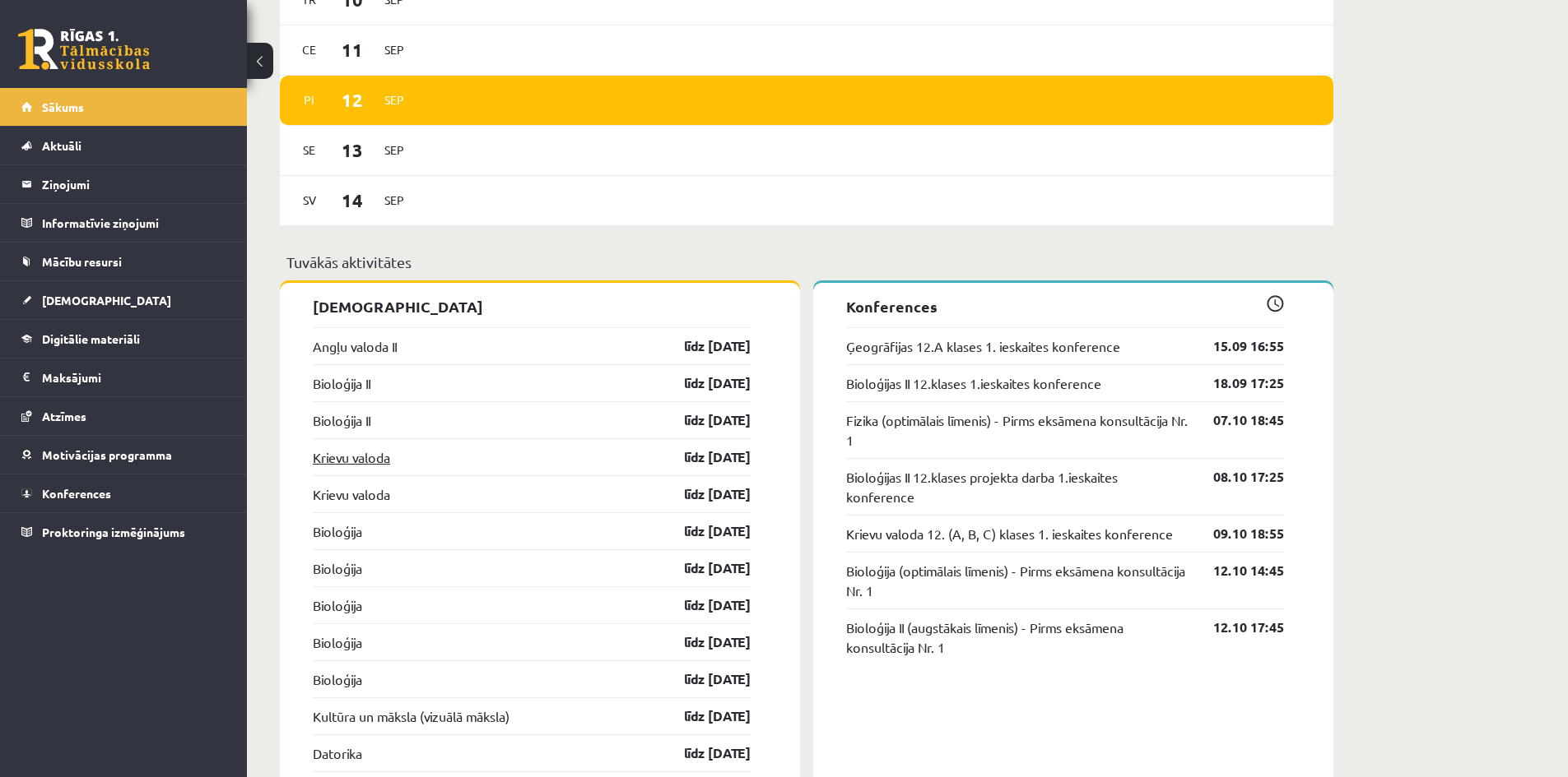
click at [372, 460] on link "Krievu valoda" at bounding box center [350, 457] width 77 height 20
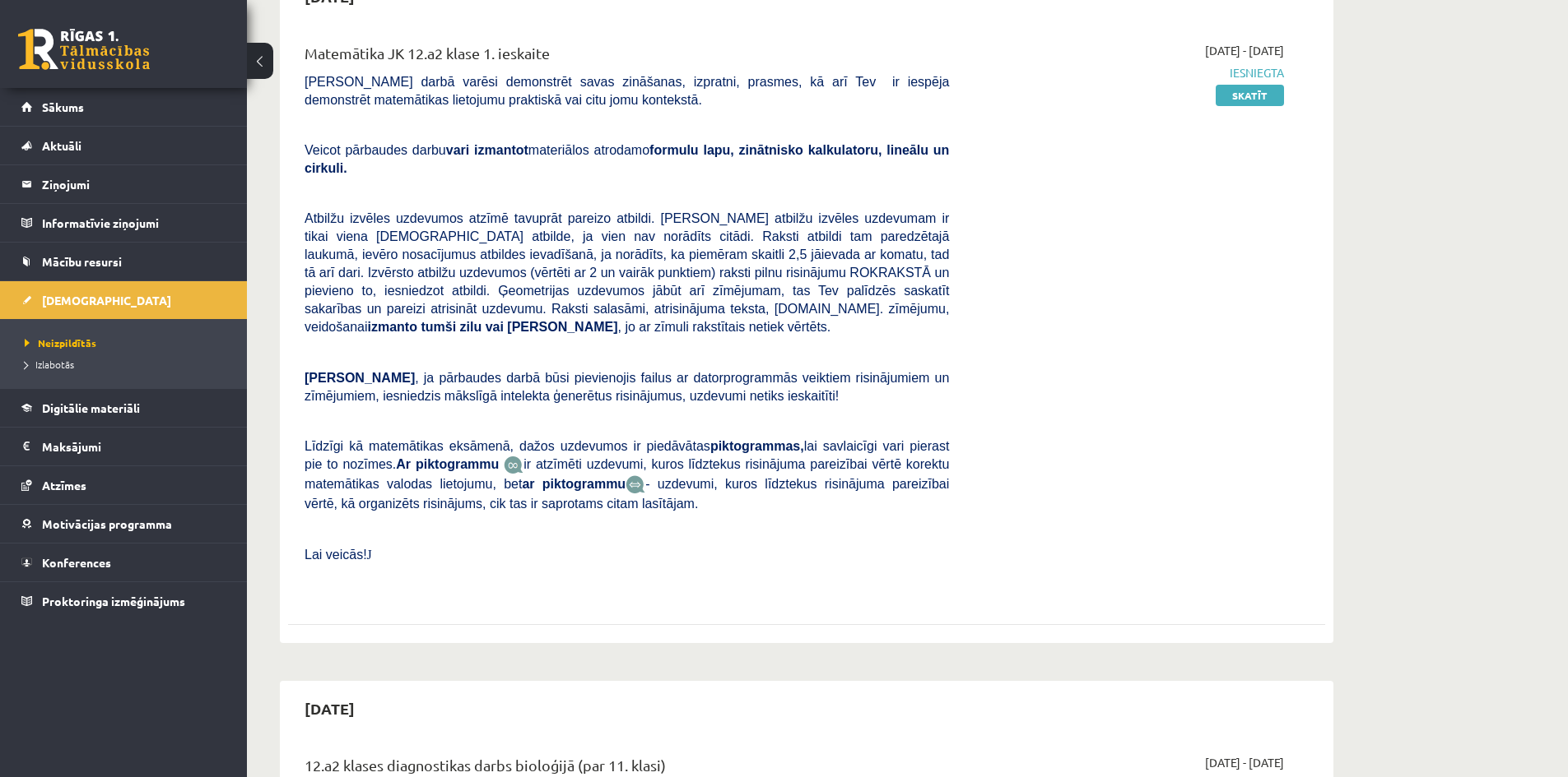
scroll to position [164, 0]
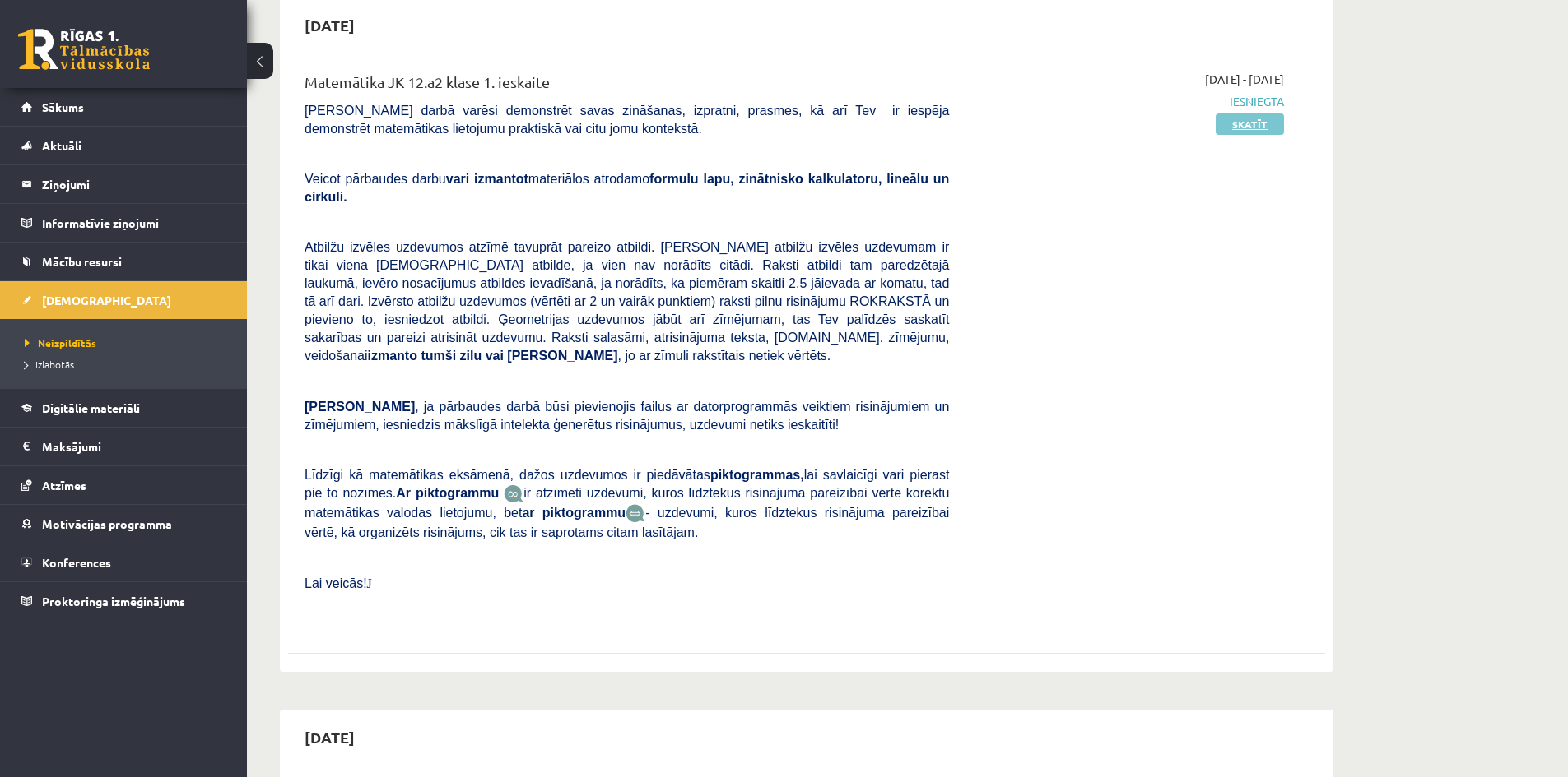
click at [1227, 126] on link "Skatīt" at bounding box center [1250, 124] width 69 height 21
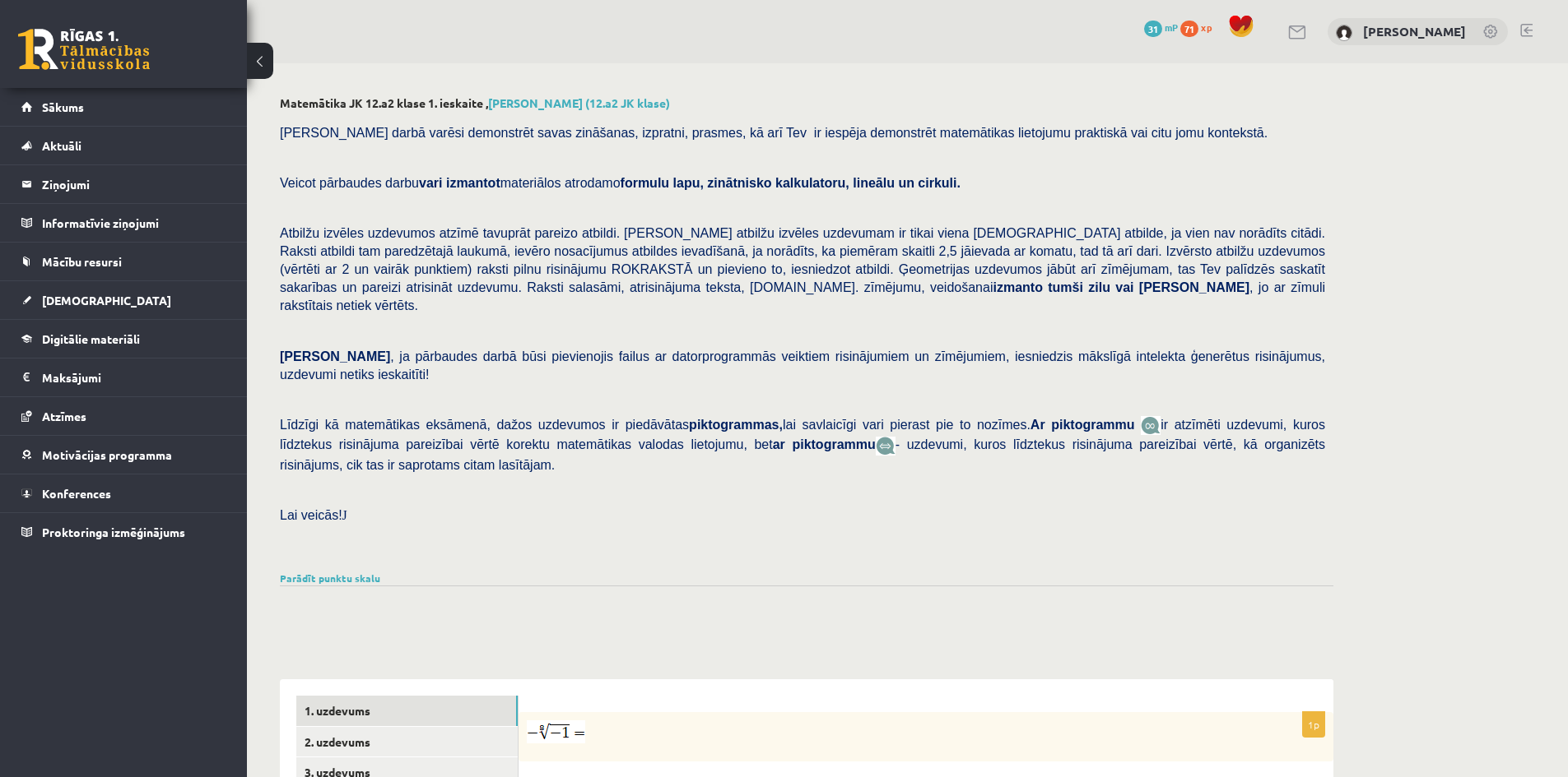
click at [259, 53] on button at bounding box center [261, 61] width 27 height 36
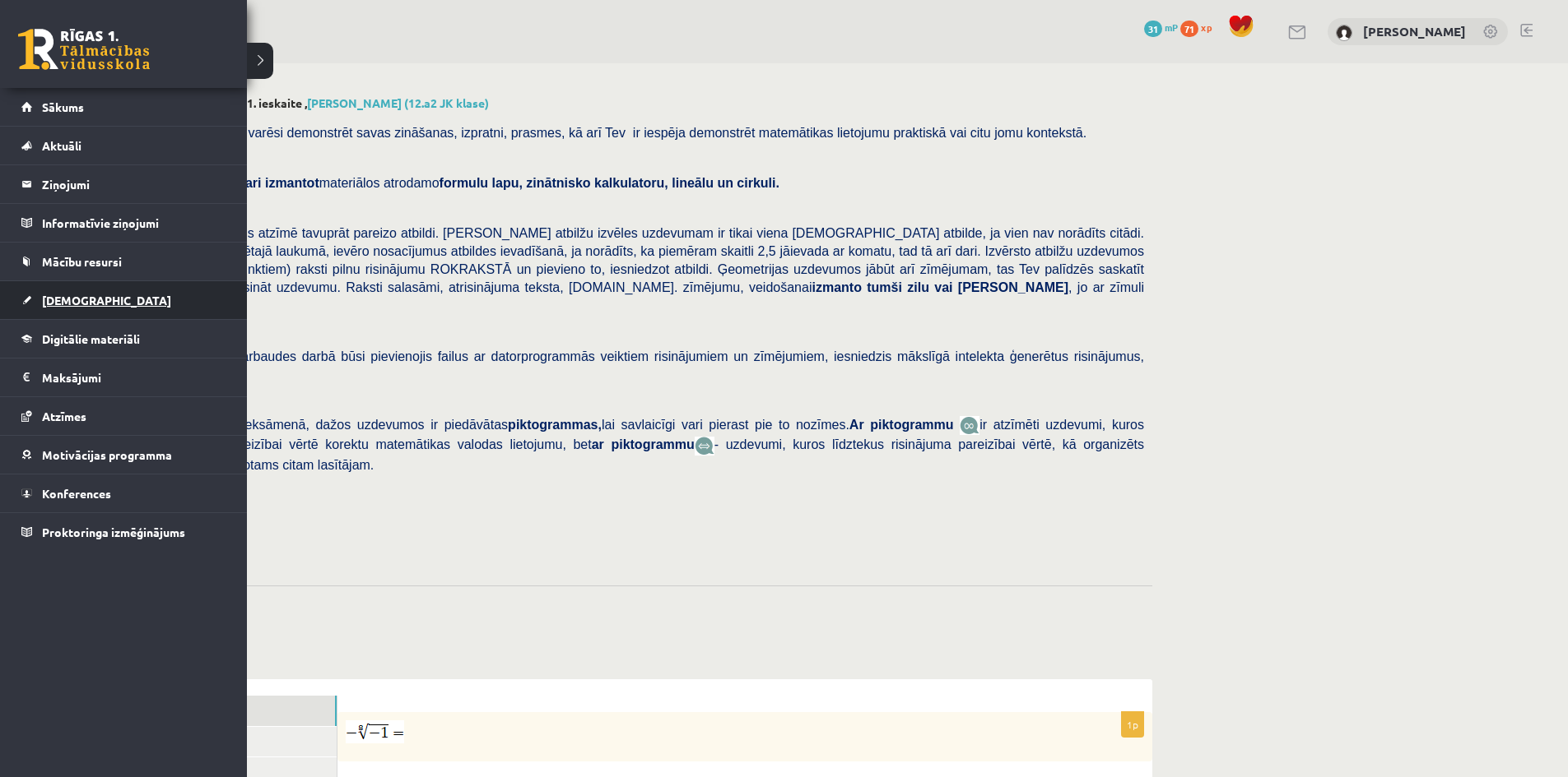
click at [67, 300] on span "[DEMOGRAPHIC_DATA]" at bounding box center [106, 301] width 129 height 15
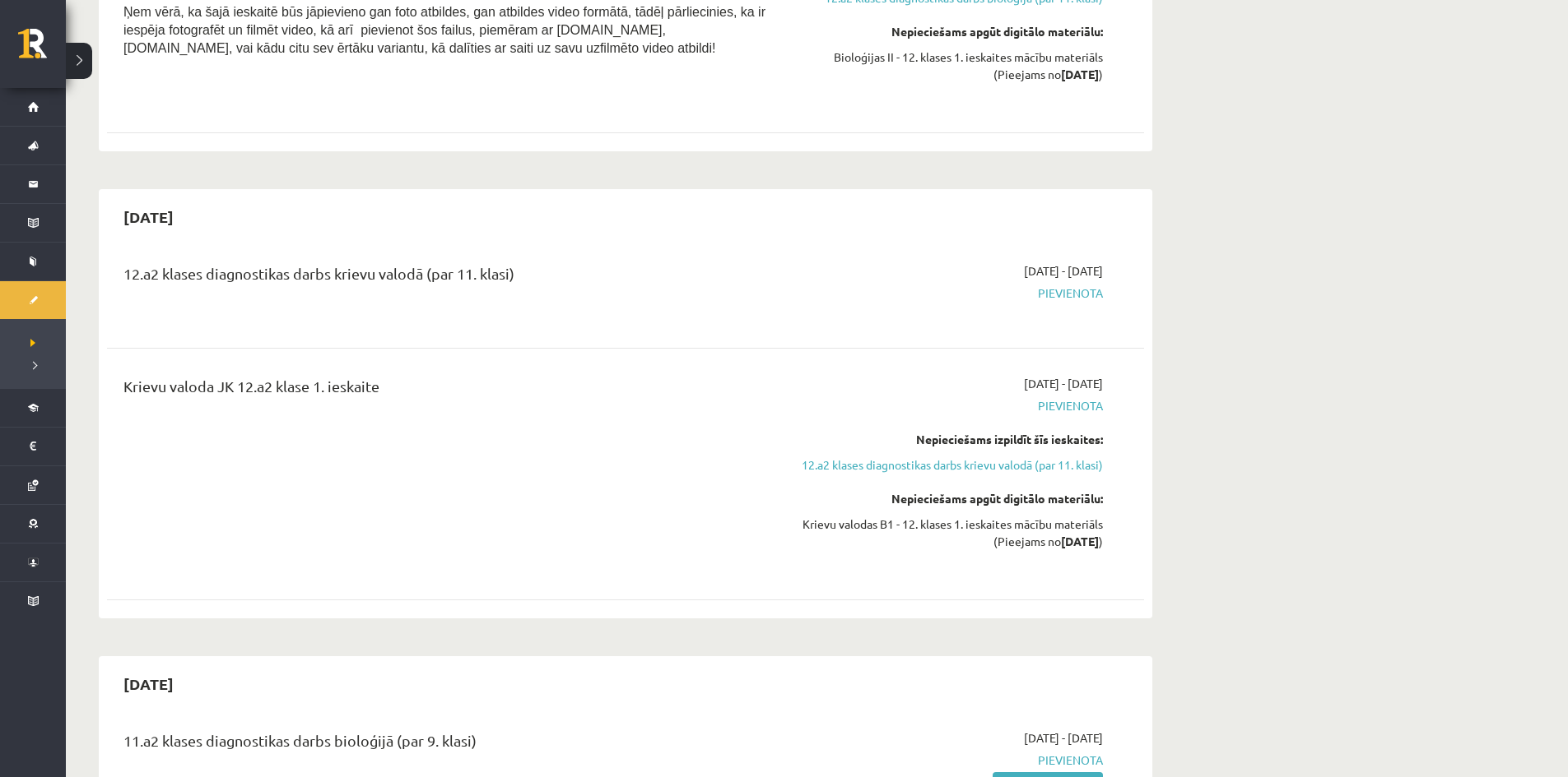
scroll to position [1398, 0]
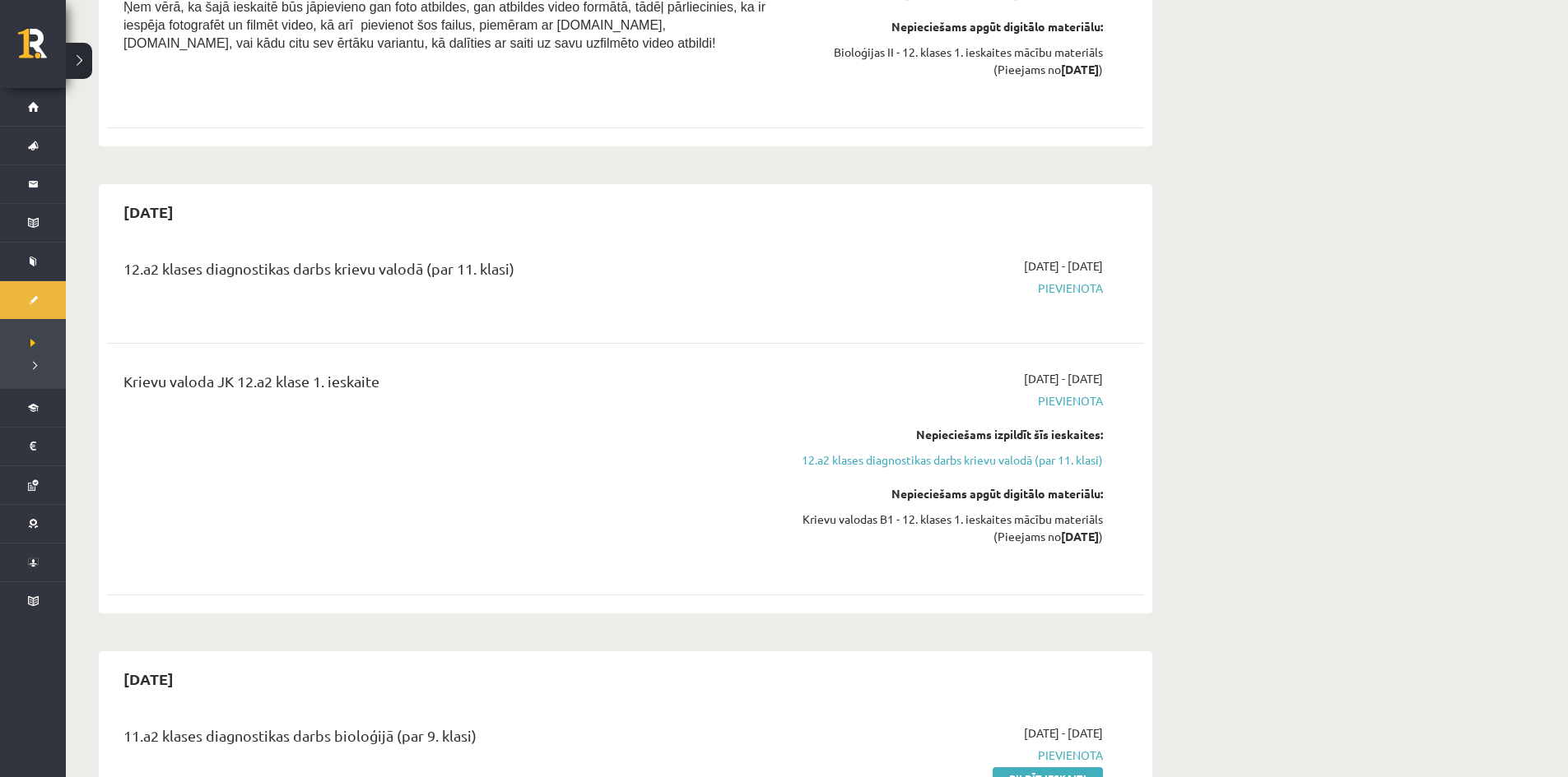
click at [1066, 280] on span "Pievienota" at bounding box center [947, 288] width 310 height 17
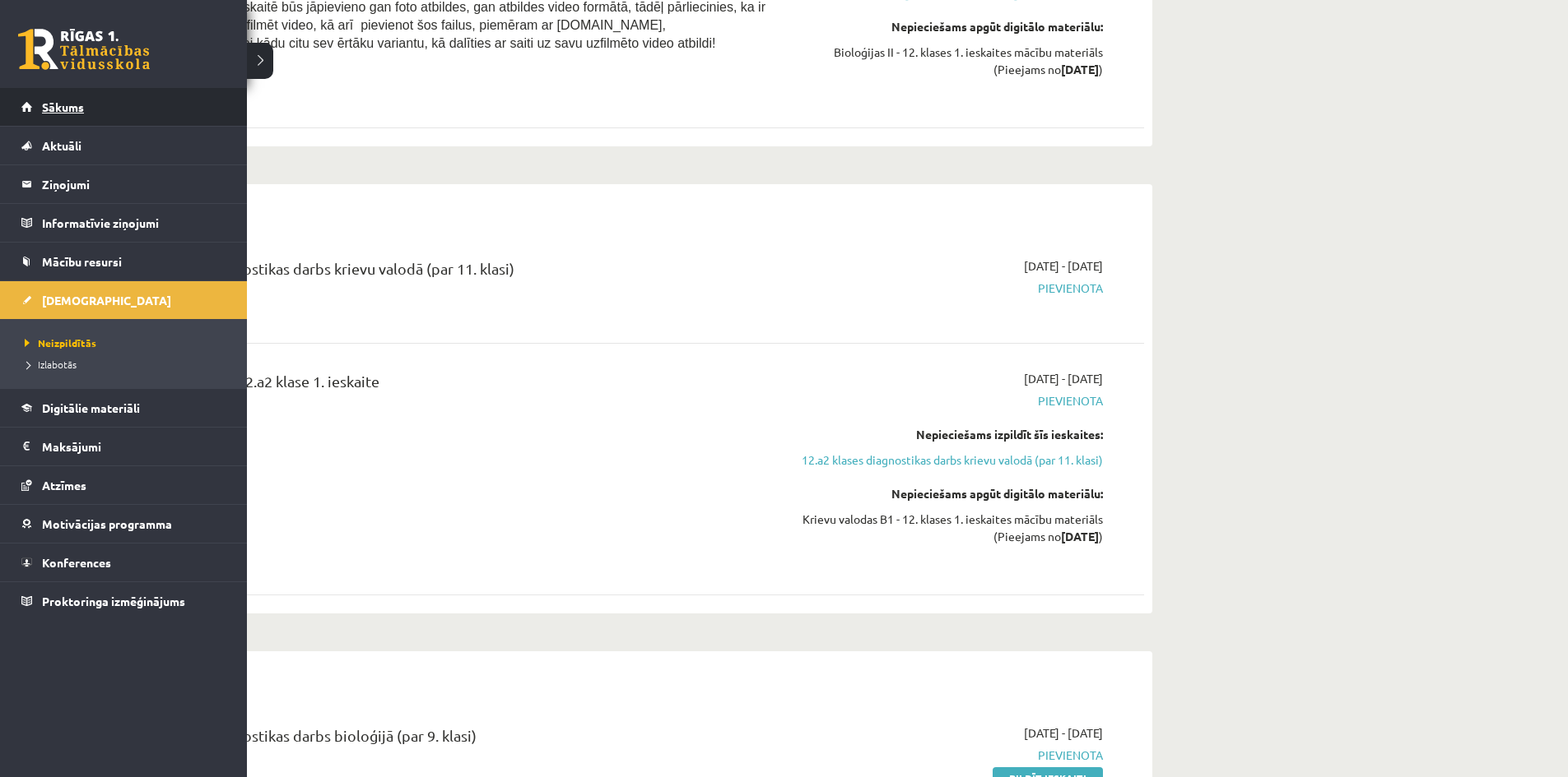
click at [48, 112] on span "Sākums" at bounding box center [63, 107] width 42 height 15
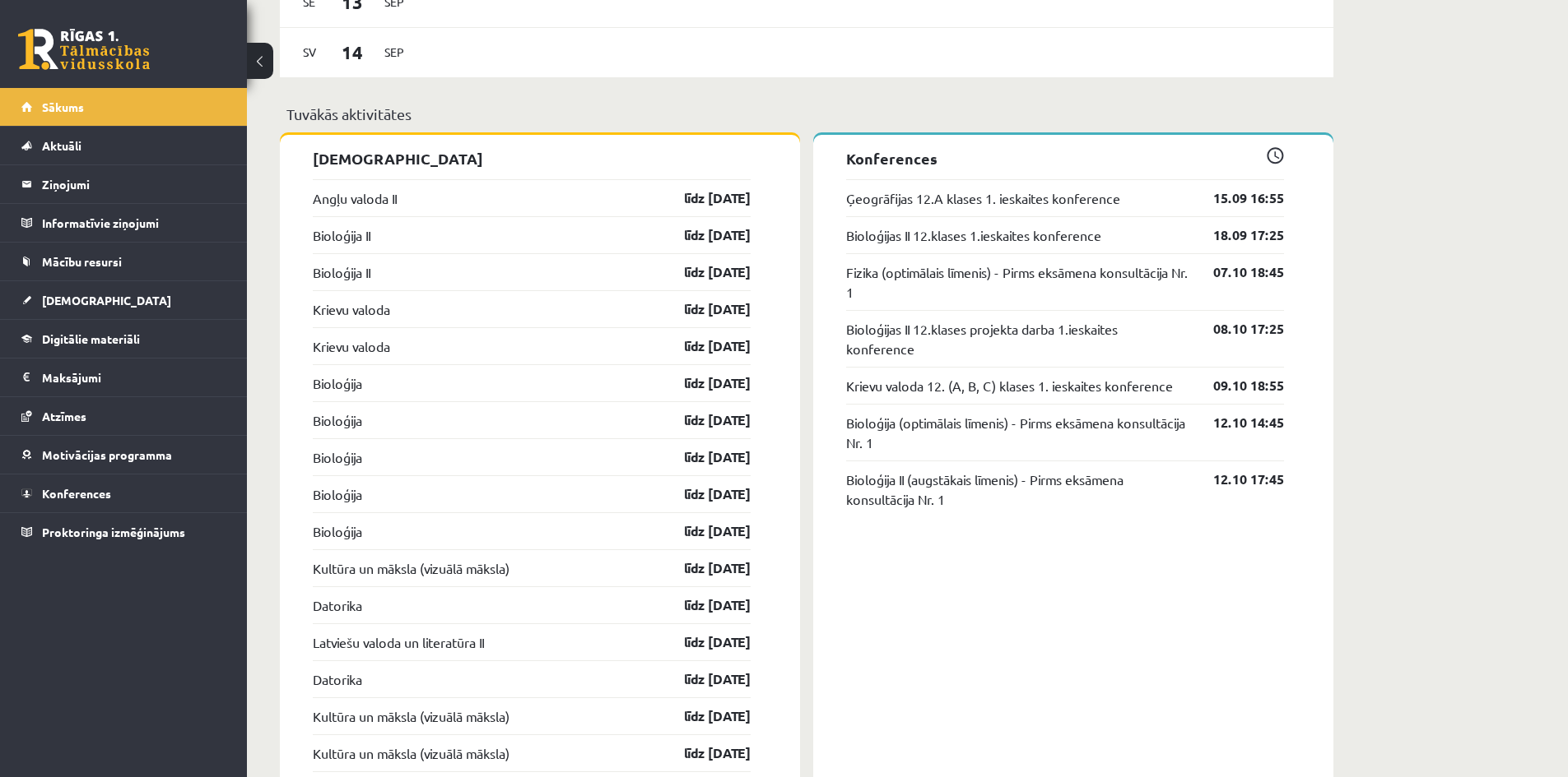
scroll to position [1398, 0]
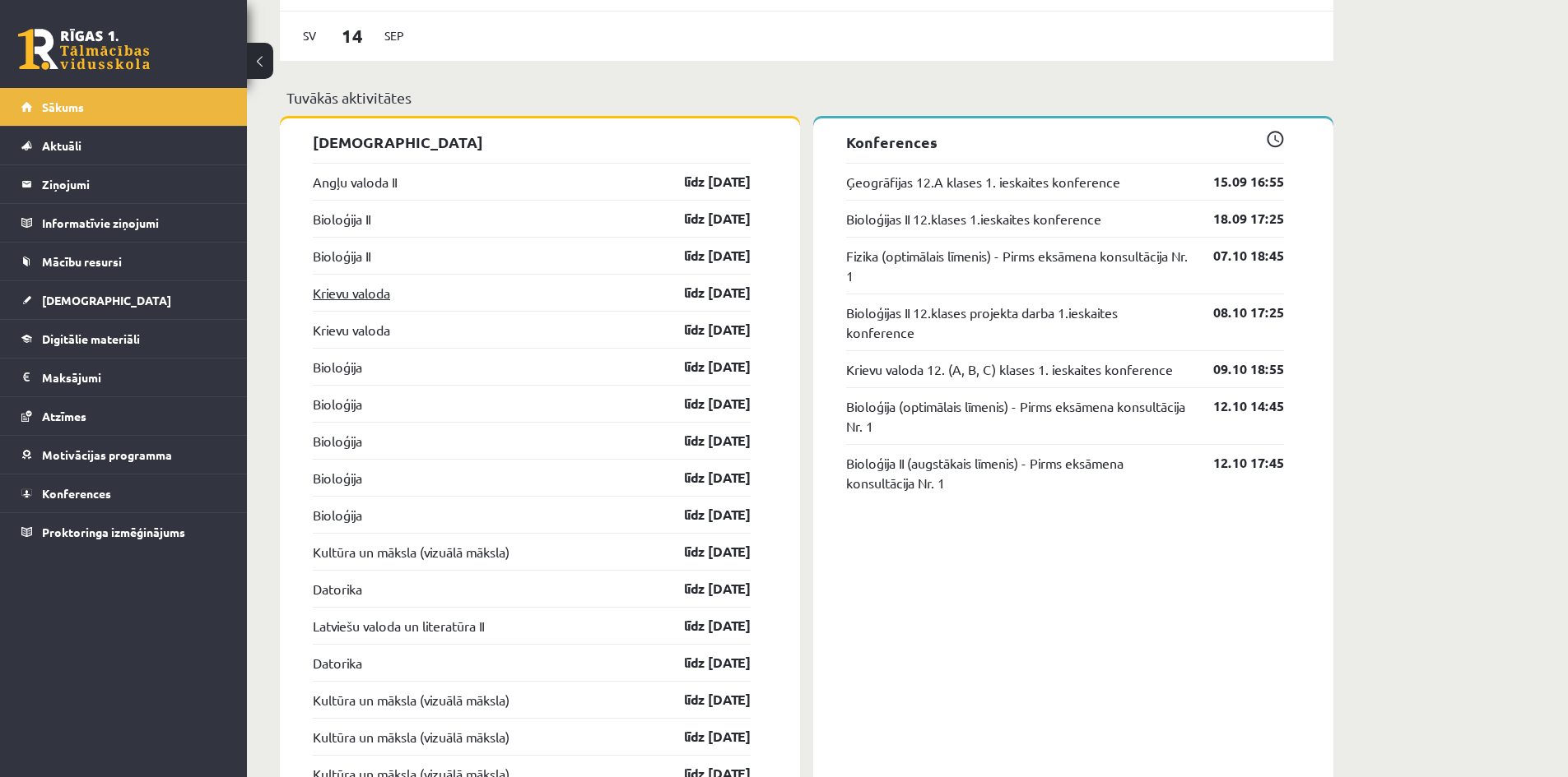
click at [377, 298] on link "Krievu valoda" at bounding box center [350, 292] width 77 height 20
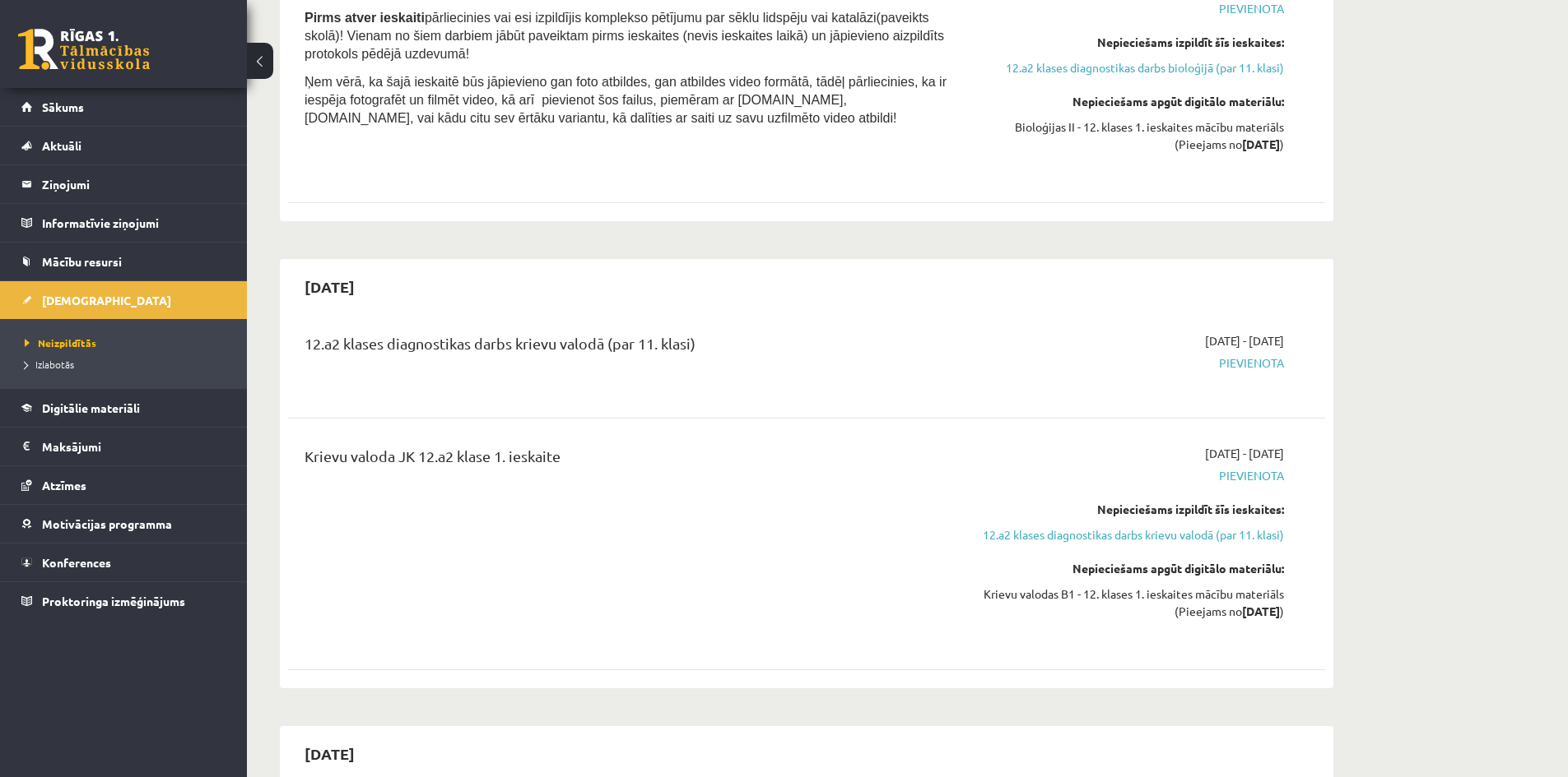
scroll to position [1316, 0]
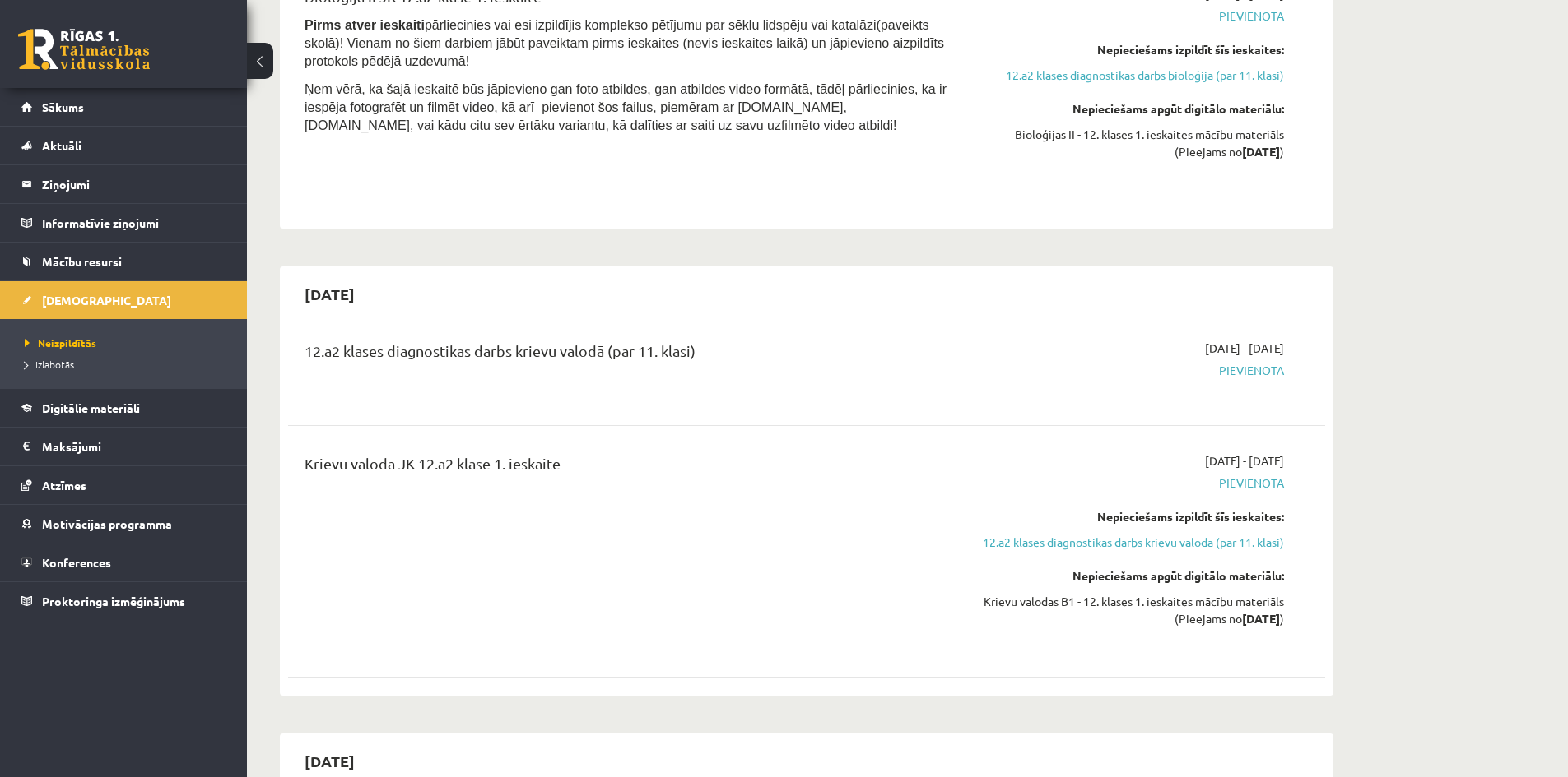
click at [1255, 474] on span "Pievienota" at bounding box center [1128, 483] width 310 height 17
click at [1236, 362] on span "Pievienota" at bounding box center [1128, 370] width 310 height 17
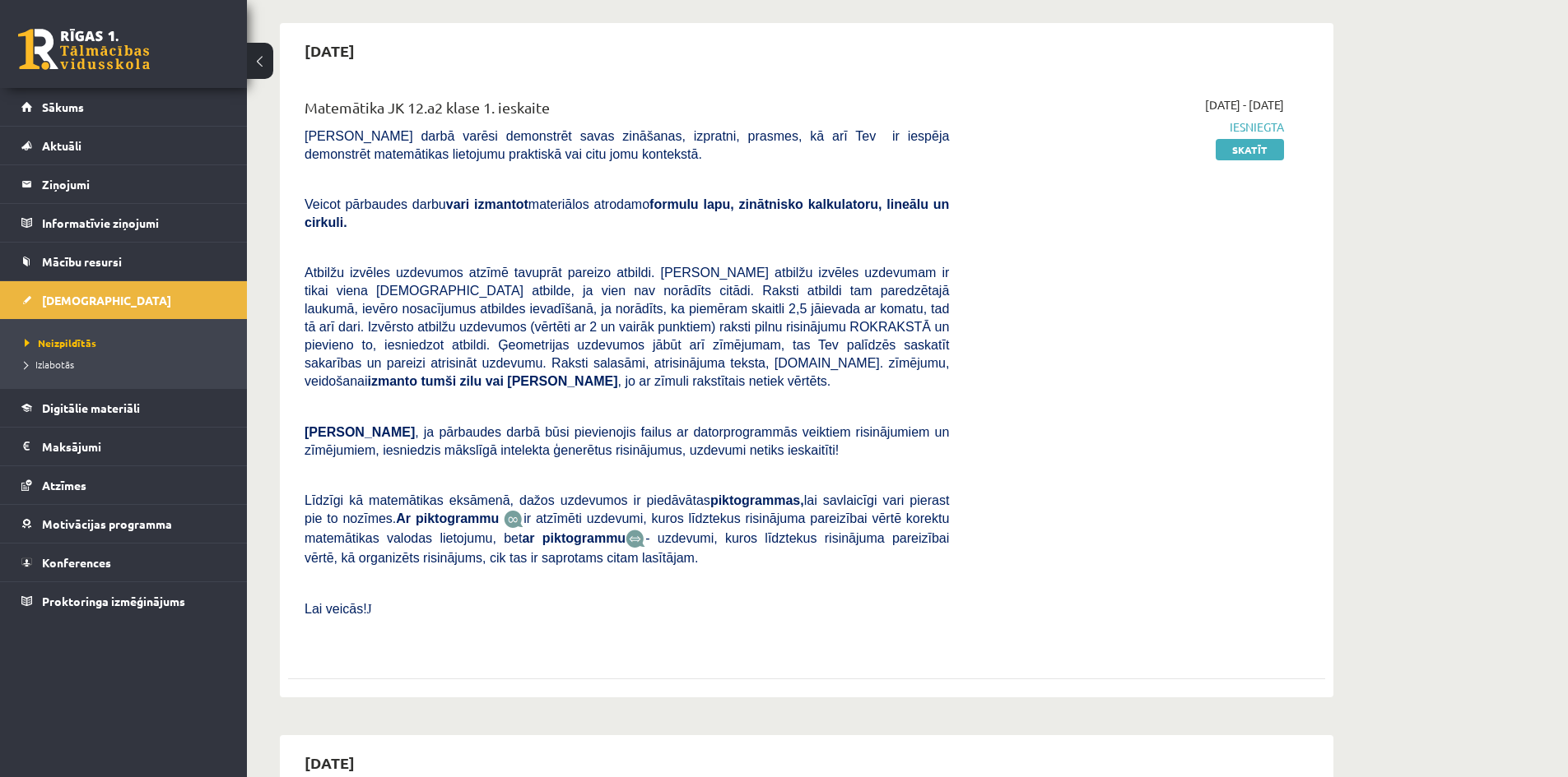
scroll to position [164, 0]
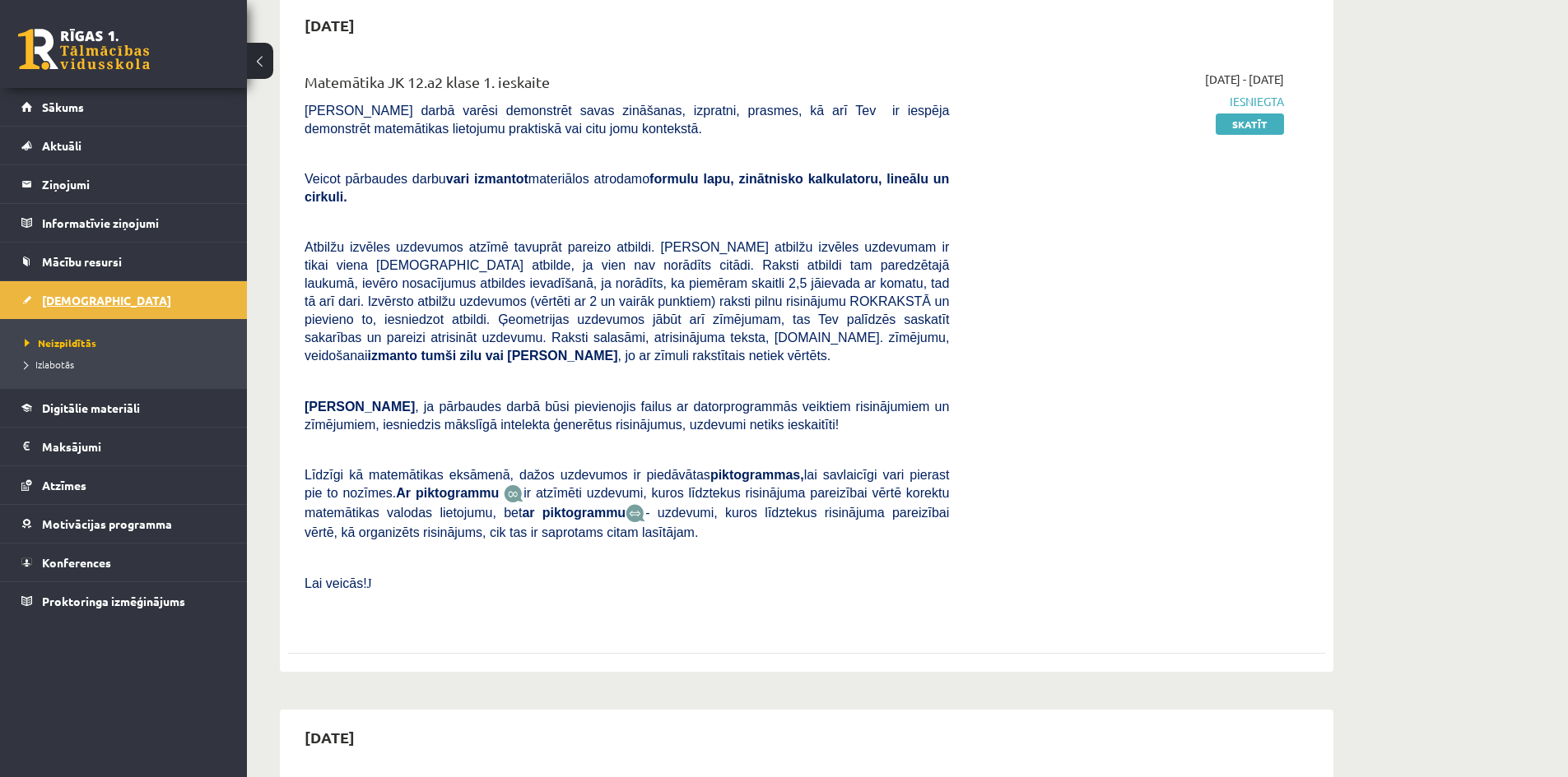
click at [71, 296] on span "[DEMOGRAPHIC_DATA]" at bounding box center [106, 301] width 129 height 15
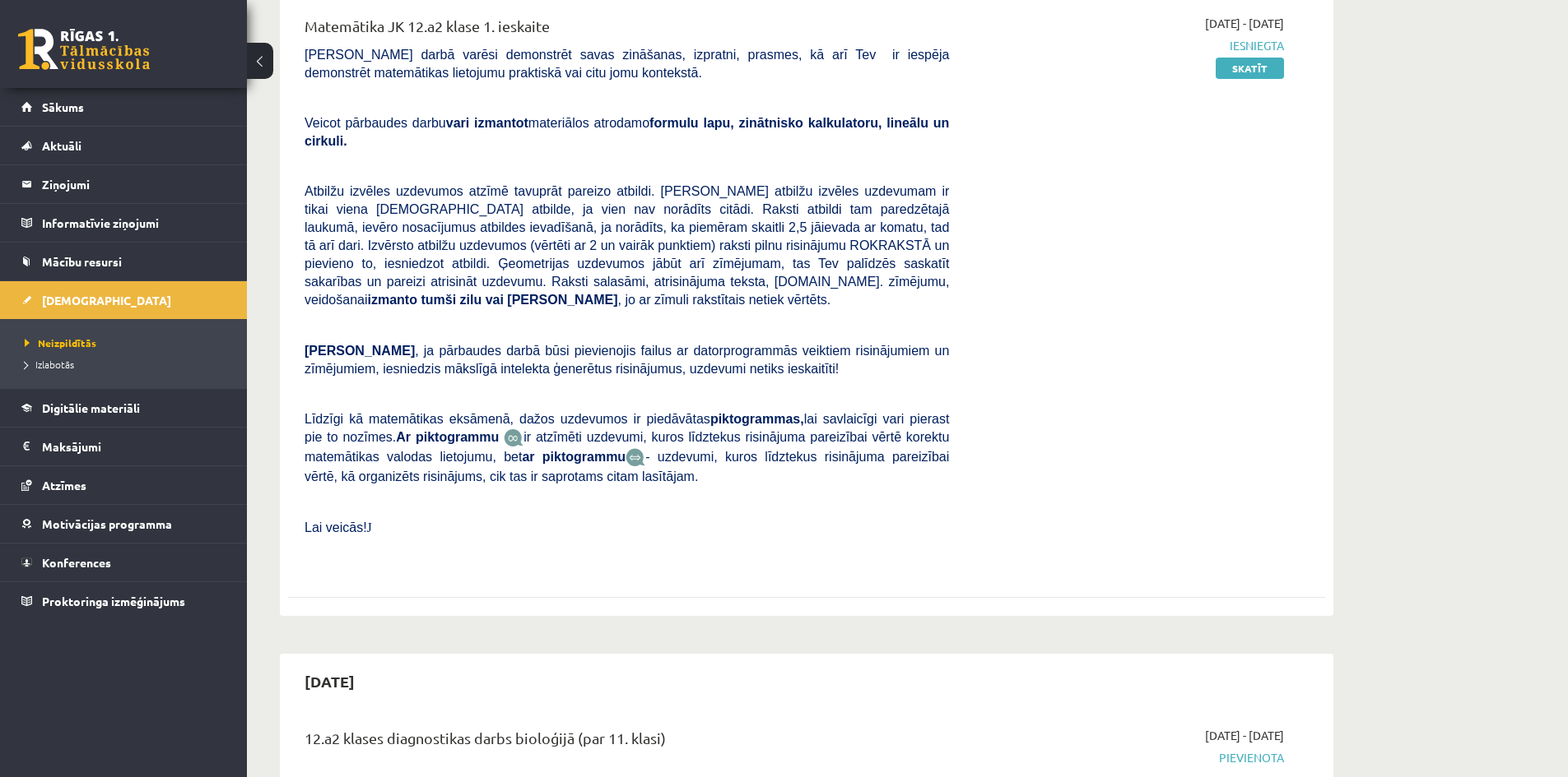
scroll to position [247, 0]
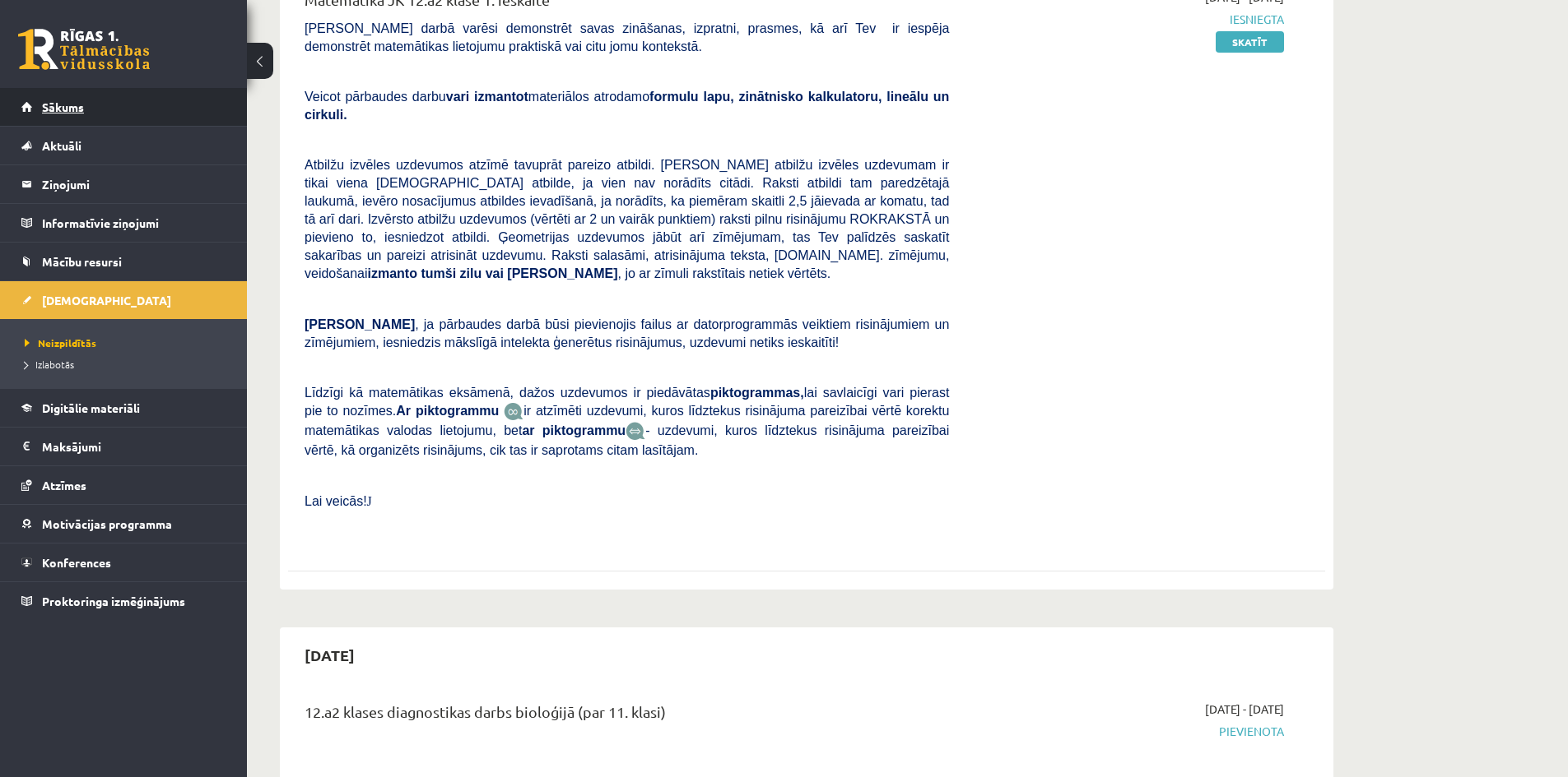
click at [133, 112] on link "Sākums" at bounding box center [123, 107] width 205 height 38
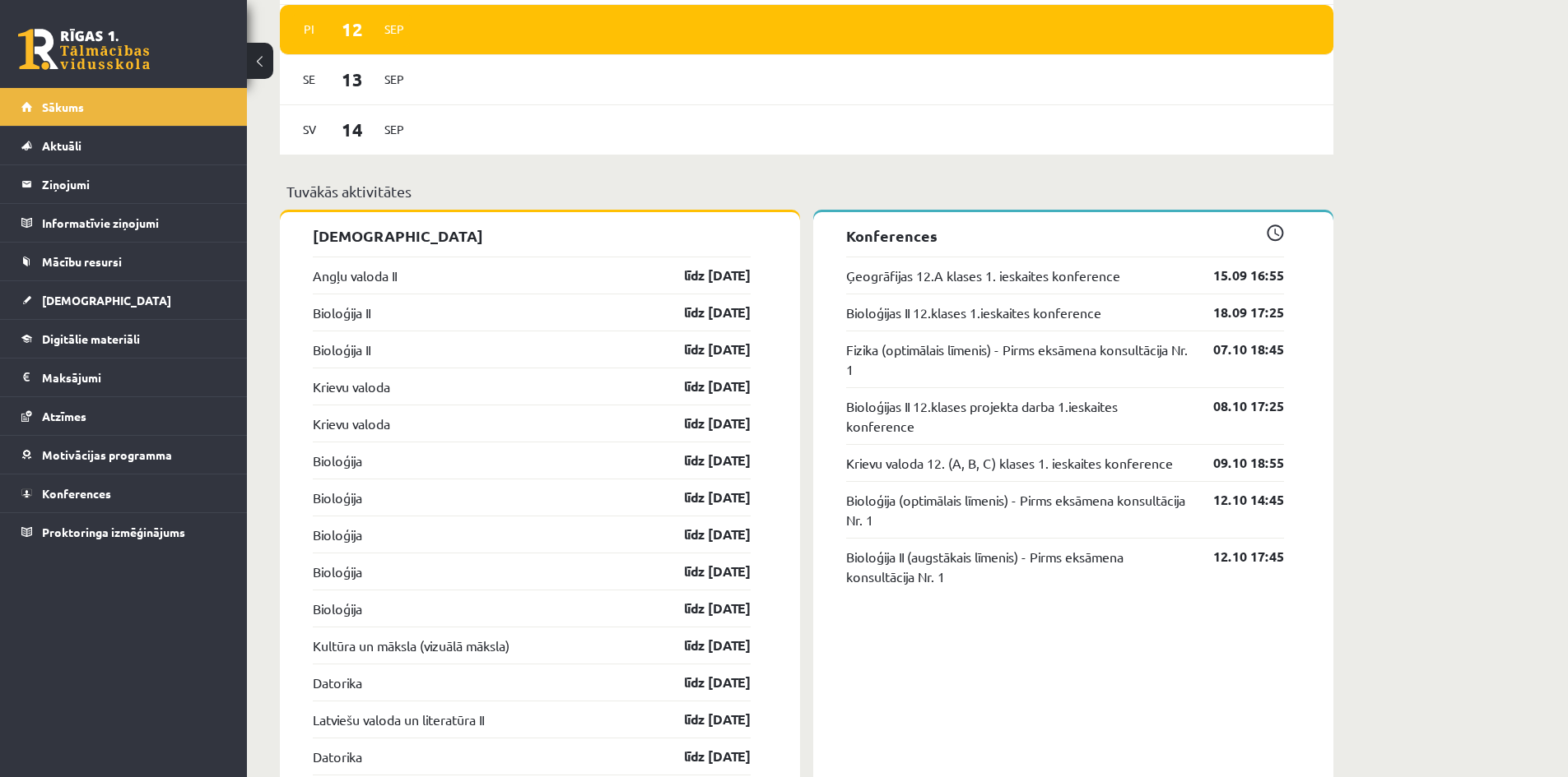
scroll to position [1398, 0]
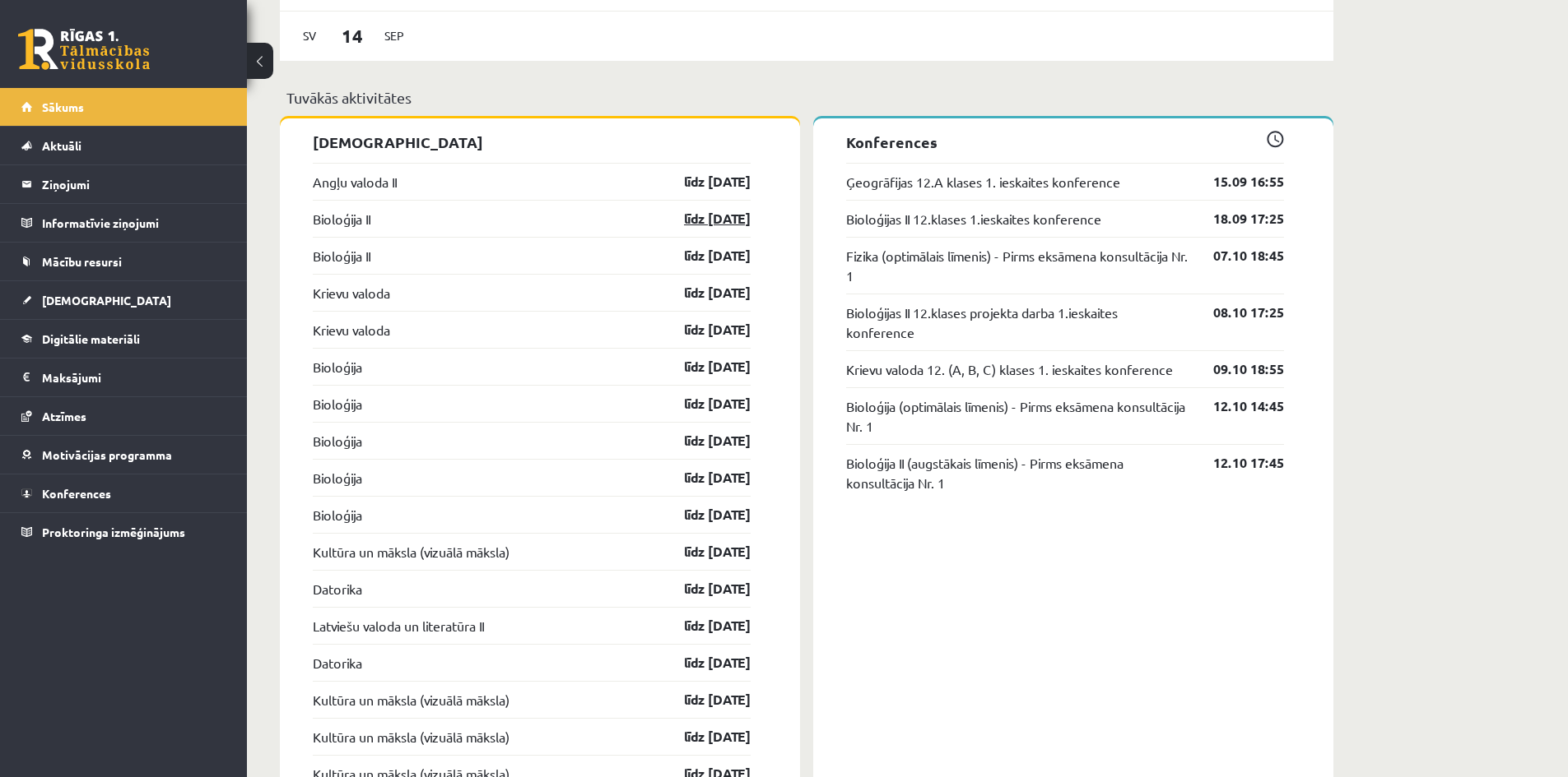
click at [702, 221] on link "līdz [DATE]" at bounding box center [703, 219] width 95 height 20
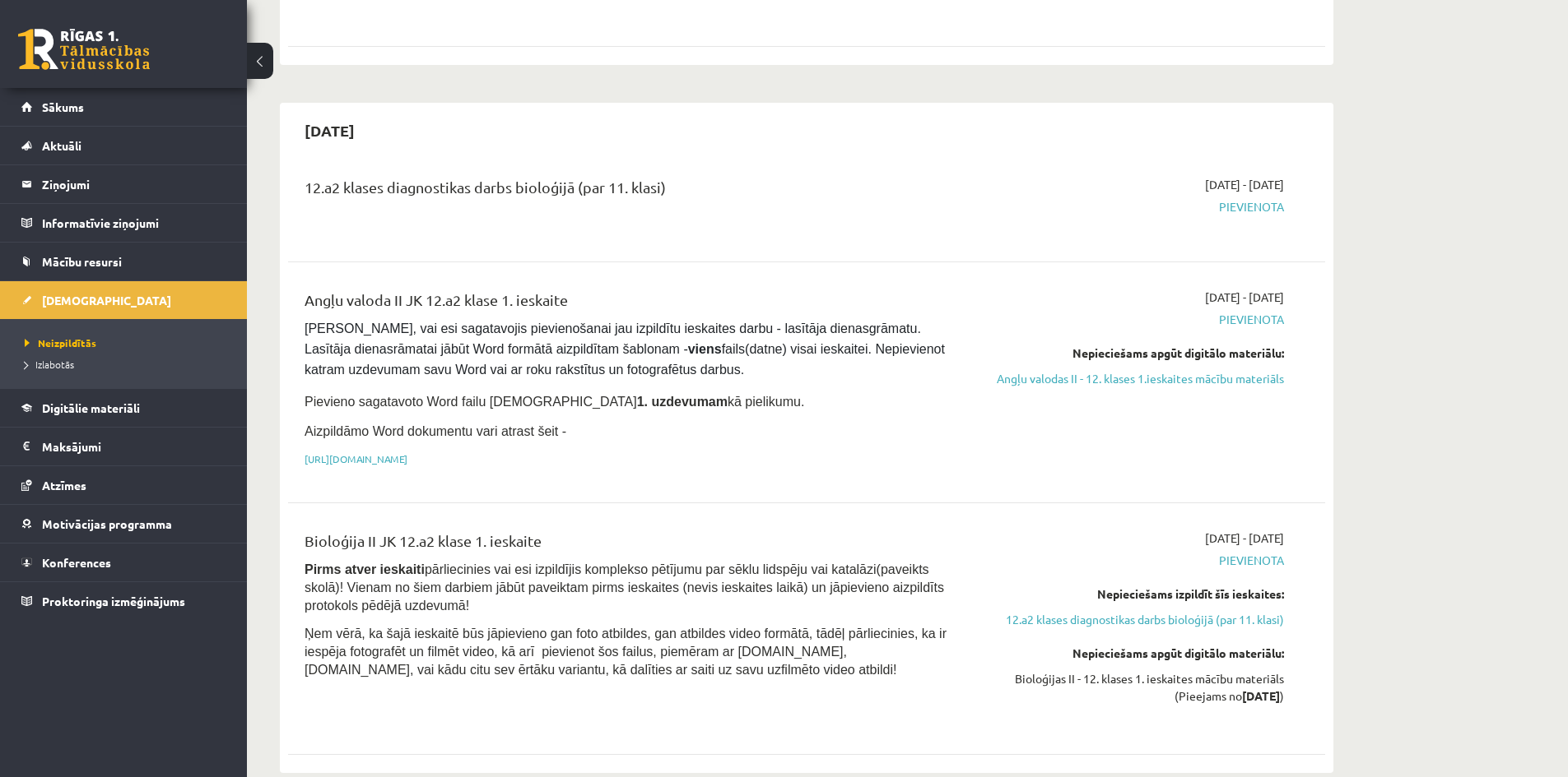
scroll to position [823, 0]
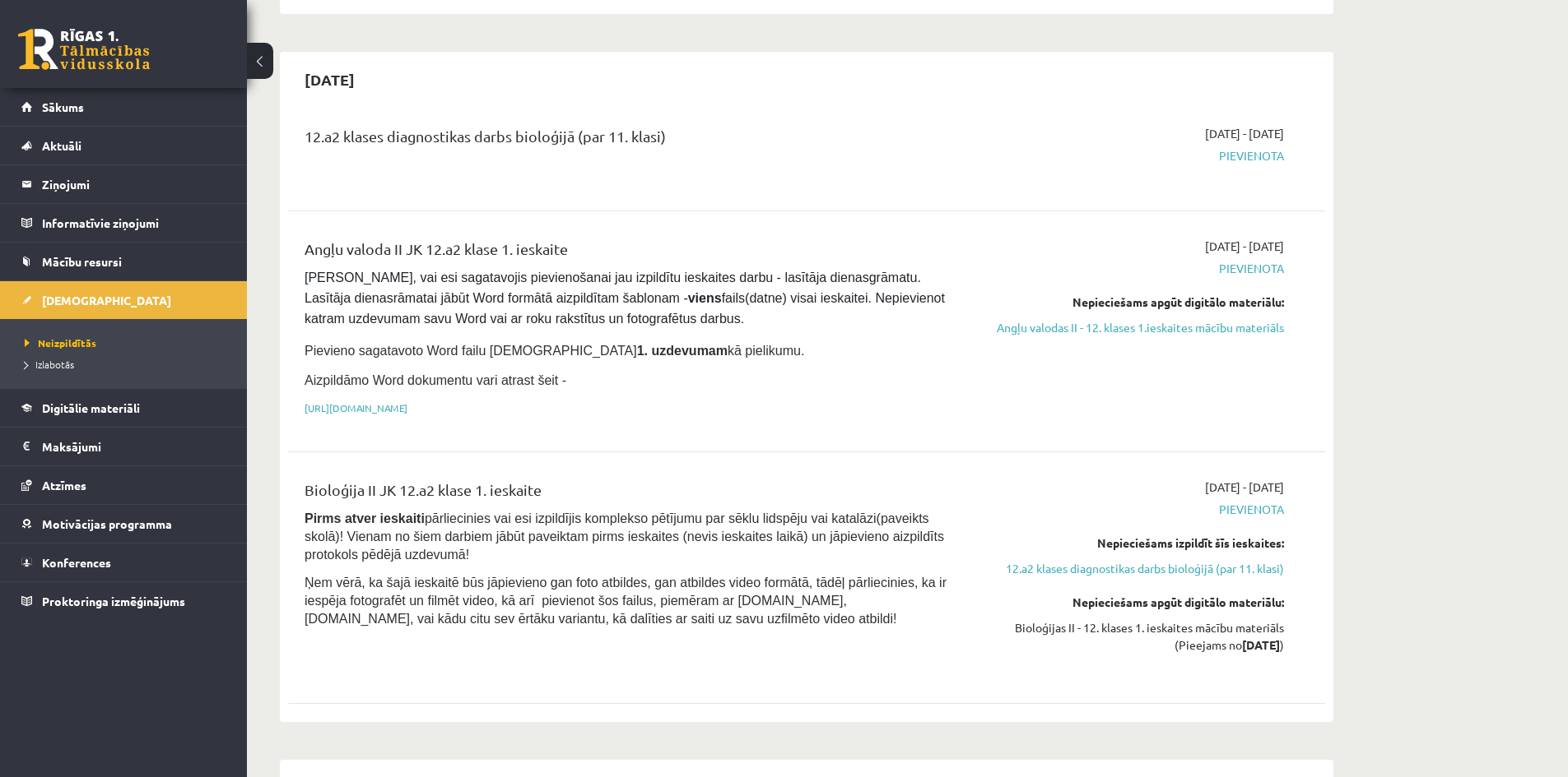
click at [475, 125] on div "12.a2 klases diagnostikas darbs bioloģijā (par 11. klasi)" at bounding box center [626, 140] width 645 height 31
click at [40, 175] on link "Ziņojumi 0" at bounding box center [123, 184] width 205 height 38
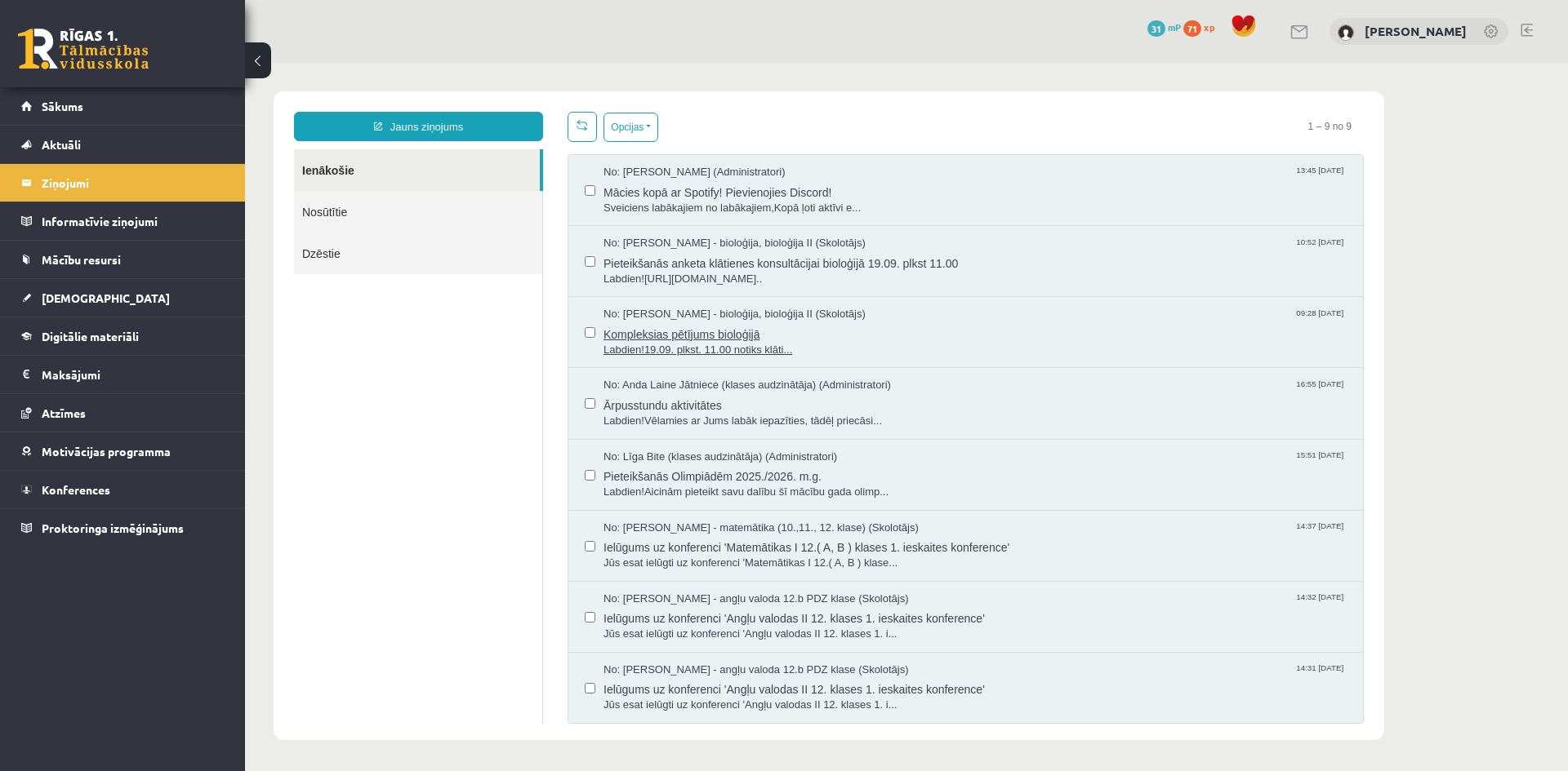
click at [713, 343] on span "Labdien!19.09. plkst. 11.00 notiks klāti..." at bounding box center [975, 350] width 743 height 15
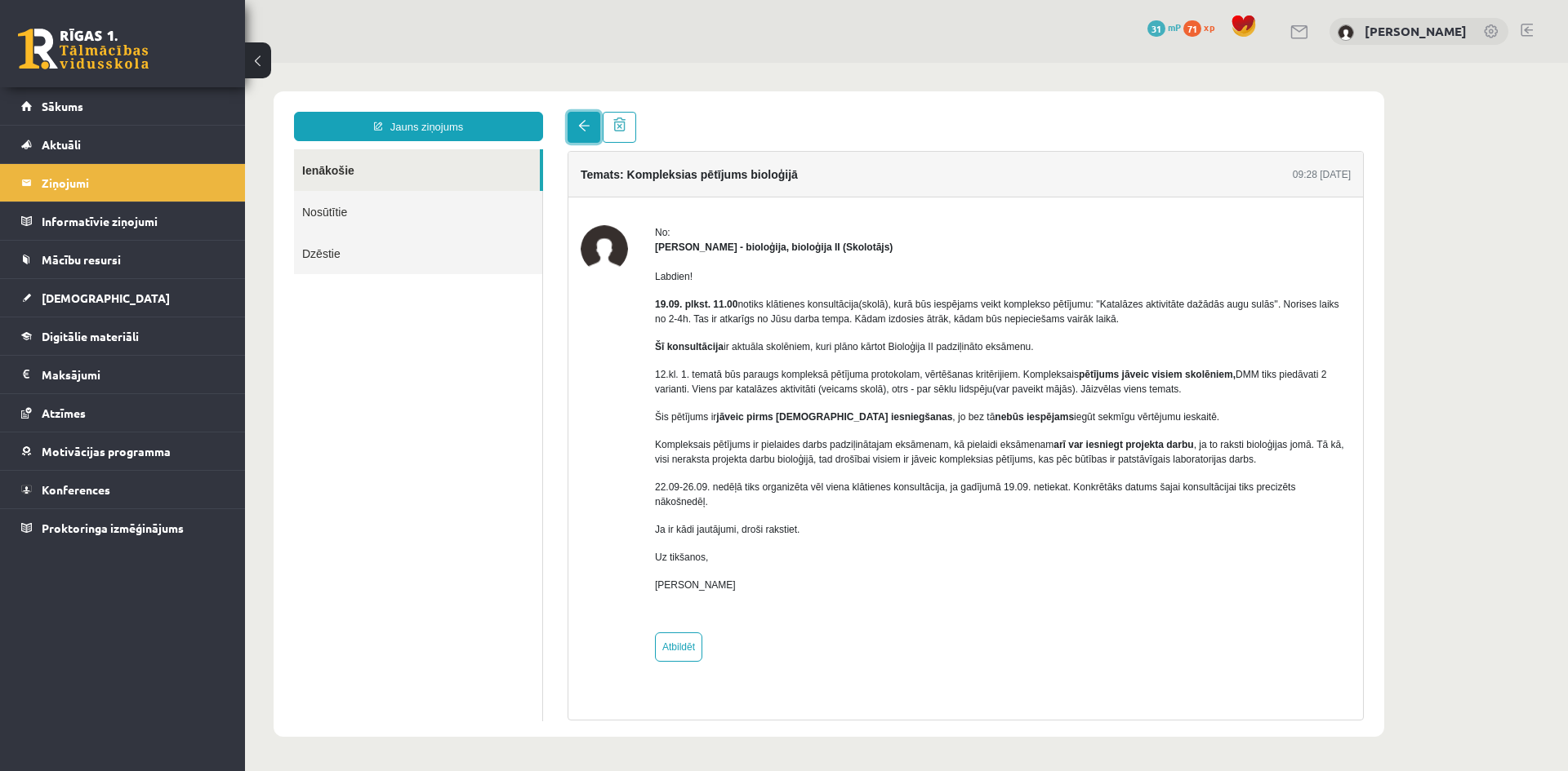
click at [581, 136] on link at bounding box center [584, 127] width 32 height 31
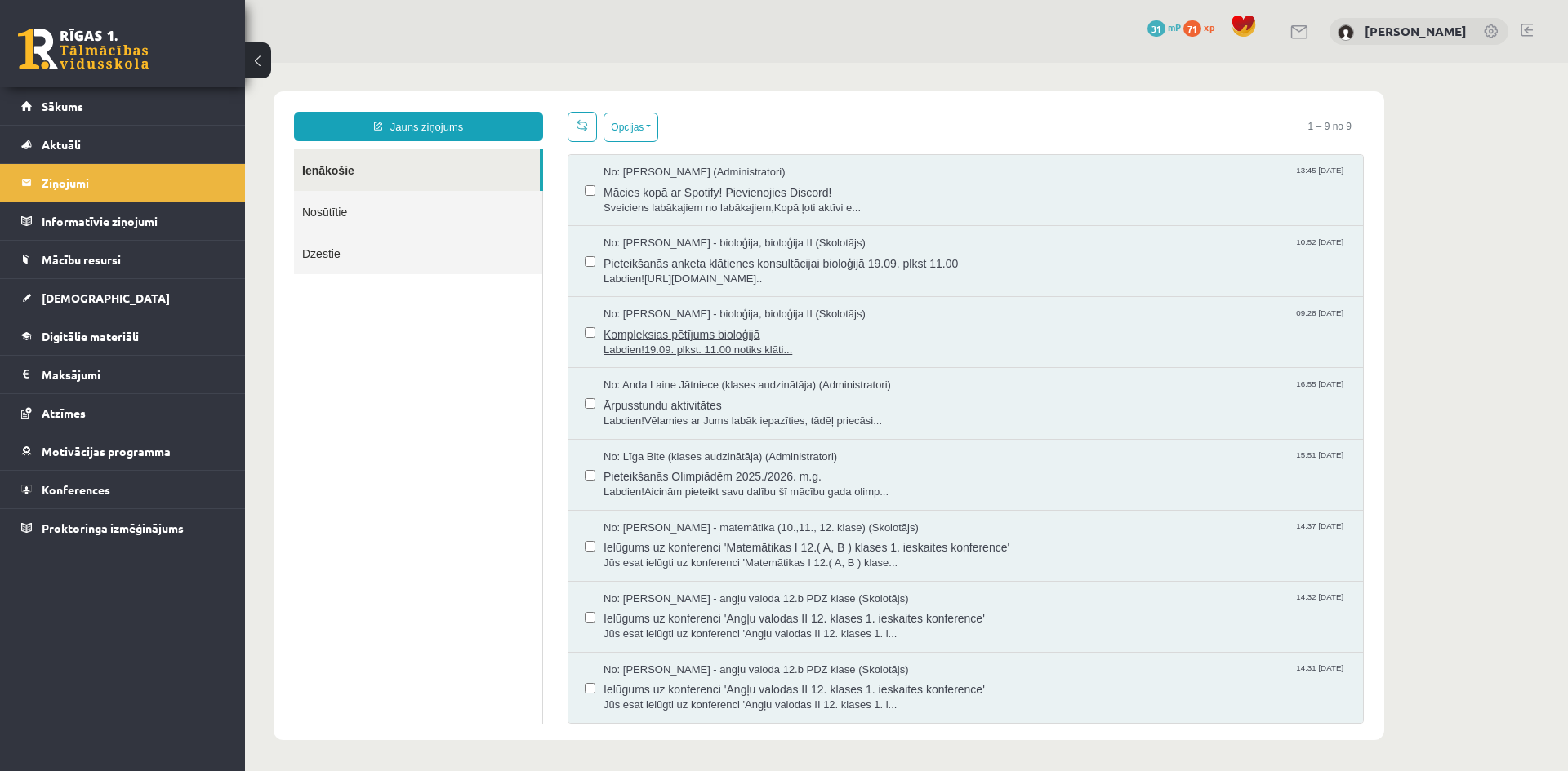
click at [732, 345] on span "Labdien!19.09. plkst. 11.00 notiks klāti..." at bounding box center [975, 350] width 743 height 15
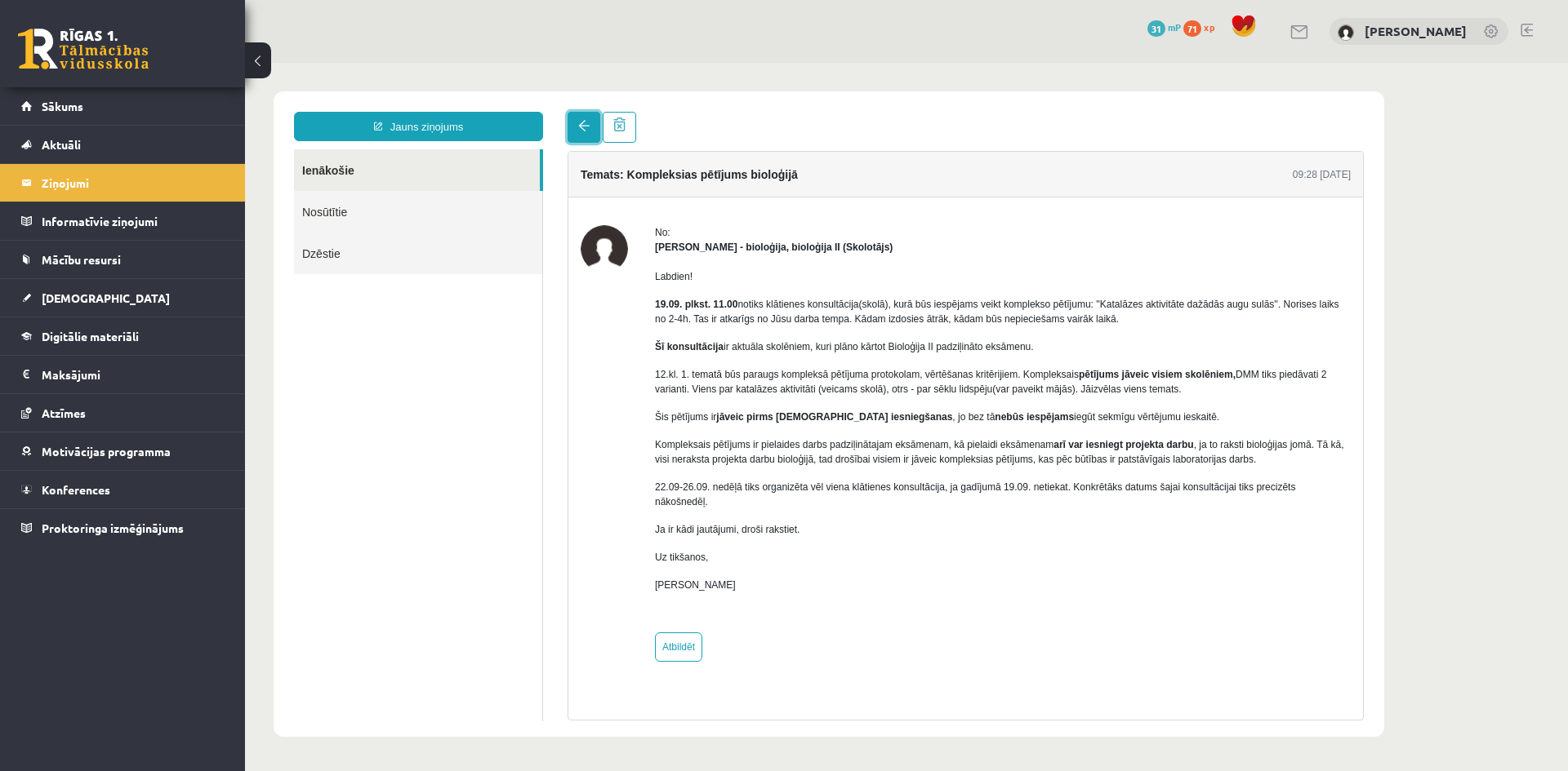
click at [587, 132] on span at bounding box center [584, 126] width 11 height 11
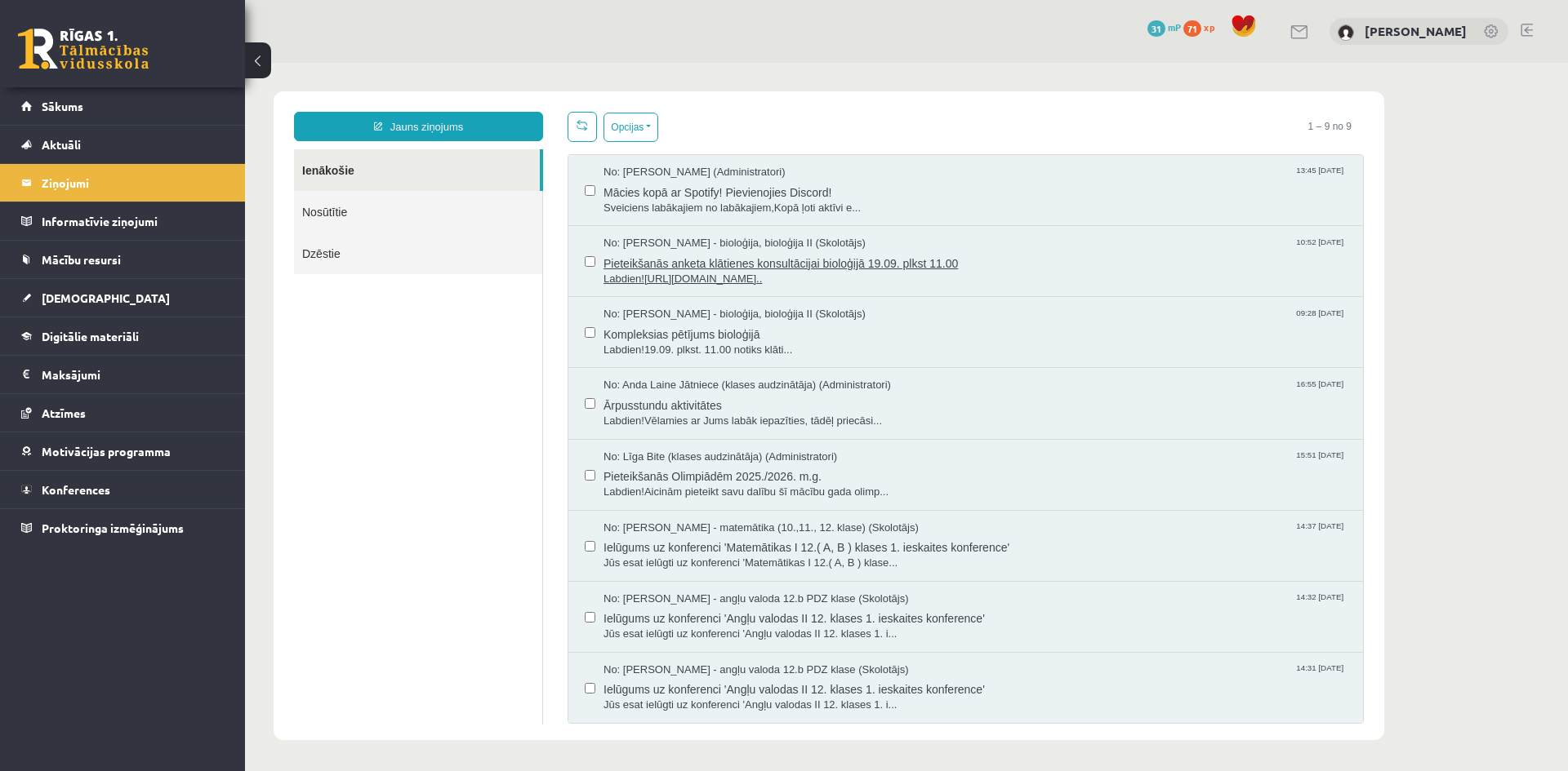
click at [658, 266] on span "Pieteikšanās anketa klātienes konsultācijai bioloģijā 19.09. plkst 11.00" at bounding box center [975, 261] width 743 height 21
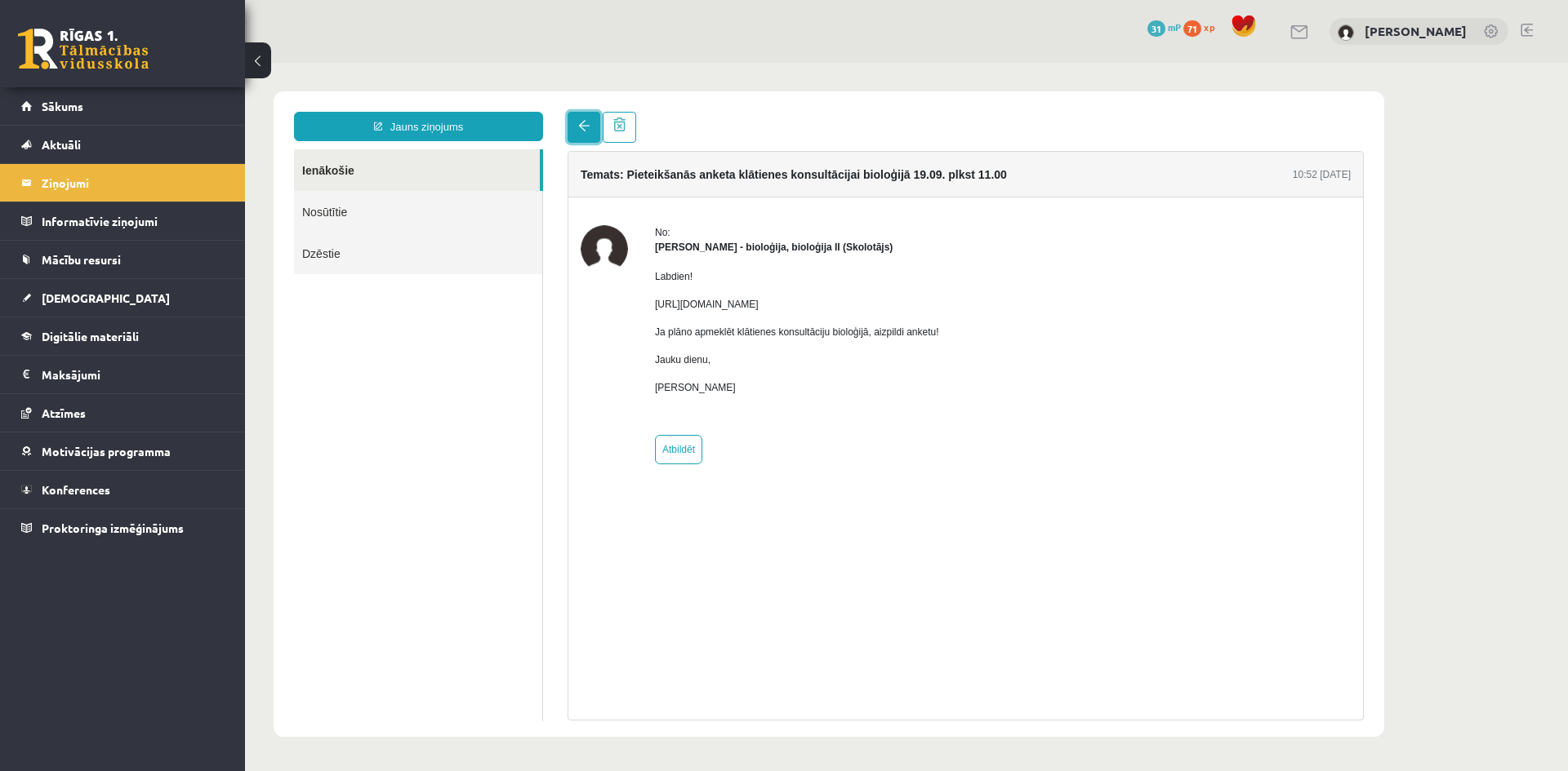
click at [588, 130] on span at bounding box center [584, 126] width 11 height 11
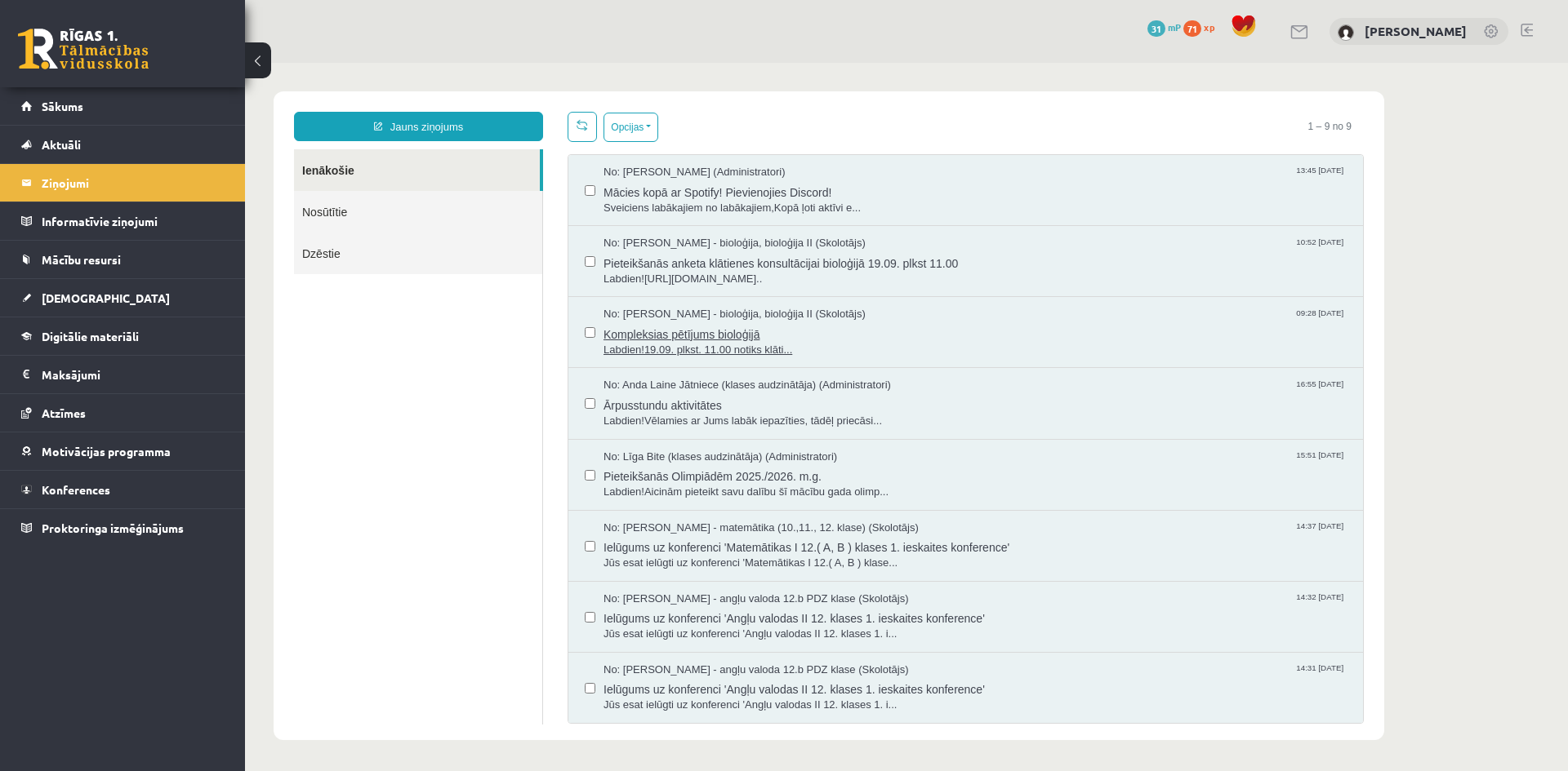
click at [638, 333] on span "Kompleksias pētījums bioloģijā" at bounding box center [975, 332] width 743 height 21
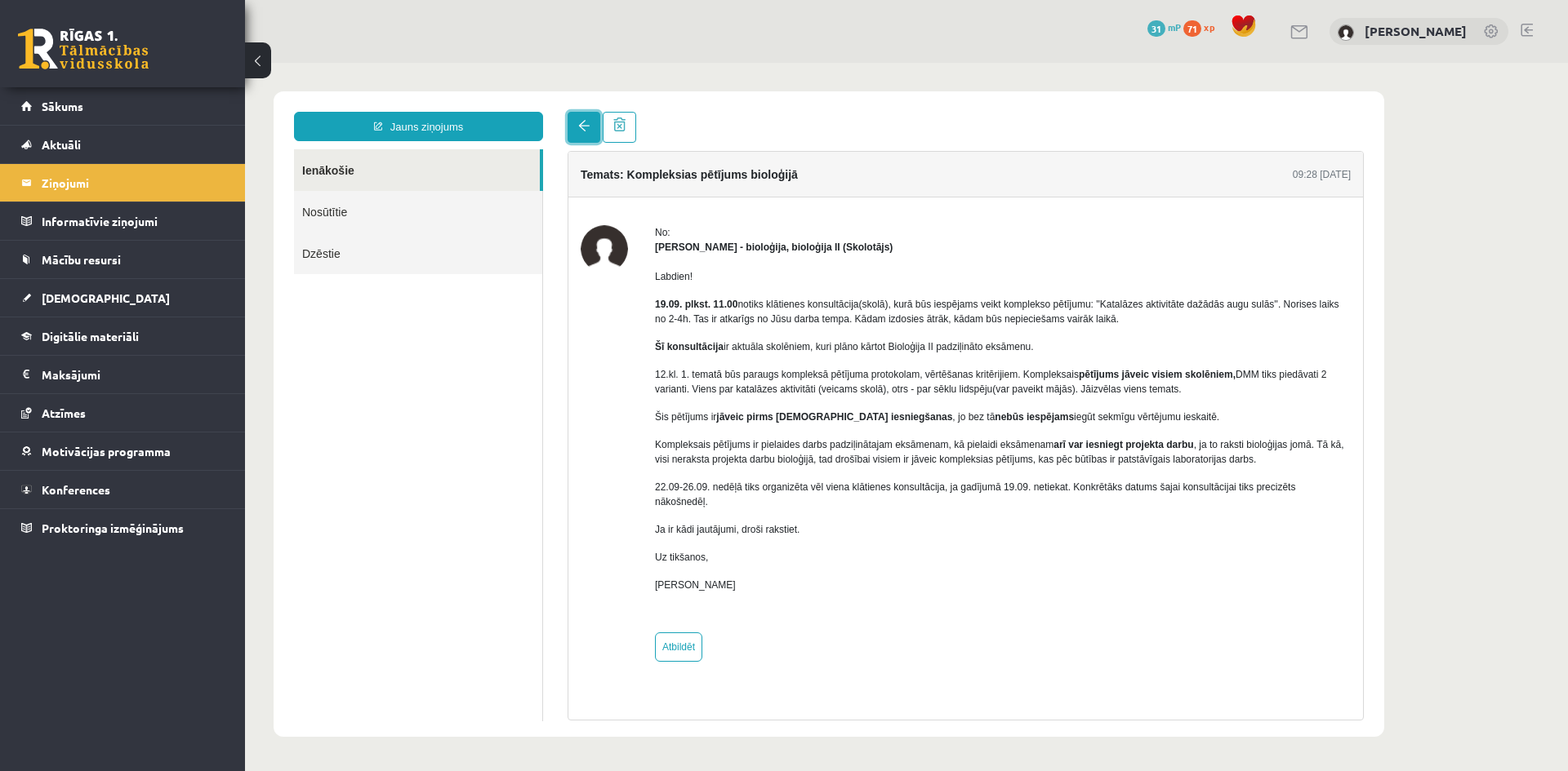
click at [574, 126] on link at bounding box center [584, 127] width 32 height 31
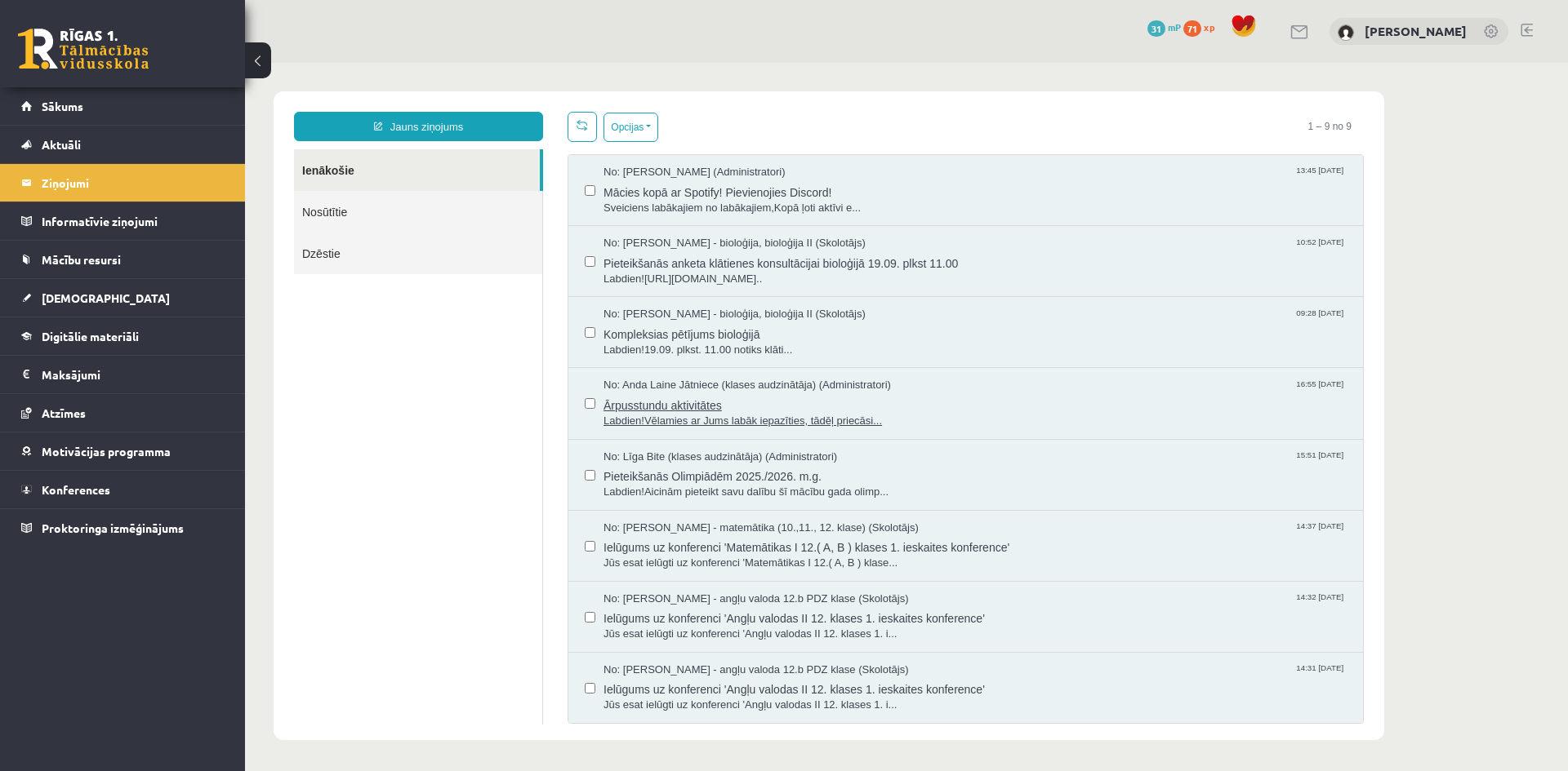
click at [658, 403] on span "Ārpusstundu aktivitātes" at bounding box center [975, 403] width 743 height 21
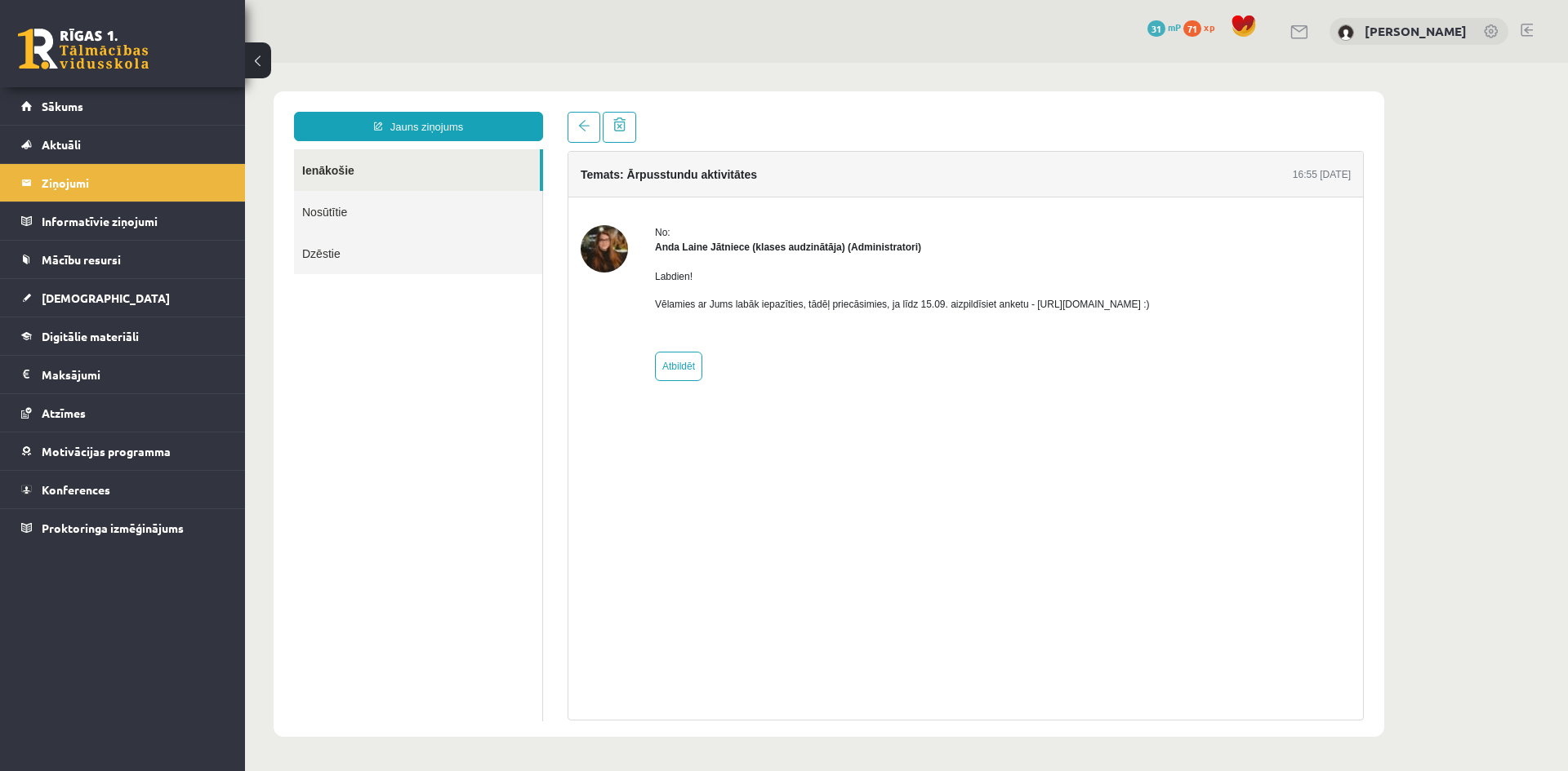
click at [1033, 303] on p "Vēlamies ar Jums labāk iepazīties, tādēļ priecāsimies, ja līdz 15.09. aizpildīs…" at bounding box center [902, 305] width 495 height 15
drag, startPoint x: 1026, startPoint y: 305, endPoint x: 1207, endPoint y: 314, distance: 181.2
click at [1149, 314] on div "Labdien! Vēlamies ar Jums labāk iepazīties, tādēļ priecāsimies, ja līdz 15.09. …" at bounding box center [902, 297] width 495 height 85
copy p "https://forms.gle/mVxkUEapGFxHM7hU7 :)"
drag, startPoint x: 1123, startPoint y: 242, endPoint x: 1113, endPoint y: 239, distance: 10.4
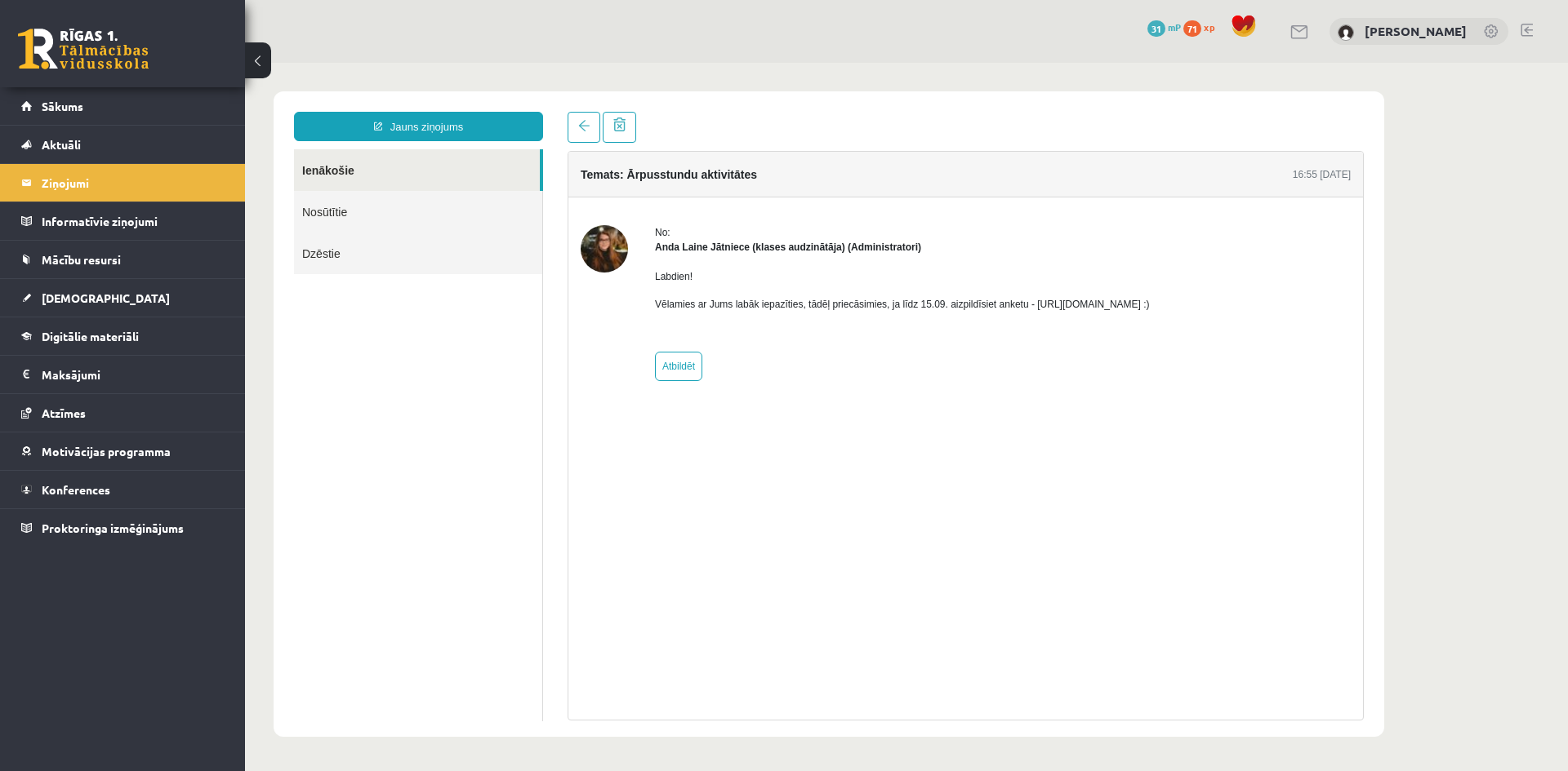
drag, startPoint x: 1113, startPoint y: 239, endPoint x: 604, endPoint y: 250, distance: 509.1
click at [604, 250] on img at bounding box center [604, 249] width 47 height 47
drag, startPoint x: 1200, startPoint y: 303, endPoint x: 1027, endPoint y: 305, distance: 173.0
click at [1027, 305] on p "Vēlamies ar Jums labāk iepazīties, tādēļ priecāsimies, ja līdz 15.09. aizpildīs…" at bounding box center [902, 305] width 495 height 15
copy p "https://forms.gle/mVxkUEapGFxHM7hU7"
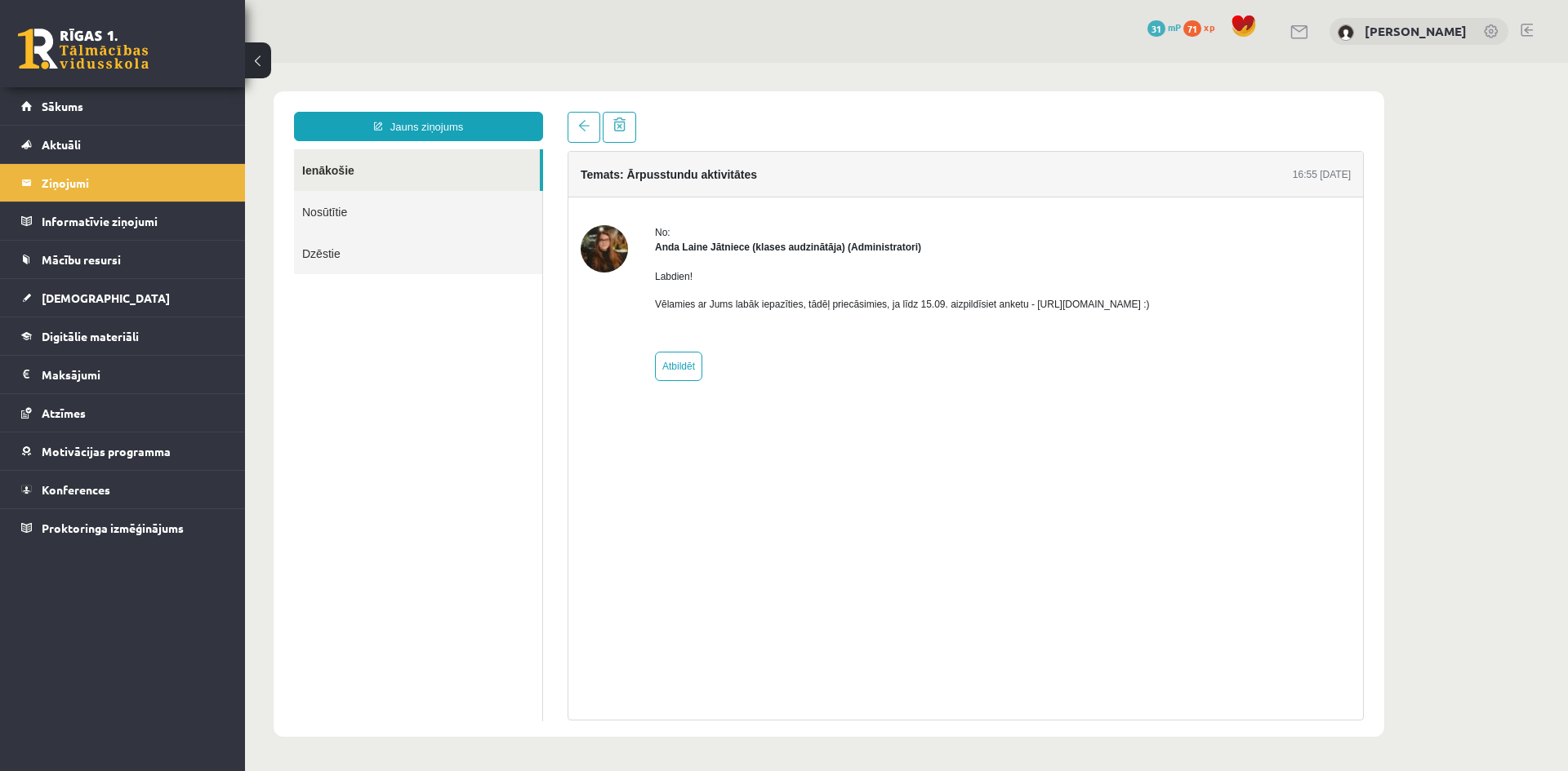
copy p "https://forms.gle/mVxkUEapGFxHM7hU7"
click at [139, 110] on link "Sākums" at bounding box center [122, 106] width 204 height 38
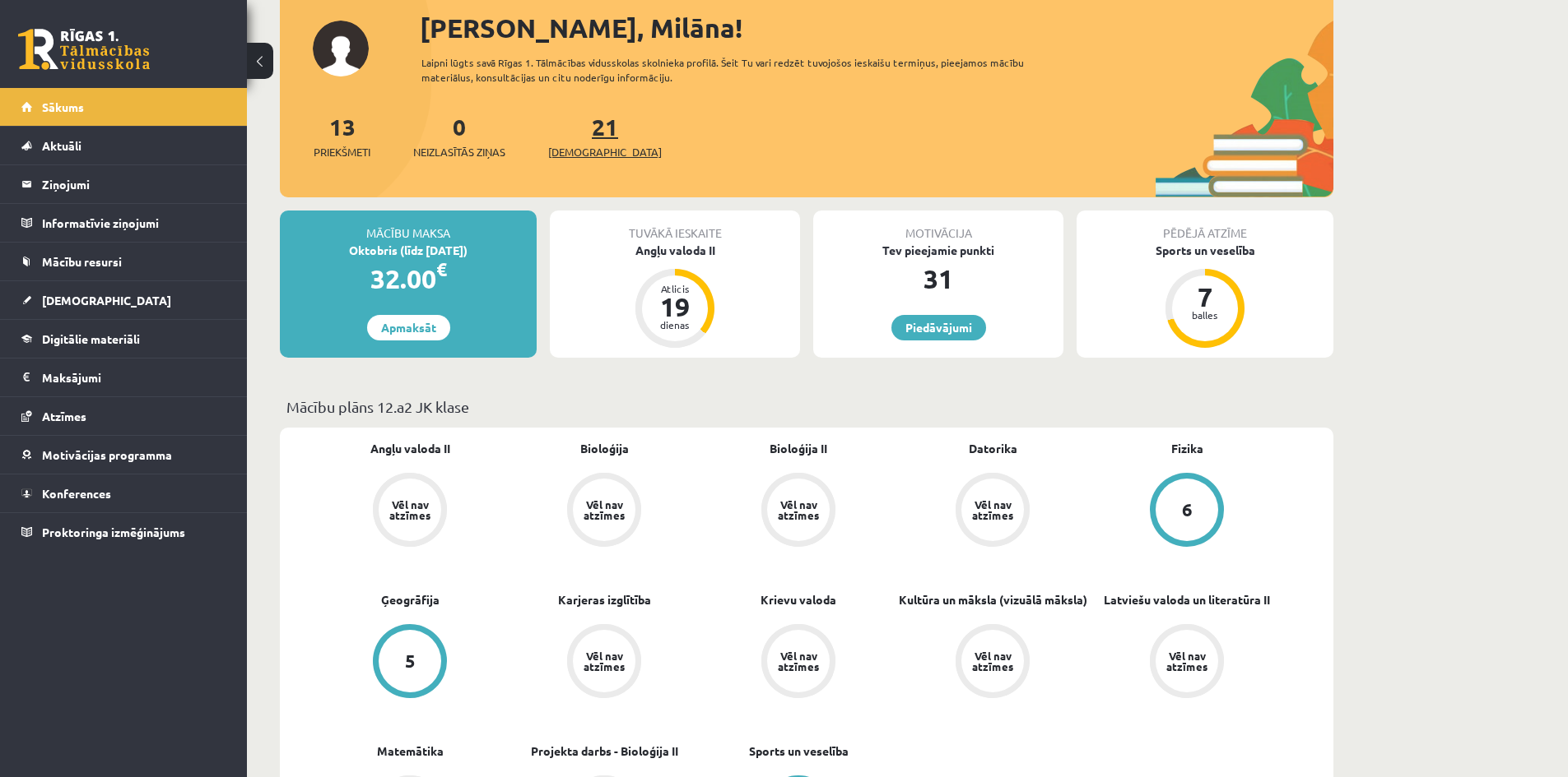
scroll to position [82, 0]
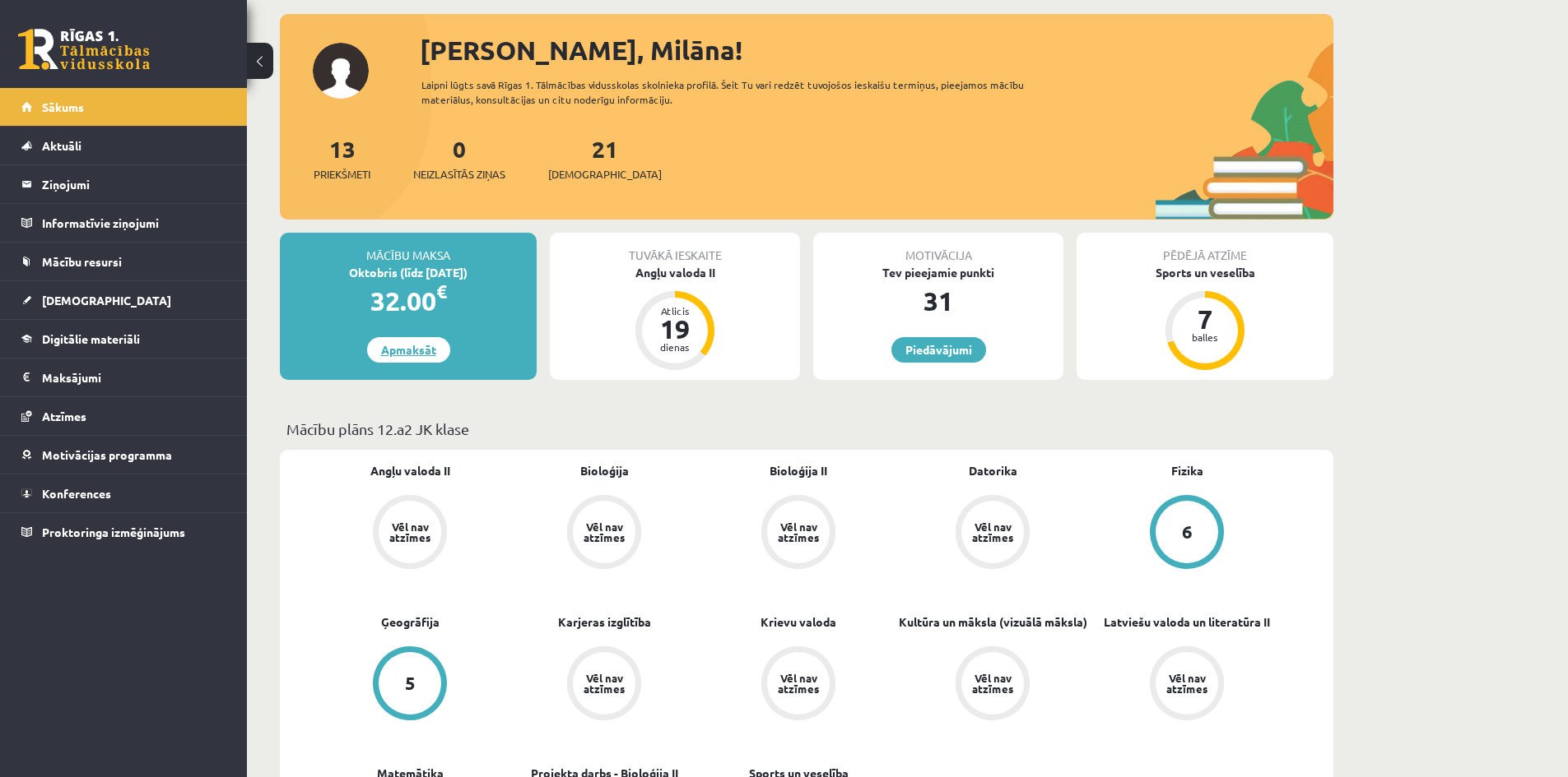
click at [373, 346] on link "Apmaksāt" at bounding box center [408, 349] width 83 height 26
